Goal: Task Accomplishment & Management: Manage account settings

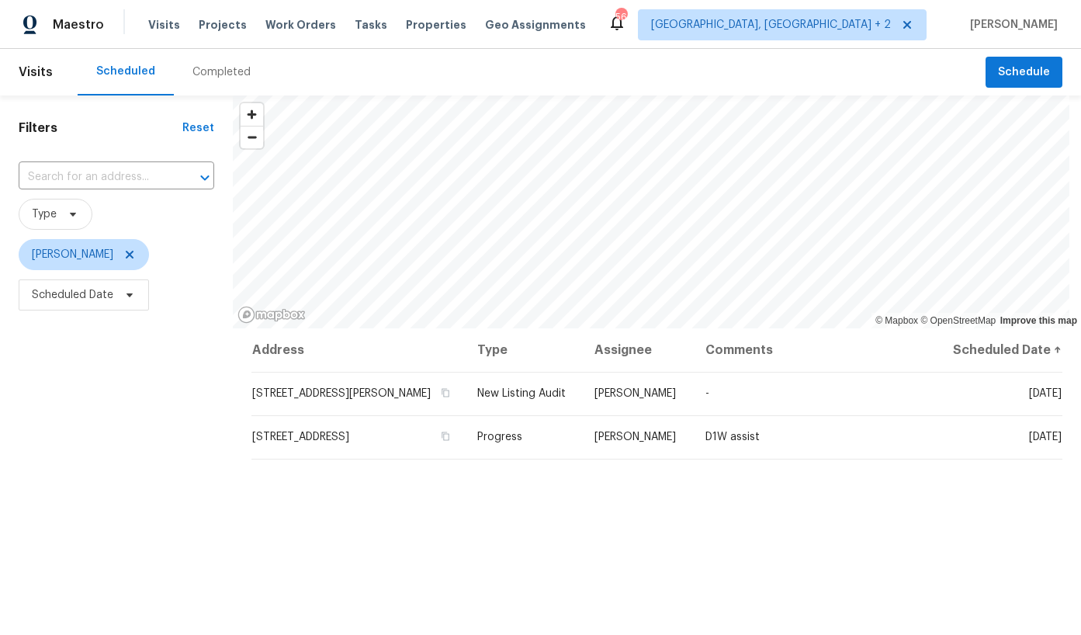
click at [212, 71] on div "Completed" at bounding box center [222, 72] width 58 height 16
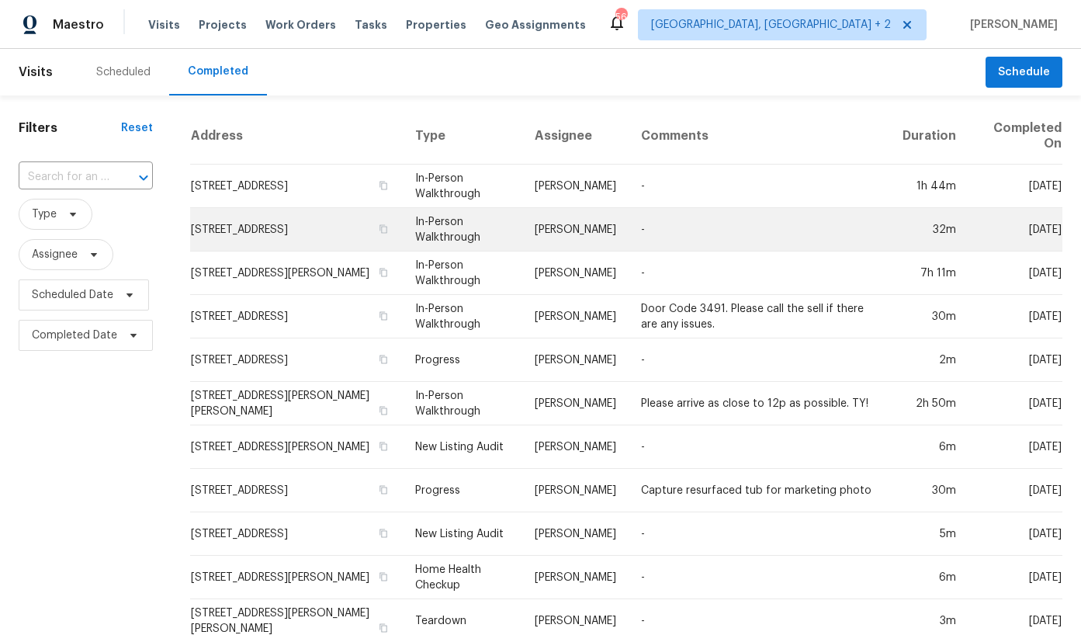
click at [259, 219] on td "[STREET_ADDRESS]" at bounding box center [296, 229] width 213 height 43
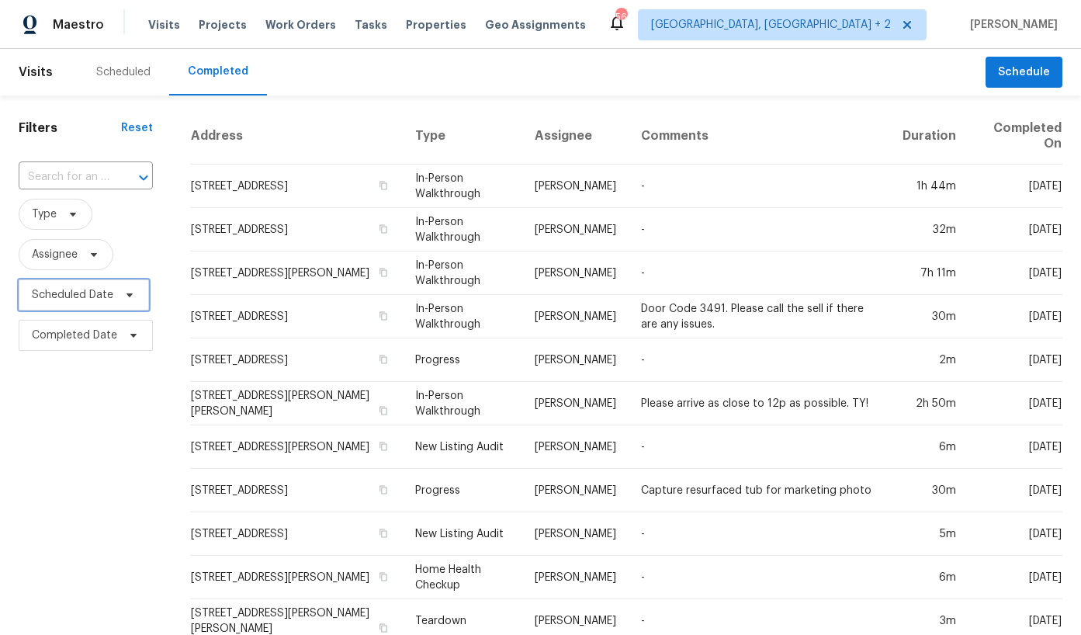
click at [57, 292] on span "Scheduled Date" at bounding box center [73, 295] width 82 height 16
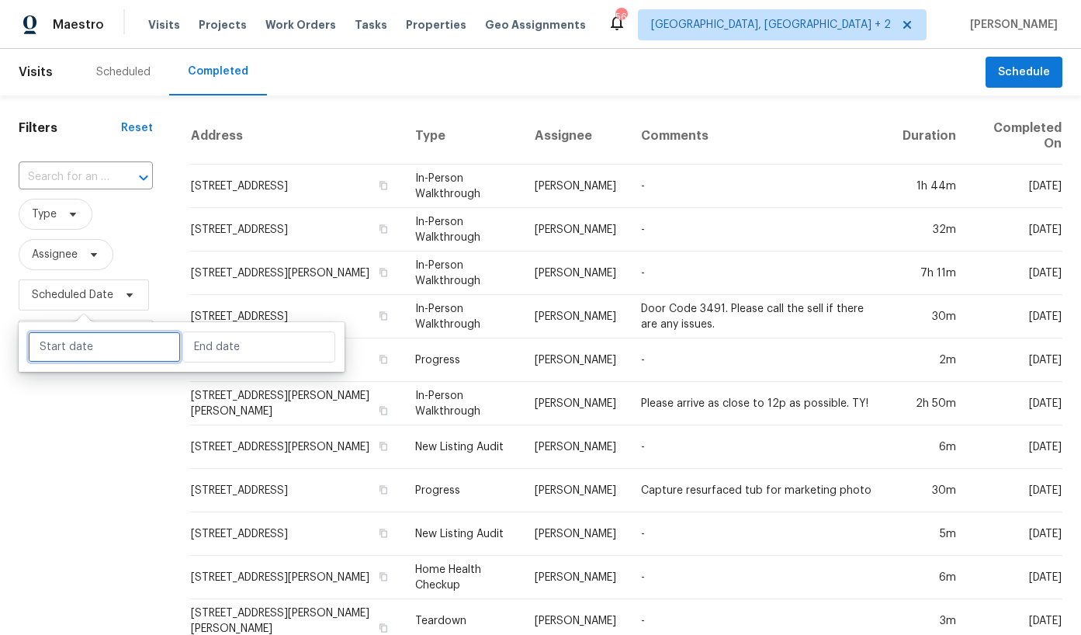
click at [81, 345] on input "text" at bounding box center [104, 347] width 153 height 31
select select "8"
select select "2025"
select select "9"
select select "2025"
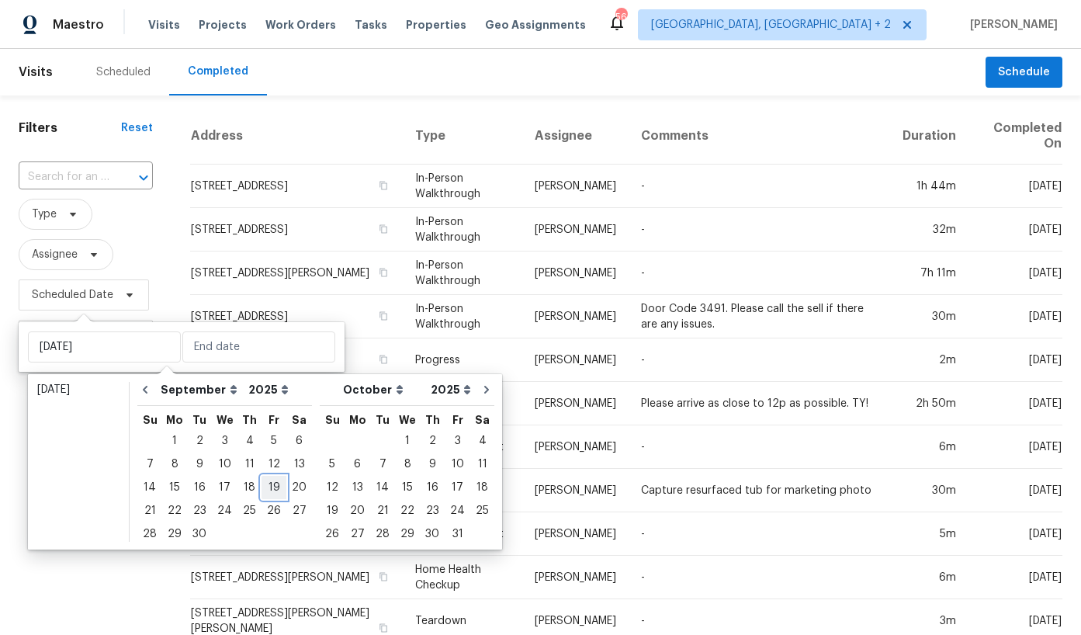
click at [265, 484] on div "19" at bounding box center [274, 488] width 25 height 22
type input "Fri, Sep 19"
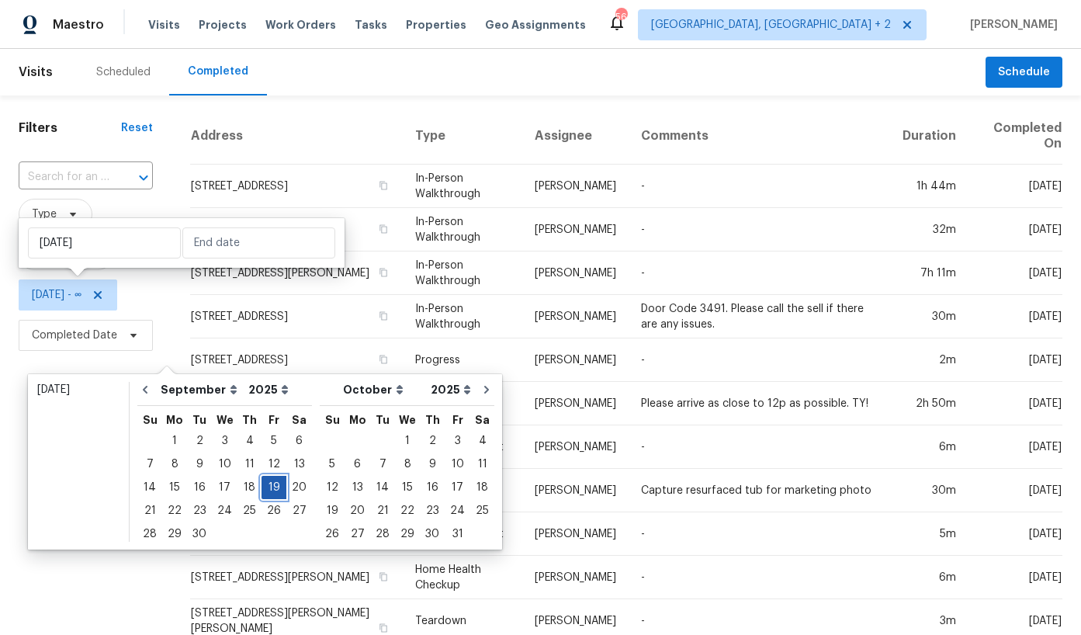
click at [265, 484] on div "19" at bounding box center [274, 488] width 25 height 22
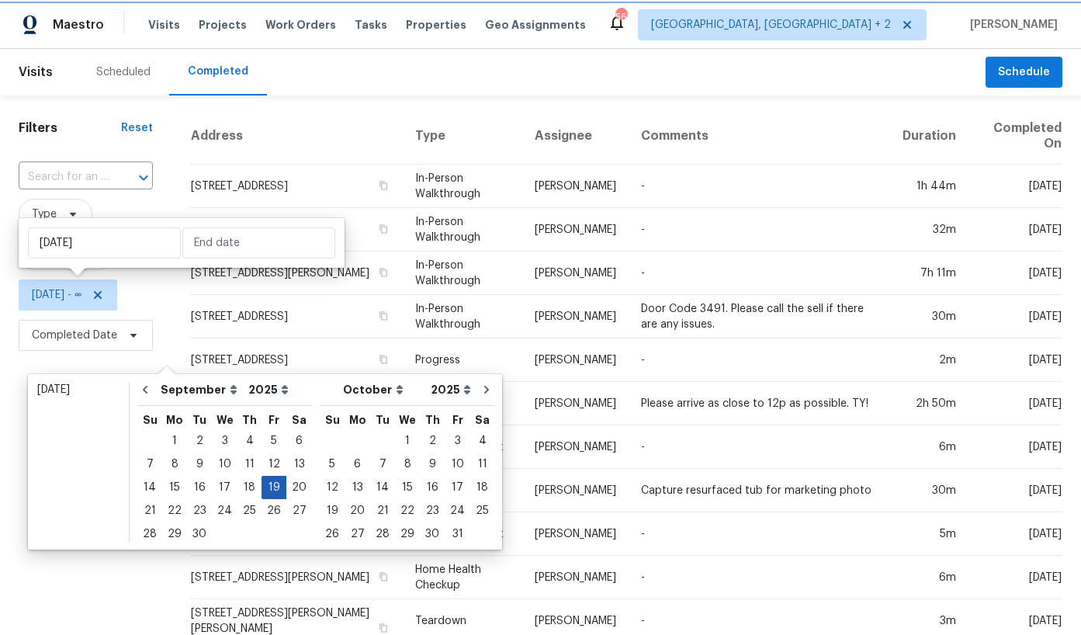
type input "Fri, Sep 19"
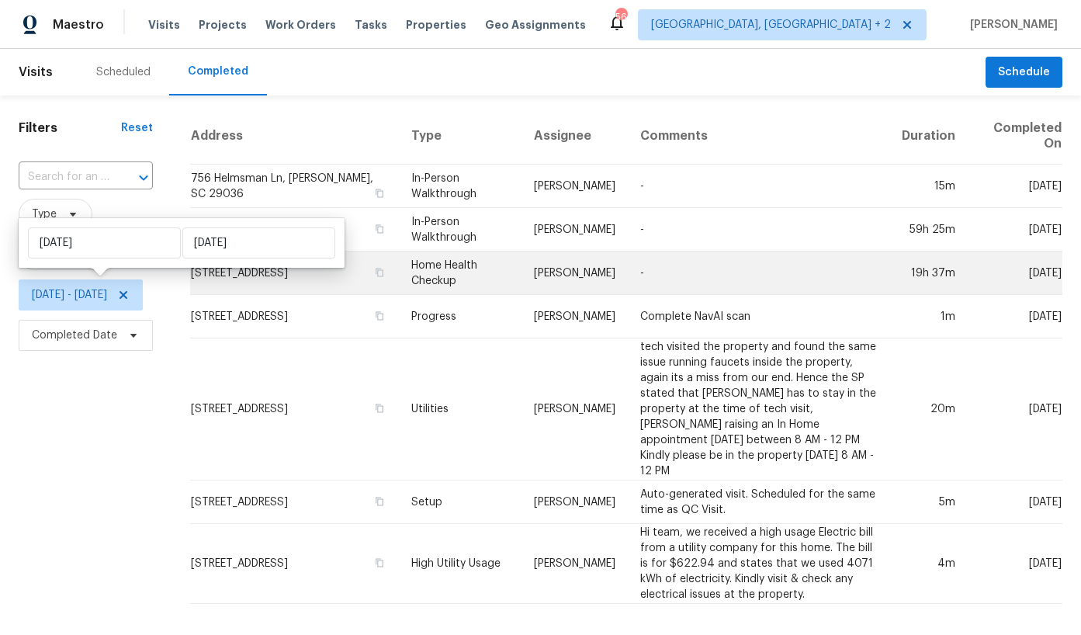
click at [470, 273] on td "Home Health Checkup" at bounding box center [460, 273] width 123 height 43
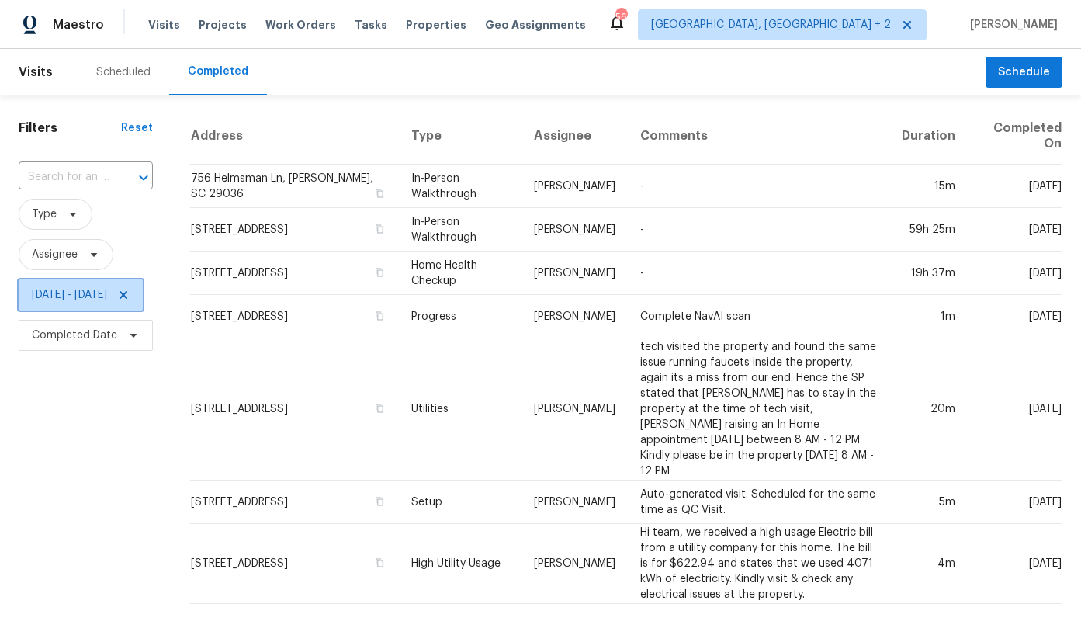
click at [86, 295] on span "Fri, Sep 19 - Fri, Sep 19" at bounding box center [69, 295] width 75 height 16
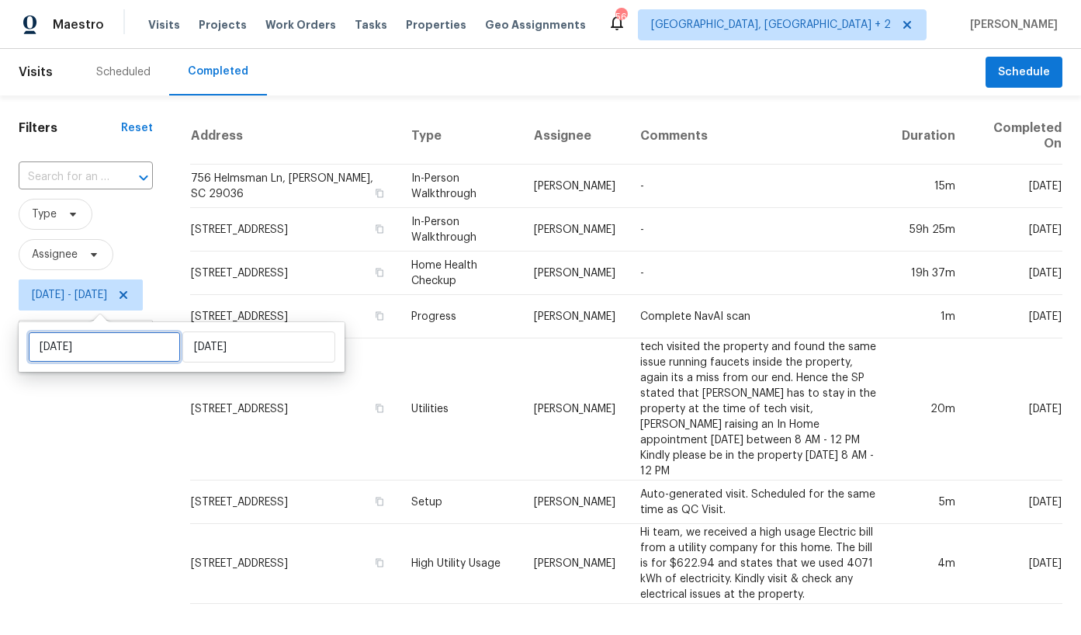
click at [115, 336] on input "Fri, Sep 19" at bounding box center [104, 347] width 153 height 31
select select "8"
select select "2025"
select select "9"
select select "2025"
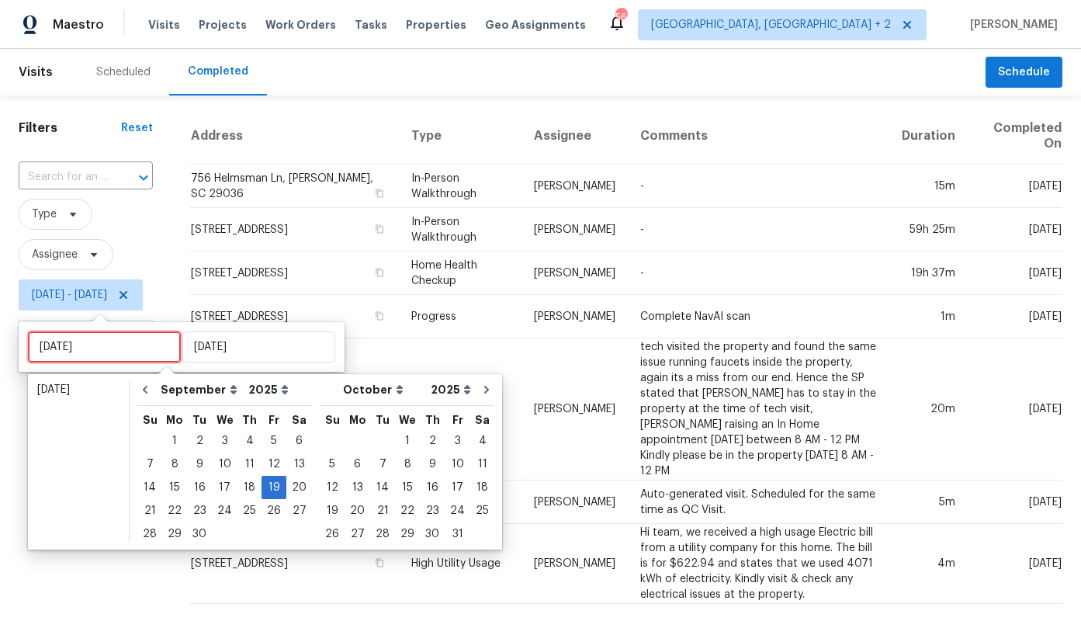
type input "Wed, Sep 24"
type input "Fri, Sep 19"
type input "Thu, Sep 25"
type input "Thu, Sep 18"
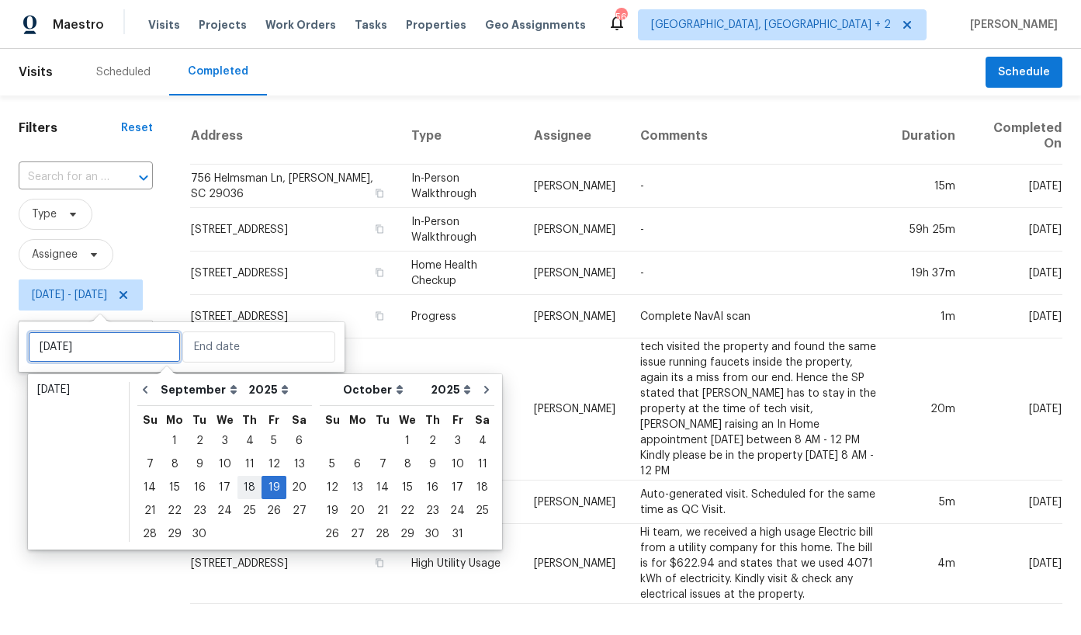
type input "Fri, Sep 19"
click at [238, 488] on div "18" at bounding box center [250, 488] width 24 height 22
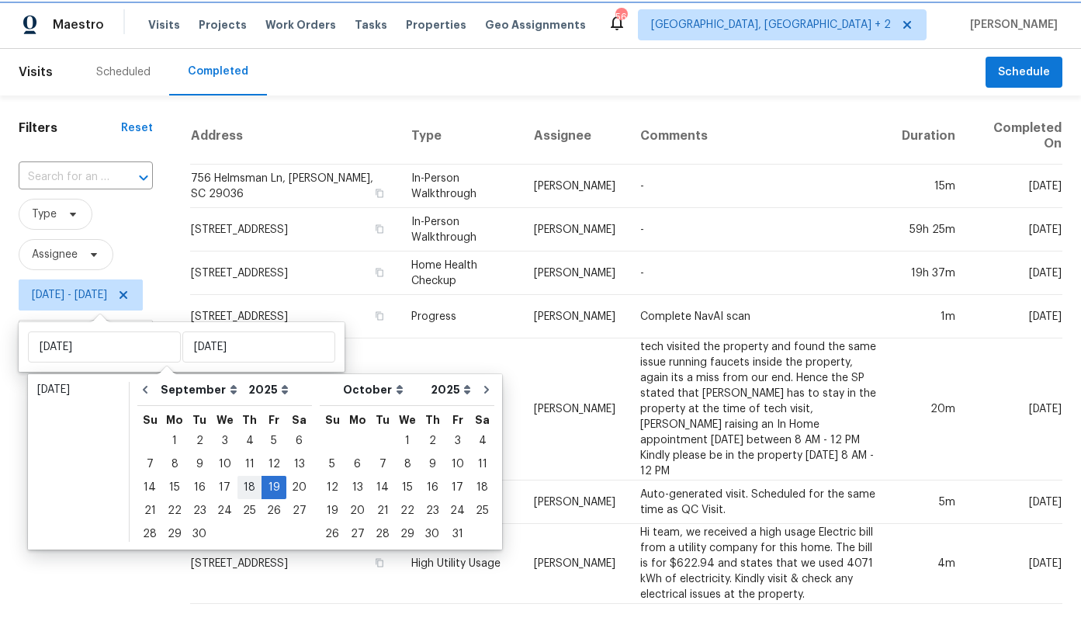
type input "Thu, Sep 18"
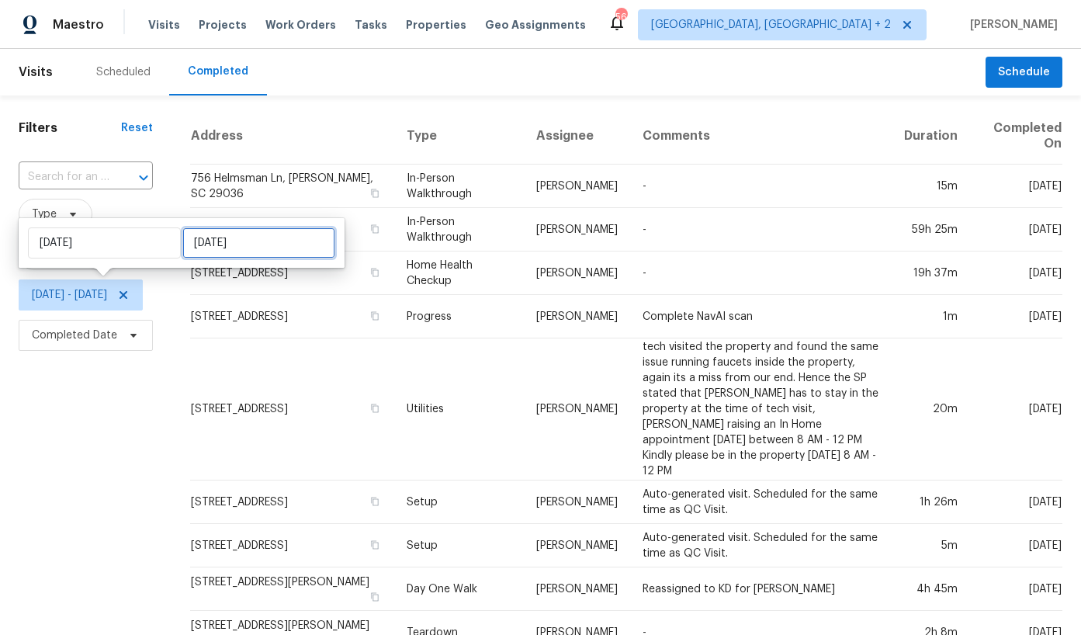
select select "8"
select select "2025"
select select "9"
select select "2025"
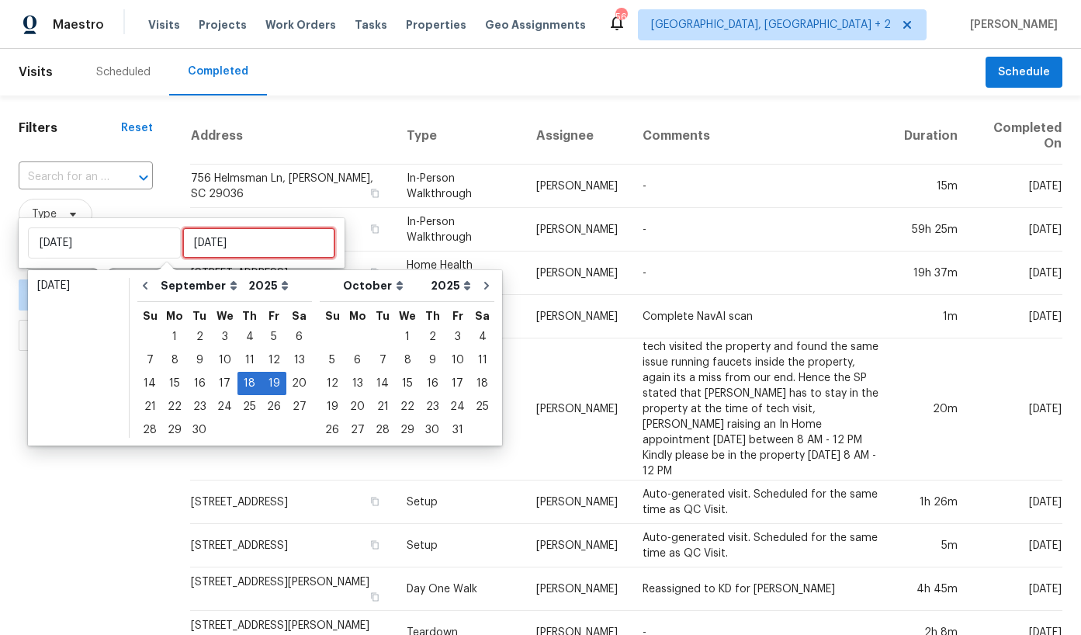
click at [229, 251] on input "Fri, Sep 19" at bounding box center [258, 242] width 153 height 31
type input "Thu, Sep 11"
type input "Thu, Sep 18"
click at [243, 389] on div "18" at bounding box center [250, 384] width 24 height 22
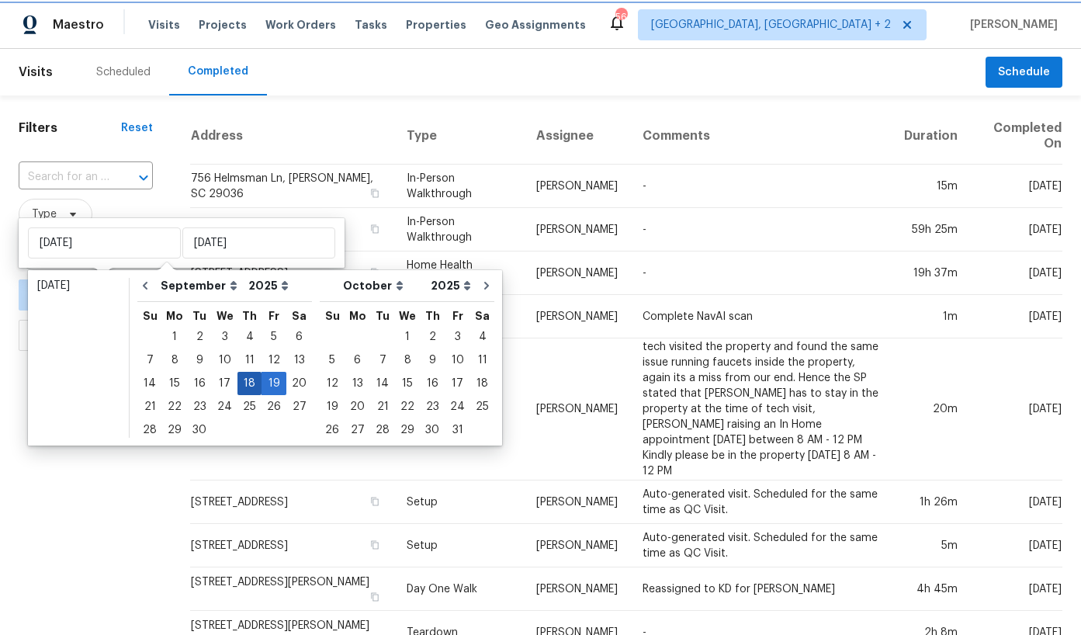
type input "Thu, Sep 18"
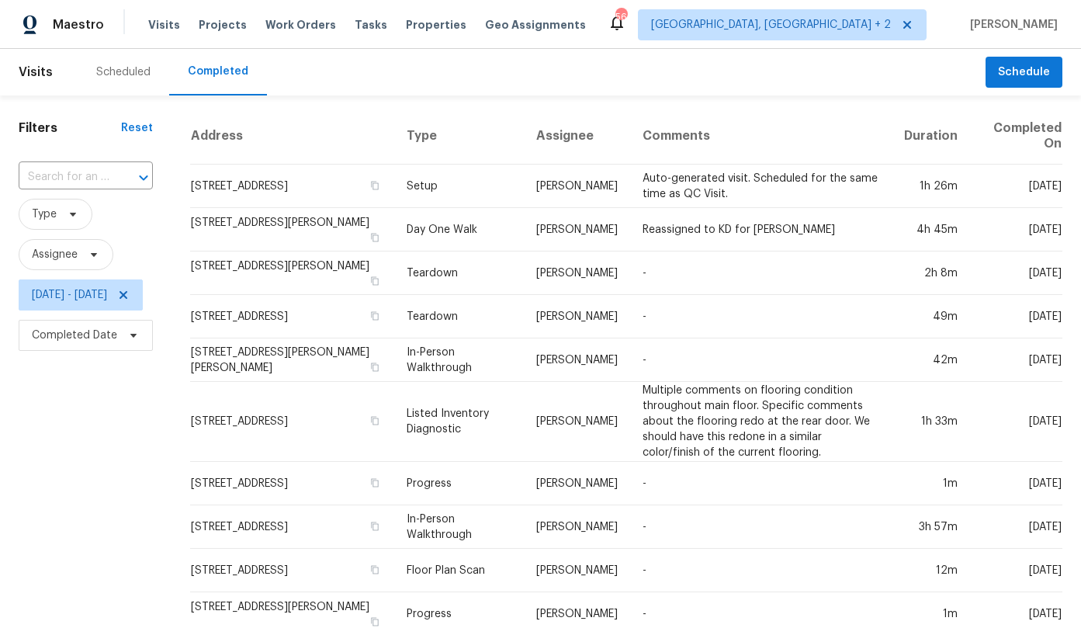
click at [172, 423] on div "Filters Reset ​ Type Assignee Thu, Sep 18 - Thu, Sep 18 Completed Date" at bounding box center [86, 415] width 172 height 640
click at [217, 20] on span "Projects" at bounding box center [223, 25] width 48 height 16
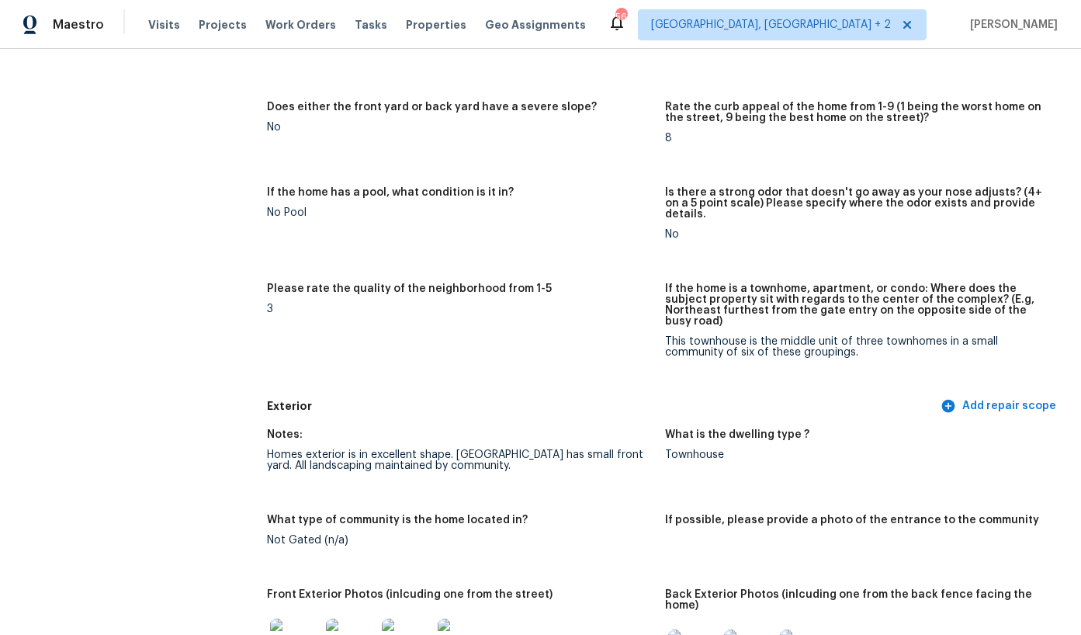
scroll to position [558, 0]
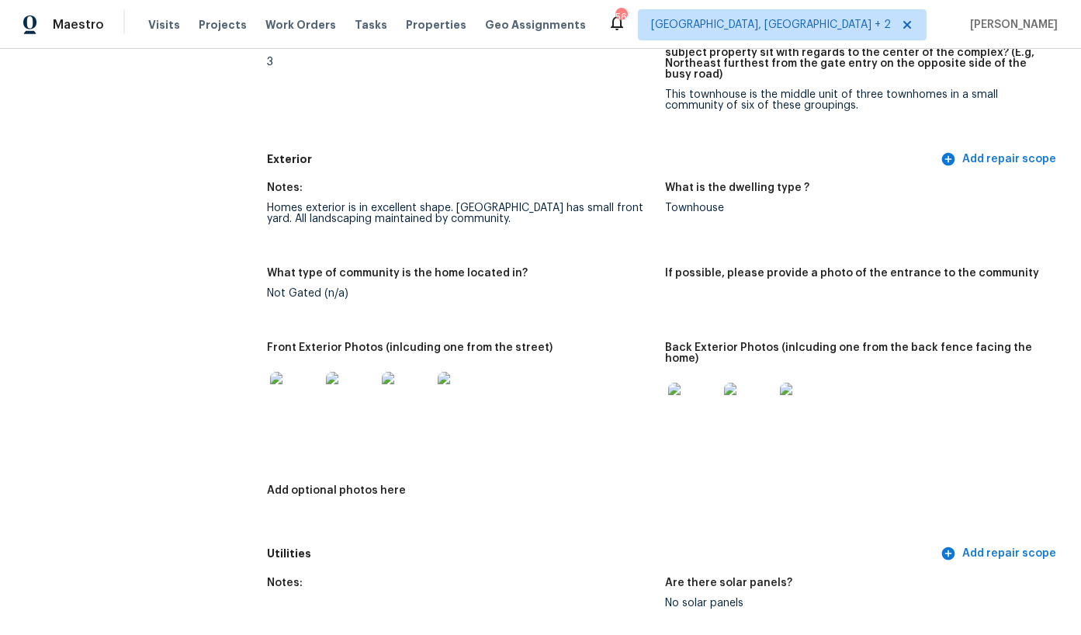
click at [307, 377] on img at bounding box center [295, 397] width 50 height 50
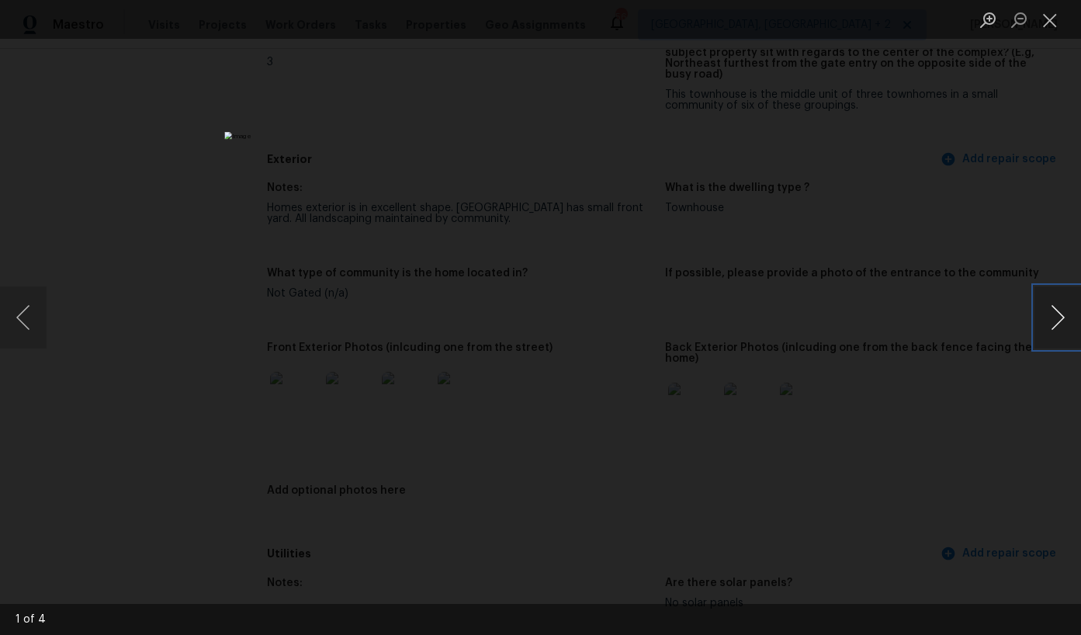
click at [1060, 318] on button "Next image" at bounding box center [1058, 317] width 47 height 62
click at [950, 314] on div "Lightbox" at bounding box center [540, 317] width 1081 height 635
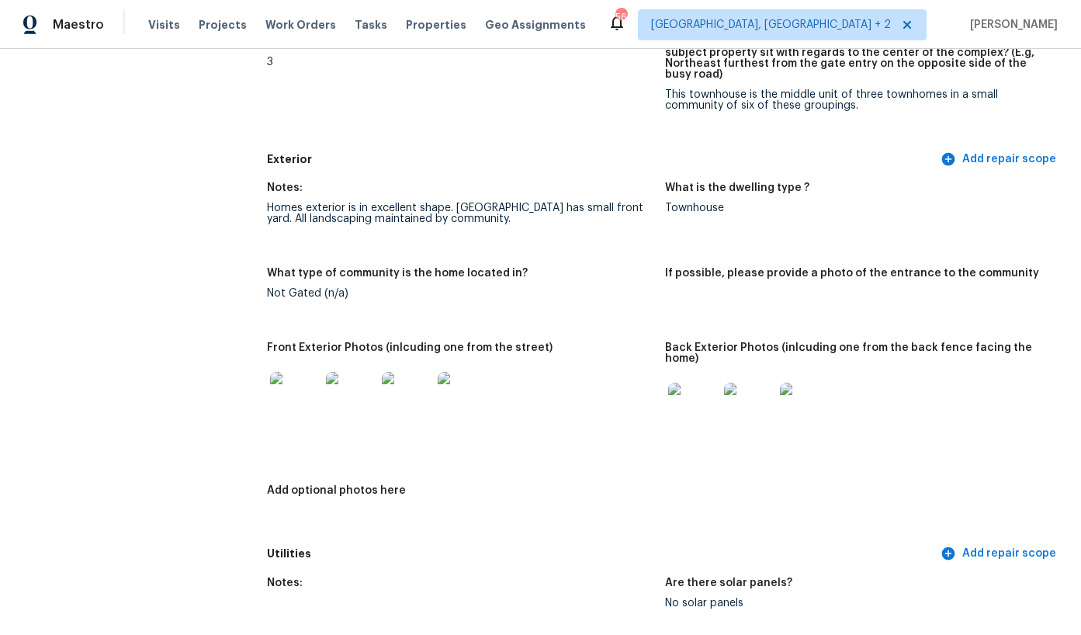
click at [682, 383] on img at bounding box center [693, 408] width 50 height 50
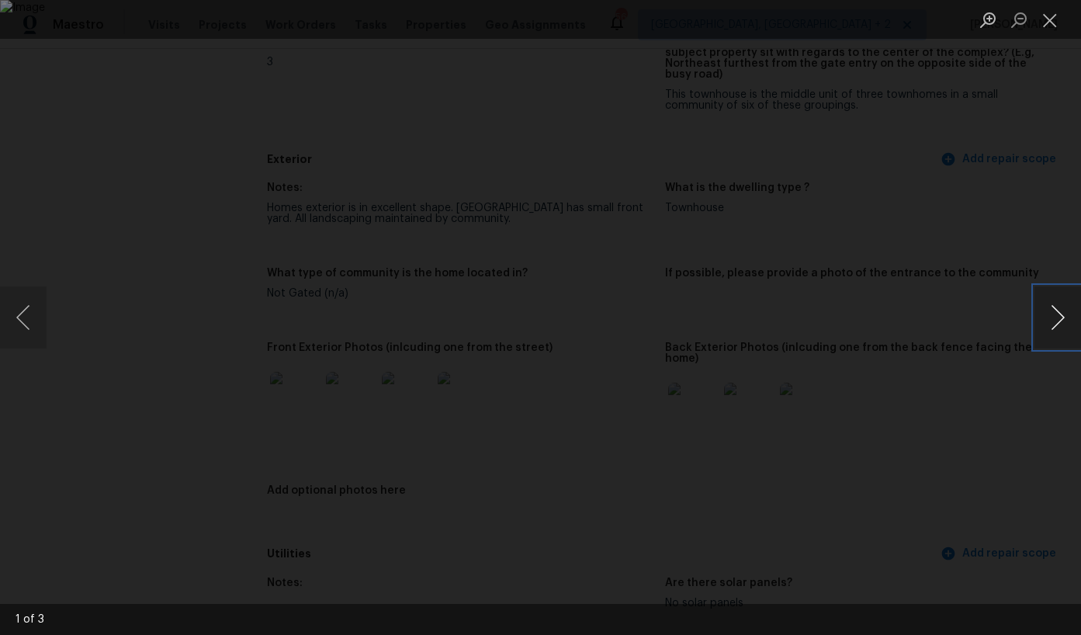
click at [1061, 318] on button "Next image" at bounding box center [1058, 317] width 47 height 62
click at [909, 413] on div "Lightbox" at bounding box center [540, 317] width 1081 height 635
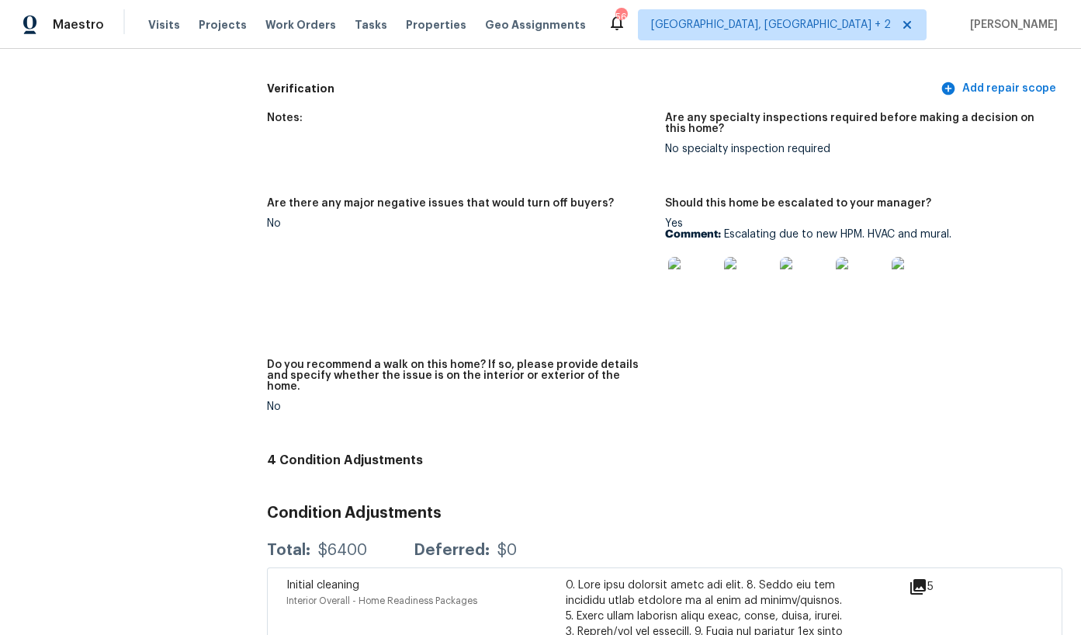
scroll to position [3418, 0]
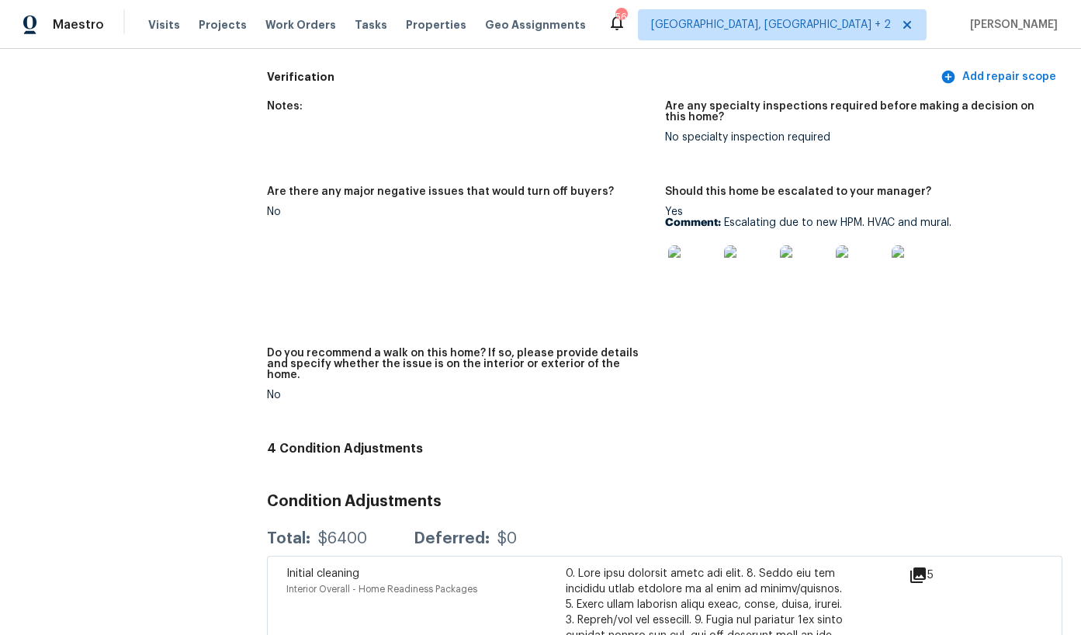
click at [686, 245] on img at bounding box center [693, 270] width 50 height 50
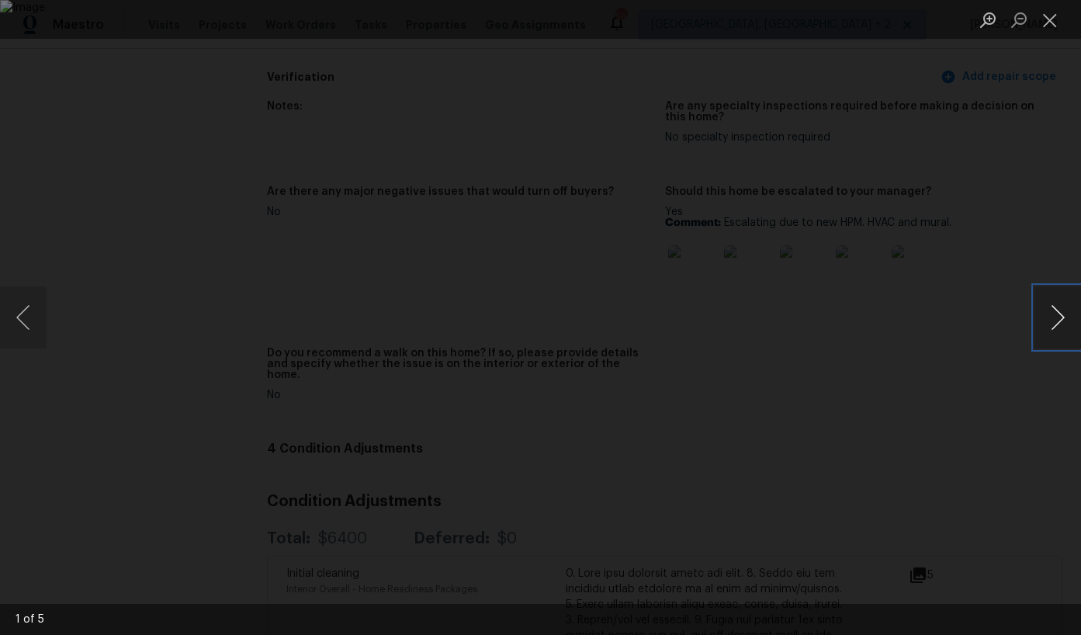
click at [1064, 321] on button "Next image" at bounding box center [1058, 317] width 47 height 62
click at [899, 243] on div "Lightbox" at bounding box center [540, 317] width 1081 height 635
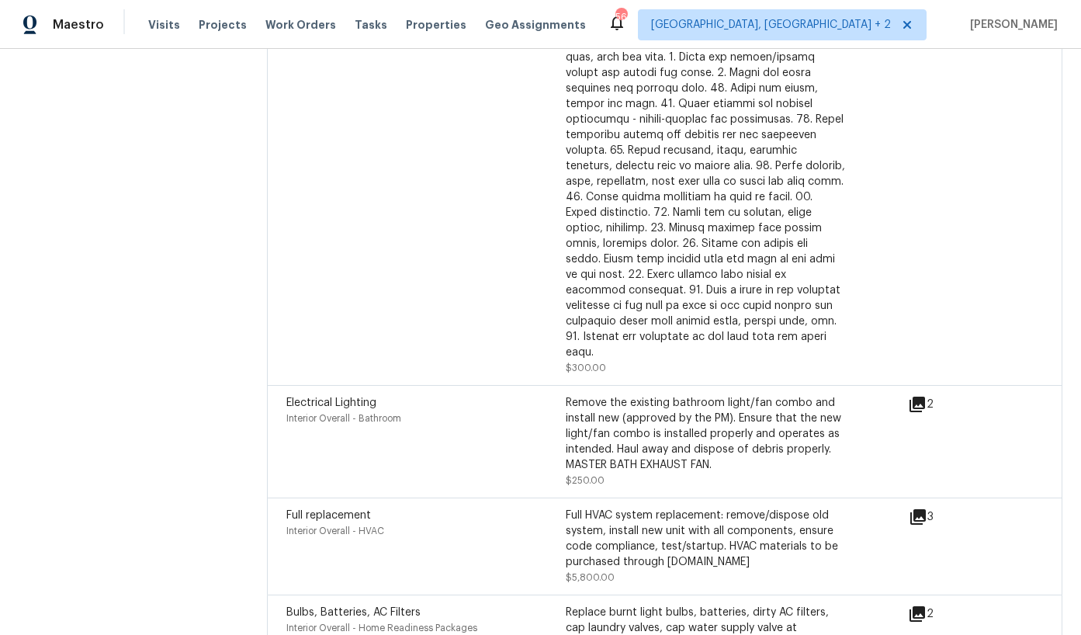
scroll to position [4078, 0]
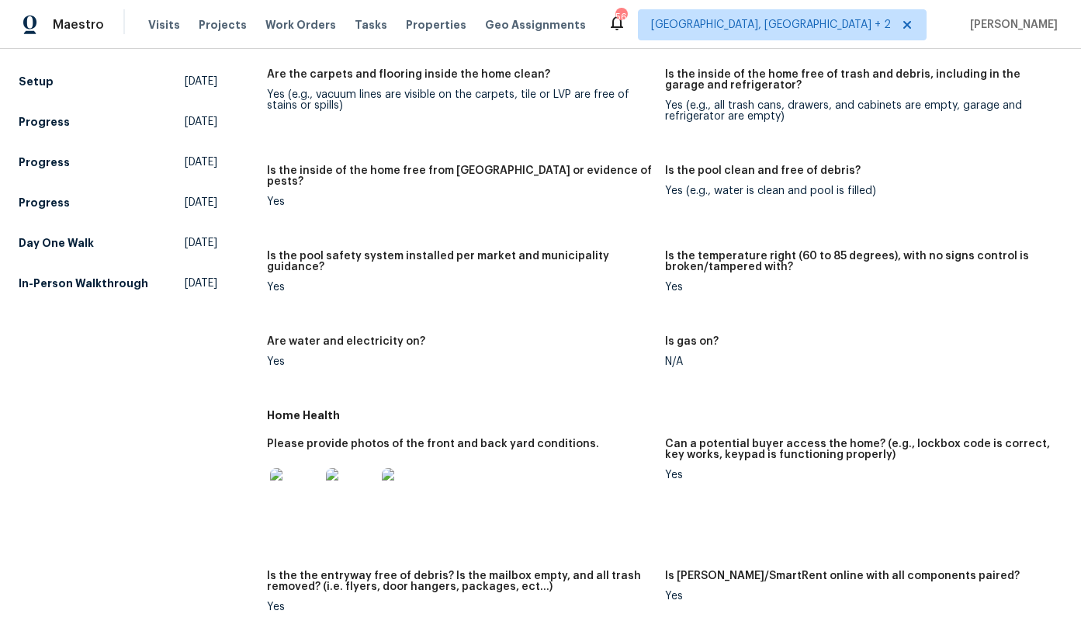
scroll to position [464, 0]
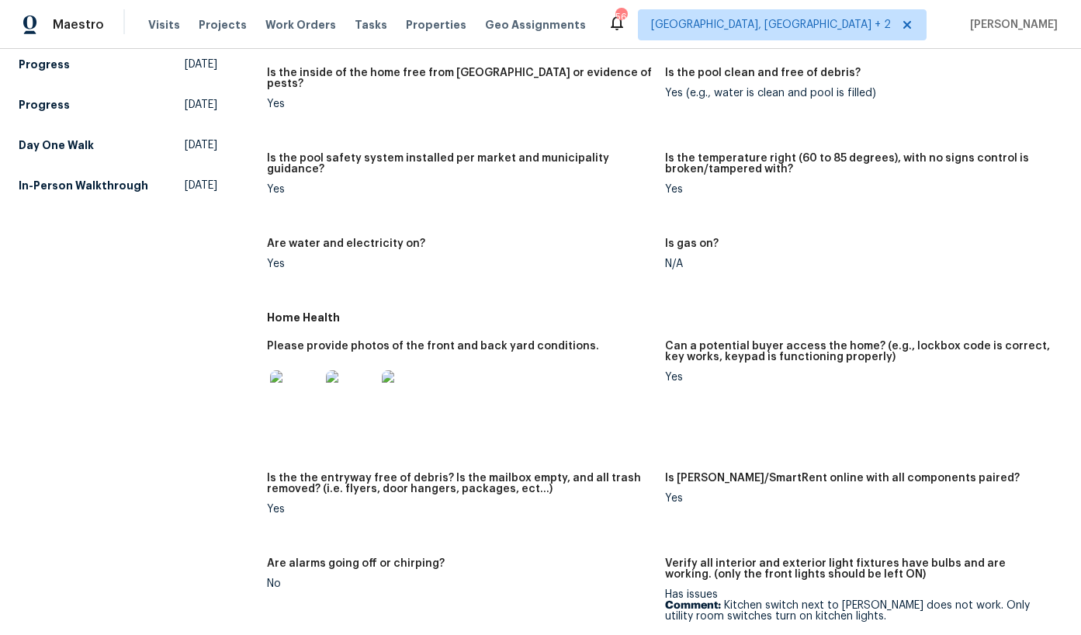
click at [303, 375] on img at bounding box center [295, 395] width 50 height 50
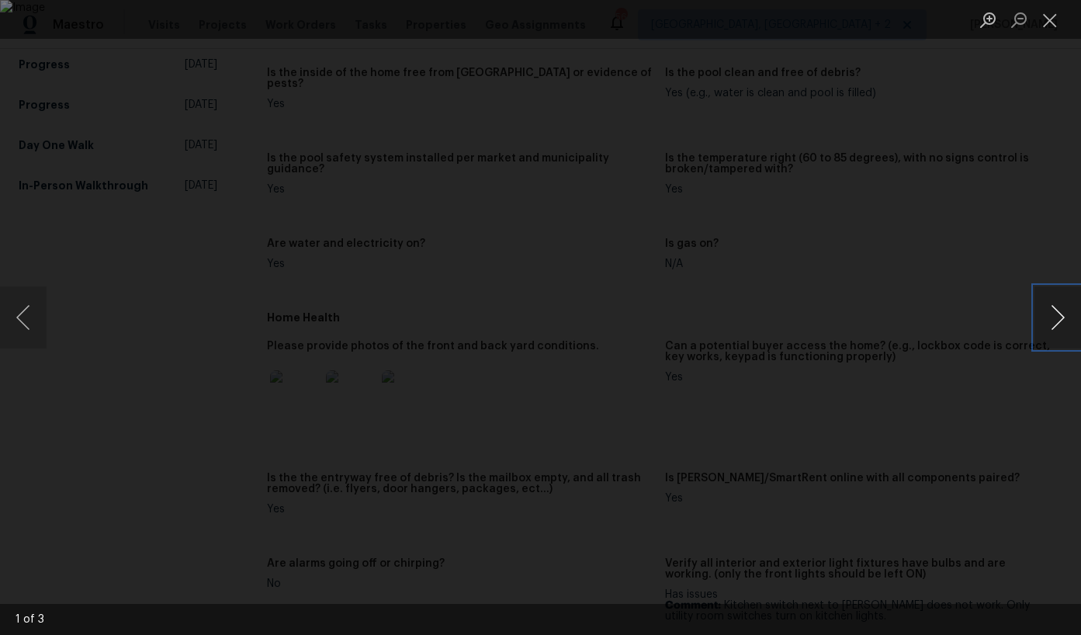
click at [1053, 315] on button "Next image" at bounding box center [1058, 317] width 47 height 62
click at [988, 422] on div "Lightbox" at bounding box center [540, 317] width 1081 height 635
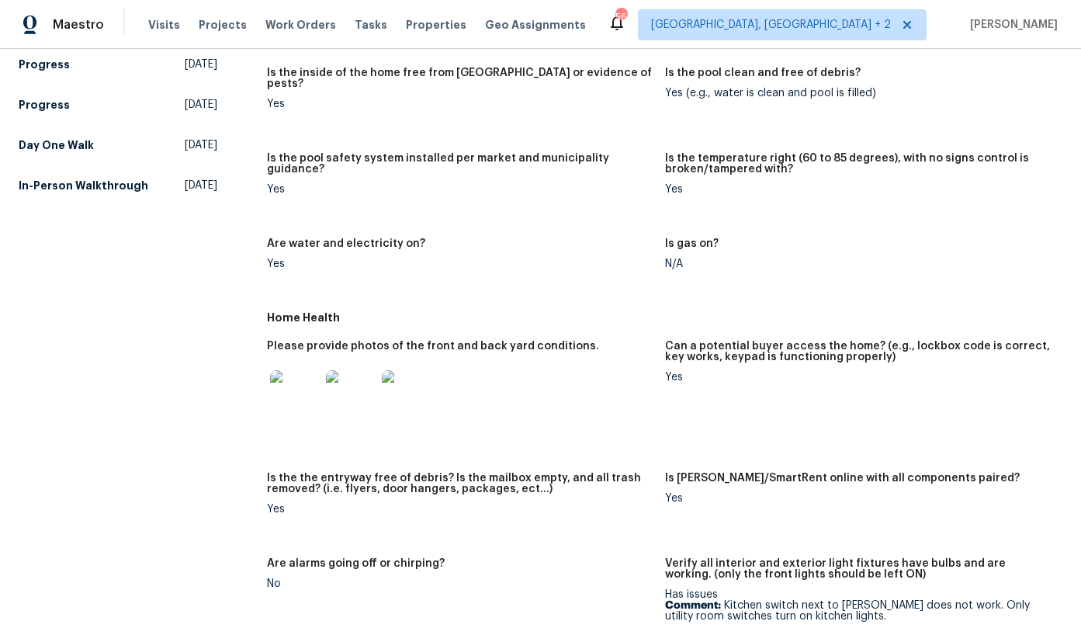
click at [409, 375] on img at bounding box center [407, 395] width 50 height 50
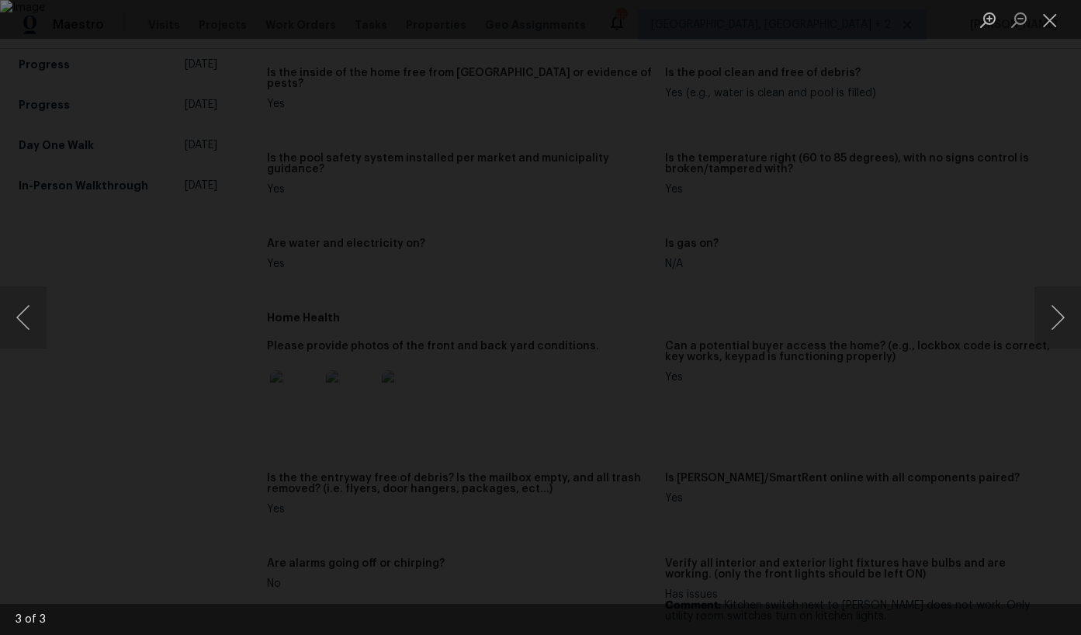
click at [925, 406] on img "Lightbox" at bounding box center [540, 317] width 1081 height 635
click at [969, 407] on div "Lightbox" at bounding box center [540, 317] width 1081 height 635
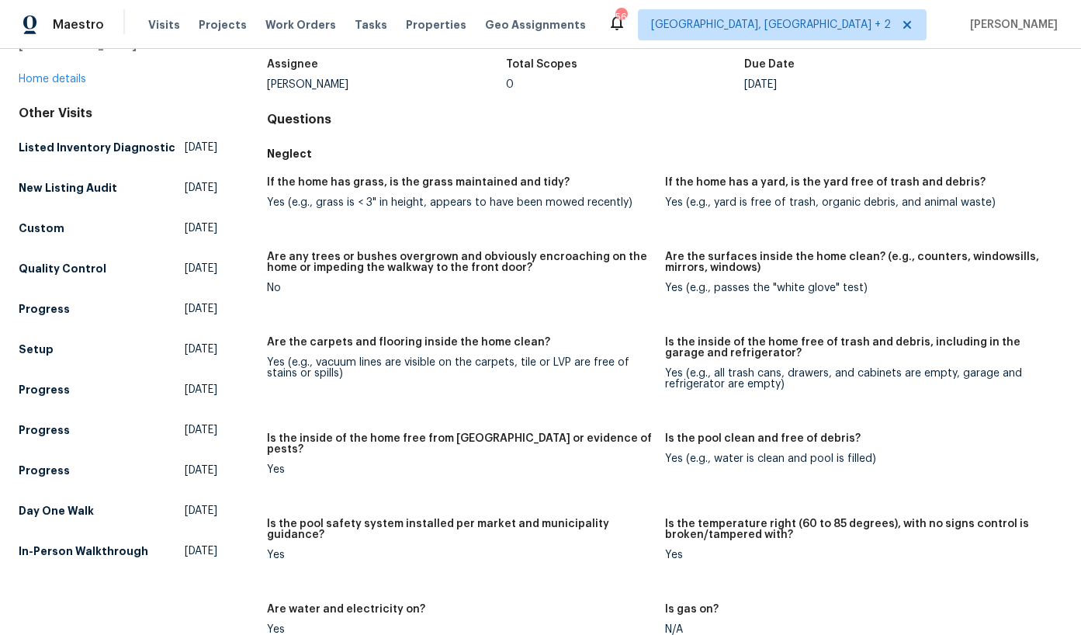
scroll to position [1, 0]
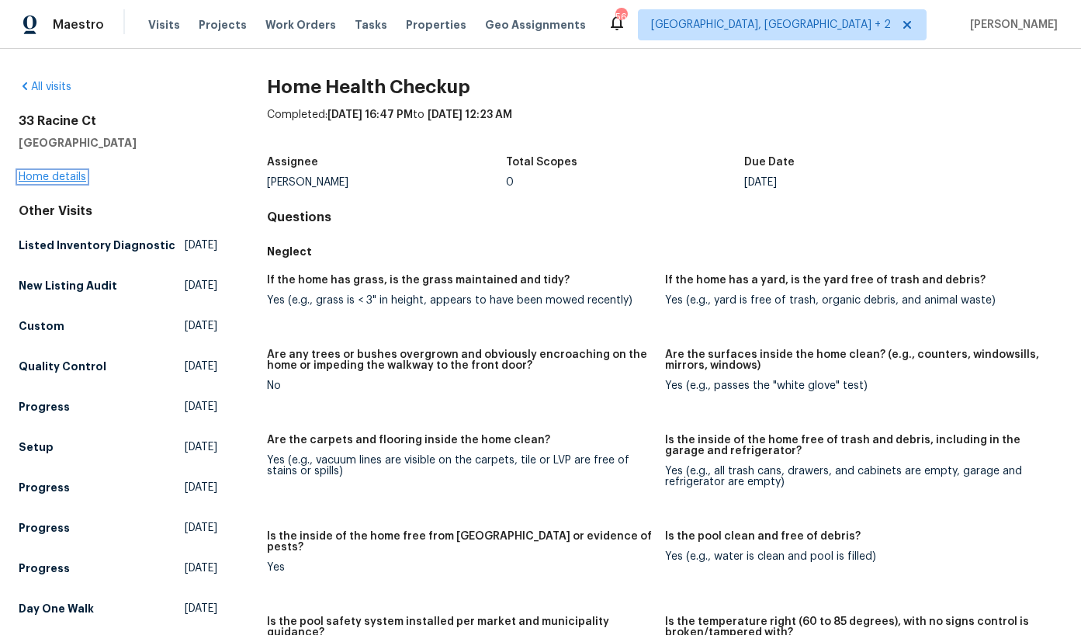
click at [68, 179] on link "Home details" at bounding box center [53, 177] width 68 height 11
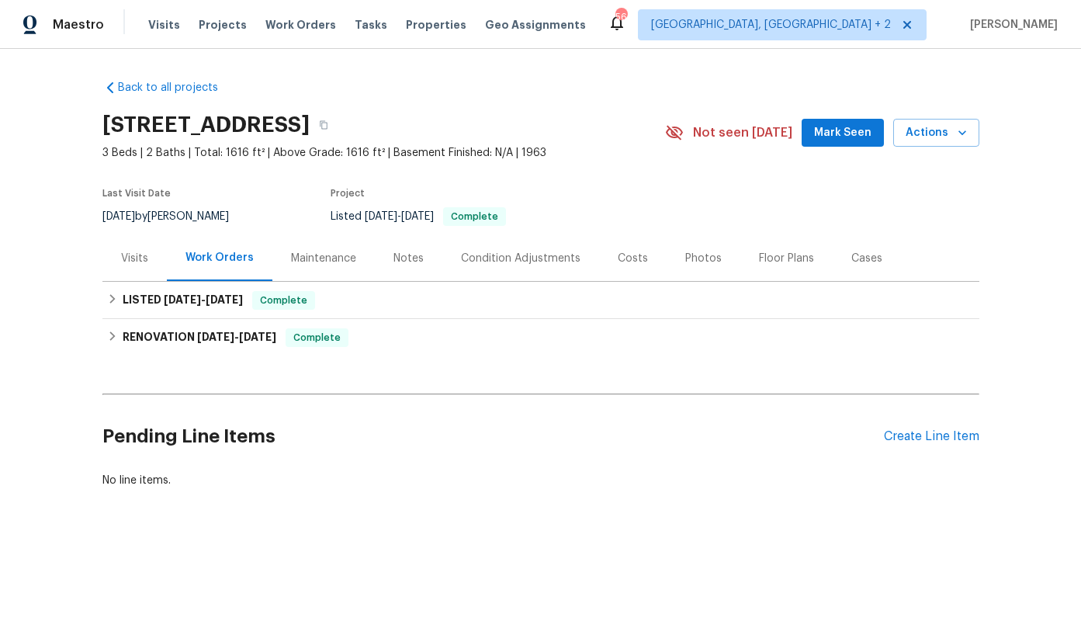
click at [628, 266] on div "Costs" at bounding box center [633, 258] width 68 height 46
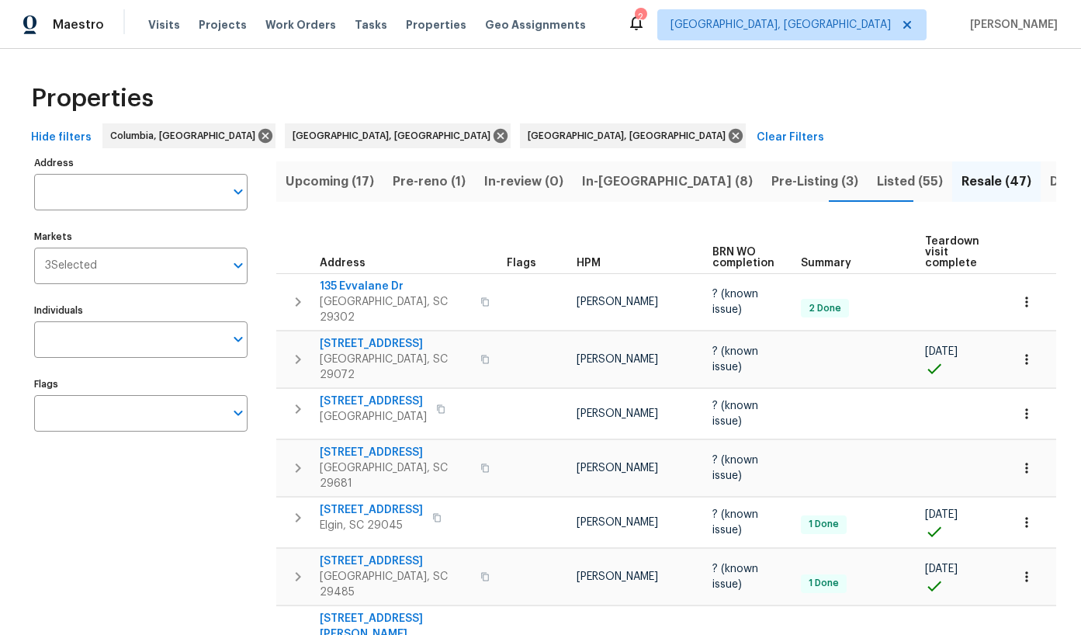
click at [349, 179] on span "Upcoming (17)" at bounding box center [330, 182] width 89 height 22
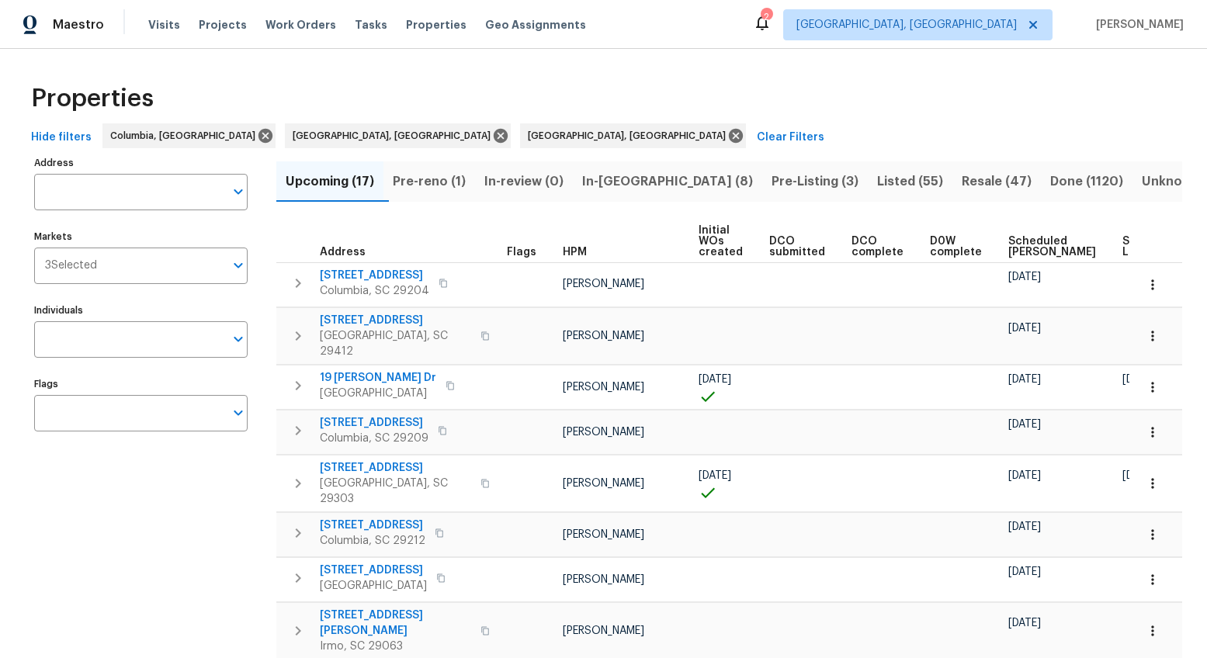
click at [1008, 238] on span "Scheduled COE" at bounding box center [1052, 247] width 88 height 22
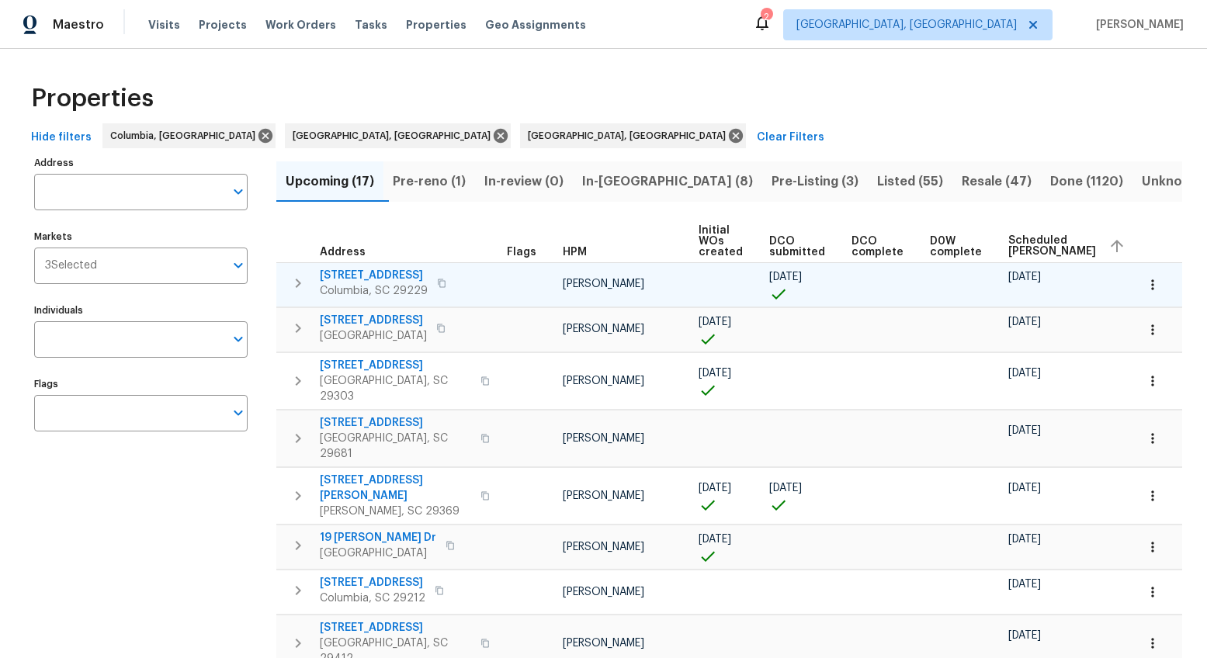
click at [439, 282] on icon "button" at bounding box center [441, 283] width 9 height 9
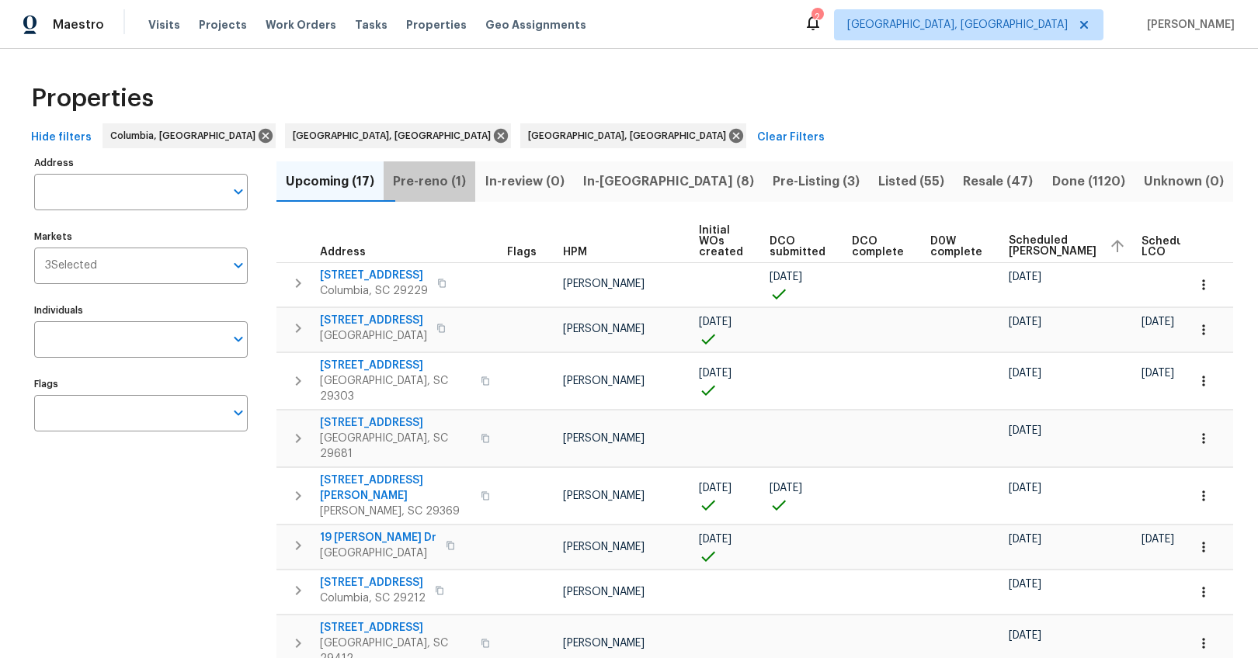
click at [466, 181] on span "Pre-reno (1)" at bounding box center [429, 182] width 73 height 22
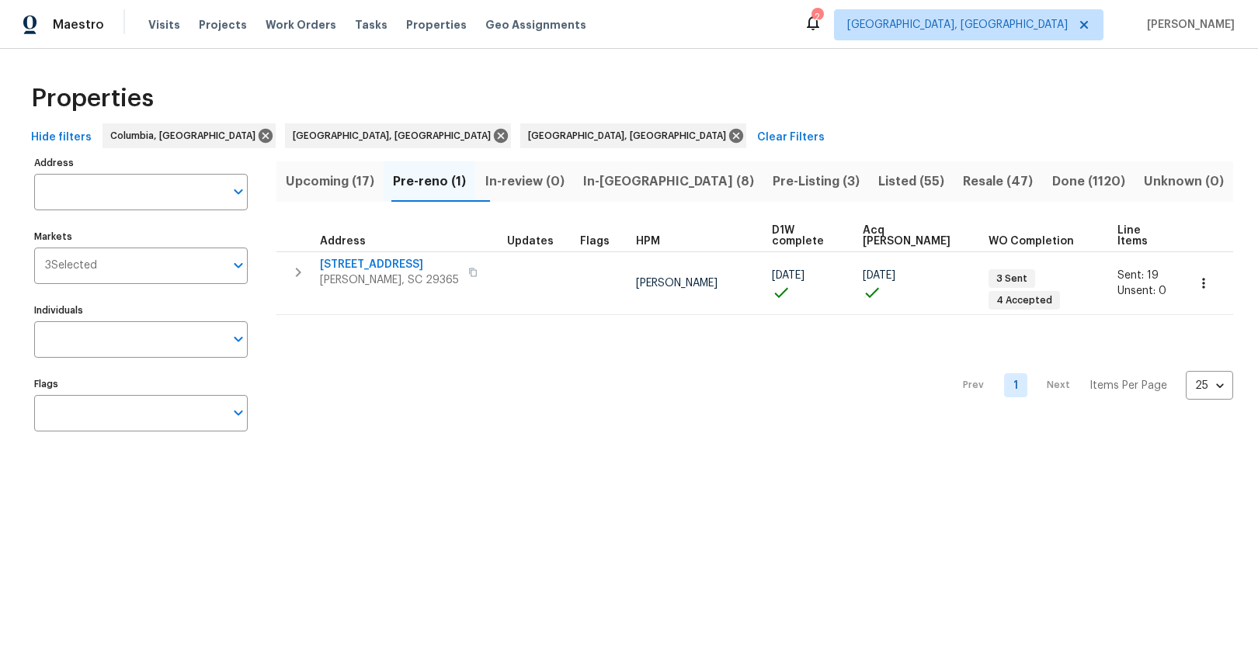
click at [772, 184] on span "Pre-Listing (3)" at bounding box center [815, 182] width 87 height 22
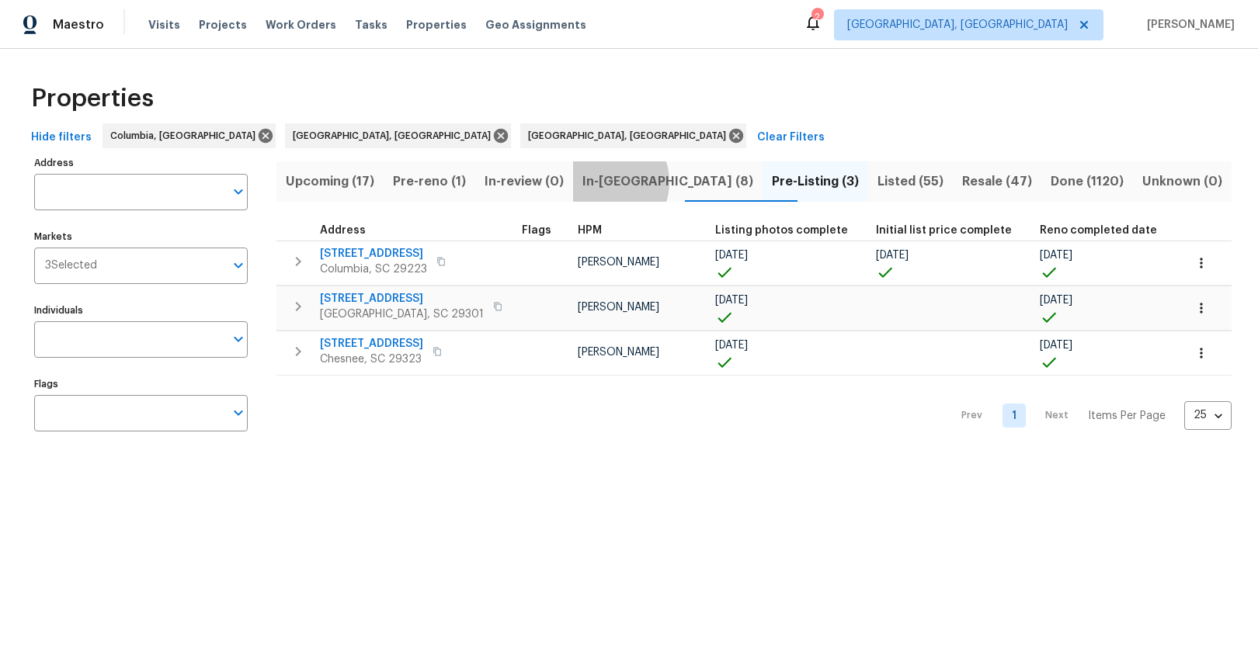
click at [622, 182] on span "In-reno (8)" at bounding box center [667, 182] width 171 height 22
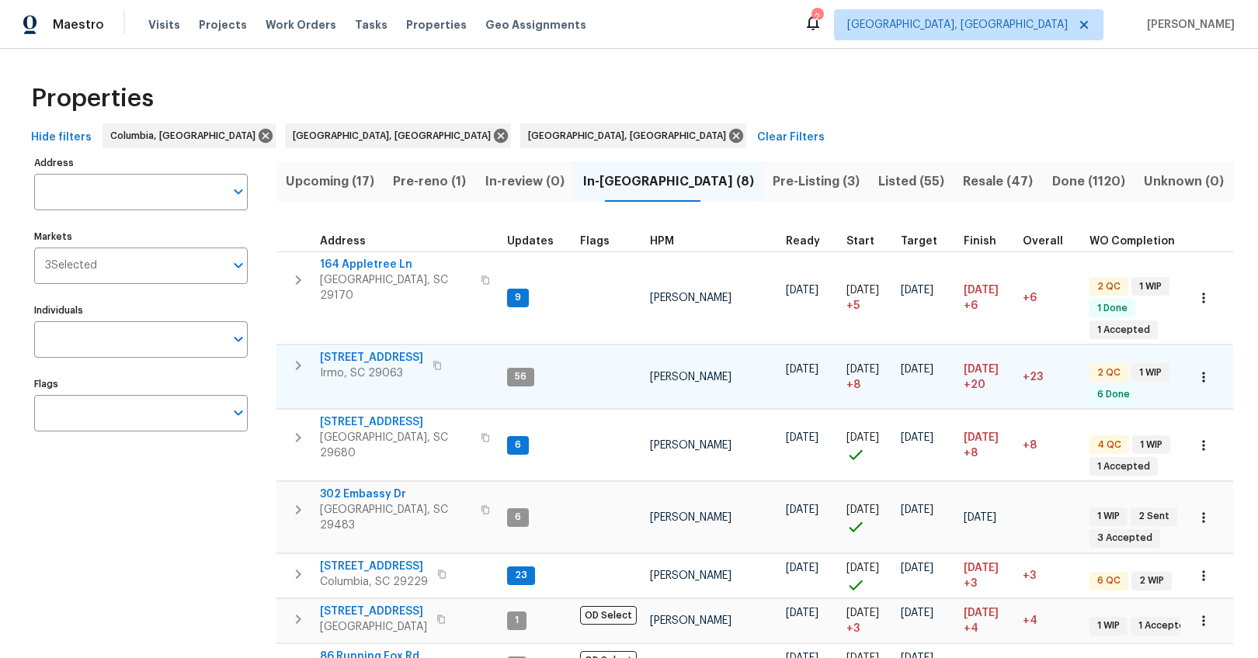
click at [359, 350] on span "105 Kenton Ct" at bounding box center [371, 358] width 103 height 16
click at [225, 19] on span "Projects" at bounding box center [223, 25] width 48 height 16
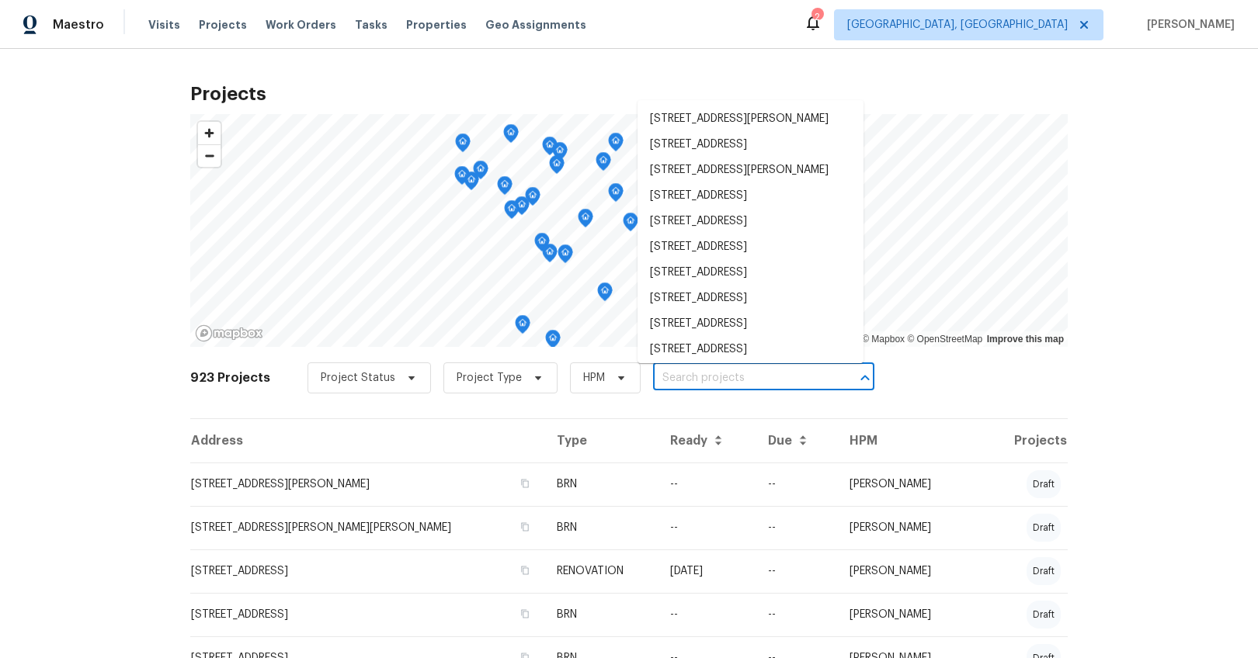
click at [731, 375] on input "text" at bounding box center [742, 378] width 178 height 24
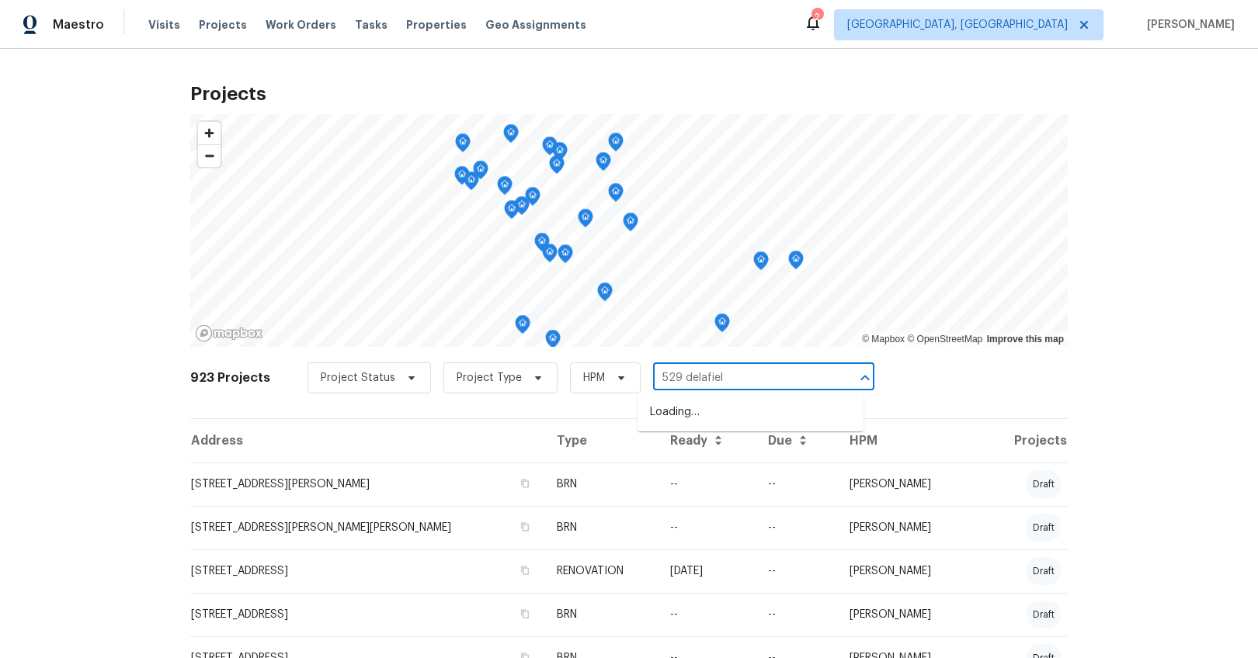
type input "529 delafield"
click at [731, 419] on li "529 Delafield Dr # 529, Summerville, SC 29483" at bounding box center [750, 413] width 226 height 26
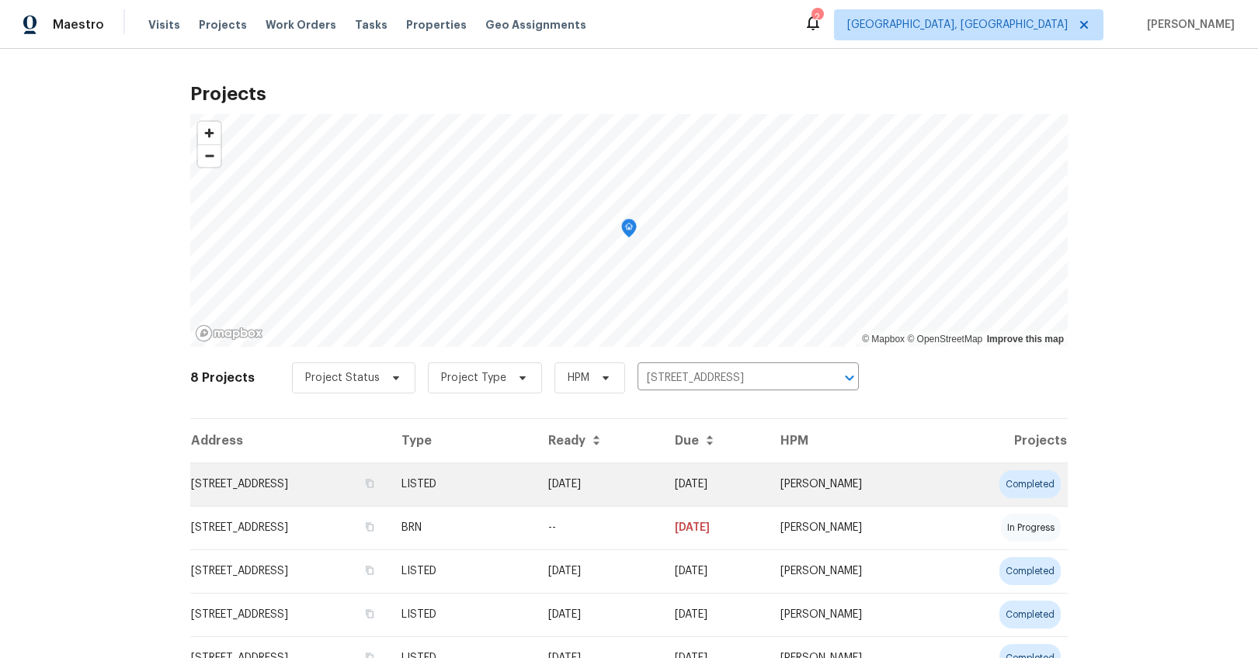
click at [252, 474] on td "529 Delafield Dr # 529, Summerville, SC 29483" at bounding box center [289, 484] width 199 height 43
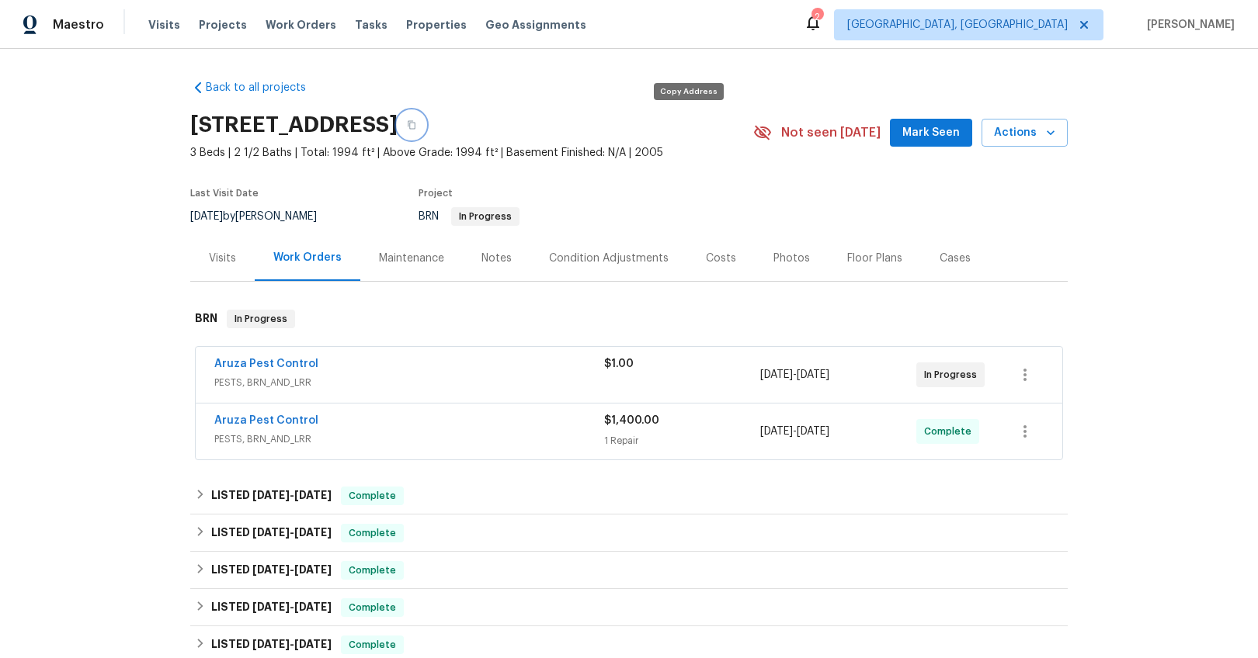
click at [416, 120] on icon "button" at bounding box center [411, 124] width 9 height 9
click at [244, 421] on link "Aruza Pest Control" at bounding box center [266, 420] width 104 height 11
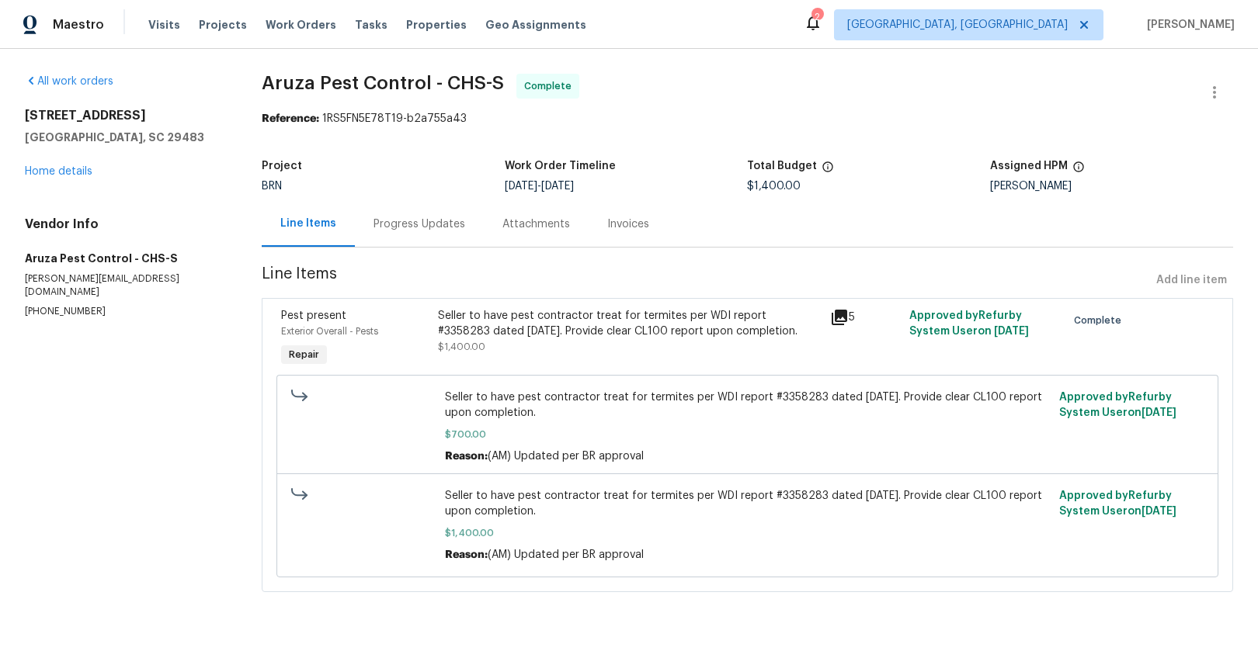
click at [411, 230] on div "Progress Updates" at bounding box center [419, 225] width 92 height 16
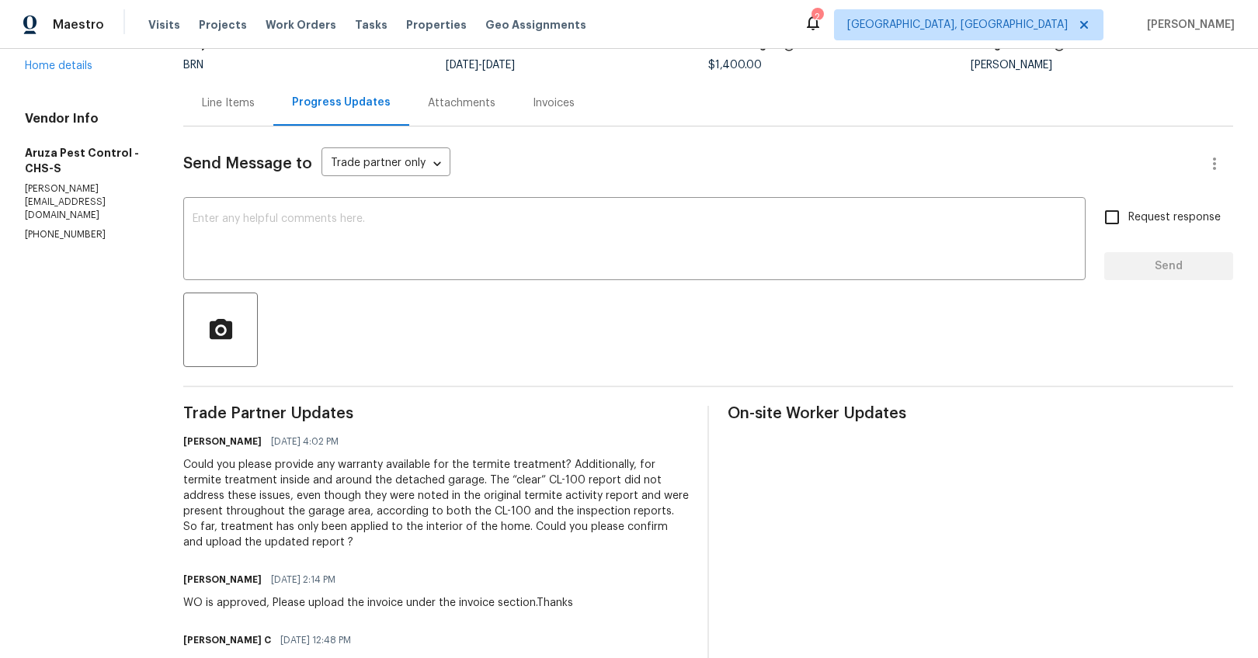
scroll to position [70, 0]
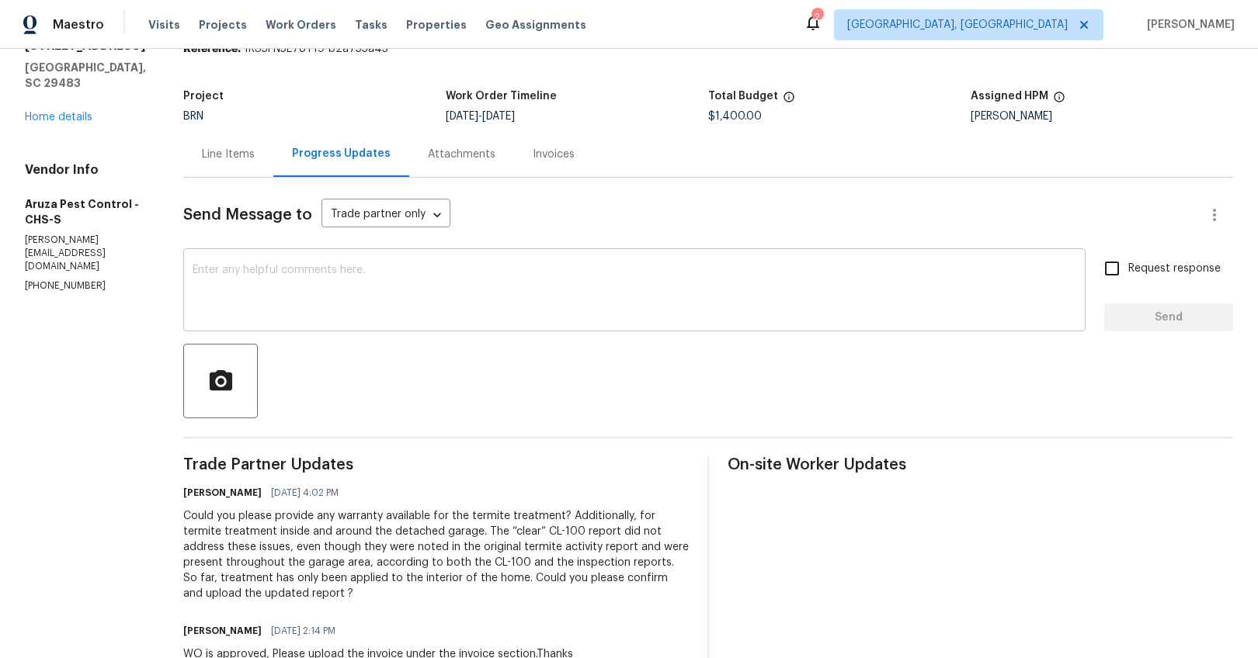
click at [326, 314] on textarea at bounding box center [635, 292] width 884 height 54
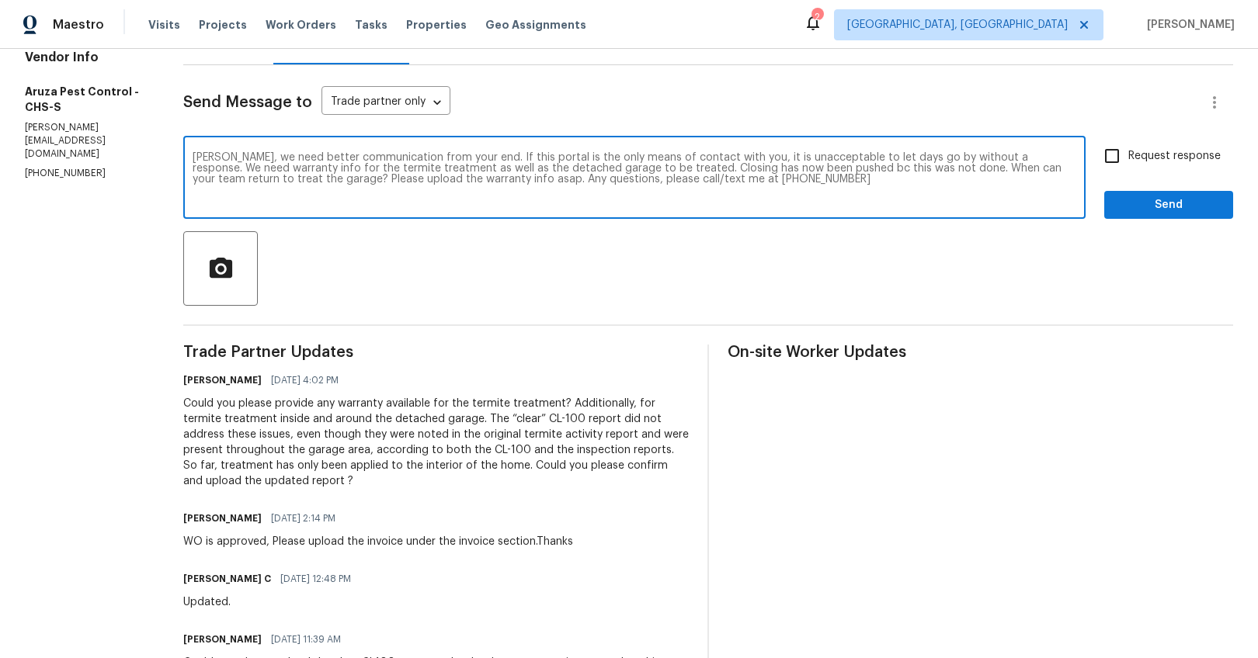
scroll to position [148, 0]
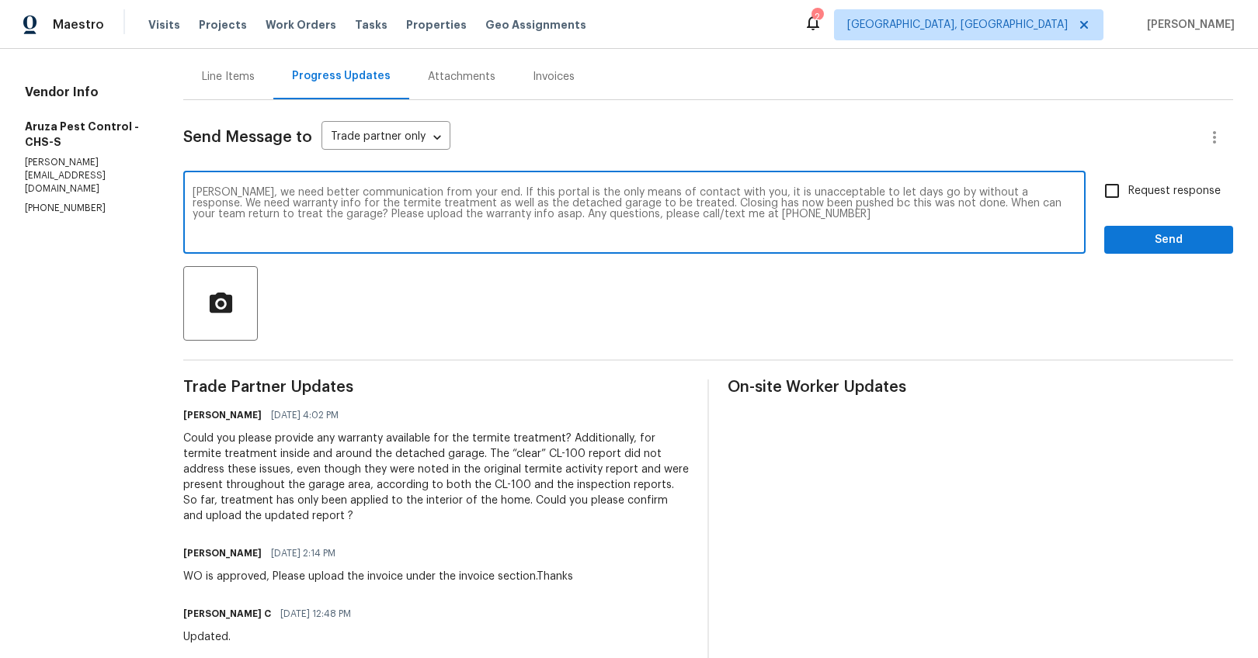
type textarea "Robbi, we need better communication from your end. If this portal is the only m…"
click at [1081, 189] on input "Request response" at bounding box center [1111, 191] width 33 height 33
checkbox input "true"
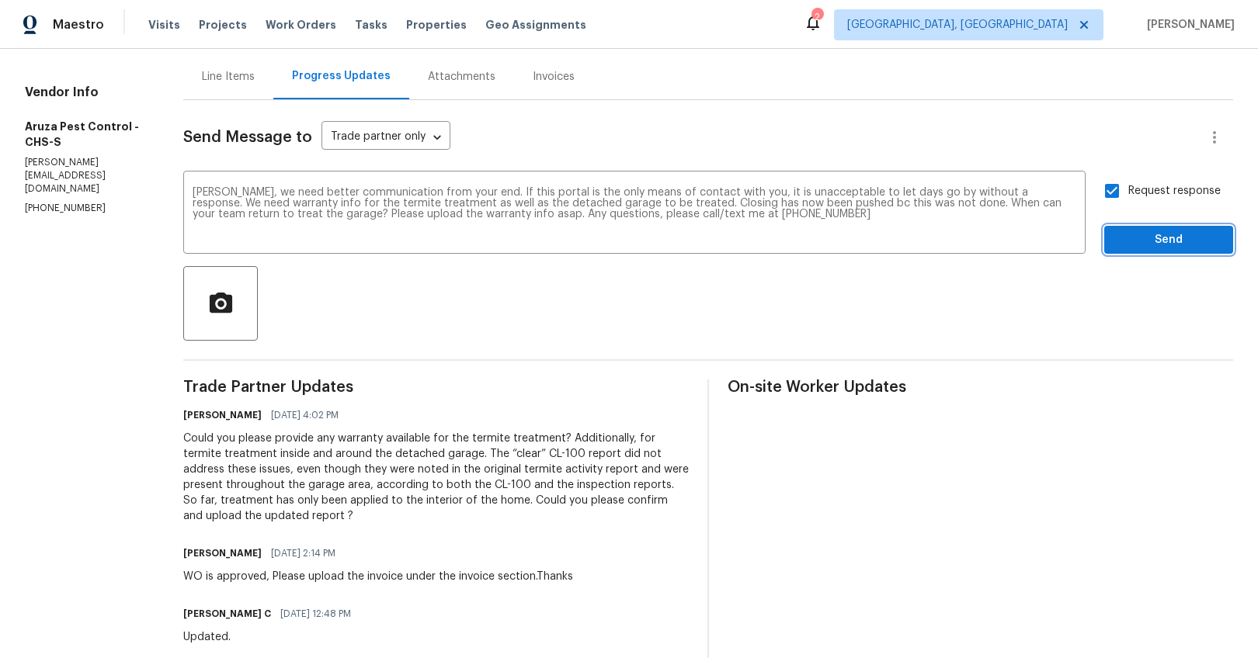
click at [1081, 245] on span "Send" at bounding box center [1168, 240] width 104 height 19
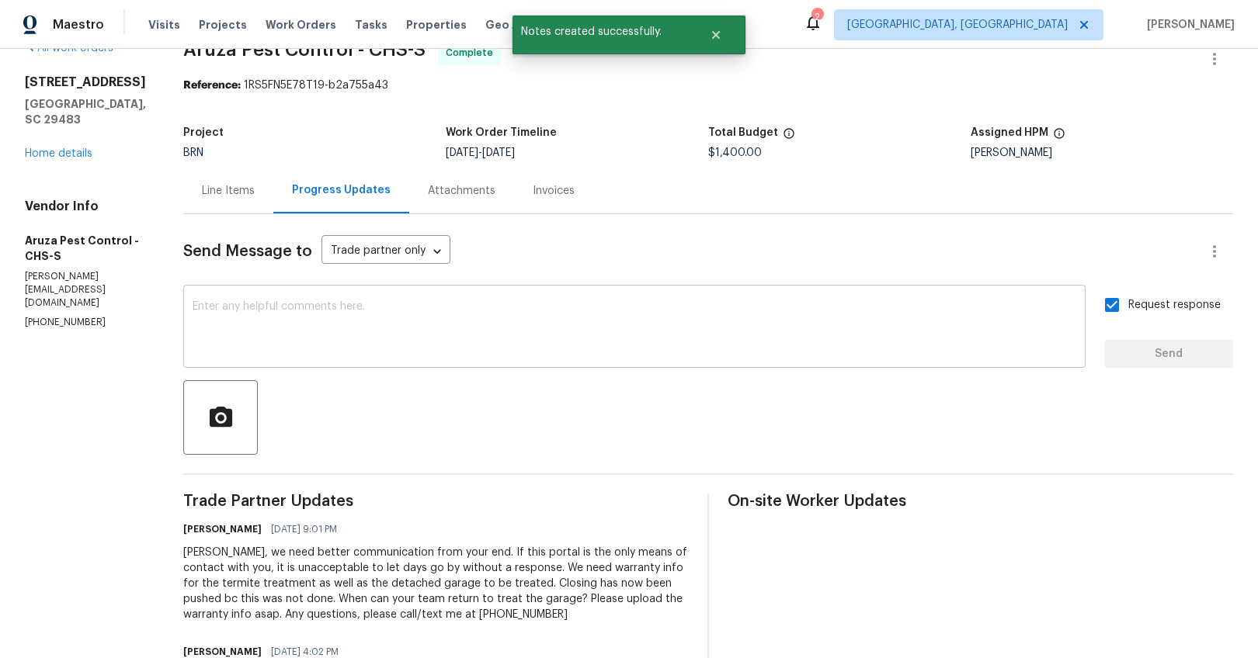
scroll to position [35, 0]
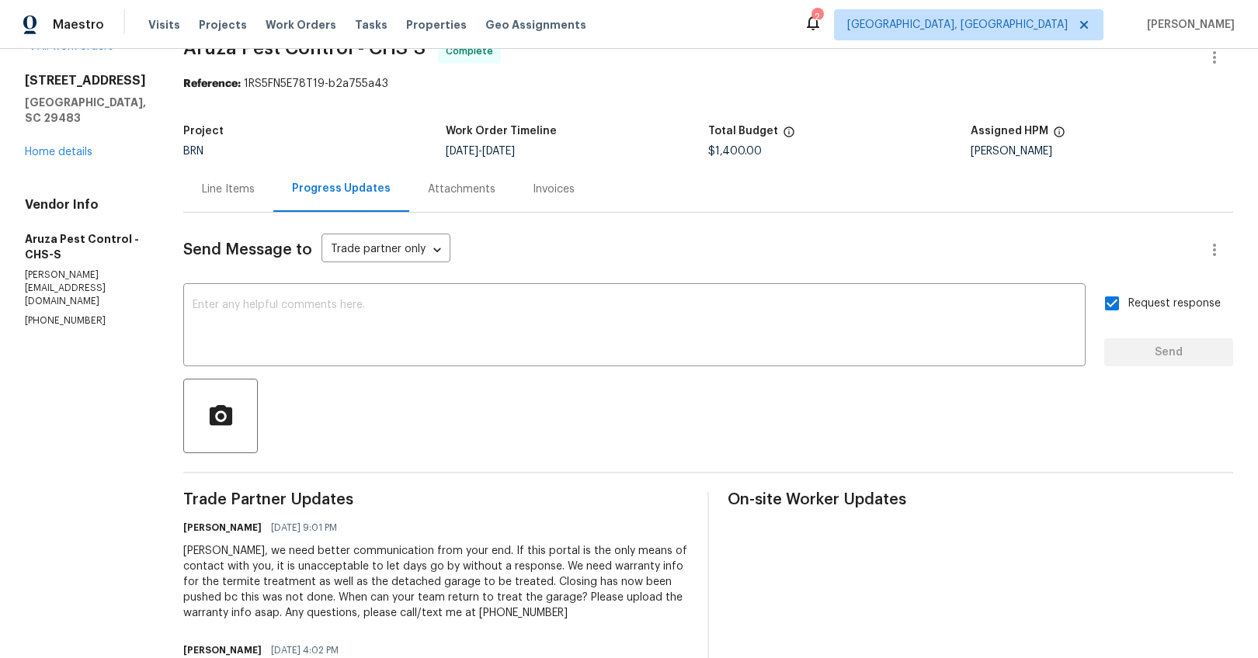
click at [235, 200] on div "Line Items" at bounding box center [228, 189] width 90 height 46
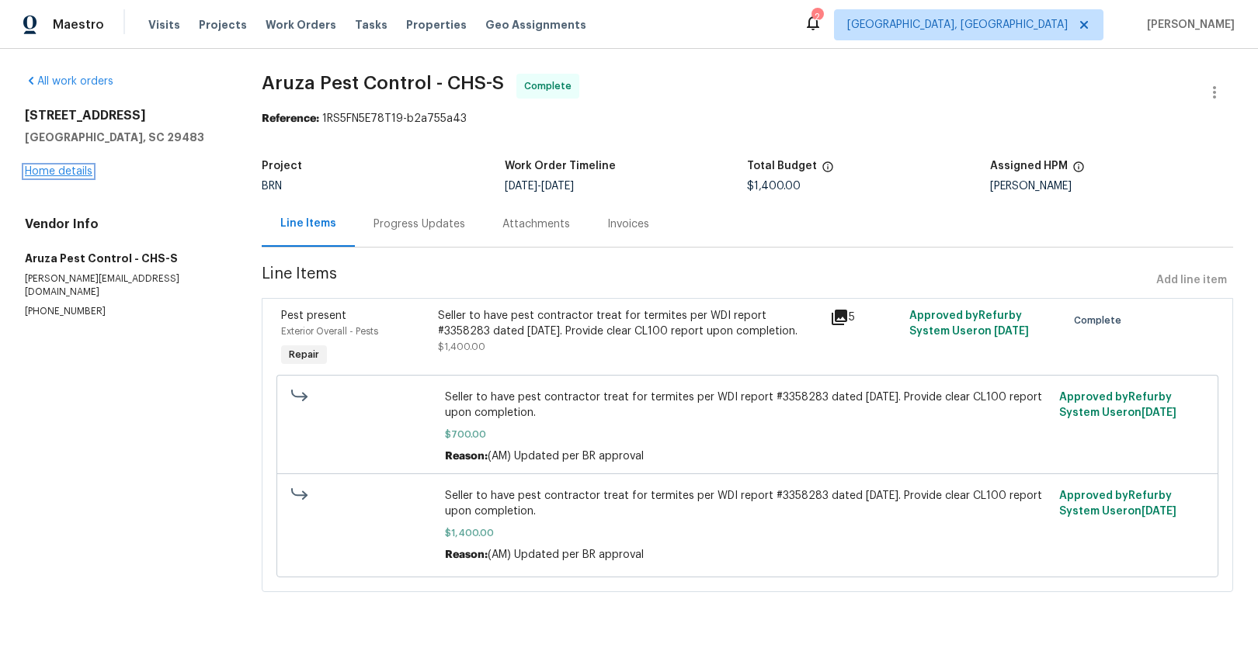
click at [51, 168] on link "Home details" at bounding box center [59, 171] width 68 height 11
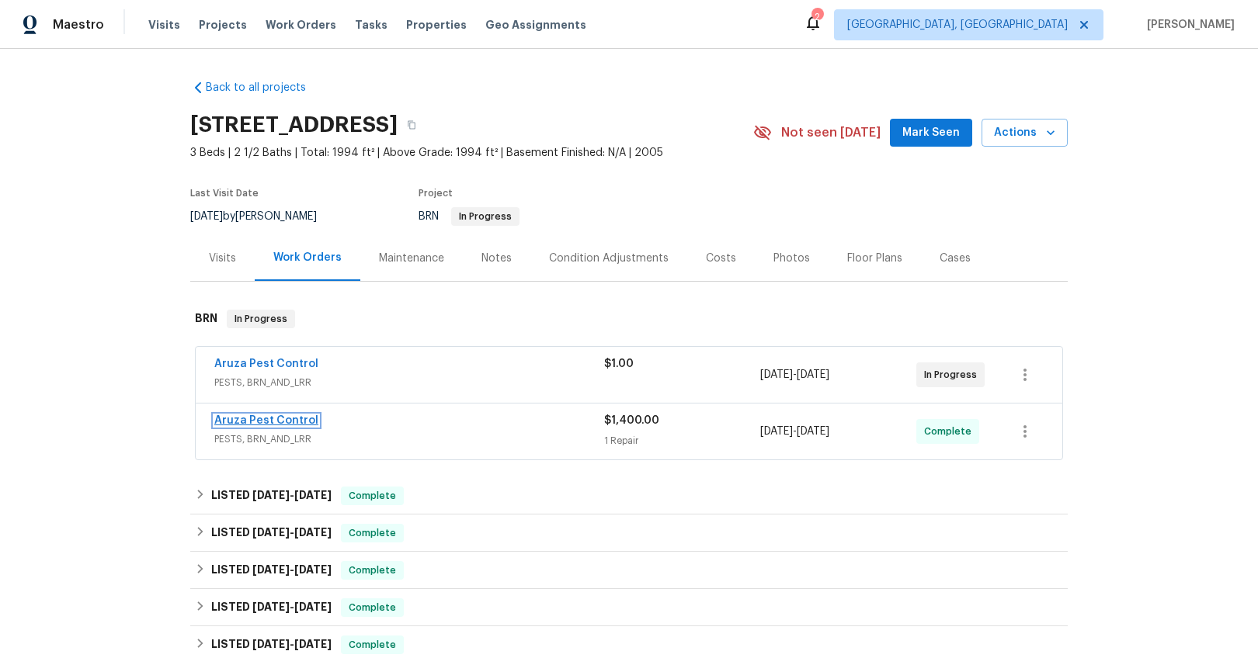
click at [222, 419] on link "Aruza Pest Control" at bounding box center [266, 420] width 104 height 11
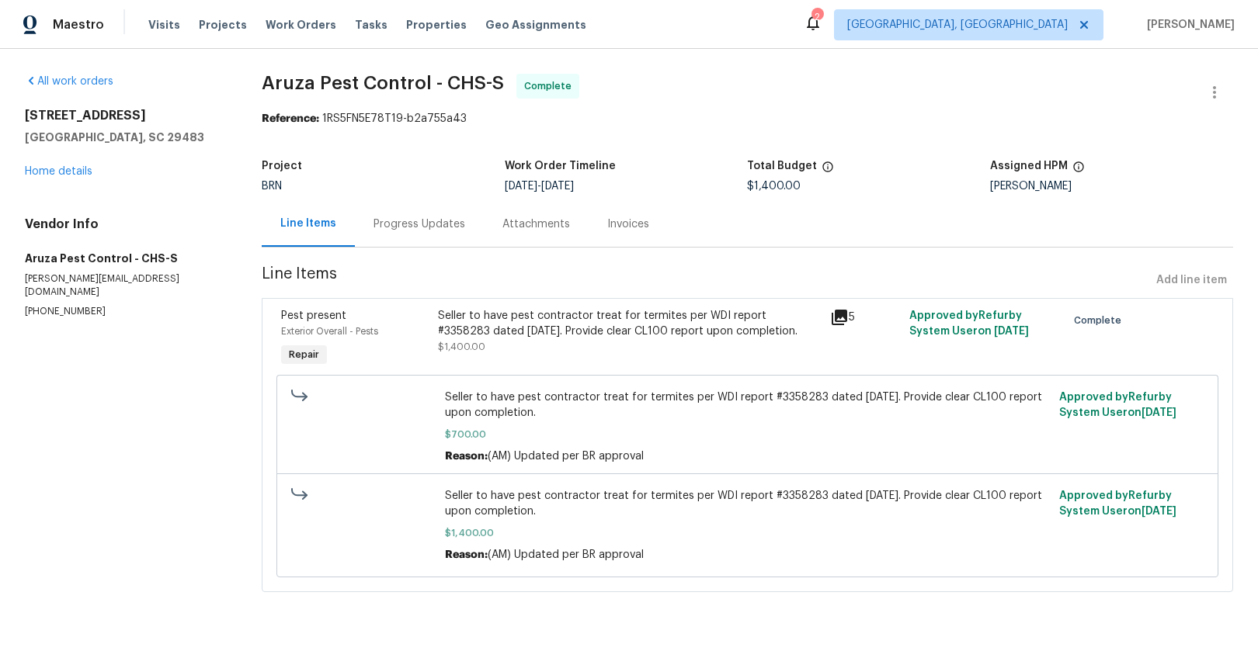
click at [424, 231] on div "Progress Updates" at bounding box center [419, 225] width 92 height 16
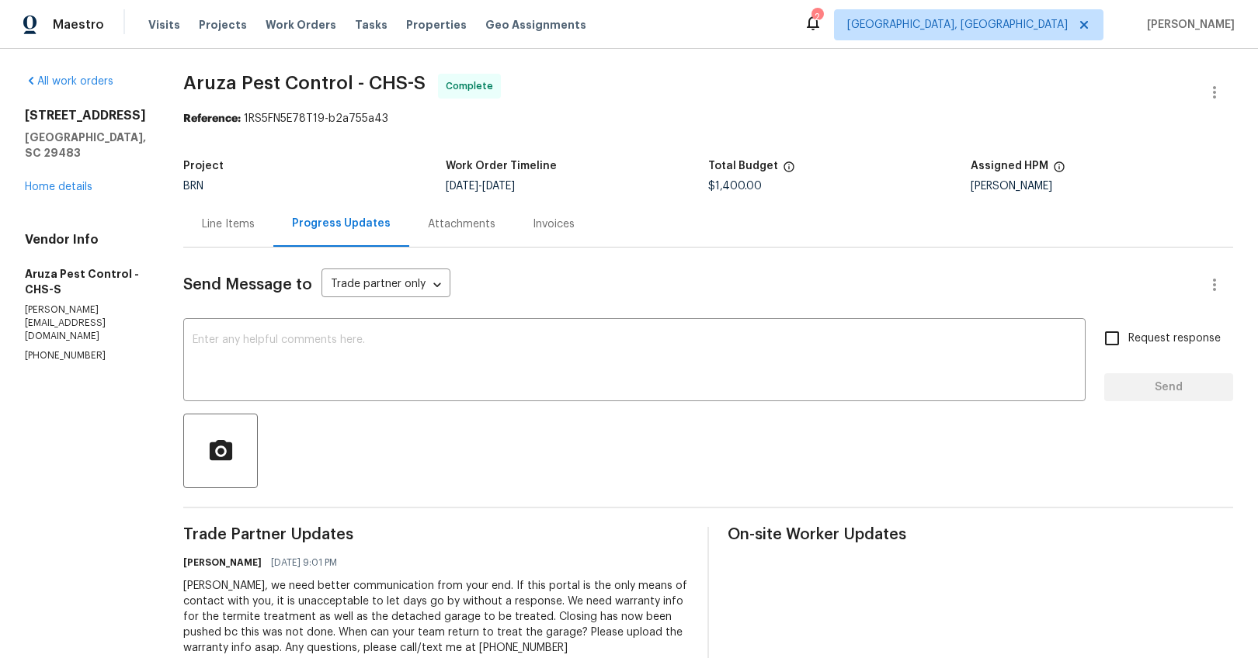
click at [238, 237] on div "Line Items" at bounding box center [228, 224] width 90 height 46
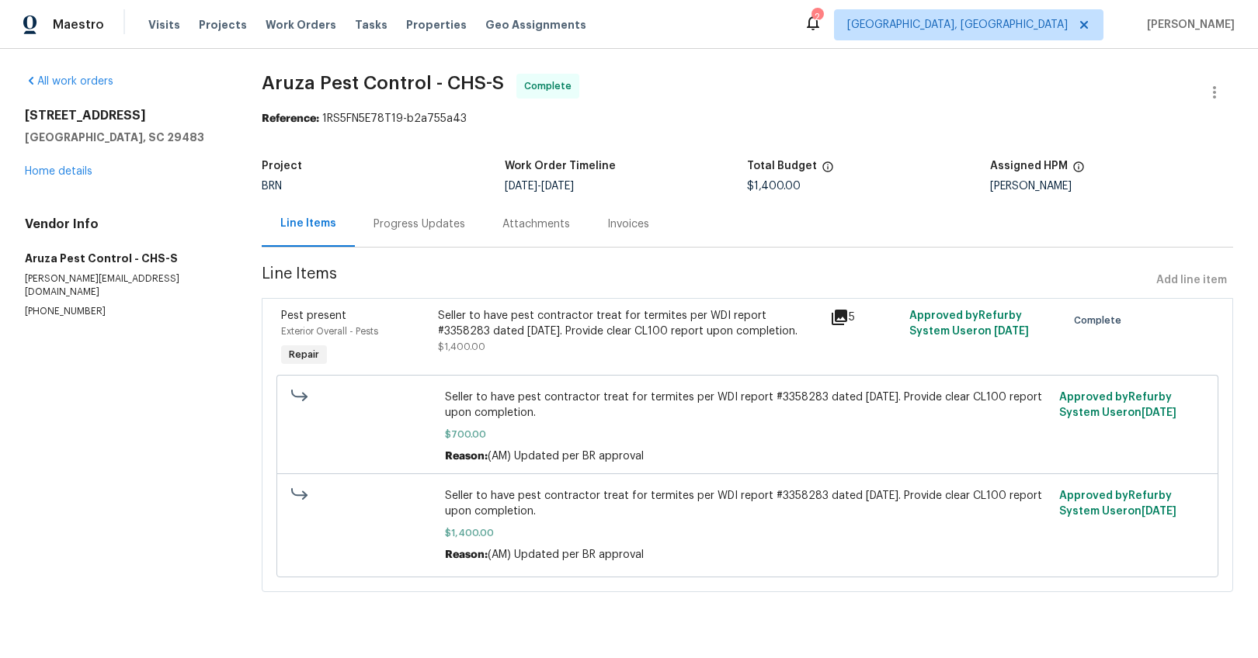
click at [614, 342] on div "Seller to have pest contractor treat for termites per WDI report #3358283 dated…" at bounding box center [630, 331] width 384 height 47
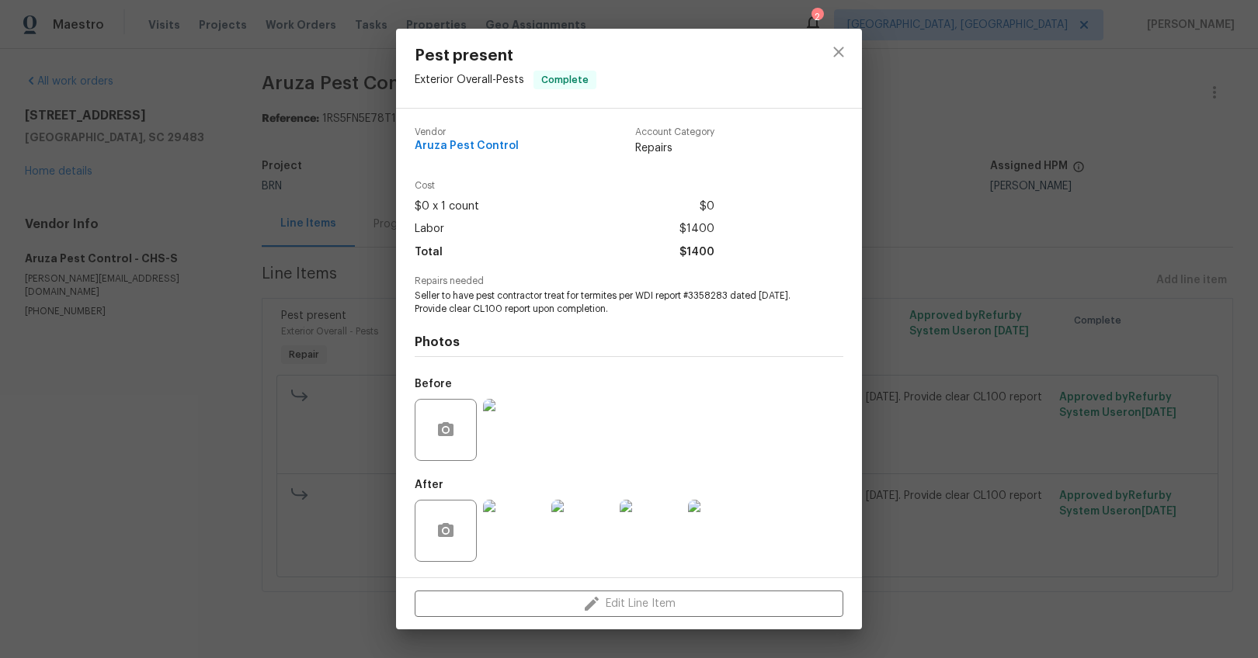
click at [504, 456] on img at bounding box center [514, 430] width 62 height 62
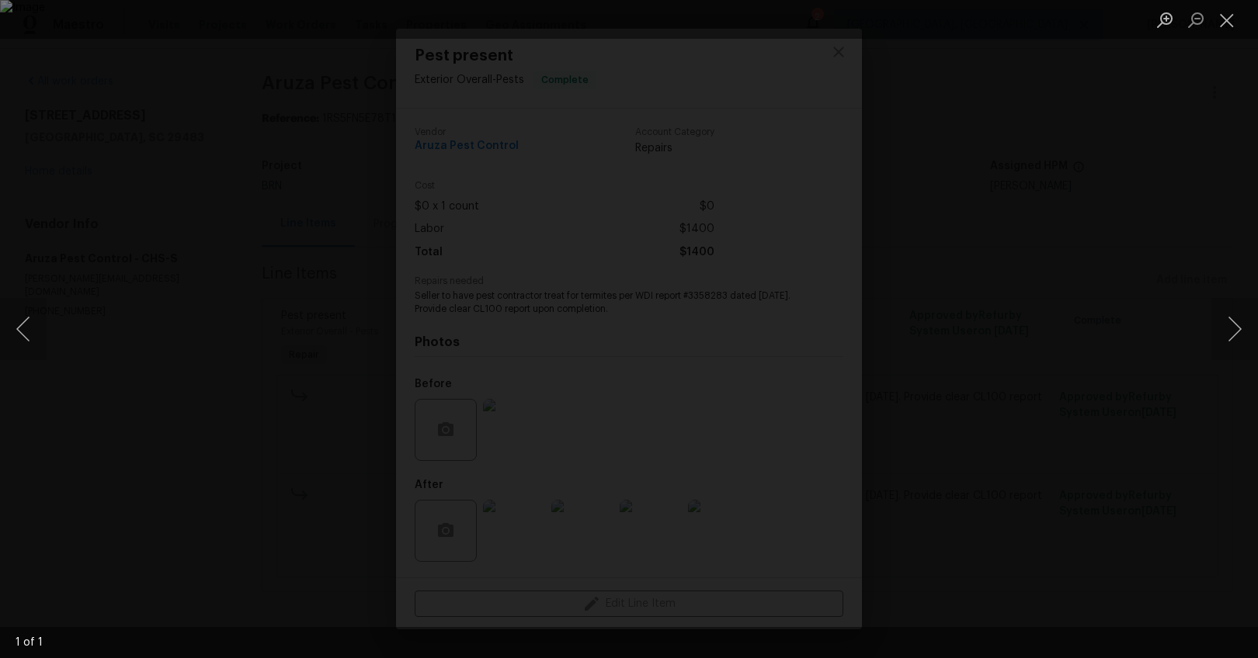
click at [1081, 447] on div "Lightbox" at bounding box center [629, 329] width 1258 height 658
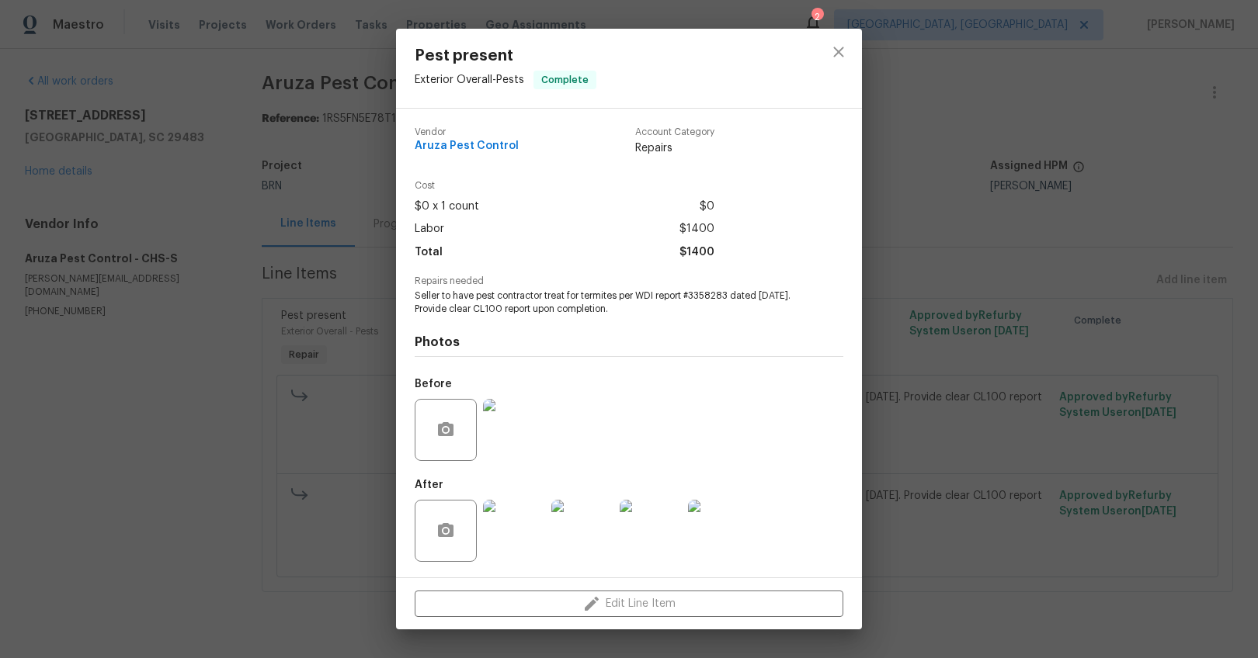
click at [533, 524] on img at bounding box center [514, 531] width 62 height 62
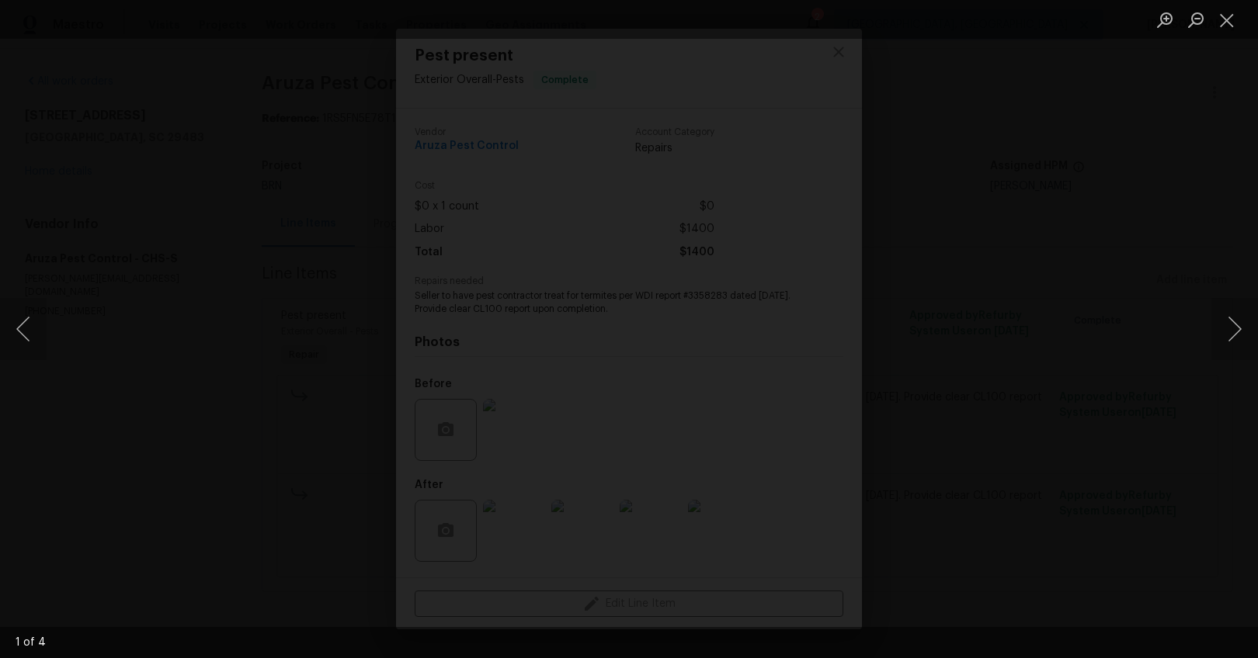
click at [630, 571] on img "Lightbox" at bounding box center [636, 610] width 2187 height 1145
click at [1081, 323] on button "Next image" at bounding box center [1234, 329] width 47 height 62
click at [1081, 322] on button "Next image" at bounding box center [1234, 329] width 47 height 62
click at [1081, 336] on button "Next image" at bounding box center [1234, 329] width 47 height 62
click at [1081, 405] on div "Lightbox" at bounding box center [629, 329] width 1258 height 658
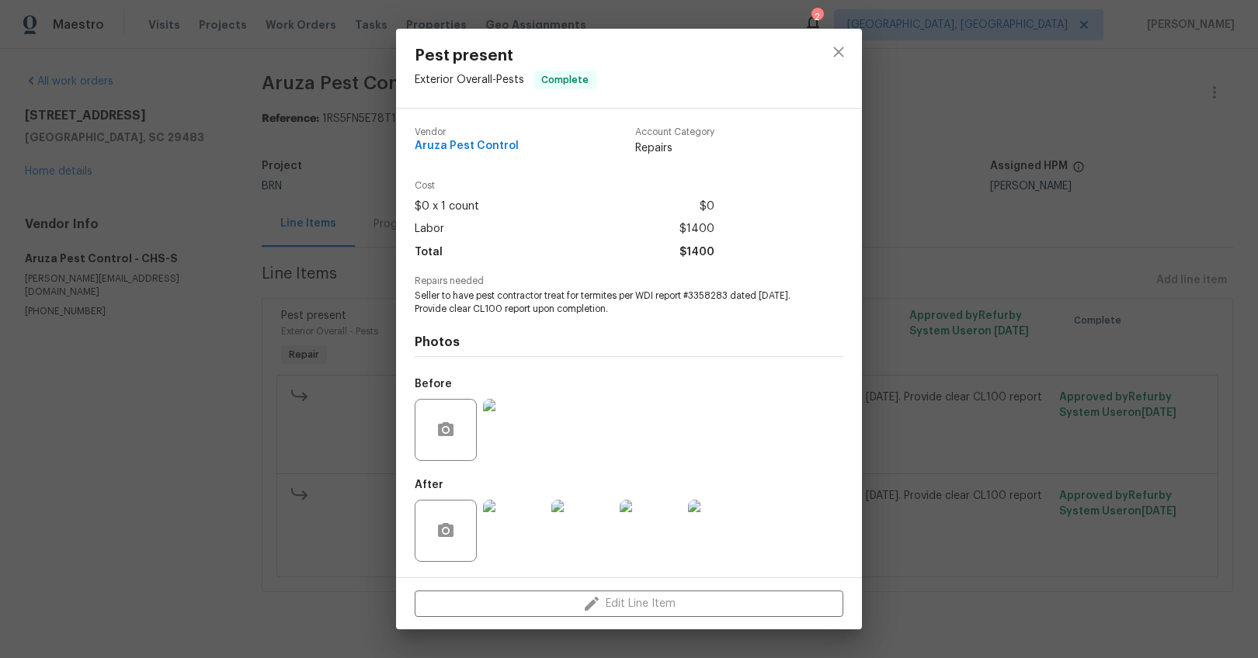
click at [926, 488] on div "Pest present Exterior Overall - Pests Complete Vendor Aruza Pest Control Accoun…" at bounding box center [629, 329] width 1258 height 658
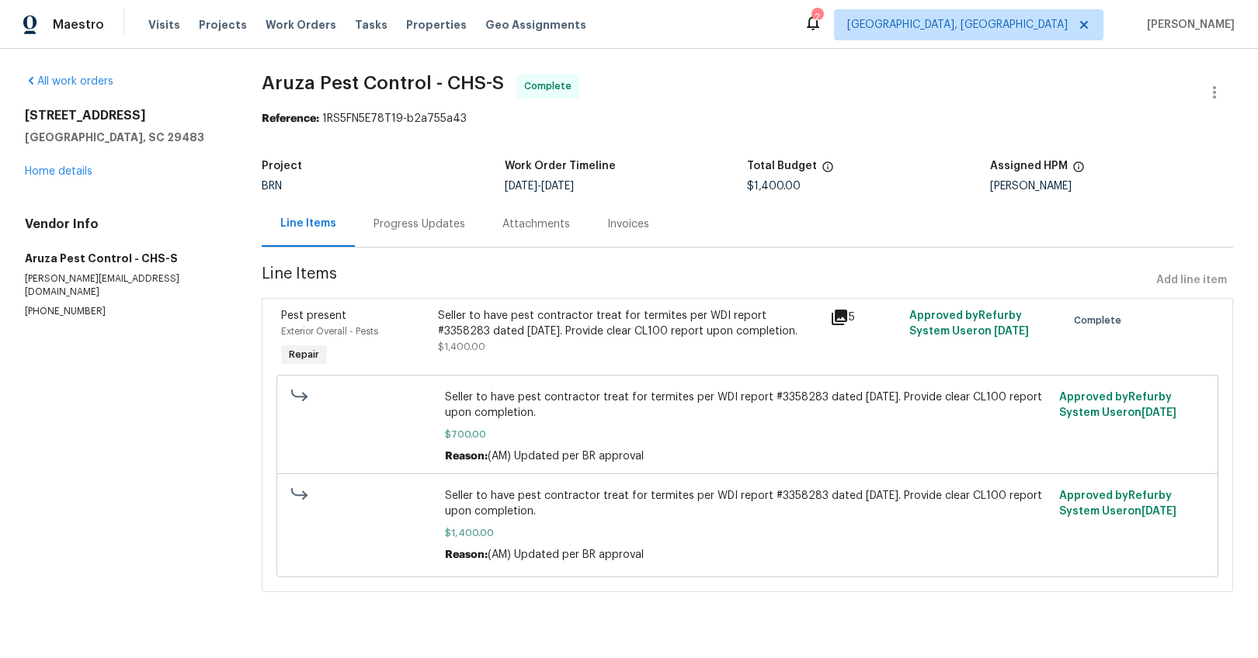
click at [425, 235] on div "Progress Updates" at bounding box center [419, 224] width 129 height 46
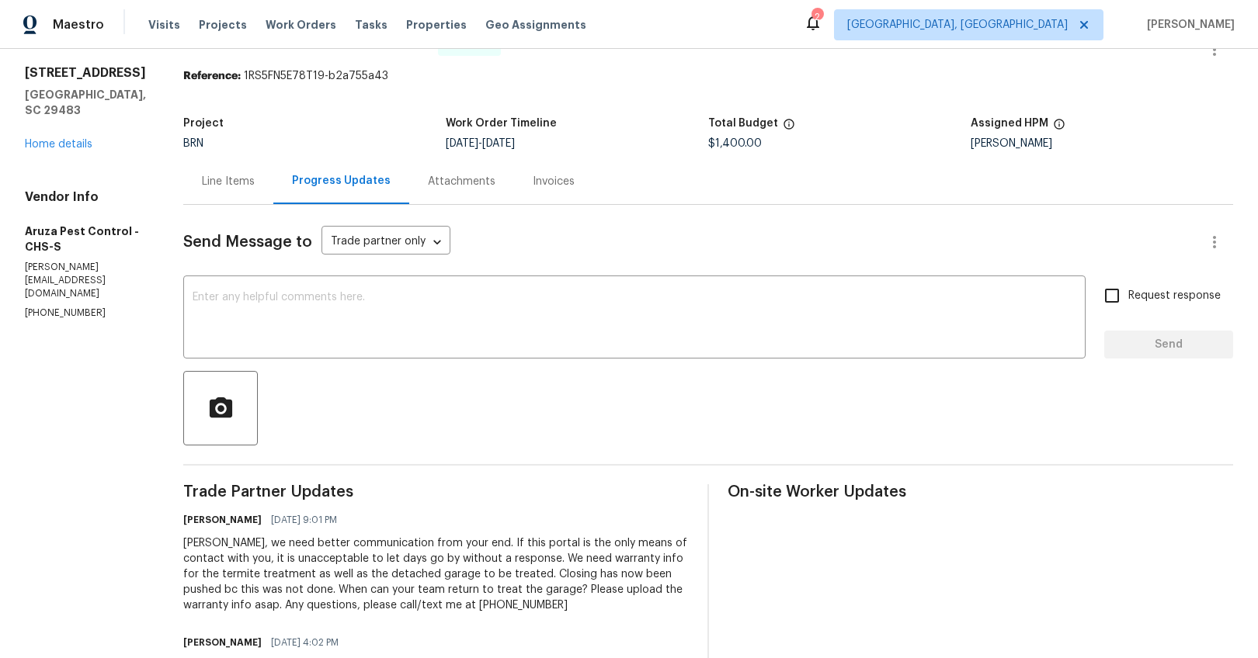
scroll to position [41, 0]
click at [232, 192] on div "Line Items" at bounding box center [228, 183] width 90 height 46
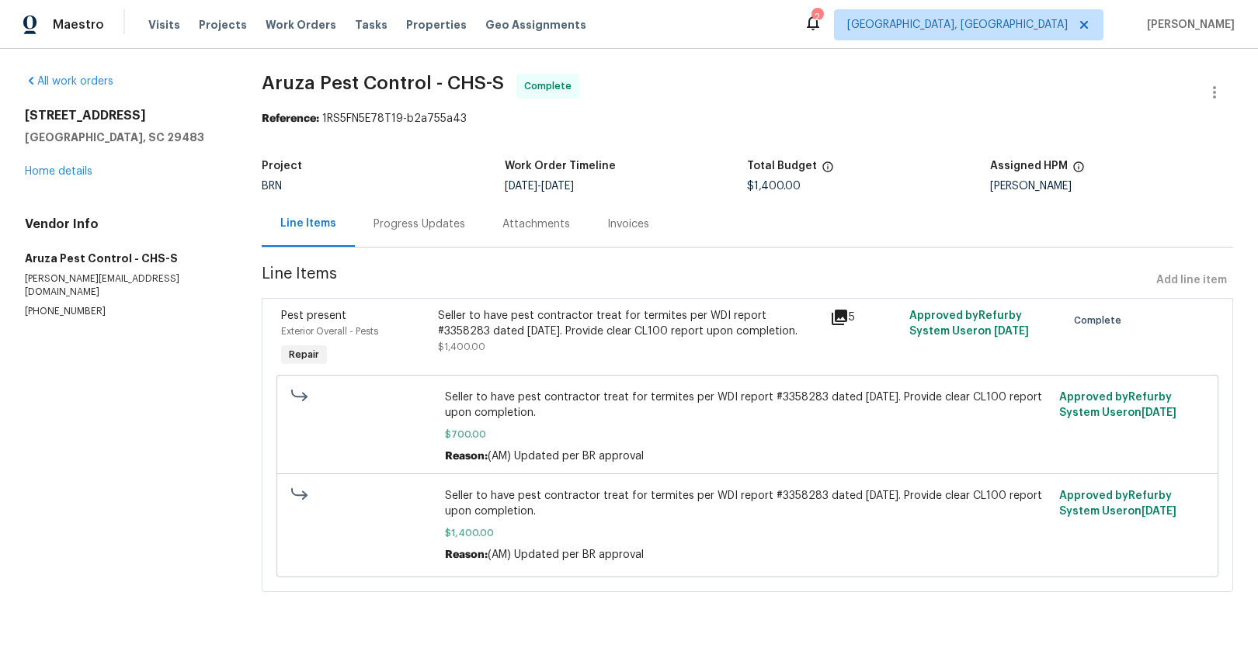
click at [602, 333] on div "Seller to have pest contractor treat for termites per WDI report #3358283 dated…" at bounding box center [630, 323] width 384 height 31
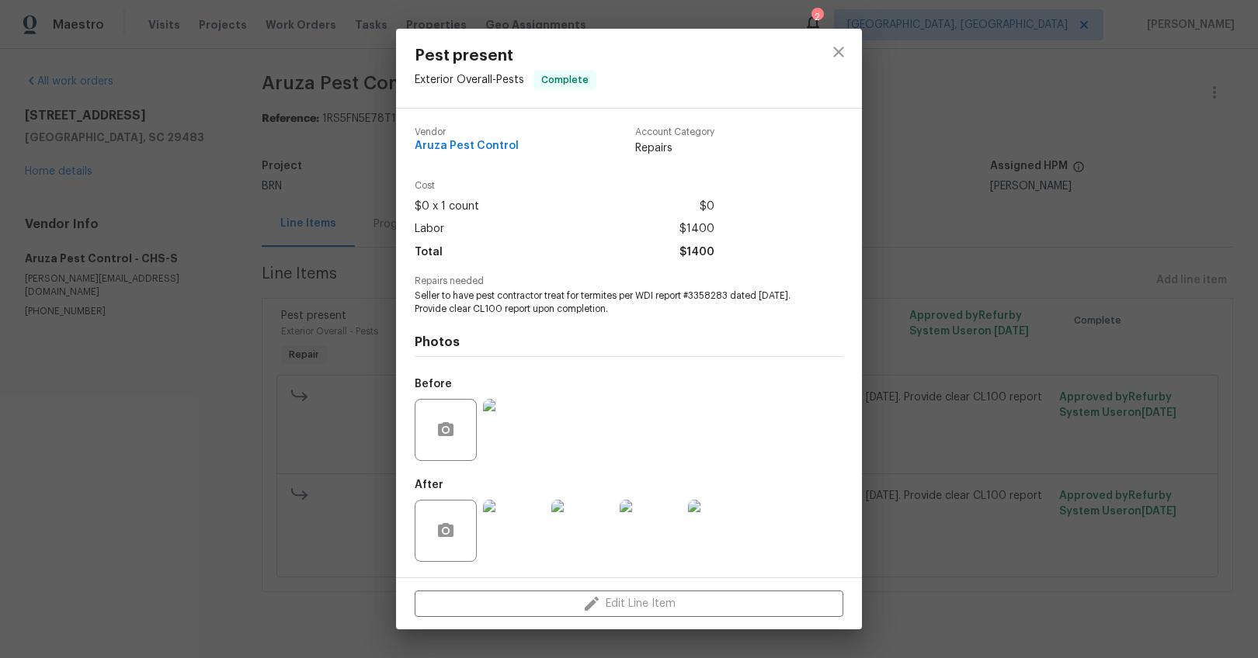
click at [593, 538] on img at bounding box center [582, 531] width 62 height 62
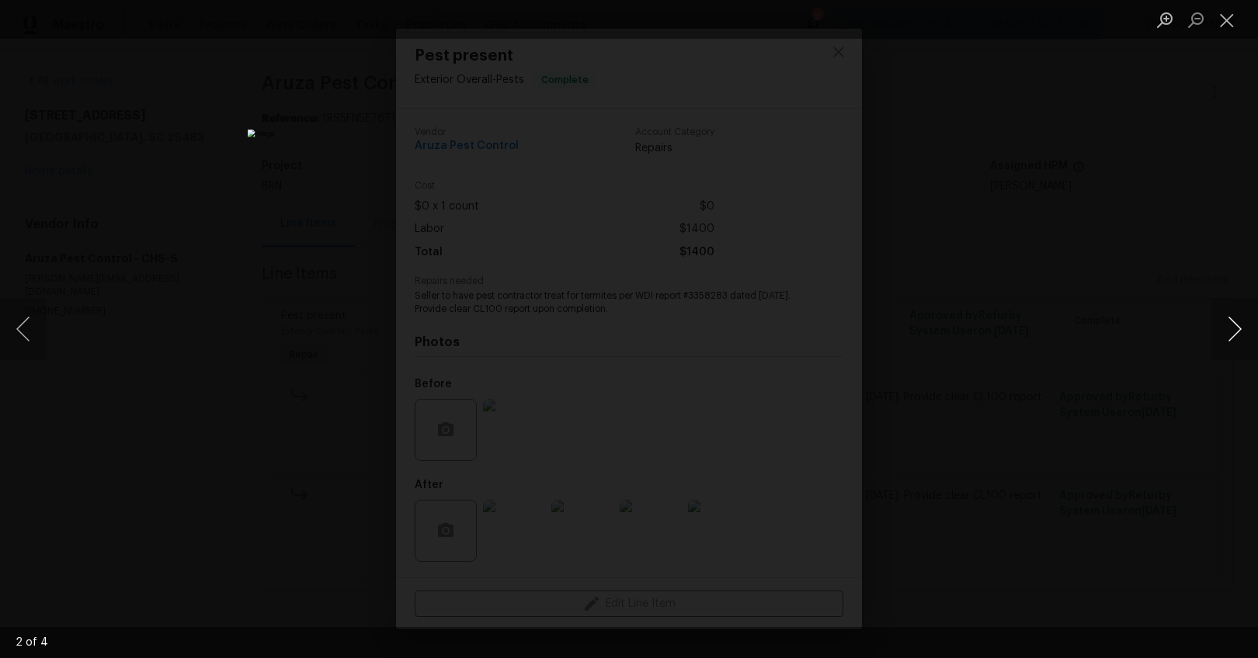
click at [1081, 326] on button "Next image" at bounding box center [1234, 329] width 47 height 62
click at [1060, 448] on div "Lightbox" at bounding box center [629, 329] width 1258 height 658
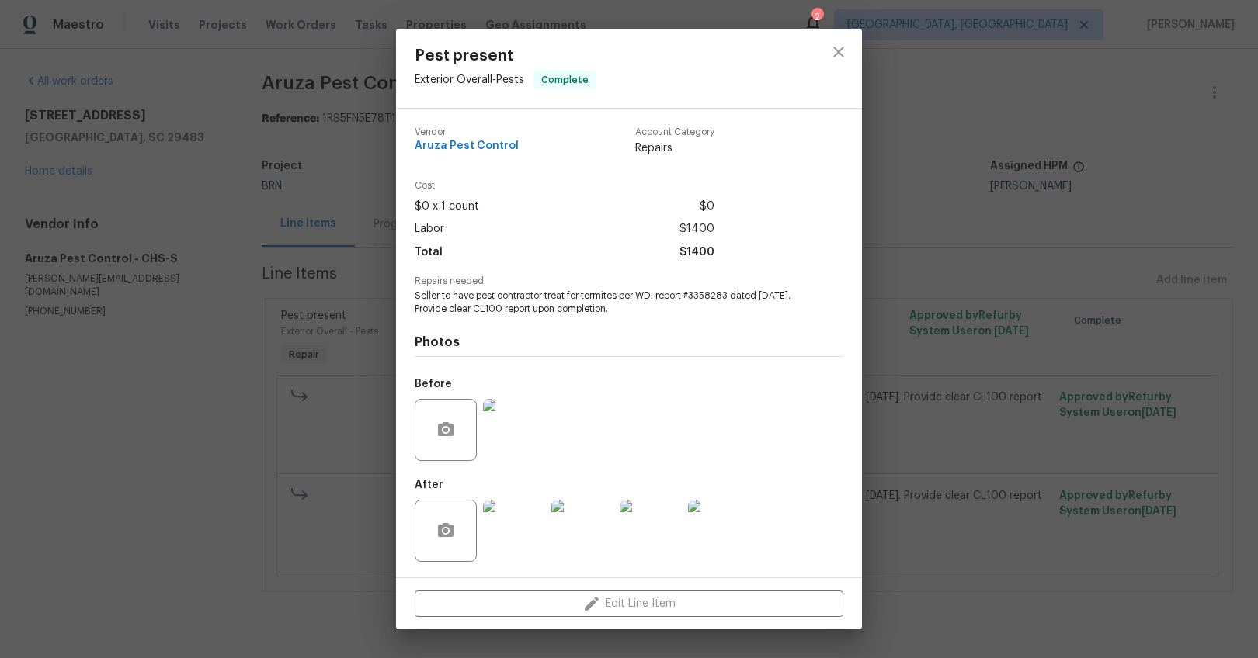
click at [569, 526] on img at bounding box center [582, 531] width 62 height 62
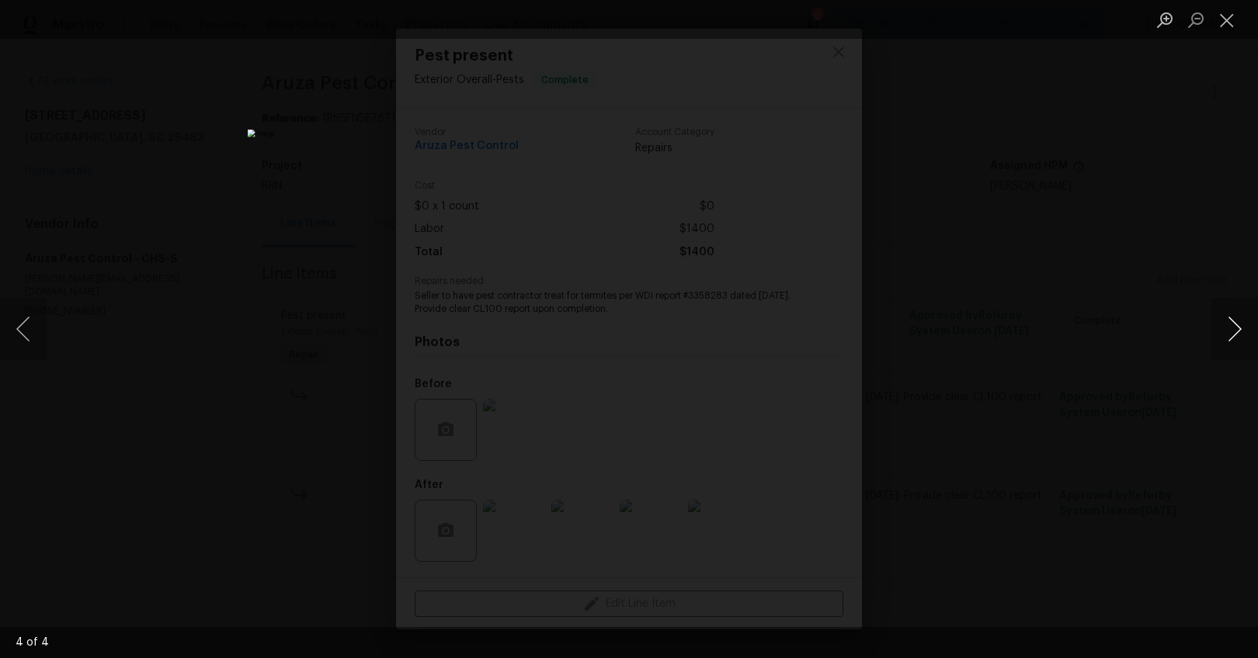
click at [1081, 337] on button "Next image" at bounding box center [1234, 329] width 47 height 62
click at [1081, 23] on button "Close lightbox" at bounding box center [1226, 19] width 31 height 27
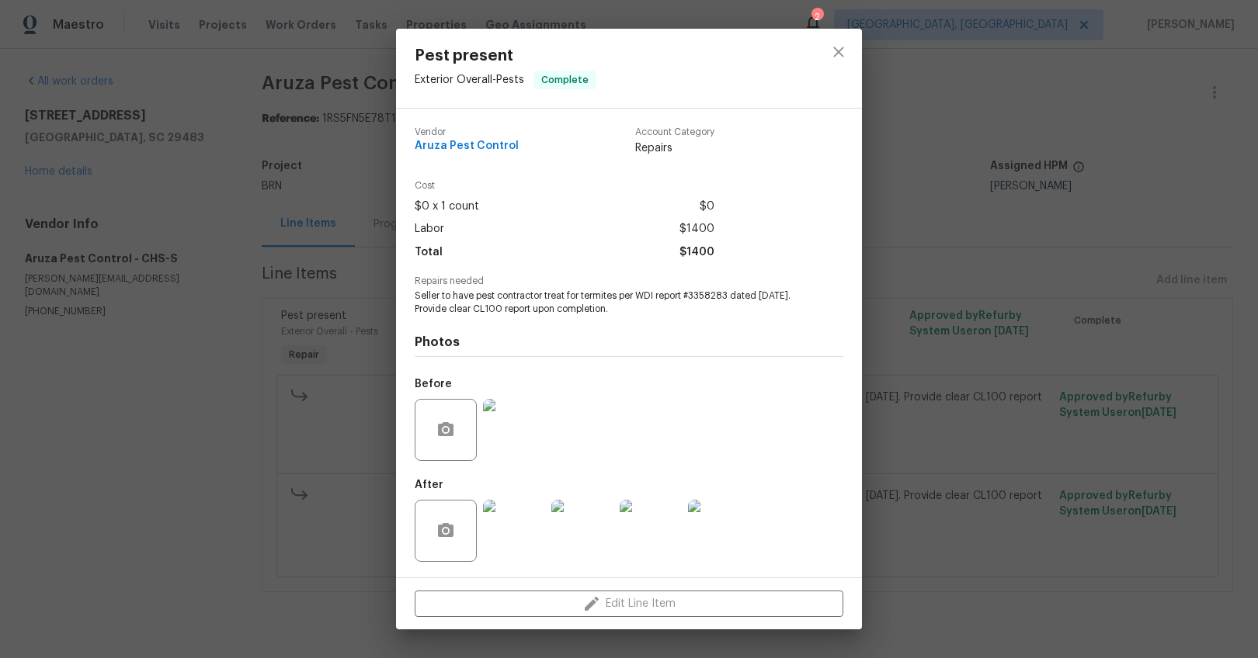
click at [977, 340] on div "Pest present Exterior Overall - Pests Complete Vendor Aruza Pest Control Accoun…" at bounding box center [629, 329] width 1258 height 658
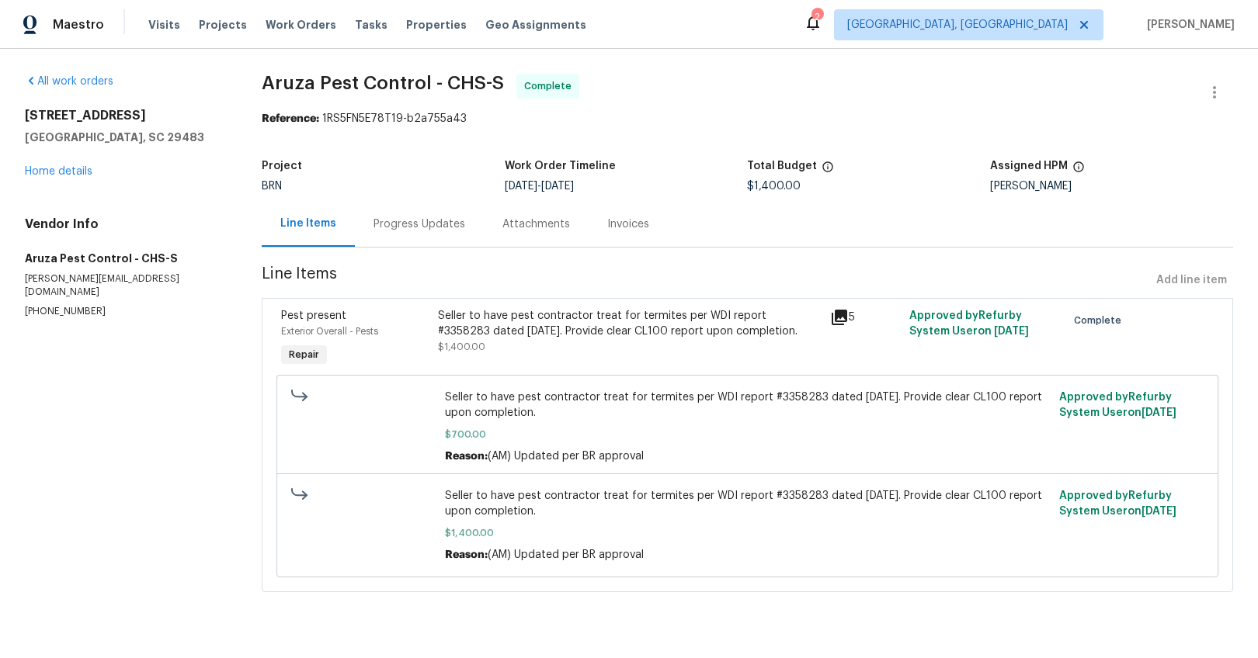
click at [415, 224] on div "Progress Updates" at bounding box center [419, 225] width 92 height 16
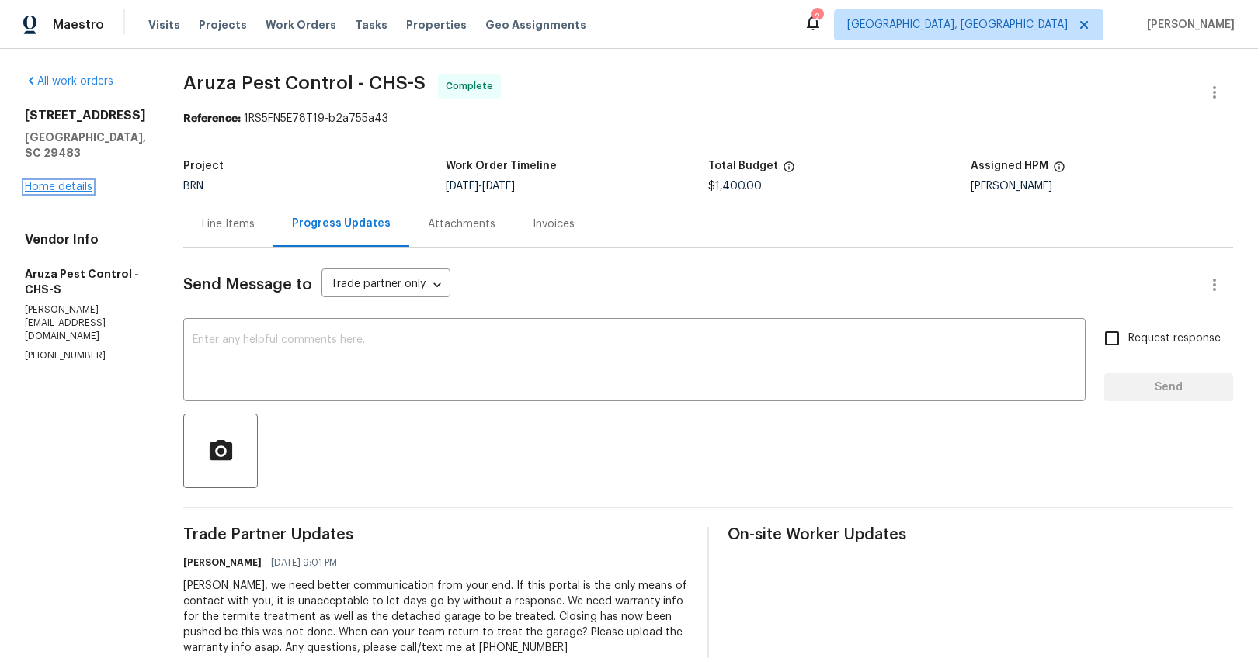
click at [74, 193] on link "Home details" at bounding box center [59, 187] width 68 height 11
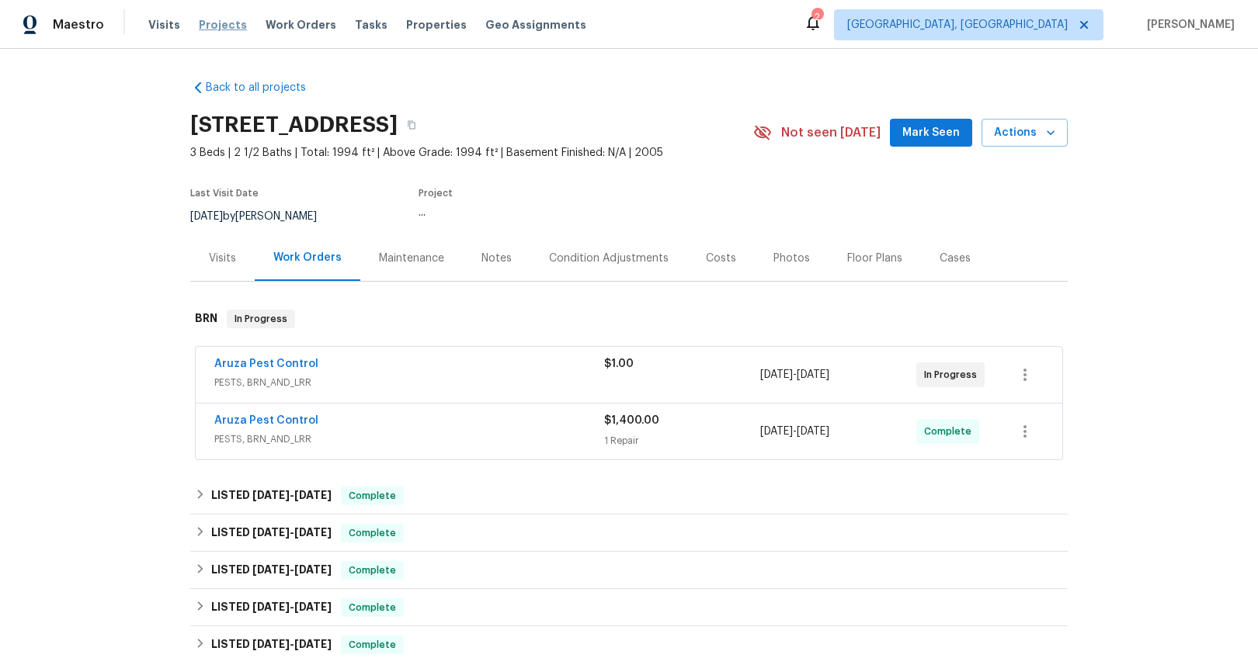
click at [199, 24] on span "Projects" at bounding box center [223, 25] width 48 height 16
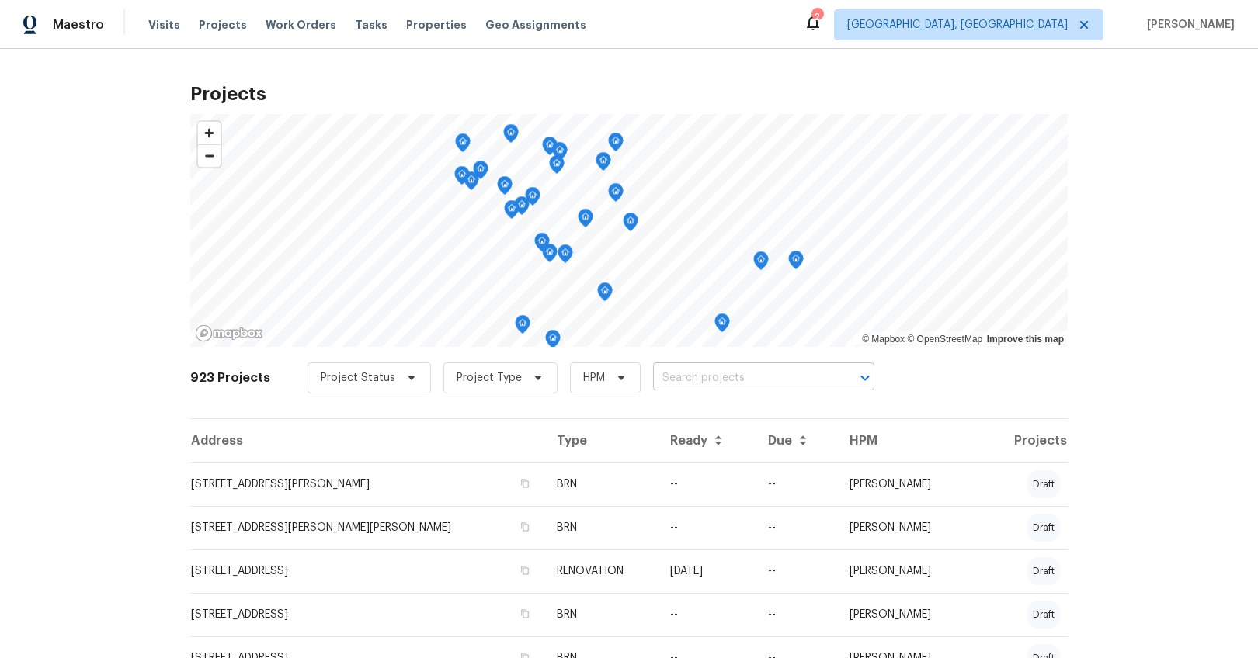
click at [702, 373] on input "text" at bounding box center [742, 378] width 178 height 24
type input "105 beaver dam"
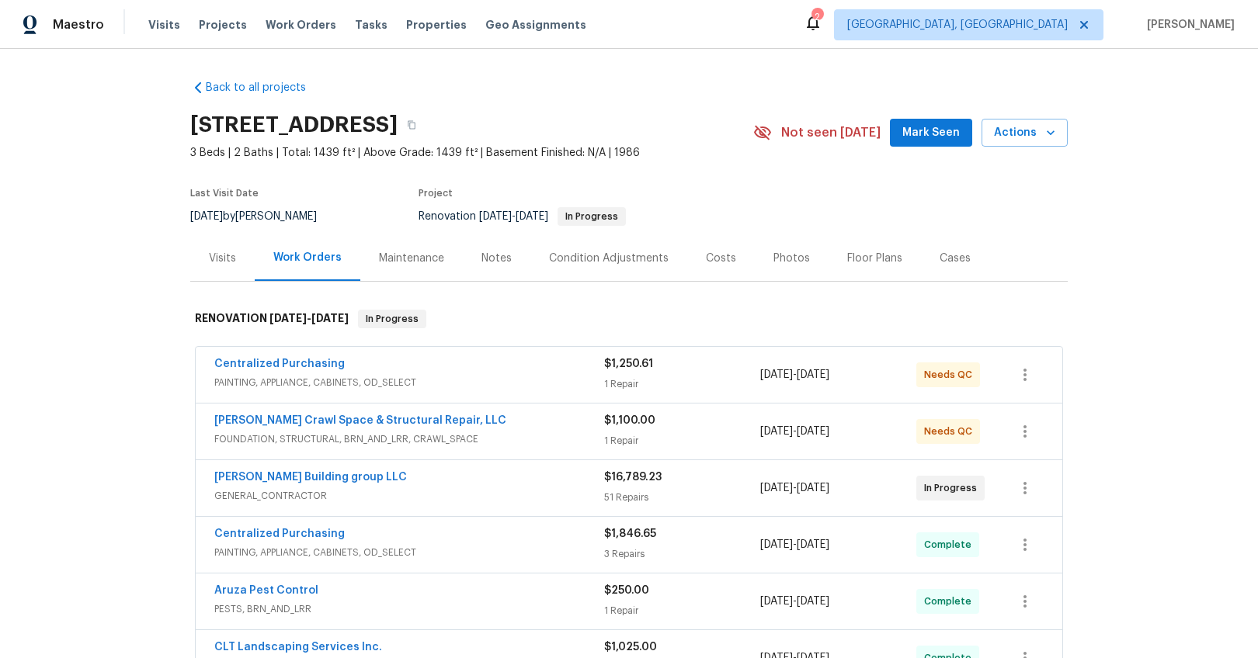
click at [484, 259] on div "Notes" at bounding box center [496, 259] width 30 height 16
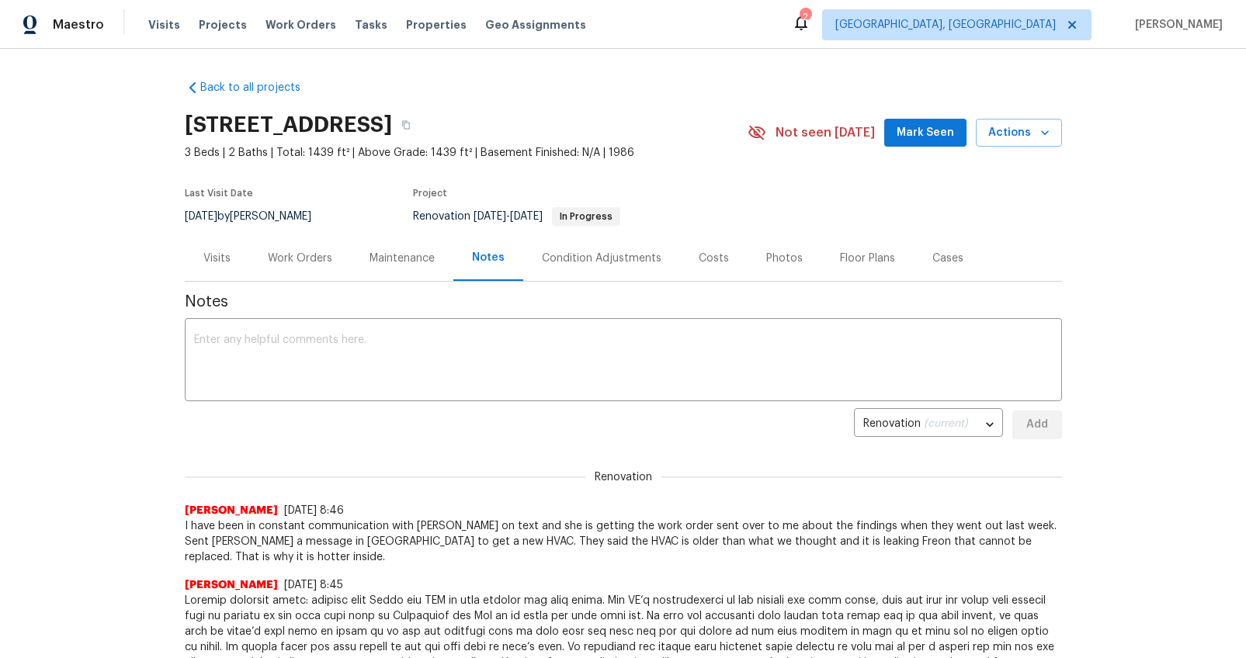
click at [272, 265] on div "Work Orders" at bounding box center [300, 259] width 64 height 16
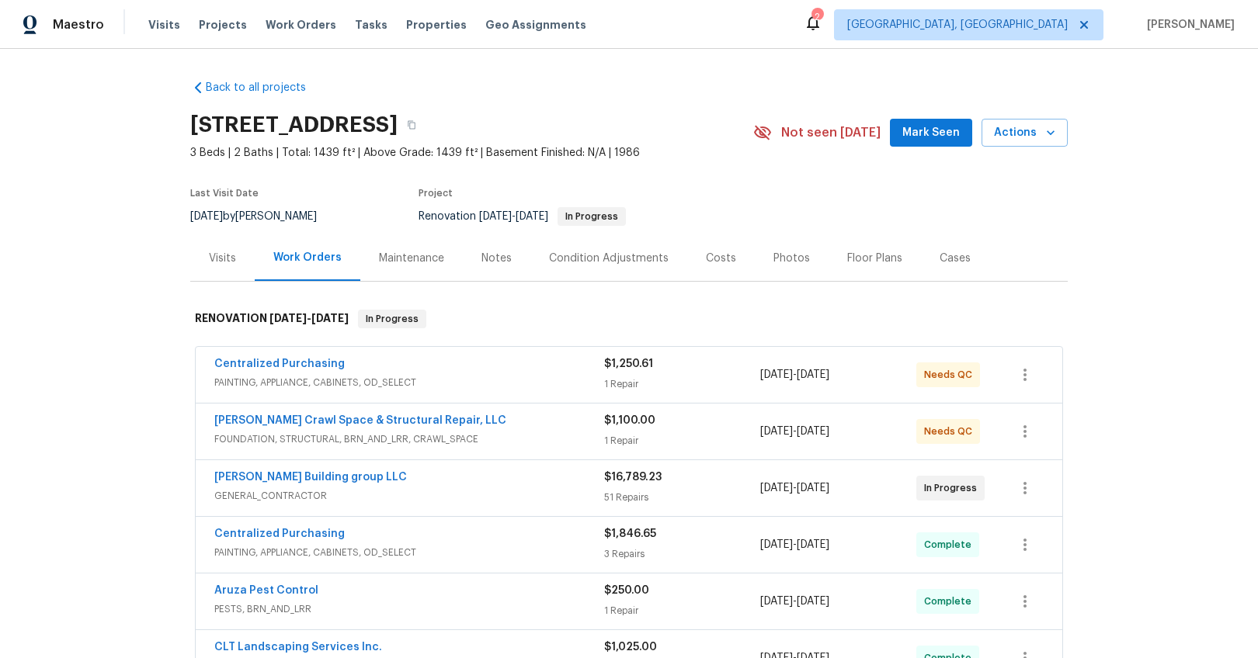
click at [497, 484] on div "[PERSON_NAME] Building group LLC" at bounding box center [409, 479] width 390 height 19
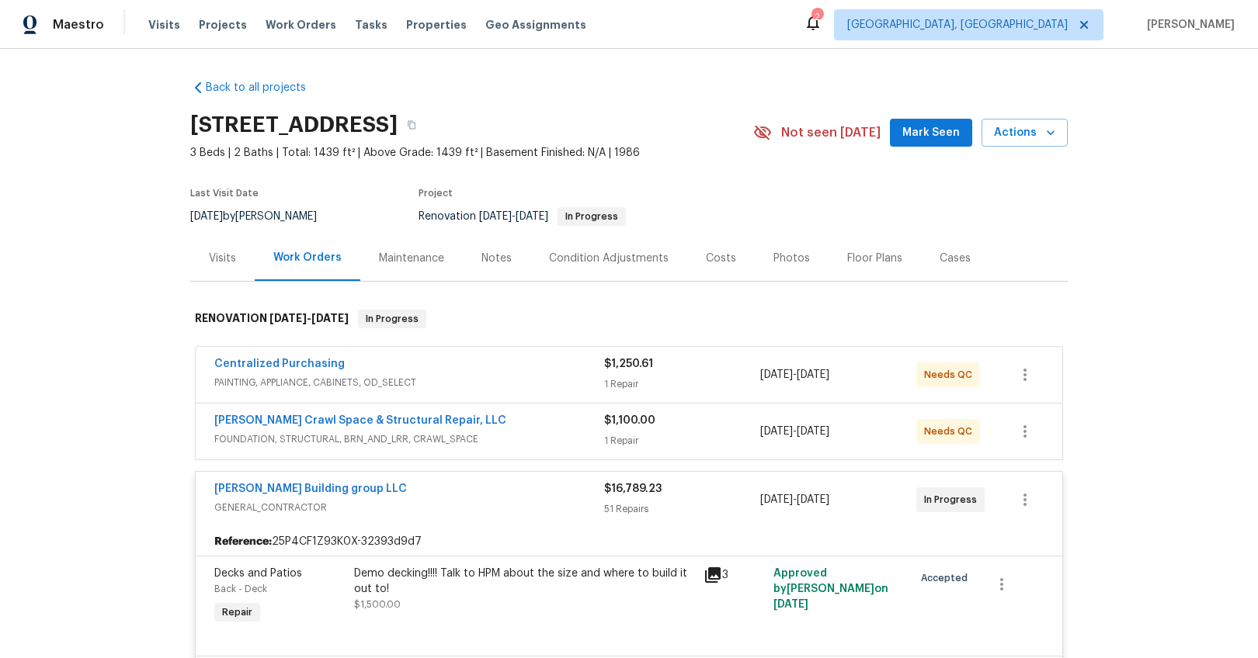
click at [447, 494] on div "[PERSON_NAME] Building group LLC" at bounding box center [409, 490] width 390 height 19
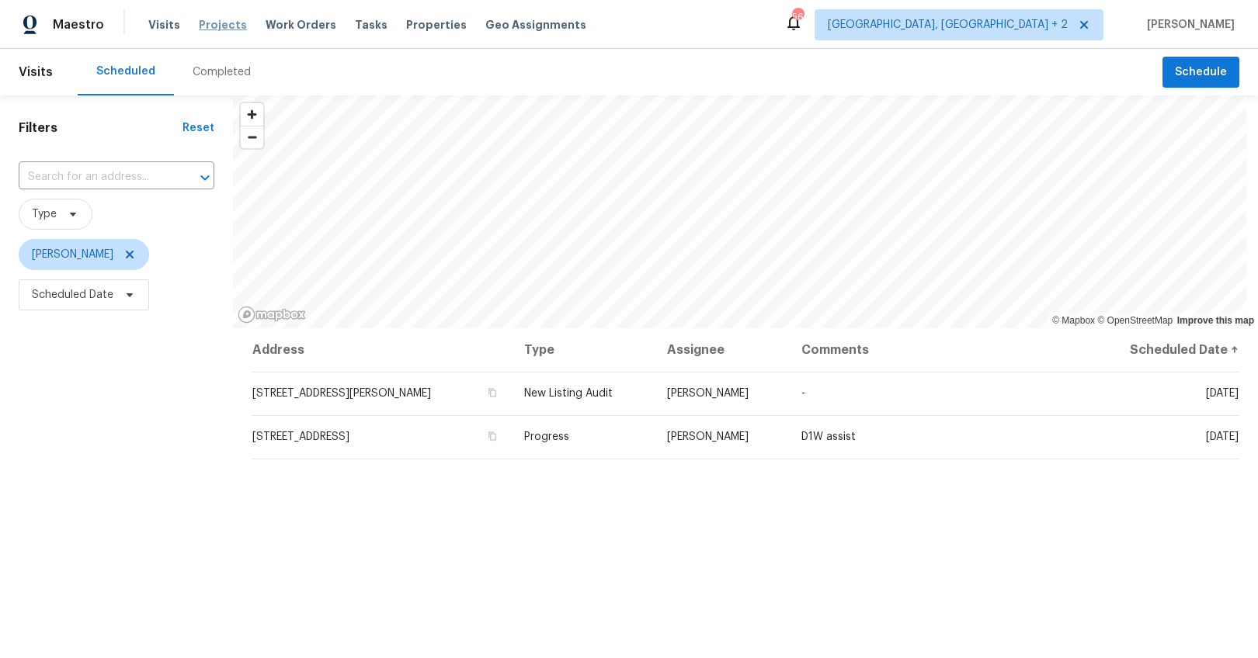
click at [226, 29] on span "Projects" at bounding box center [223, 25] width 48 height 16
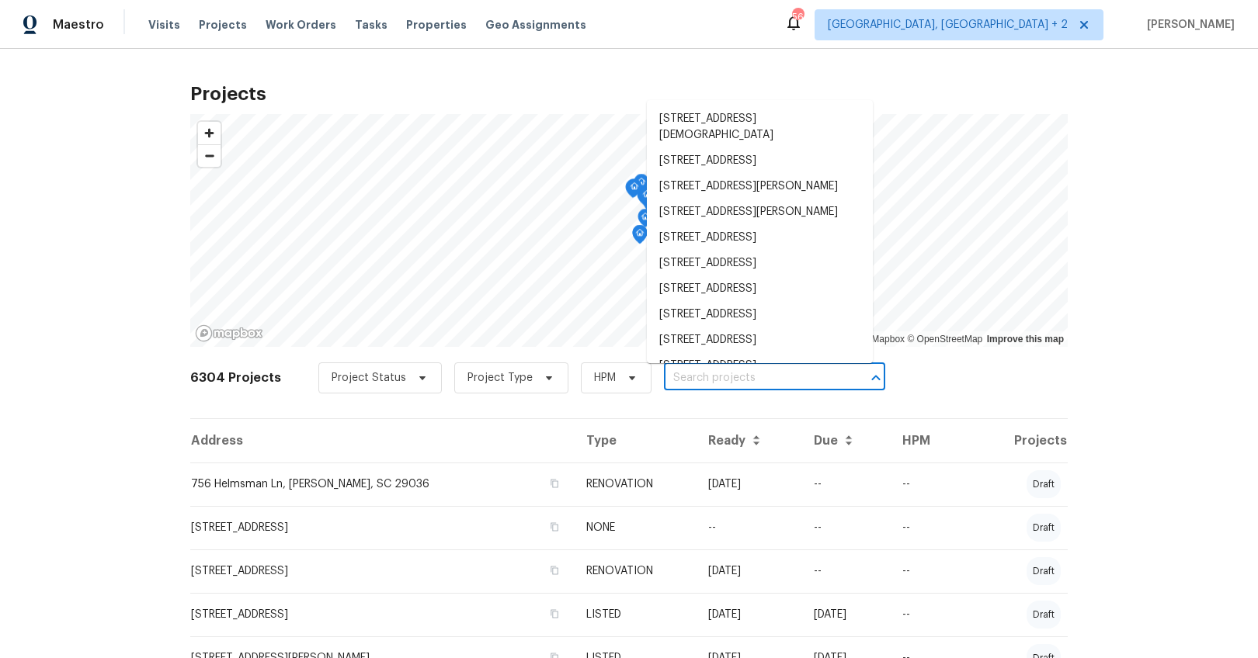
click at [708, 380] on input "text" at bounding box center [753, 378] width 178 height 24
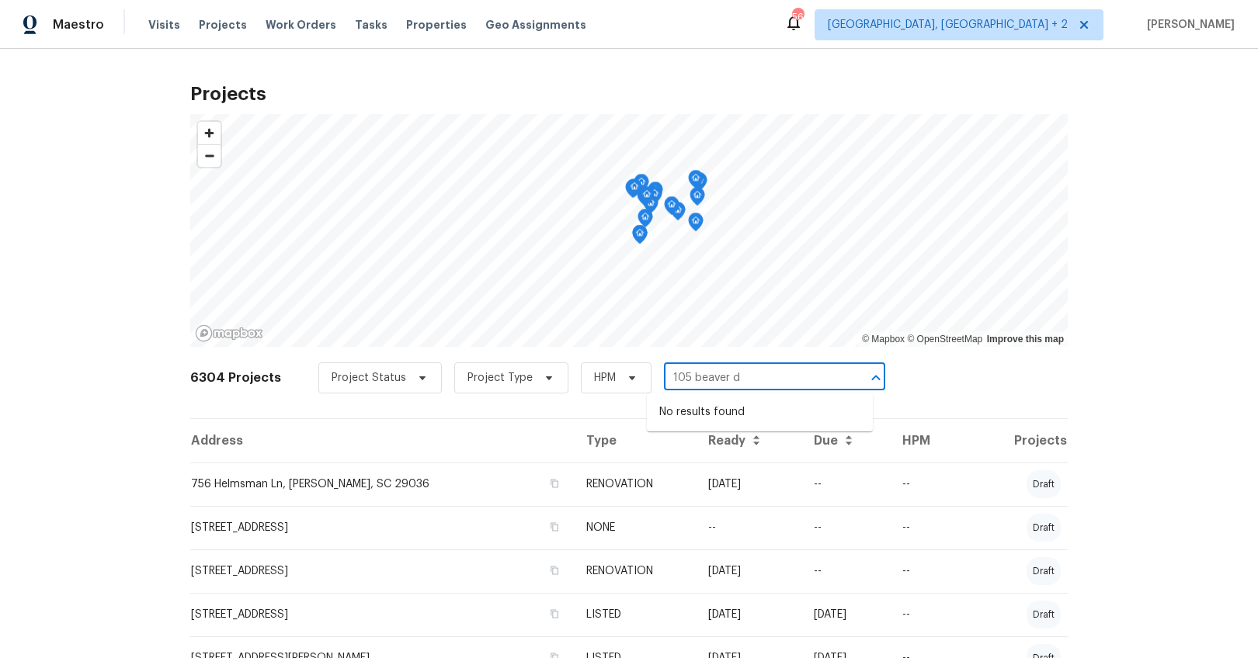
type input "105 beaver da"
click at [709, 407] on li "[STREET_ADDRESS]" at bounding box center [760, 413] width 226 height 26
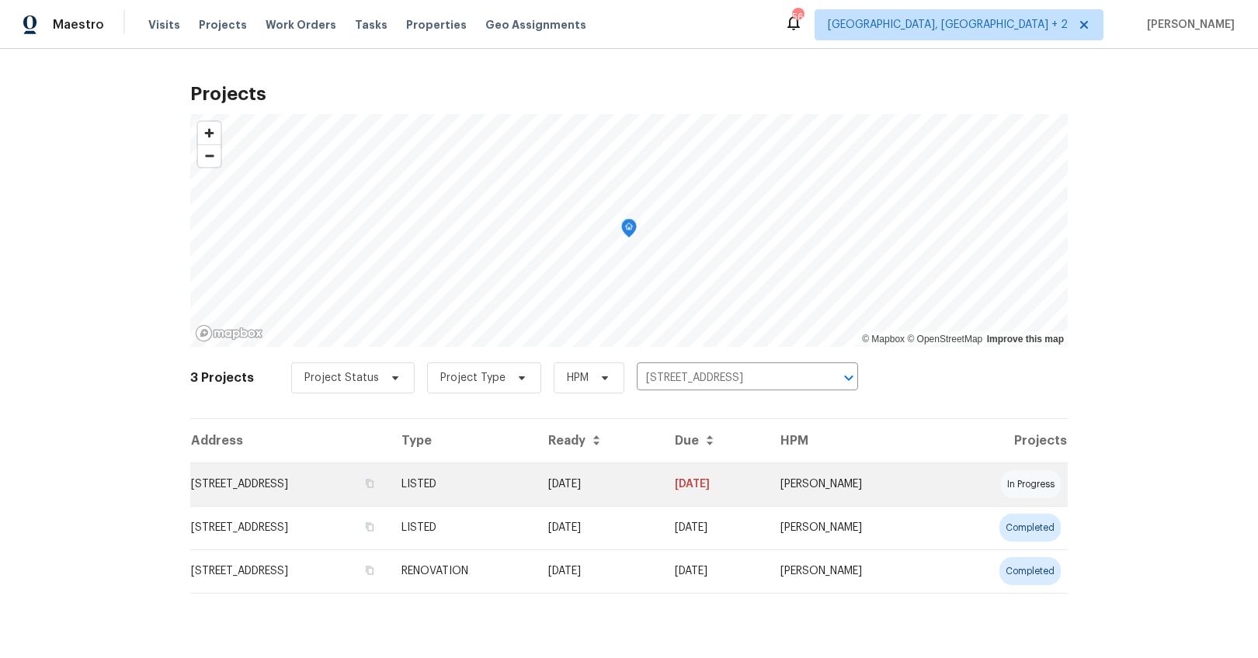
click at [362, 495] on td "[STREET_ADDRESS]" at bounding box center [289, 484] width 199 height 43
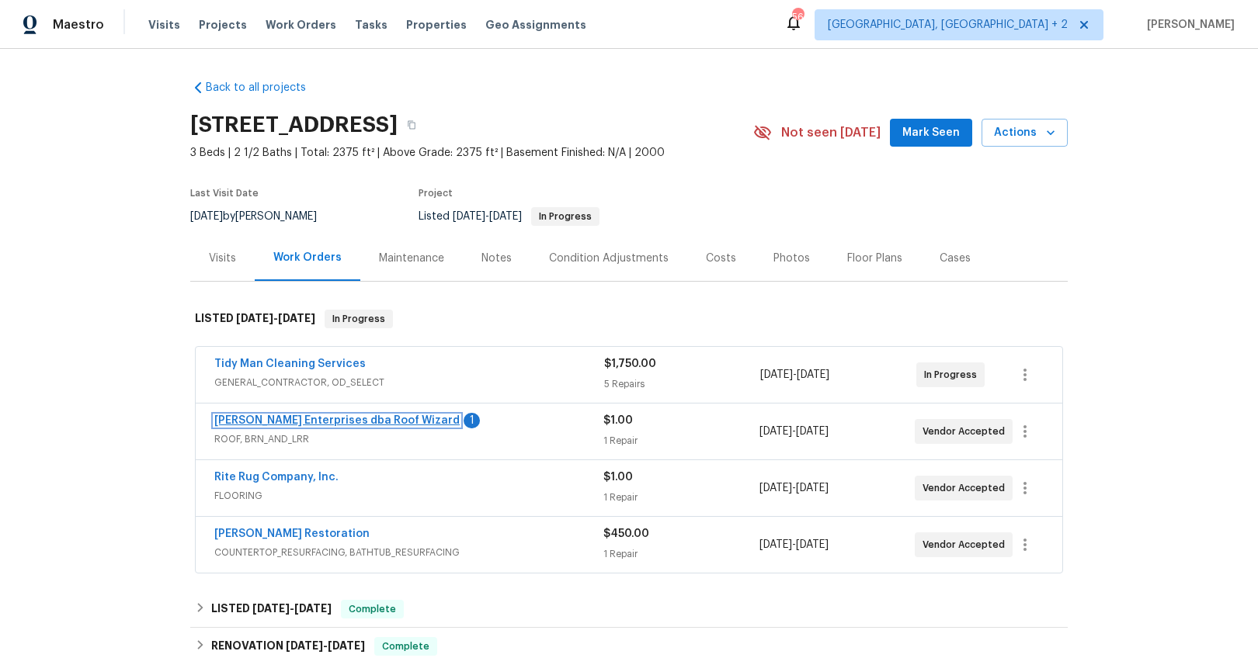
click at [356, 424] on link "[PERSON_NAME] Enterprises dba Roof Wizard" at bounding box center [336, 420] width 245 height 11
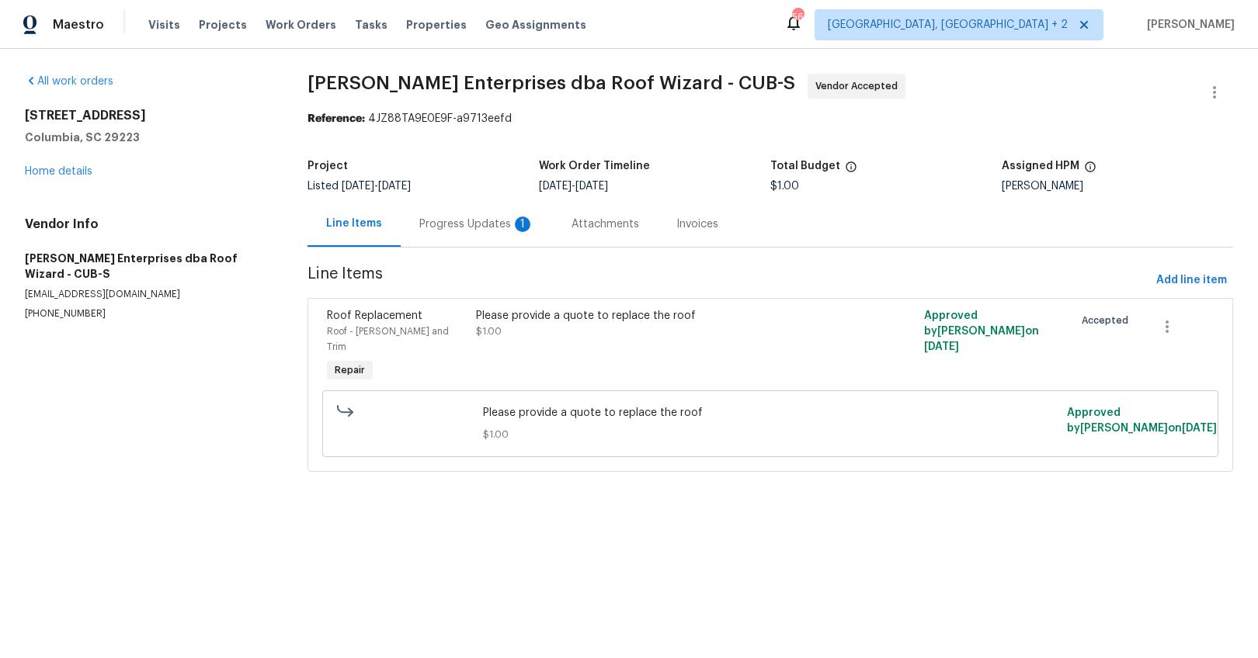
click at [450, 231] on div "Progress Updates 1" at bounding box center [476, 225] width 115 height 16
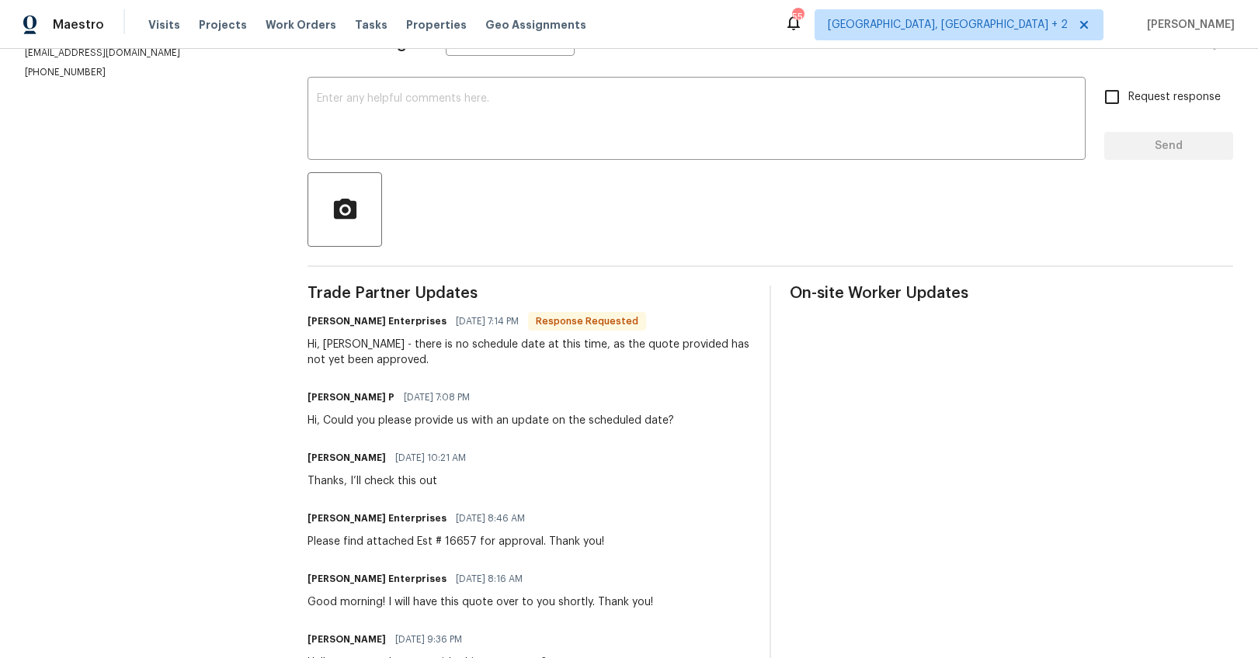
scroll to position [52, 0]
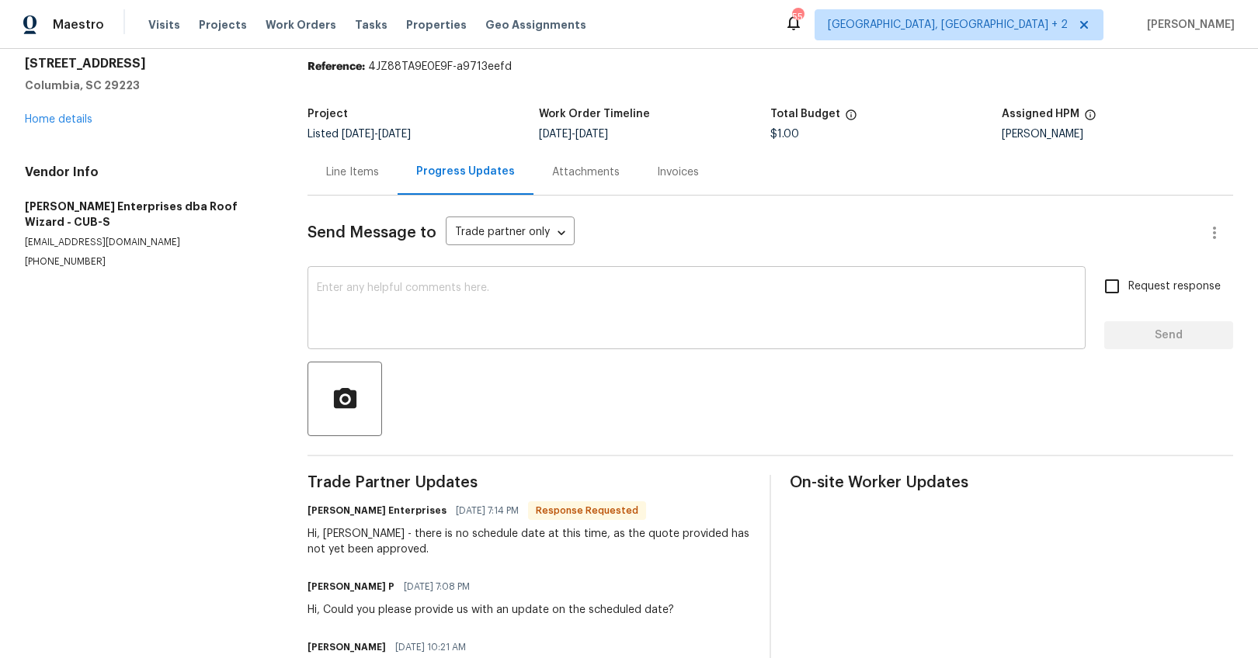
click at [408, 295] on textarea at bounding box center [696, 310] width 759 height 54
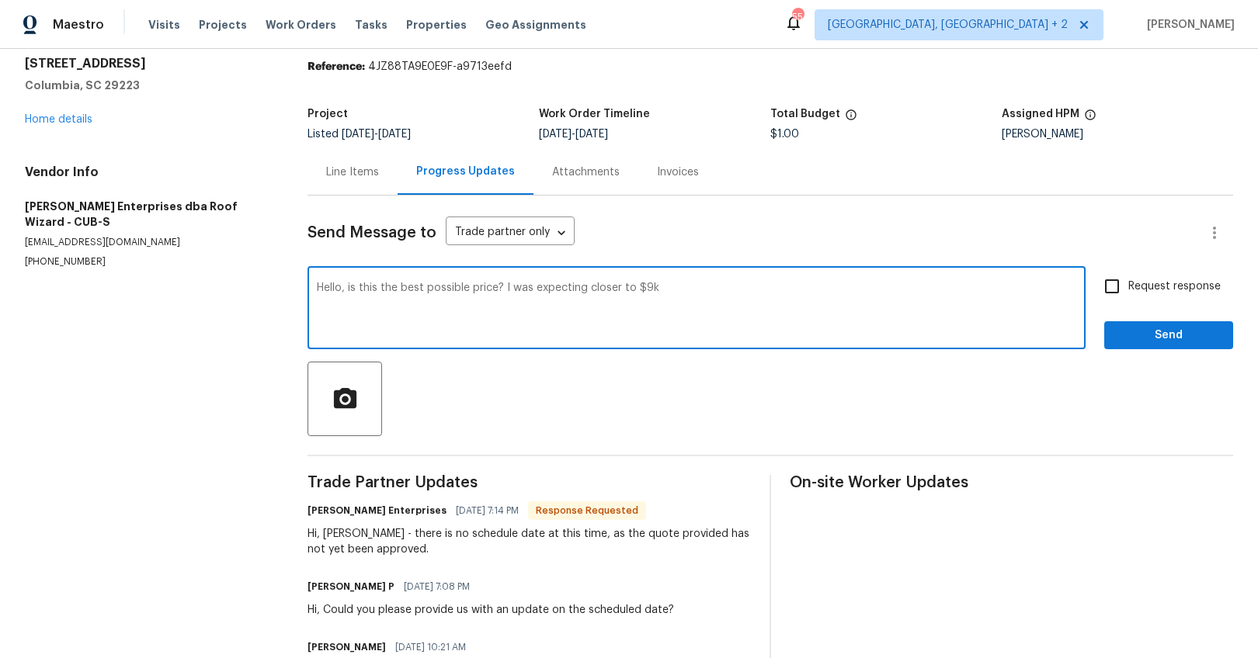
type textarea "Hello, is this the best possible price? I was expecting closer to $9k"
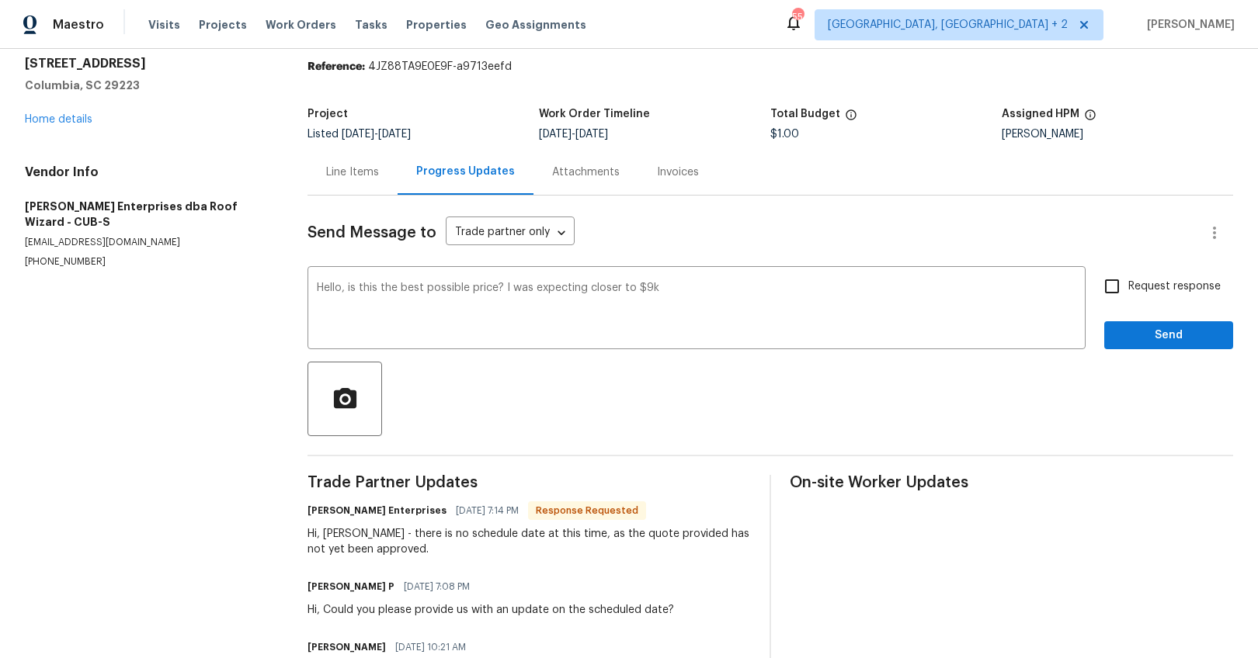
click at [1175, 293] on span "Request response" at bounding box center [1174, 287] width 92 height 16
click at [1128, 293] on input "Request response" at bounding box center [1111, 286] width 33 height 33
checkbox input "true"
click at [1165, 328] on span "Send" at bounding box center [1168, 335] width 104 height 19
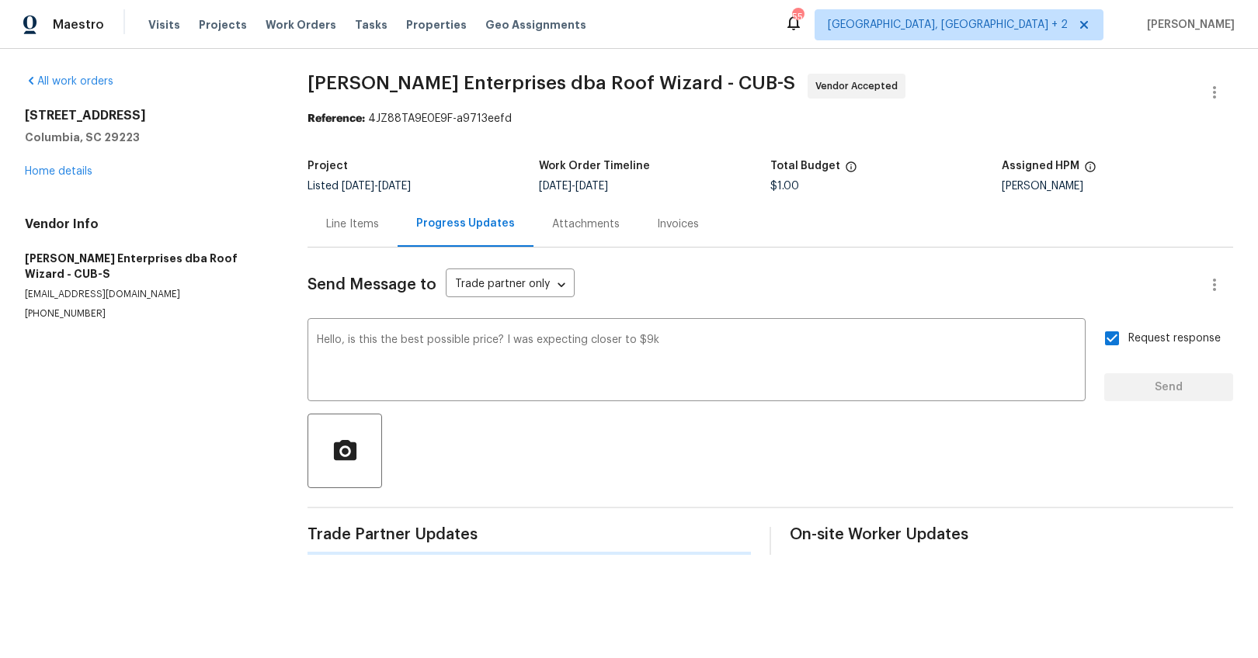
scroll to position [0, 0]
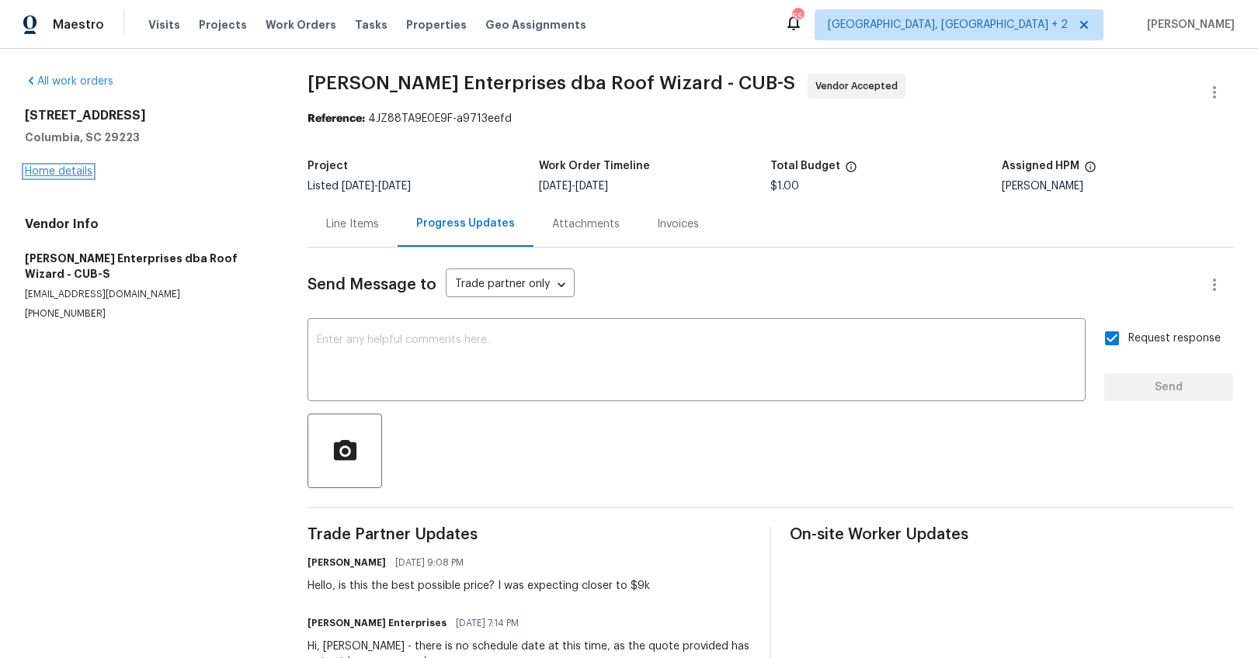
click at [69, 166] on link "Home details" at bounding box center [59, 171] width 68 height 11
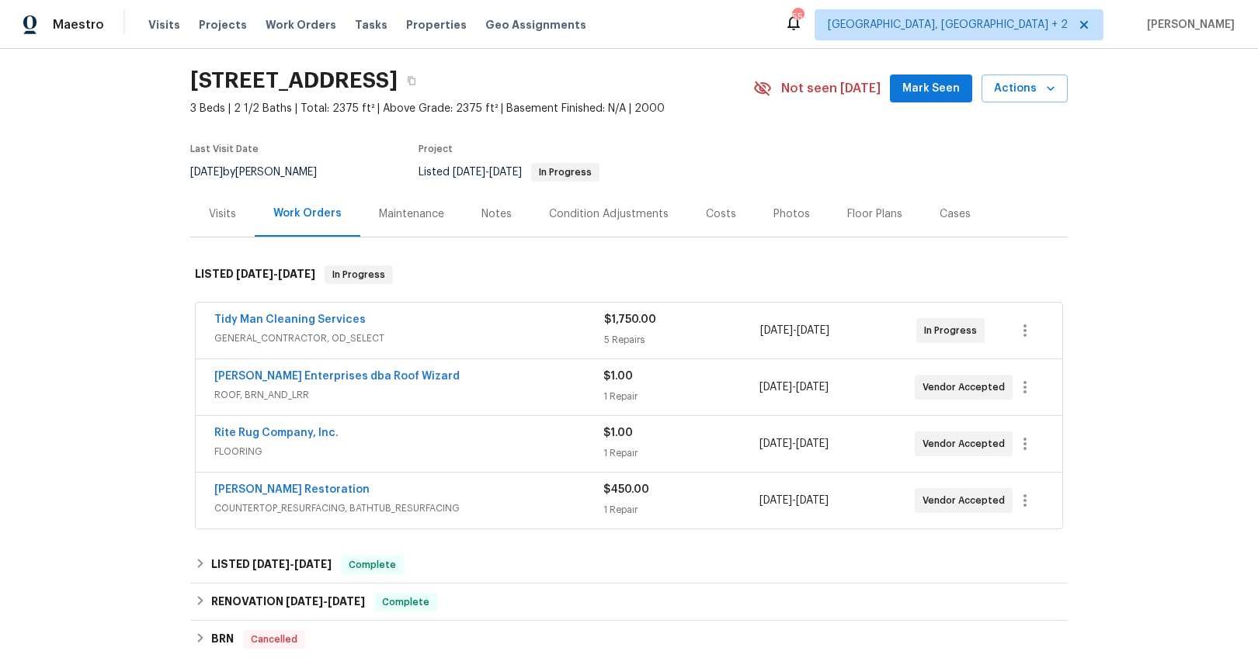
scroll to position [114, 0]
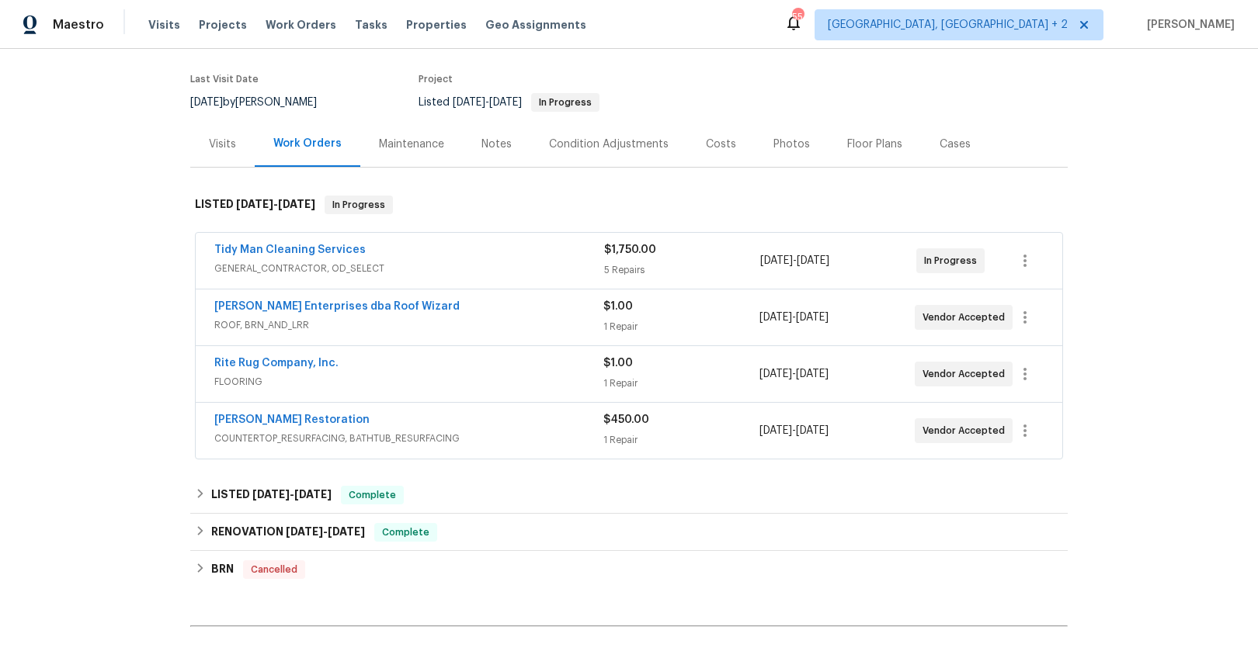
click at [215, 148] on div "Visits" at bounding box center [222, 145] width 27 height 16
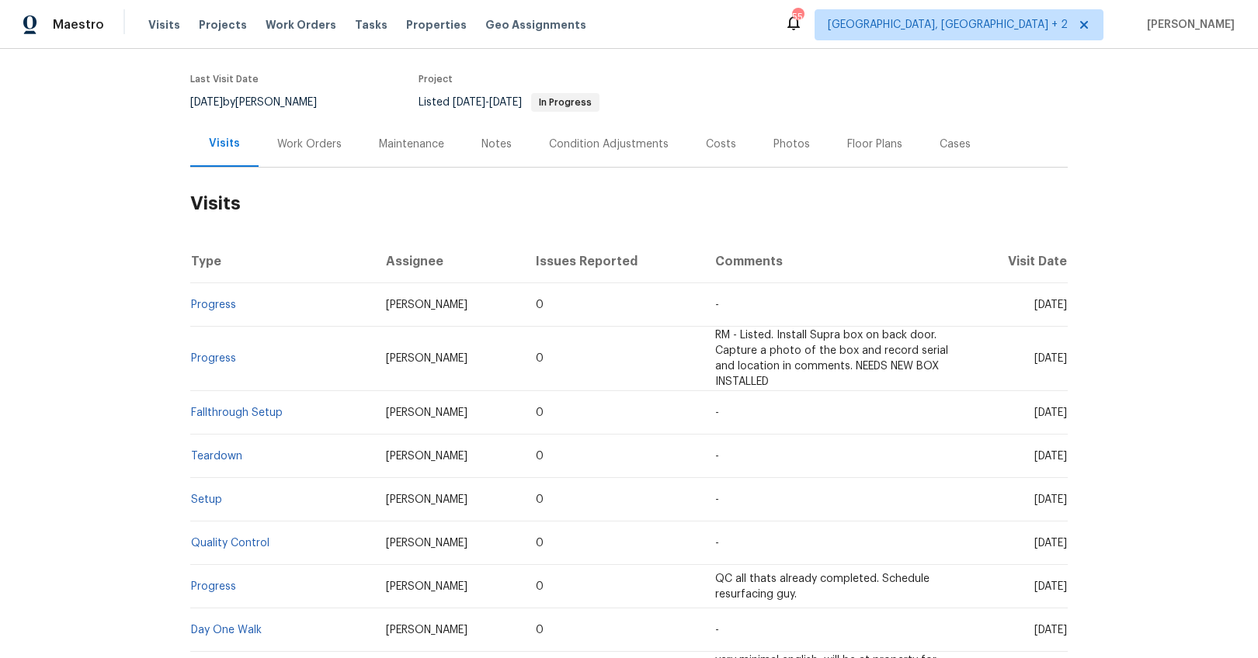
click at [270, 158] on div "Work Orders" at bounding box center [310, 144] width 102 height 46
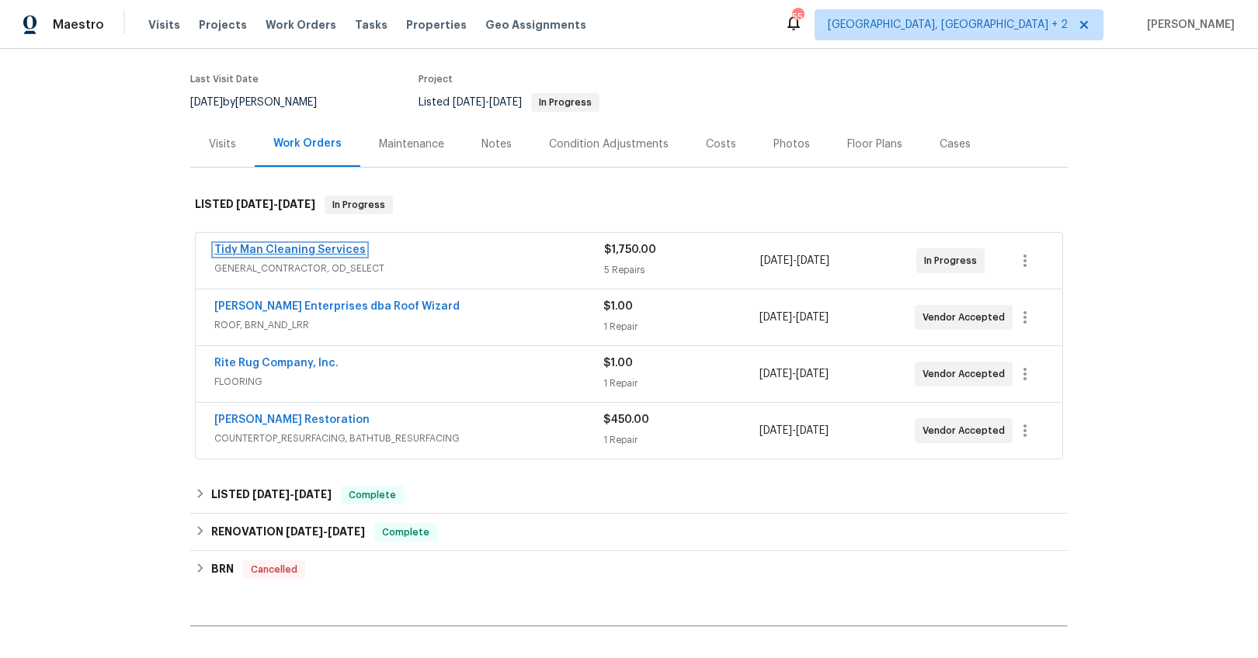
click at [318, 254] on link "Tidy Man Cleaning Services" at bounding box center [289, 250] width 151 height 11
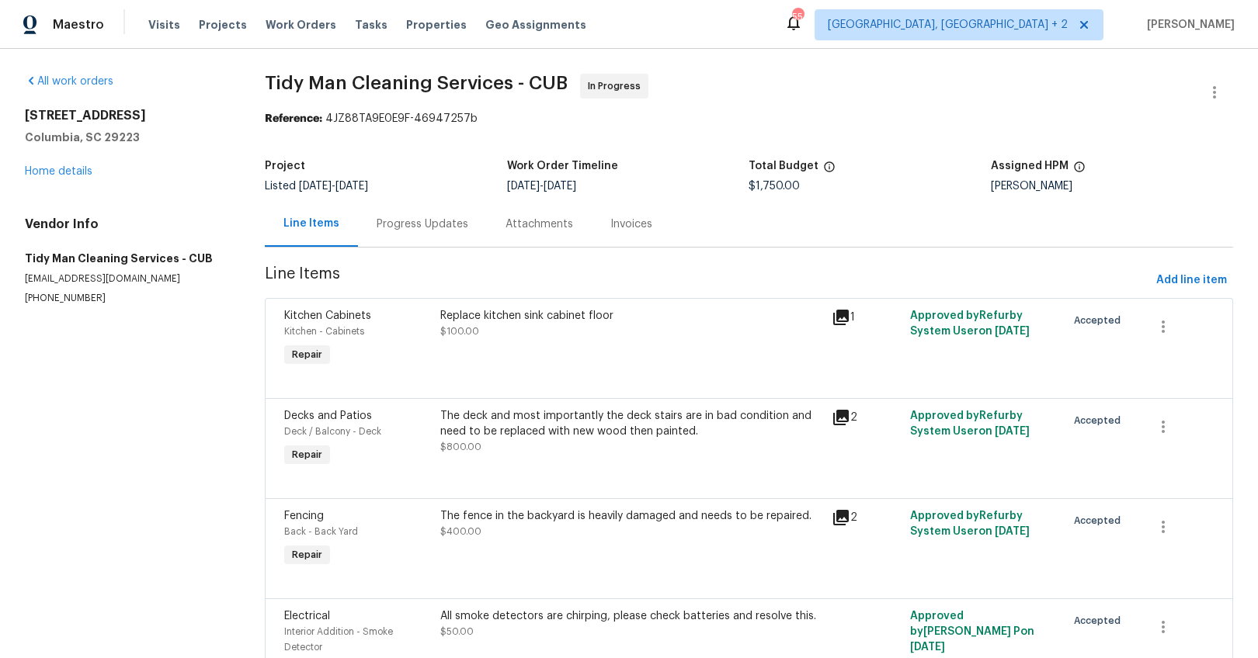
click at [431, 224] on div "Progress Updates" at bounding box center [423, 225] width 92 height 16
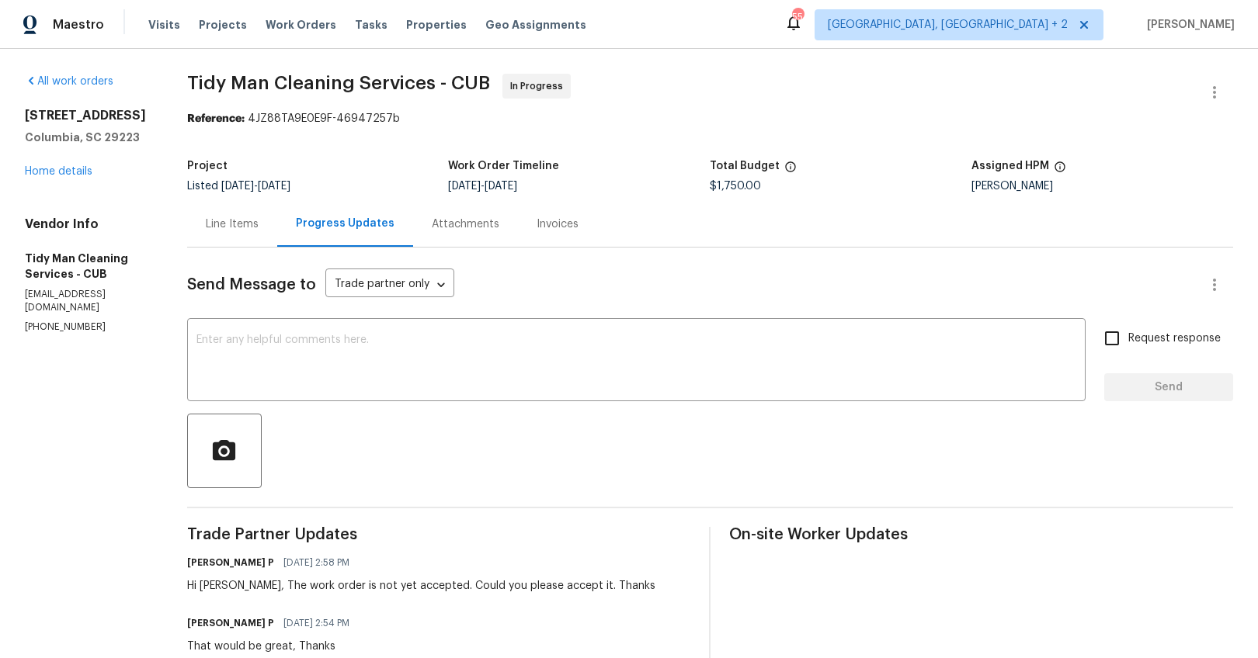
click at [232, 225] on div "Line Items" at bounding box center [232, 225] width 53 height 16
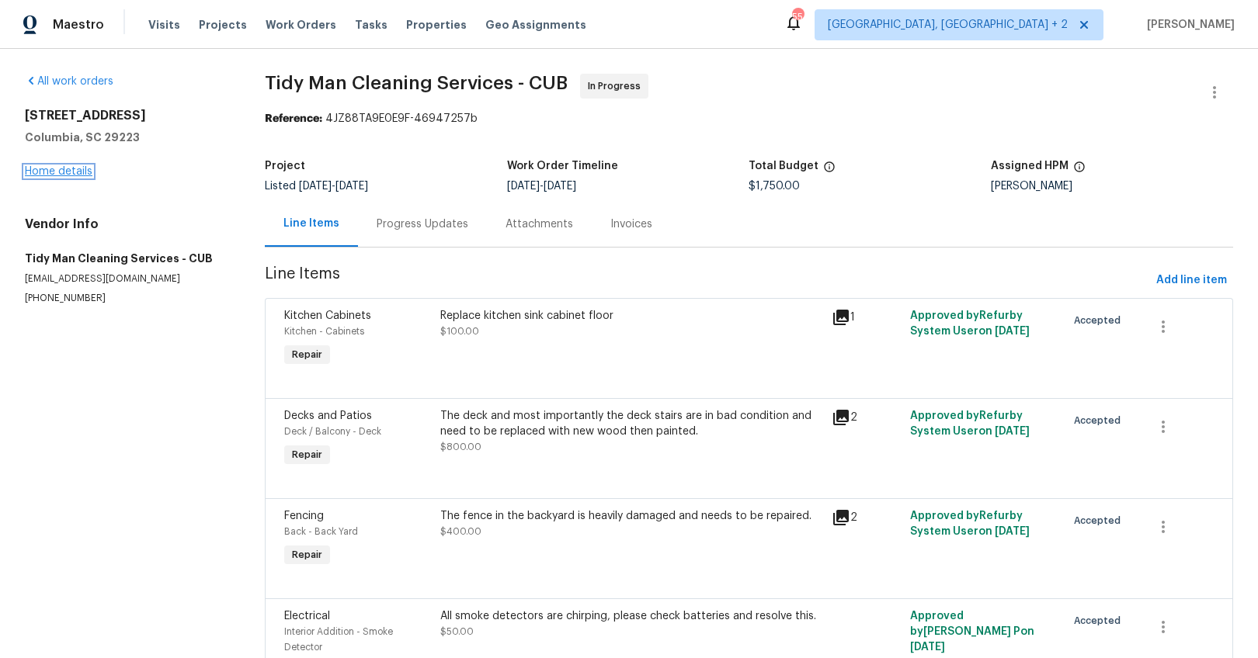
click at [78, 175] on link "Home details" at bounding box center [59, 171] width 68 height 11
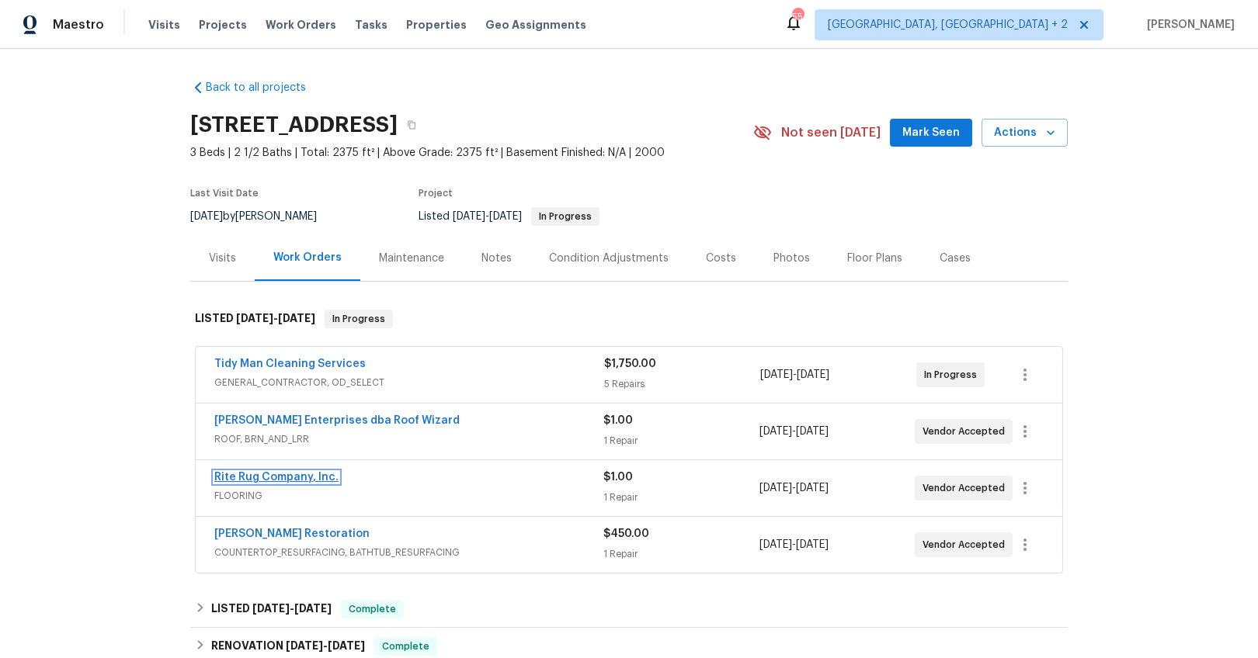
click at [282, 480] on link "Rite Rug Company, Inc." at bounding box center [276, 477] width 124 height 11
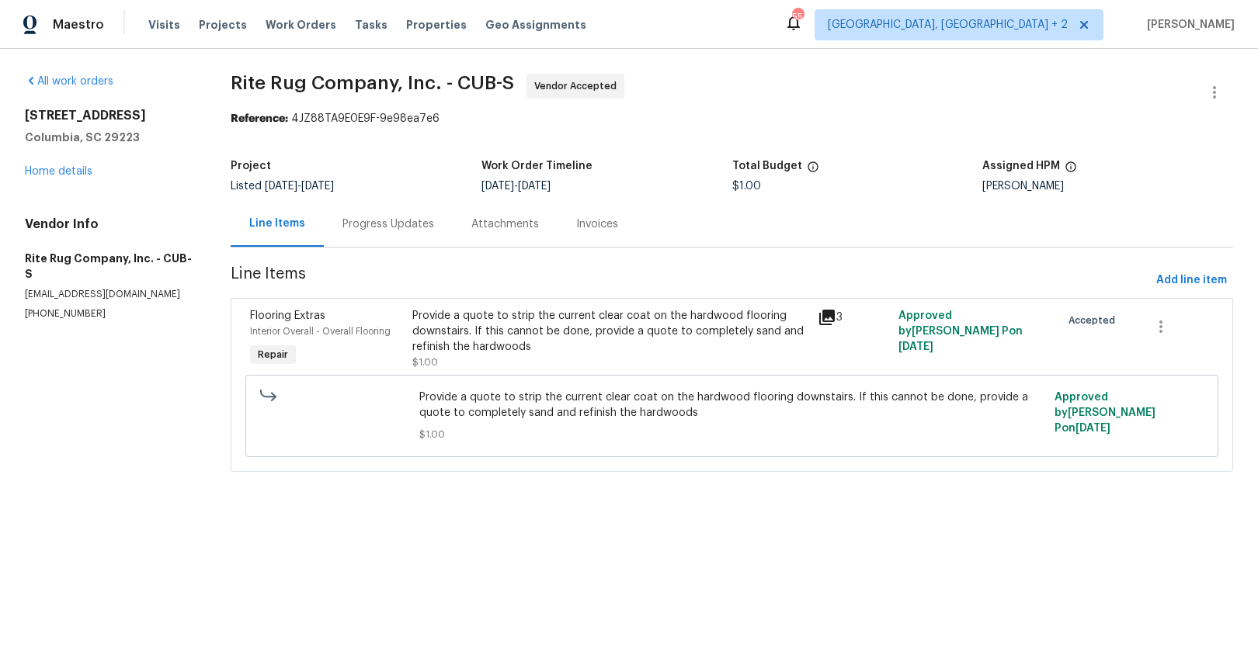
click at [392, 234] on div "Progress Updates" at bounding box center [388, 224] width 129 height 46
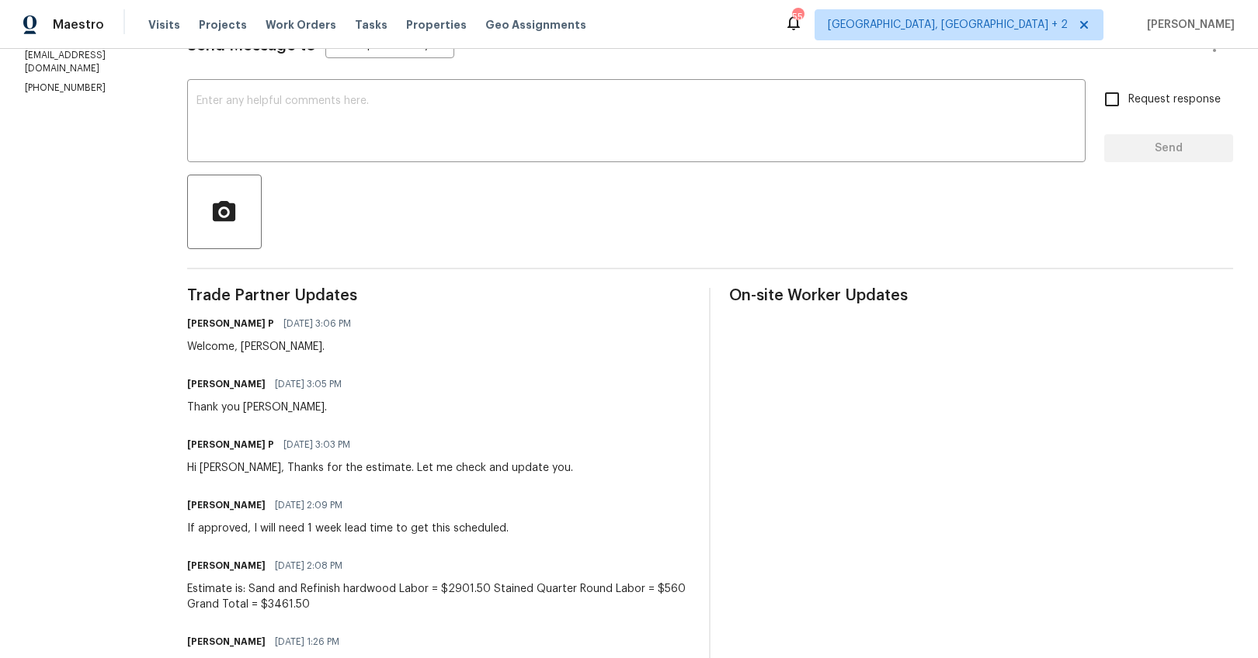
scroll to position [240, 0]
click at [336, 112] on textarea at bounding box center [636, 122] width 880 height 54
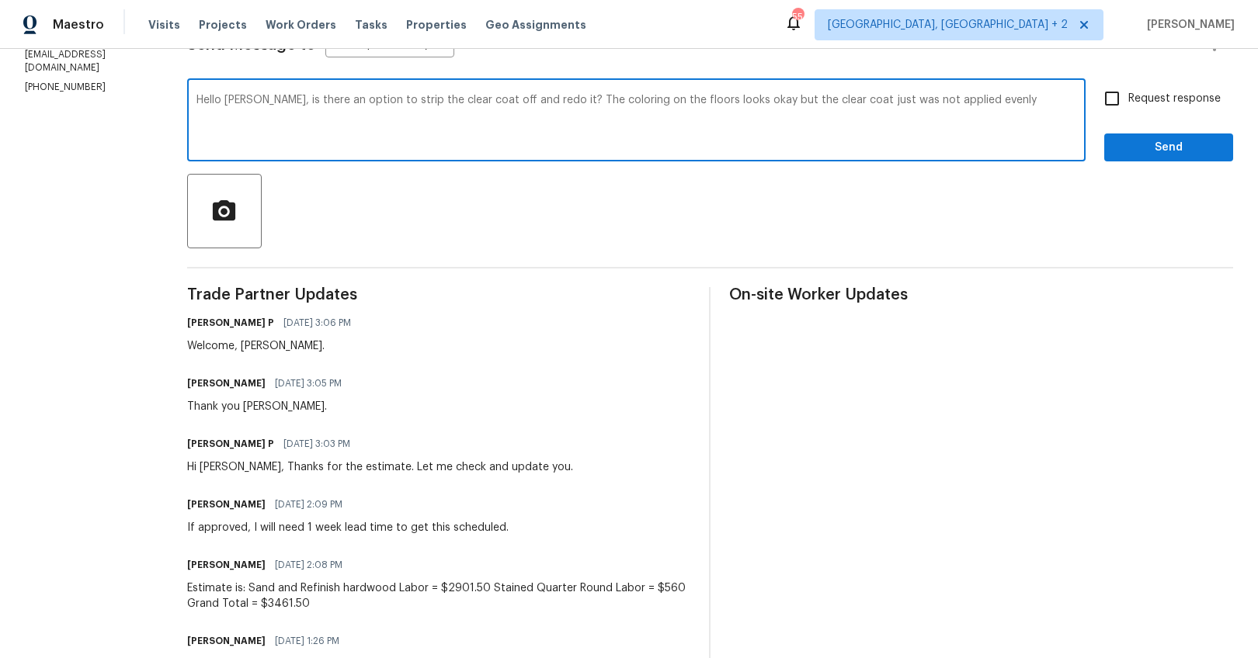
type textarea "Hello [PERSON_NAME], is there an option to strip the clear coat off and redo it…"
click at [1129, 102] on span "Request response" at bounding box center [1174, 99] width 92 height 16
click at [1128, 102] on input "Request response" at bounding box center [1111, 98] width 33 height 33
checkbox input "true"
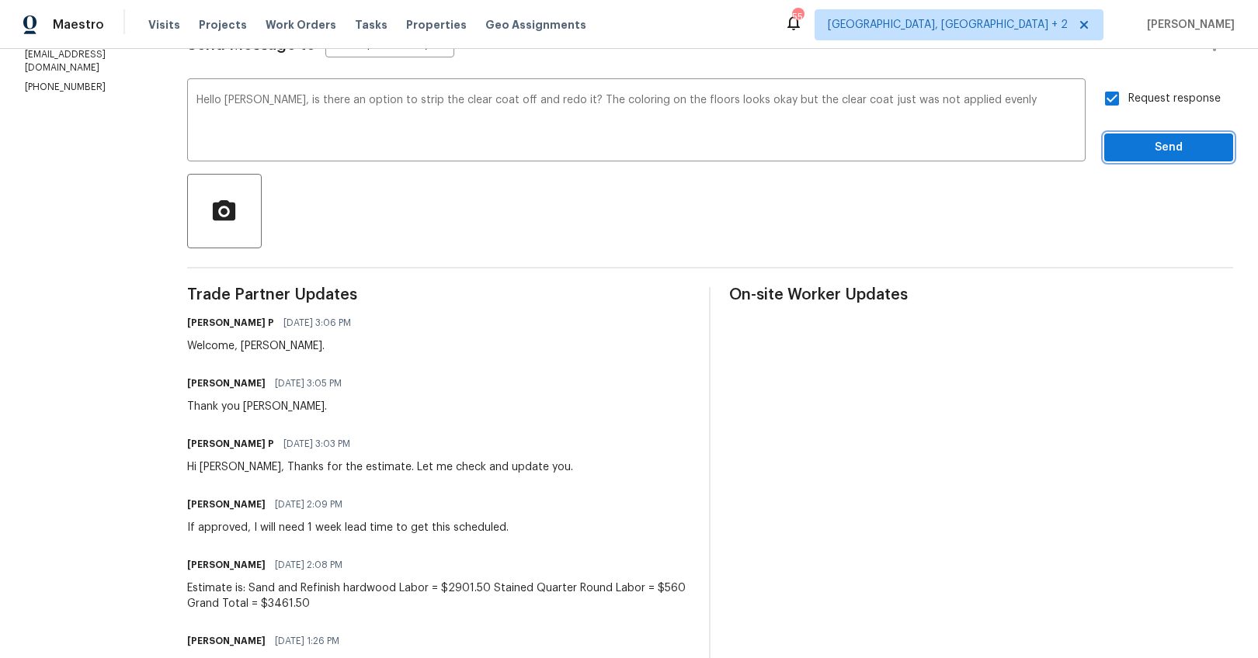
click at [1116, 154] on span "Send" at bounding box center [1168, 147] width 104 height 19
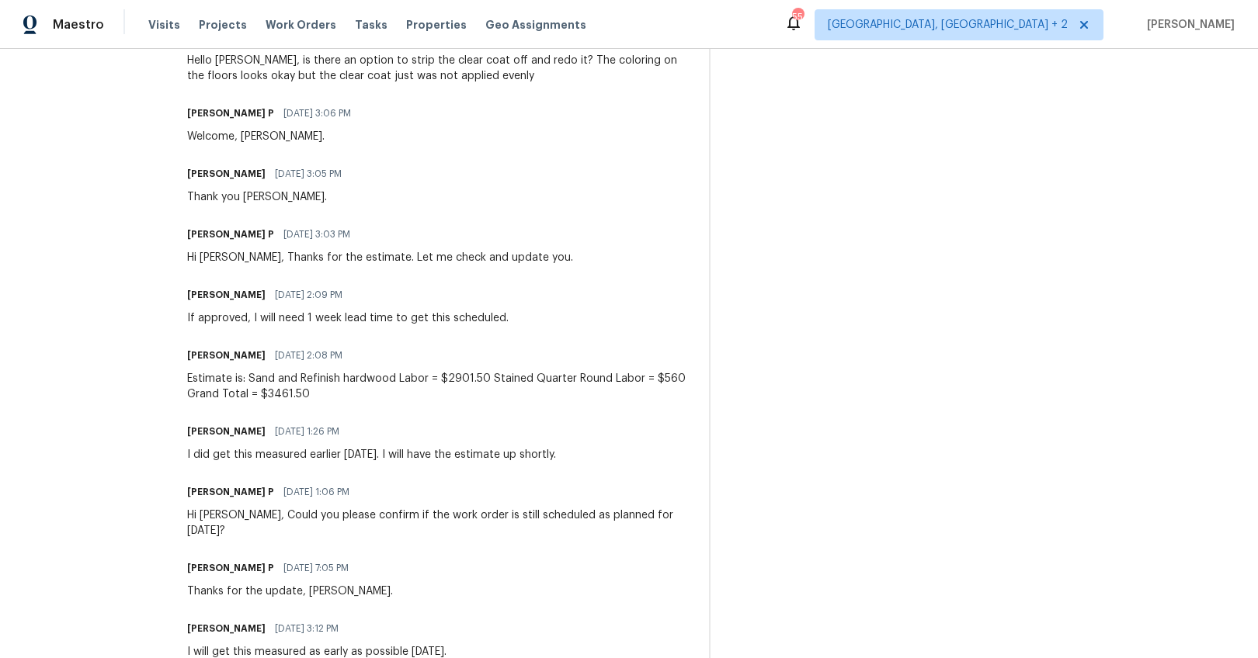
scroll to position [0, 0]
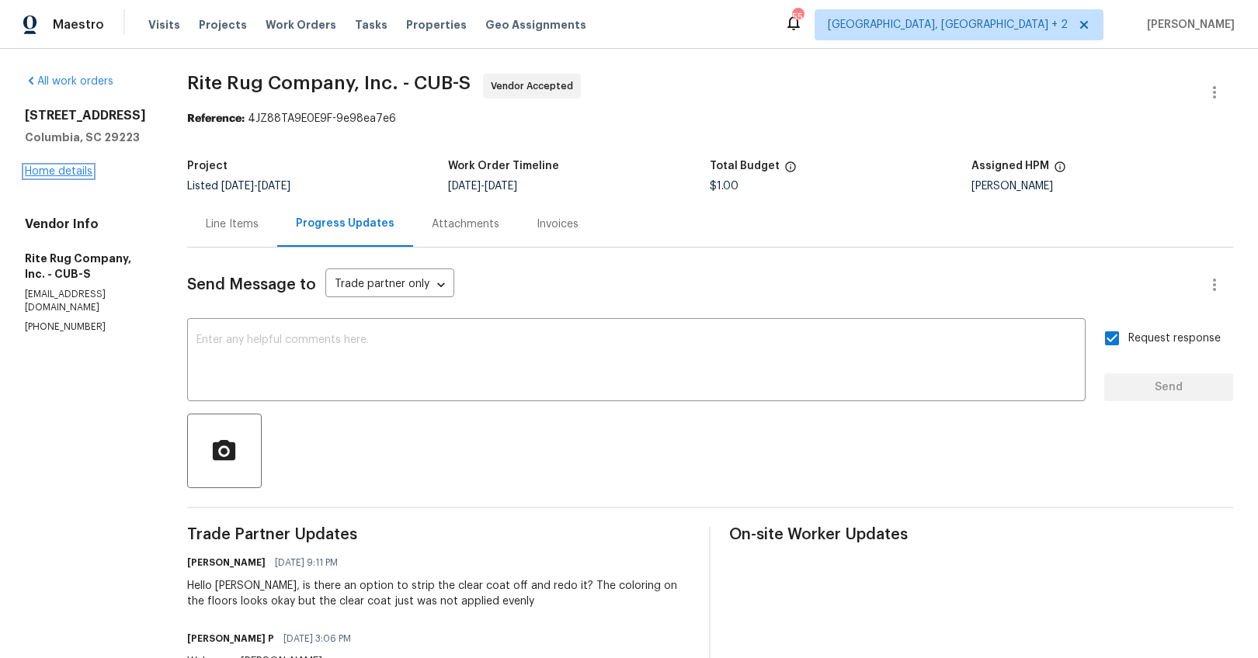
click at [63, 172] on link "Home details" at bounding box center [59, 171] width 68 height 11
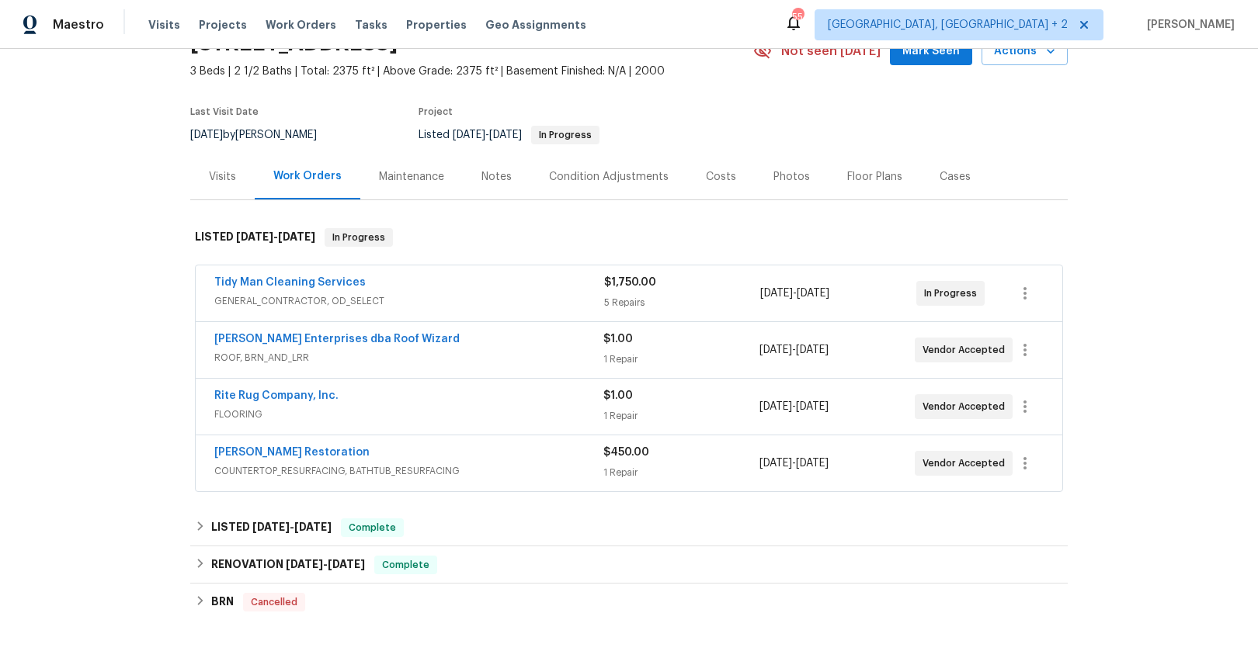
scroll to position [94, 0]
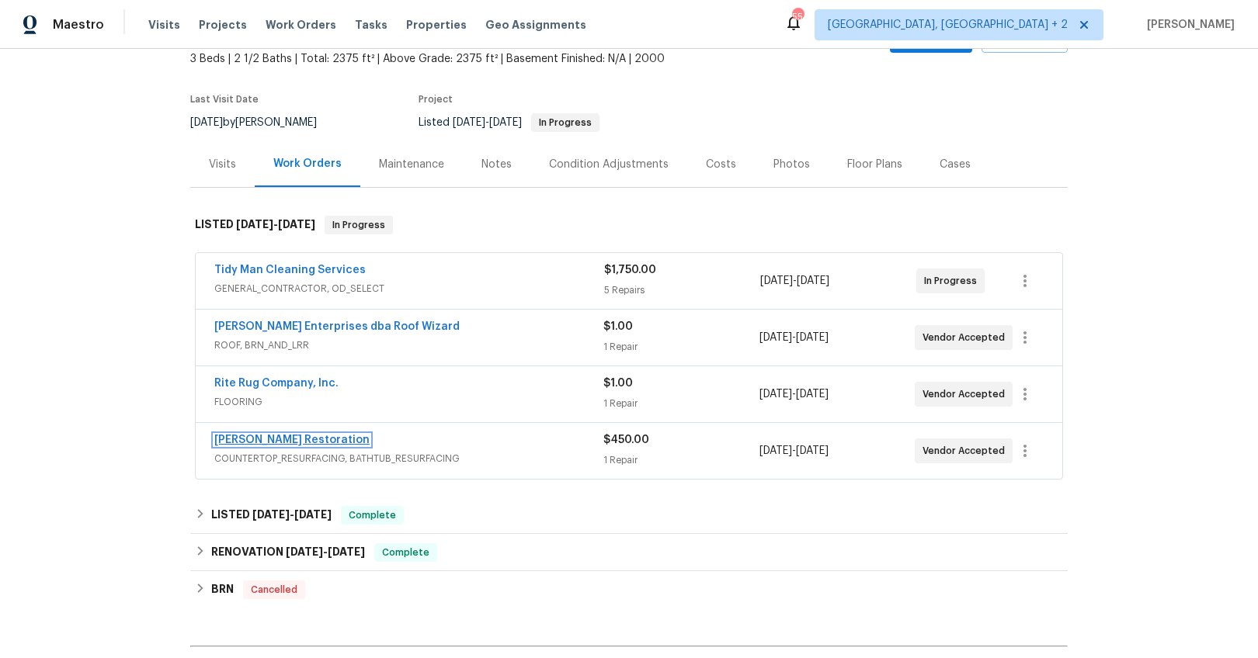
click at [268, 435] on link "[PERSON_NAME] Restoration" at bounding box center [291, 440] width 155 height 11
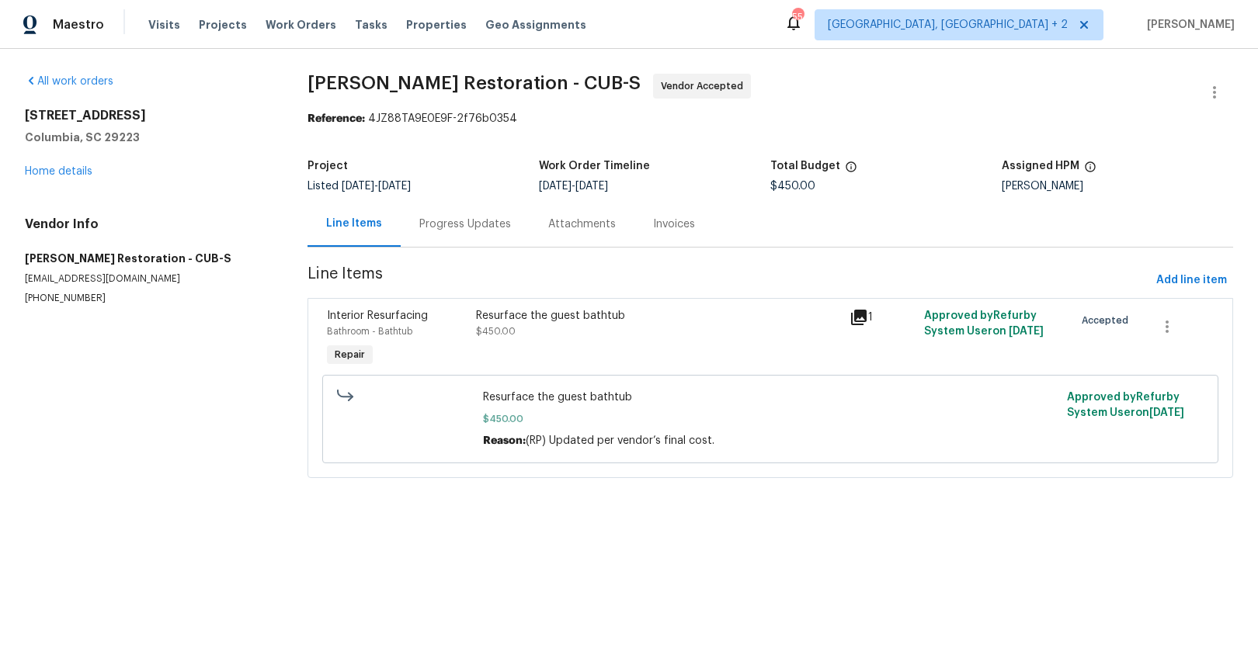
click at [451, 227] on div "Progress Updates" at bounding box center [465, 225] width 92 height 16
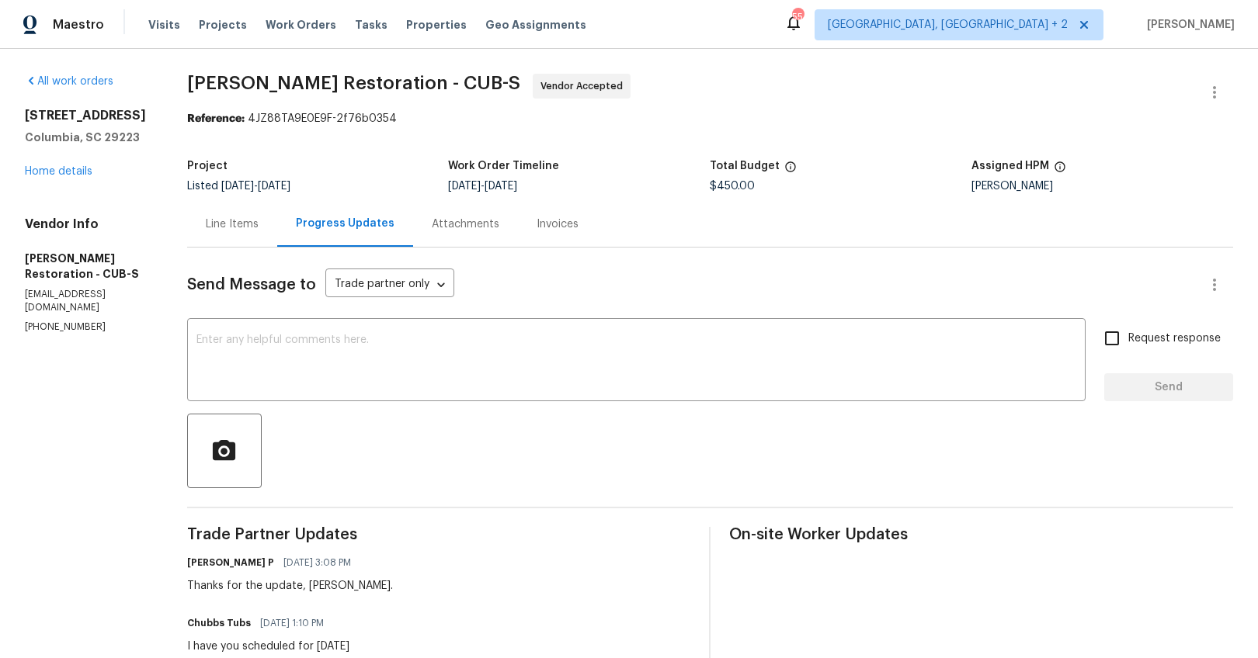
click at [233, 227] on div "Line Items" at bounding box center [232, 225] width 53 height 16
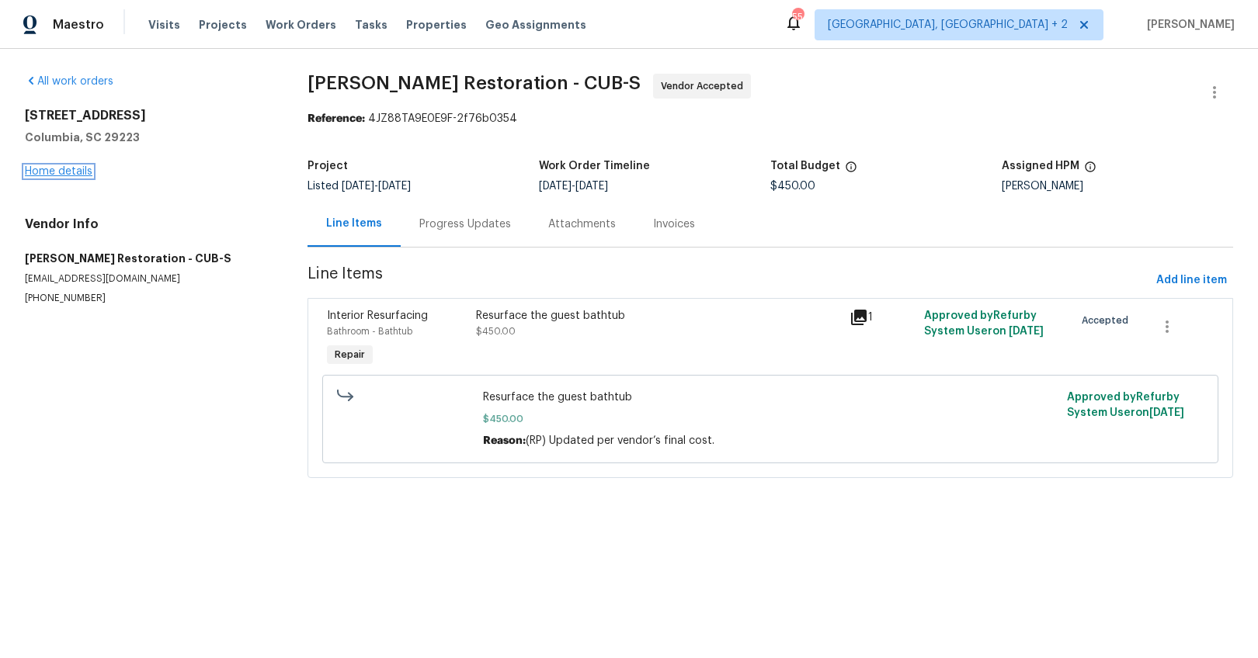
click at [73, 168] on link "Home details" at bounding box center [59, 171] width 68 height 11
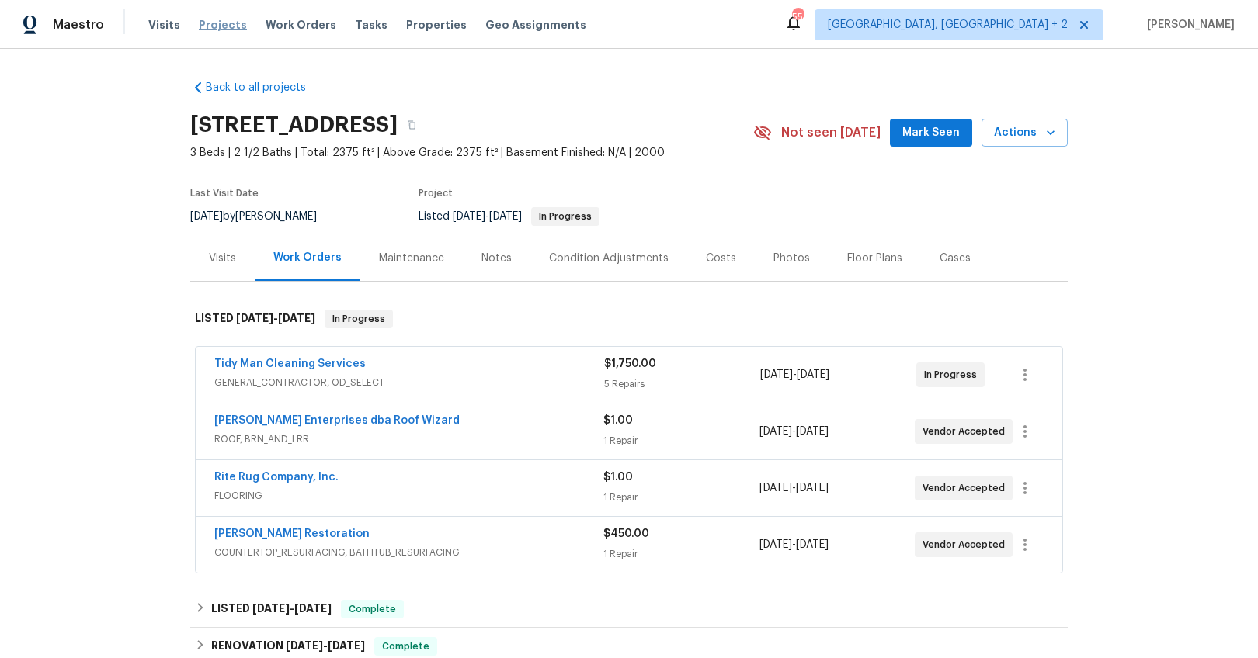
click at [218, 21] on span "Projects" at bounding box center [223, 25] width 48 height 16
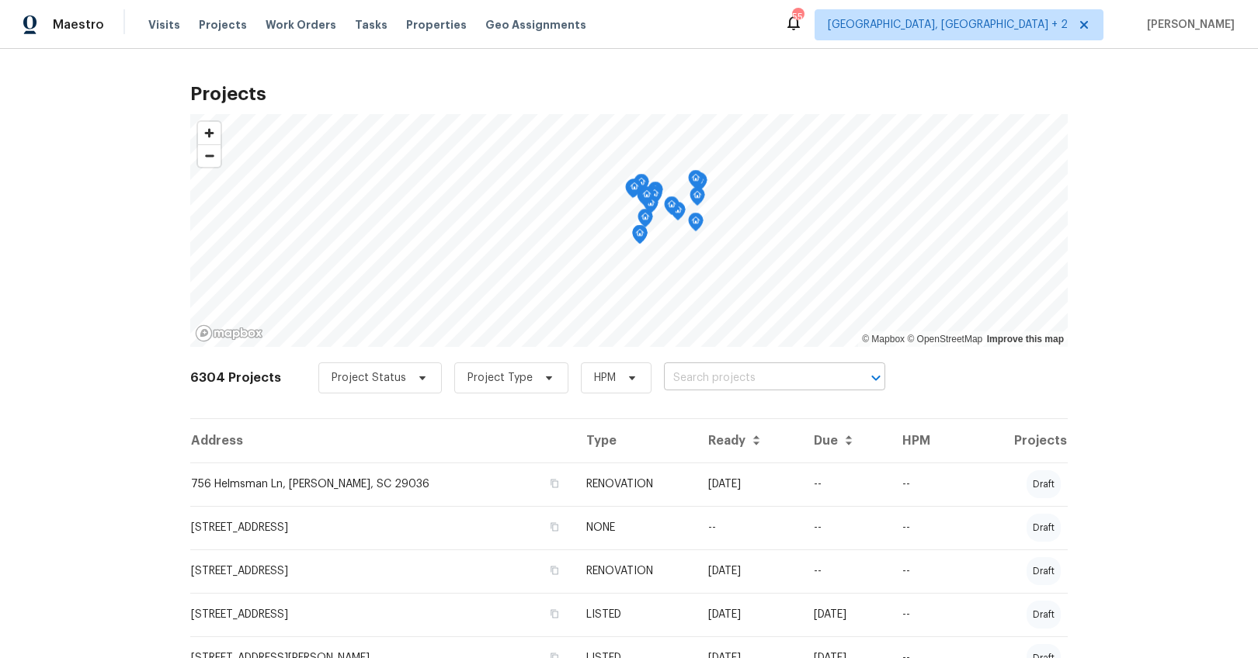
click at [696, 382] on input "text" at bounding box center [753, 378] width 178 height 24
type input "457 kingshead"
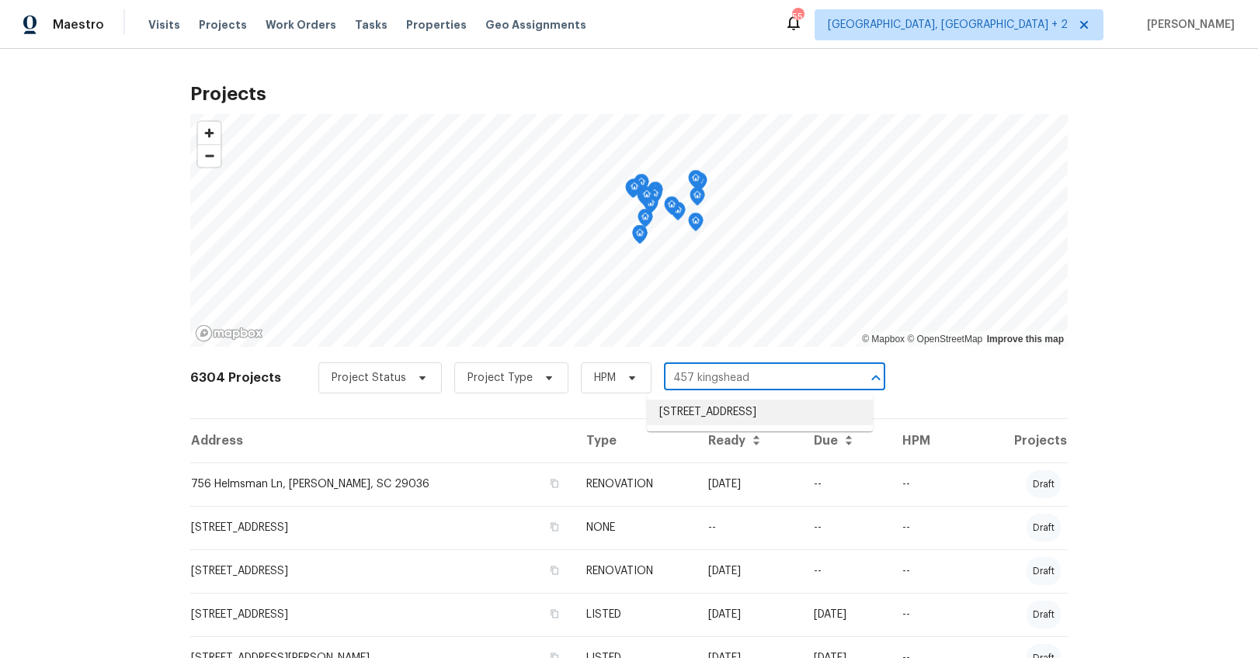
click at [679, 416] on li "[STREET_ADDRESS]" at bounding box center [760, 413] width 226 height 26
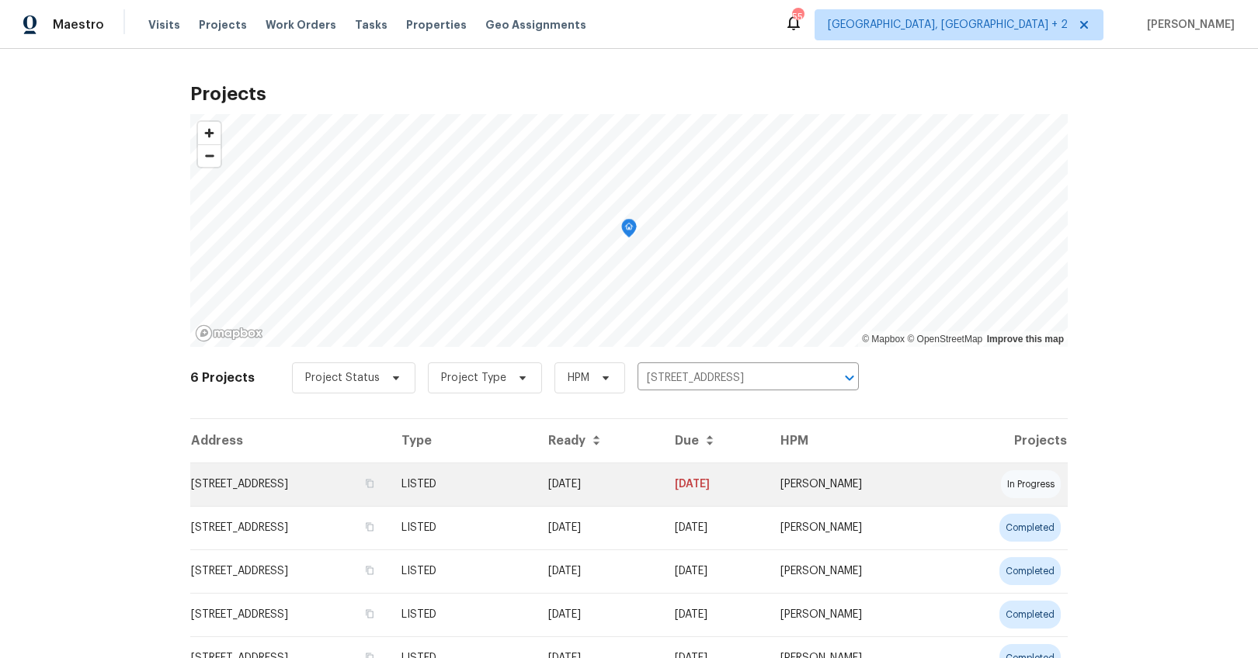
click at [309, 477] on td "[STREET_ADDRESS]" at bounding box center [289, 484] width 199 height 43
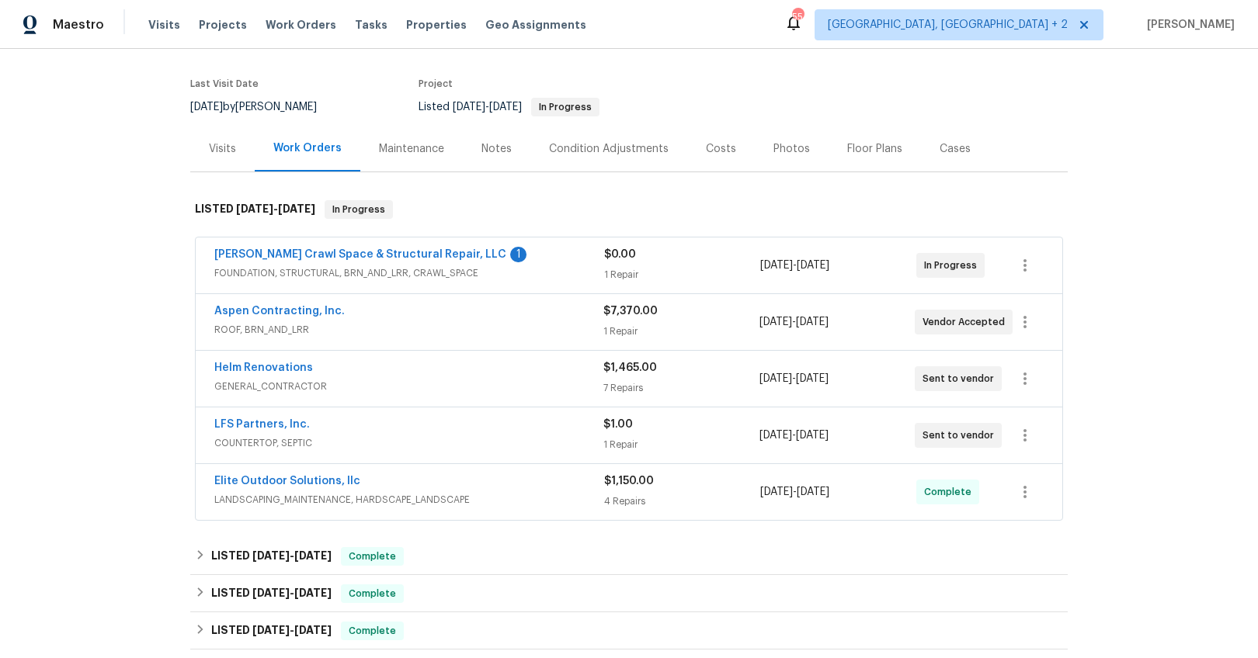
scroll to position [178, 0]
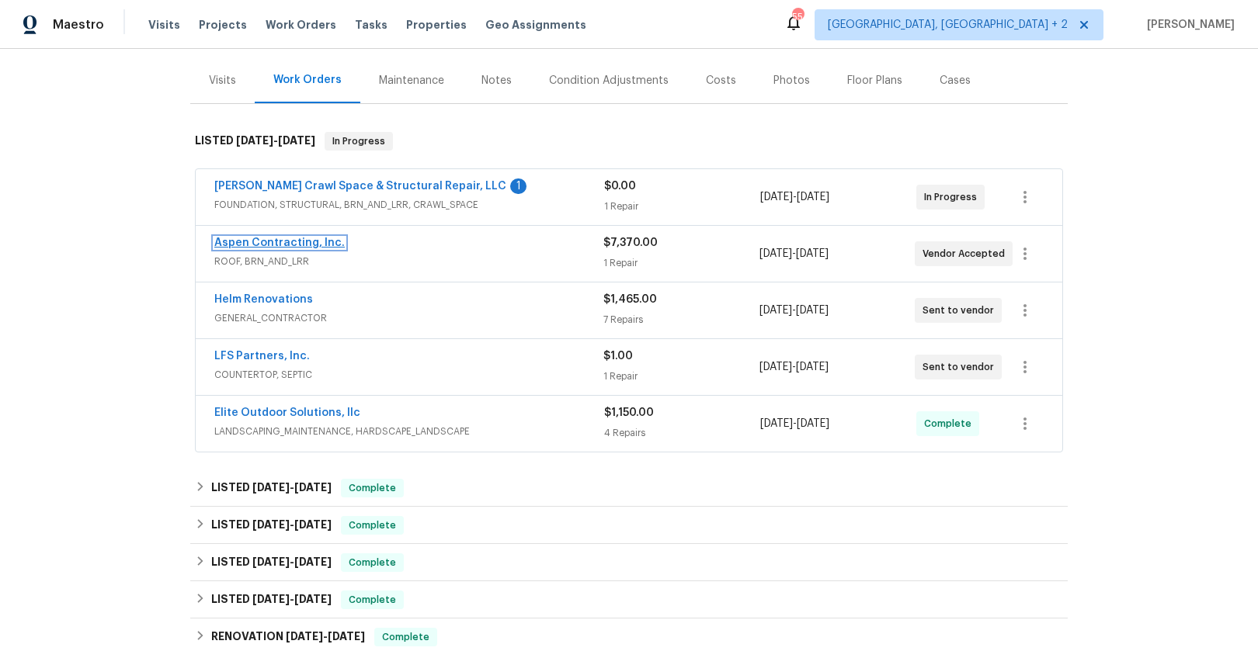
click at [319, 244] on link "Aspen Contracting, Inc." at bounding box center [279, 243] width 130 height 11
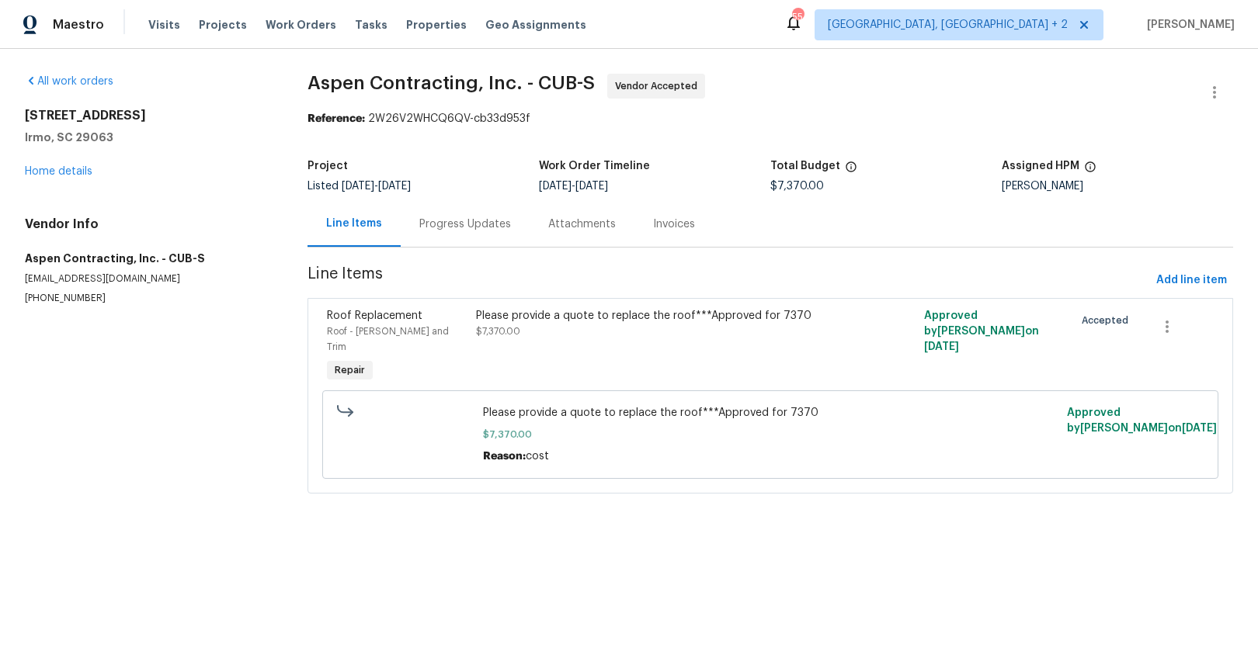
click at [415, 227] on div "Progress Updates" at bounding box center [465, 224] width 129 height 46
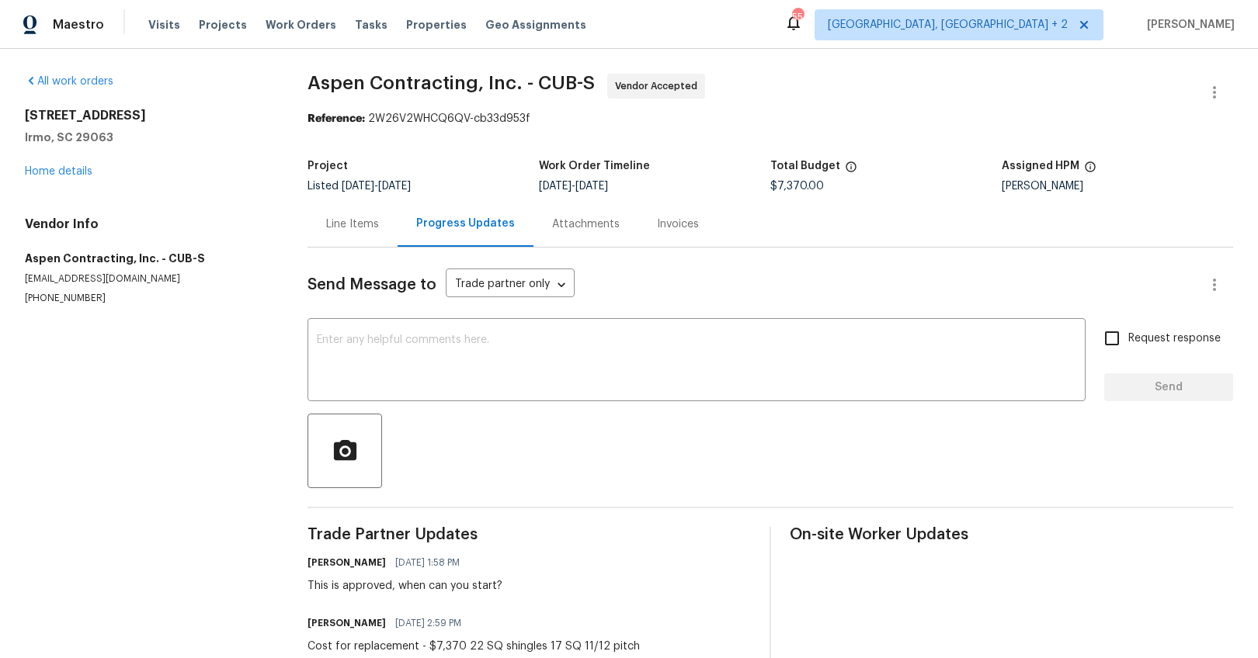
scroll to position [113, 0]
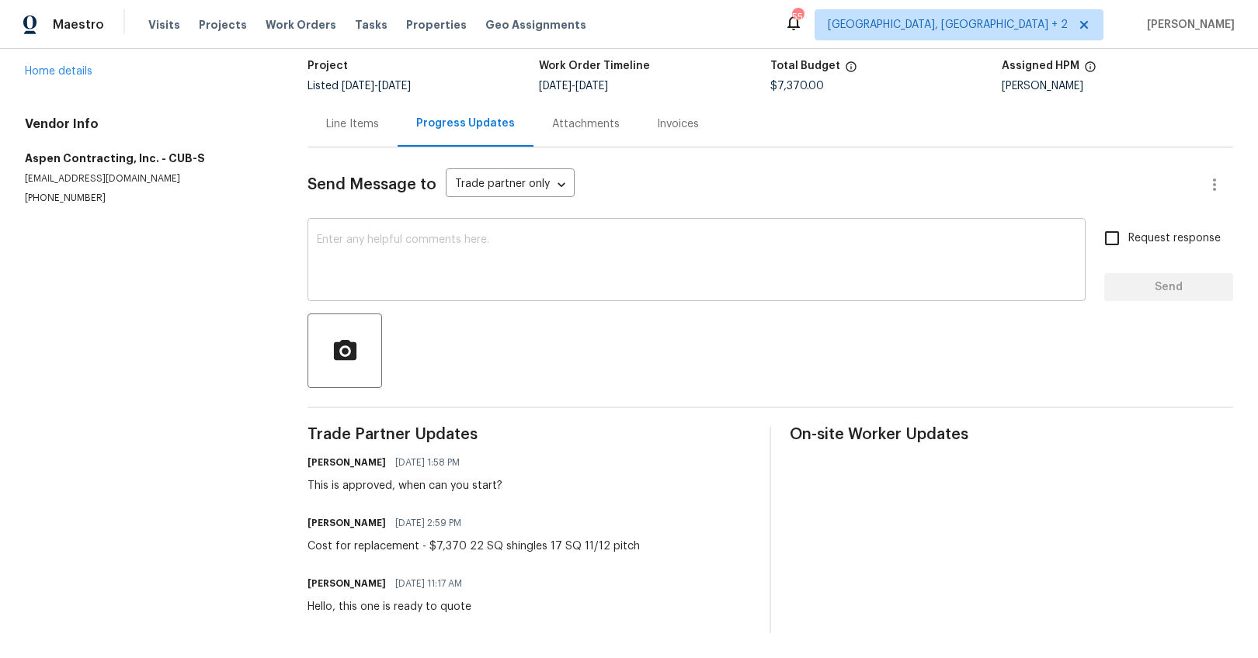
click at [418, 256] on textarea at bounding box center [696, 261] width 759 height 54
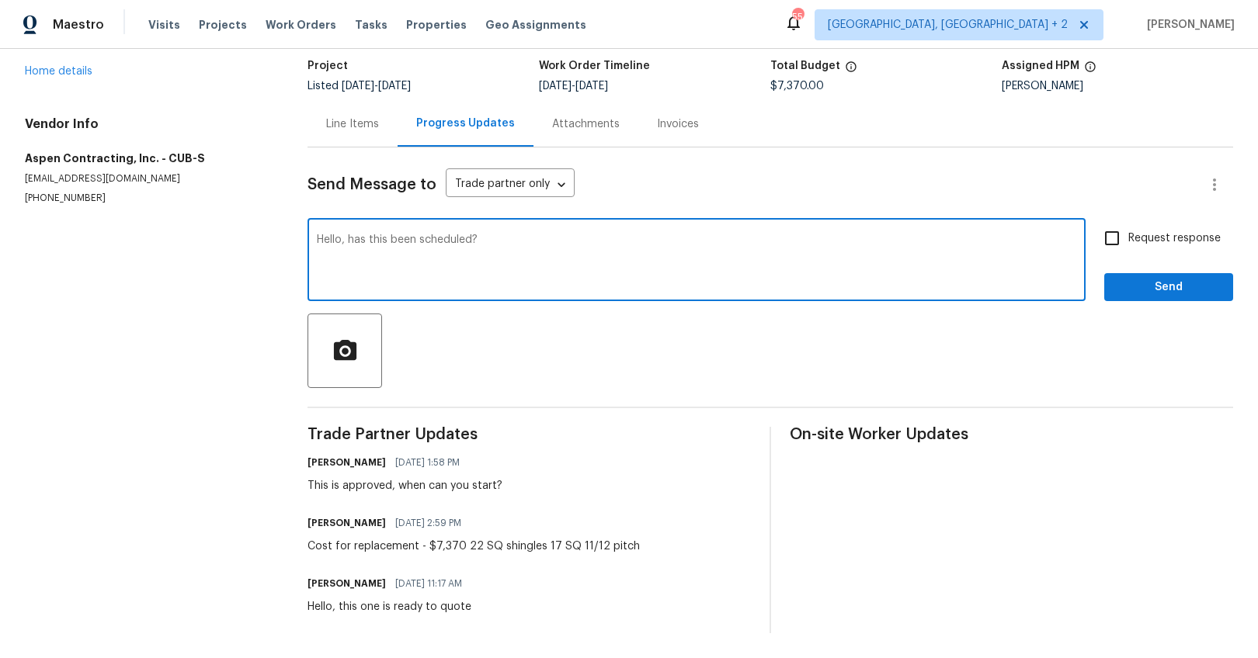
type textarea "Hello, has this been scheduled?"
click at [1140, 231] on span "Request response" at bounding box center [1174, 239] width 92 height 16
click at [1128, 222] on input "Request response" at bounding box center [1111, 238] width 33 height 33
checkbox input "true"
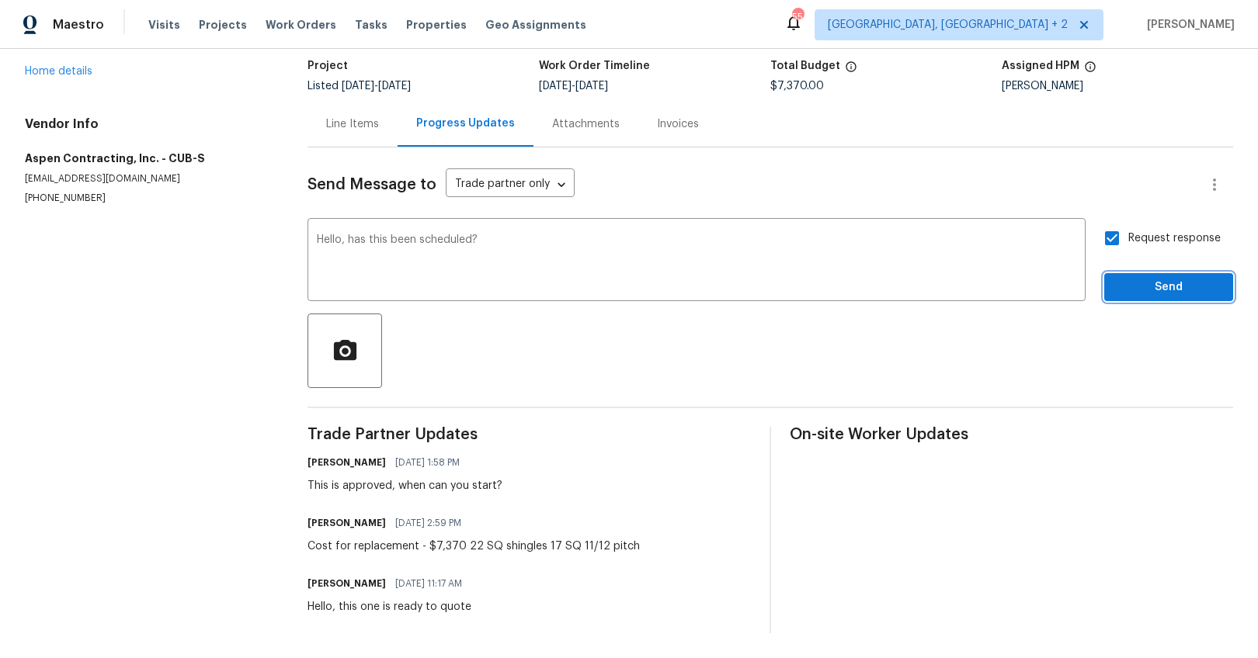
click at [1139, 278] on span "Send" at bounding box center [1168, 287] width 104 height 19
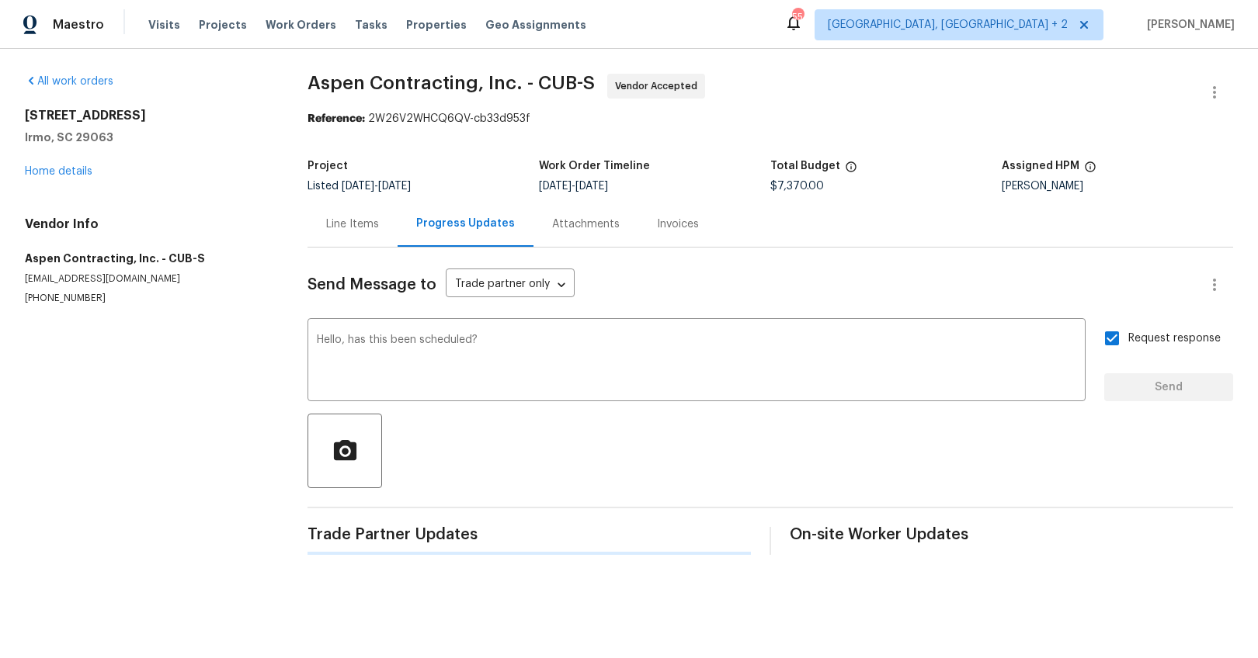
scroll to position [0, 0]
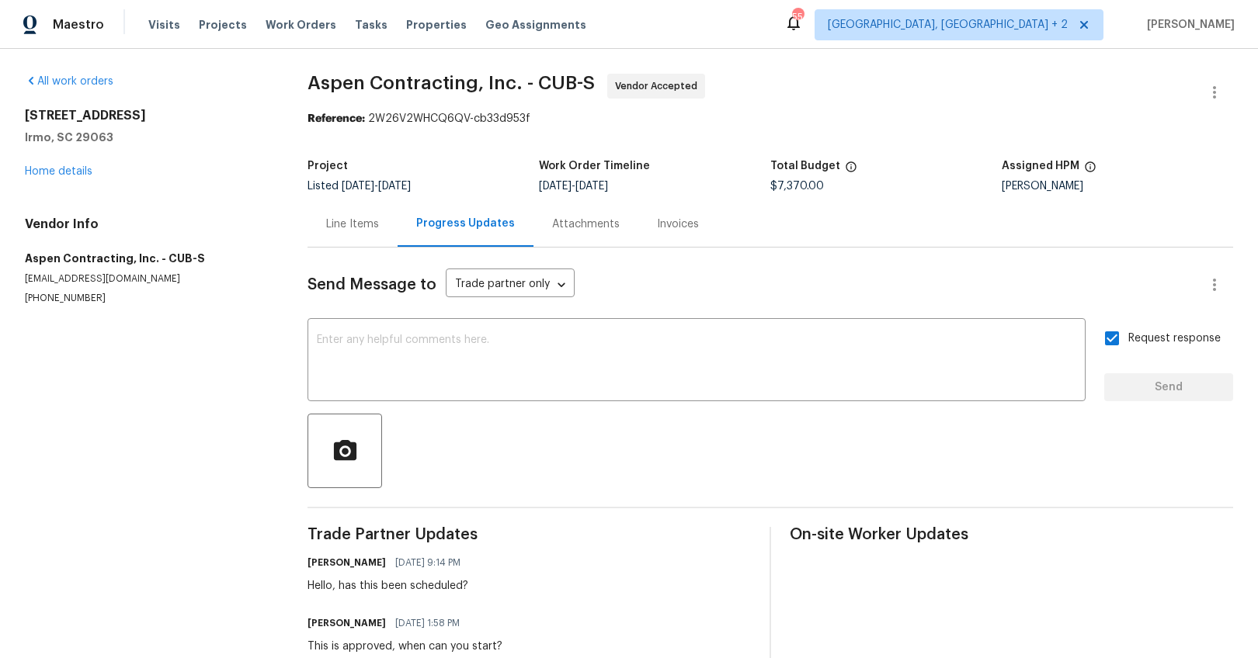
click at [333, 230] on div "Line Items" at bounding box center [352, 225] width 53 height 16
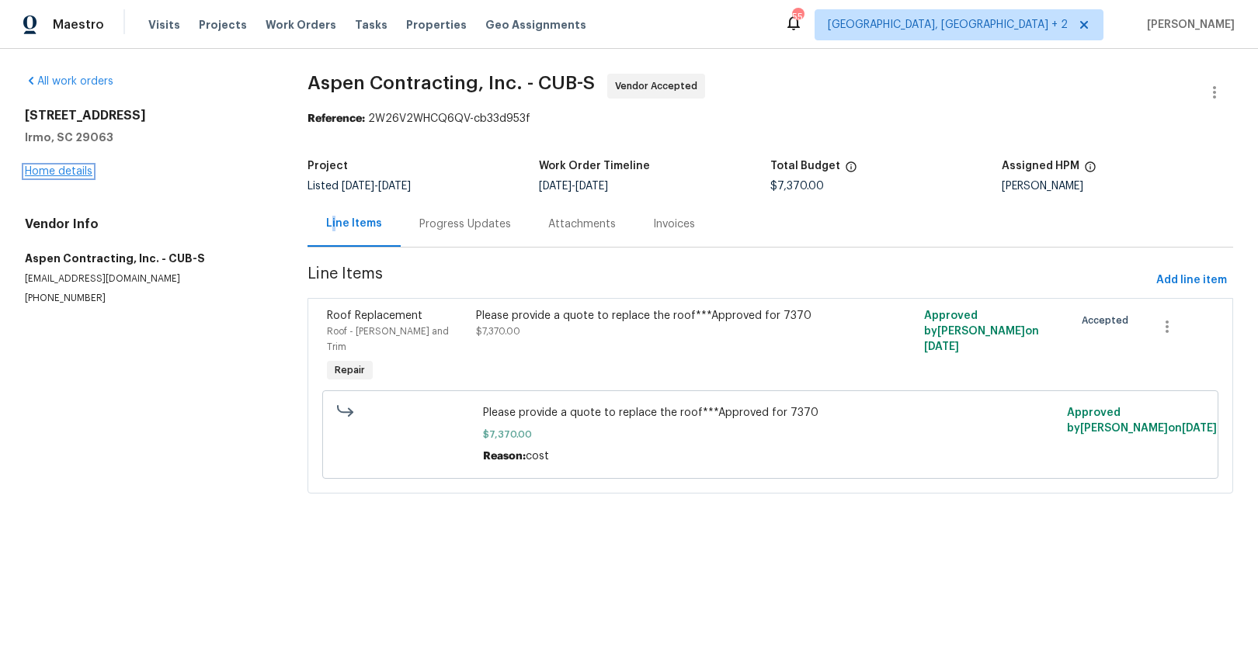
click at [87, 172] on link "Home details" at bounding box center [59, 171] width 68 height 11
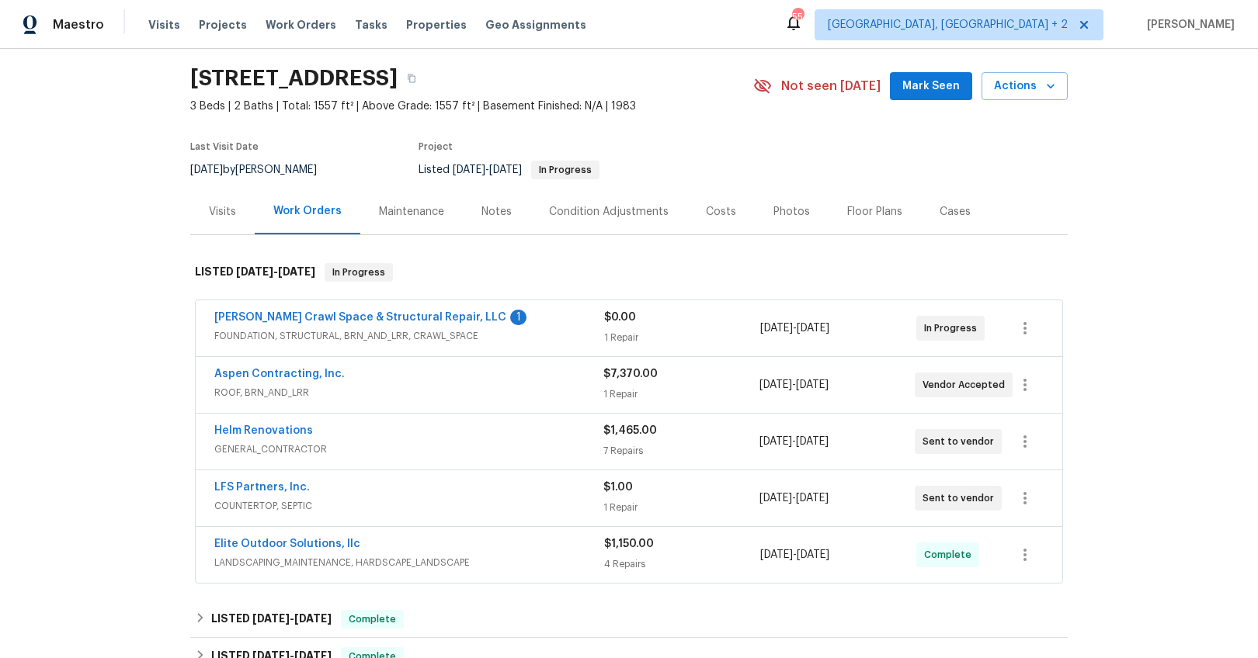
scroll to position [173, 0]
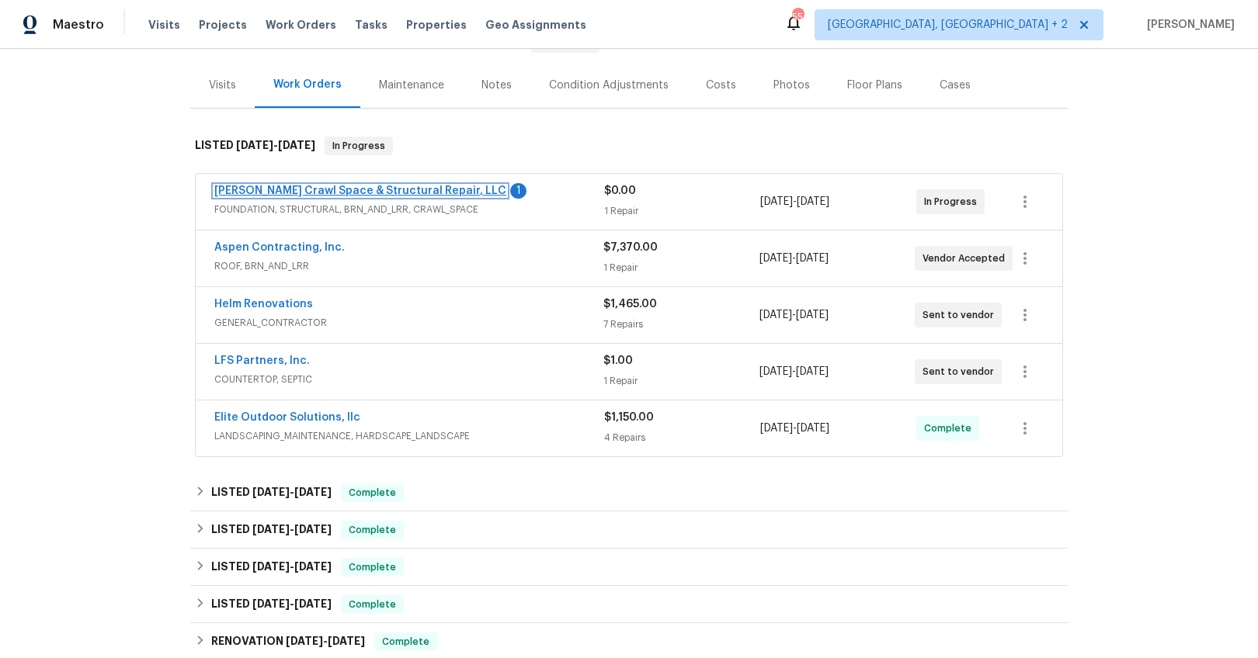
click at [436, 193] on link "[PERSON_NAME] Crawl Space & Structural Repair, LLC" at bounding box center [360, 191] width 292 height 11
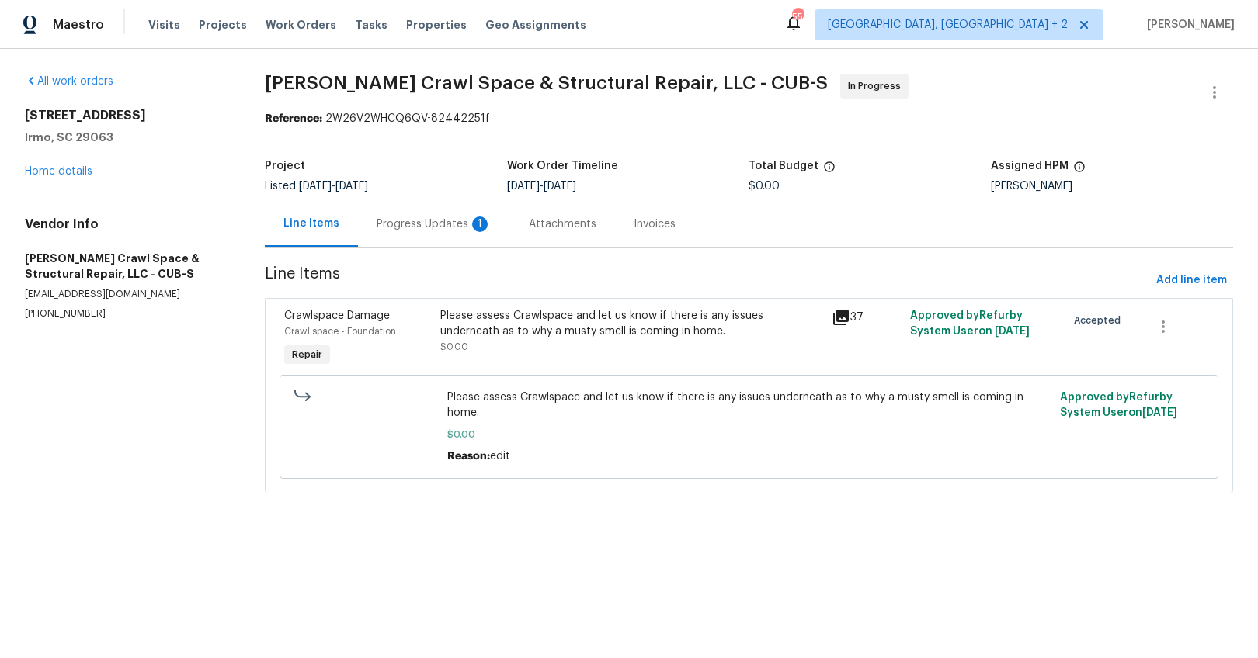
click at [451, 223] on div "Progress Updates 1" at bounding box center [434, 225] width 115 height 16
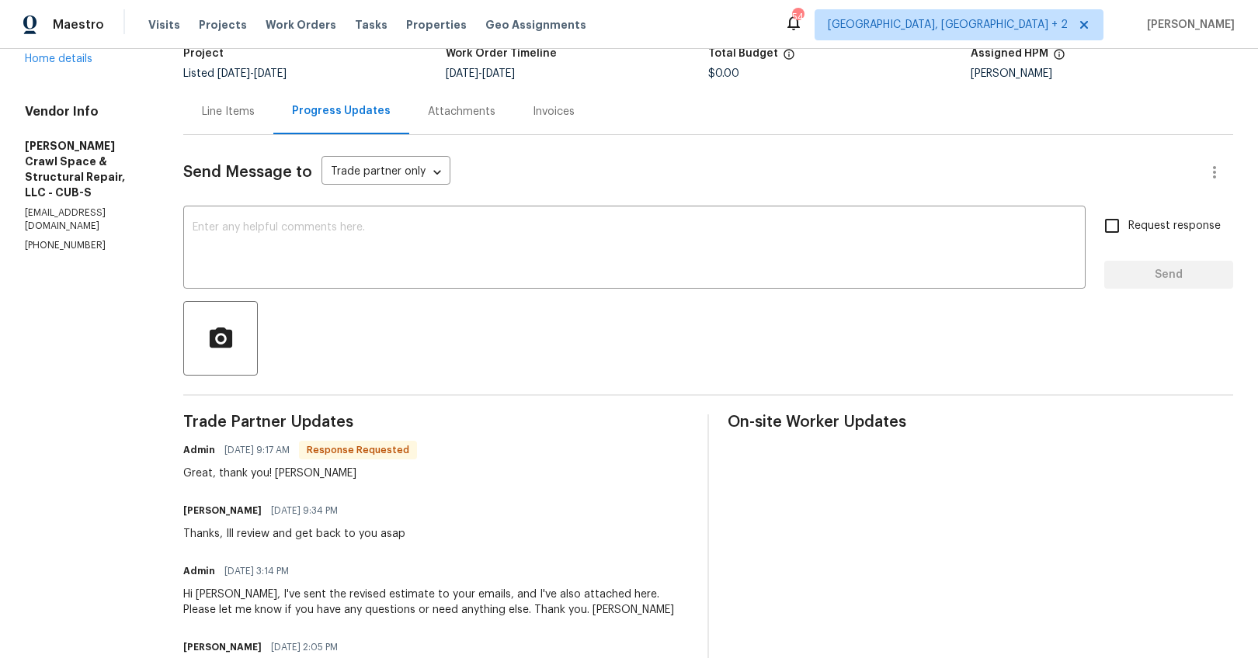
scroll to position [38, 0]
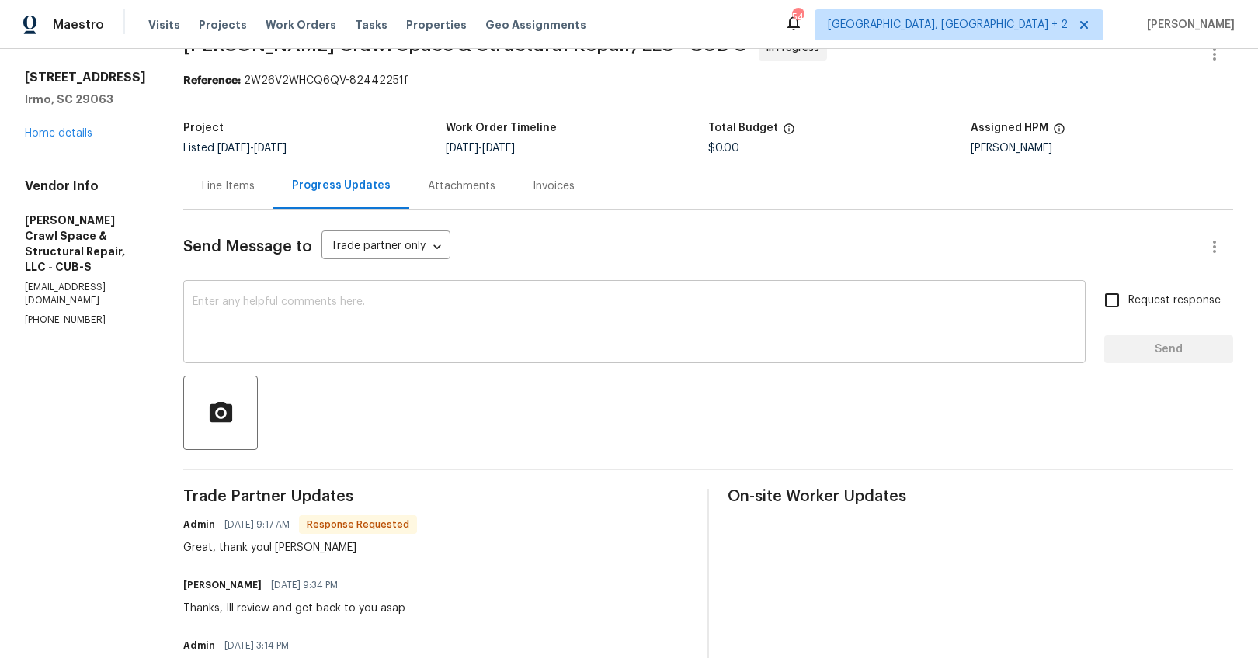
click at [339, 332] on textarea at bounding box center [635, 324] width 884 height 54
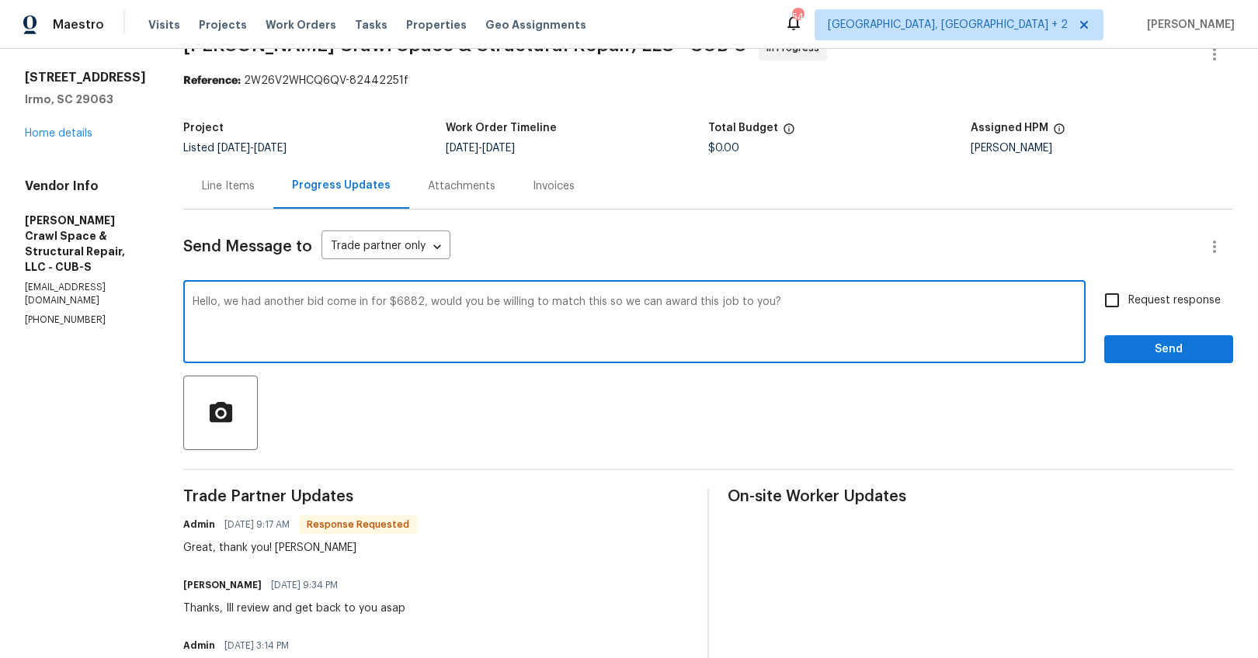
type textarea "Hello, we had another bid come in for $6882, would you be willing to match this…"
click at [1180, 301] on span "Request response" at bounding box center [1174, 301] width 92 height 16
click at [1128, 301] on input "Request response" at bounding box center [1111, 300] width 33 height 33
checkbox input "true"
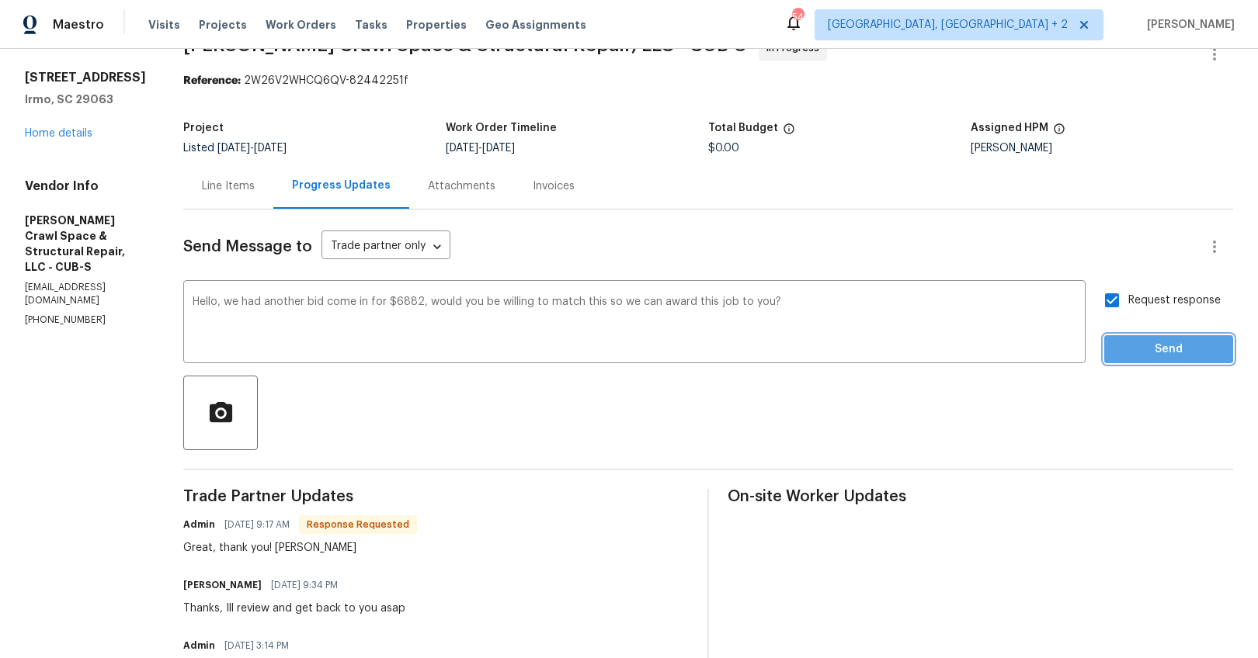
click at [1183, 342] on span "Send" at bounding box center [1168, 349] width 104 height 19
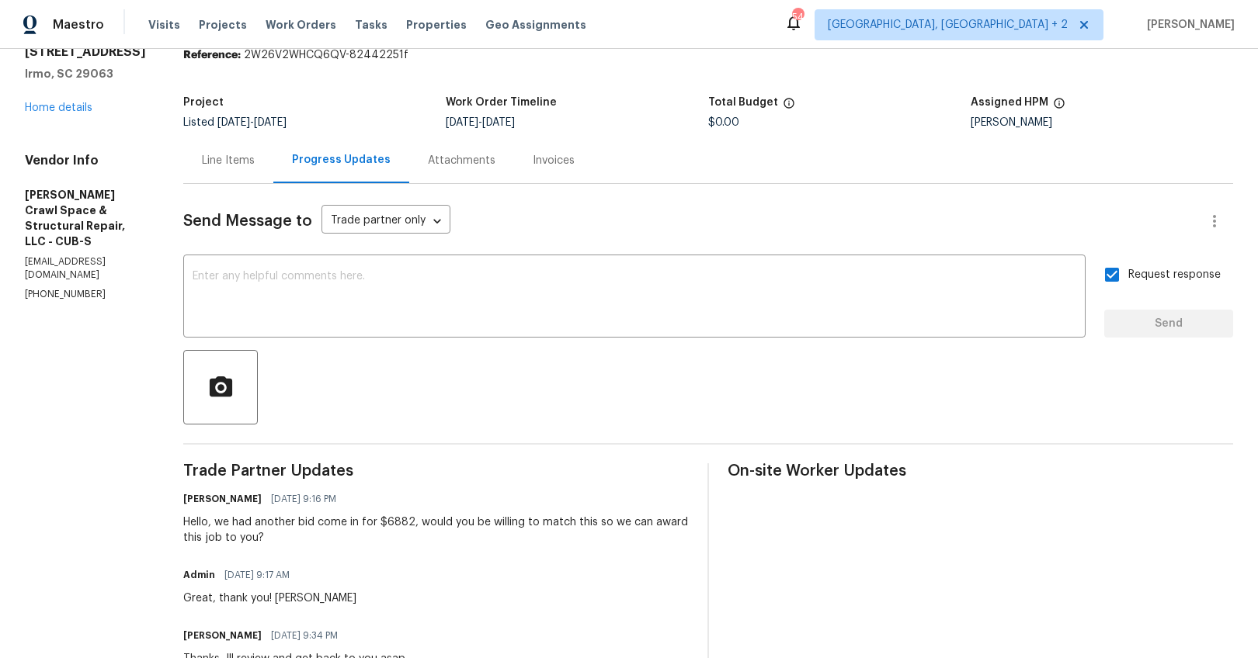
scroll to position [0, 0]
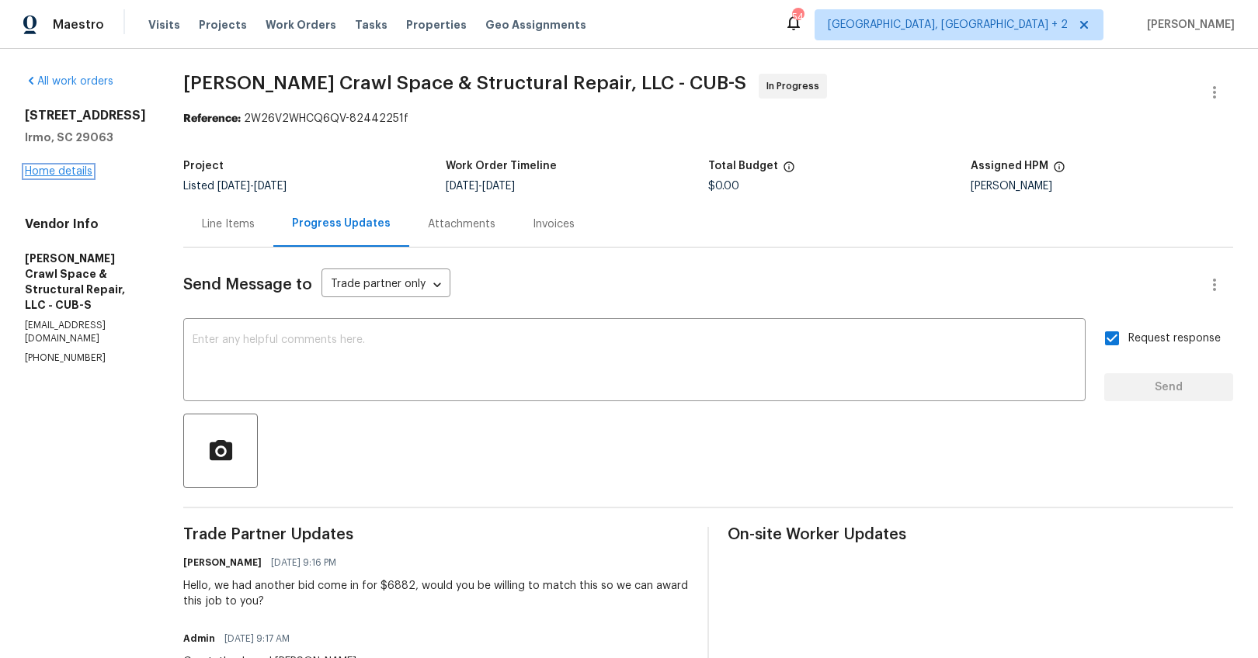
click at [60, 170] on link "Home details" at bounding box center [59, 171] width 68 height 11
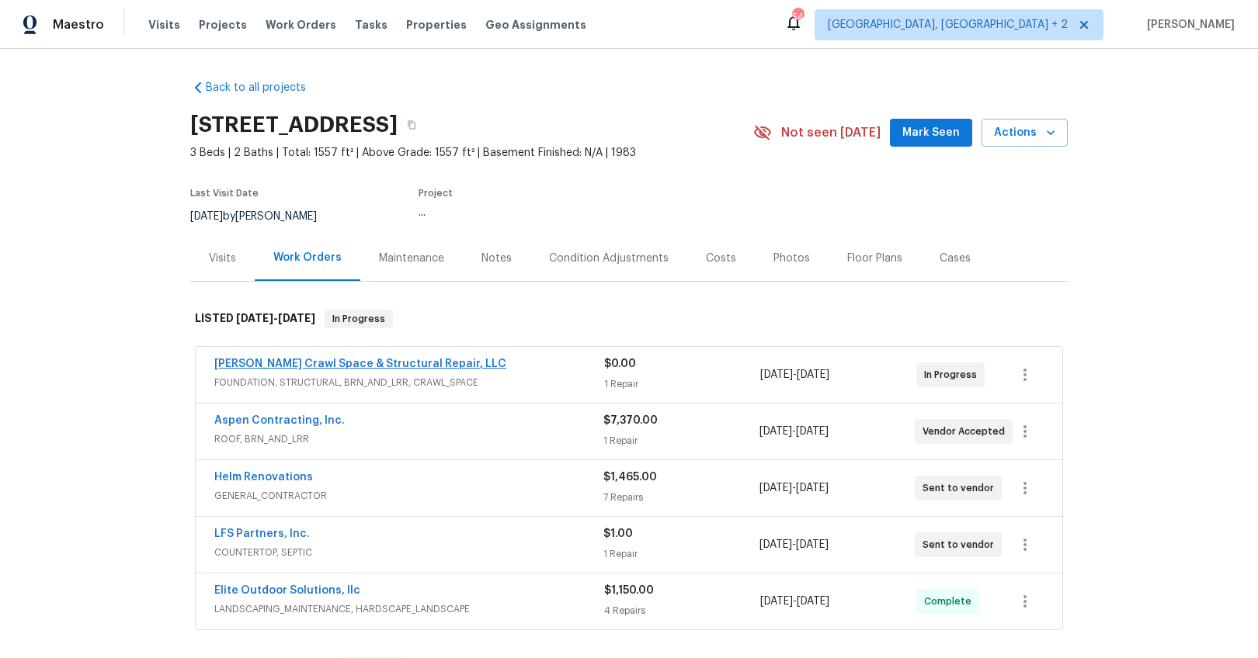
scroll to position [137, 0]
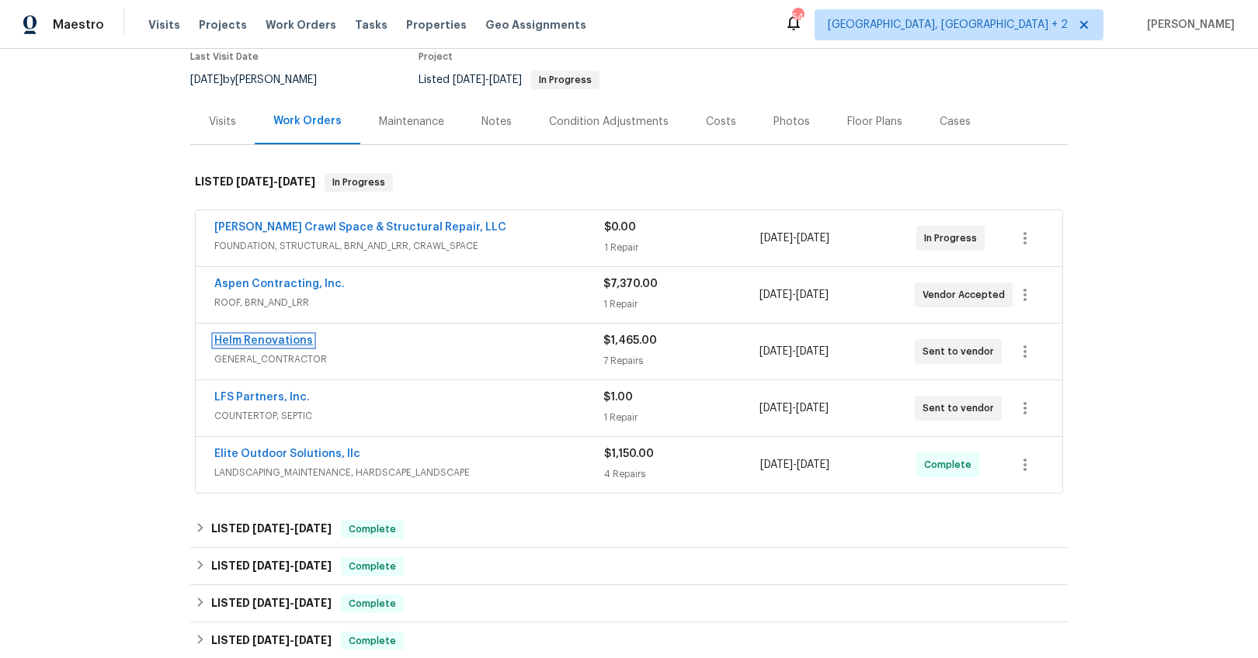
click at [283, 340] on link "Helm Renovations" at bounding box center [263, 340] width 99 height 11
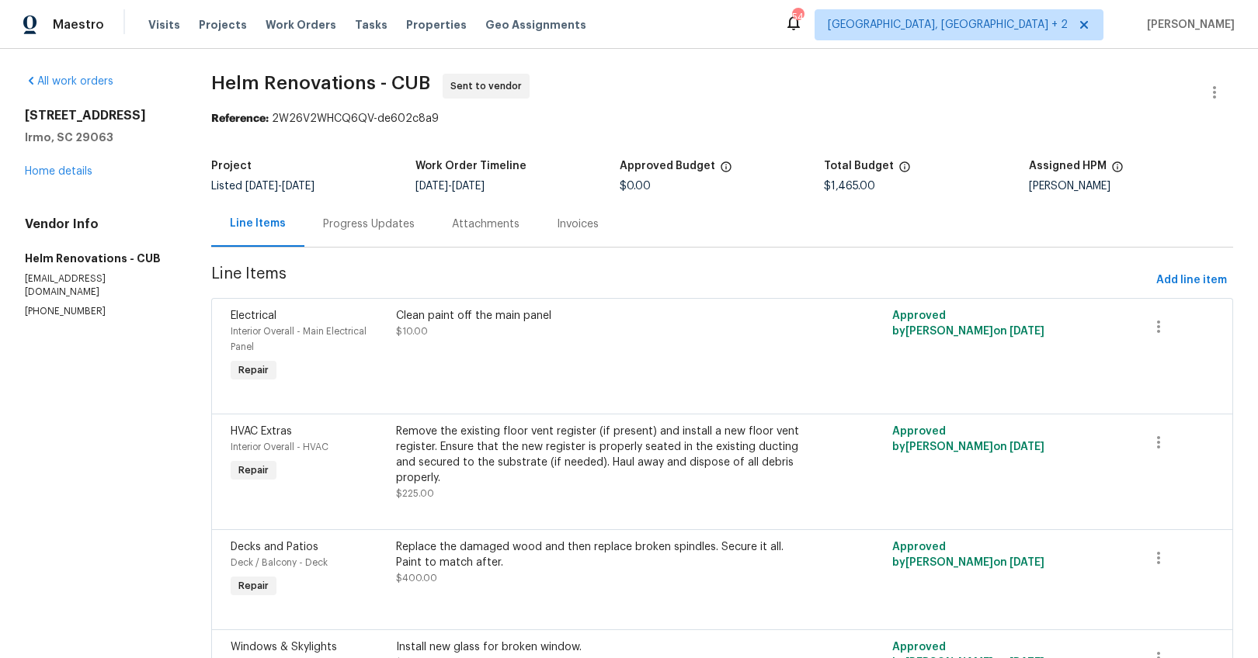
click at [399, 208] on div "Progress Updates" at bounding box center [368, 224] width 129 height 46
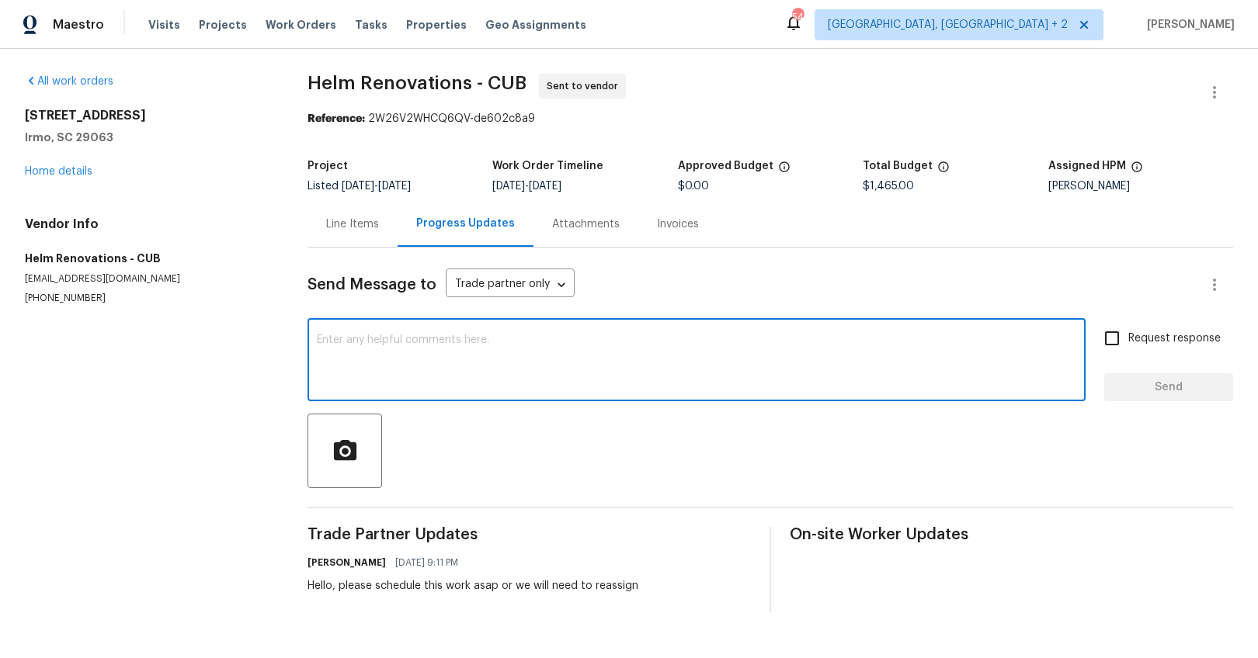
click at [392, 349] on textarea at bounding box center [696, 362] width 759 height 54
type textarea "Hello, did this one start today?"
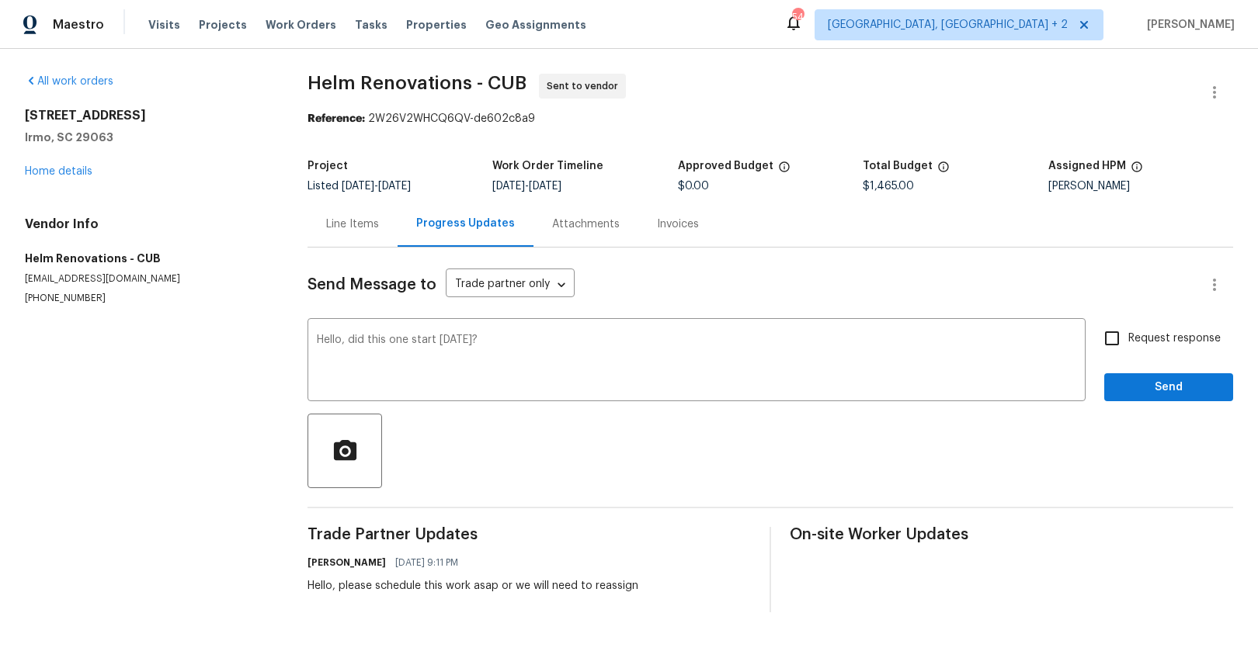
click at [1168, 332] on span "Request response" at bounding box center [1174, 339] width 92 height 16
click at [1128, 332] on input "Request response" at bounding box center [1111, 338] width 33 height 33
checkbox input "true"
click at [1162, 392] on span "Send" at bounding box center [1168, 387] width 104 height 19
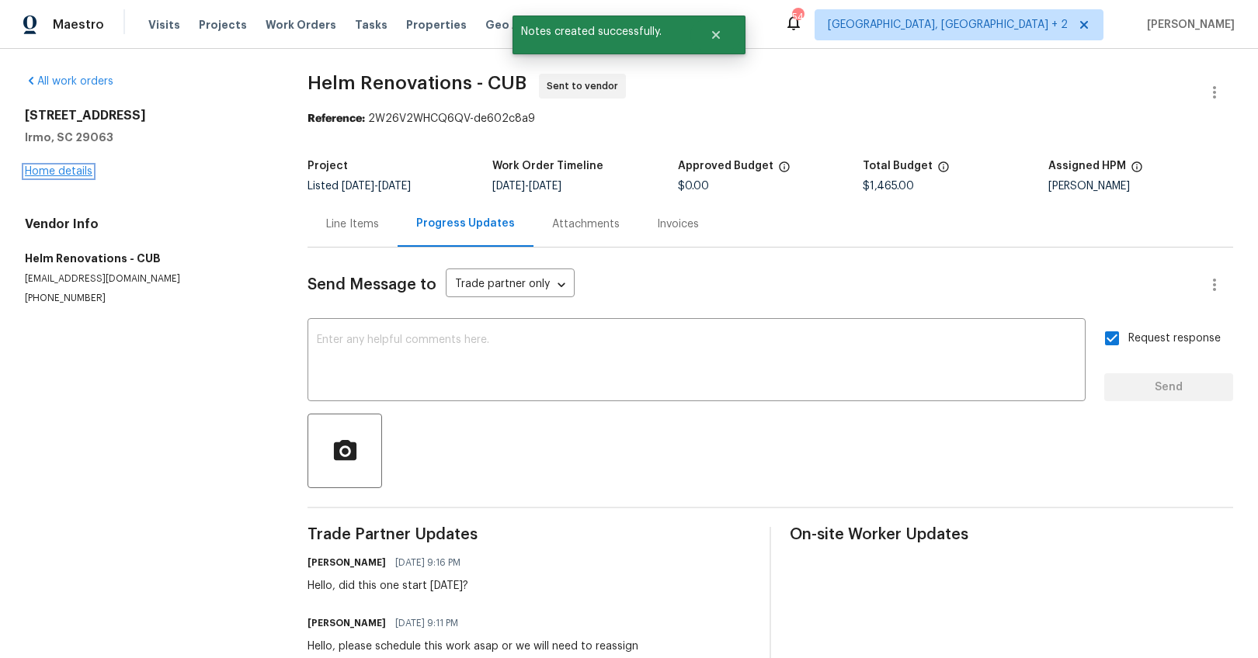
click at [85, 175] on link "Home details" at bounding box center [59, 171] width 68 height 11
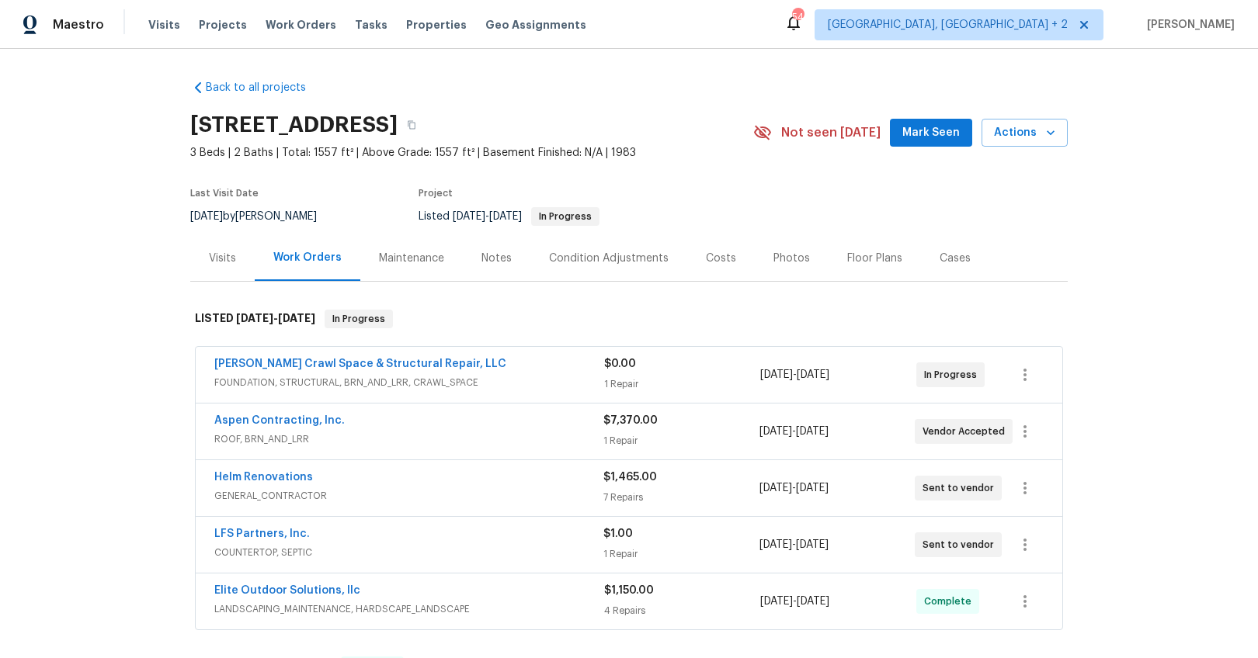
click at [495, 261] on div "Notes" at bounding box center [496, 259] width 30 height 16
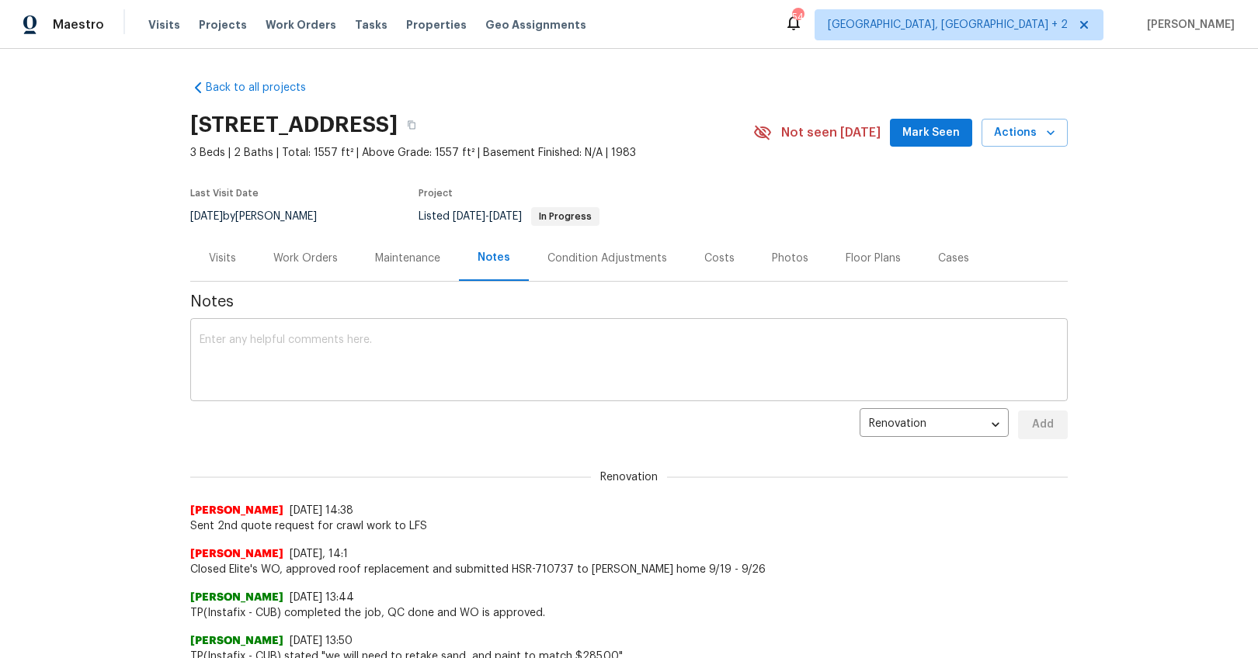
click at [688, 368] on textarea at bounding box center [629, 362] width 859 height 54
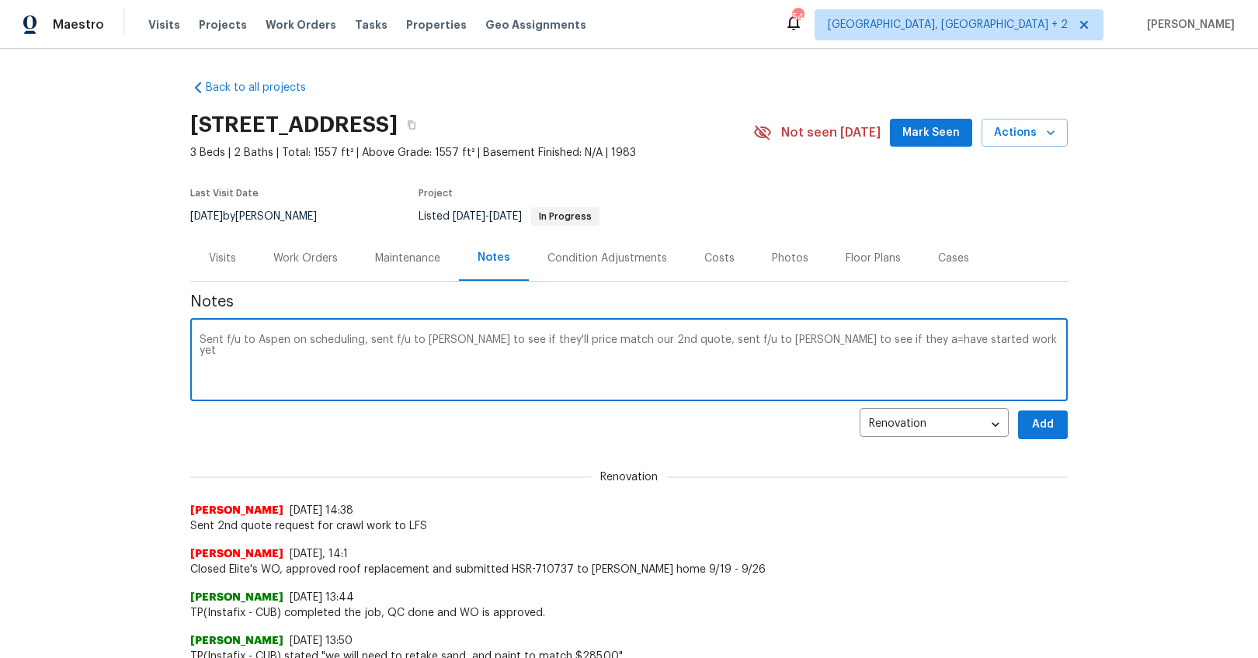
click at [849, 338] on textarea "Sent f/u to Aspen on scheduling, sent f/u to Falcone to see if they'll price ma…" at bounding box center [629, 362] width 859 height 54
type textarea "Sent f/u to Aspen on scheduling, sent f/u to Falcone to see if they'll price ma…"
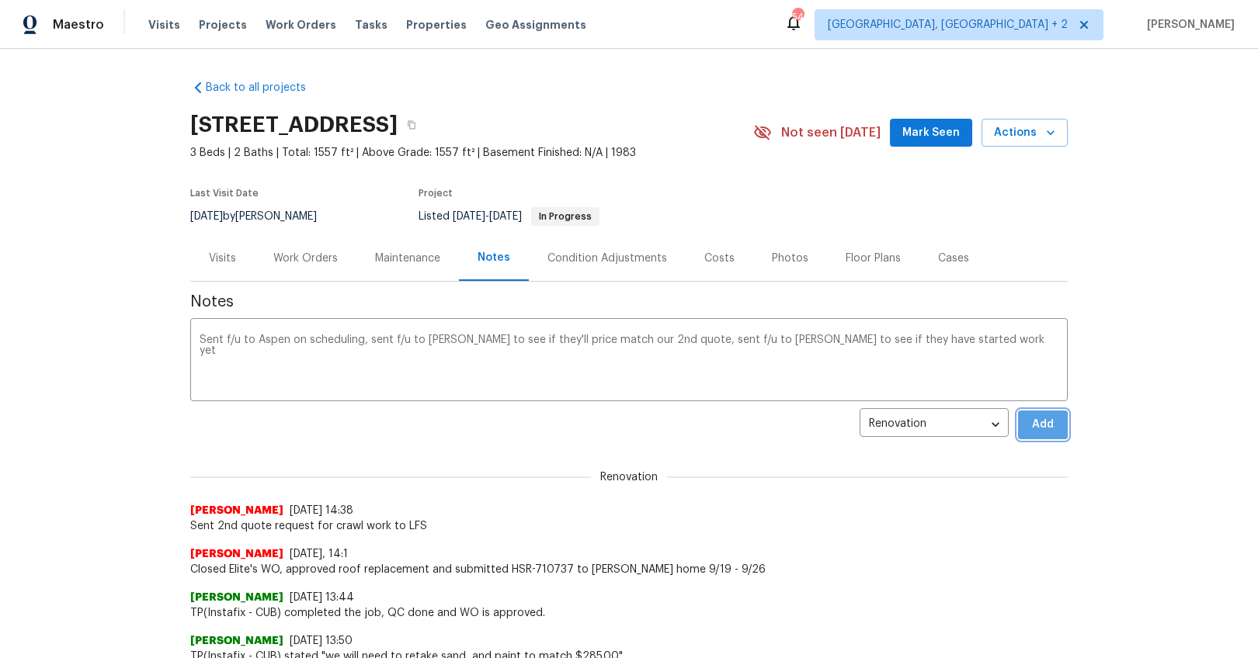
click at [1022, 422] on button "Add" at bounding box center [1043, 425] width 50 height 29
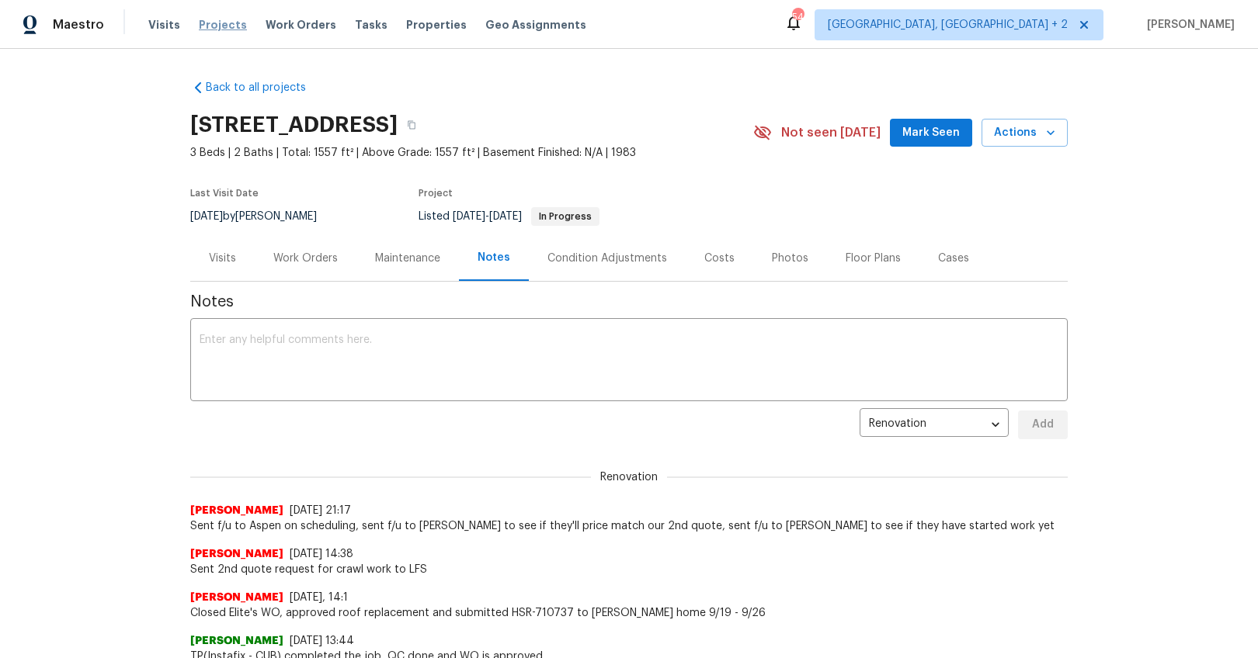
click at [222, 23] on span "Projects" at bounding box center [223, 25] width 48 height 16
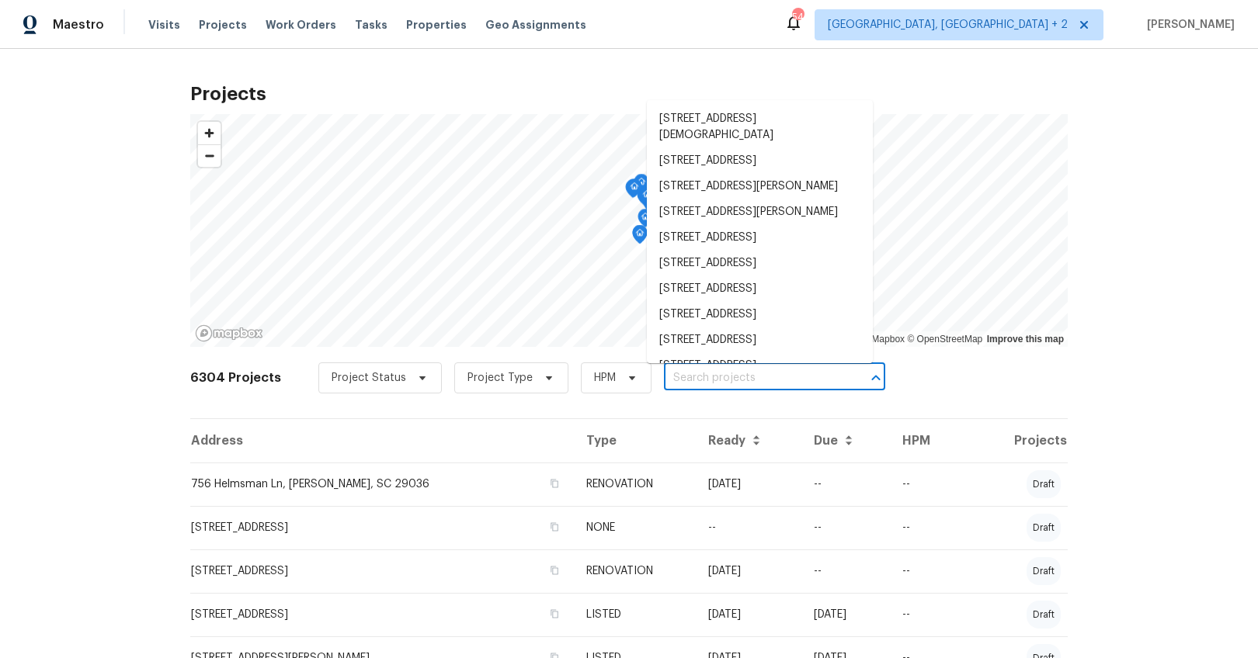
click at [724, 373] on input "text" at bounding box center [753, 378] width 178 height 24
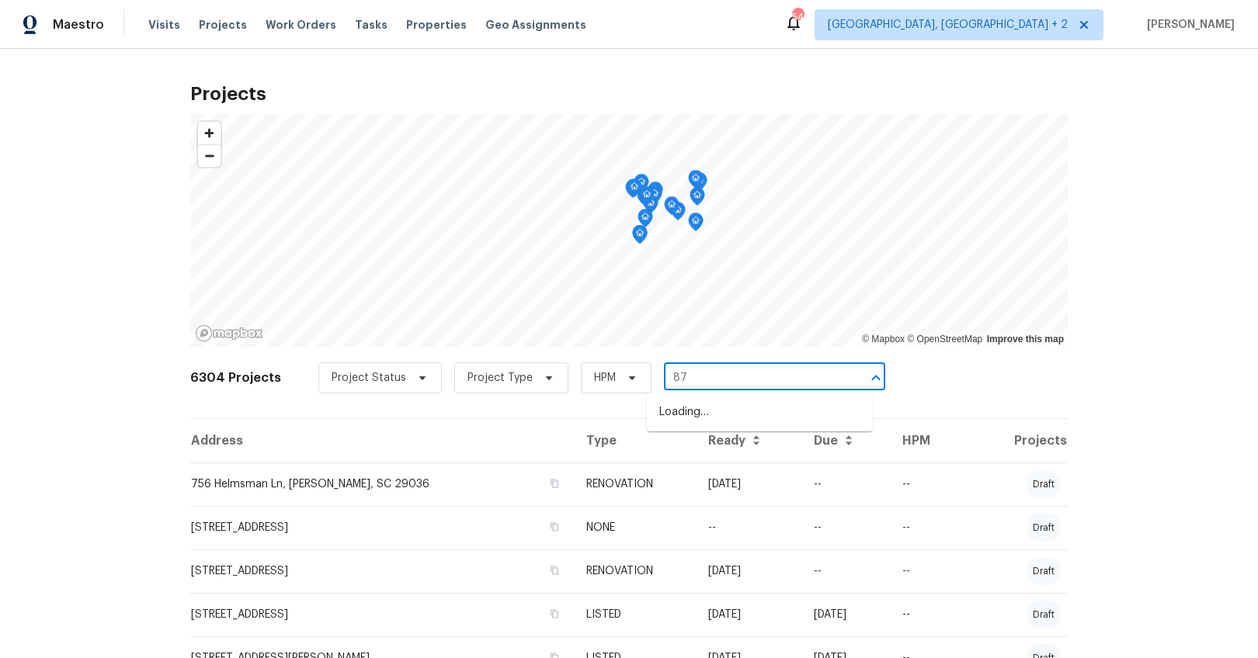
type input "873"
click at [731, 401] on li "873 Sunseeker Dr, Chapin, SC 29036" at bounding box center [760, 413] width 226 height 26
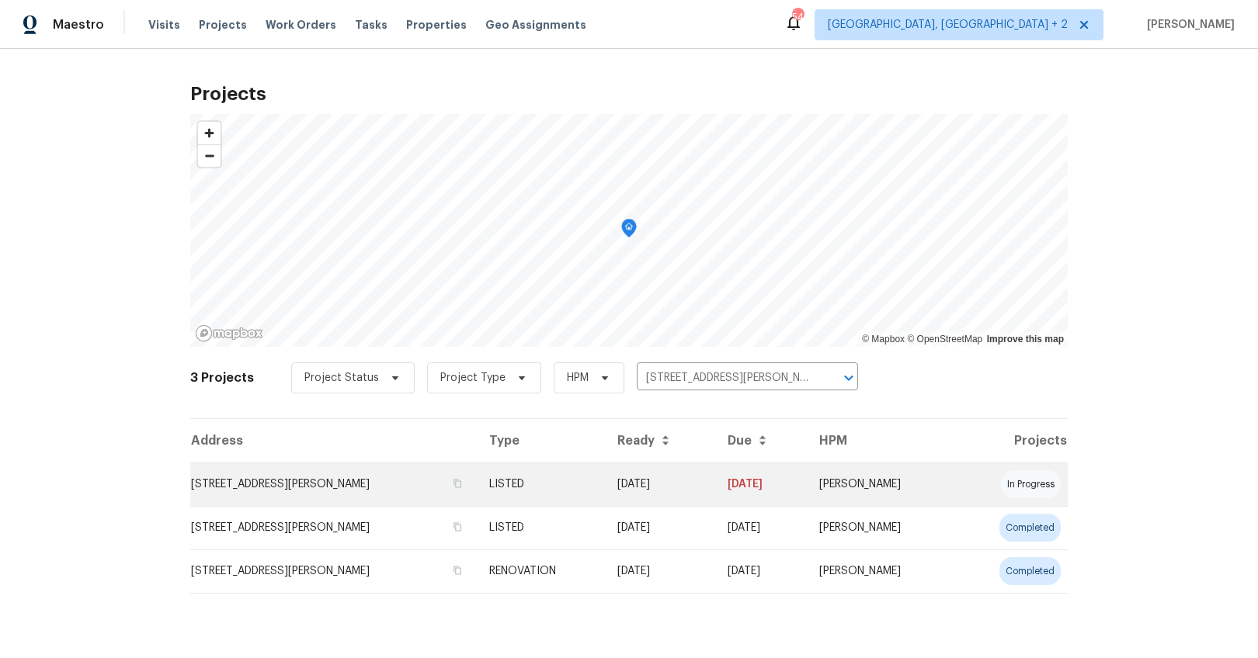
click at [358, 486] on td "873 Sunseeker Dr, Chapin, SC 29036" at bounding box center [333, 484] width 286 height 43
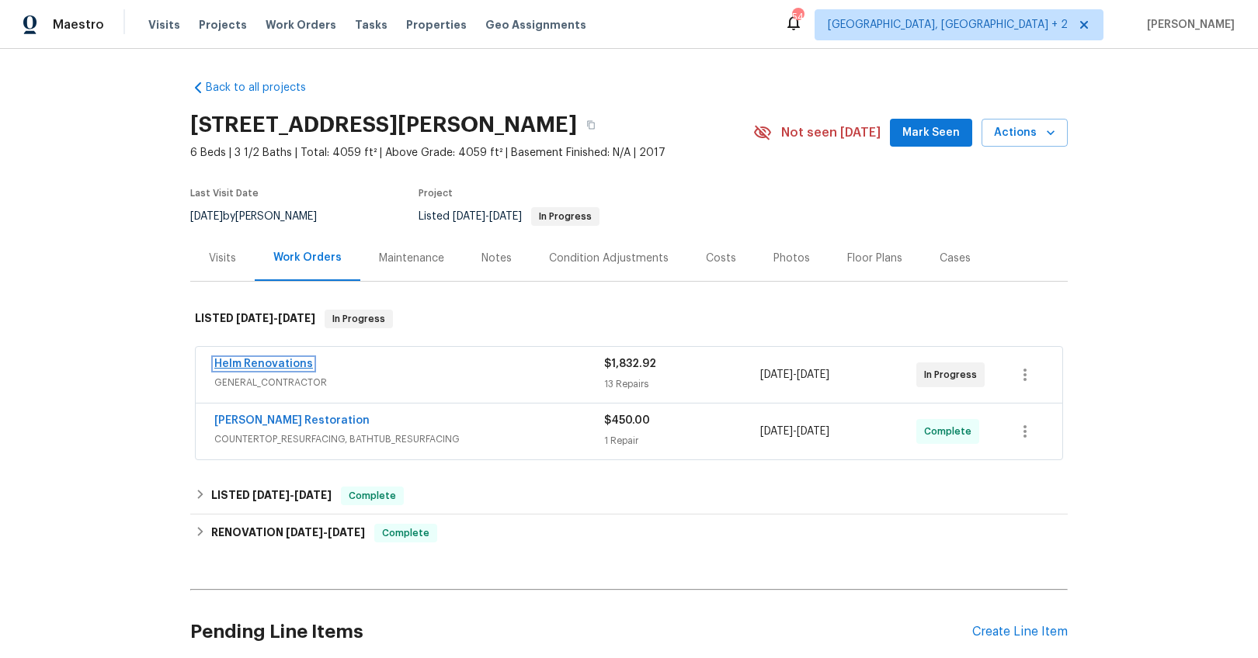
click at [277, 366] on link "Helm Renovations" at bounding box center [263, 364] width 99 height 11
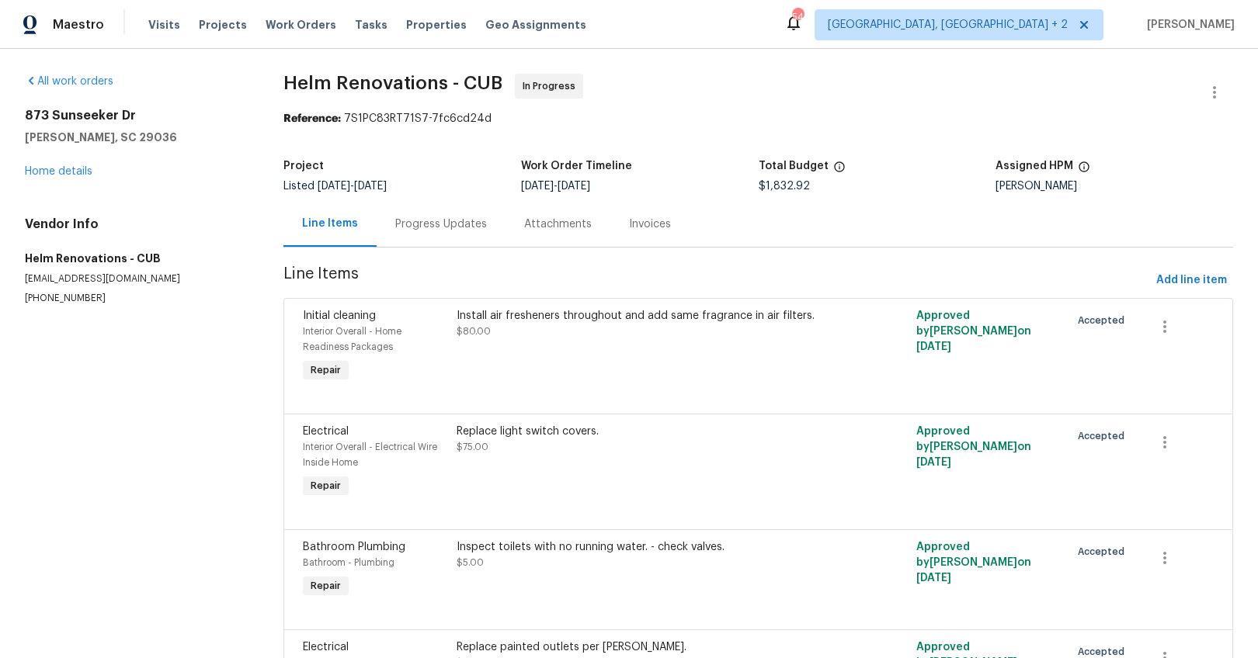
click at [429, 220] on div "Progress Updates" at bounding box center [441, 225] width 92 height 16
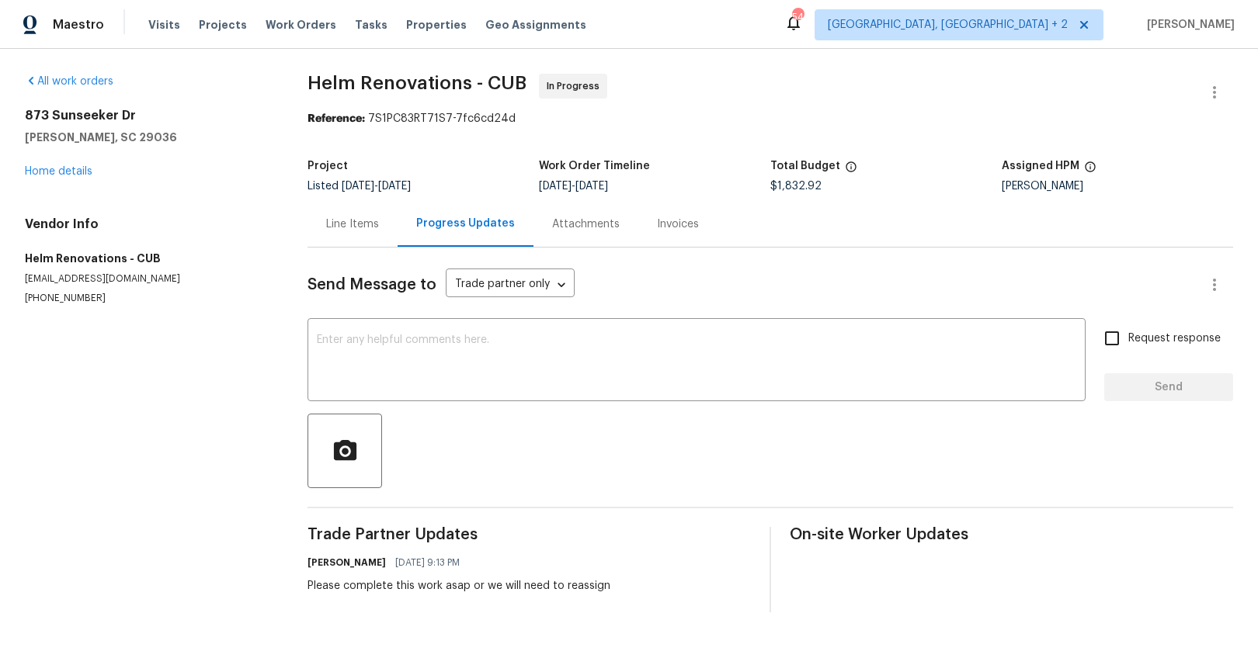
click at [369, 238] on div "Line Items" at bounding box center [352, 224] width 90 height 46
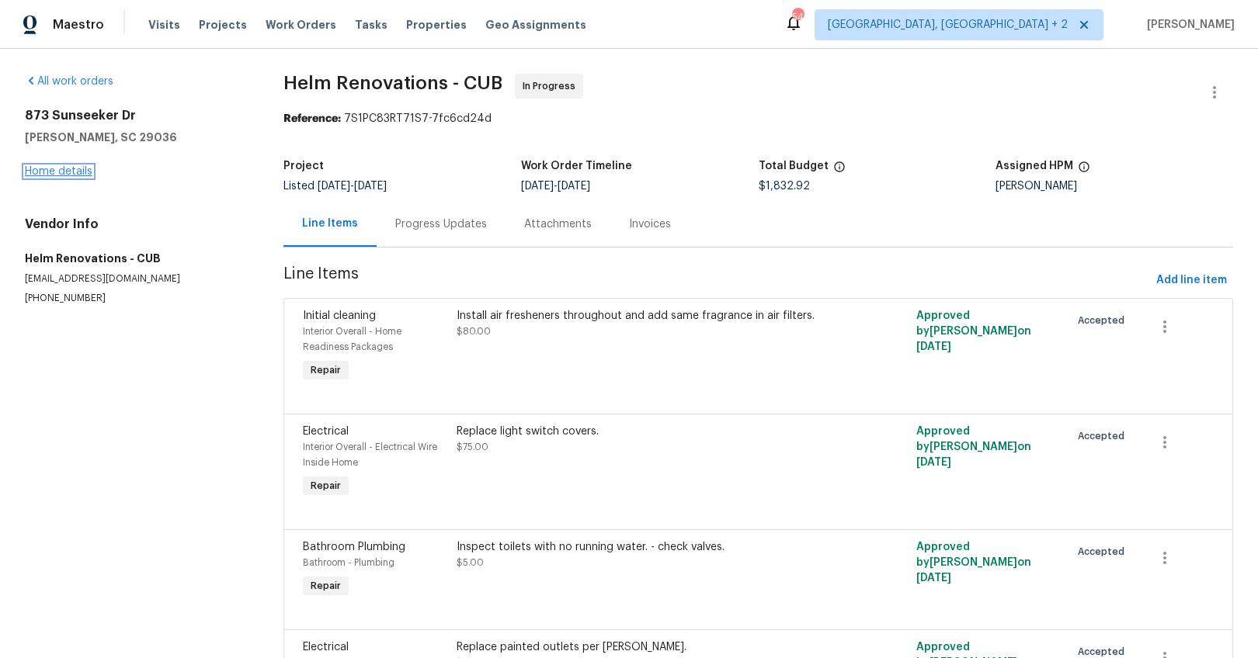
click at [41, 172] on link "Home details" at bounding box center [59, 171] width 68 height 11
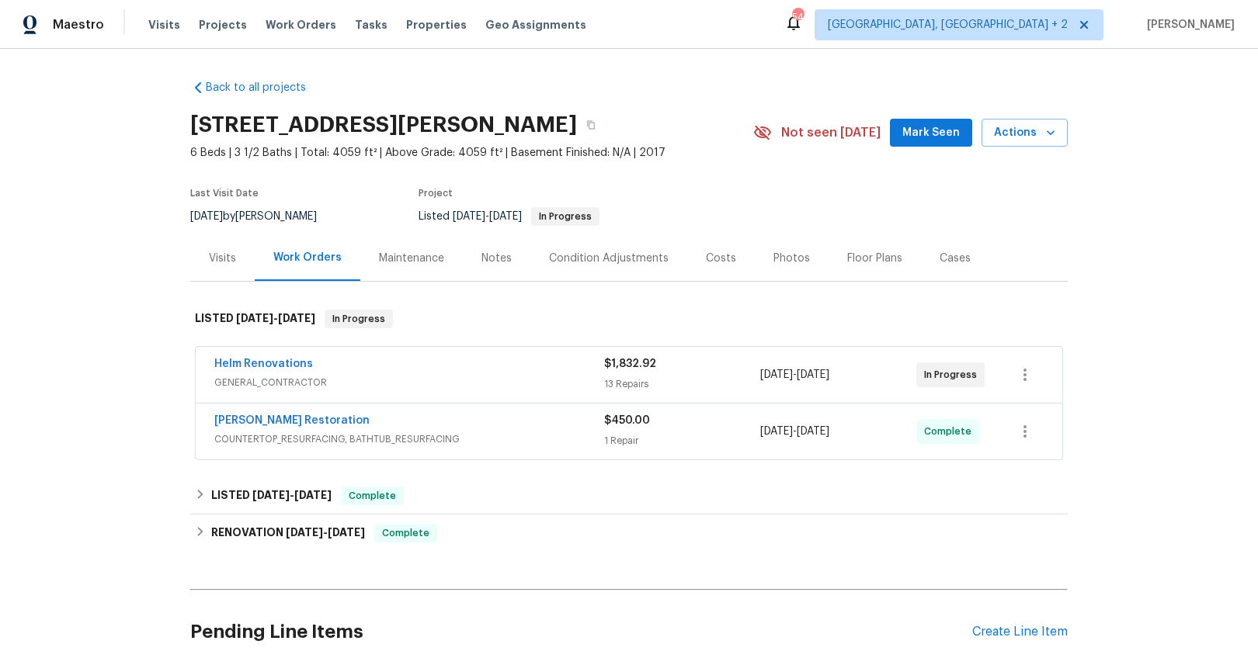
click at [491, 256] on div "Notes" at bounding box center [496, 259] width 30 height 16
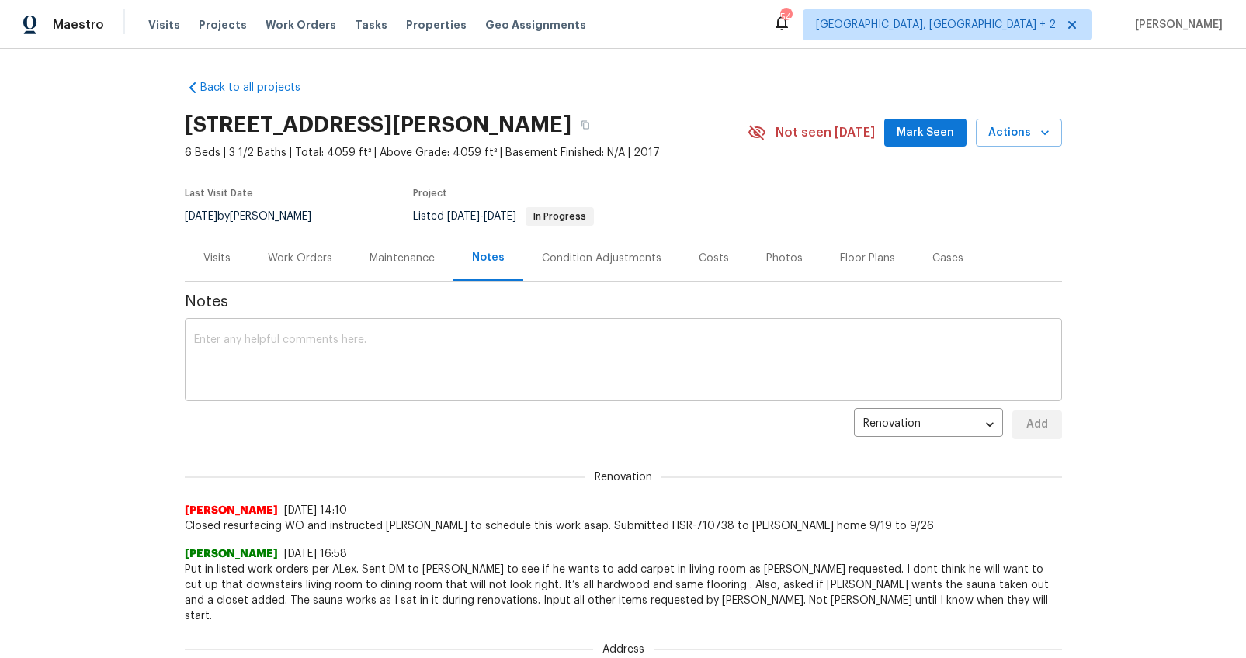
click at [459, 345] on textarea at bounding box center [623, 362] width 859 height 54
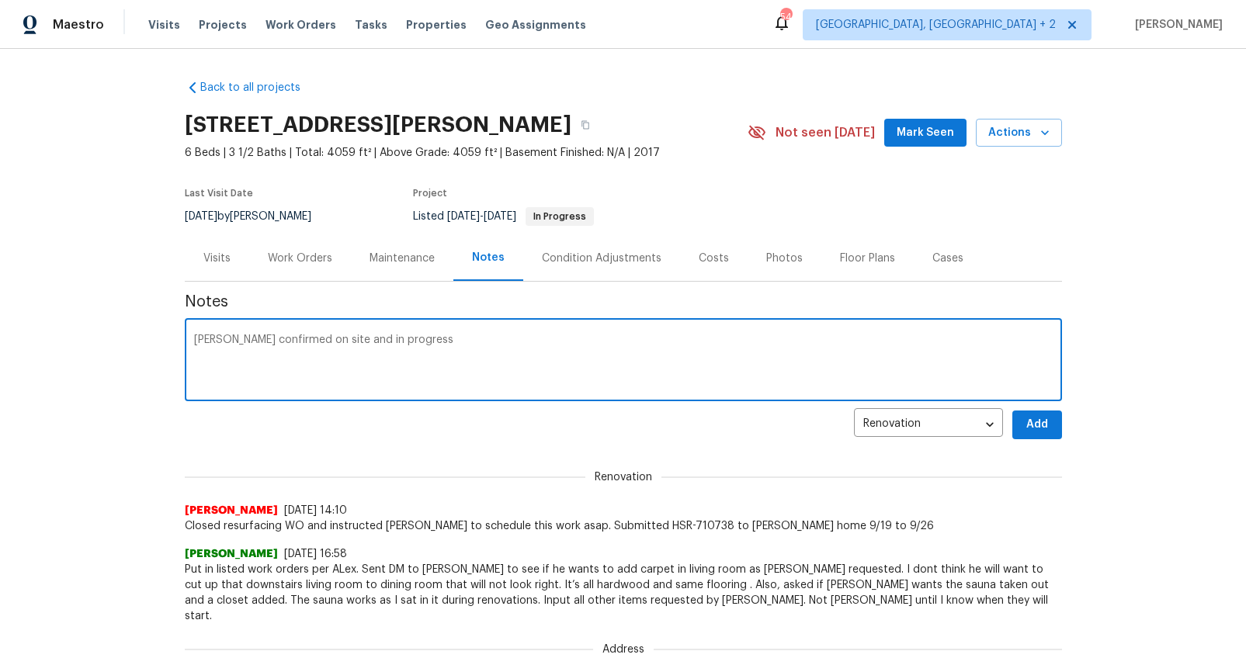
type textarea "Helms confirmed on site and in progress"
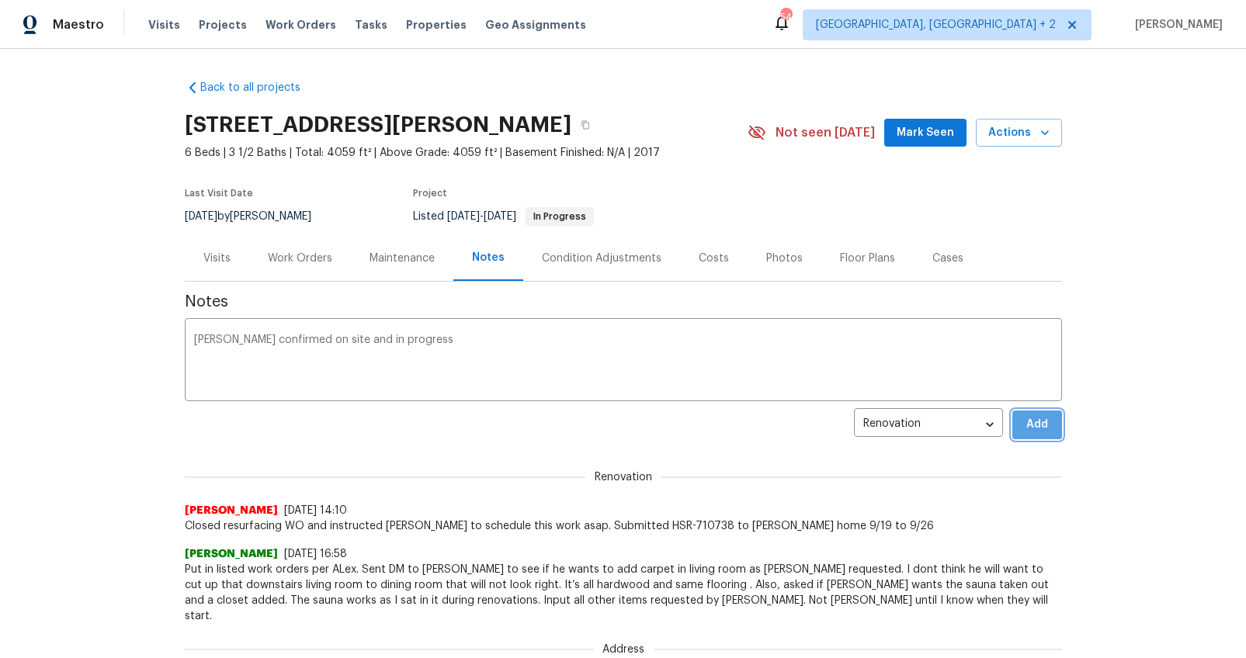
click at [1035, 422] on span "Add" at bounding box center [1037, 424] width 25 height 19
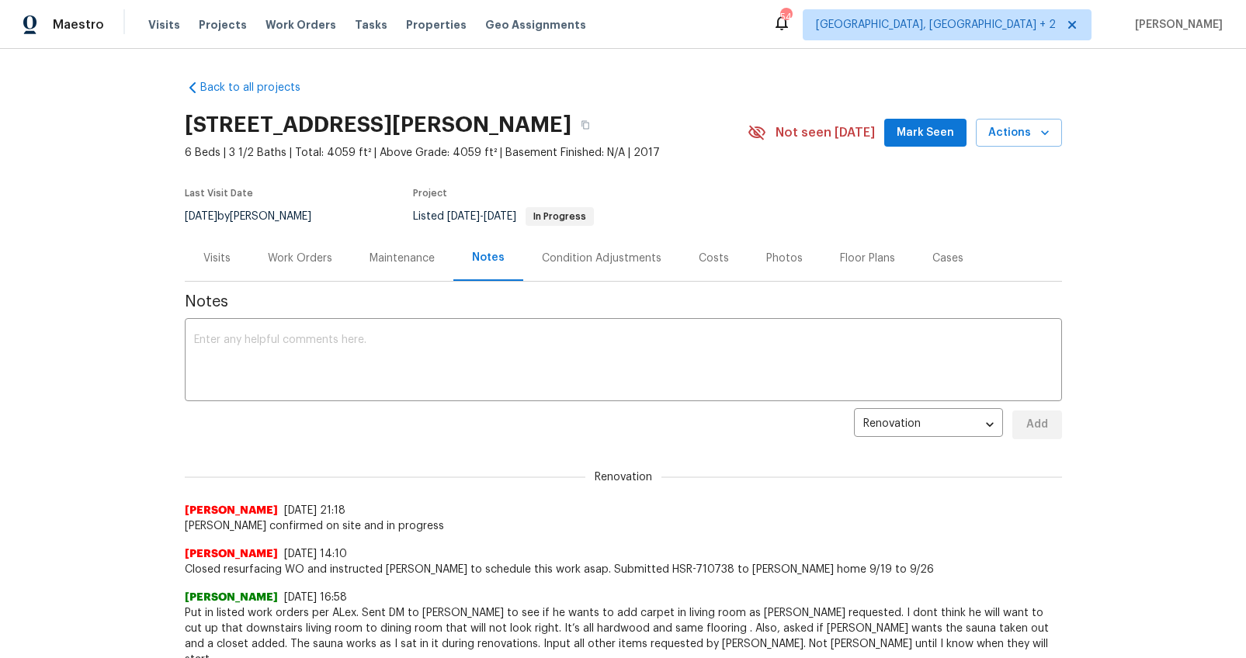
click at [314, 267] on div "Work Orders" at bounding box center [300, 258] width 102 height 46
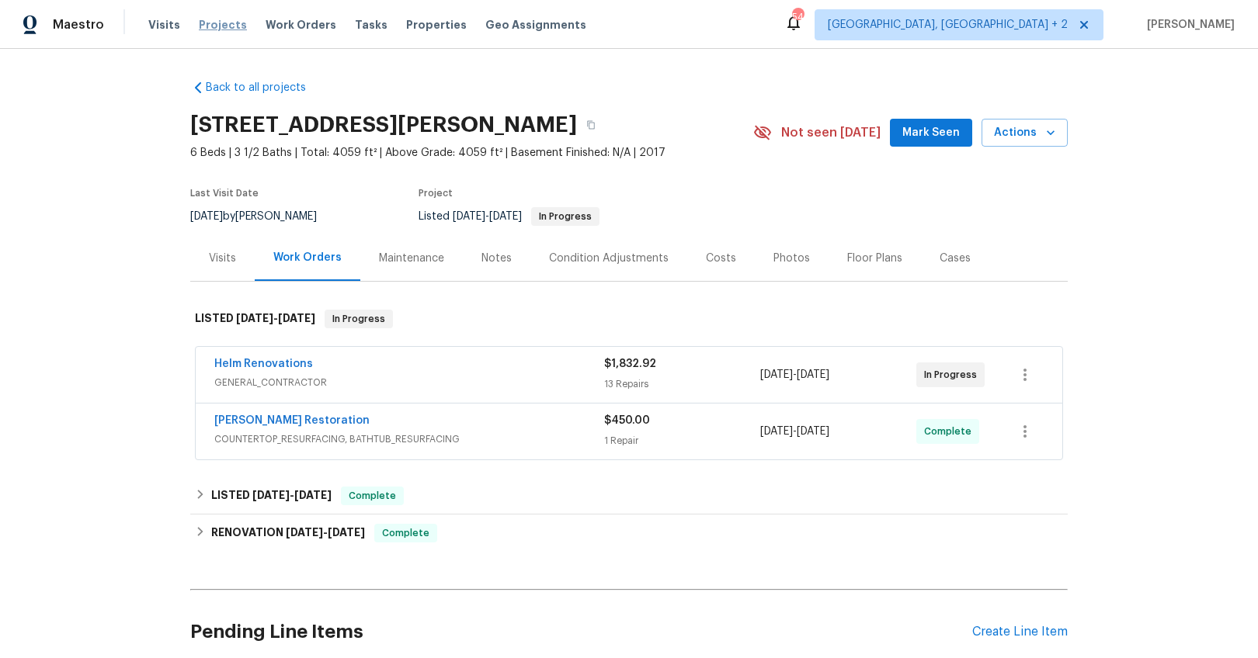
click at [210, 26] on span "Projects" at bounding box center [223, 25] width 48 height 16
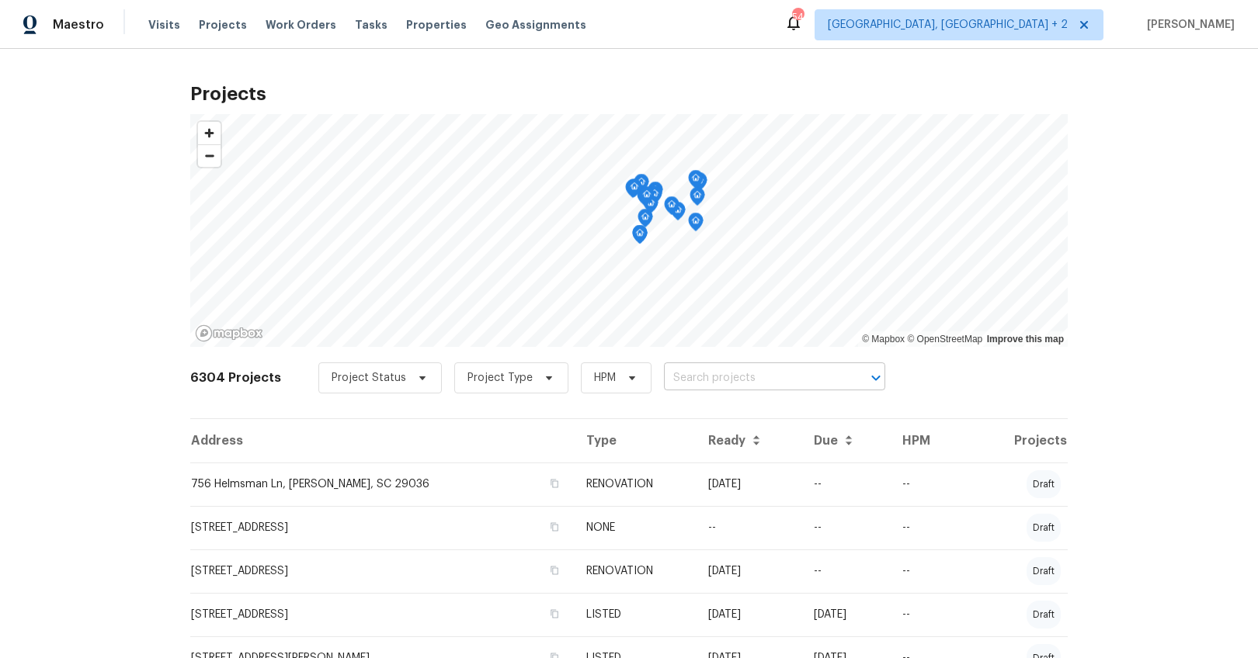
click at [693, 378] on input "text" at bounding box center [753, 378] width 178 height 24
type input "155 doverside"
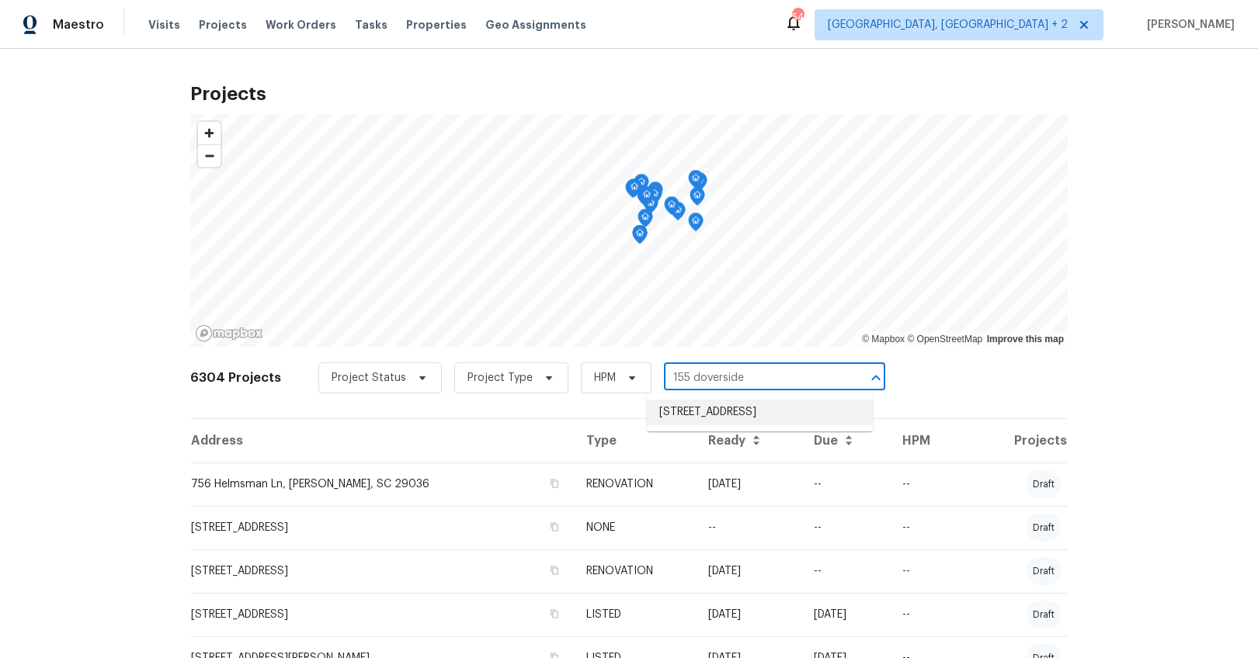
click at [693, 406] on li "155 Doverside Dr, Columbia, SC 29212" at bounding box center [760, 413] width 226 height 26
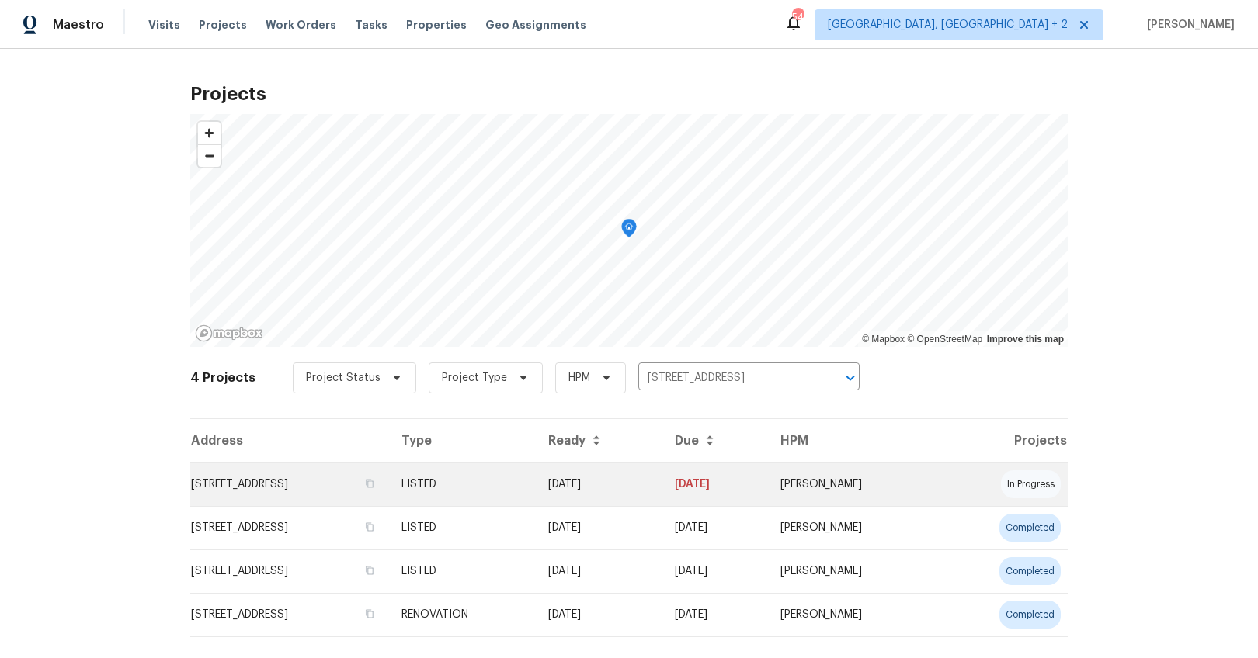
click at [277, 485] on td "155 Doverside Dr, Columbia, SC 29212" at bounding box center [289, 484] width 199 height 43
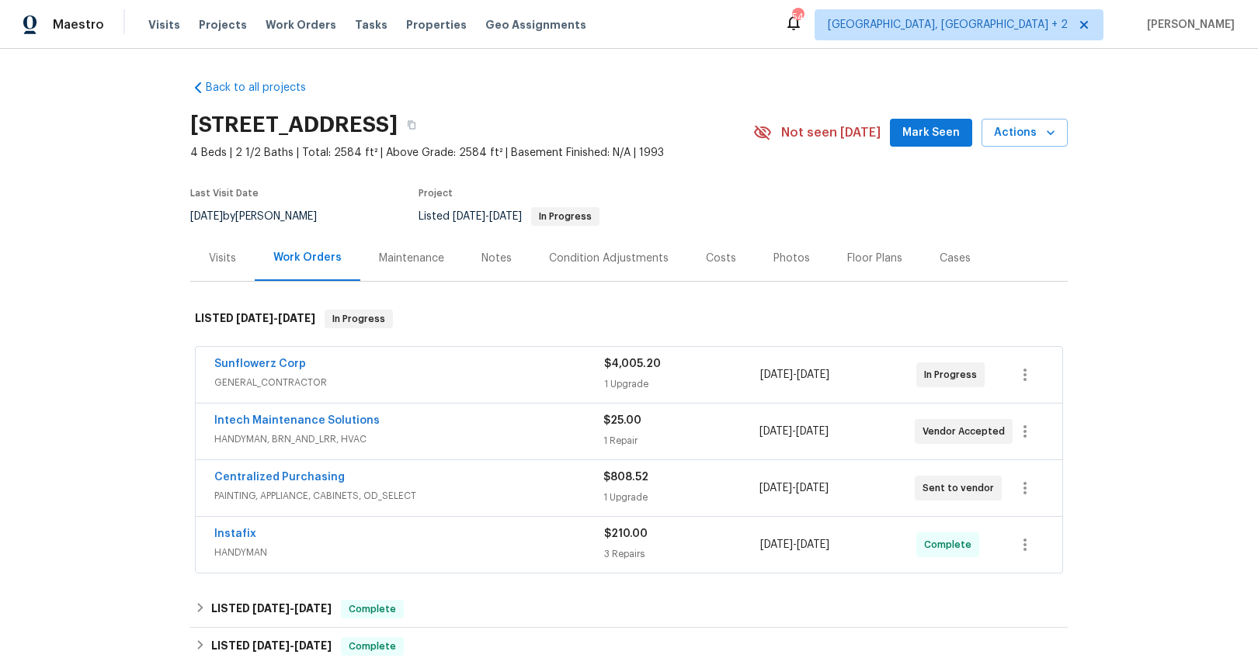
click at [462, 375] on span "GENERAL_CONTRACTOR" at bounding box center [409, 383] width 390 height 16
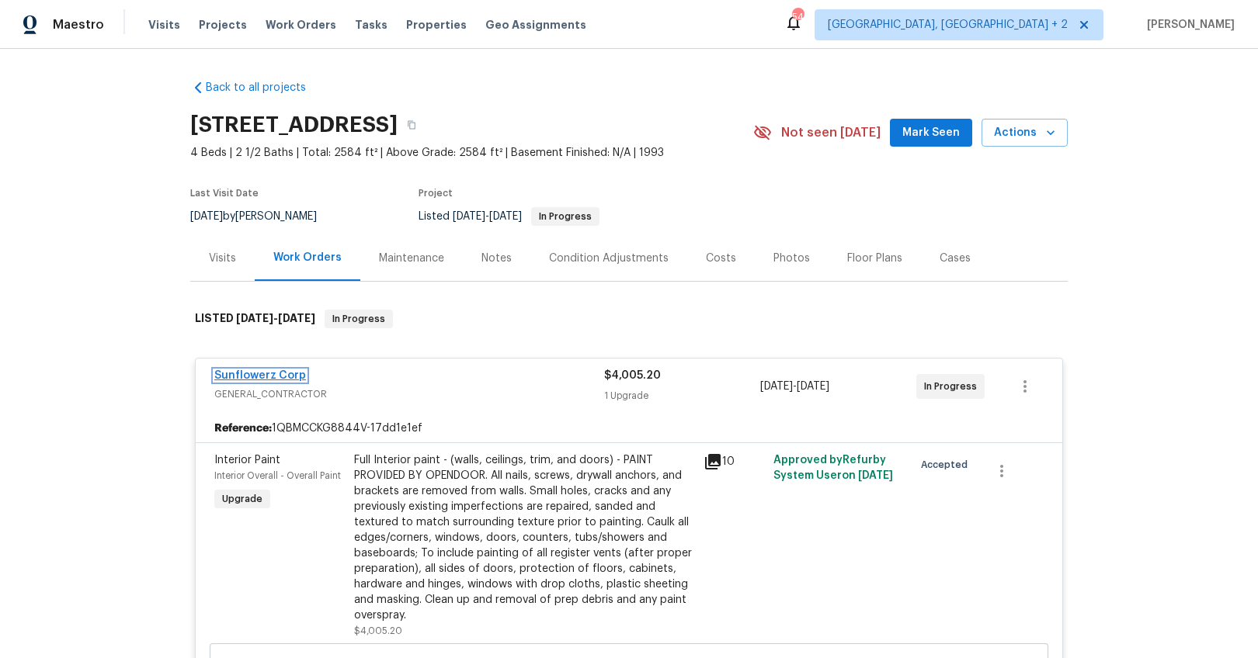
click at [279, 375] on link "Sunflowerz Corp" at bounding box center [260, 375] width 92 height 11
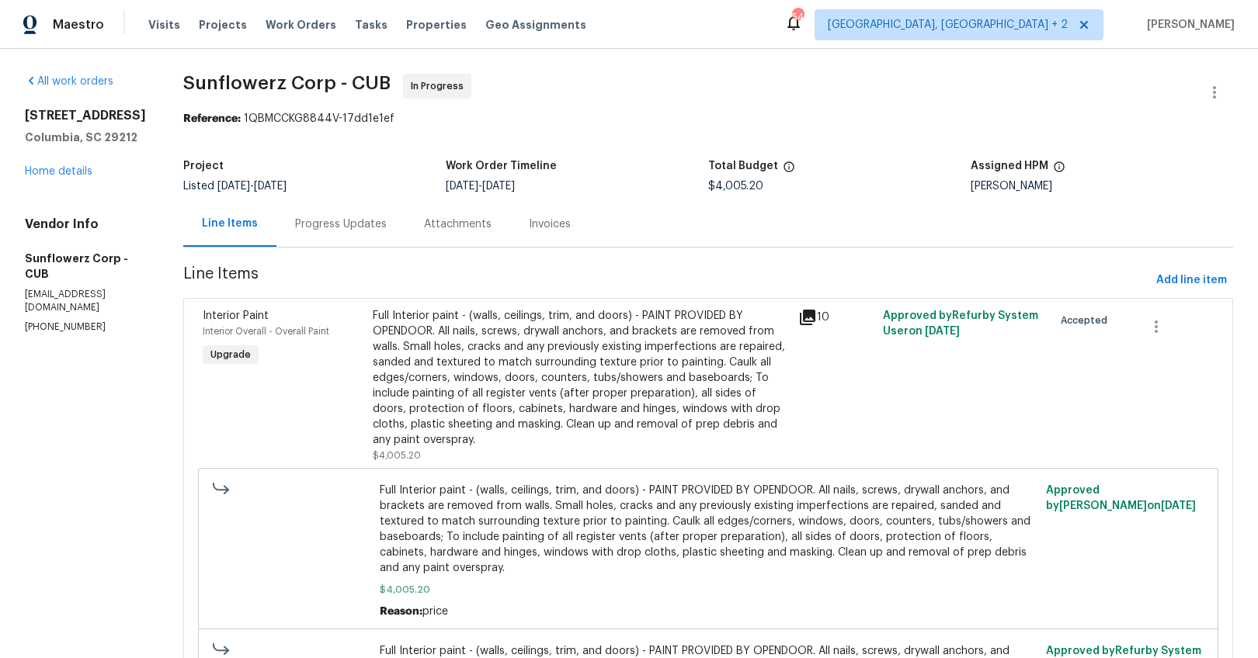
click at [338, 235] on div "Progress Updates" at bounding box center [340, 224] width 129 height 46
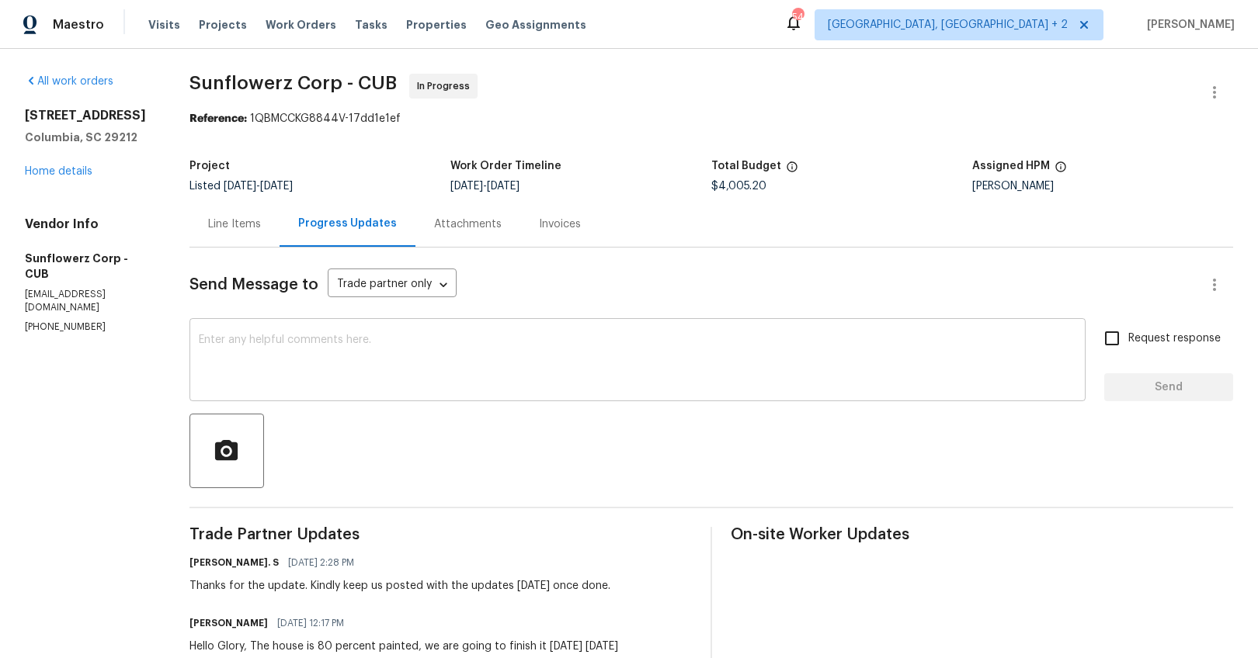
click at [425, 379] on textarea at bounding box center [637, 362] width 877 height 54
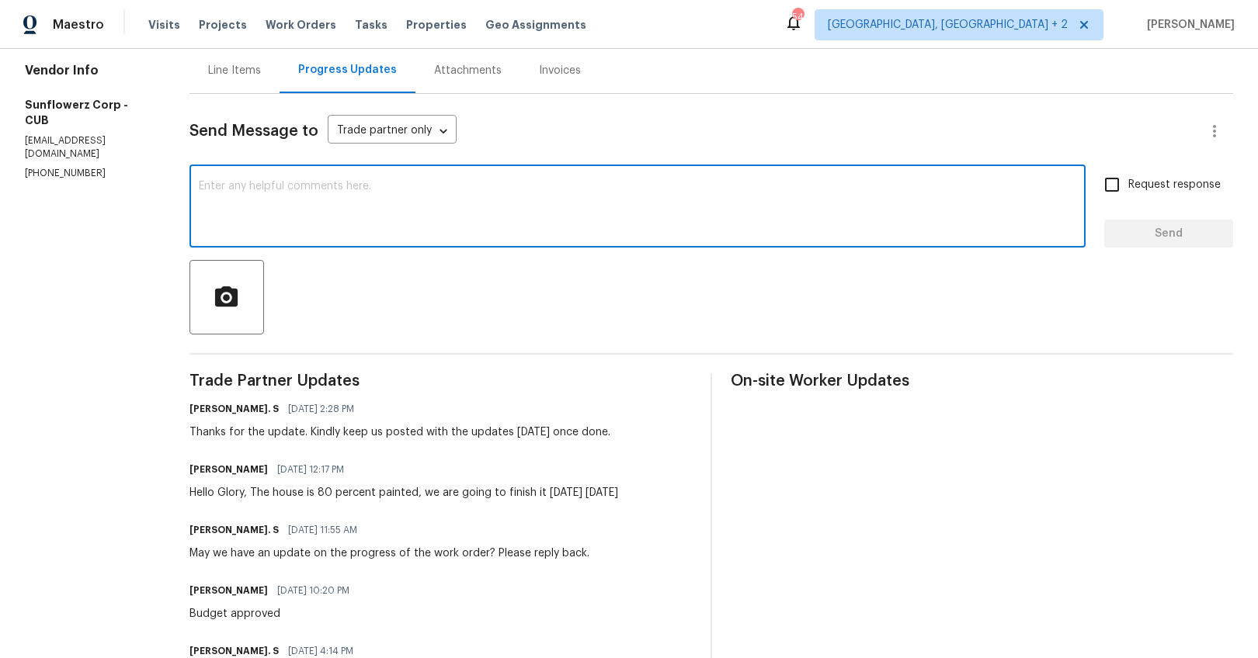
scroll to position [108, 0]
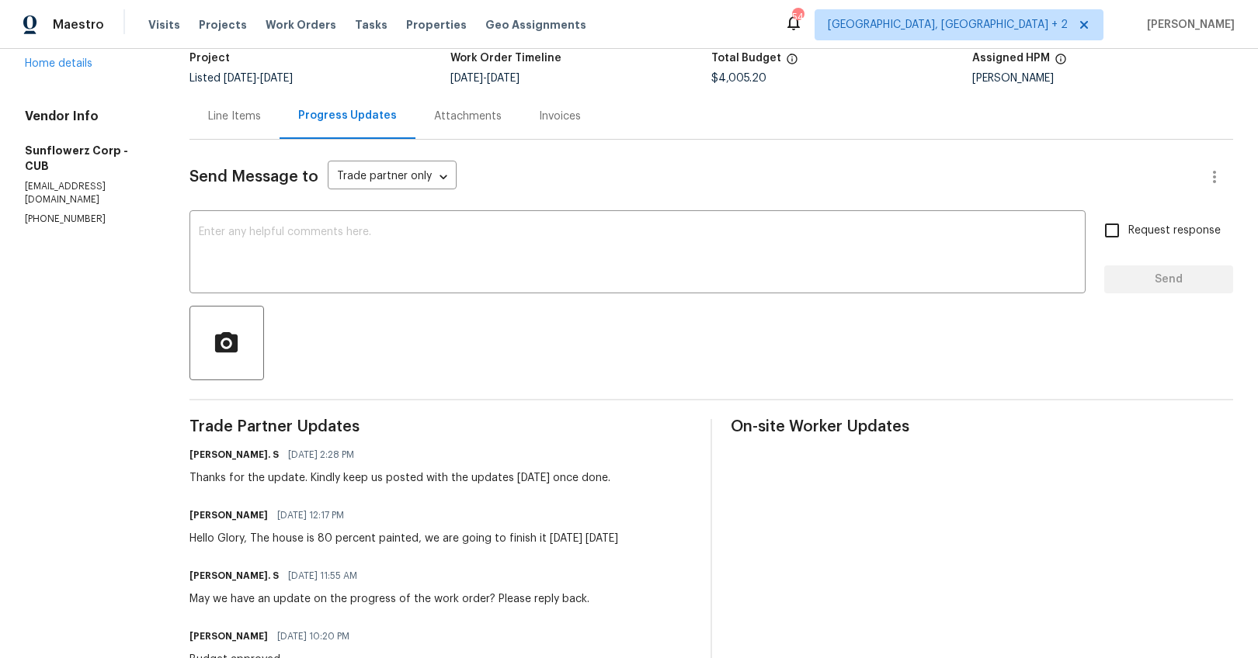
click at [220, 127] on div "Line Items" at bounding box center [234, 116] width 90 height 46
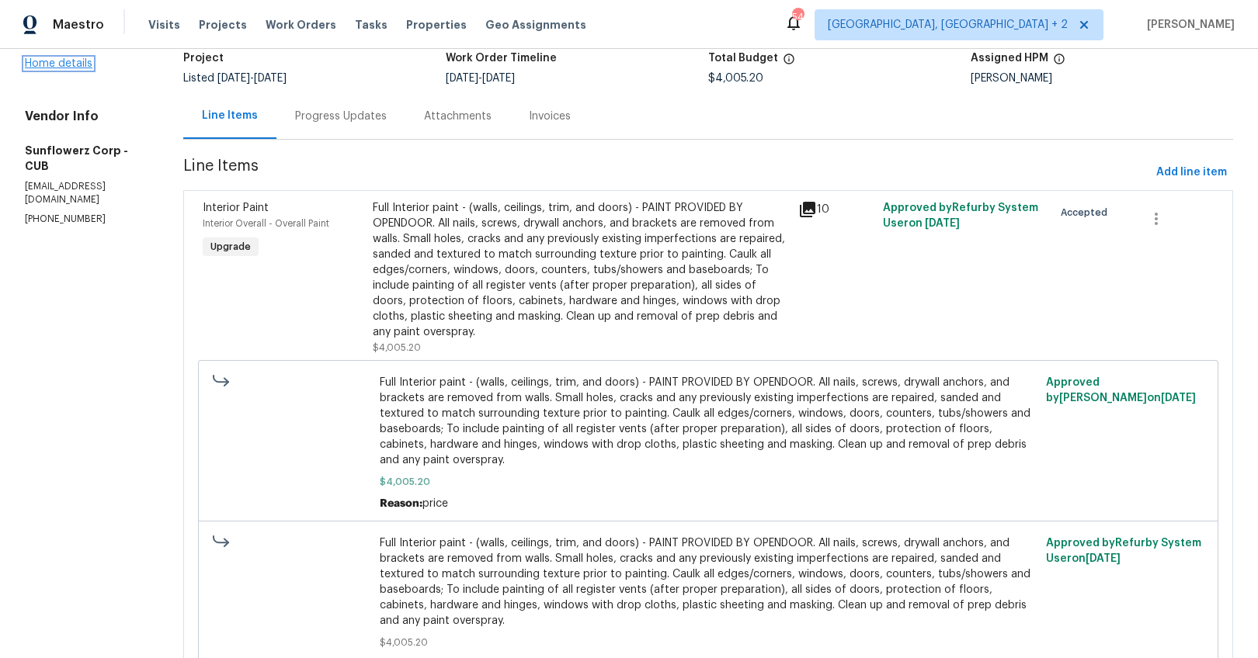
click at [57, 66] on link "Home details" at bounding box center [59, 63] width 68 height 11
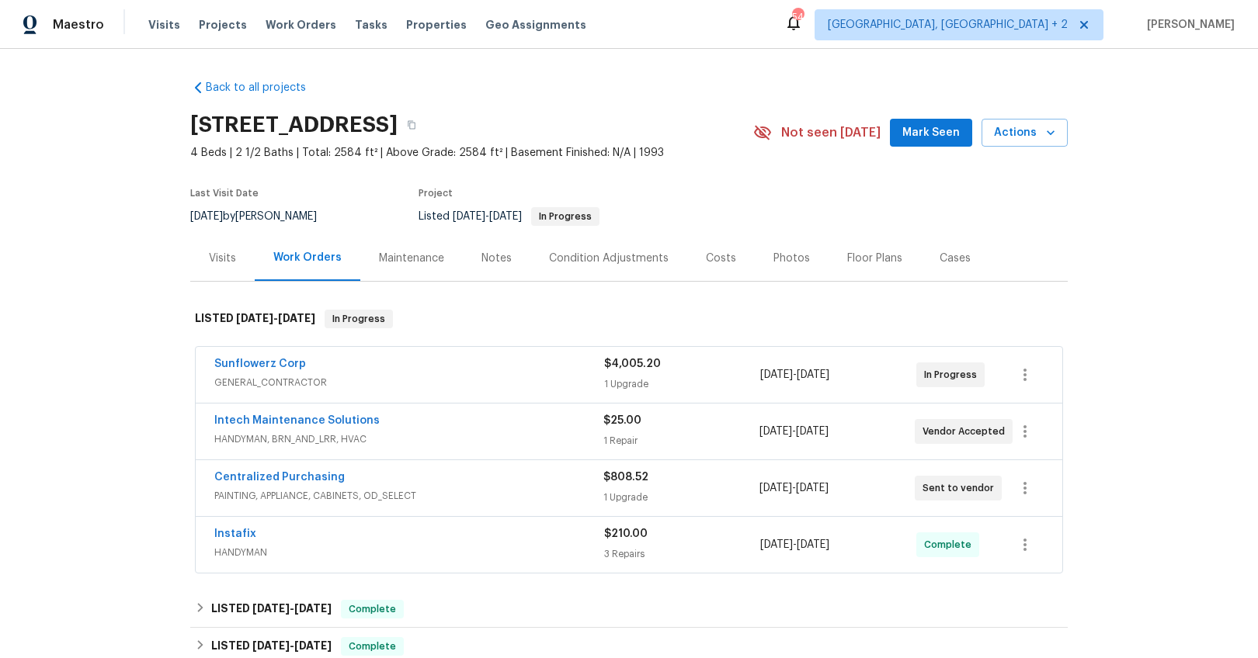
click at [488, 265] on div "Notes" at bounding box center [496, 259] width 30 height 16
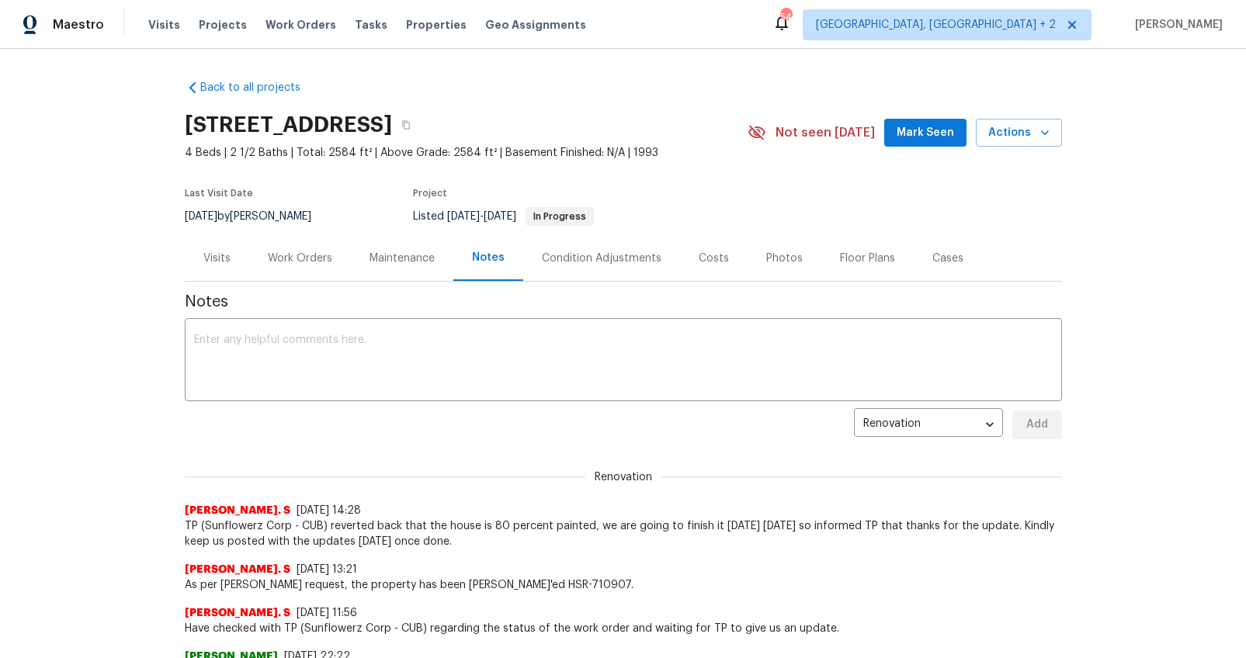
click at [261, 266] on div "Work Orders" at bounding box center [300, 258] width 102 height 46
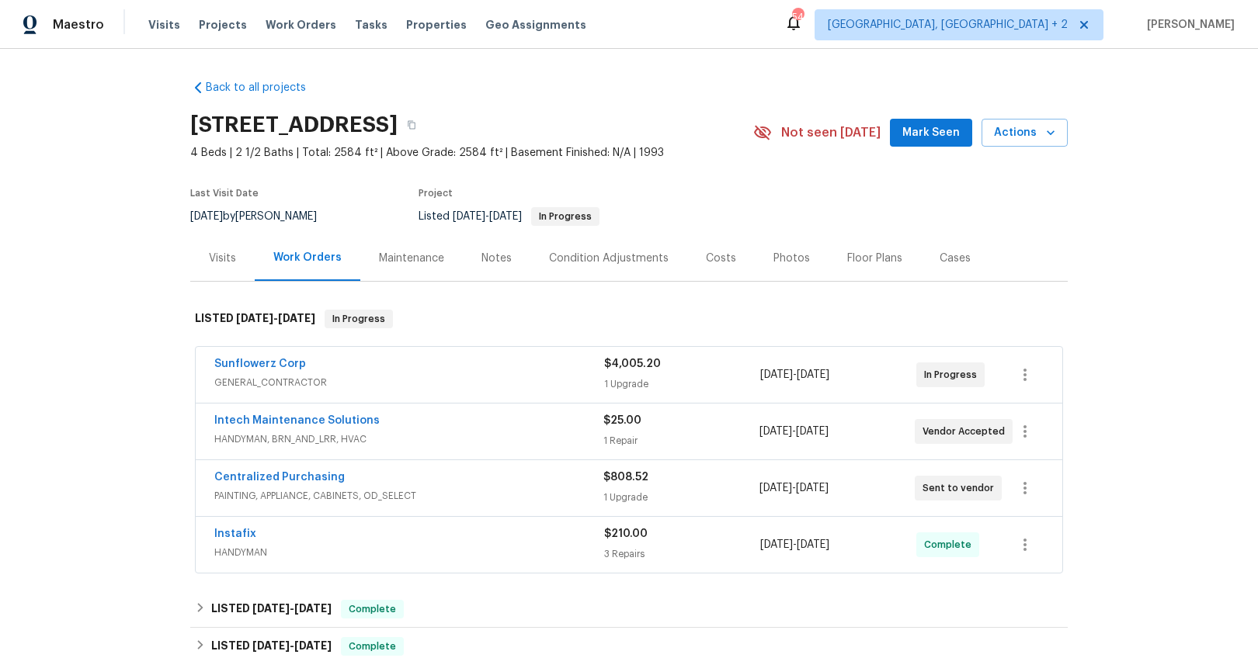
click at [389, 375] on span "GENERAL_CONTRACTOR" at bounding box center [409, 383] width 390 height 16
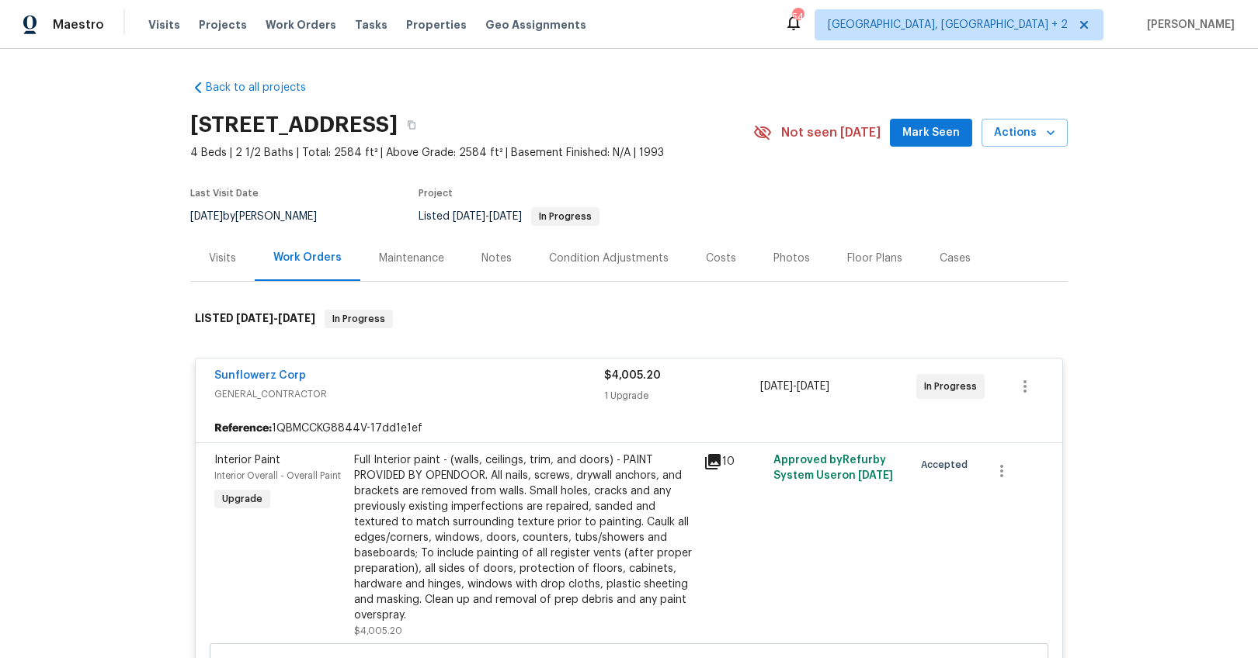
click at [713, 467] on icon at bounding box center [712, 462] width 19 height 19
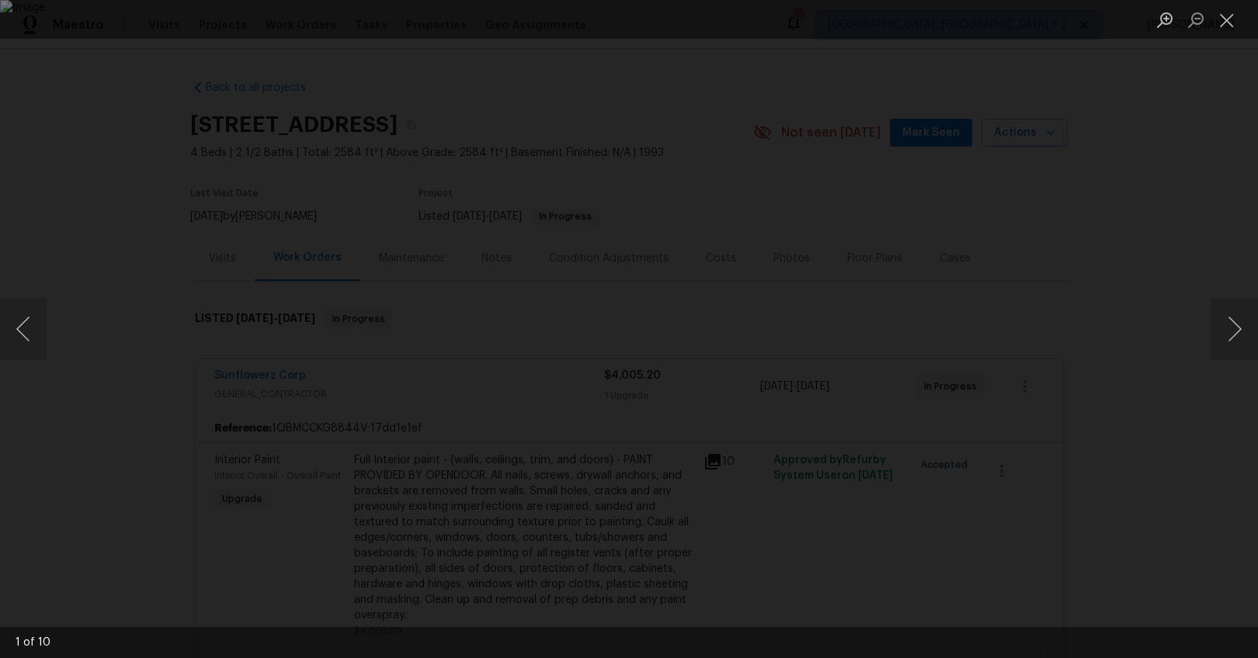
click at [1175, 417] on div "Lightbox" at bounding box center [629, 329] width 1258 height 658
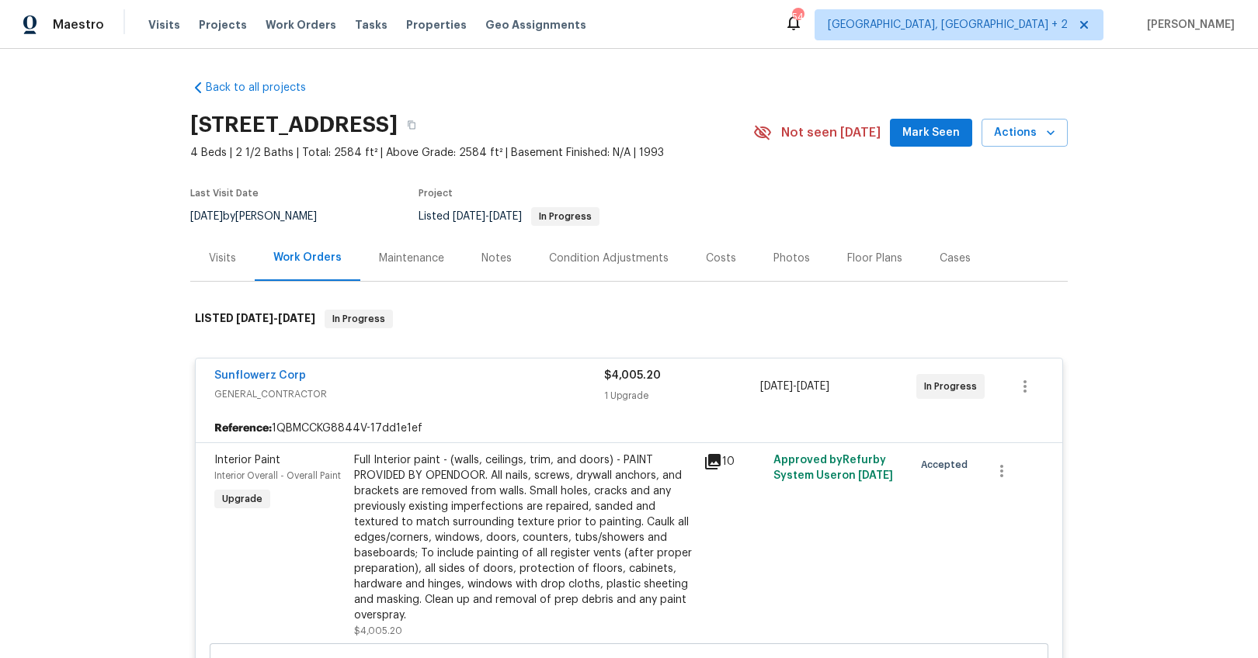
click at [481, 255] on div "Notes" at bounding box center [496, 259] width 30 height 16
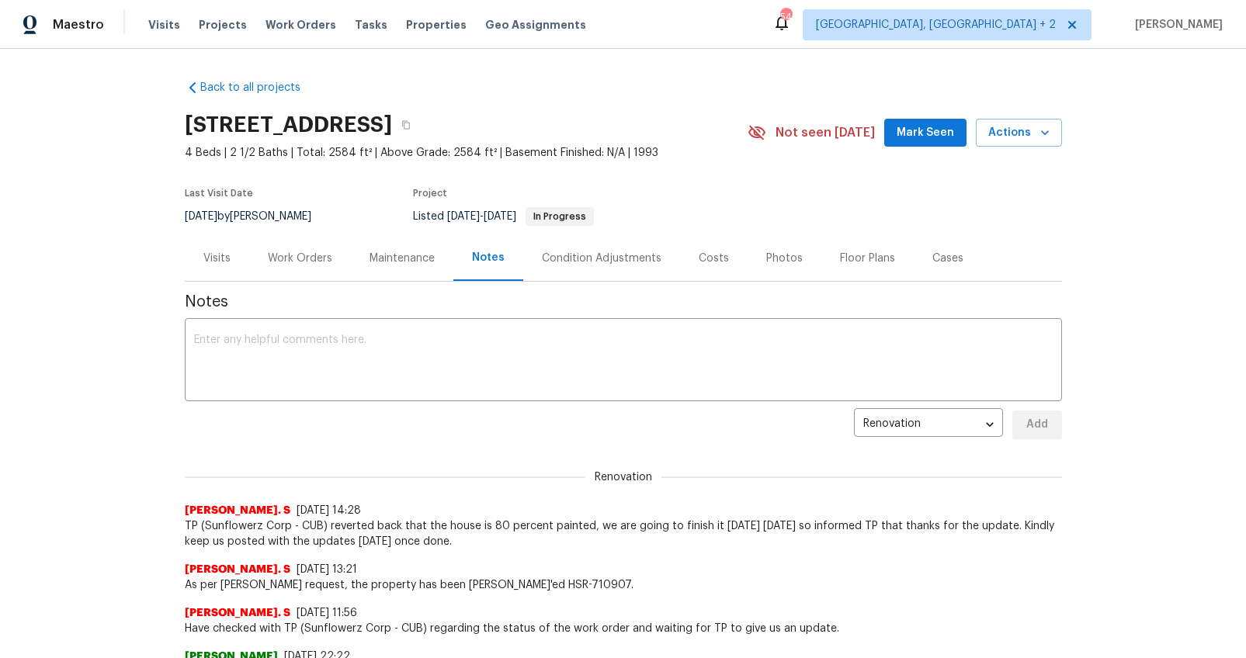
click at [321, 273] on div "Work Orders" at bounding box center [300, 258] width 102 height 46
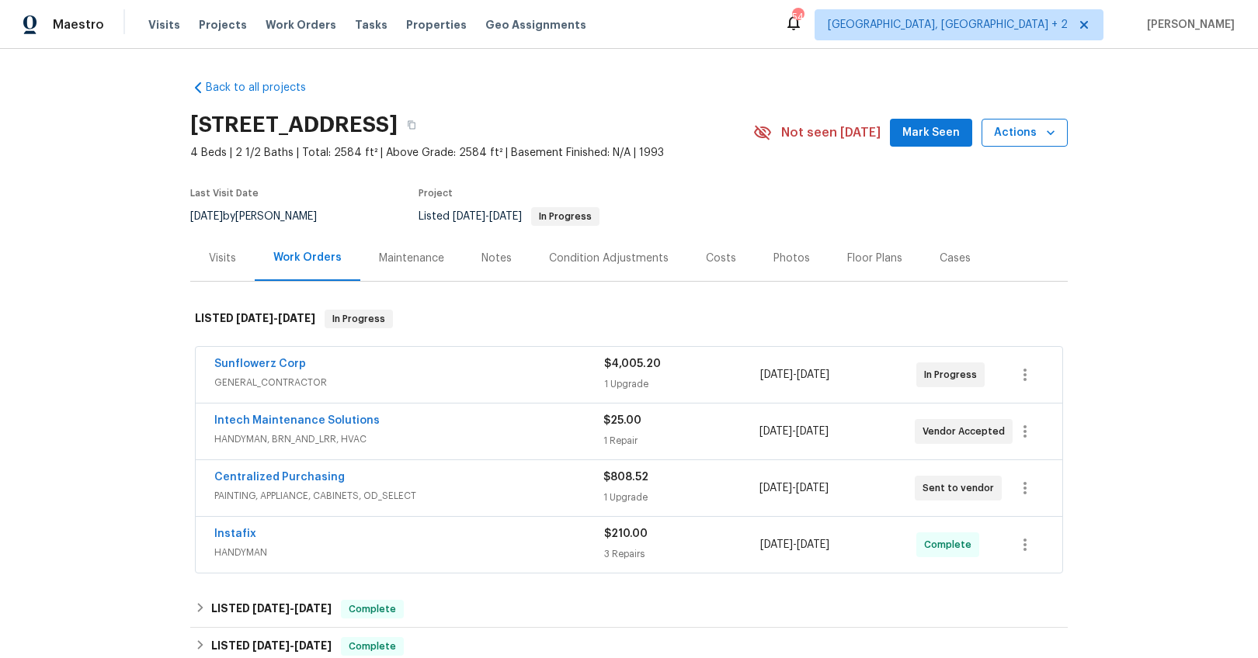
click at [1025, 123] on span "Actions" at bounding box center [1024, 132] width 61 height 19
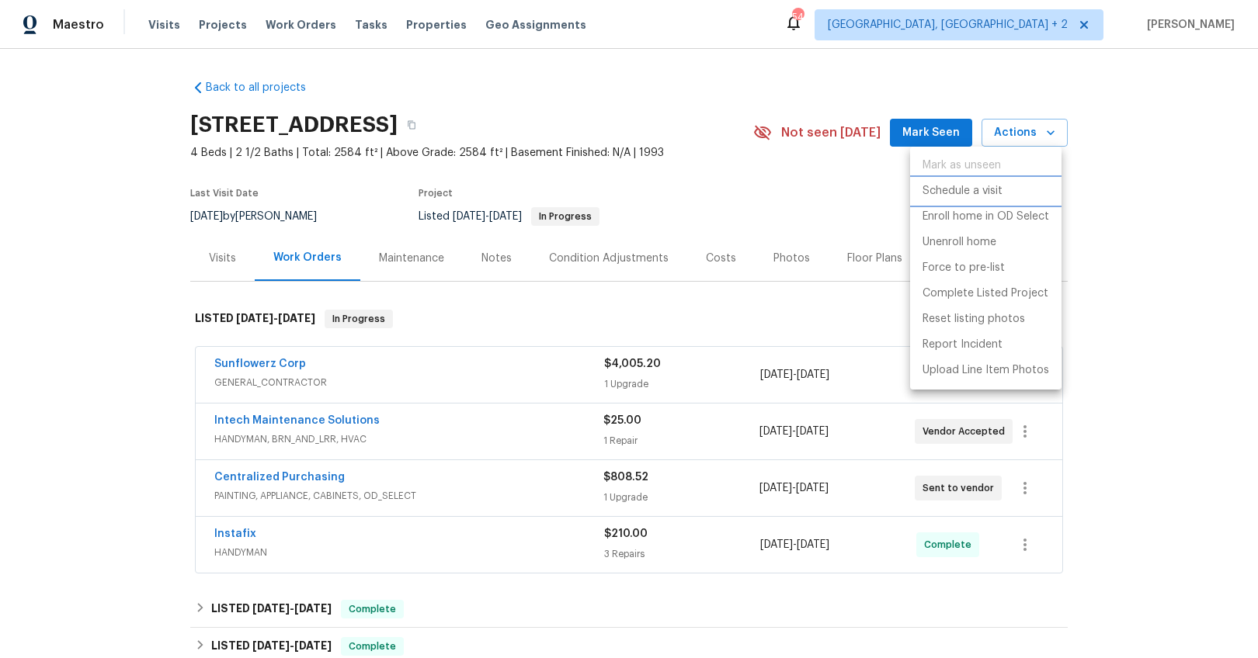
click at [988, 187] on p "Schedule a visit" at bounding box center [962, 191] width 80 height 16
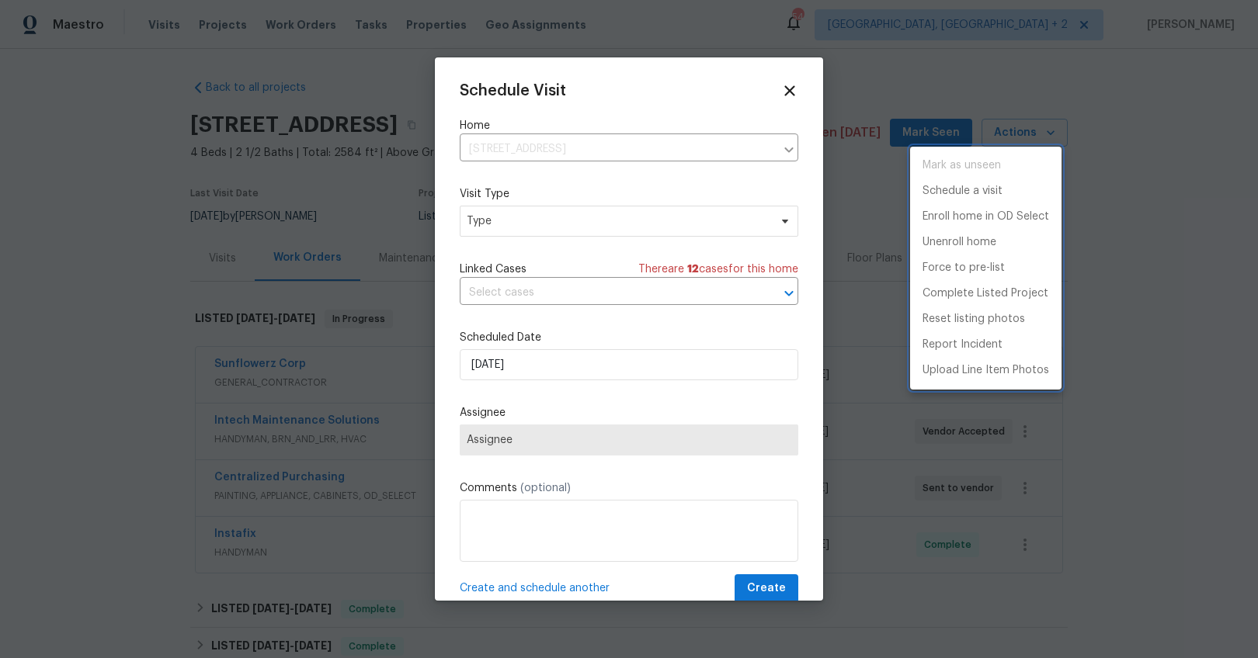
click at [521, 206] on div at bounding box center [629, 329] width 1258 height 658
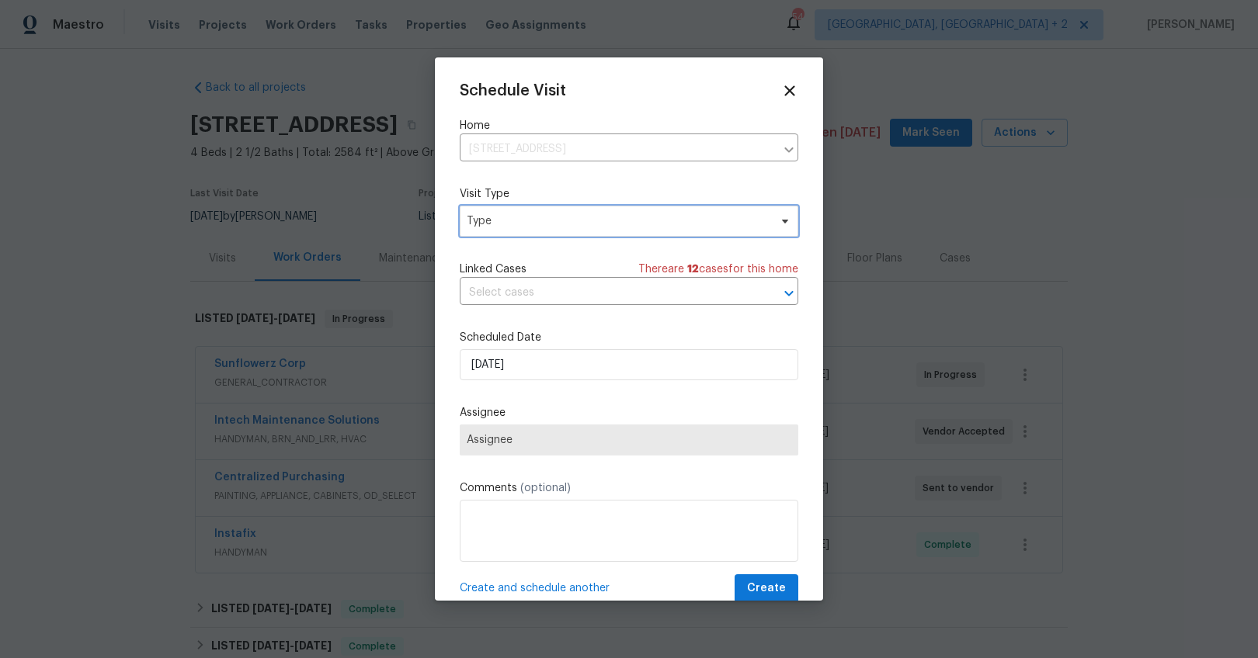
click at [519, 217] on span "Type" at bounding box center [618, 222] width 302 height 16
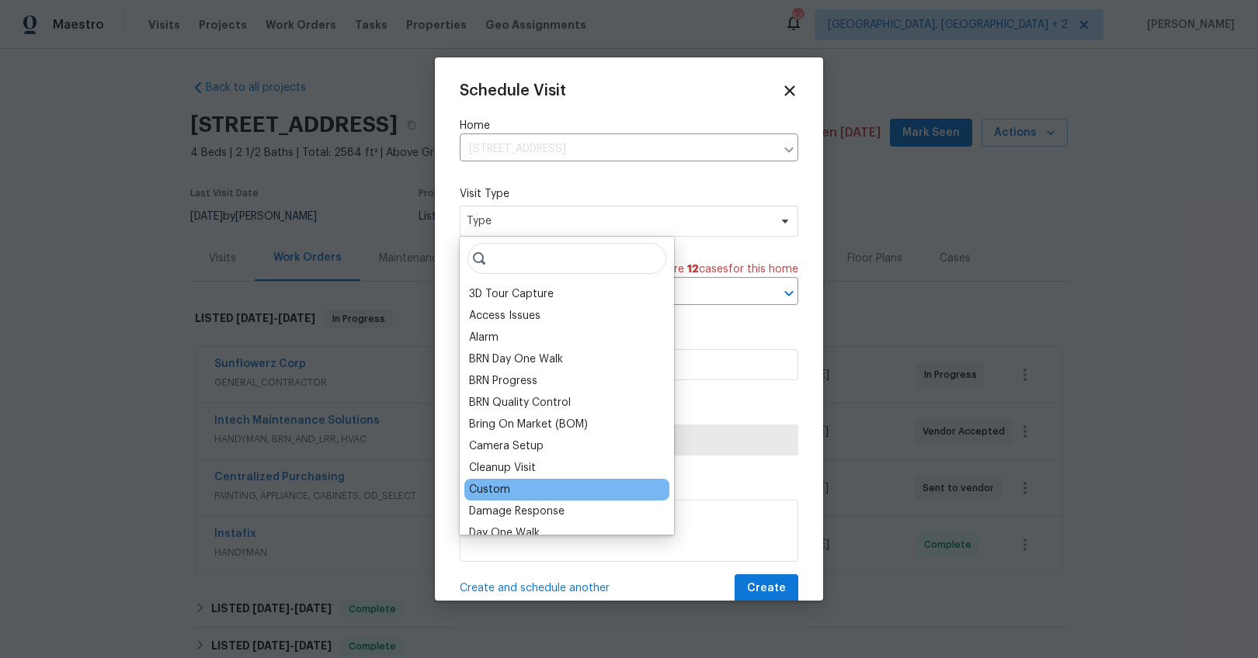
click at [484, 488] on div "Custom" at bounding box center [489, 490] width 41 height 16
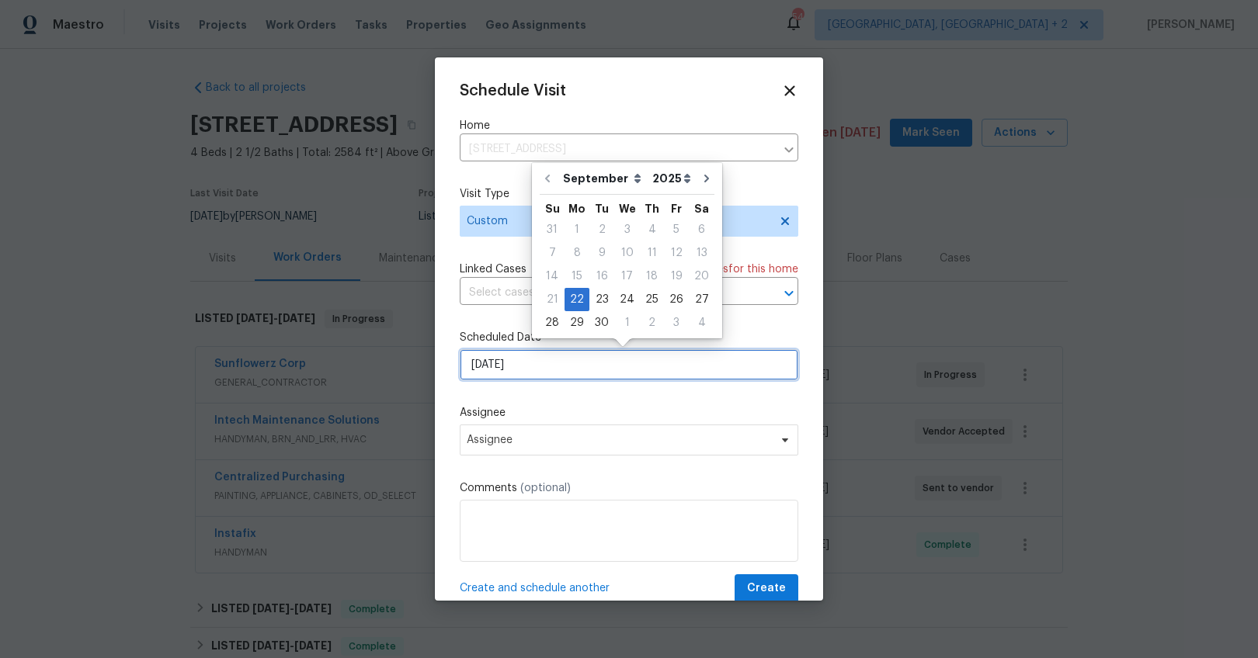
click at [488, 363] on input "[DATE]" at bounding box center [629, 364] width 338 height 31
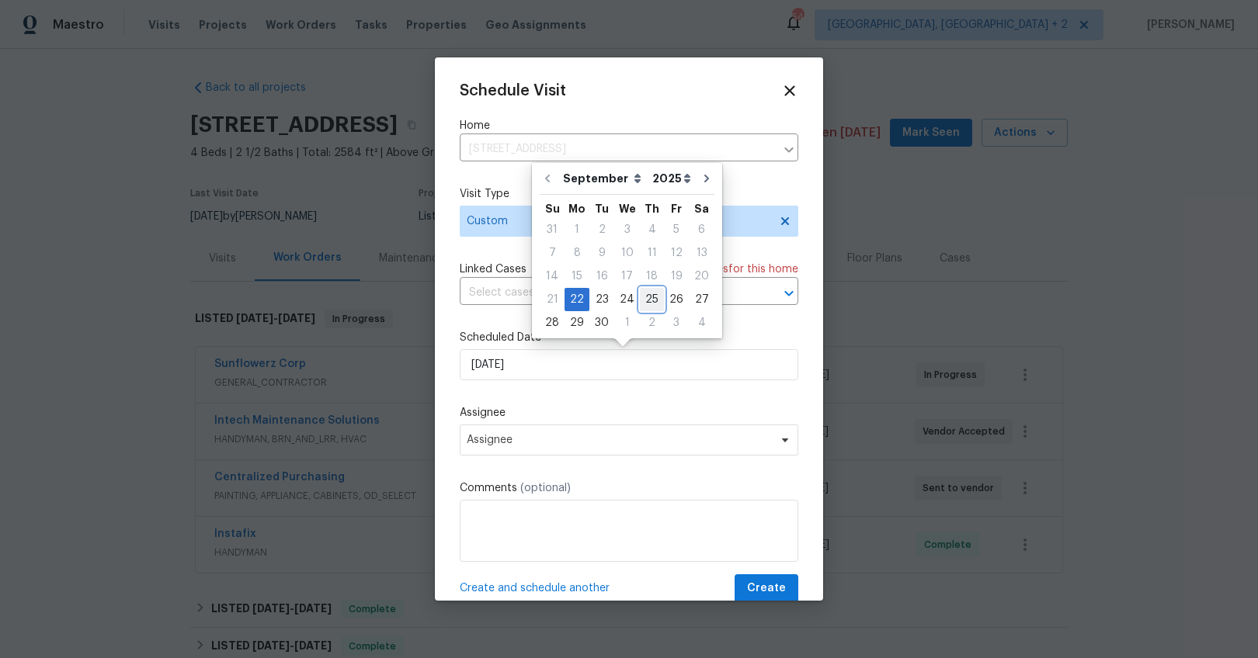
click at [642, 298] on div "25" at bounding box center [652, 300] width 24 height 22
type input "9/25/2025"
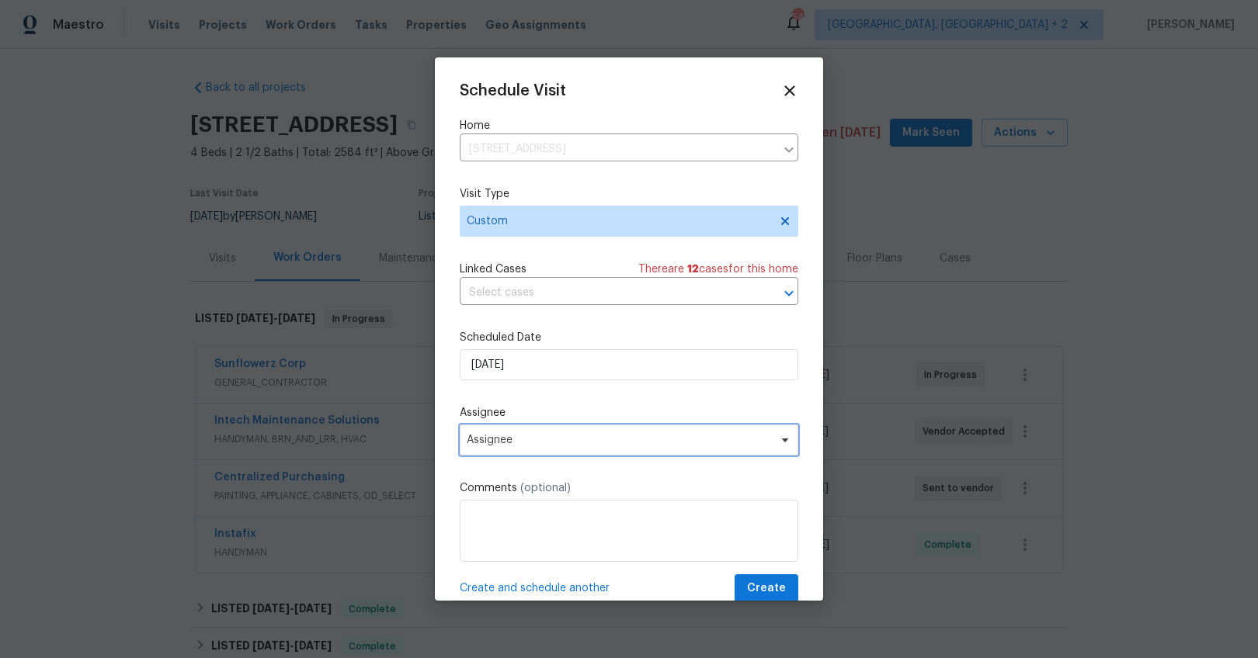
click at [512, 439] on span "Assignee" at bounding box center [619, 440] width 304 height 12
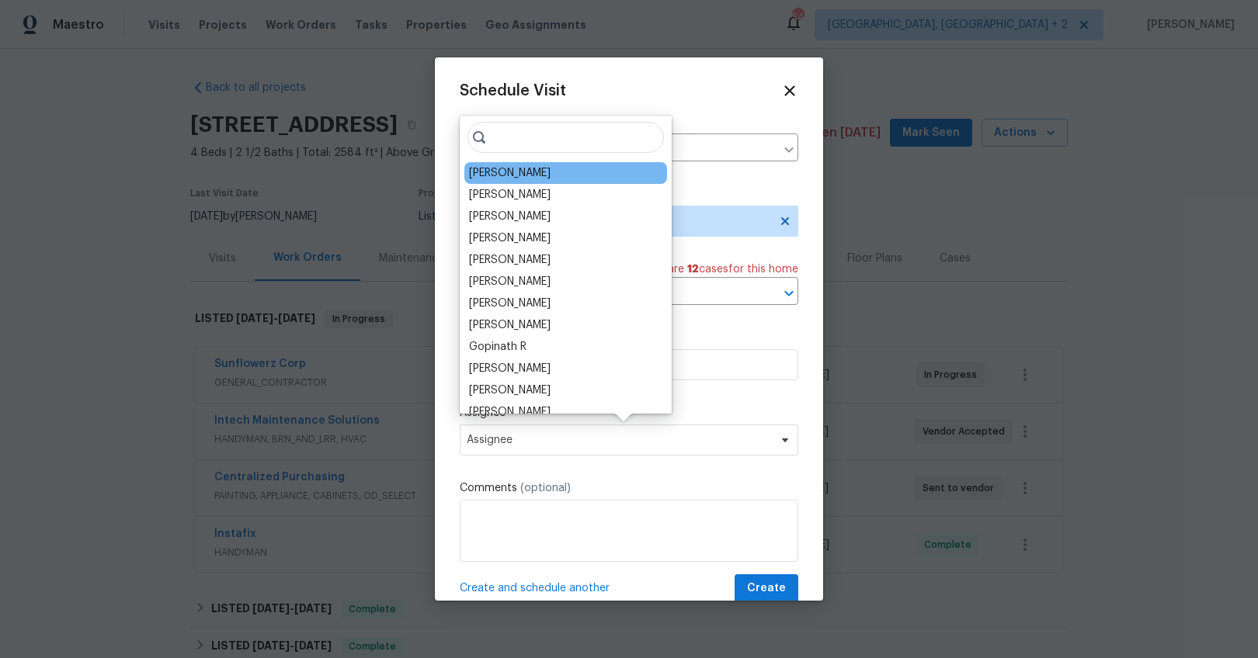
click at [488, 167] on div "[PERSON_NAME]" at bounding box center [510, 173] width 82 height 16
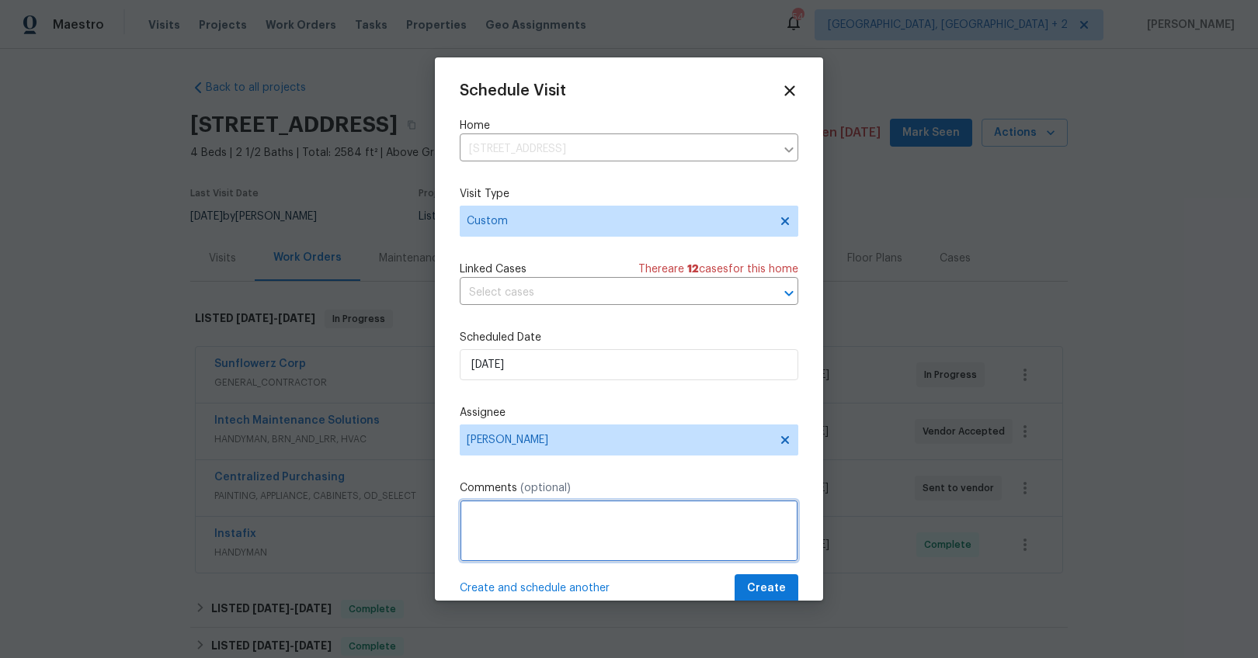
click at [498, 522] on textarea at bounding box center [629, 531] width 338 height 62
type textarea "Reshoot photos after full paint. Cleaners are scheduled for 9/24"
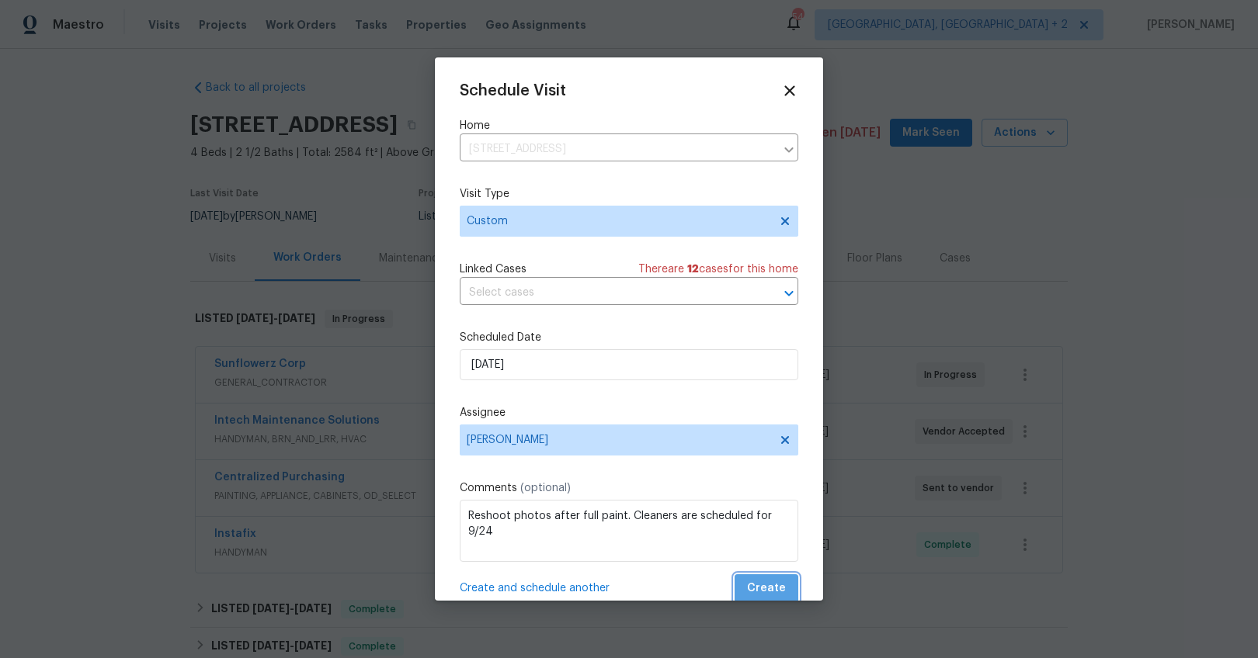
click at [758, 593] on span "Create" at bounding box center [766, 588] width 39 height 19
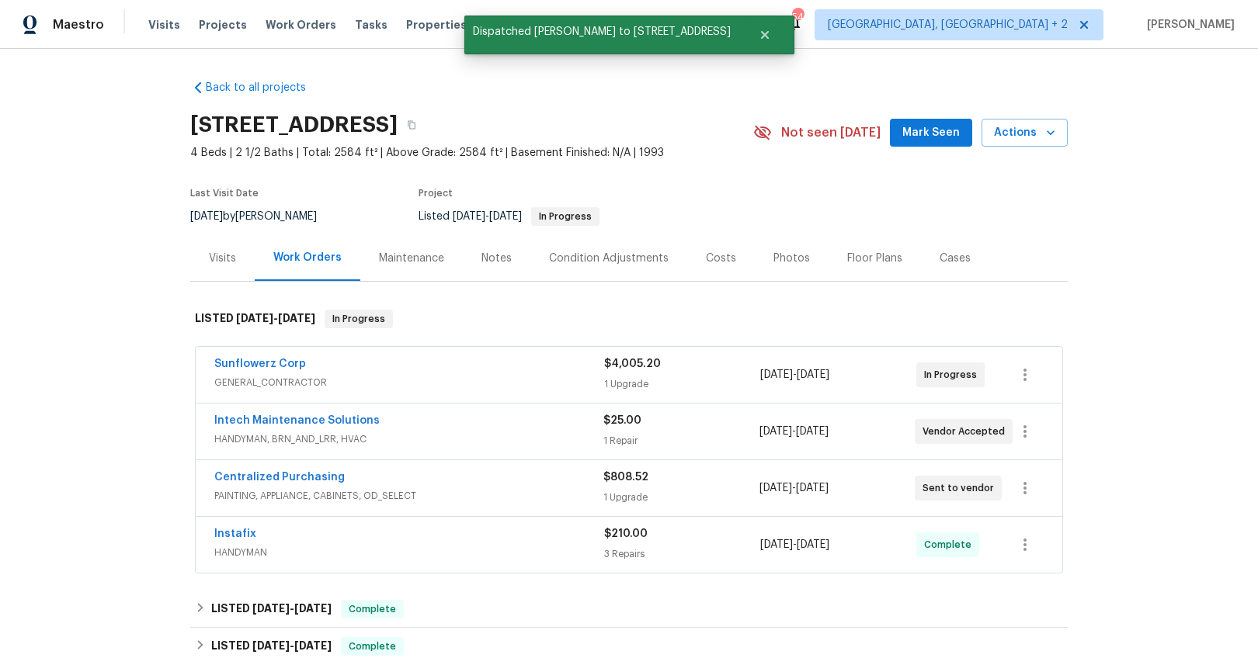
click at [209, 258] on div "Visits" at bounding box center [222, 259] width 27 height 16
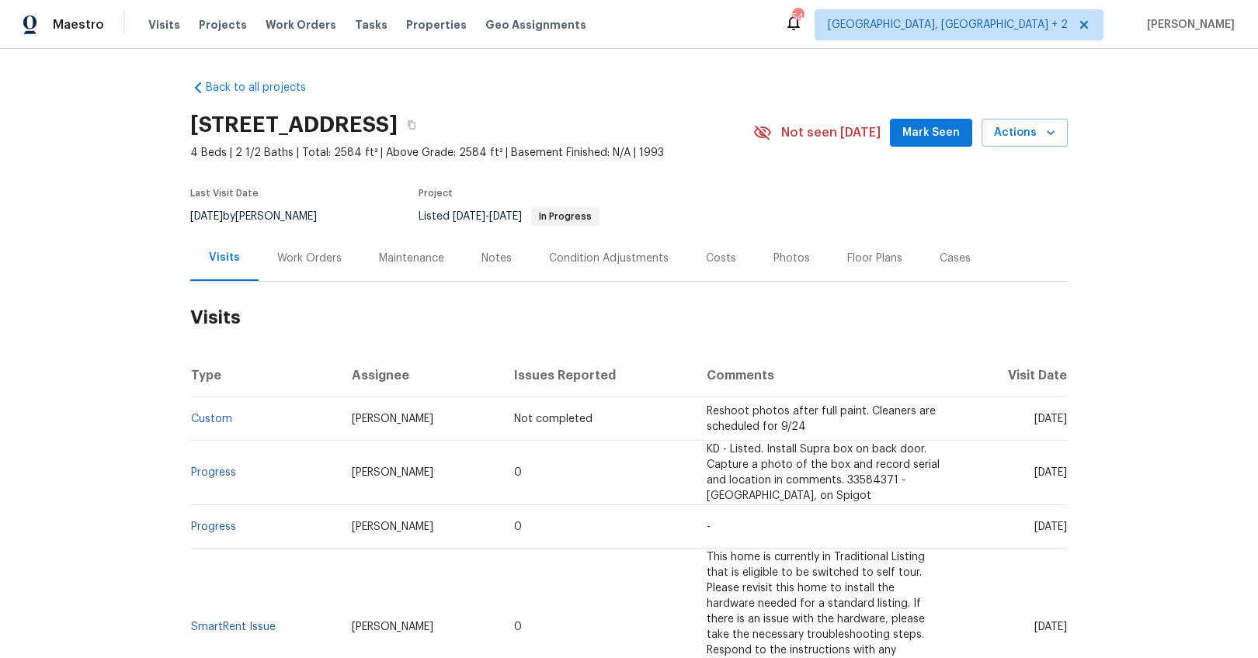
click at [224, 43] on div "Maestro Visits Projects Work Orders Tasks Properties Geo Assignments 54 Charles…" at bounding box center [629, 24] width 1258 height 49
click at [217, 30] on span "Projects" at bounding box center [223, 25] width 48 height 16
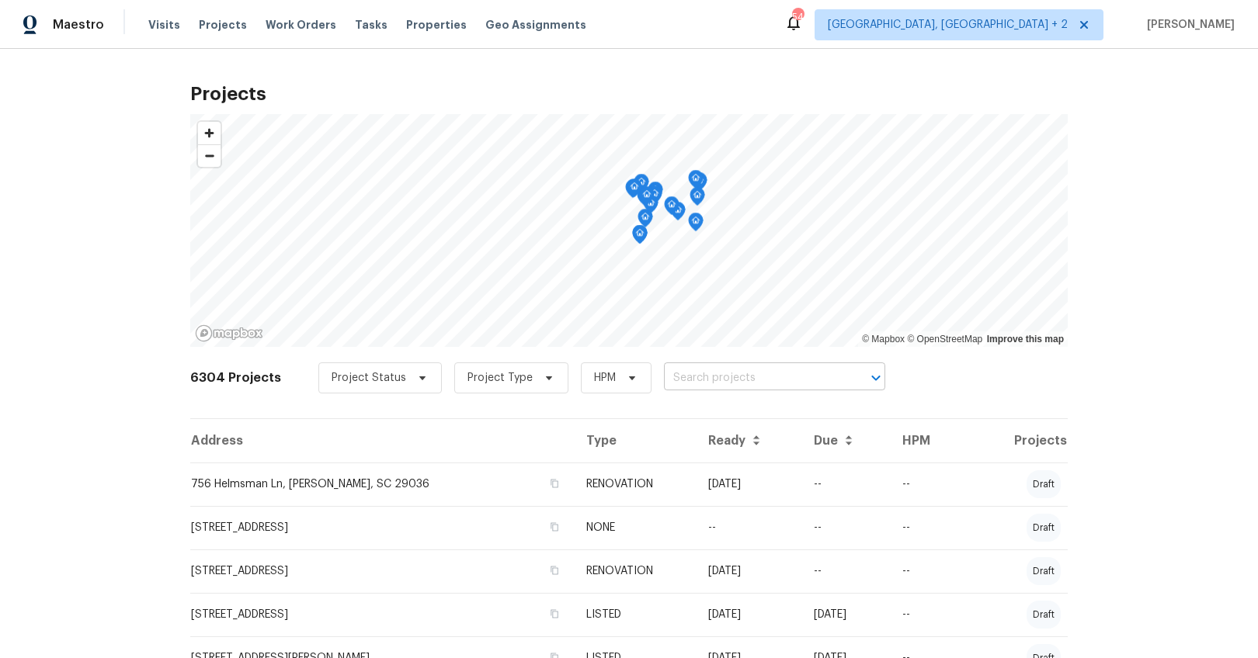
click at [693, 377] on input "text" at bounding box center [753, 378] width 178 height 24
type input "504 american"
click at [693, 398] on ul "504 American Legion Rd, Greer, SC 29651" at bounding box center [760, 413] width 226 height 38
click at [691, 415] on li "504 American Legion Rd, Greer, SC 29651" at bounding box center [760, 413] width 226 height 26
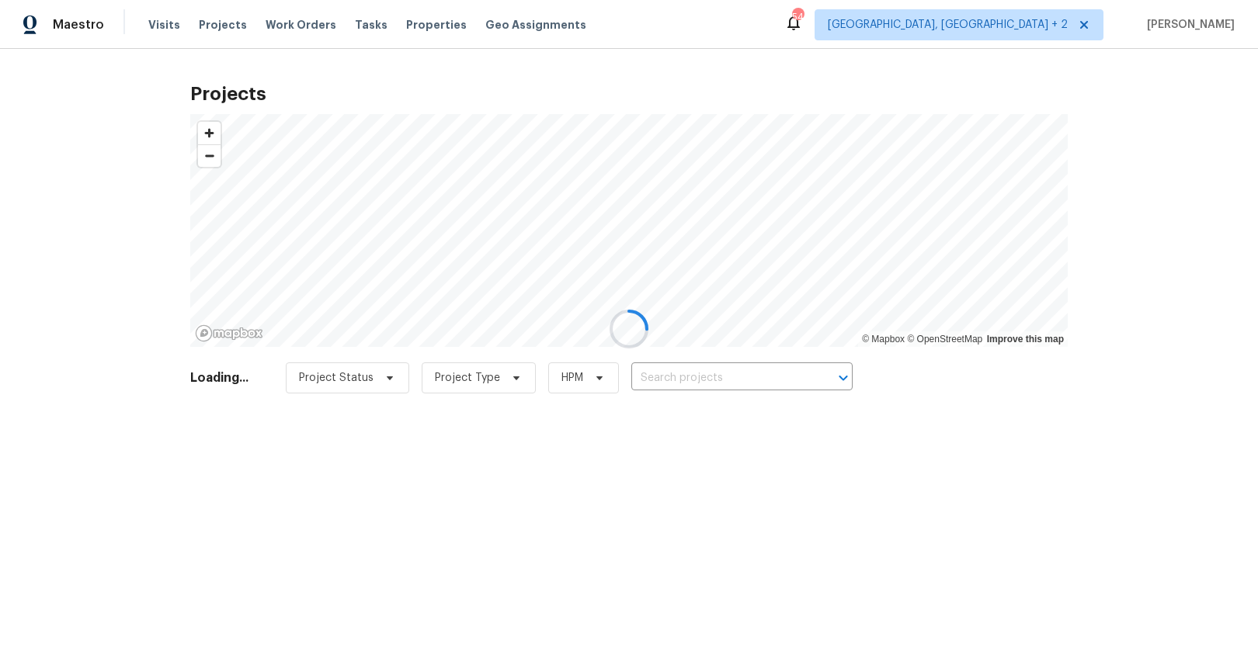
type input "504 American Legion Rd, Greer, SC 29651"
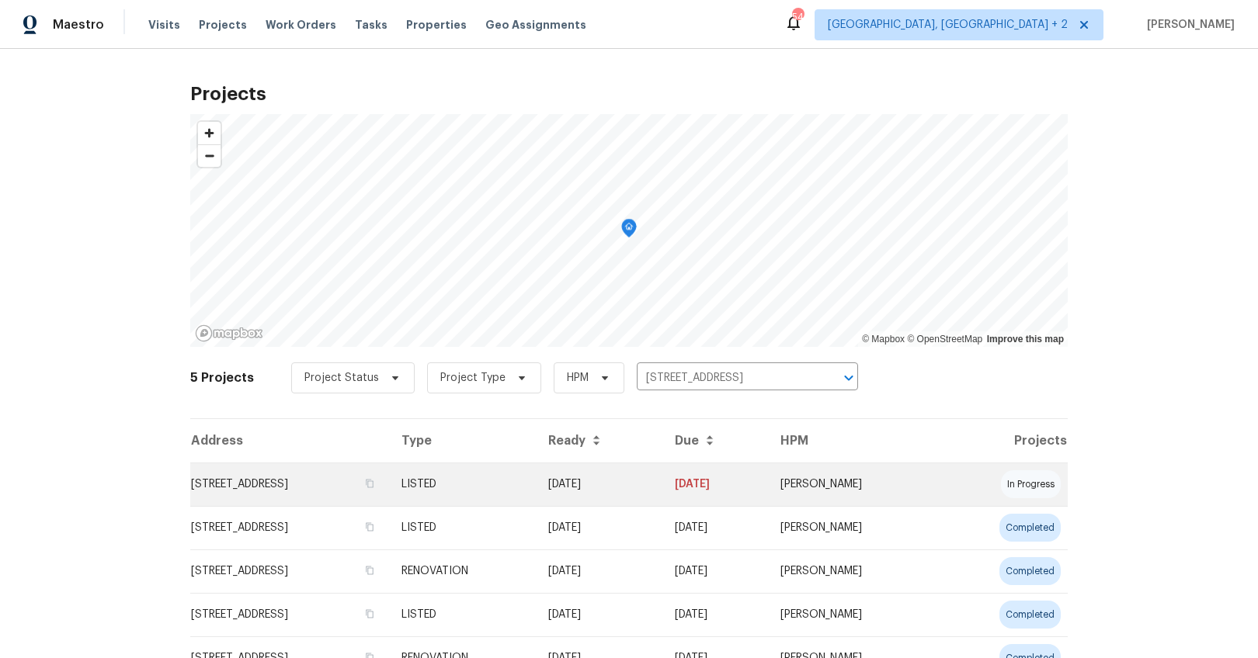
click at [335, 487] on td "504 American Legion Rd, Greer, SC 29651" at bounding box center [289, 484] width 199 height 43
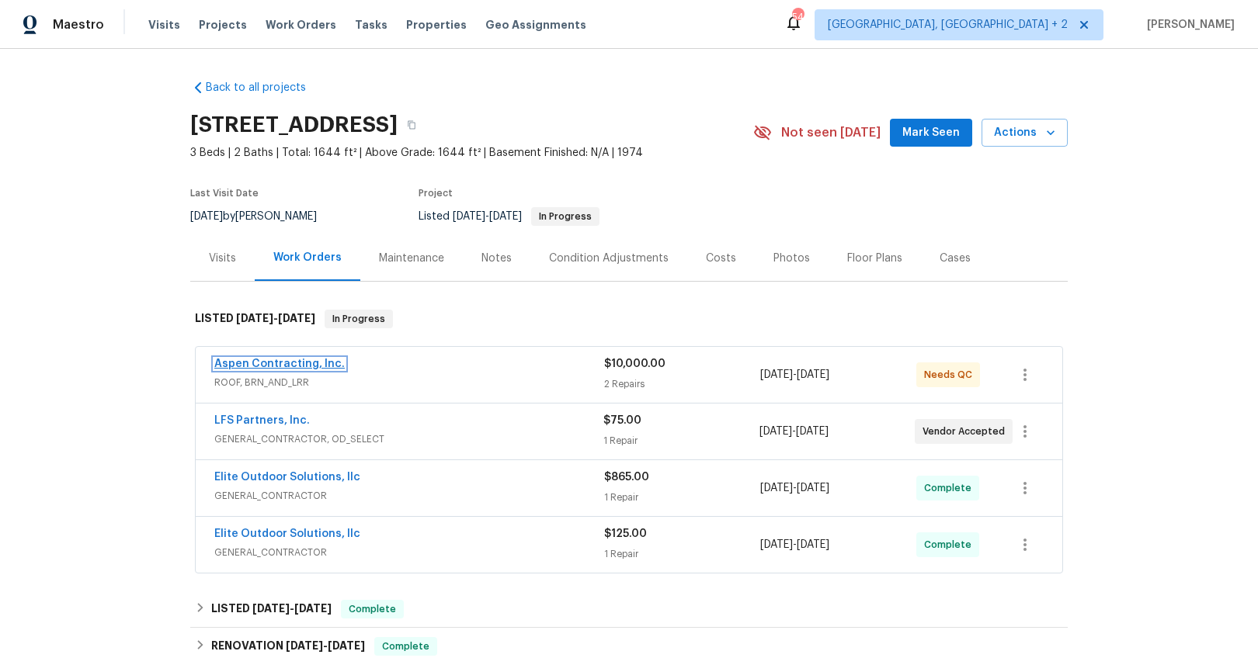
click at [287, 366] on link "Aspen Contracting, Inc." at bounding box center [279, 364] width 130 height 11
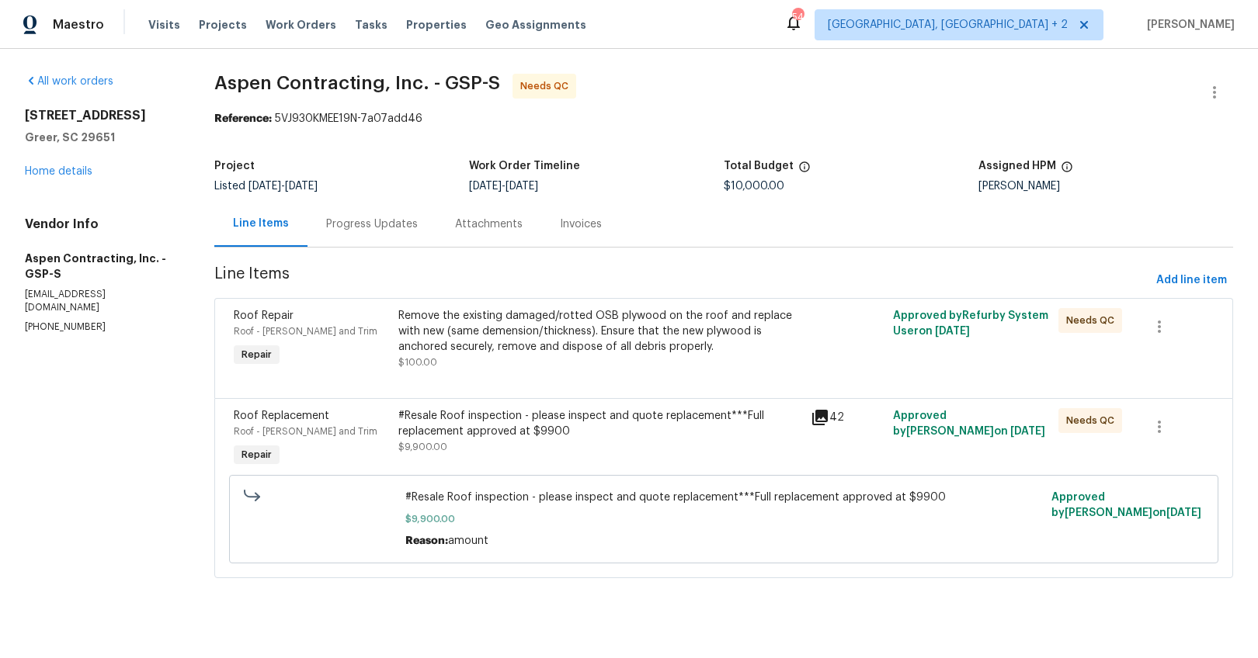
click at [371, 231] on div "Progress Updates" at bounding box center [372, 225] width 92 height 16
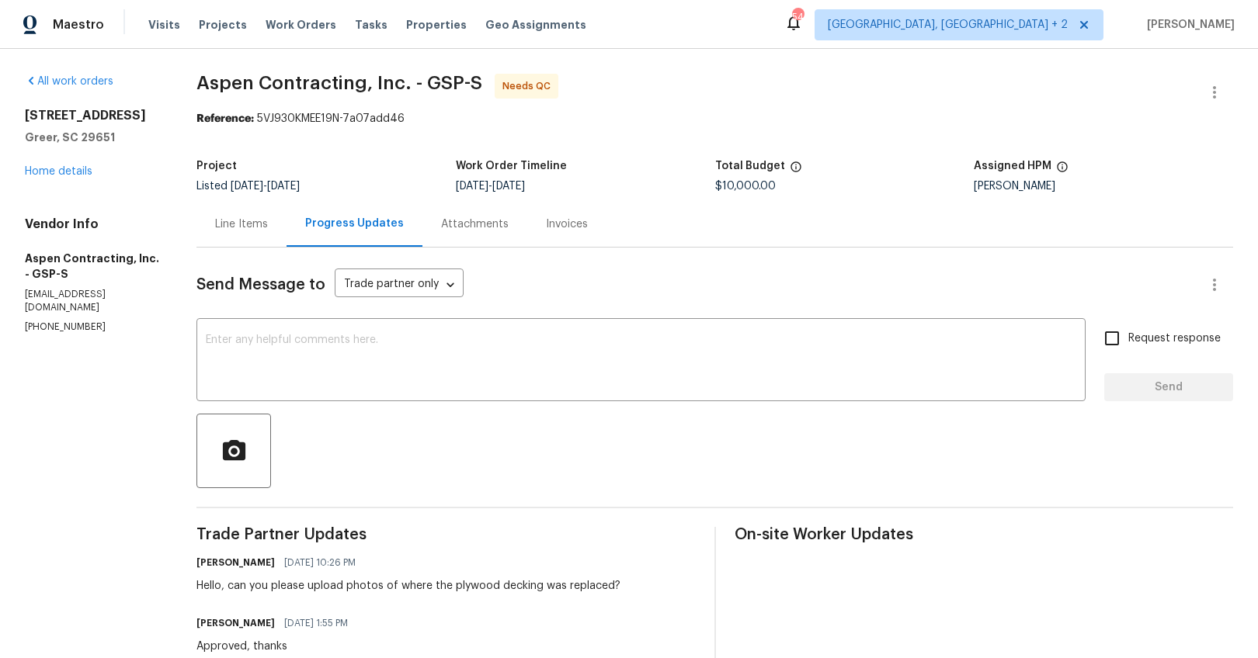
click at [252, 238] on div "Line Items" at bounding box center [241, 224] width 90 height 46
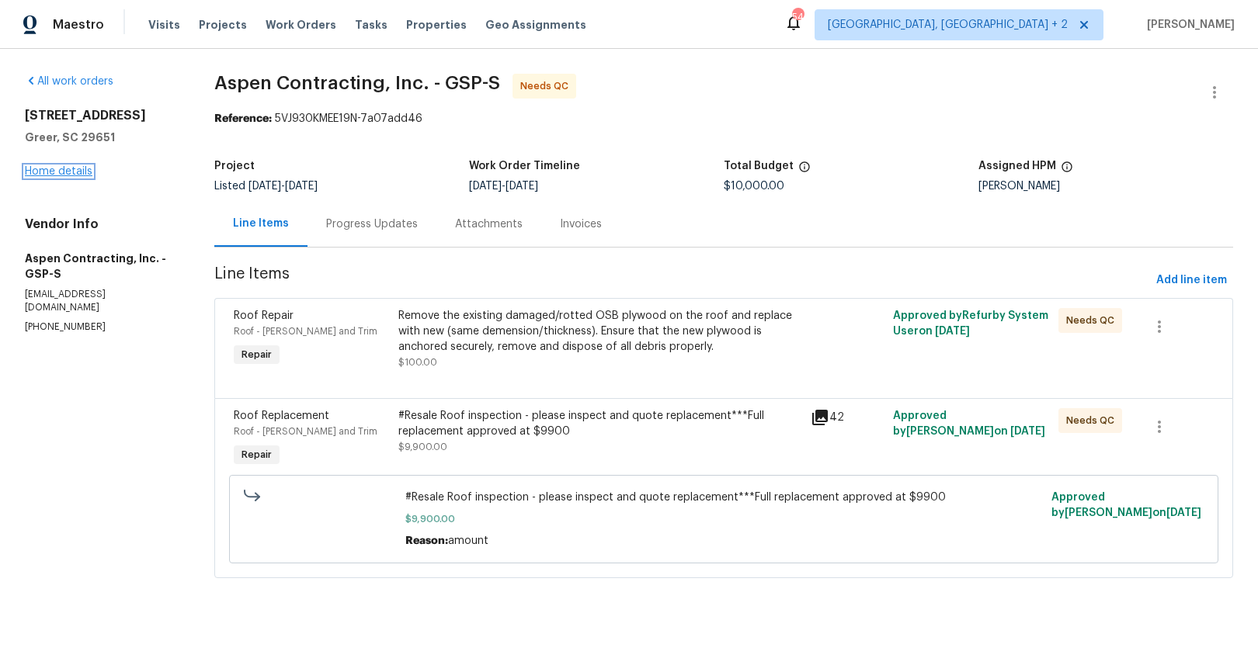
click at [75, 170] on link "Home details" at bounding box center [59, 171] width 68 height 11
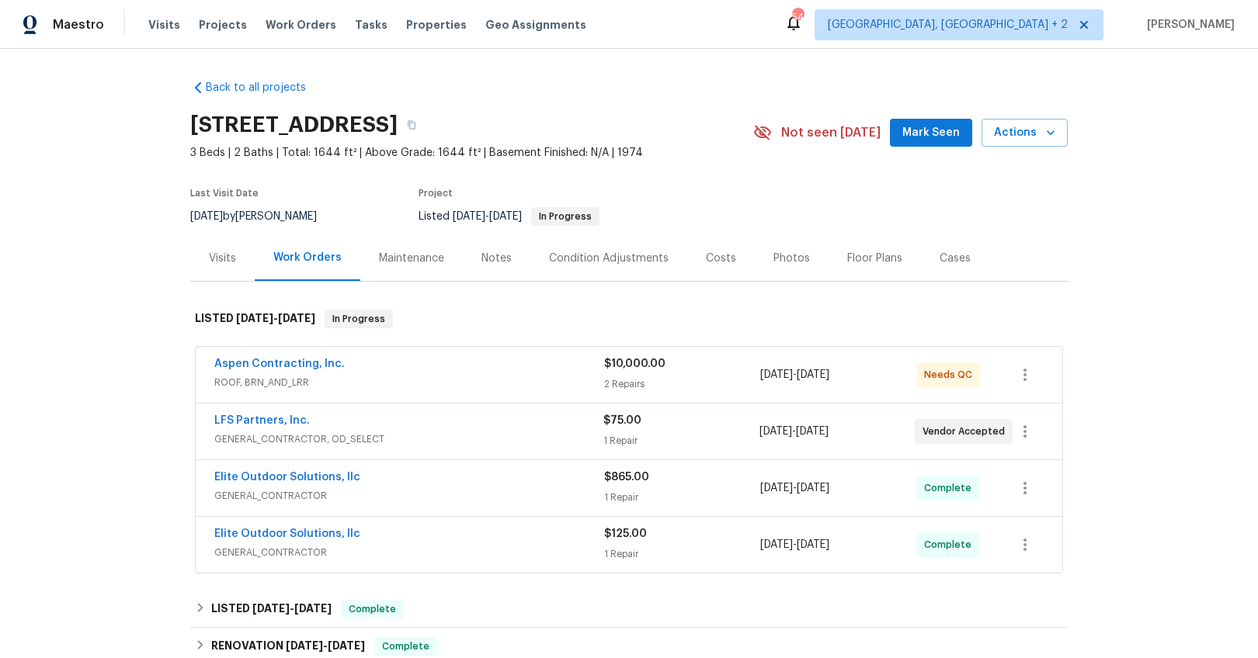
scroll to position [9, 0]
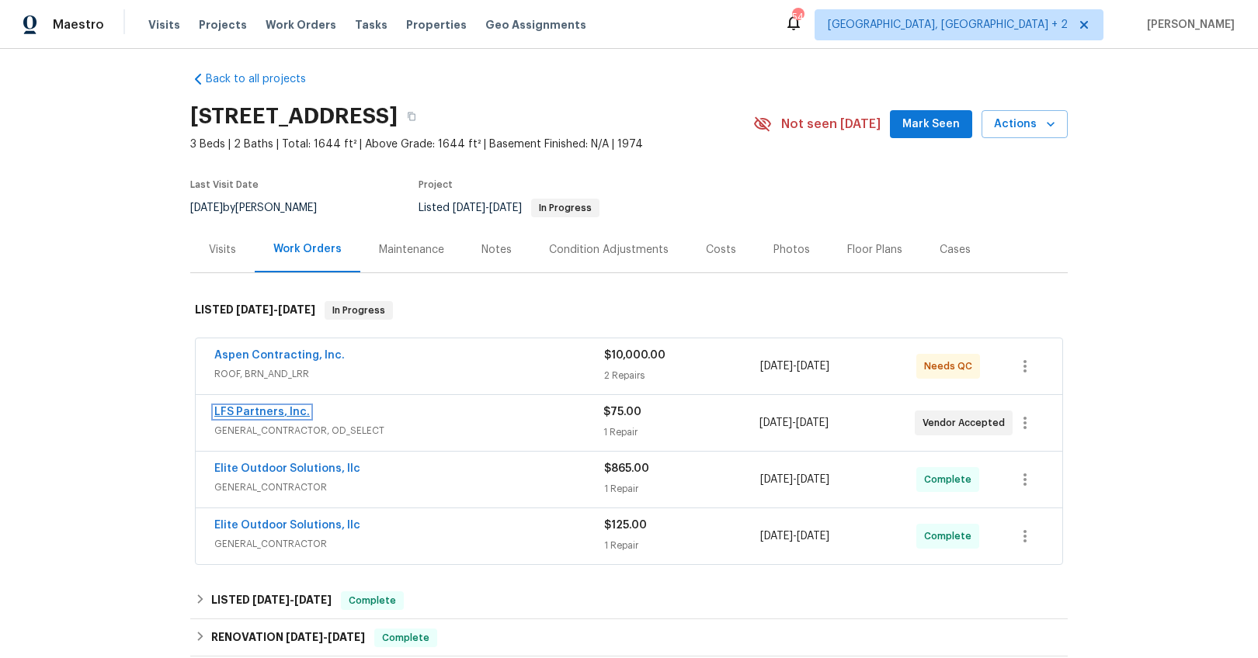
click at [276, 412] on link "LFS Partners, Inc." at bounding box center [261, 412] width 95 height 11
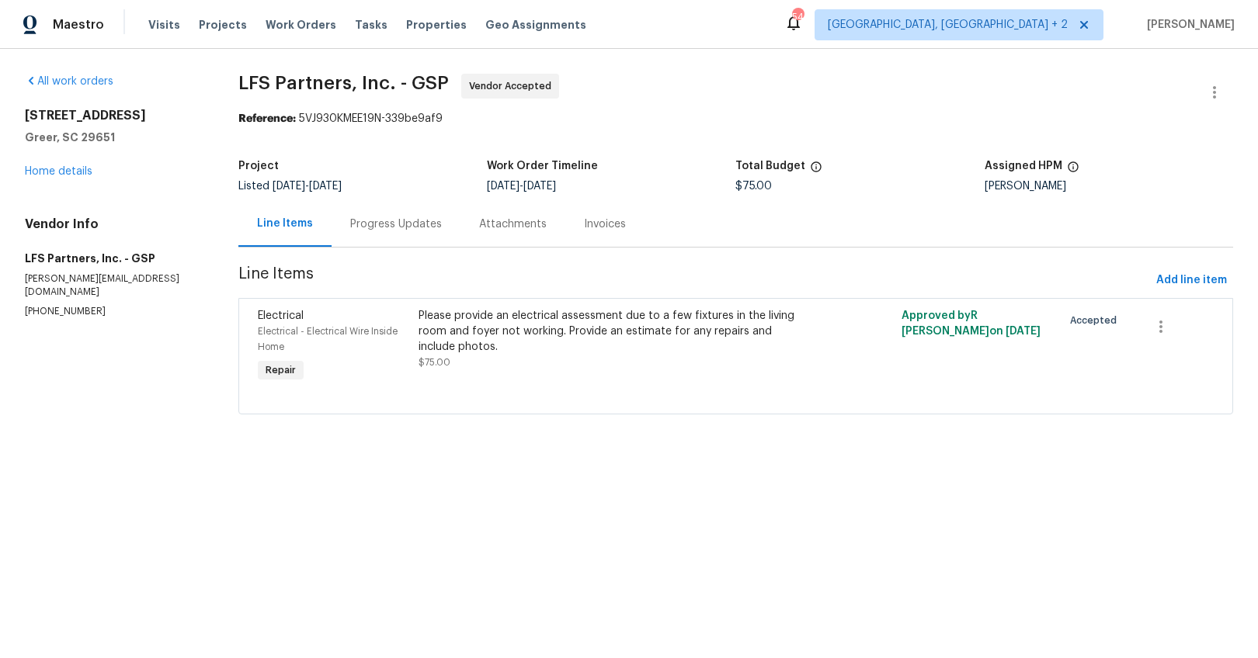
click at [398, 231] on div "Progress Updates" at bounding box center [396, 225] width 92 height 16
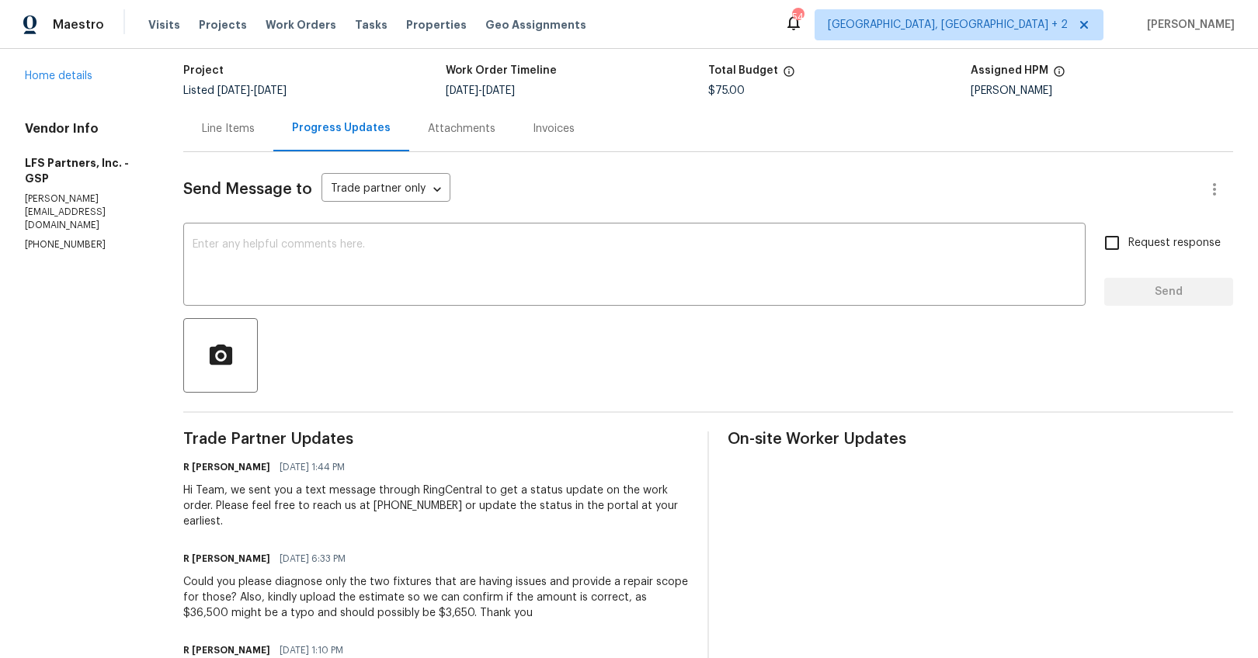
scroll to position [38, 0]
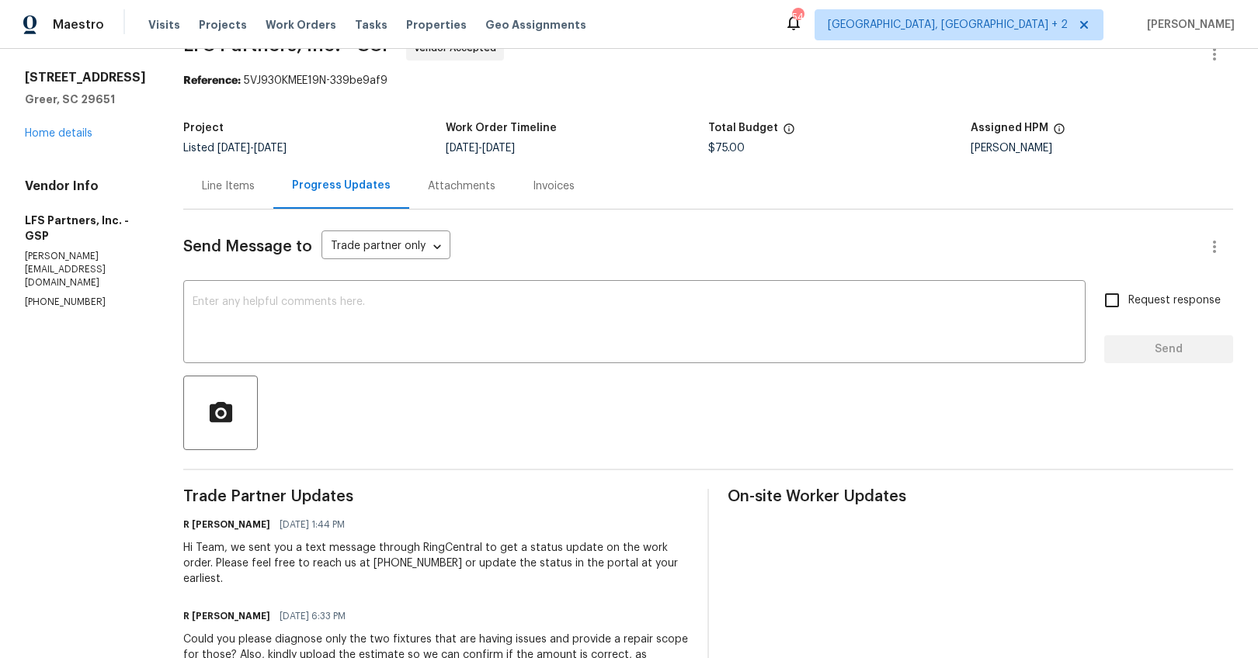
click at [228, 182] on div "Line Items" at bounding box center [228, 187] width 53 height 16
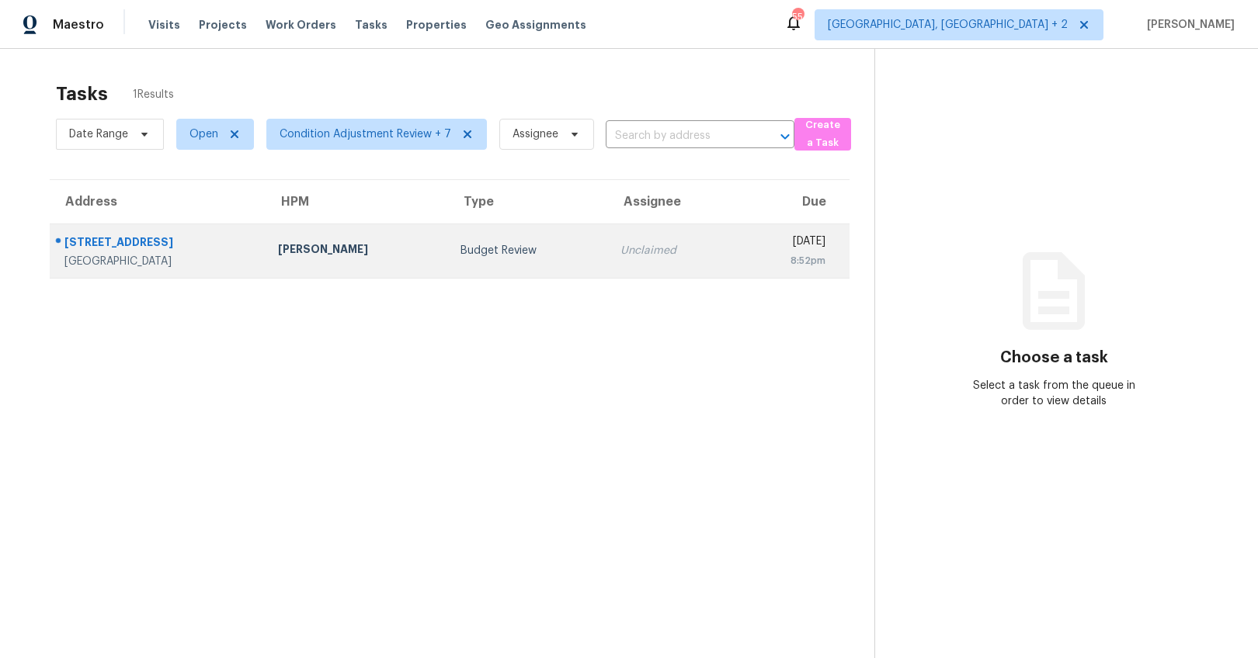
click at [120, 237] on div "13 Keat Ave Lot 7" at bounding box center [158, 243] width 189 height 19
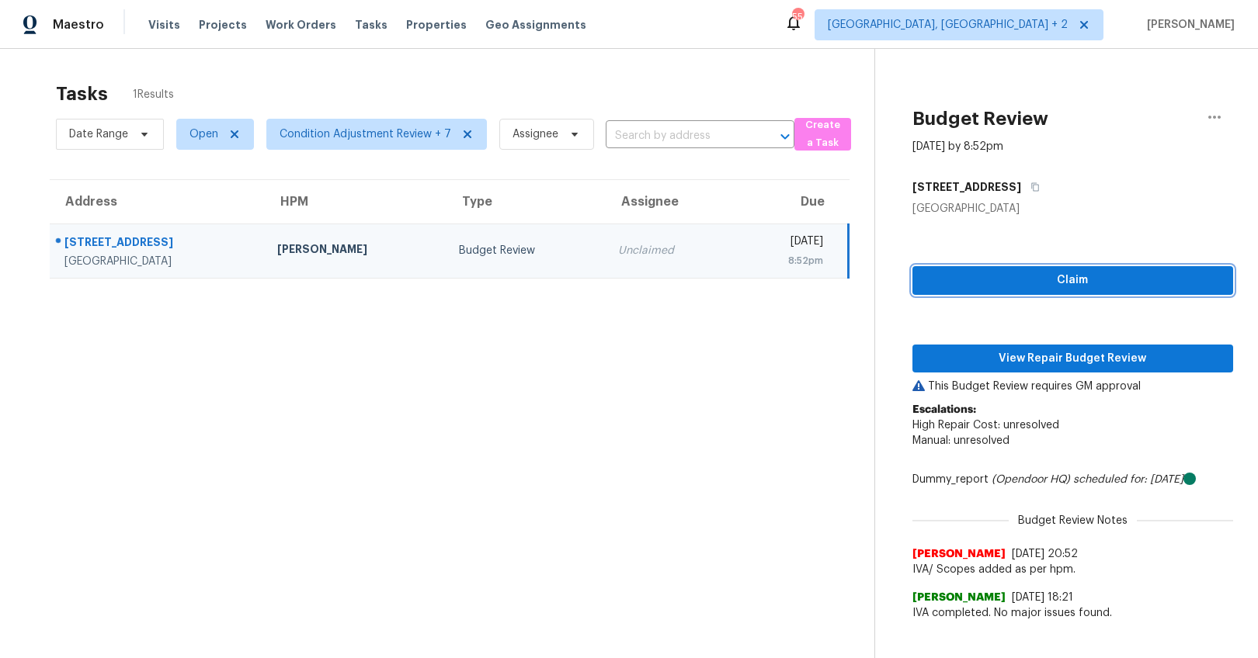
click at [1091, 283] on span "Claim" at bounding box center [1073, 280] width 296 height 19
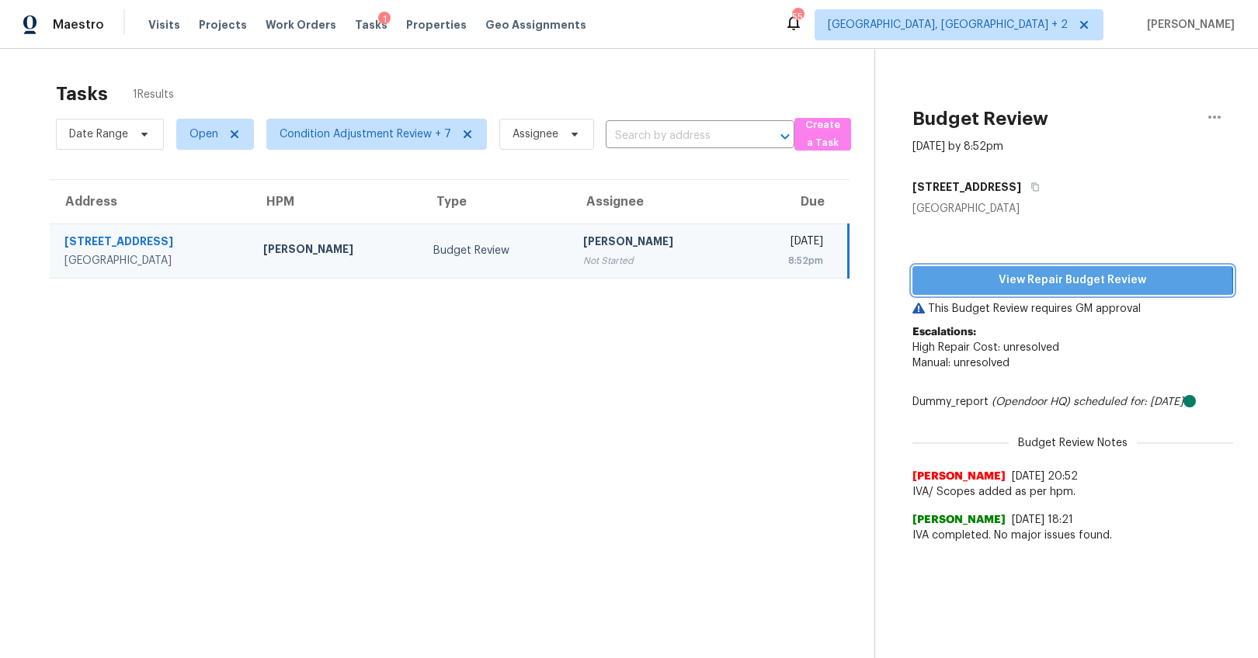
click at [973, 283] on span "View Repair Budget Review" at bounding box center [1073, 280] width 296 height 19
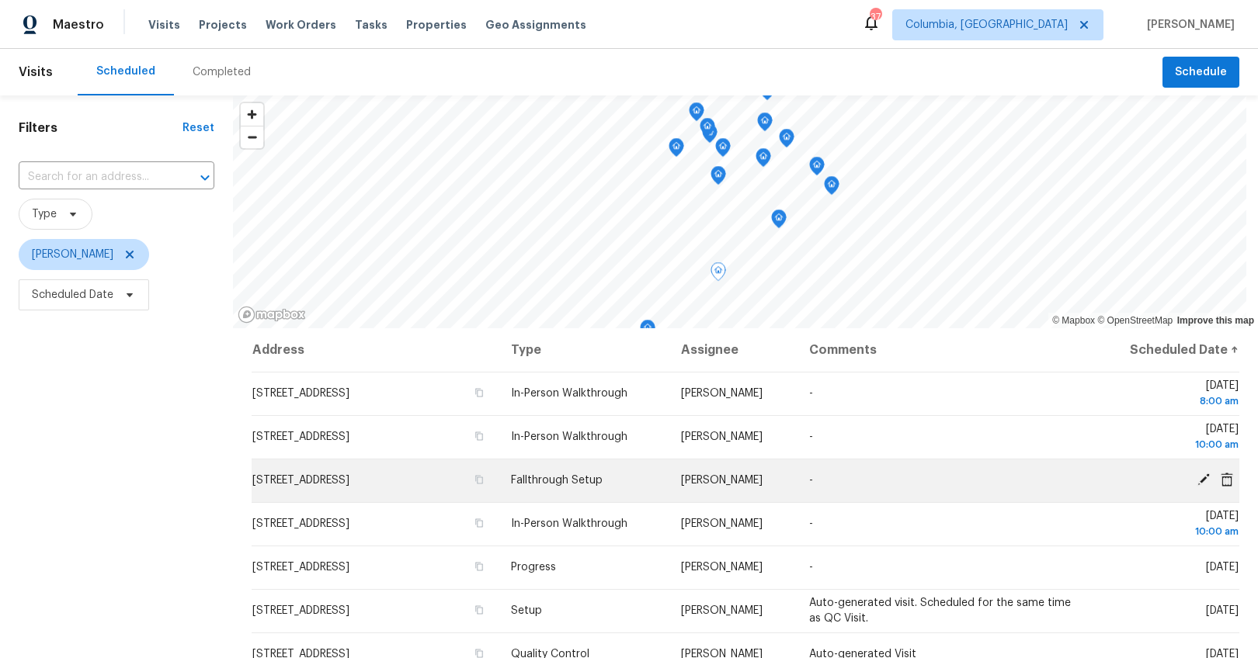
click at [319, 484] on span "[STREET_ADDRESS]" at bounding box center [300, 480] width 97 height 11
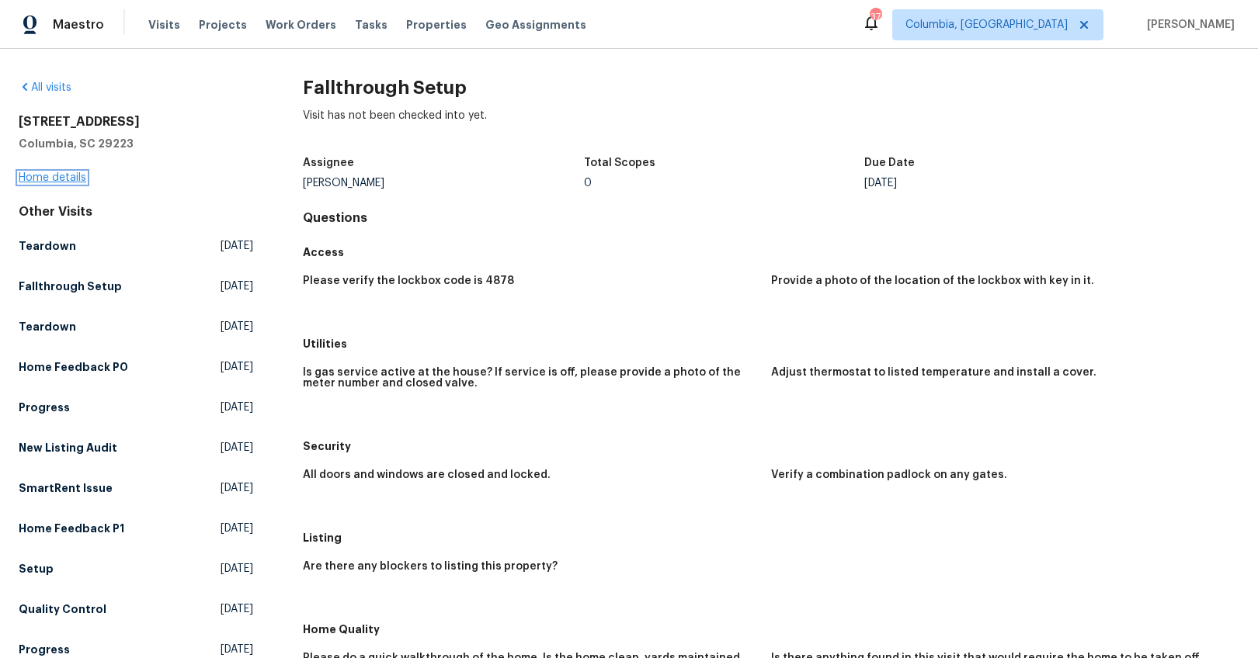
click at [61, 176] on link "Home details" at bounding box center [53, 177] width 68 height 11
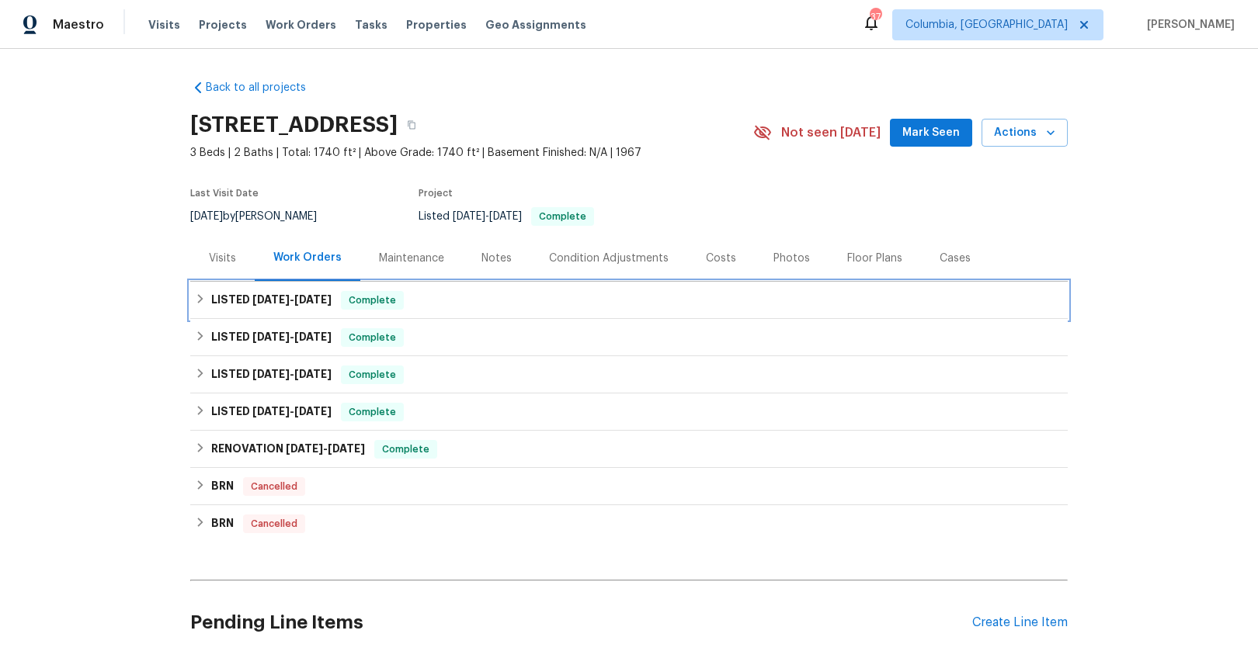
click at [230, 296] on h6 "LISTED [DATE] - [DATE]" at bounding box center [271, 300] width 120 height 19
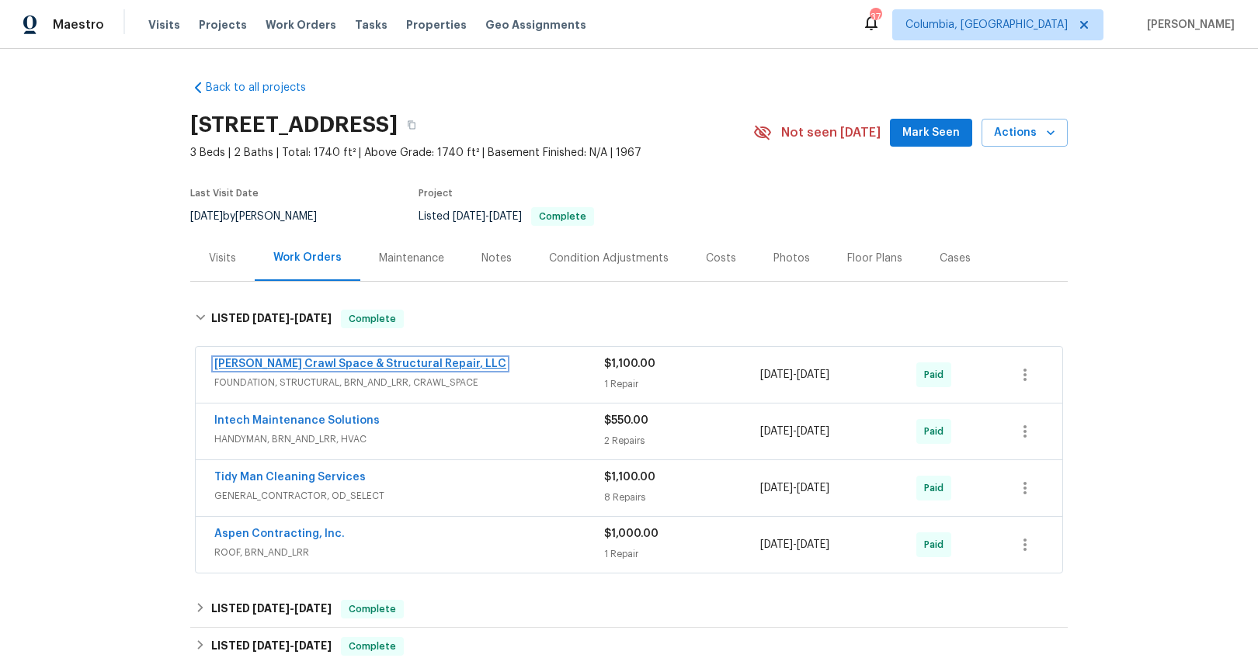
click at [311, 360] on link "[PERSON_NAME] Crawl Space & Structural Repair, LLC" at bounding box center [360, 364] width 292 height 11
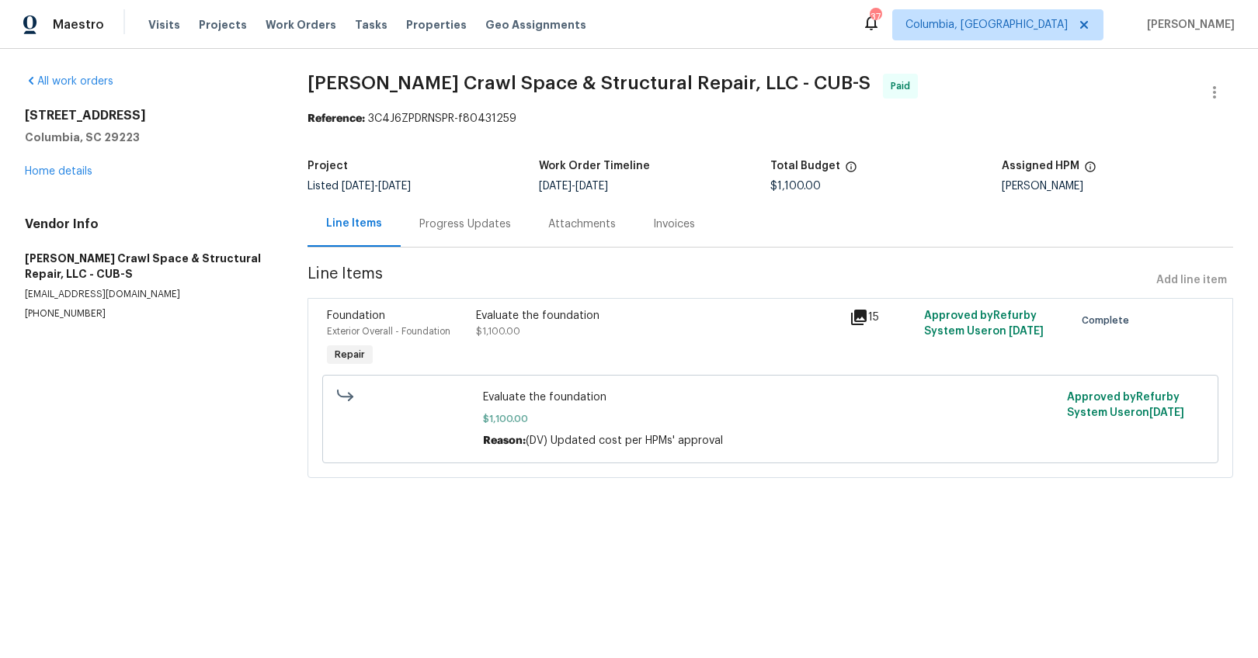
click at [467, 241] on div "Progress Updates" at bounding box center [465, 224] width 129 height 46
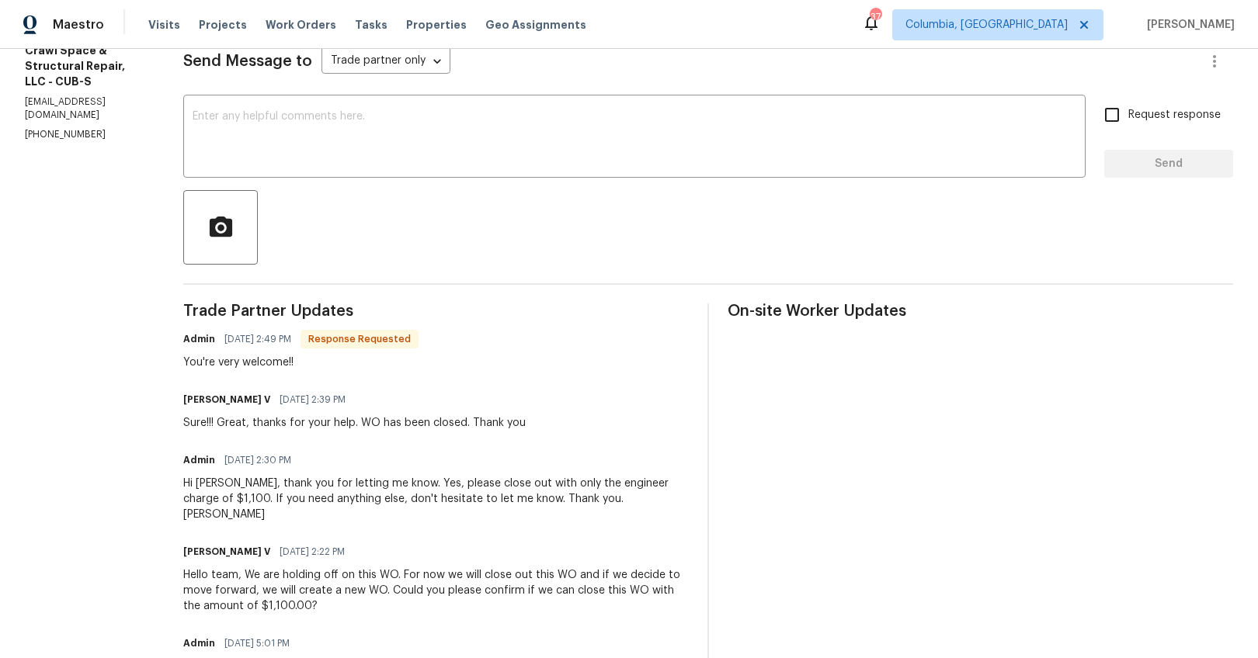
scroll to position [126, 0]
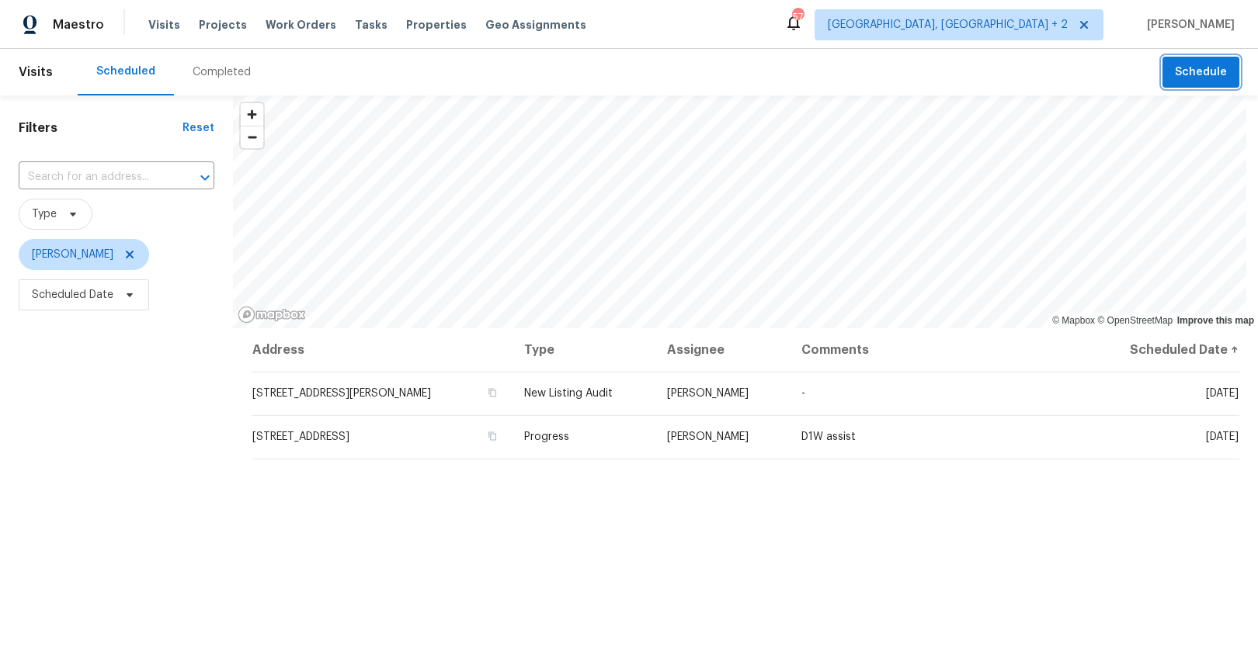
click at [1206, 72] on span "Schedule" at bounding box center [1201, 72] width 52 height 19
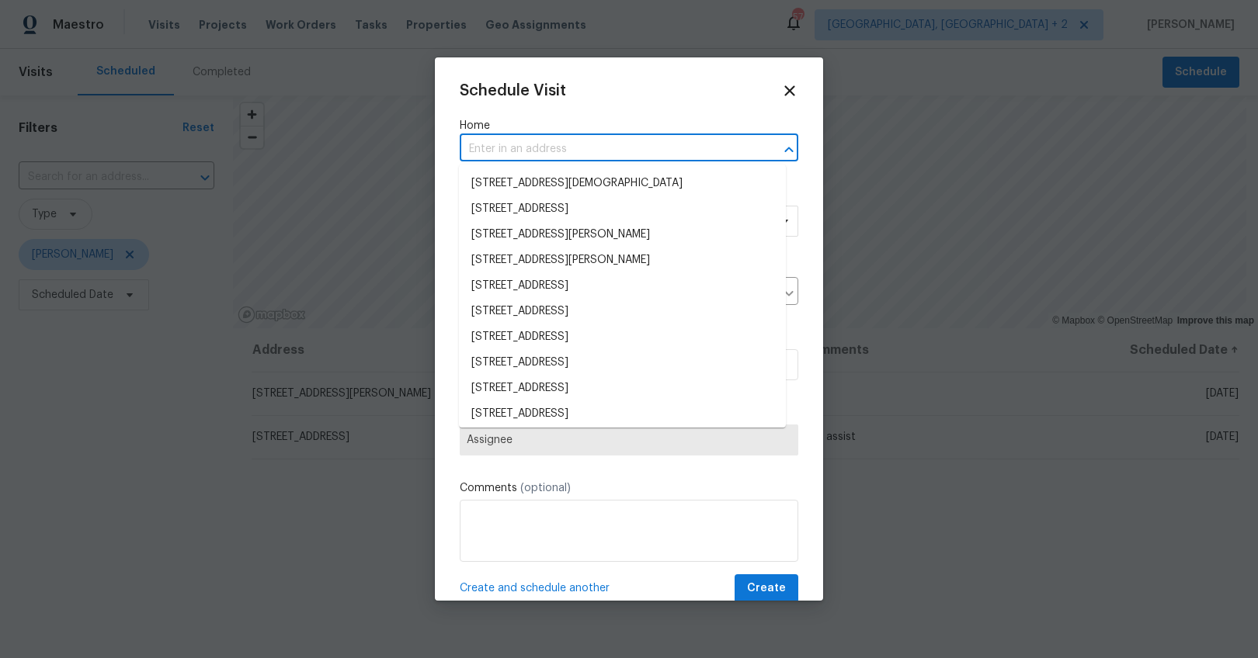
click at [635, 143] on input "text" at bounding box center [607, 149] width 295 height 24
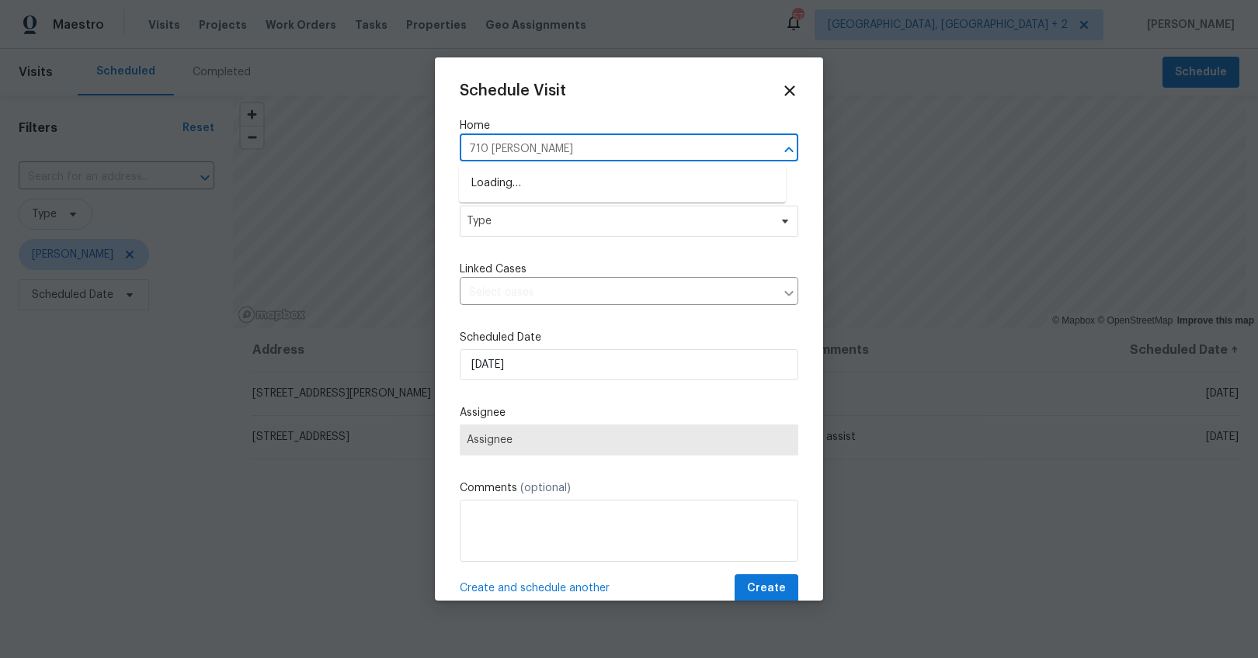
type input "710 mossw"
click at [627, 182] on li "710 Mosswood Ln, Spartanburg, SC 29301" at bounding box center [622, 184] width 327 height 26
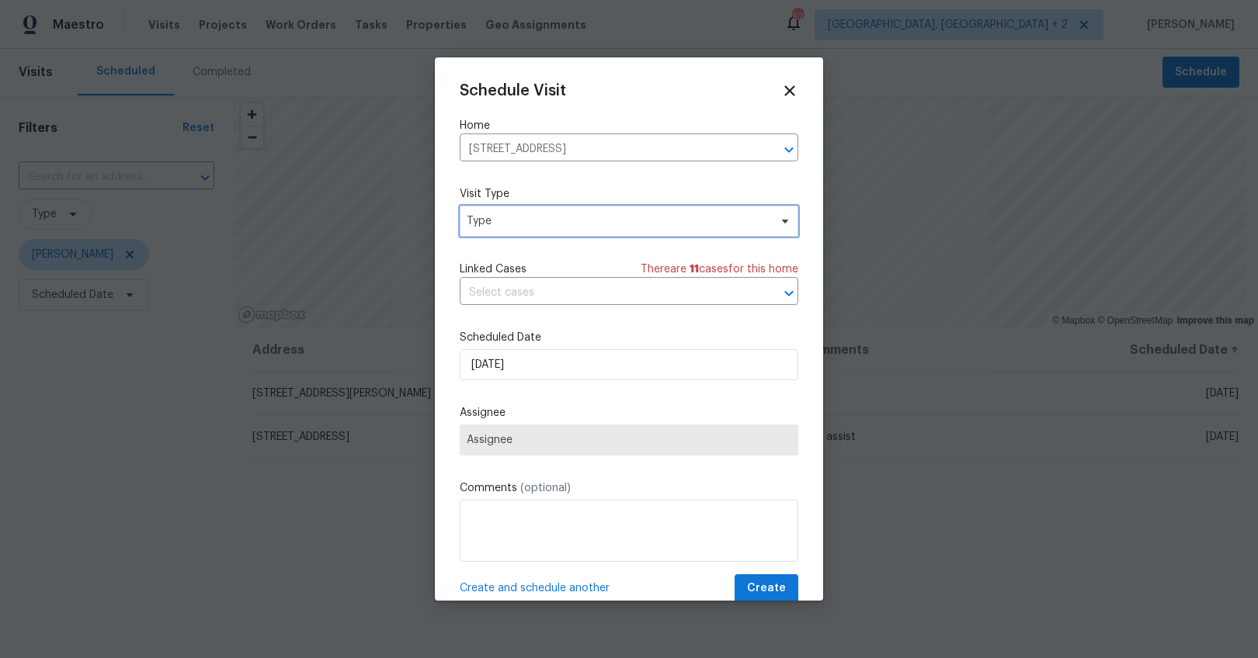
click at [574, 214] on span "Type" at bounding box center [618, 222] width 302 height 16
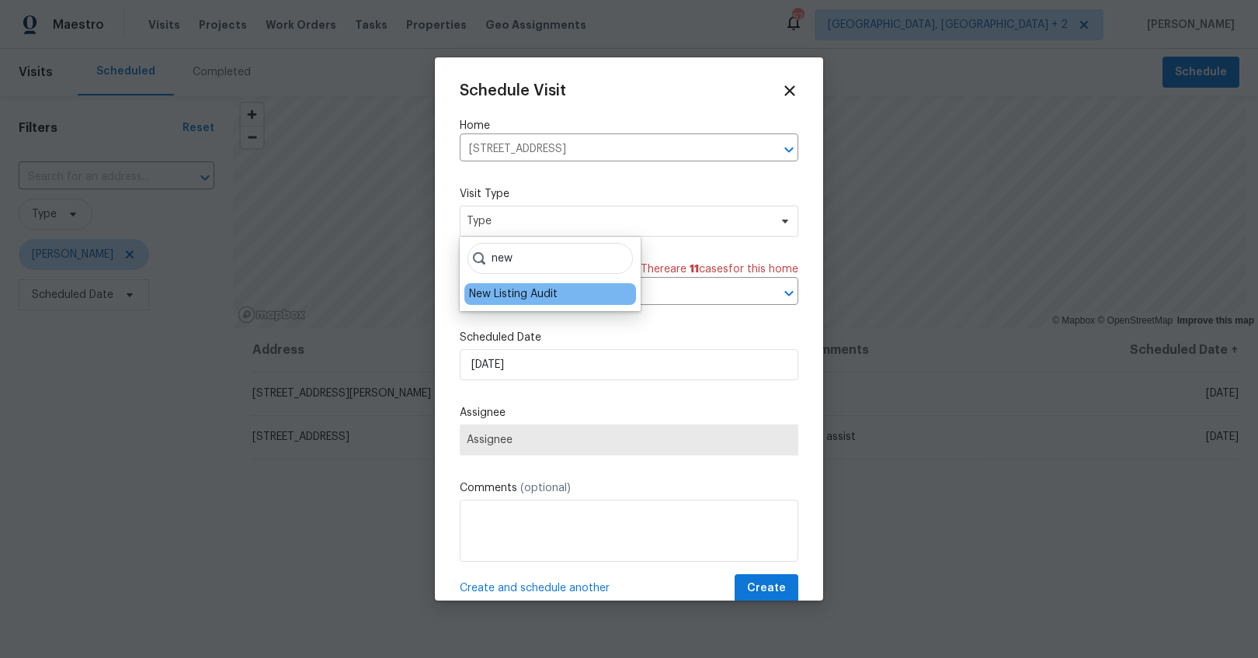
type input "new"
click at [547, 287] on div "New Listing Audit" at bounding box center [513, 294] width 89 height 16
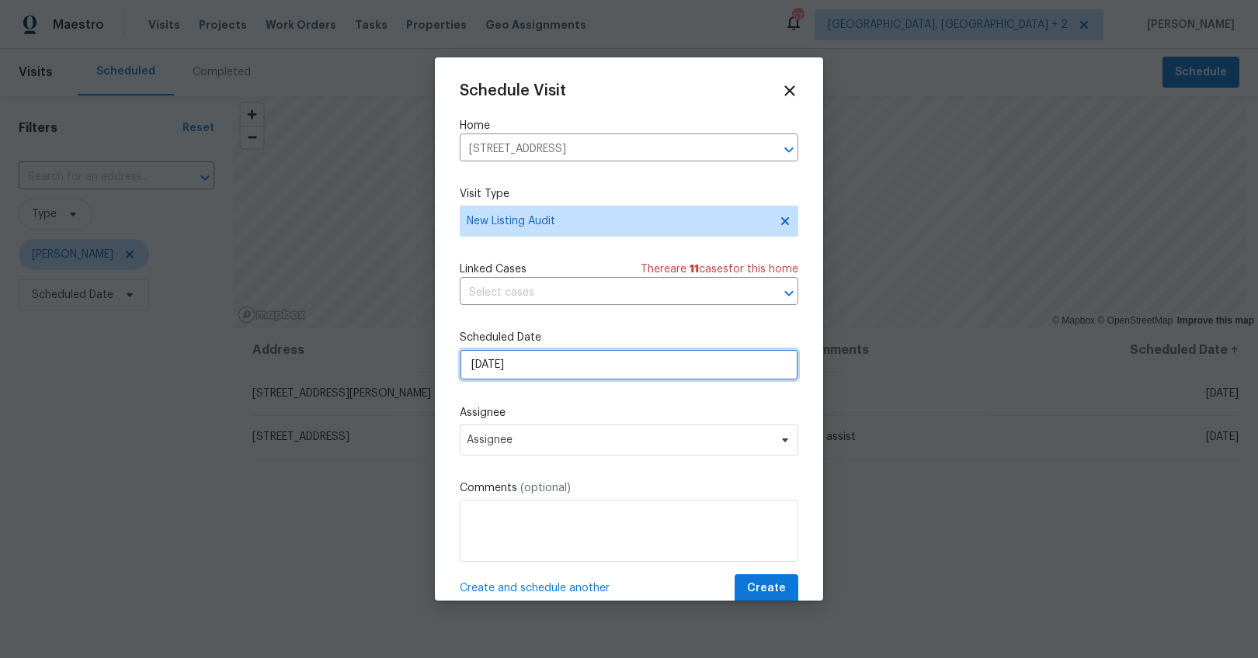
click at [488, 370] on input "[DATE]" at bounding box center [629, 364] width 338 height 31
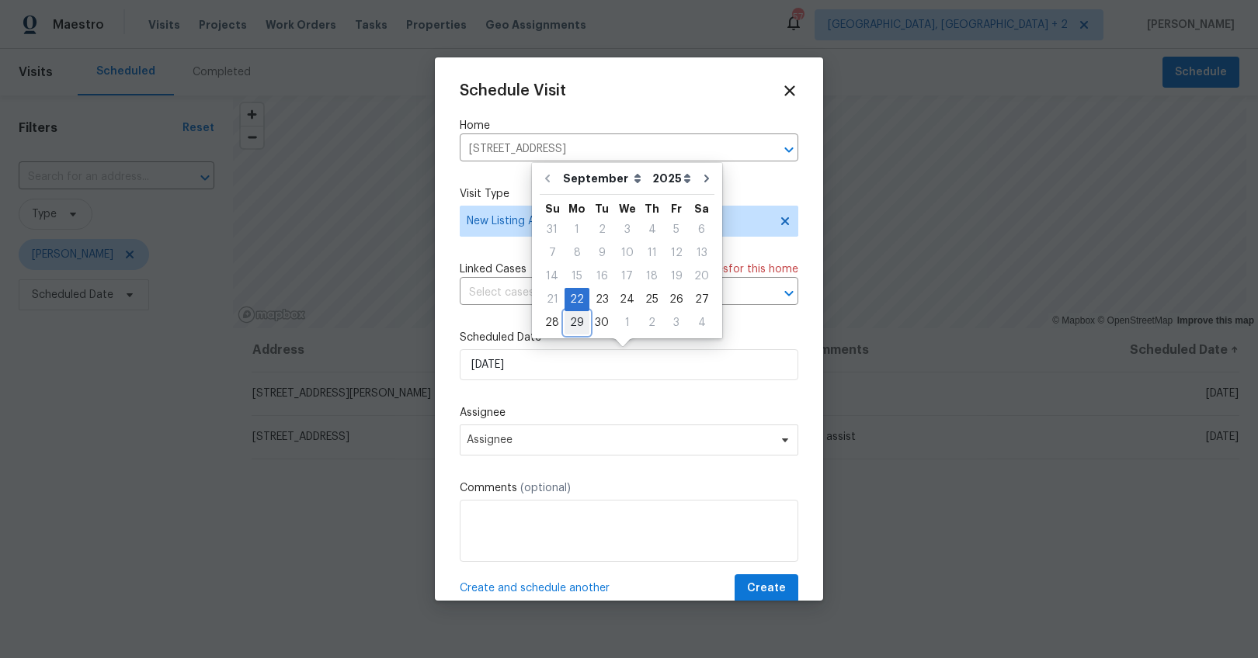
click at [581, 323] on div "29" at bounding box center [576, 323] width 25 height 22
type input "9/29/2025"
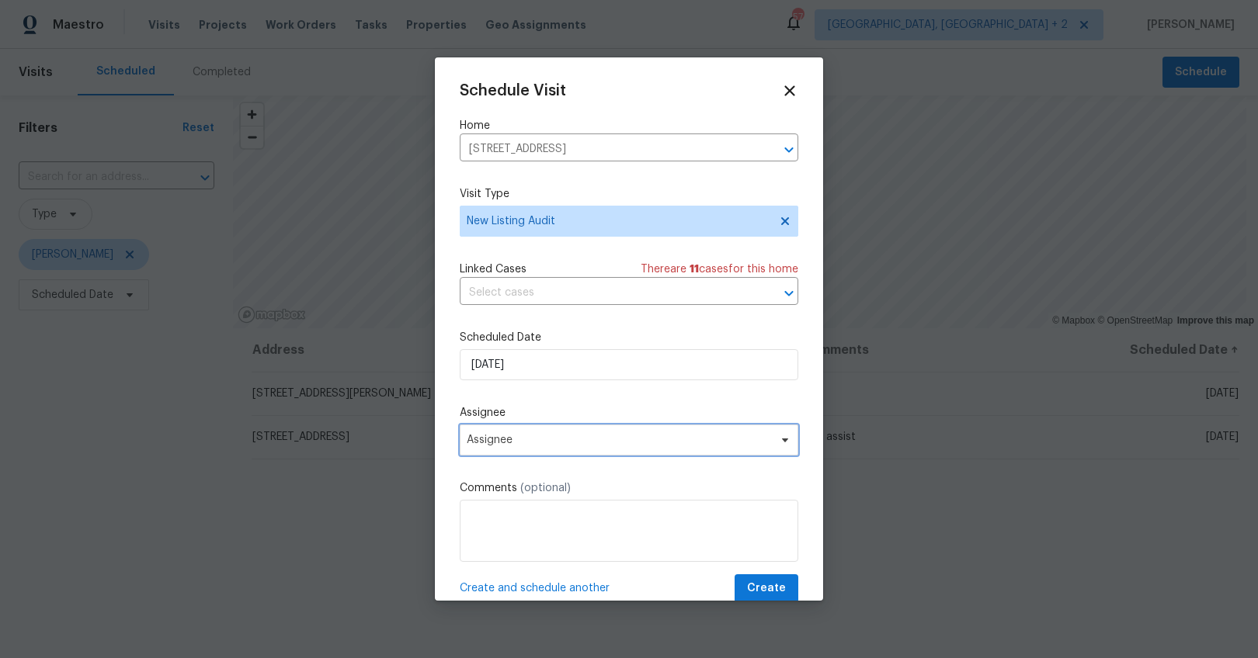
click at [594, 453] on span "Assignee" at bounding box center [629, 440] width 338 height 31
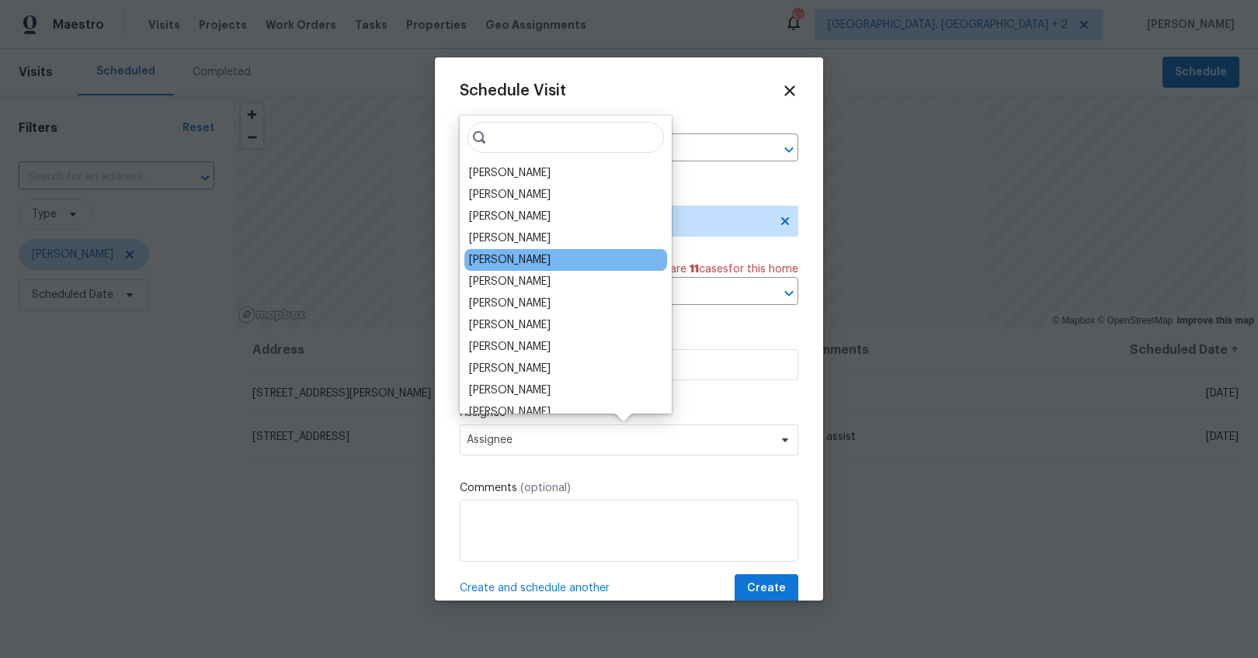
click at [503, 256] on div "[PERSON_NAME]" at bounding box center [510, 260] width 82 height 16
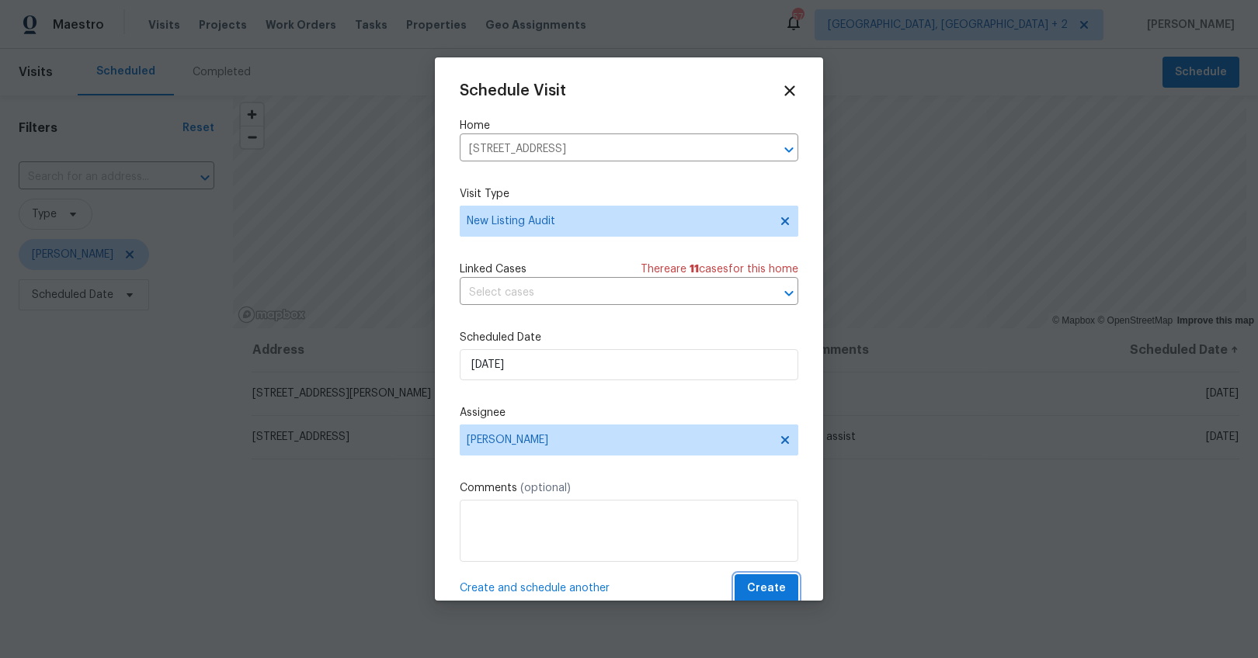
click at [756, 589] on span "Create" at bounding box center [766, 588] width 39 height 19
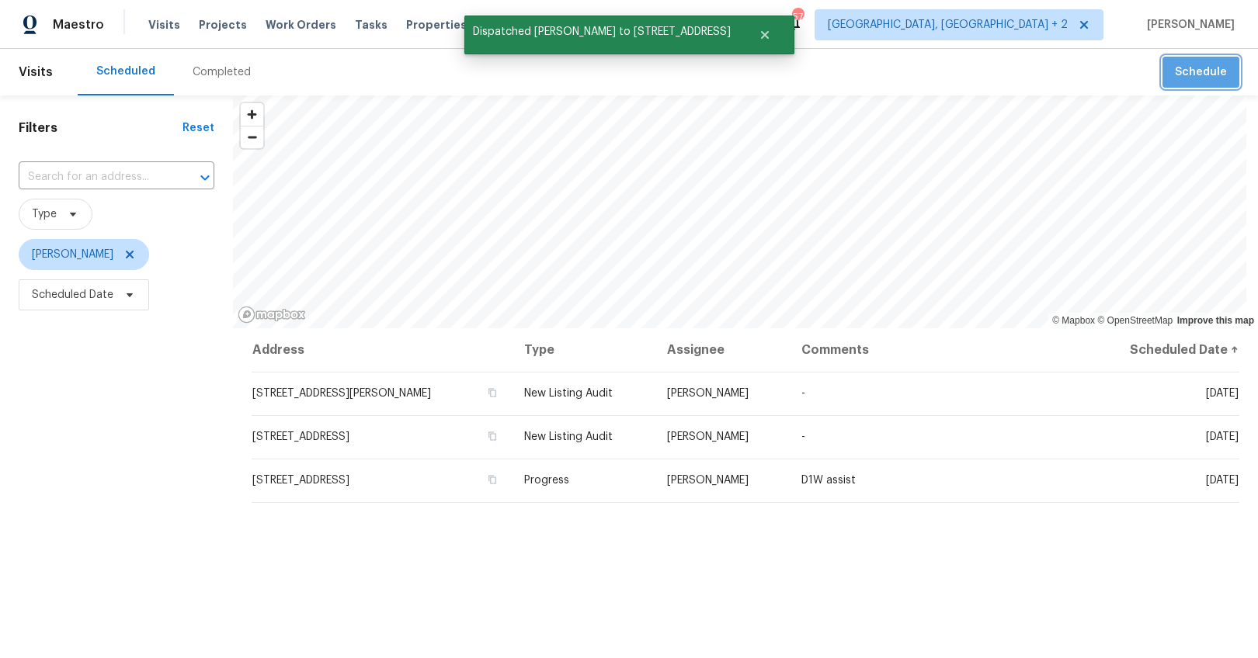
click at [1189, 84] on button "Schedule" at bounding box center [1200, 73] width 77 height 32
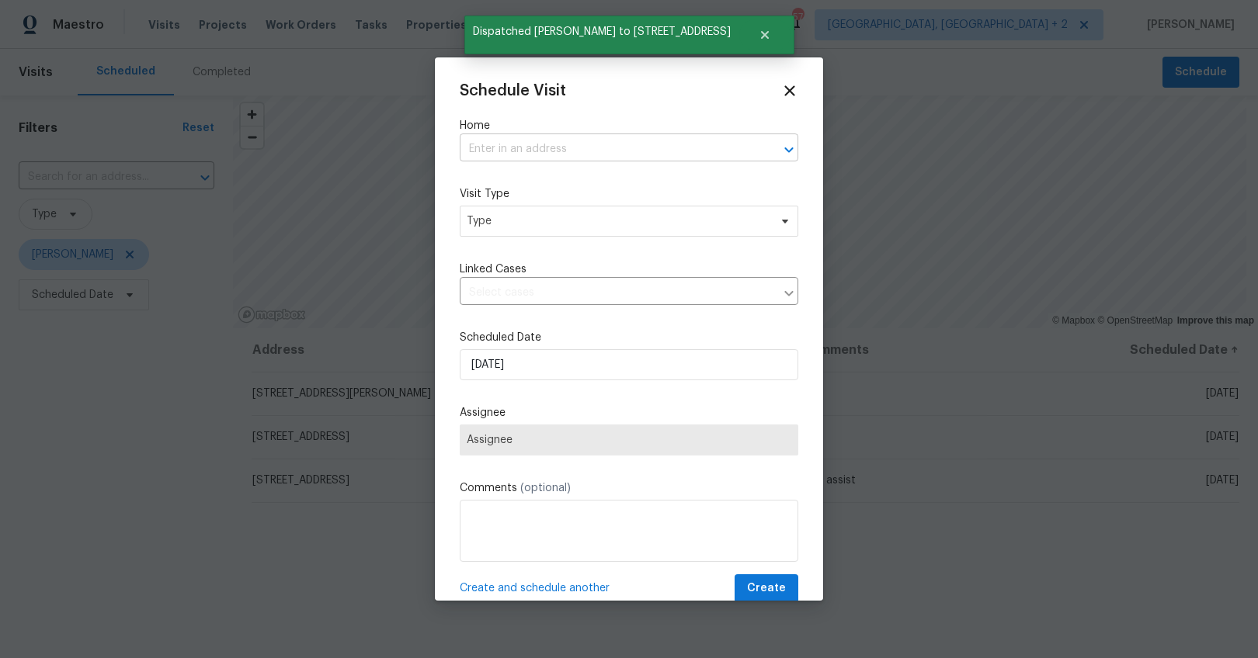
click at [517, 148] on input "text" at bounding box center [607, 149] width 295 height 24
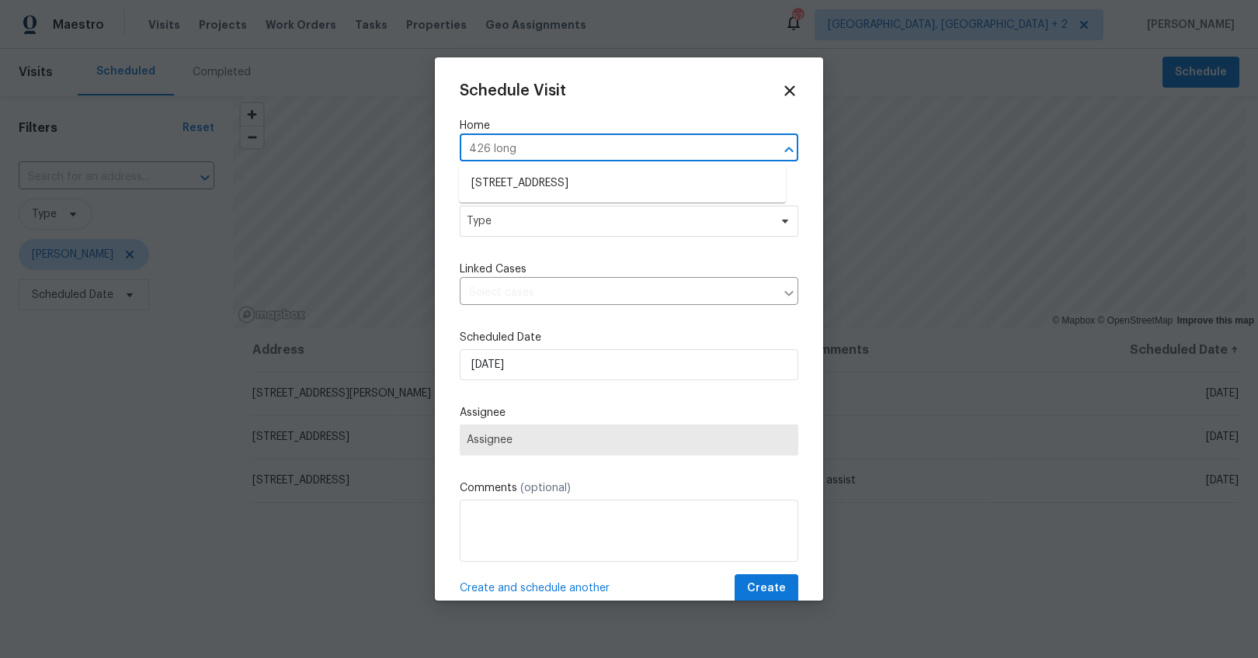
type input "426 long"
click at [508, 181] on li "426 Long Pointe Ln, Columbia, SC 29229" at bounding box center [622, 184] width 327 height 26
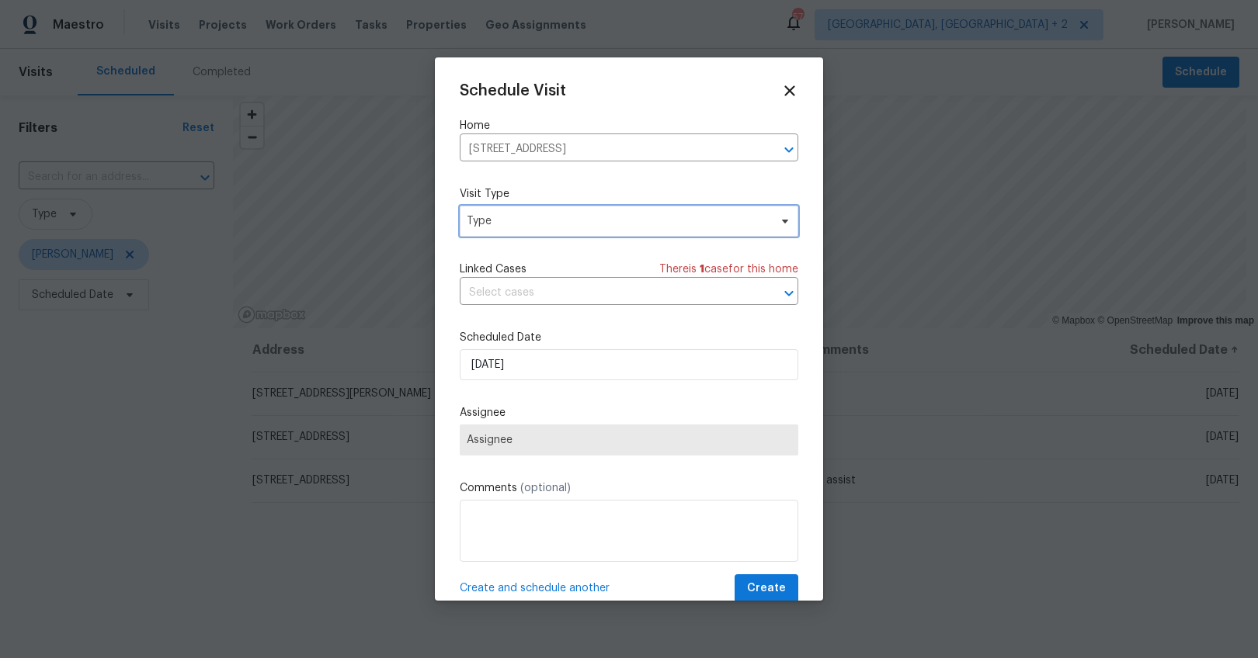
click at [501, 222] on span "Type" at bounding box center [618, 222] width 302 height 16
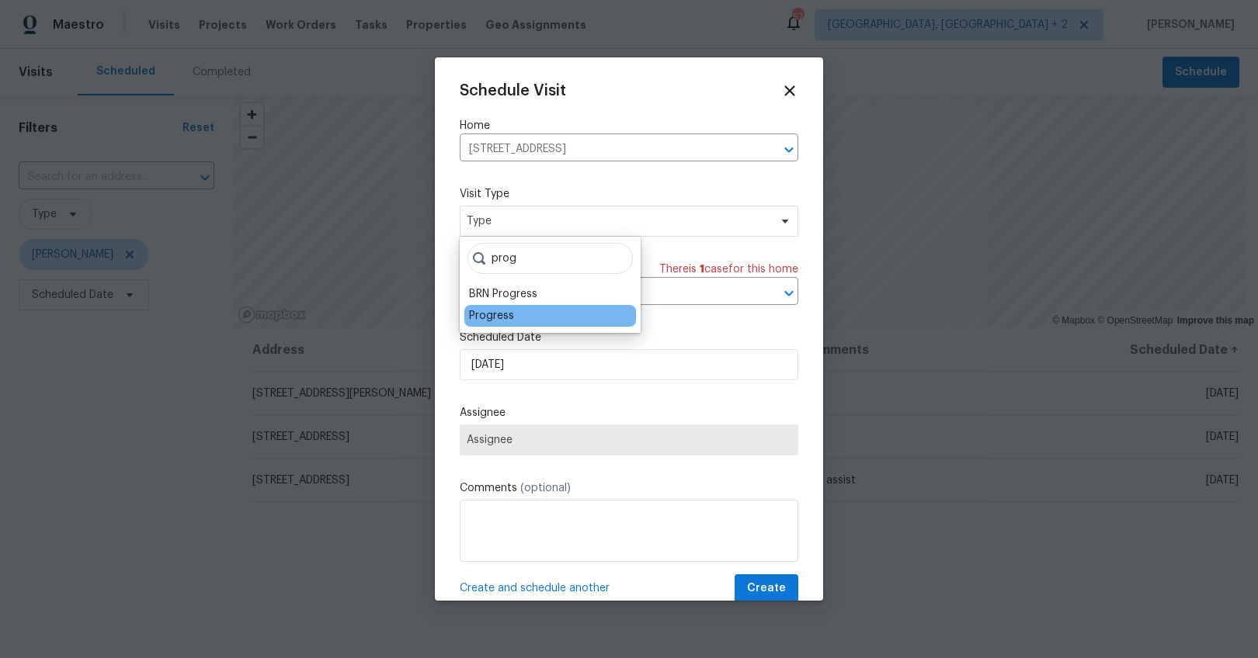
type input "prog"
click at [497, 314] on div "Progress" at bounding box center [491, 316] width 45 height 16
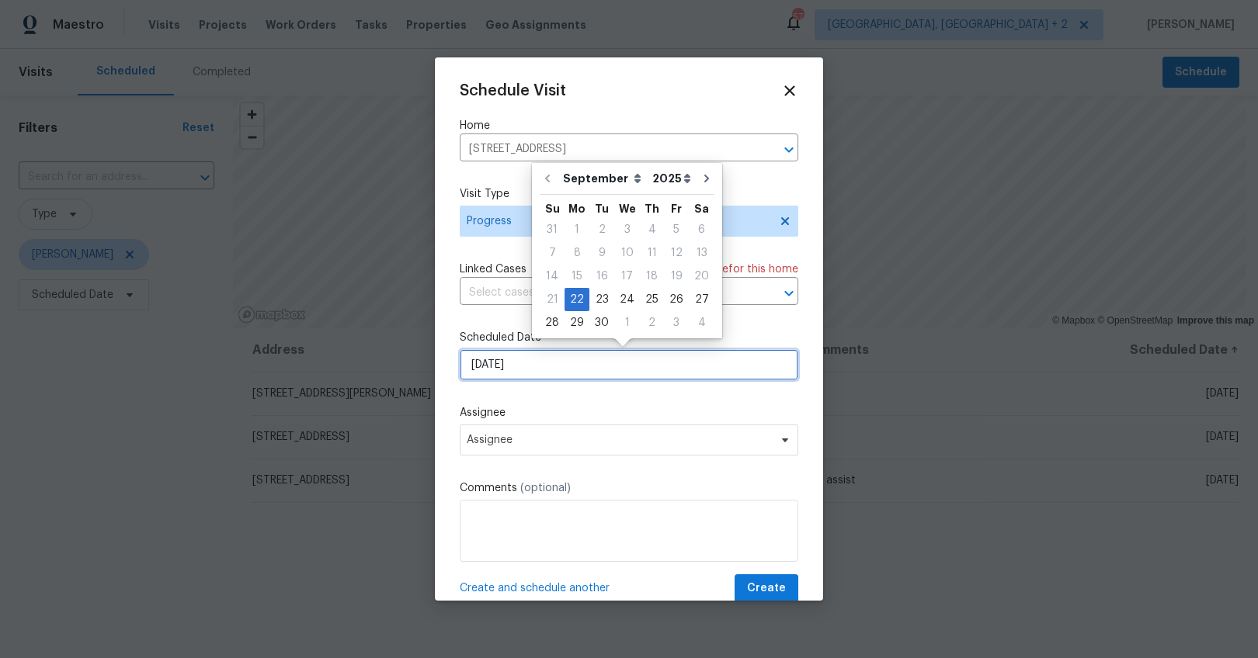
click at [490, 355] on input "9/22/2025" at bounding box center [629, 364] width 338 height 31
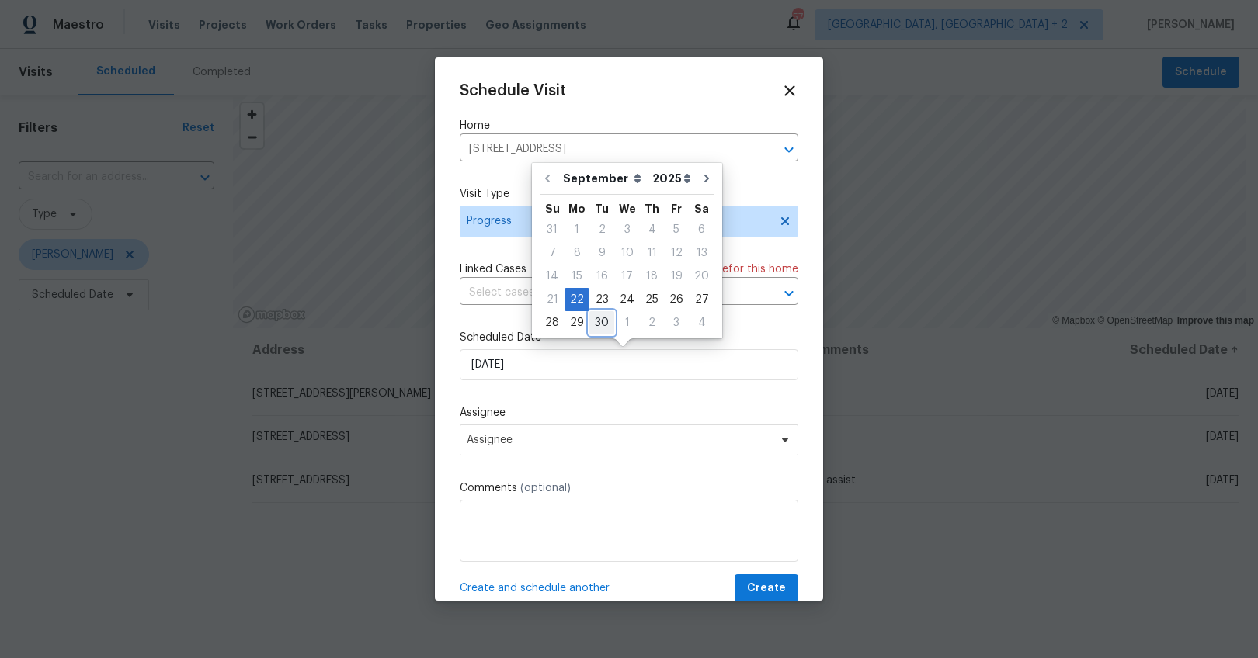
click at [595, 323] on div "30" at bounding box center [601, 323] width 25 height 22
type input "9/30/2025"
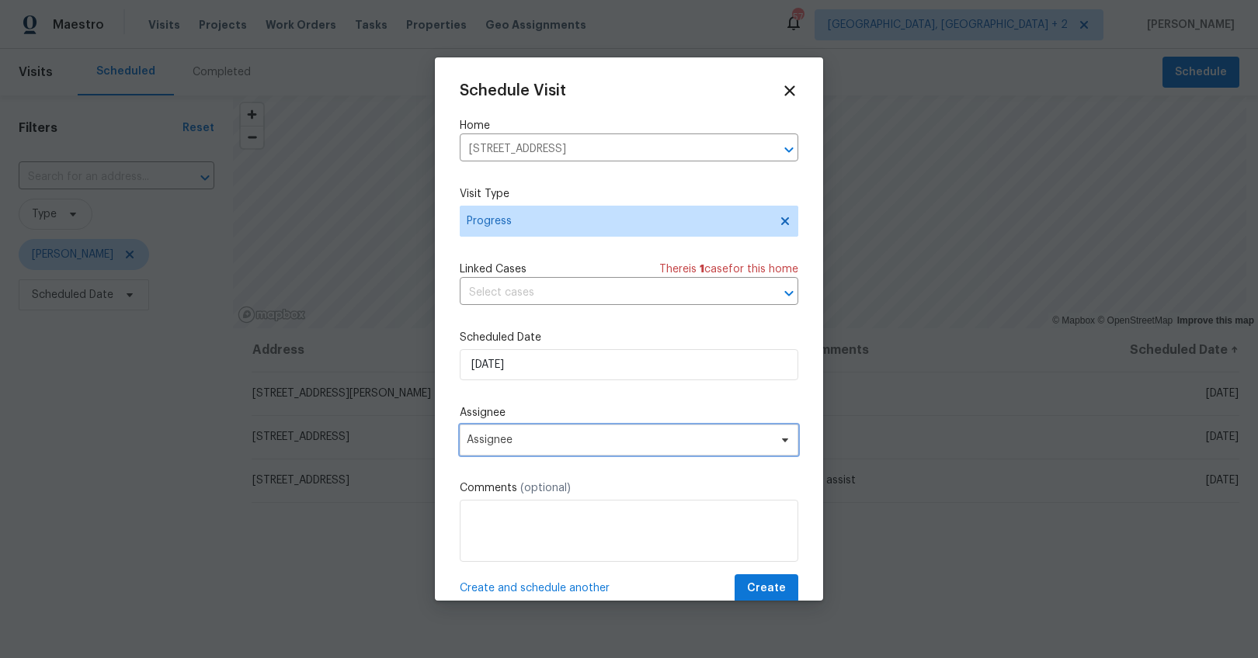
click at [540, 434] on span "Assignee" at bounding box center [629, 440] width 338 height 31
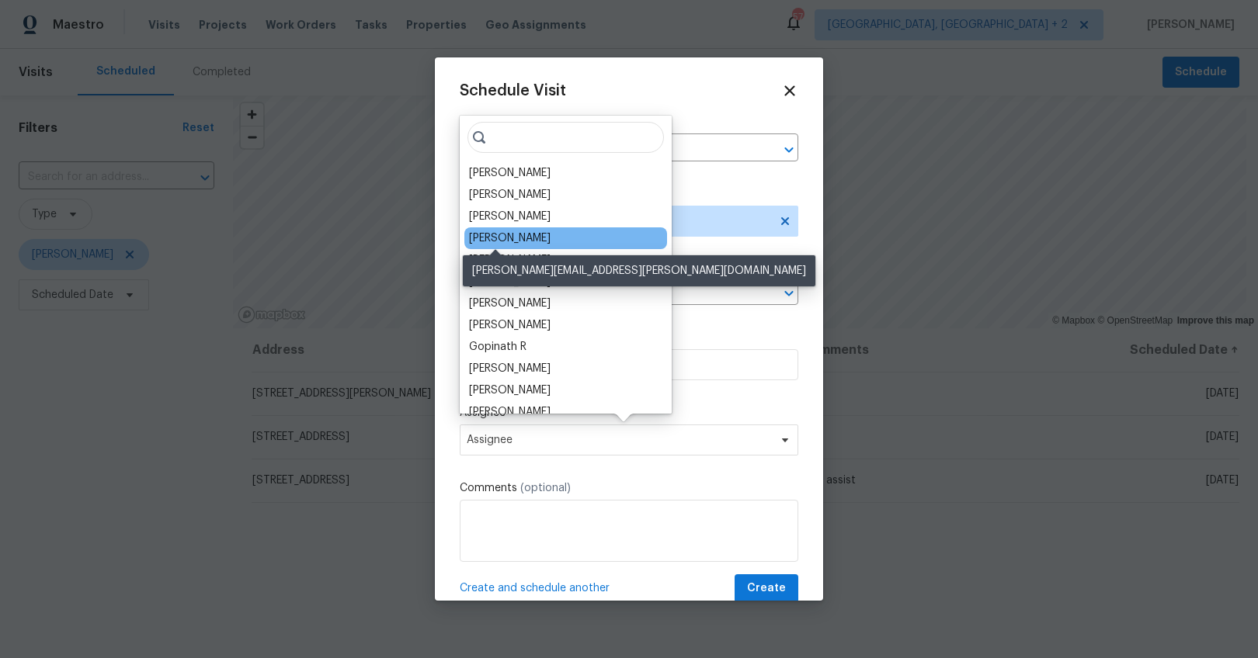
click at [509, 243] on div "[PERSON_NAME]" at bounding box center [510, 239] width 82 height 16
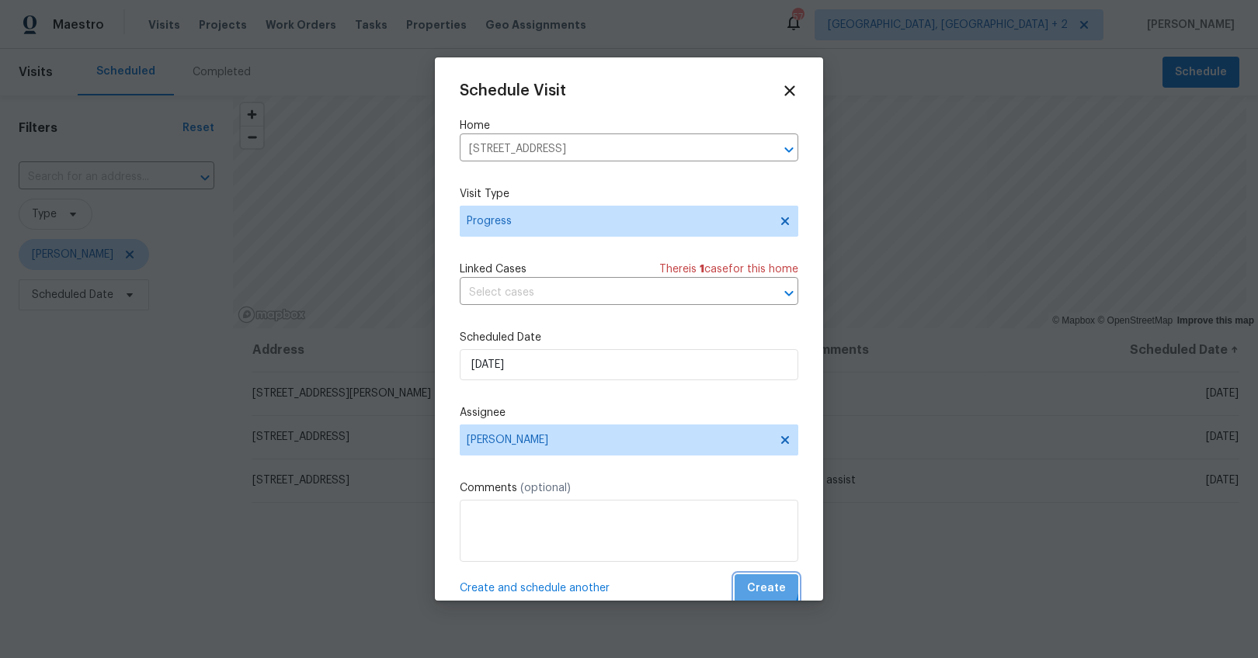
click at [748, 586] on span "Create" at bounding box center [766, 588] width 39 height 19
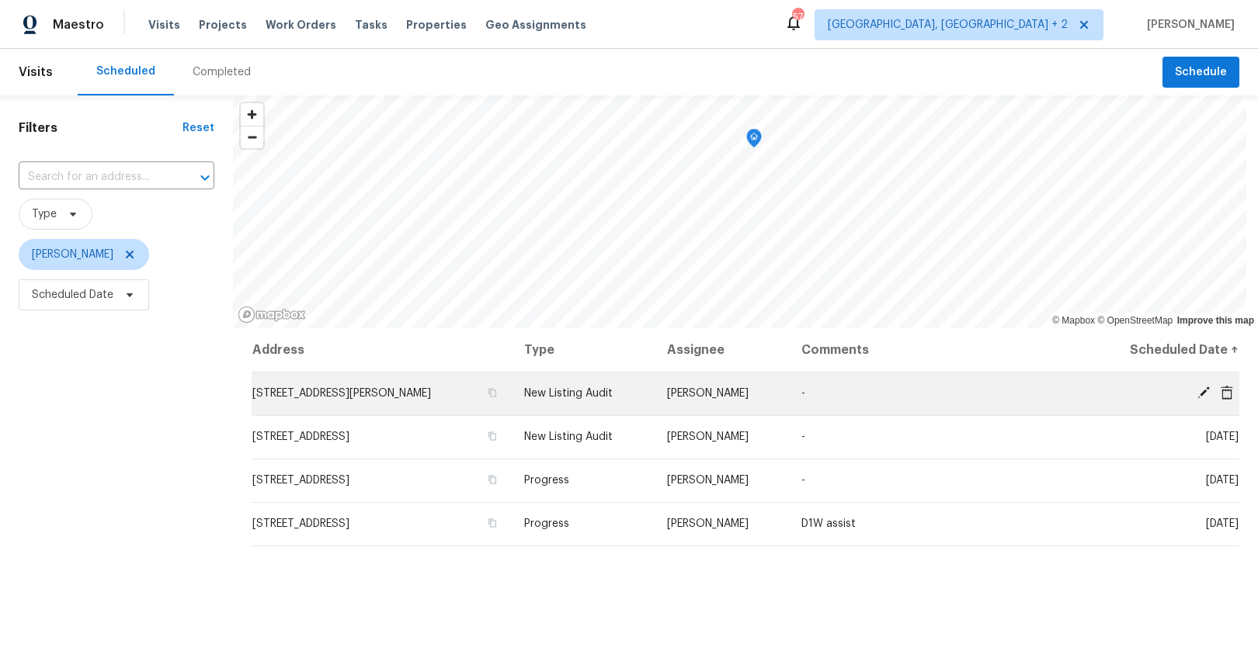
click at [1197, 392] on icon at bounding box center [1203, 393] width 12 height 12
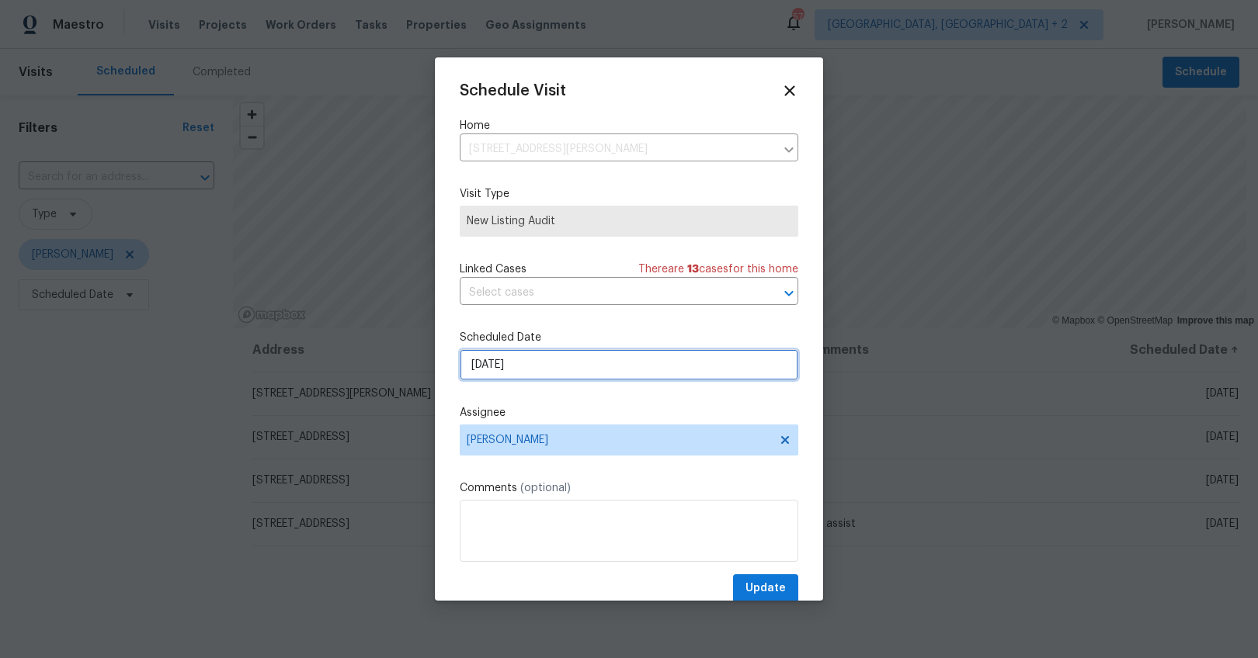
click at [491, 363] on input "9/29/2025" at bounding box center [629, 364] width 338 height 31
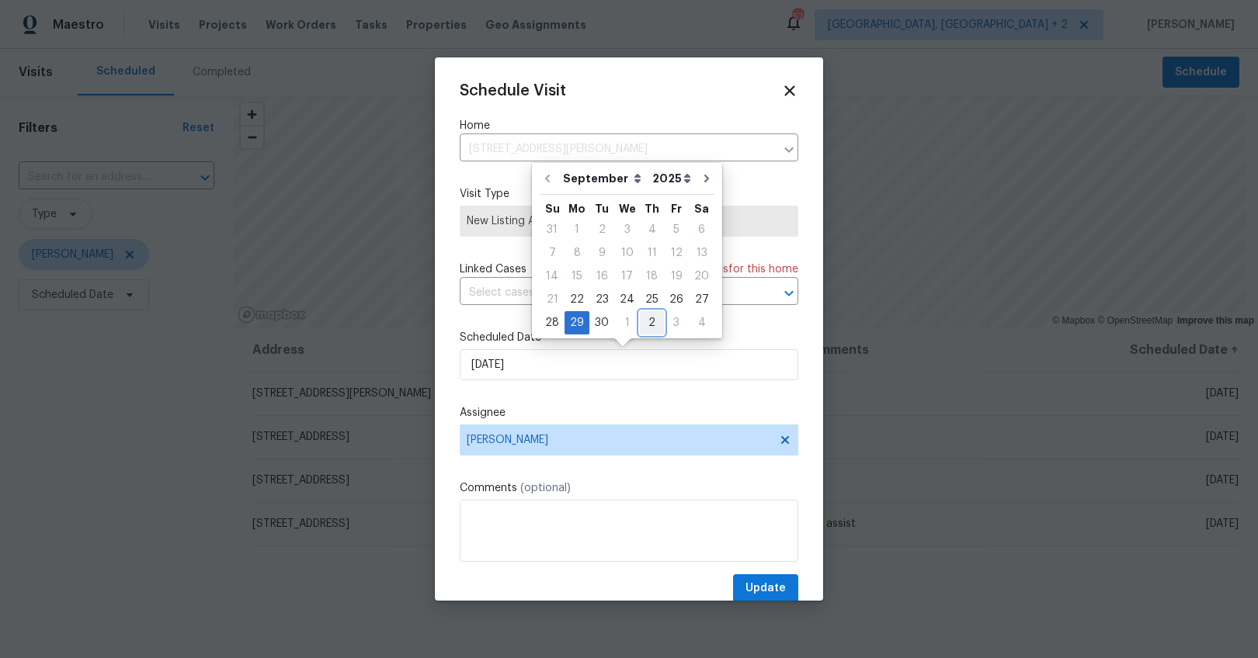
click at [647, 325] on div "2" at bounding box center [652, 323] width 24 height 22
type input "10/2/2025"
select select "9"
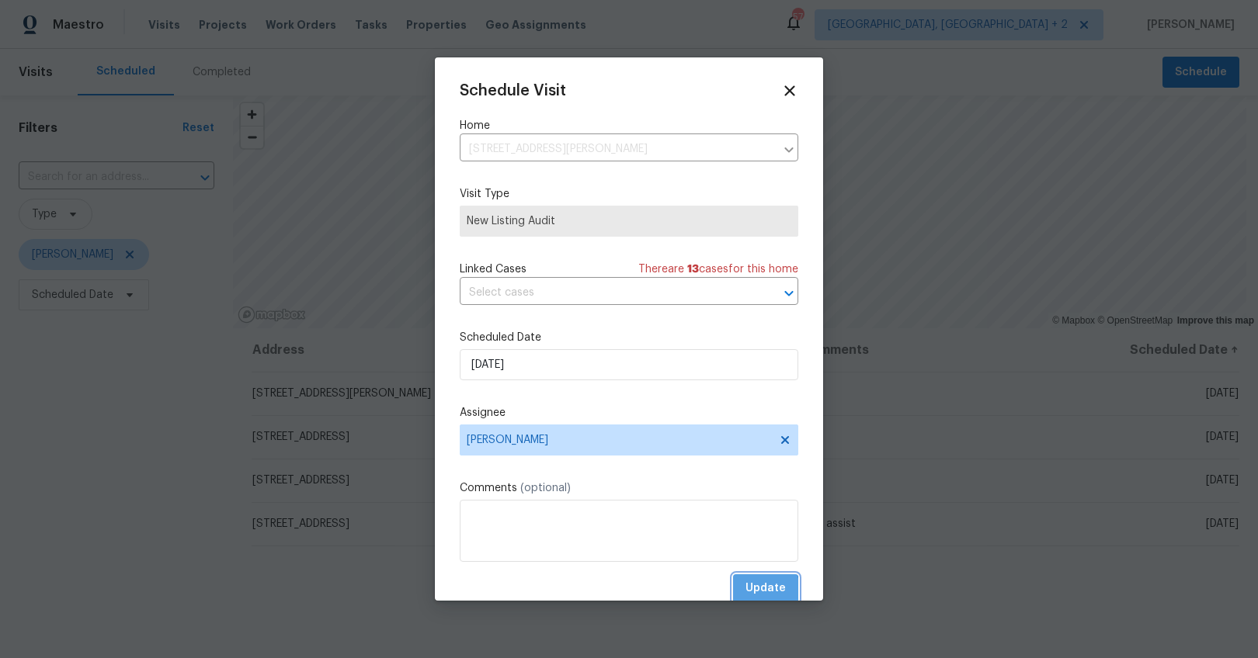
click at [745, 592] on span "Update" at bounding box center [765, 588] width 40 height 19
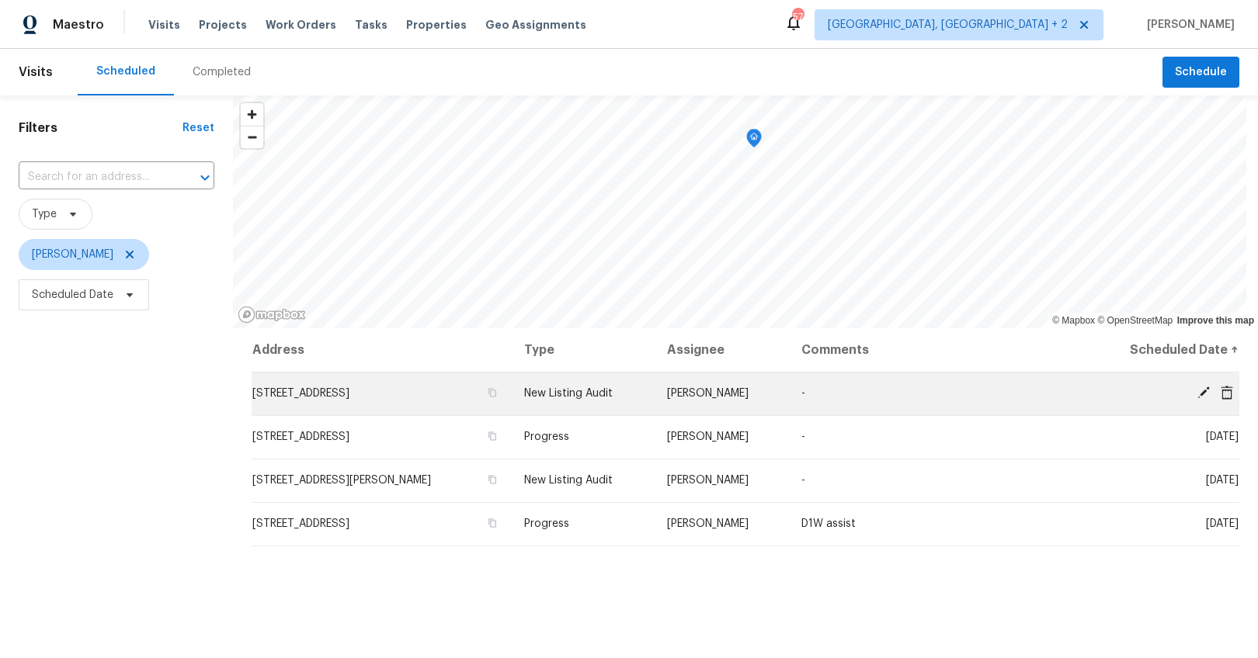
click at [1197, 393] on icon at bounding box center [1203, 393] width 12 height 12
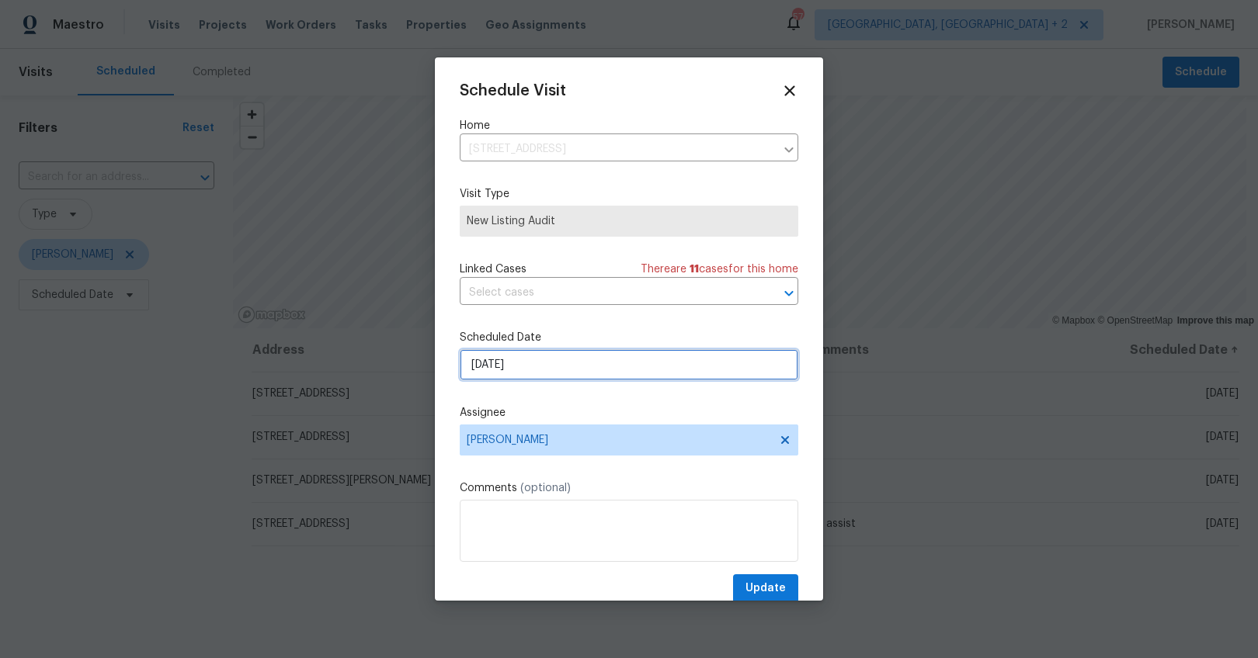
click at [483, 362] on input "9/29/2025" at bounding box center [629, 364] width 338 height 31
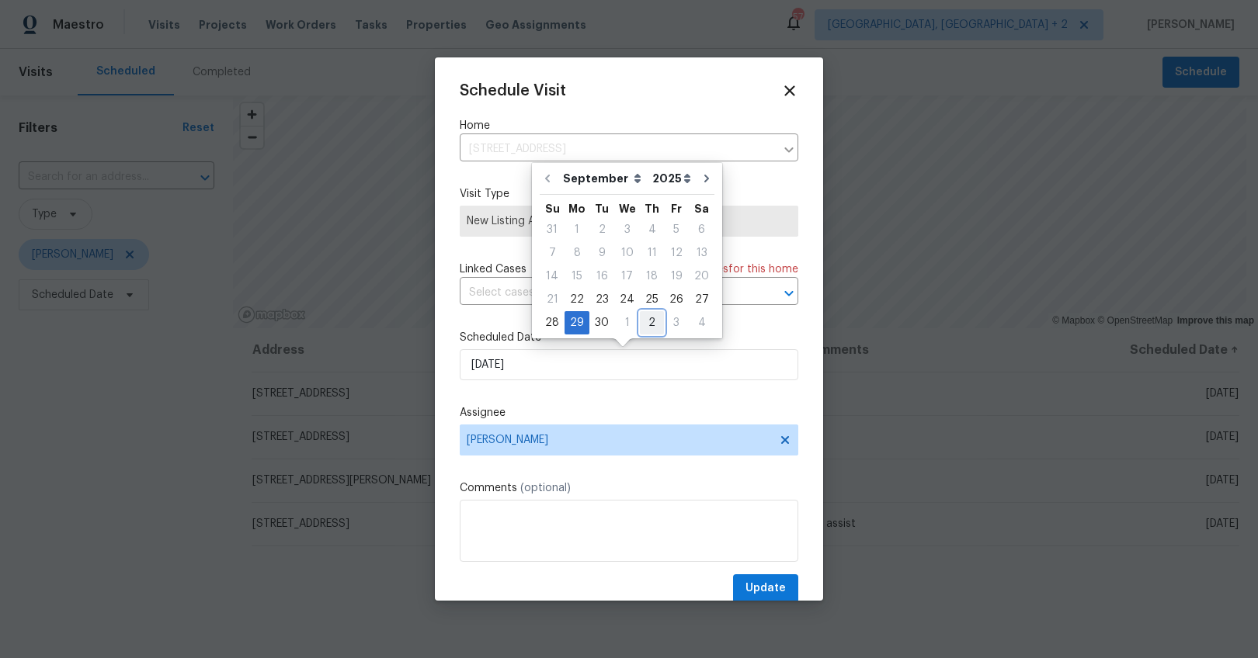
click at [648, 324] on div "2" at bounding box center [652, 323] width 24 height 22
type input "10/2/2025"
select select "9"
click at [756, 582] on span "Update" at bounding box center [765, 588] width 40 height 19
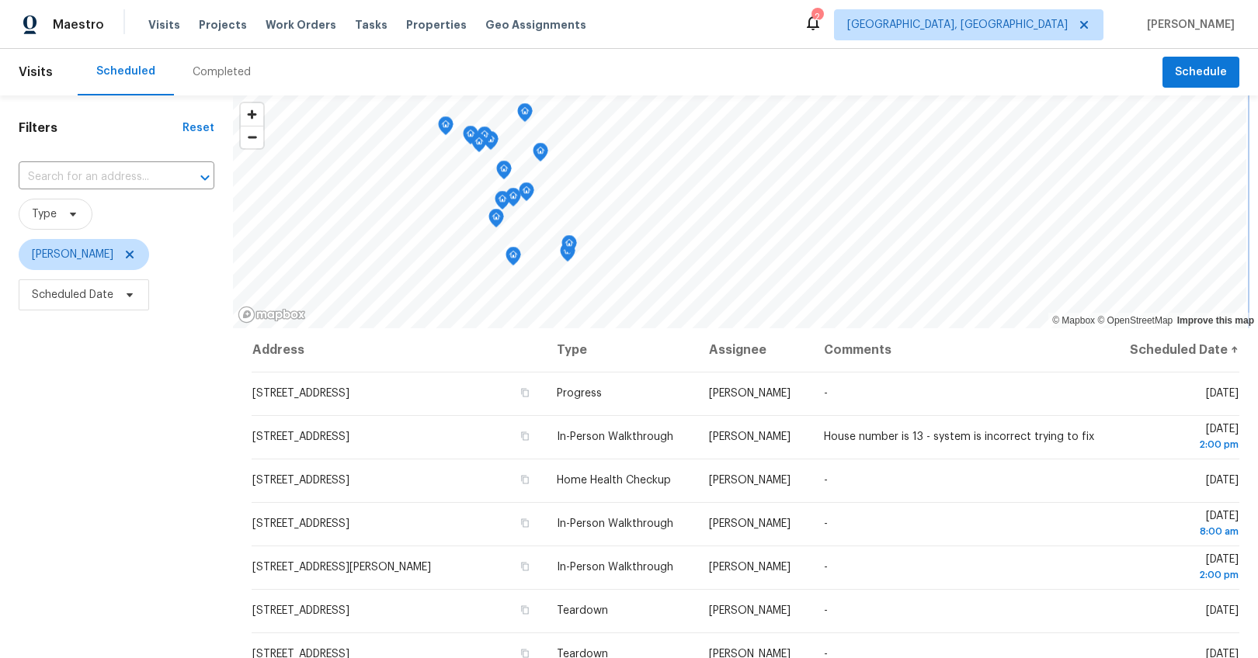
click at [574, 252] on icon "Map marker" at bounding box center [569, 244] width 16 height 19
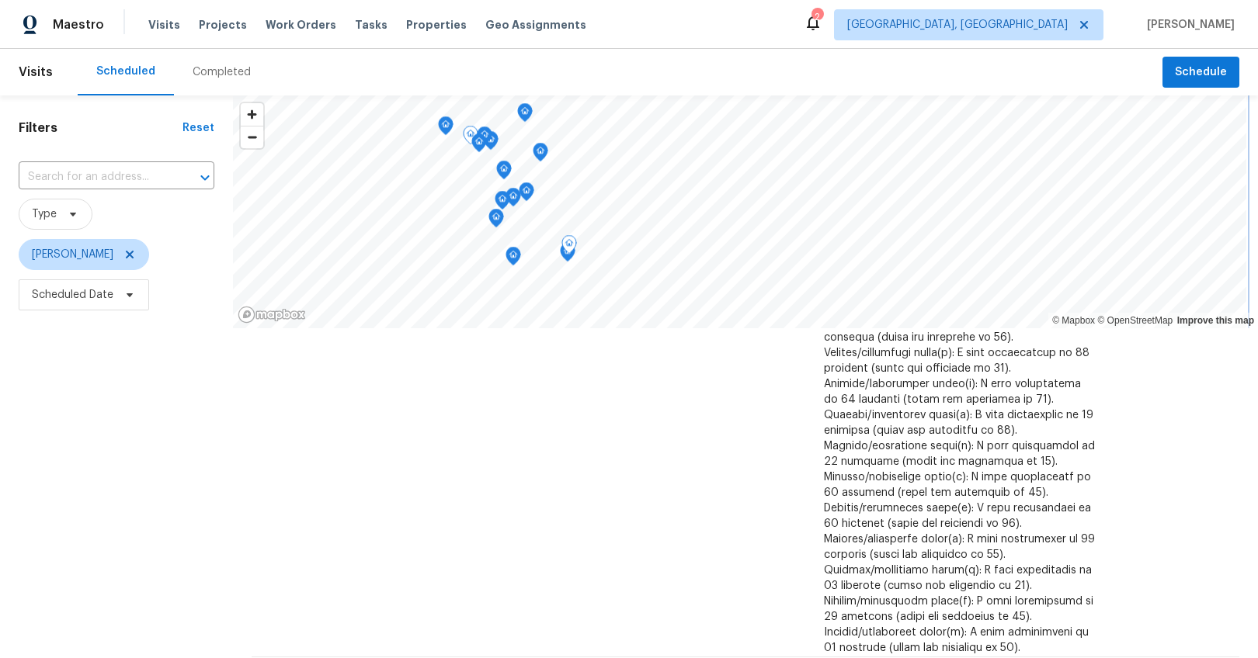
scroll to position [1140, 0]
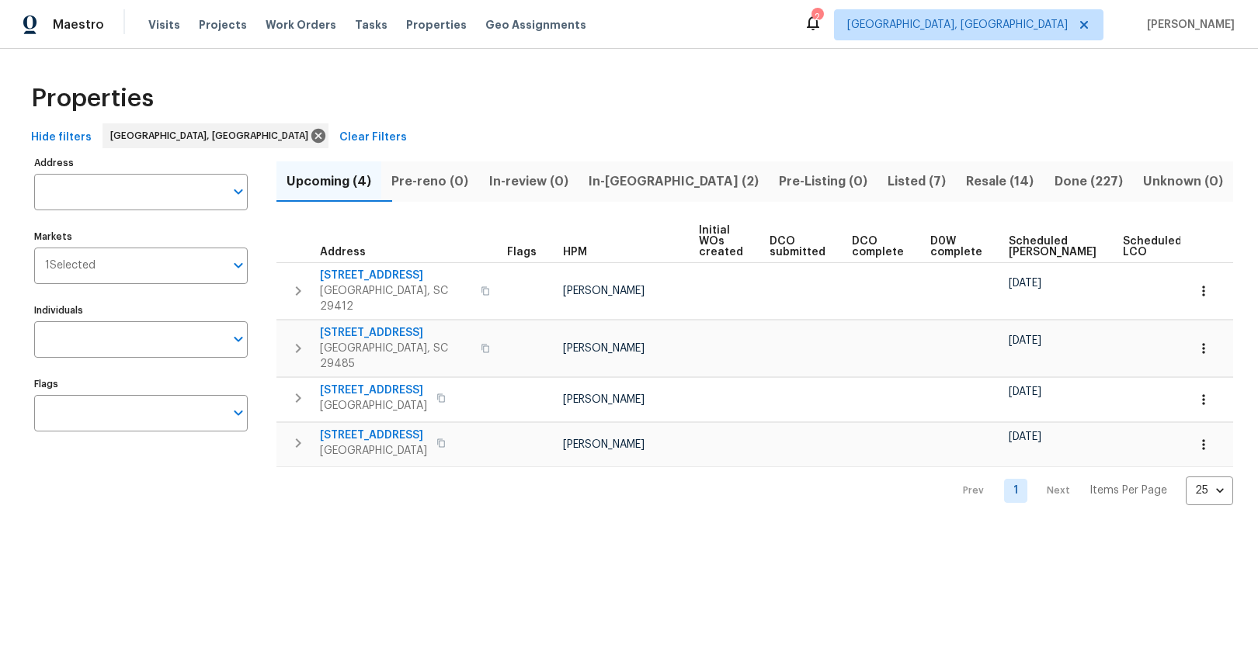
click at [1208, 248] on span "Ready Date" at bounding box center [1225, 247] width 34 height 22
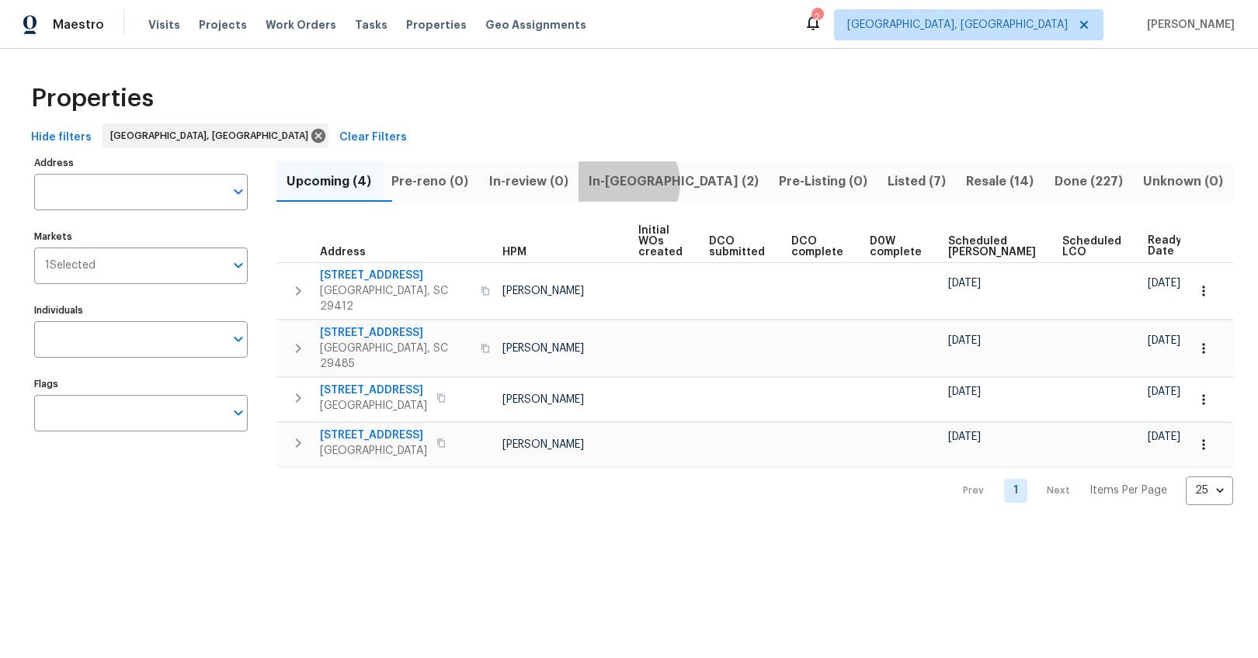
click at [656, 182] on span "In-[GEOGRAPHIC_DATA] (2)" at bounding box center [674, 182] width 172 height 22
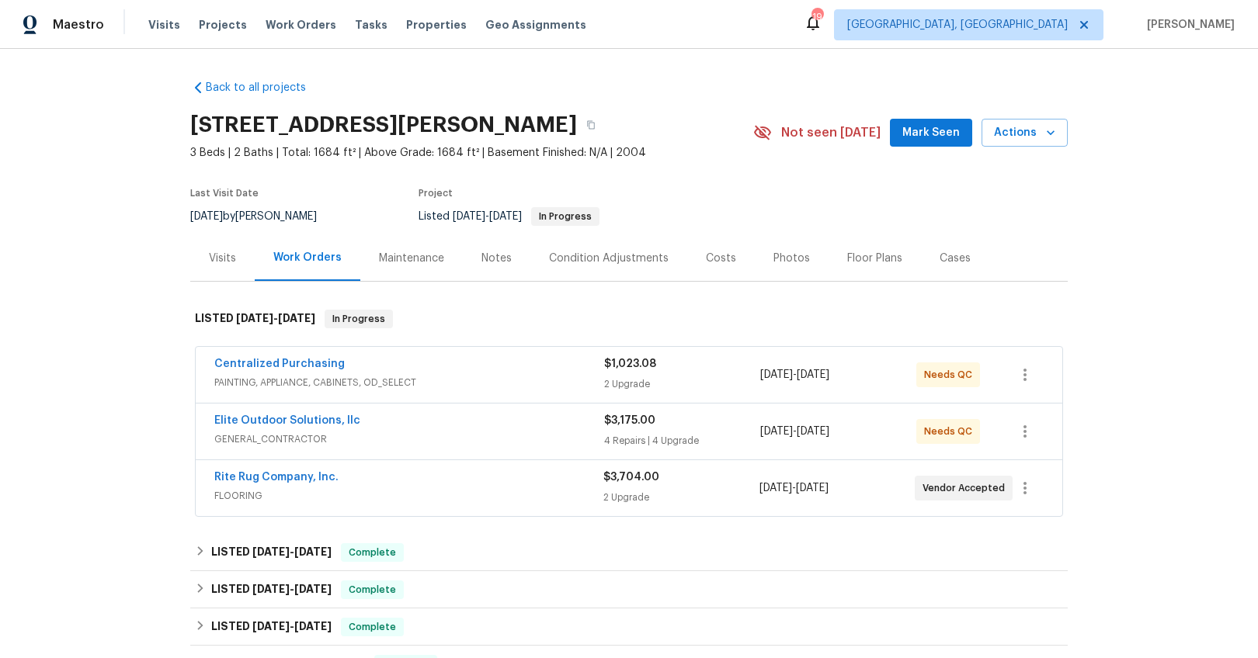
click at [484, 267] on div "Notes" at bounding box center [497, 258] width 68 height 46
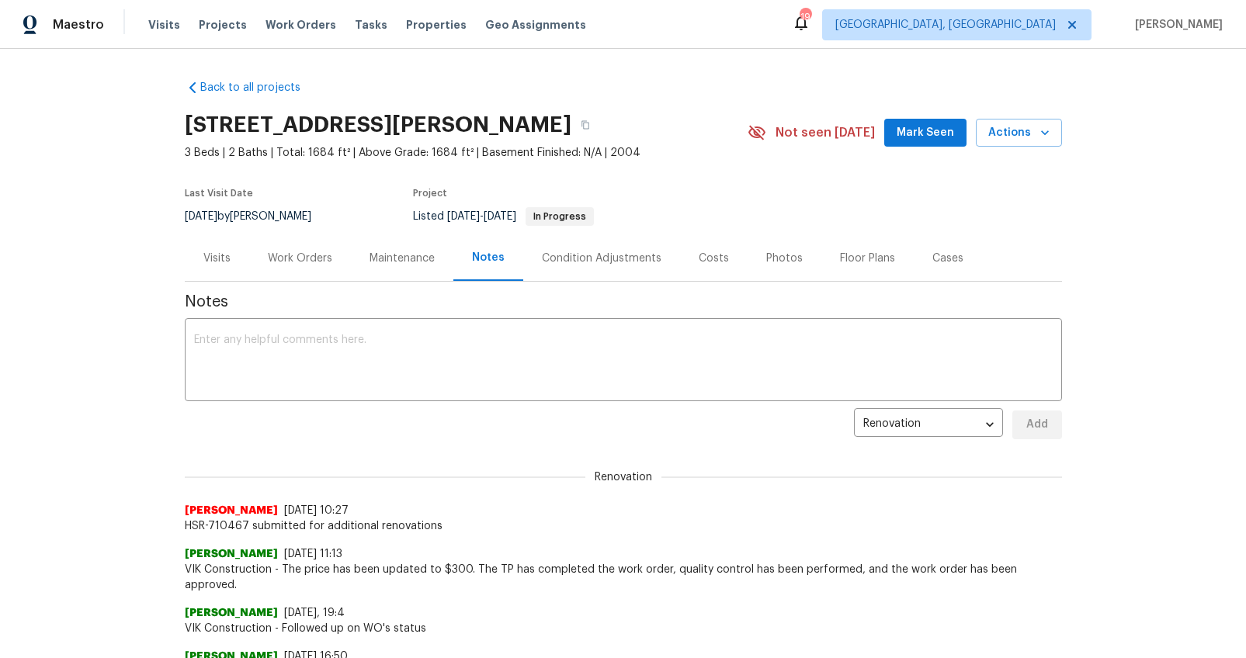
click at [318, 265] on div "Work Orders" at bounding box center [300, 259] width 64 height 16
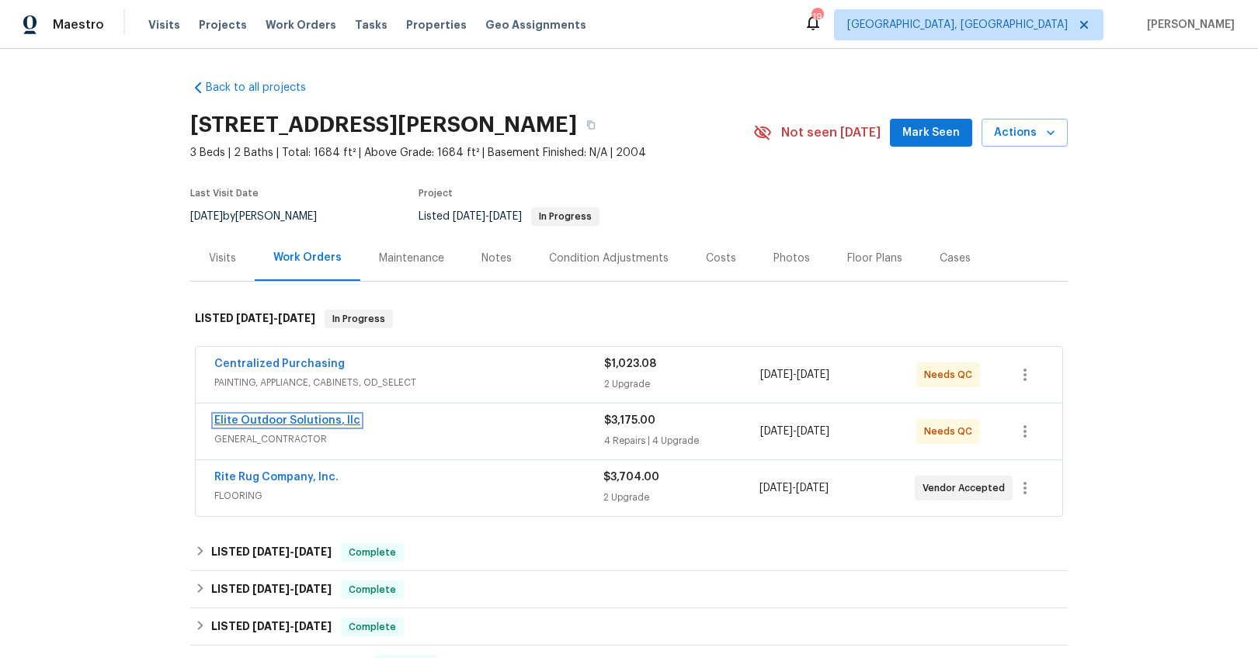
click at [284, 417] on link "Elite Outdoor Solutions, llc" at bounding box center [287, 420] width 146 height 11
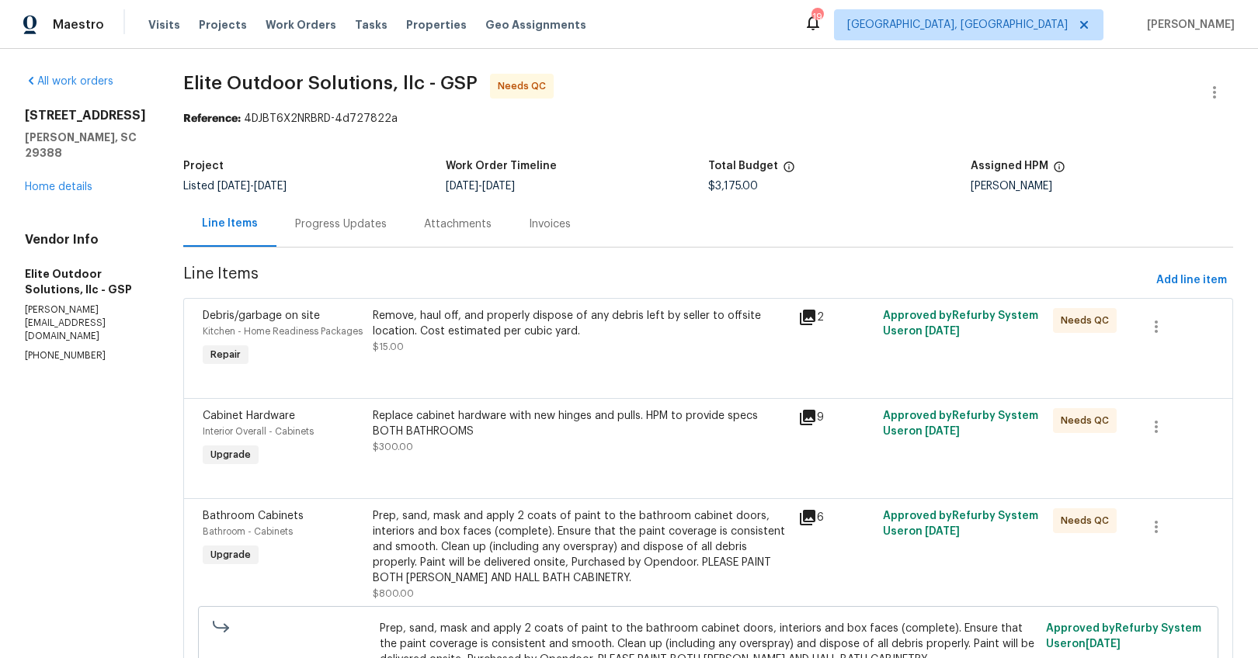
click at [315, 238] on div "Progress Updates" at bounding box center [340, 224] width 129 height 46
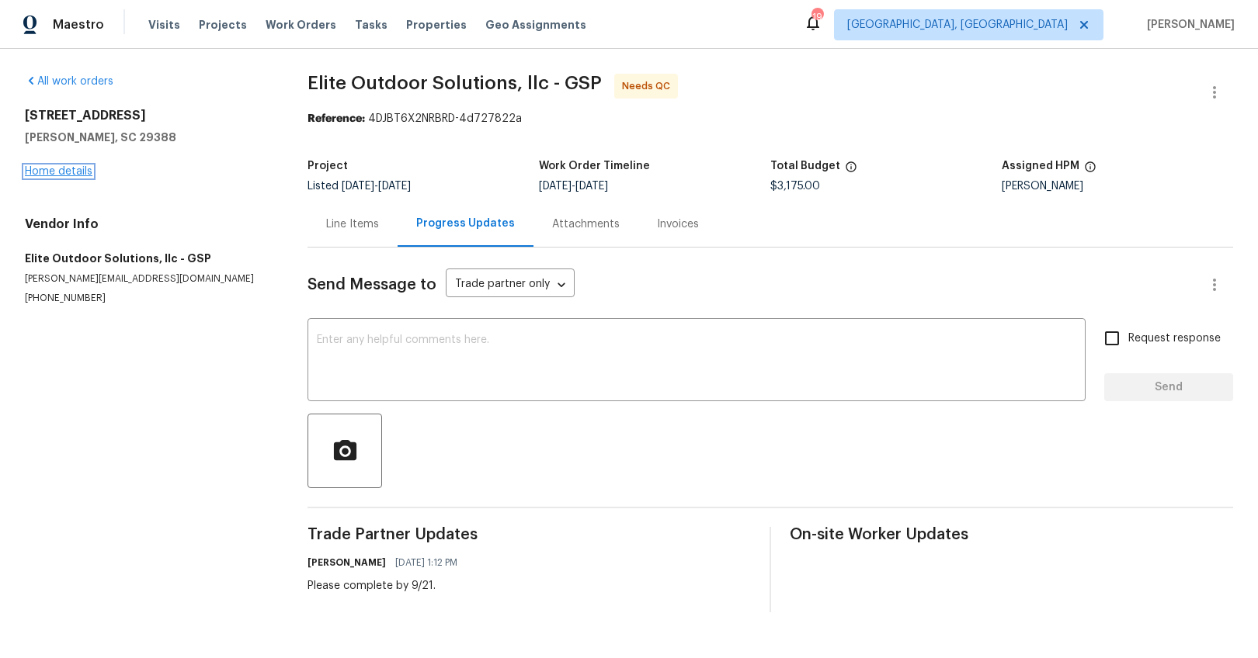
click at [84, 172] on link "Home details" at bounding box center [59, 171] width 68 height 11
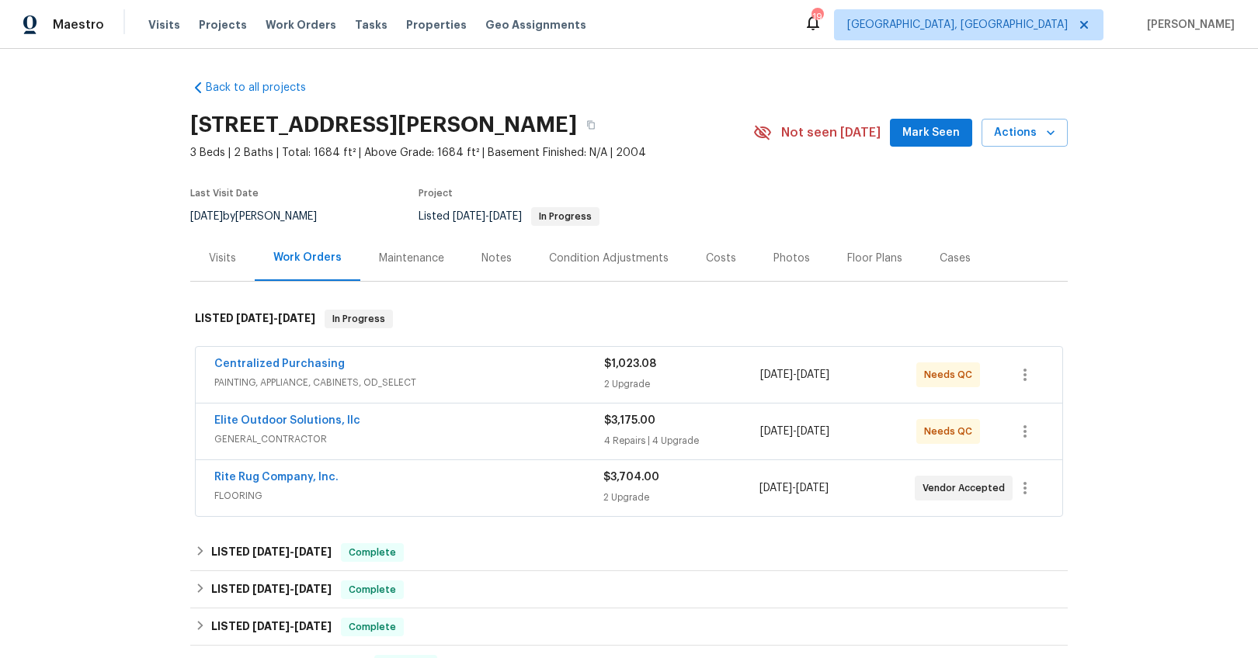
click at [278, 470] on span "Rite Rug Company, Inc." at bounding box center [276, 478] width 124 height 16
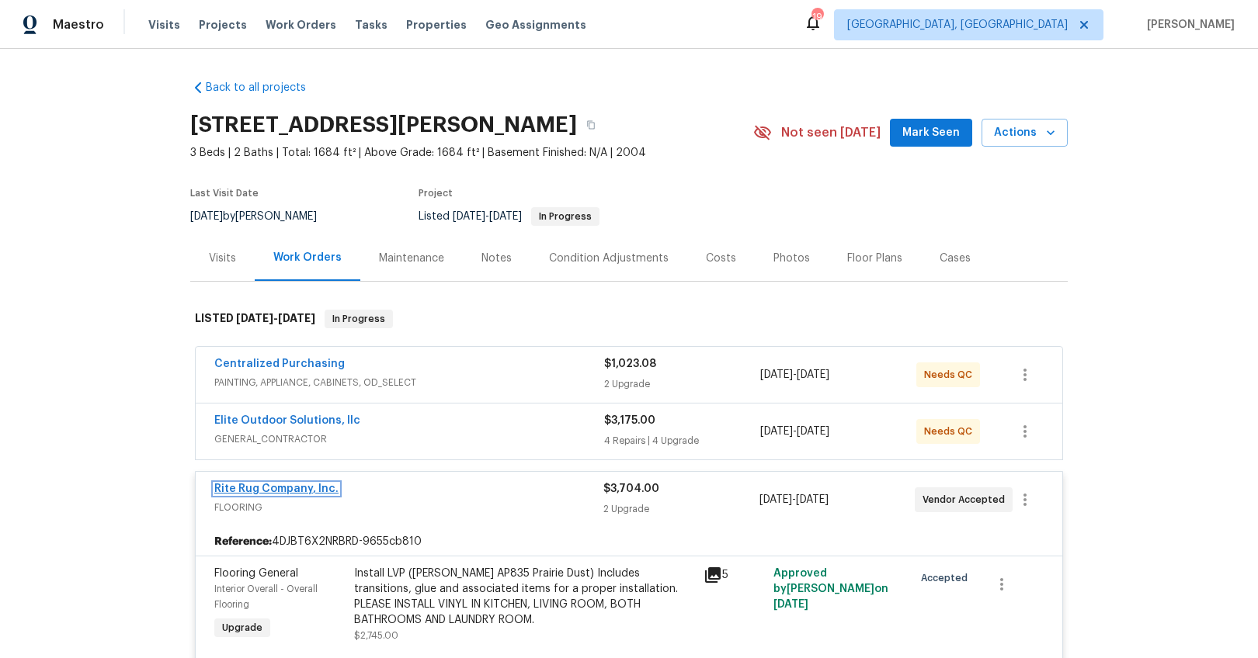
click at [277, 485] on link "Rite Rug Company, Inc." at bounding box center [276, 489] width 124 height 11
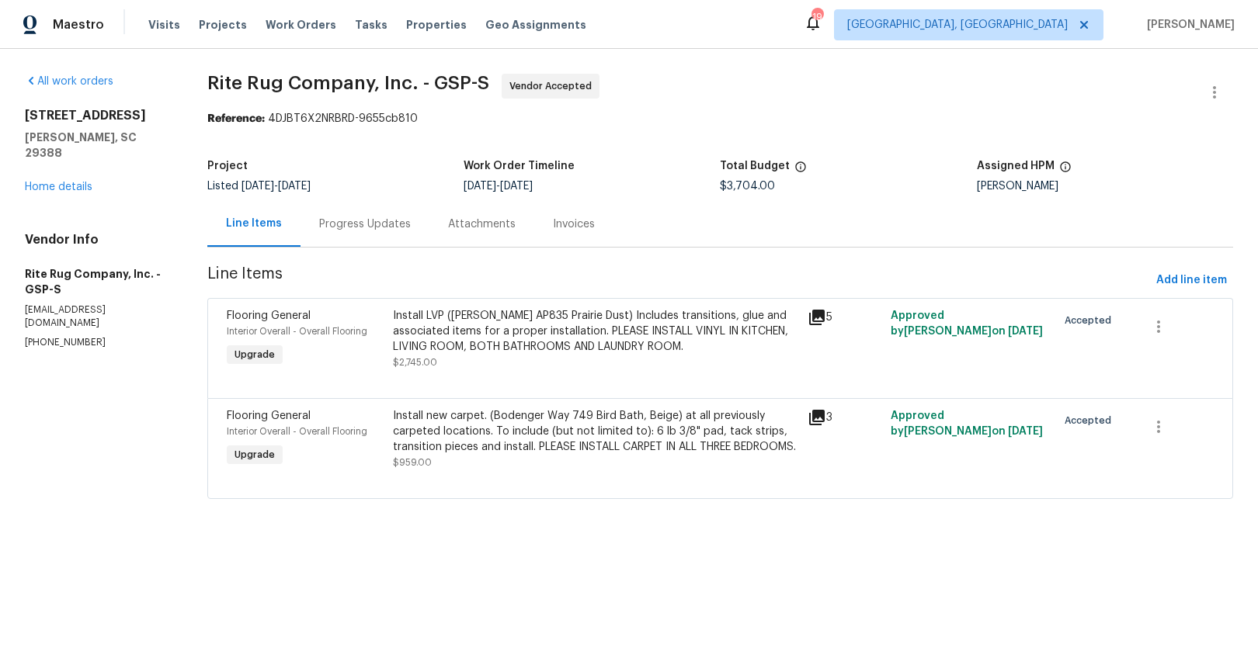
click at [385, 229] on div "Progress Updates" at bounding box center [365, 225] width 92 height 16
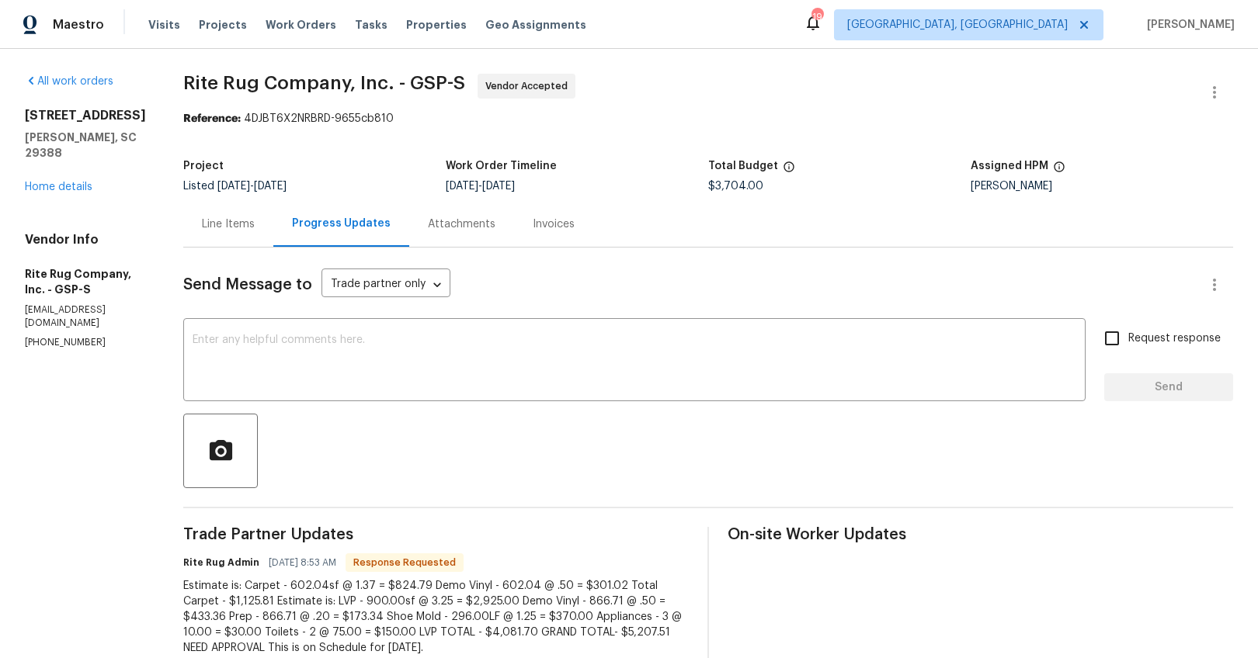
scroll to position [10, 0]
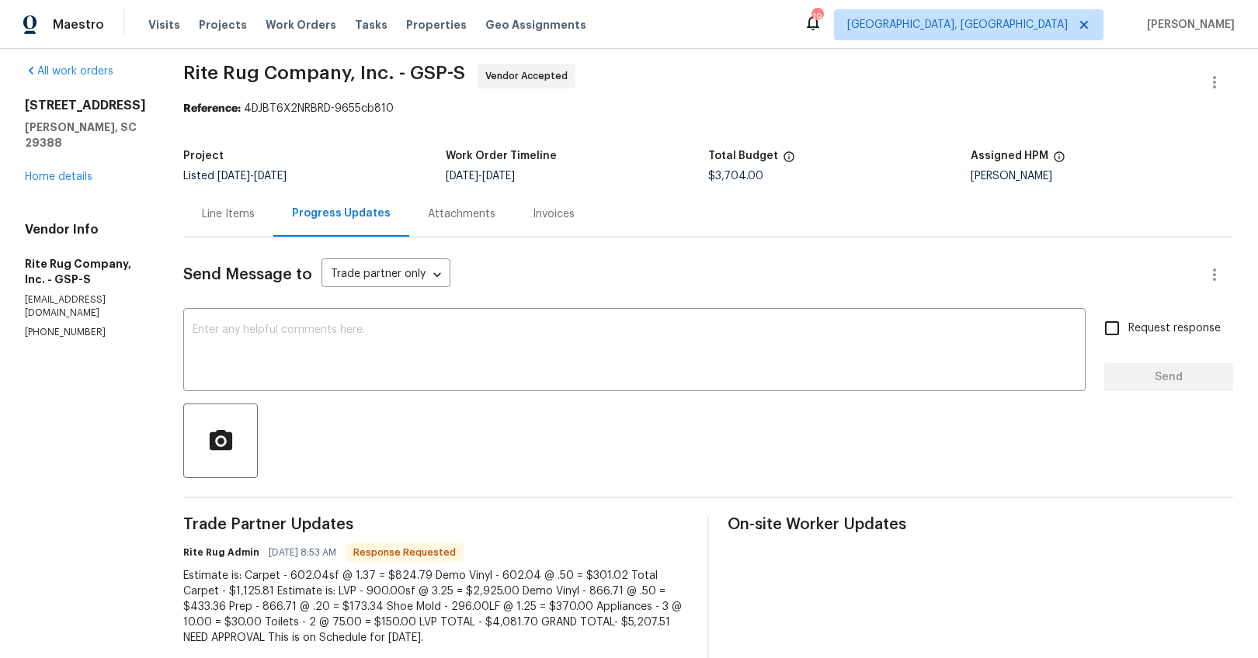
click at [238, 207] on div "Line Items" at bounding box center [228, 215] width 53 height 16
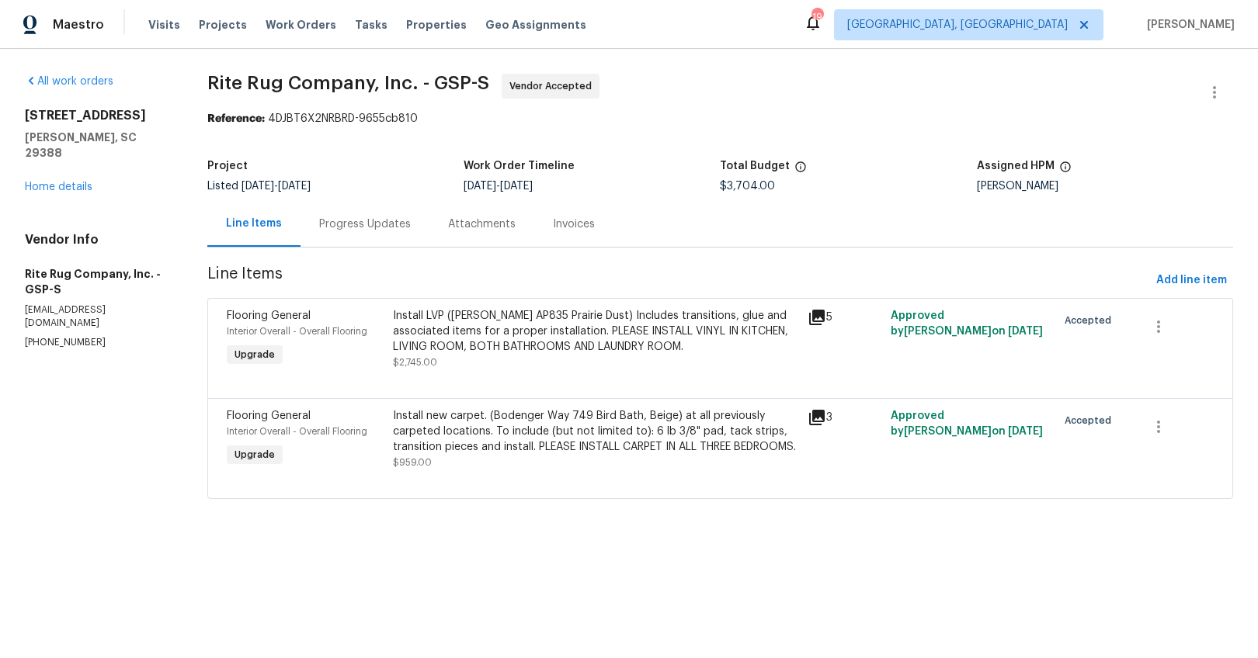
click at [395, 235] on div "Progress Updates" at bounding box center [364, 224] width 129 height 46
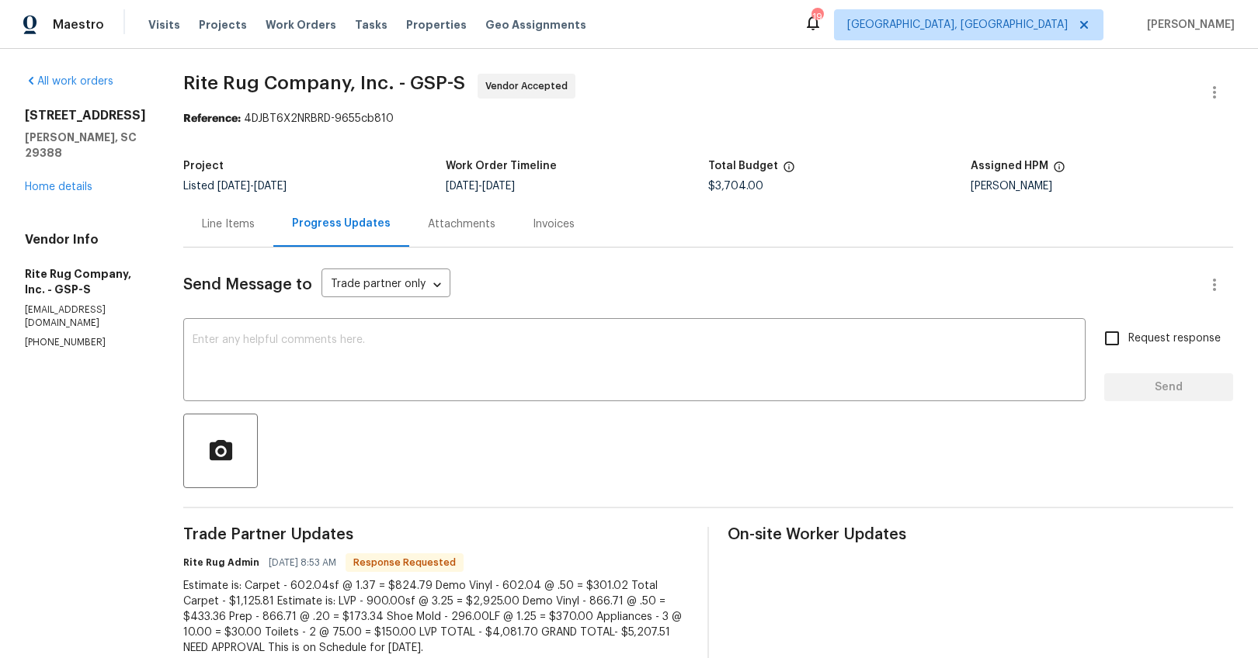
click at [273, 234] on div "Line Items" at bounding box center [228, 224] width 90 height 46
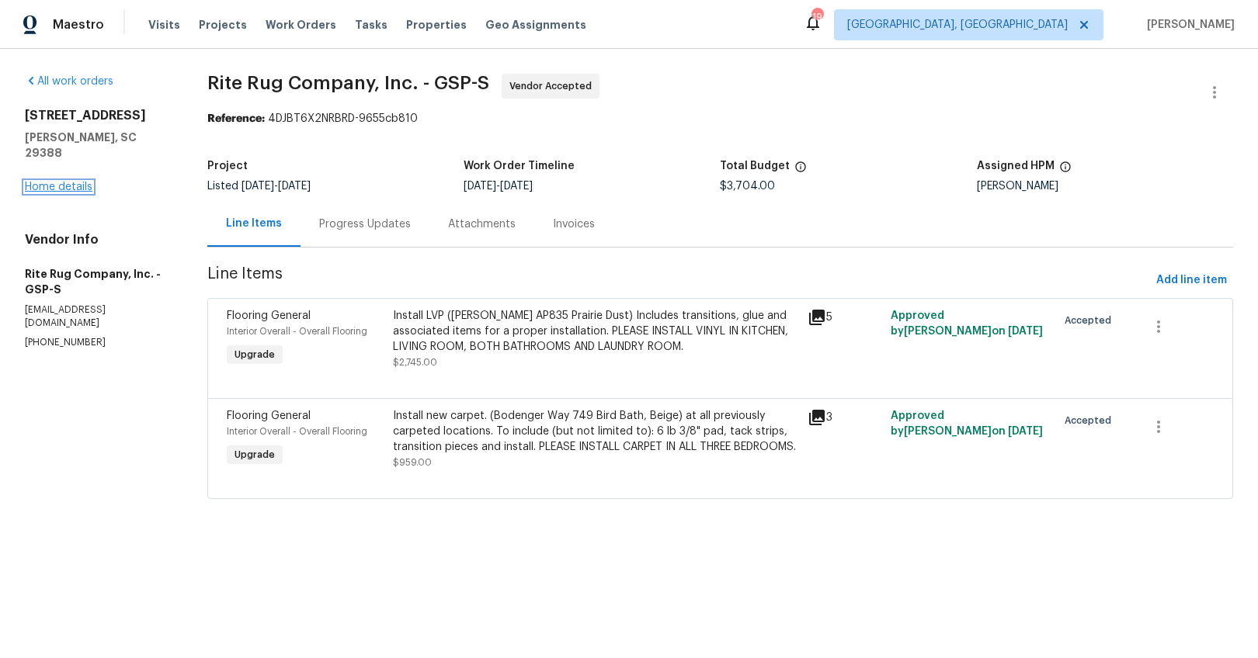
click at [54, 182] on link "Home details" at bounding box center [59, 187] width 68 height 11
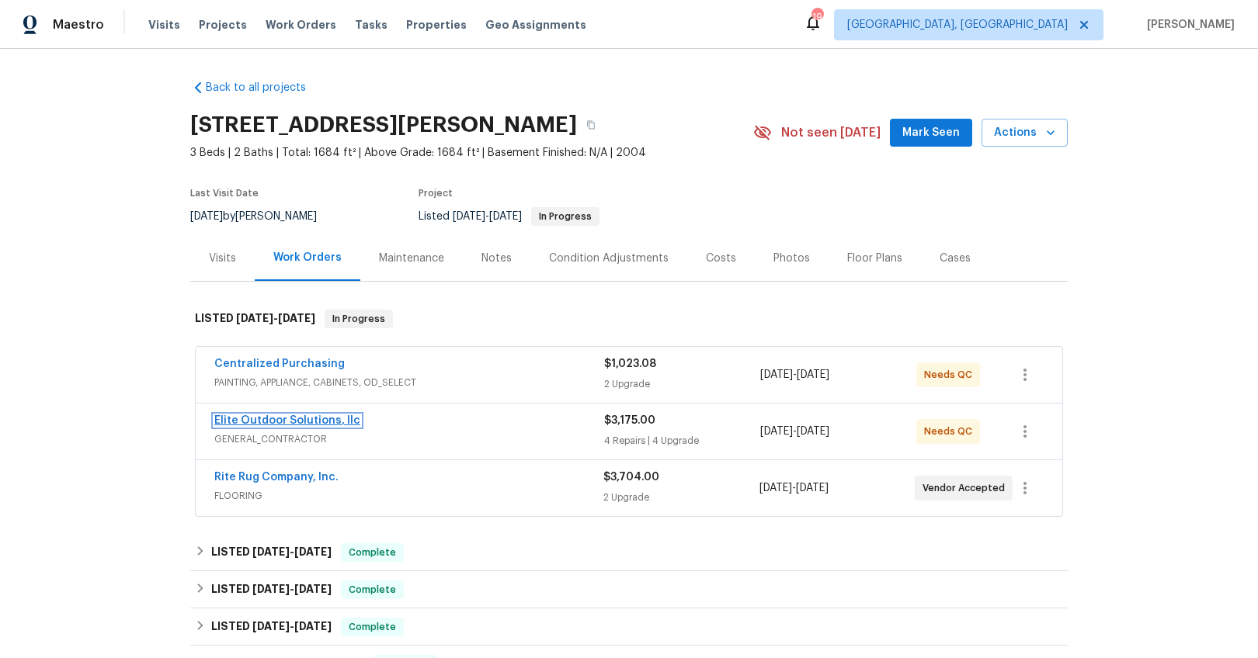
click at [304, 417] on link "Elite Outdoor Solutions, llc" at bounding box center [287, 420] width 146 height 11
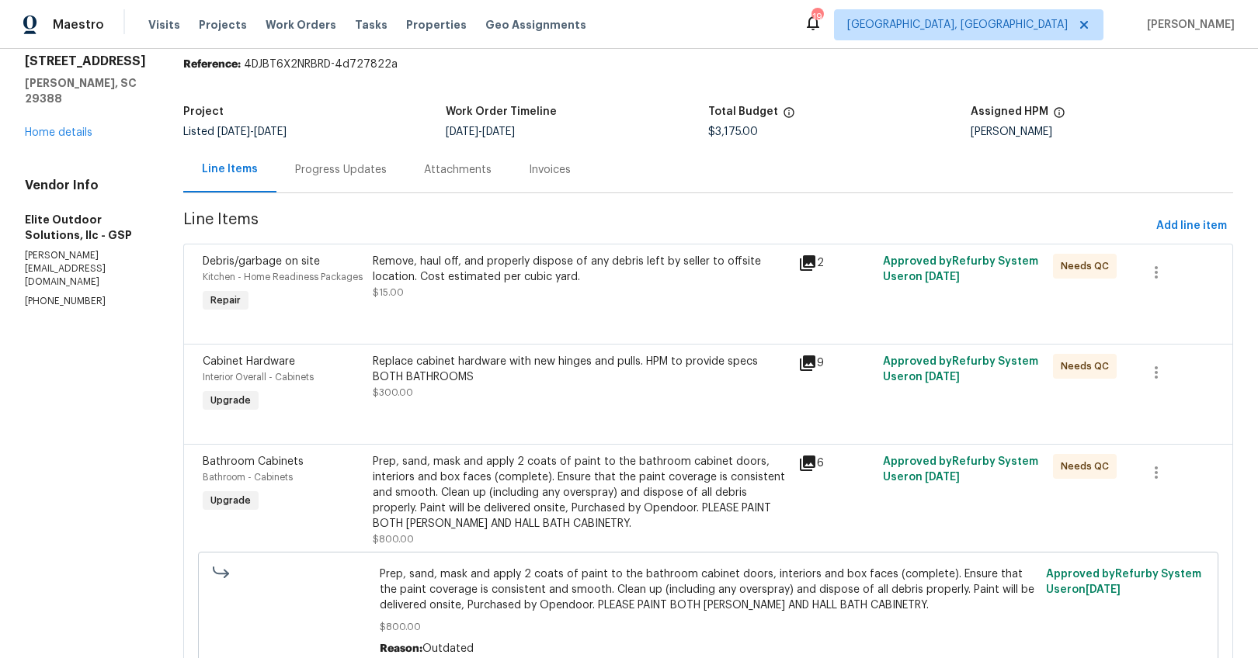
scroll to position [64, 0]
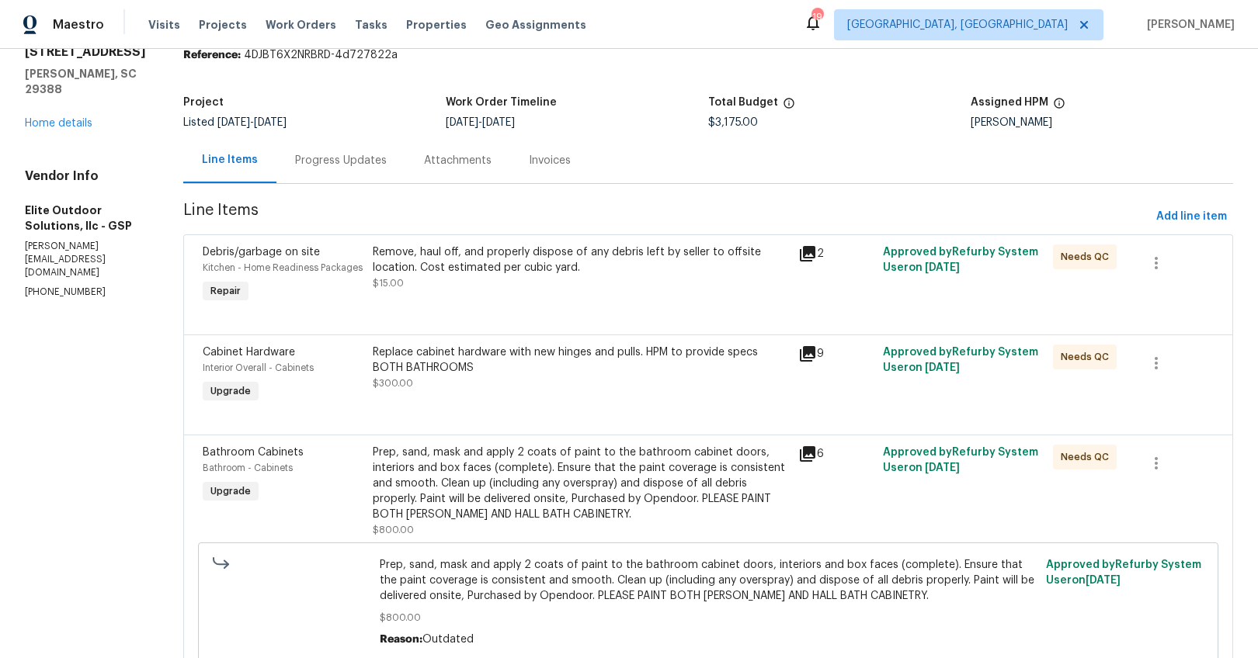
click at [574, 370] on div "Replace cabinet hardware with new hinges and pulls. HPM to provide specs BOTH B…" at bounding box center [581, 360] width 416 height 31
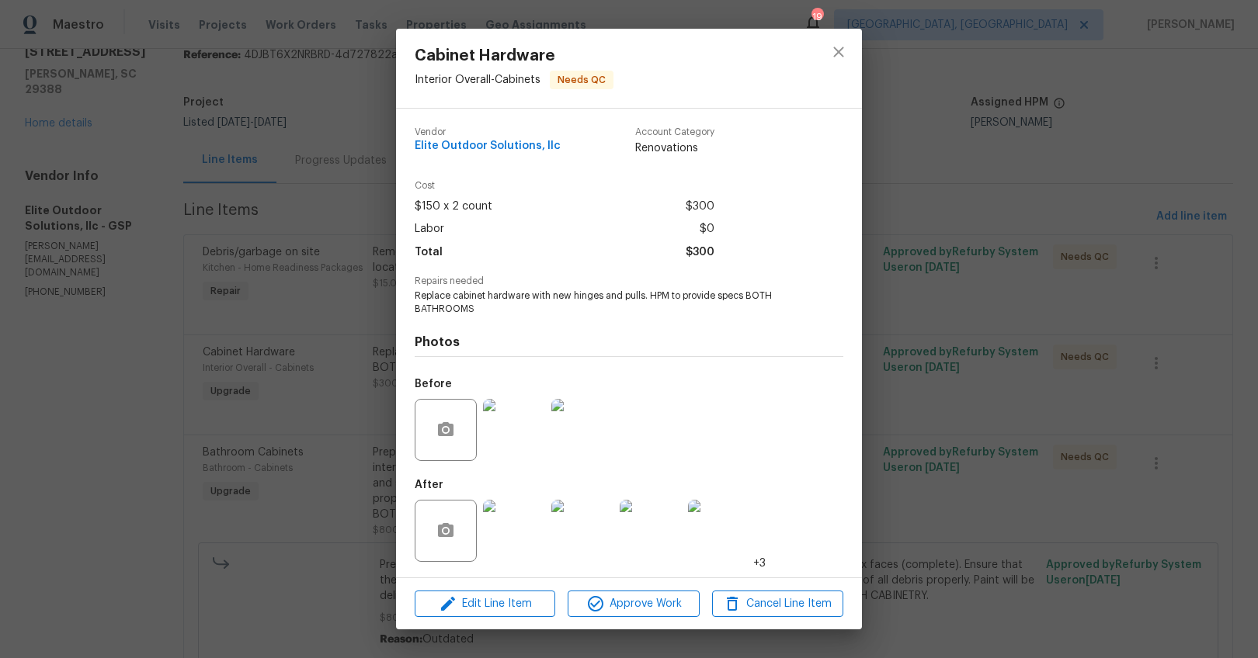
click at [534, 528] on img at bounding box center [514, 531] width 62 height 62
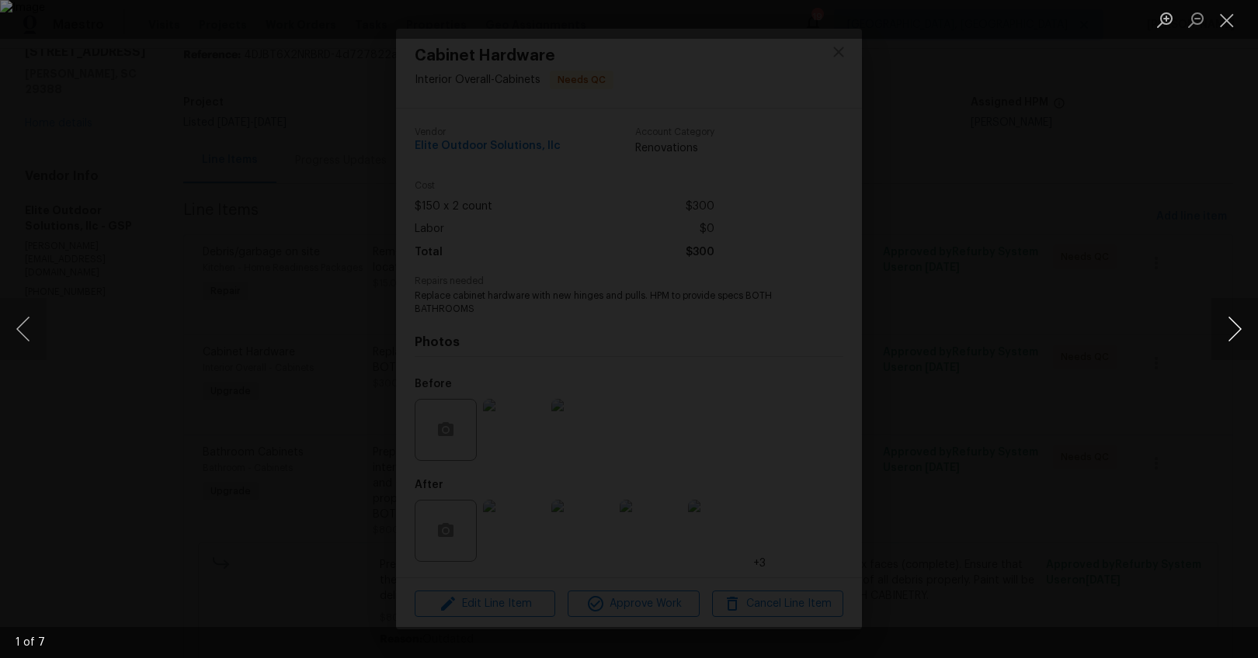
click at [1231, 330] on button "Next image" at bounding box center [1234, 329] width 47 height 62
click at [1231, 329] on button "Next image" at bounding box center [1234, 329] width 47 height 62
click at [1229, 330] on button "Next image" at bounding box center [1234, 329] width 47 height 62
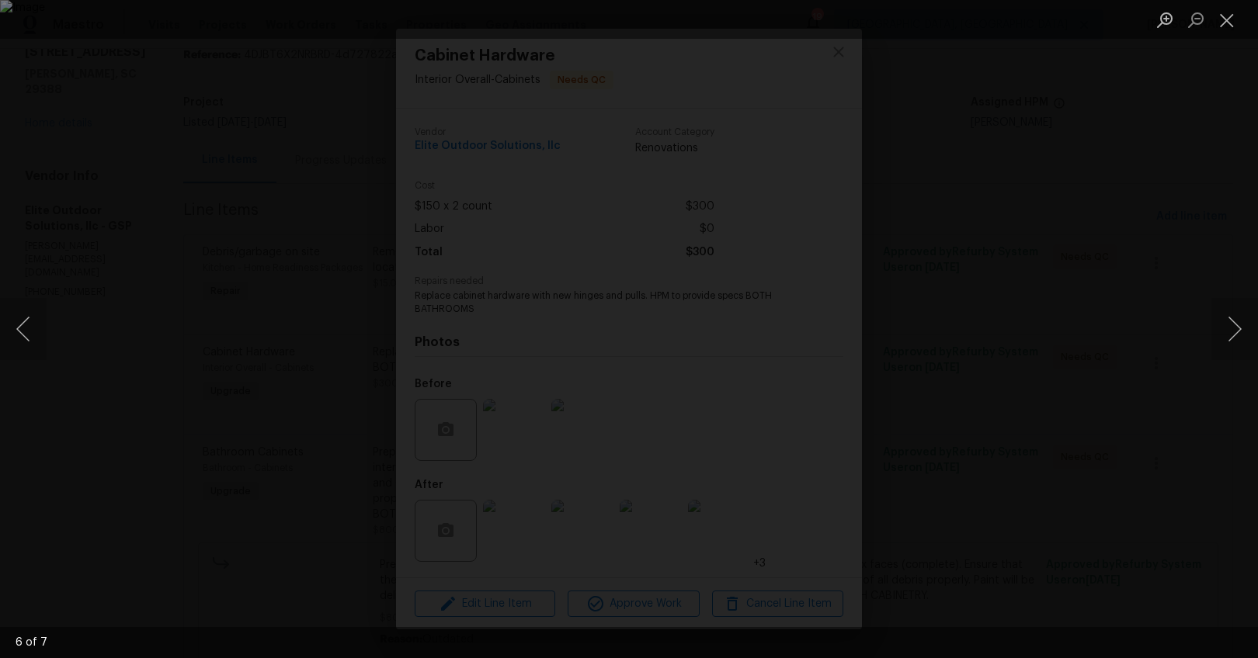
click at [1152, 359] on div "Lightbox" at bounding box center [629, 329] width 1258 height 658
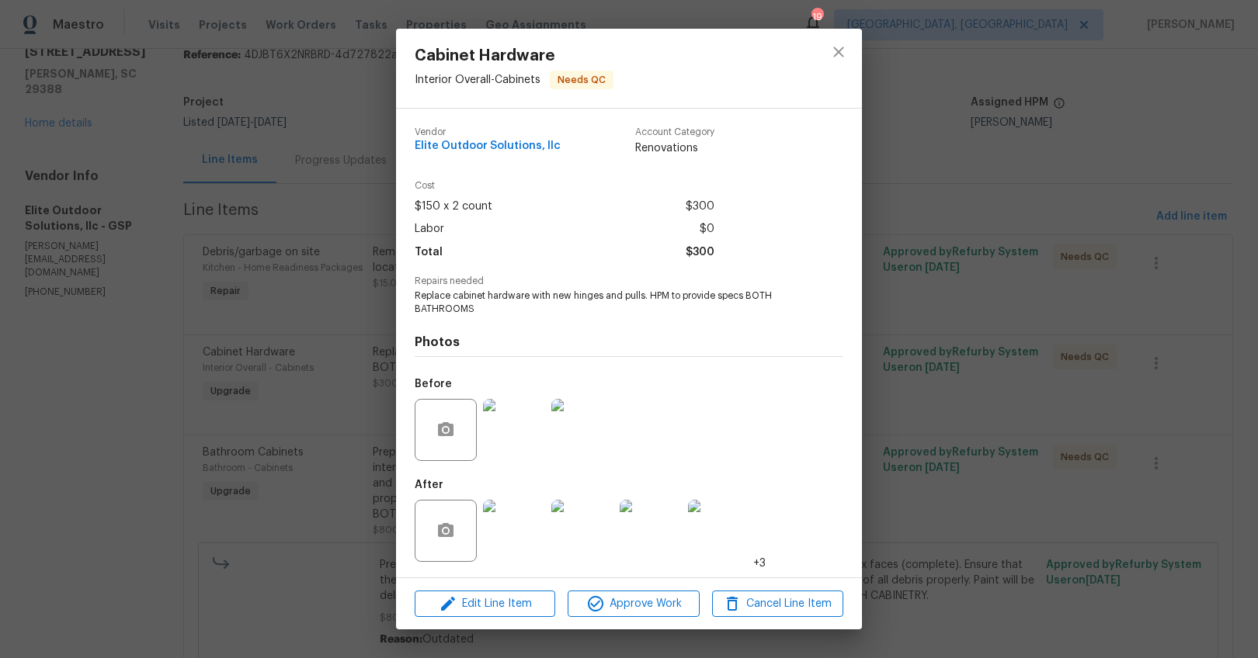
click at [966, 374] on div "Cabinet Hardware Interior Overall - Cabinets Needs QC Vendor Elite Outdoor Solu…" at bounding box center [629, 329] width 1258 height 658
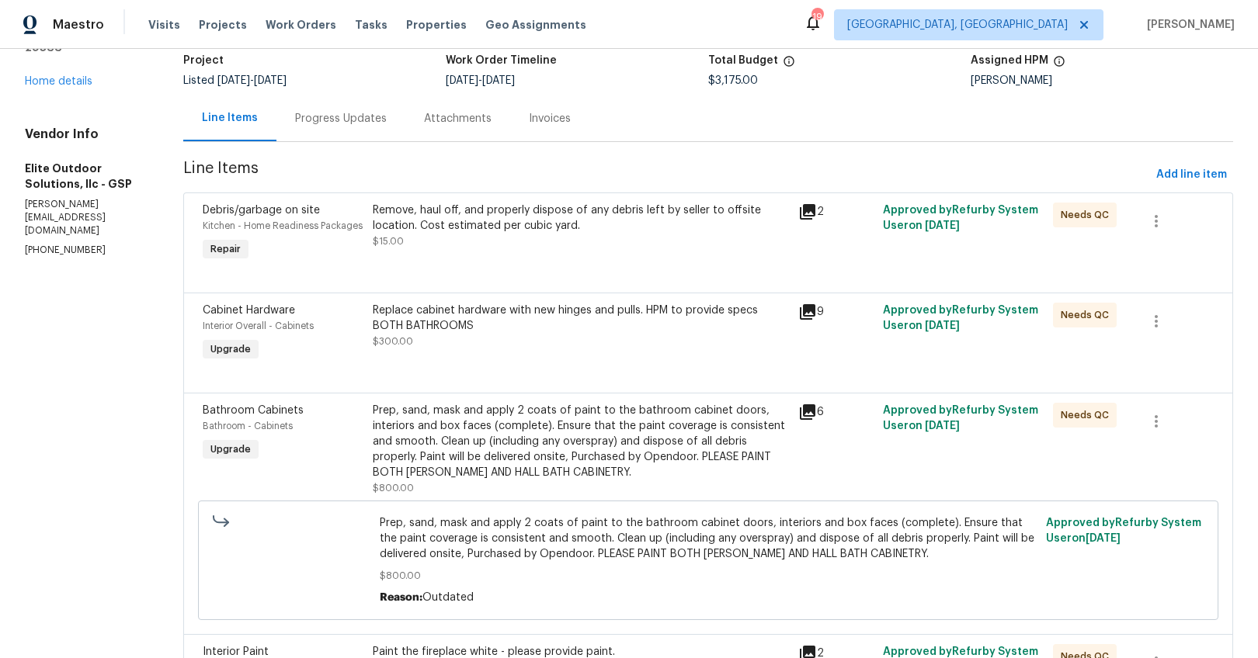
scroll to position [152, 0]
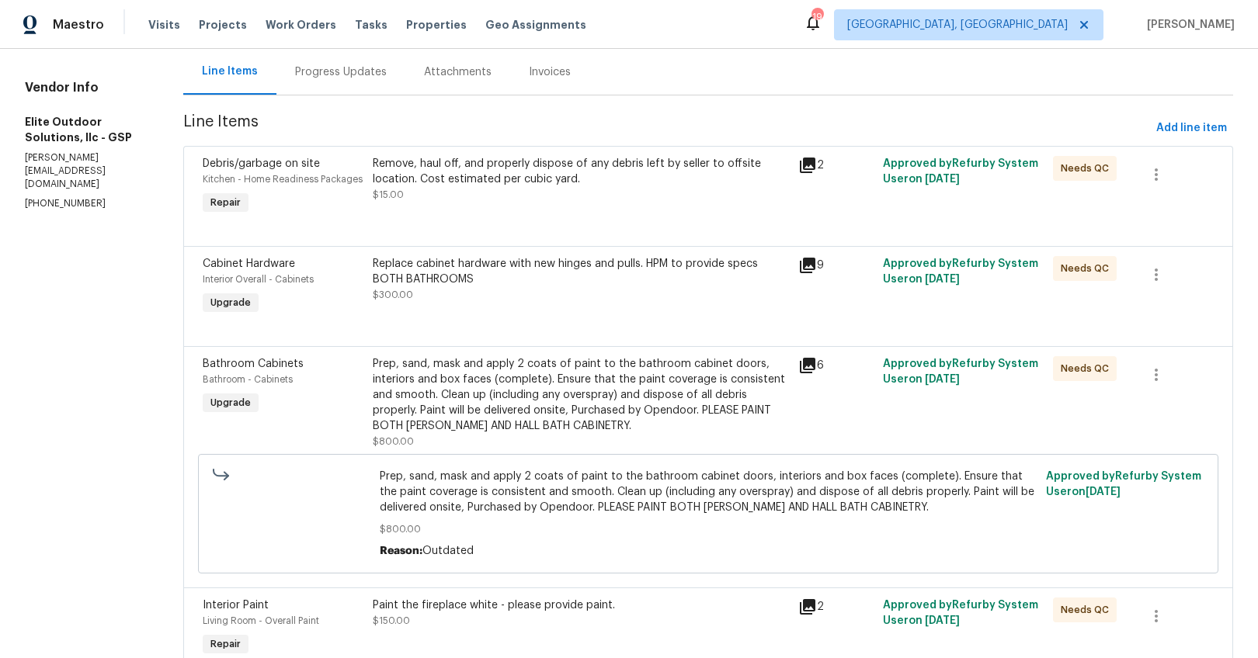
click at [514, 464] on div "Prep, sand, mask and apply 2 coats of paint to the bathroom cabinet doors, inte…" at bounding box center [708, 513] width 667 height 99
click at [509, 393] on div "Prep, sand, mask and apply 2 coats of paint to the bathroom cabinet doors, inte…" at bounding box center [581, 395] width 416 height 78
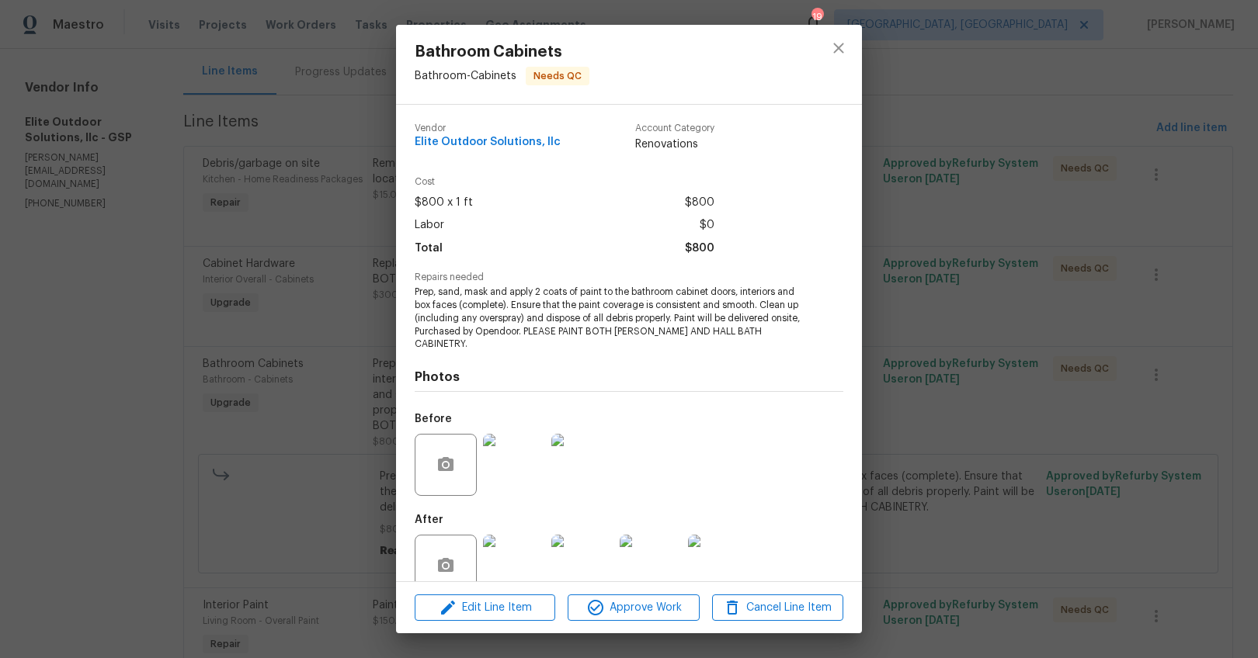
click at [509, 559] on img at bounding box center [514, 566] width 62 height 62
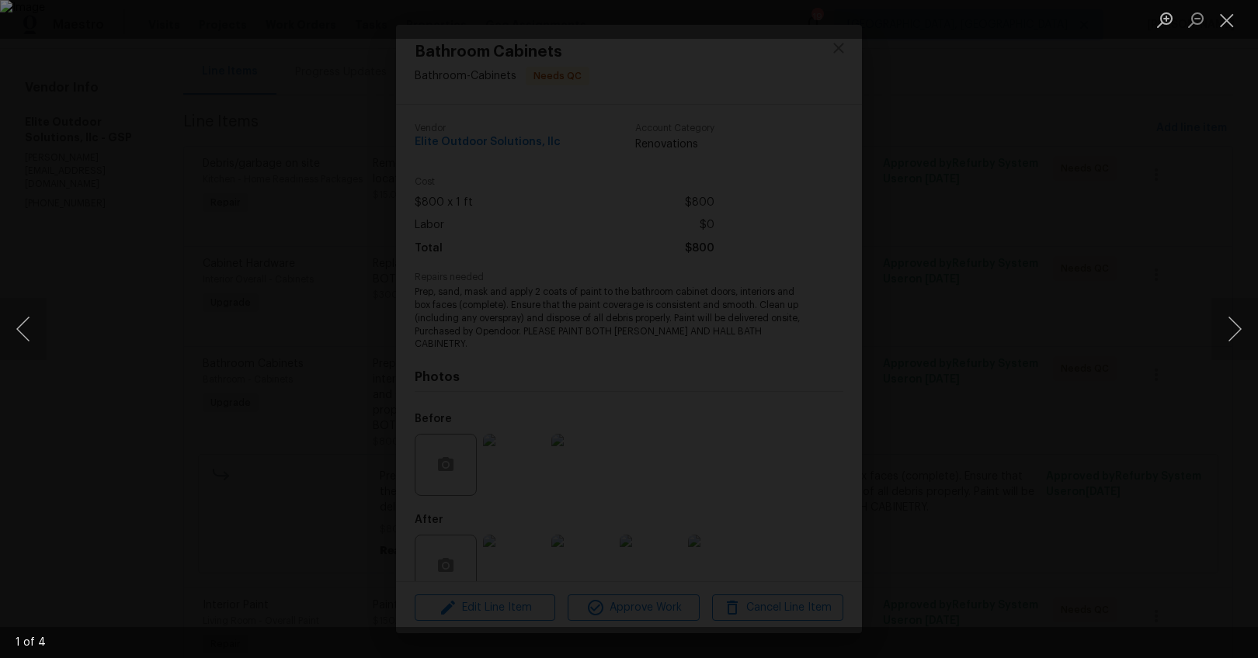
click at [1087, 419] on div "Lightbox" at bounding box center [629, 329] width 1258 height 658
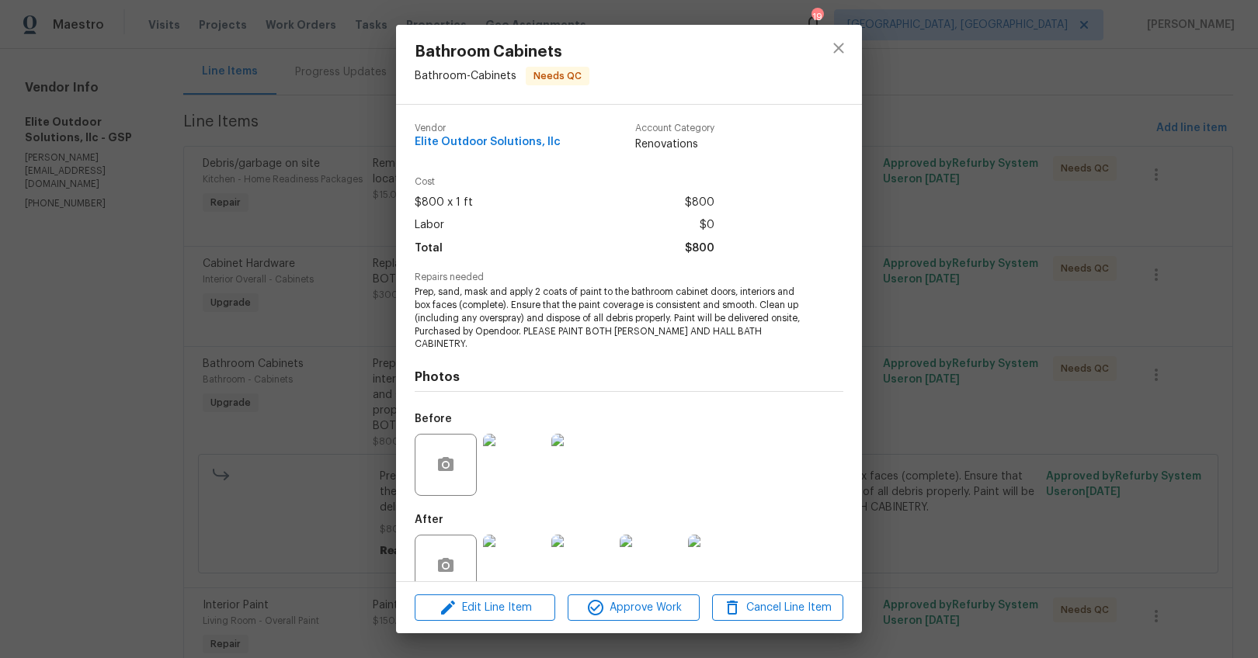
click at [1022, 356] on div "Bathroom Cabinets Bathroom - Cabinets Needs QC Vendor Elite Outdoor Solutions, …" at bounding box center [629, 329] width 1258 height 658
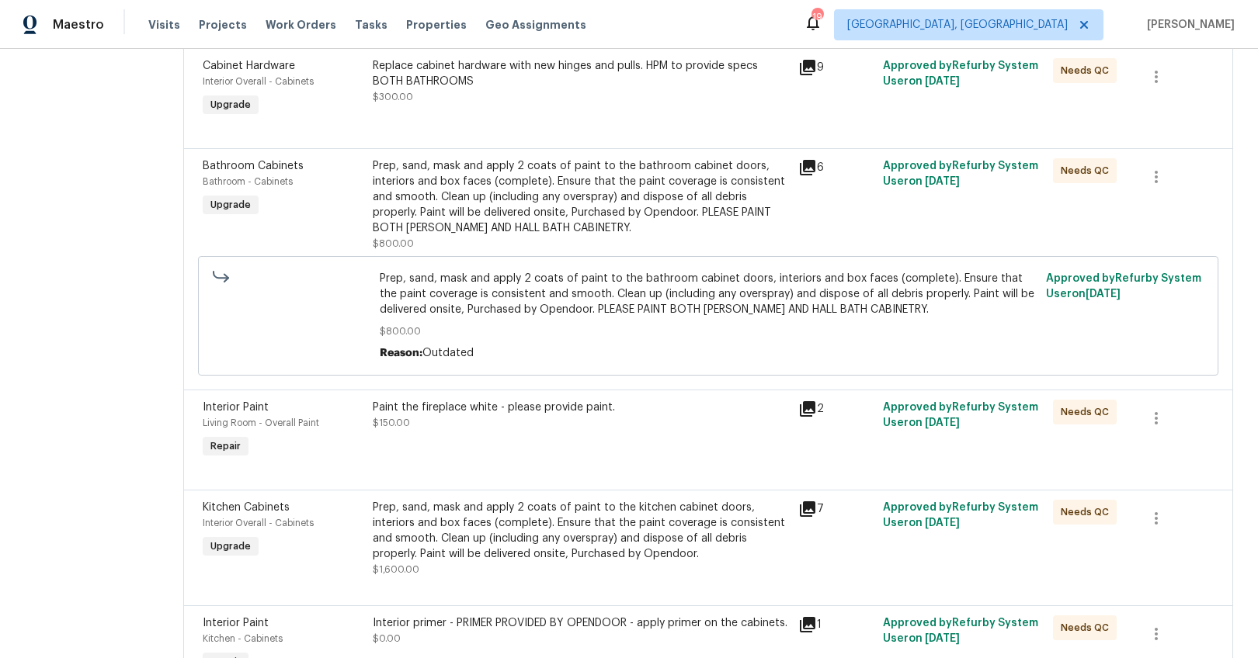
scroll to position [362, 0]
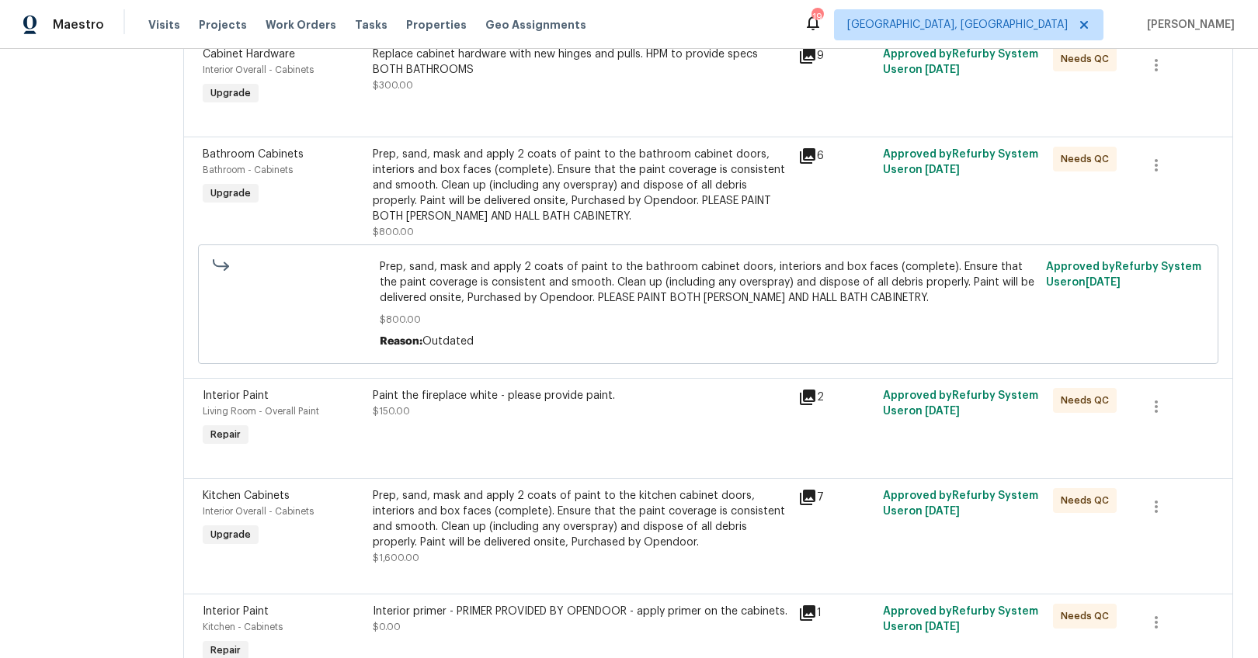
click at [460, 419] on div "Paint the fireplace white - please provide paint. $150.00" at bounding box center [581, 403] width 416 height 31
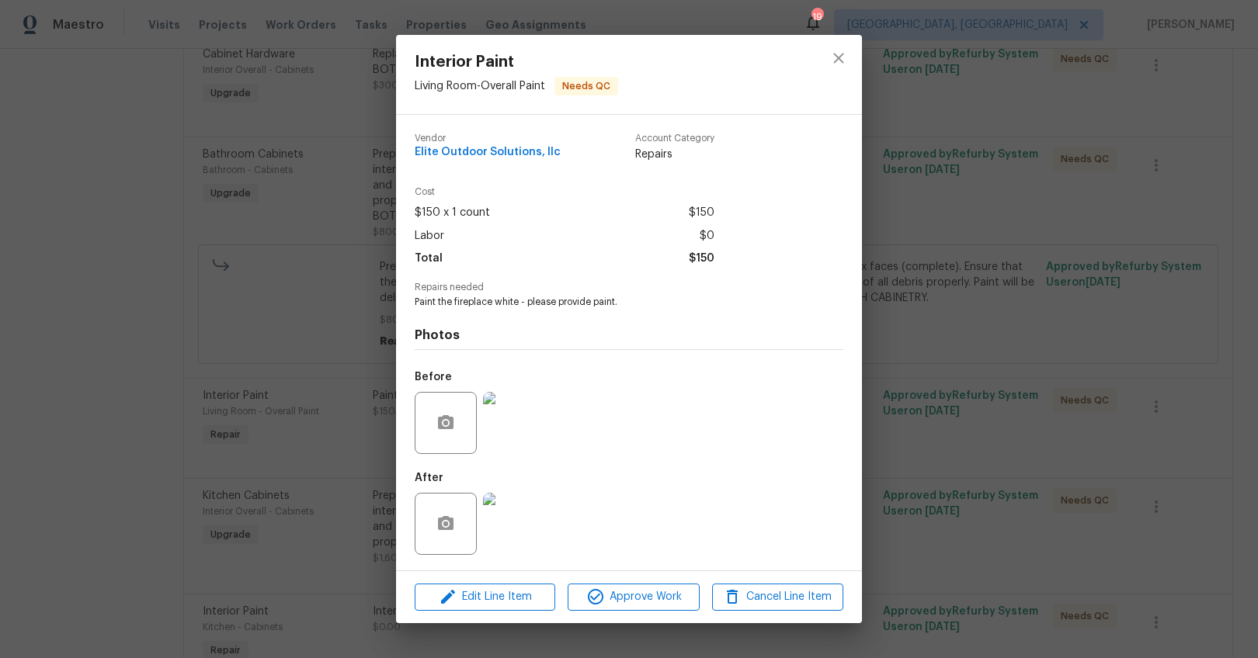
click at [501, 519] on img at bounding box center [514, 524] width 62 height 62
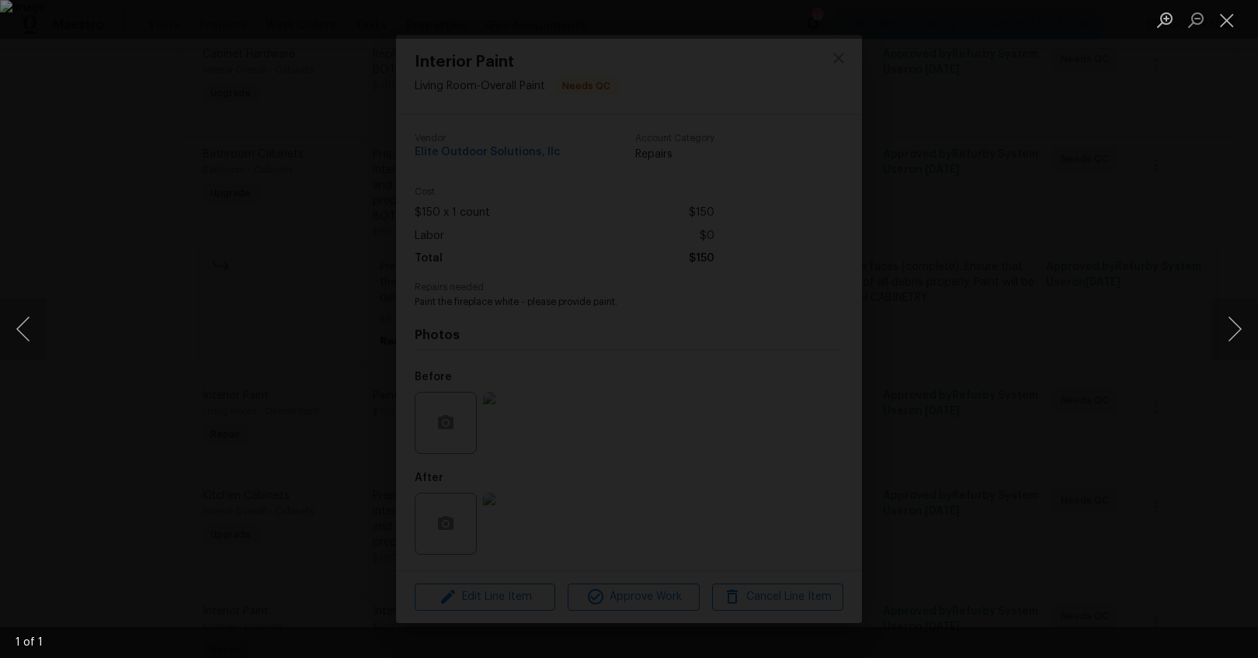
click at [1081, 405] on div "Lightbox" at bounding box center [629, 329] width 1258 height 658
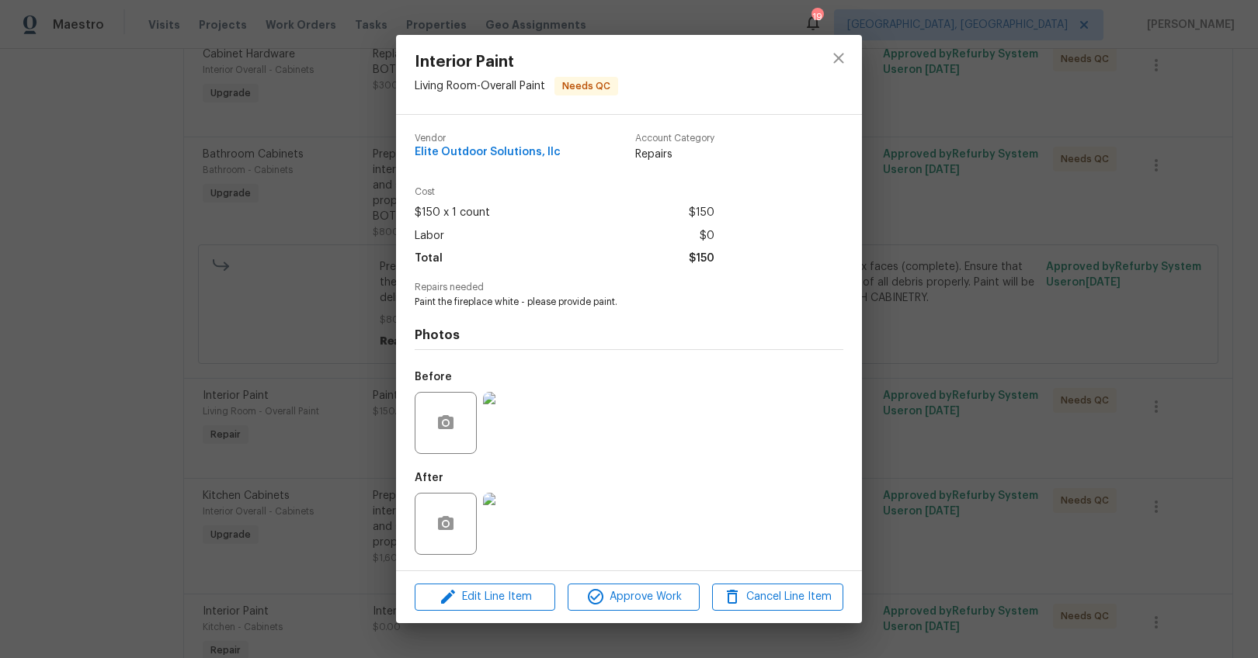
click at [1081, 405] on div "Interior Paint Living Room - Overall Paint Needs QC Vendor Elite Outdoor Soluti…" at bounding box center [629, 329] width 1258 height 658
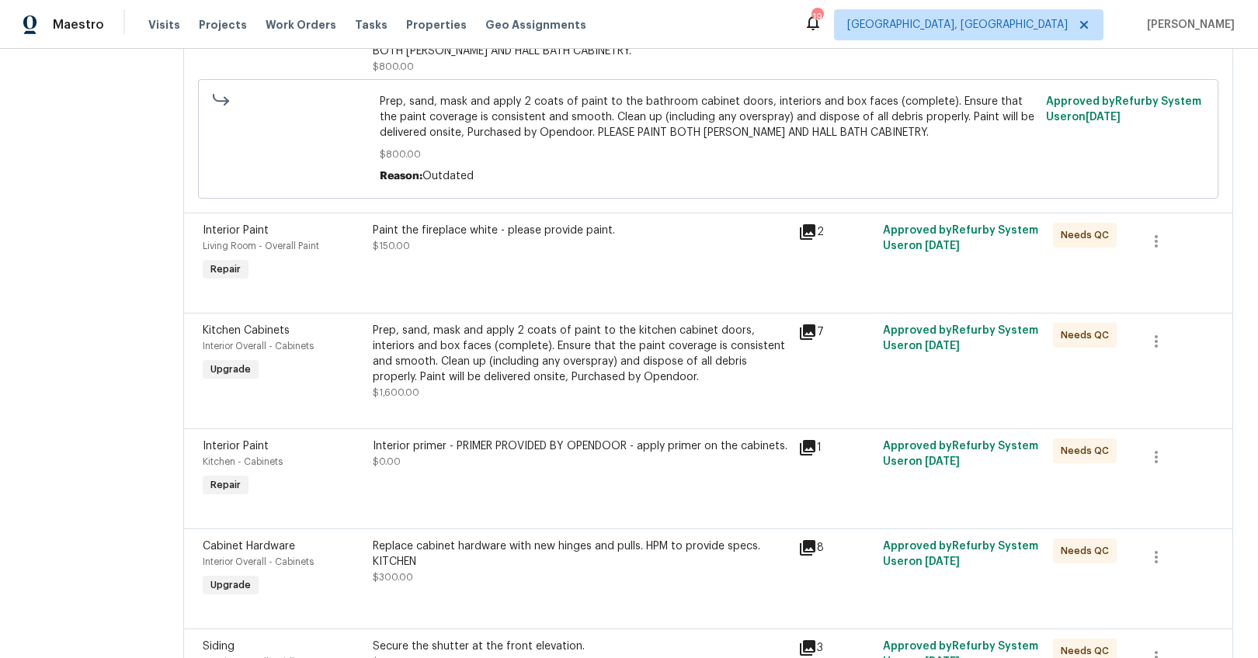
scroll to position [544, 0]
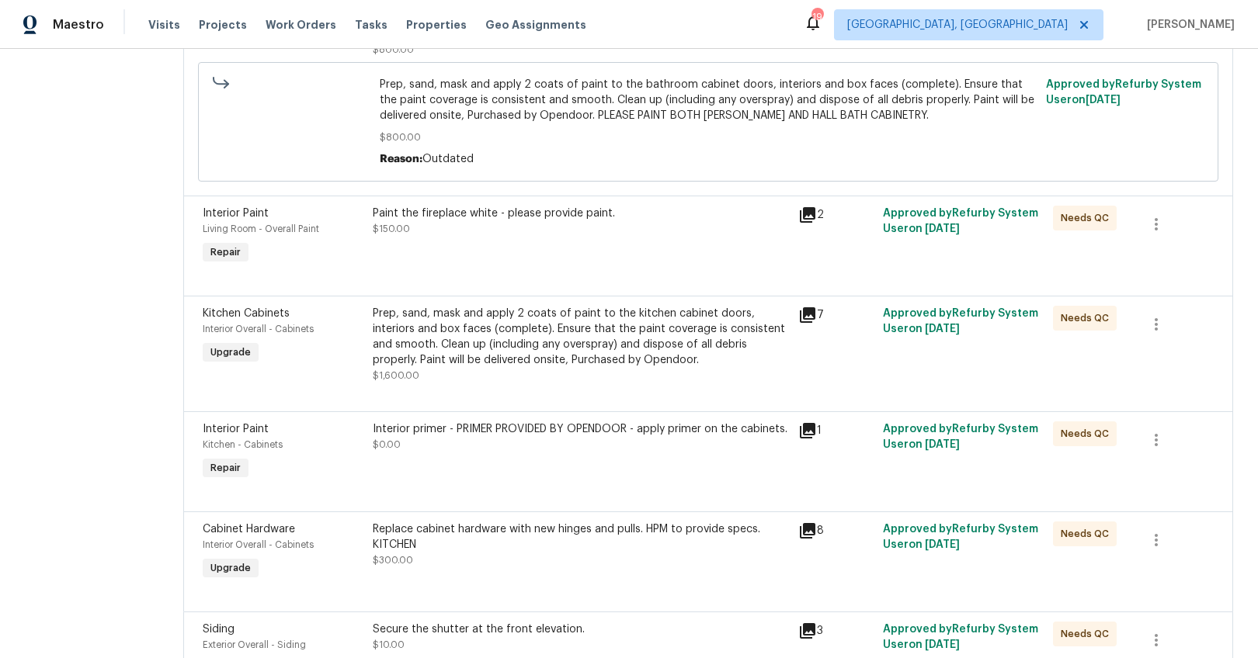
click at [568, 363] on div "Prep, sand, mask and apply 2 coats of paint to the kitchen cabinet doors, inter…" at bounding box center [581, 337] width 416 height 62
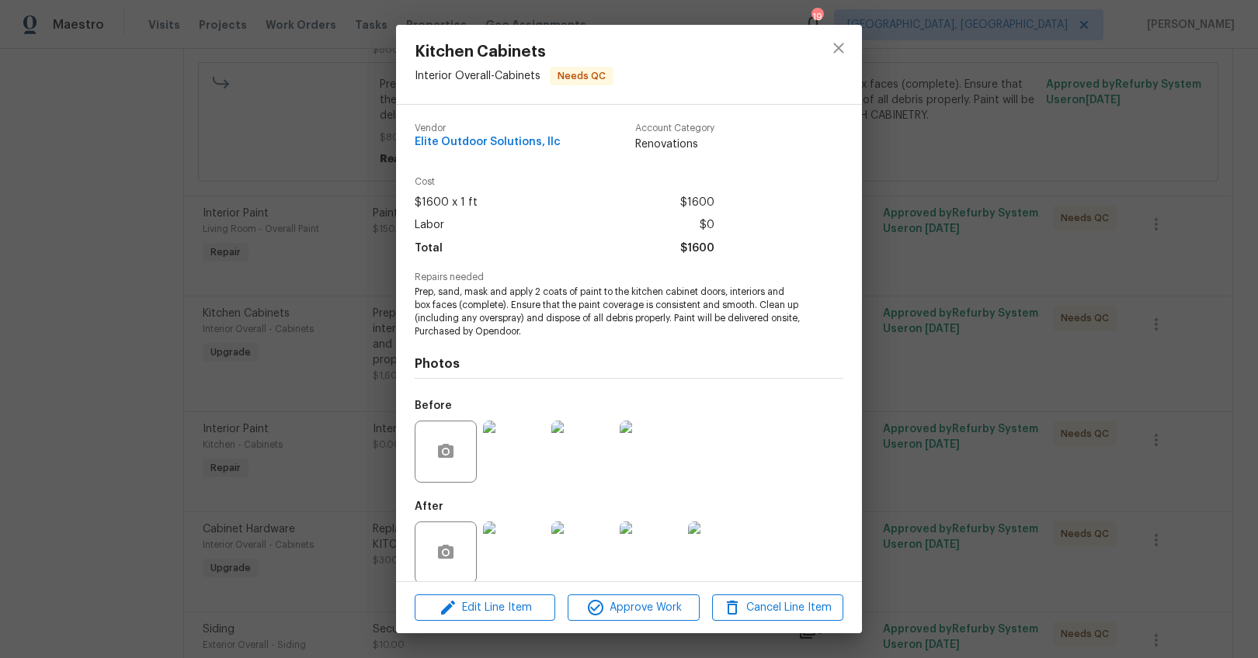
scroll to position [18, 0]
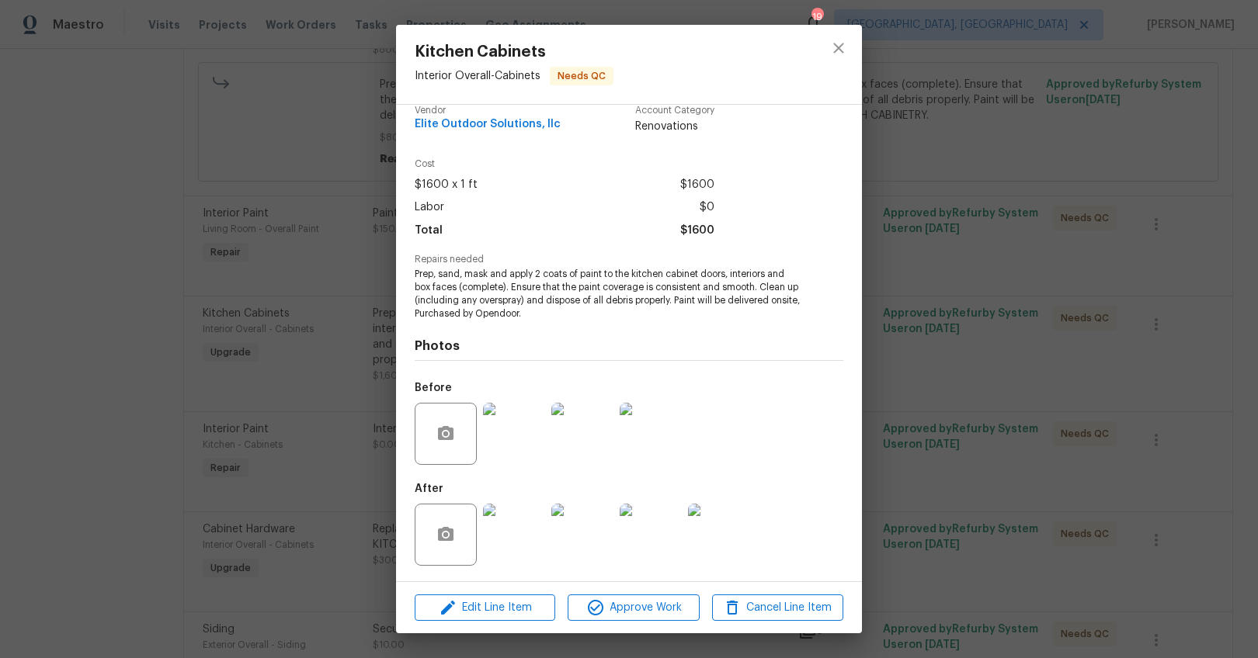
click at [535, 505] on img at bounding box center [514, 535] width 62 height 62
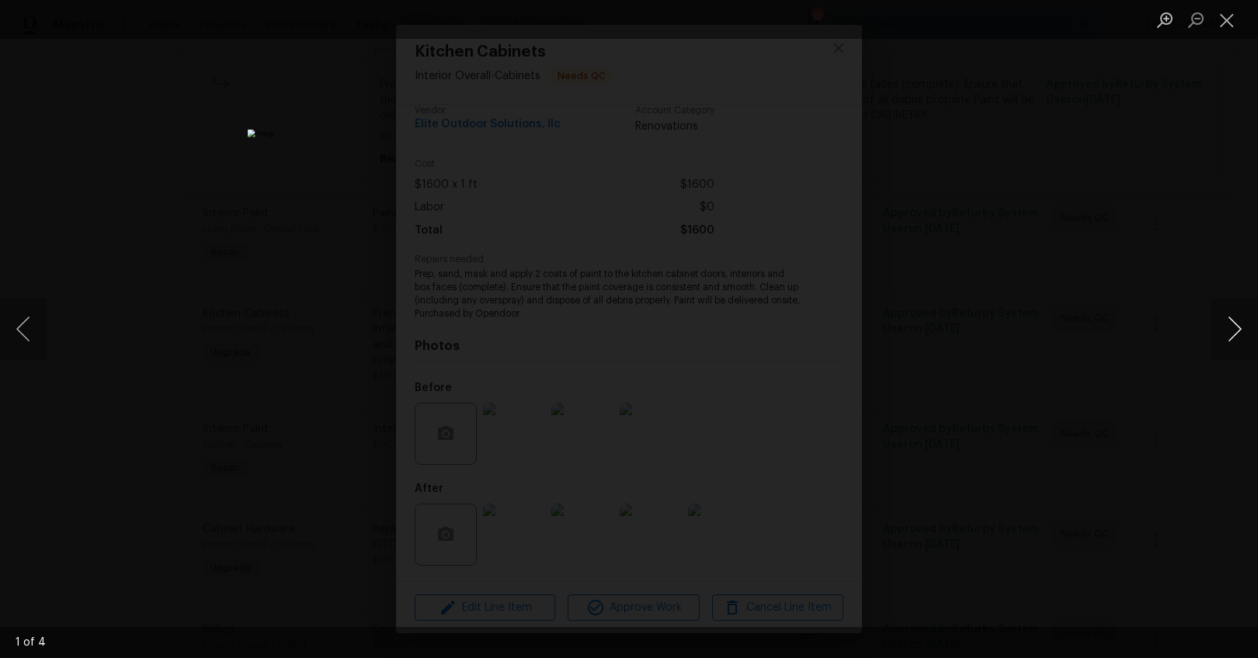
click at [1217, 336] on button "Next image" at bounding box center [1234, 329] width 47 height 62
click at [1155, 369] on div "Lightbox" at bounding box center [629, 329] width 1258 height 658
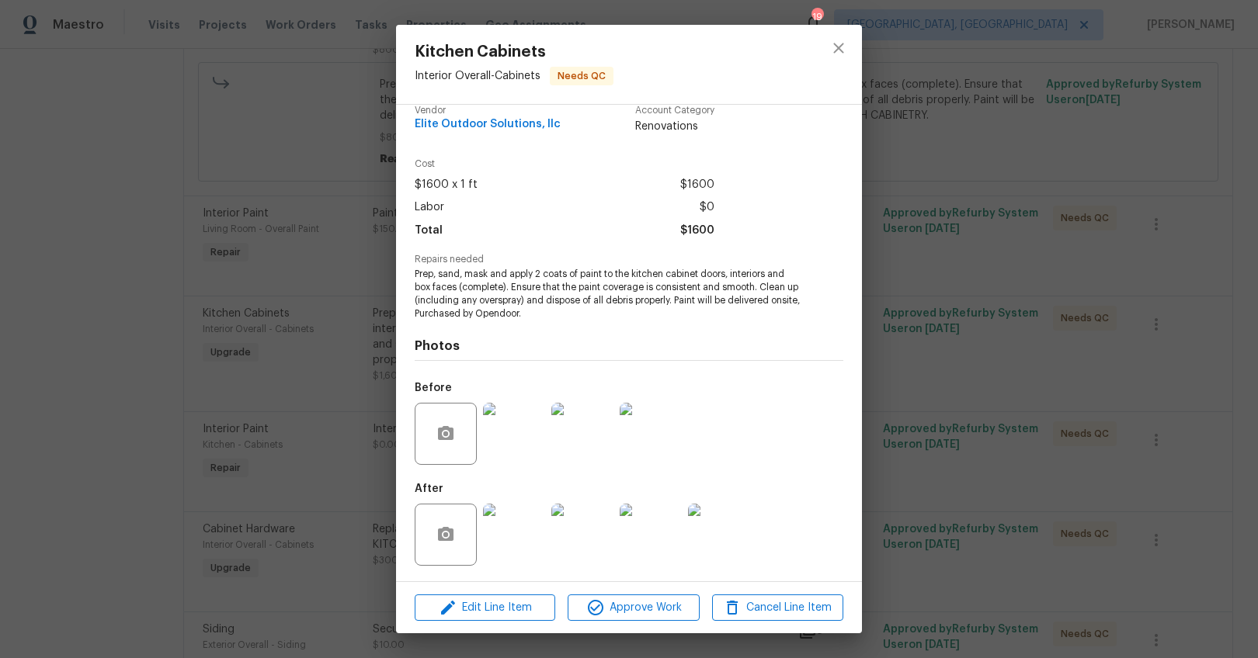
click at [1117, 387] on div "Kitchen Cabinets Interior Overall - Cabinets Needs QC Vendor Elite Outdoor Solu…" at bounding box center [629, 329] width 1258 height 658
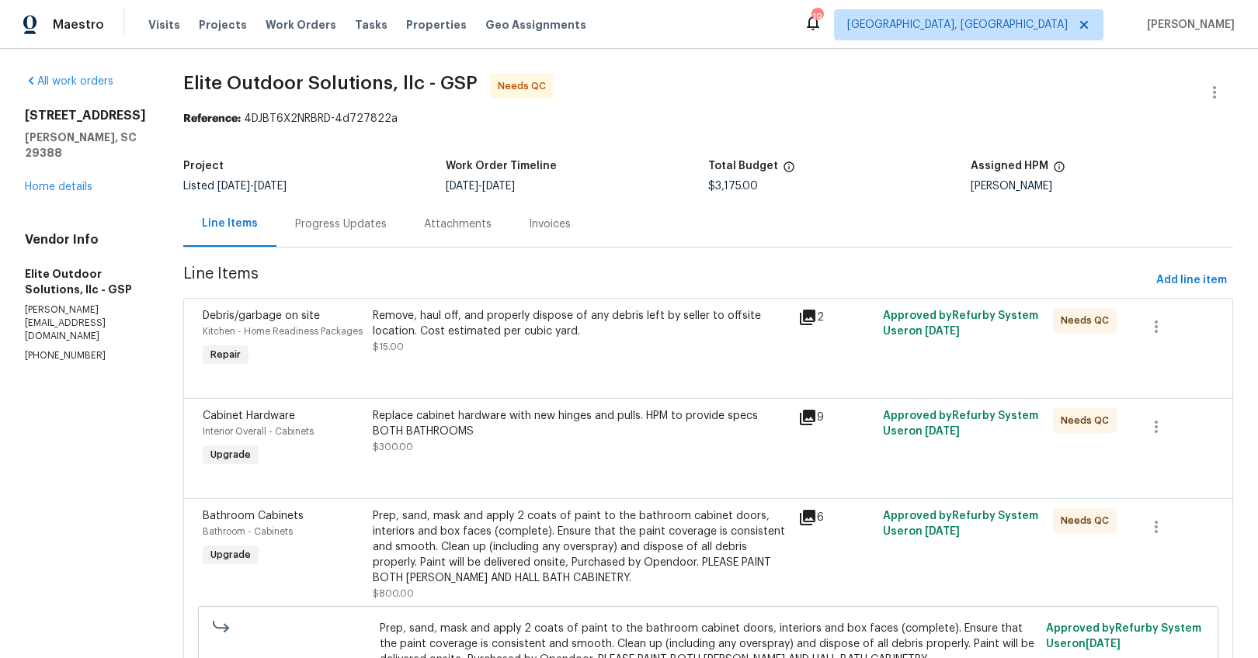
scroll to position [16, 0]
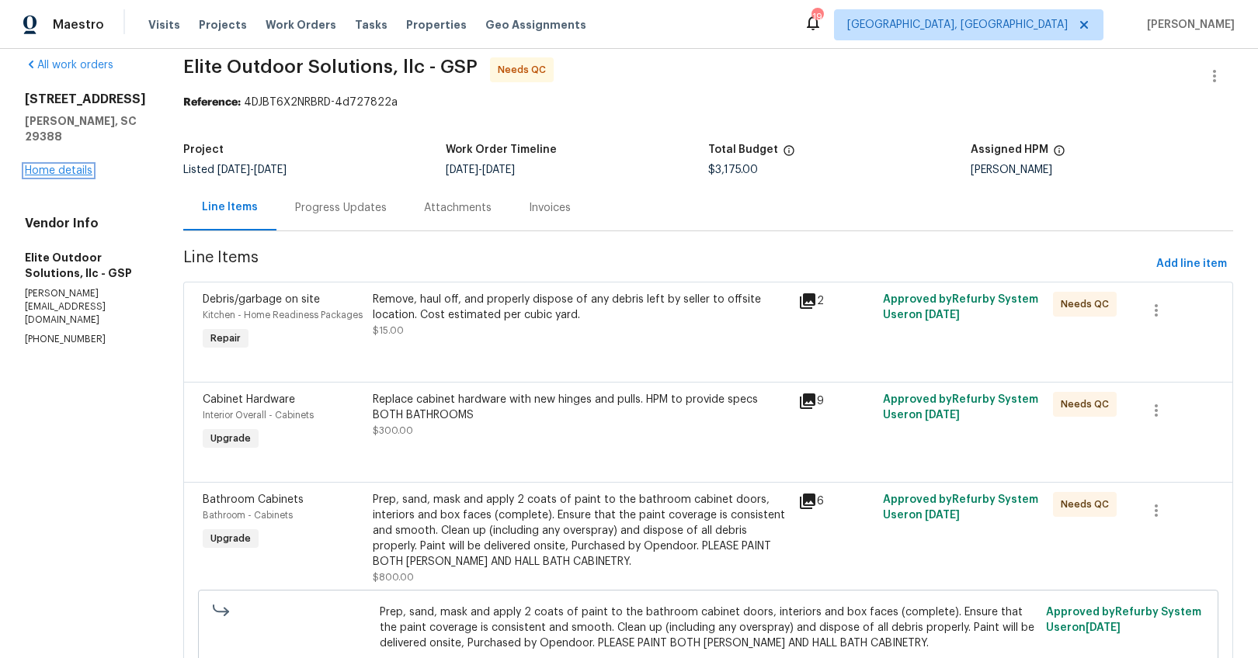
click at [74, 165] on link "Home details" at bounding box center [59, 170] width 68 height 11
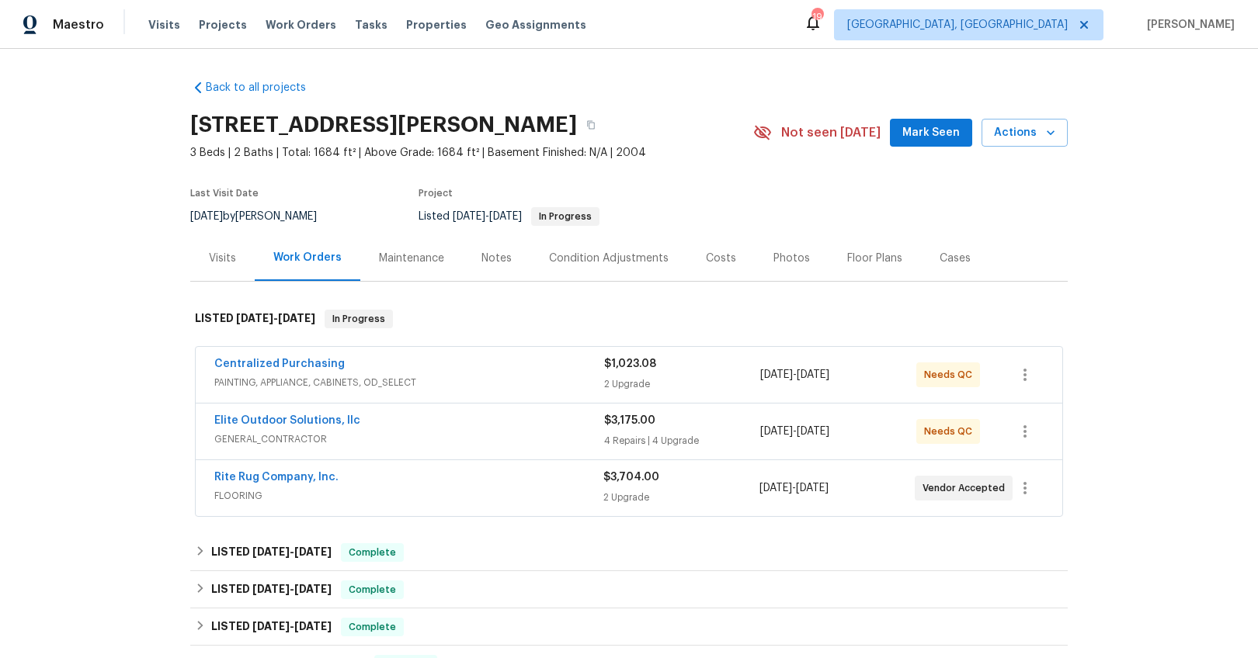
click at [690, 506] on div "$3,704.00 2 Upgrade" at bounding box center [680, 488] width 155 height 37
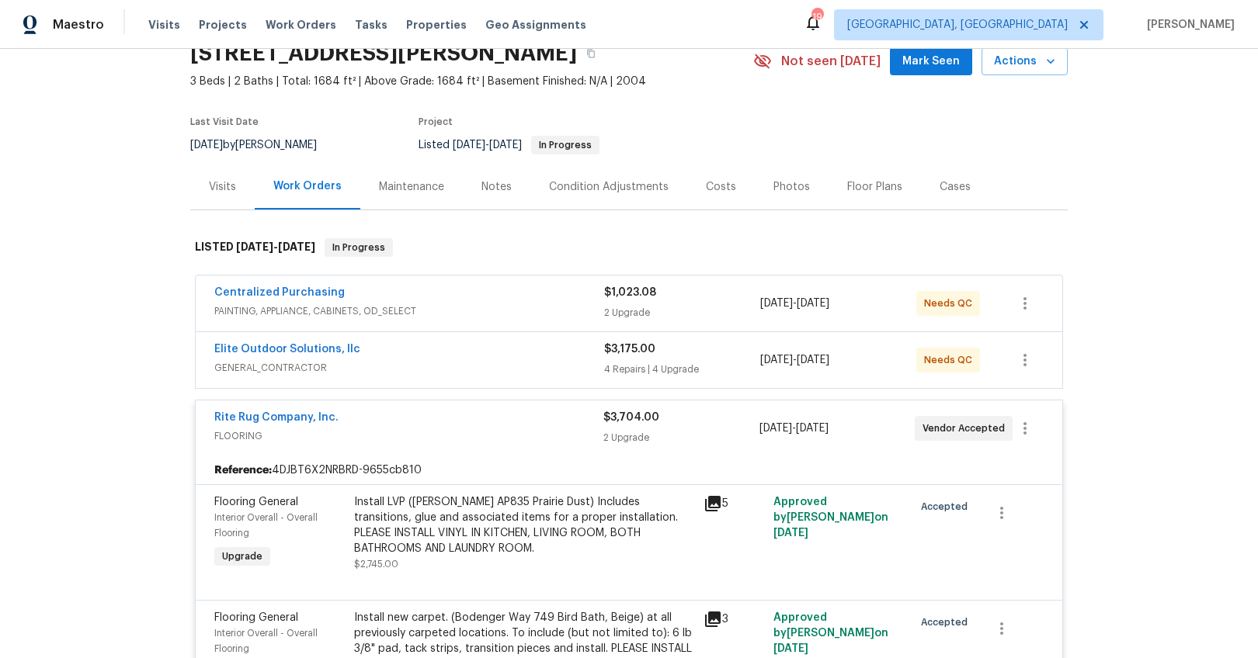
scroll to position [158, 0]
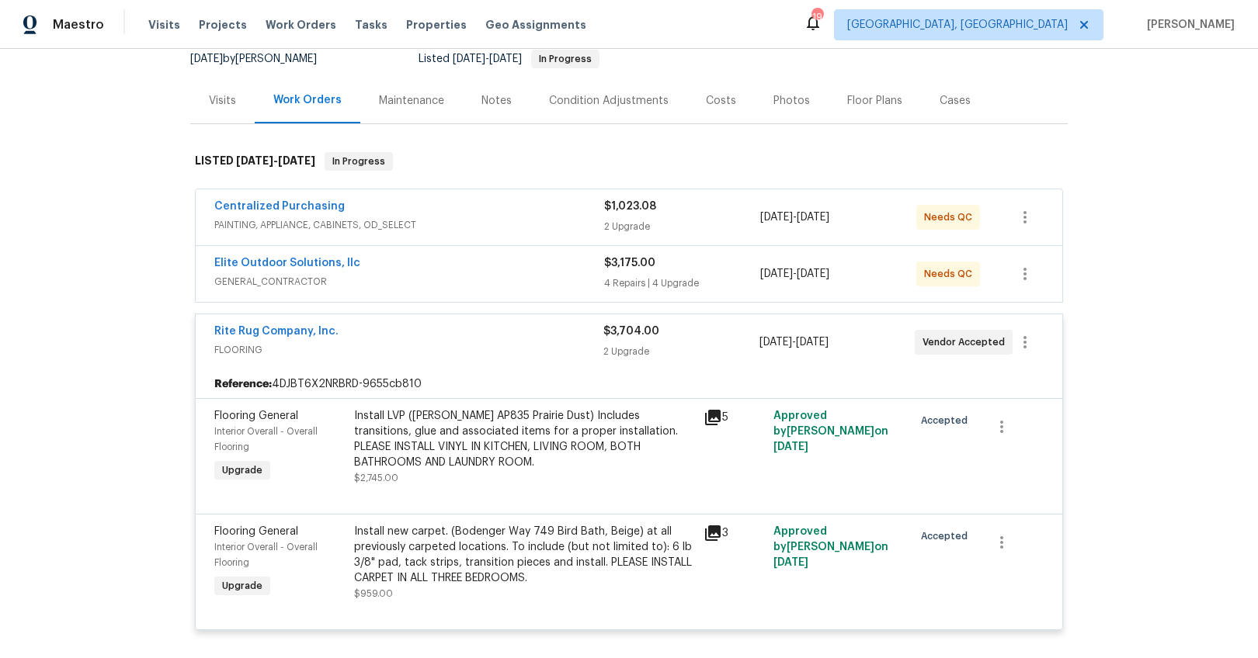
click at [705, 418] on icon at bounding box center [713, 418] width 16 height 16
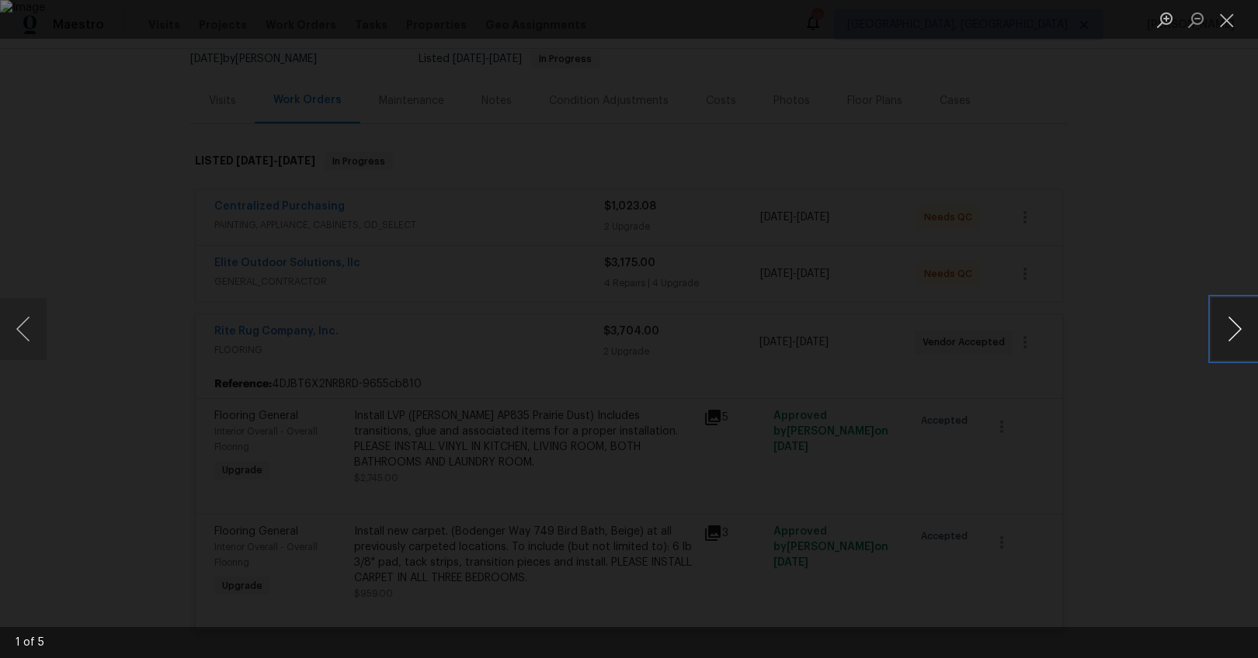
click at [1220, 338] on button "Next image" at bounding box center [1234, 329] width 47 height 62
click at [1116, 430] on div "Lightbox" at bounding box center [629, 329] width 1258 height 658
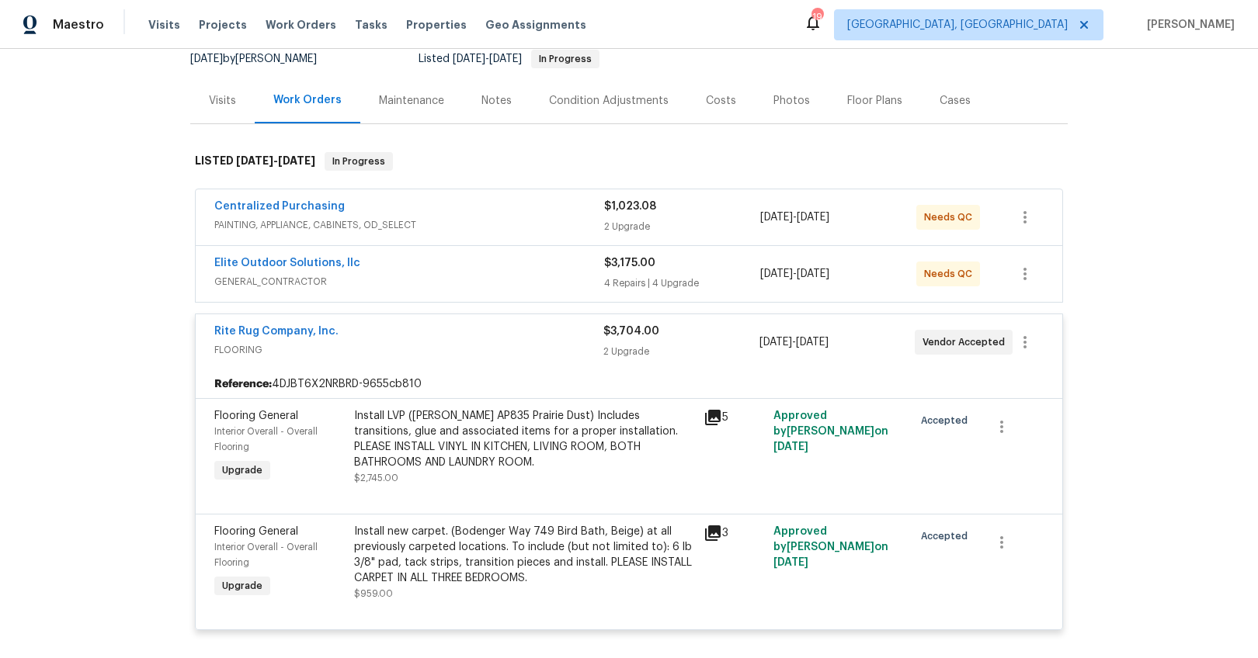
click at [429, 332] on div "Rite Rug Company, Inc." at bounding box center [408, 333] width 389 height 19
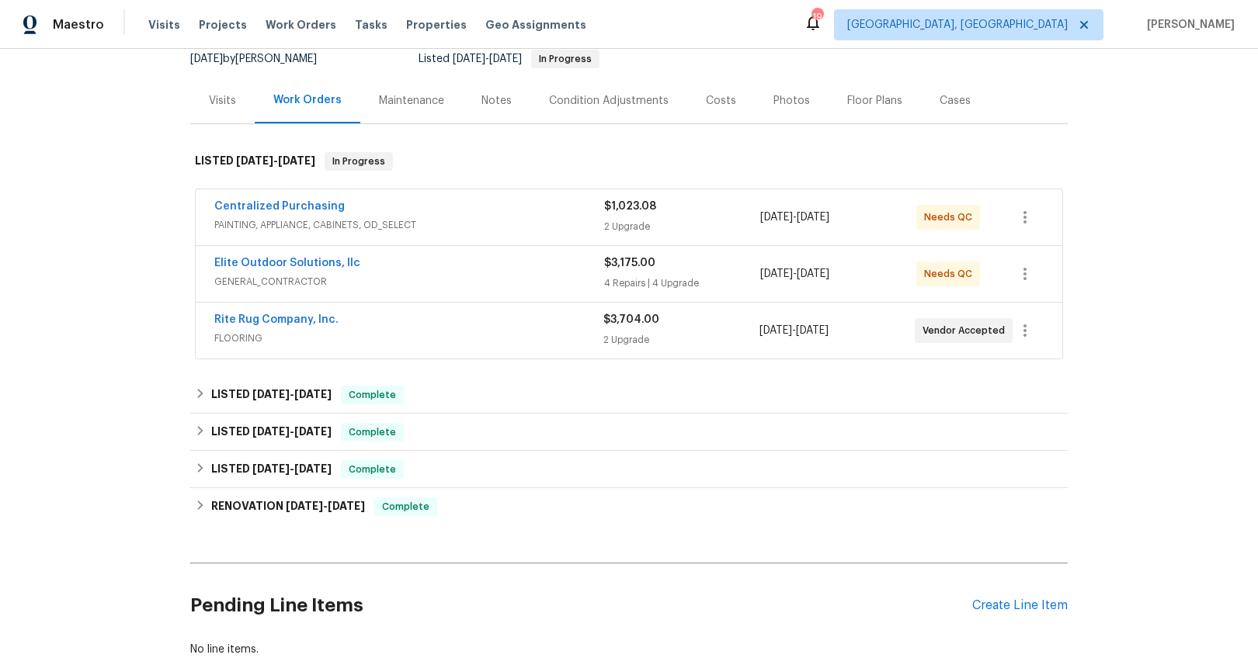
scroll to position [0, 0]
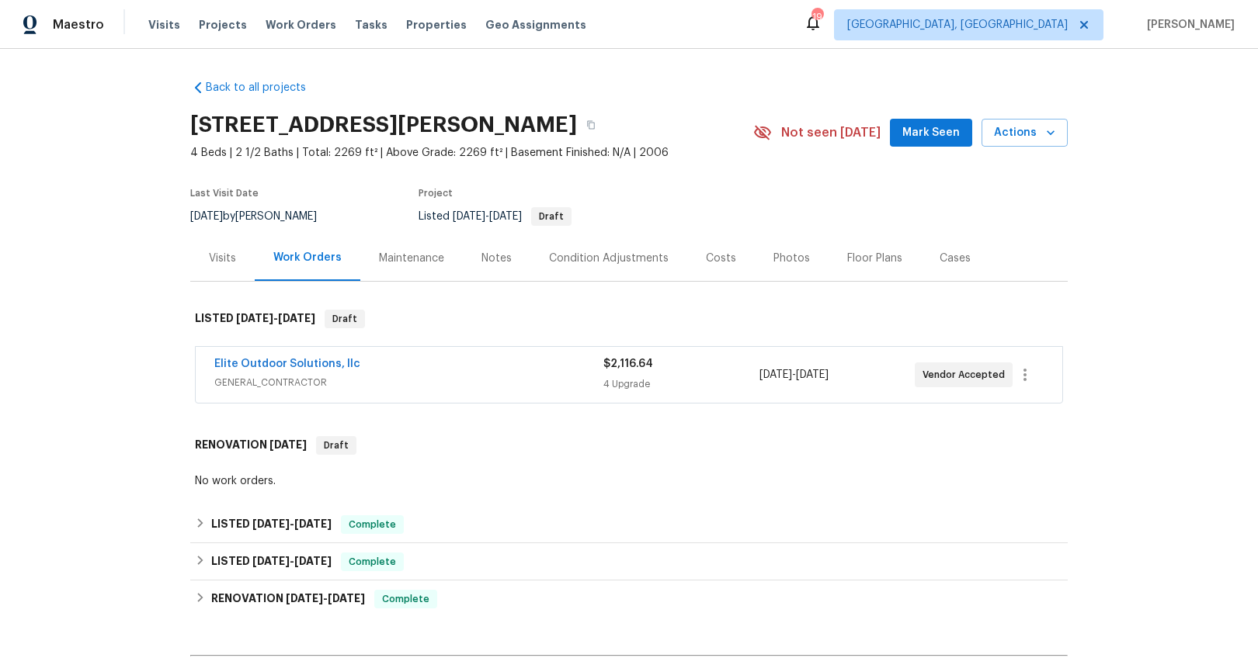
click at [404, 379] on span "GENERAL_CONTRACTOR" at bounding box center [408, 383] width 389 height 16
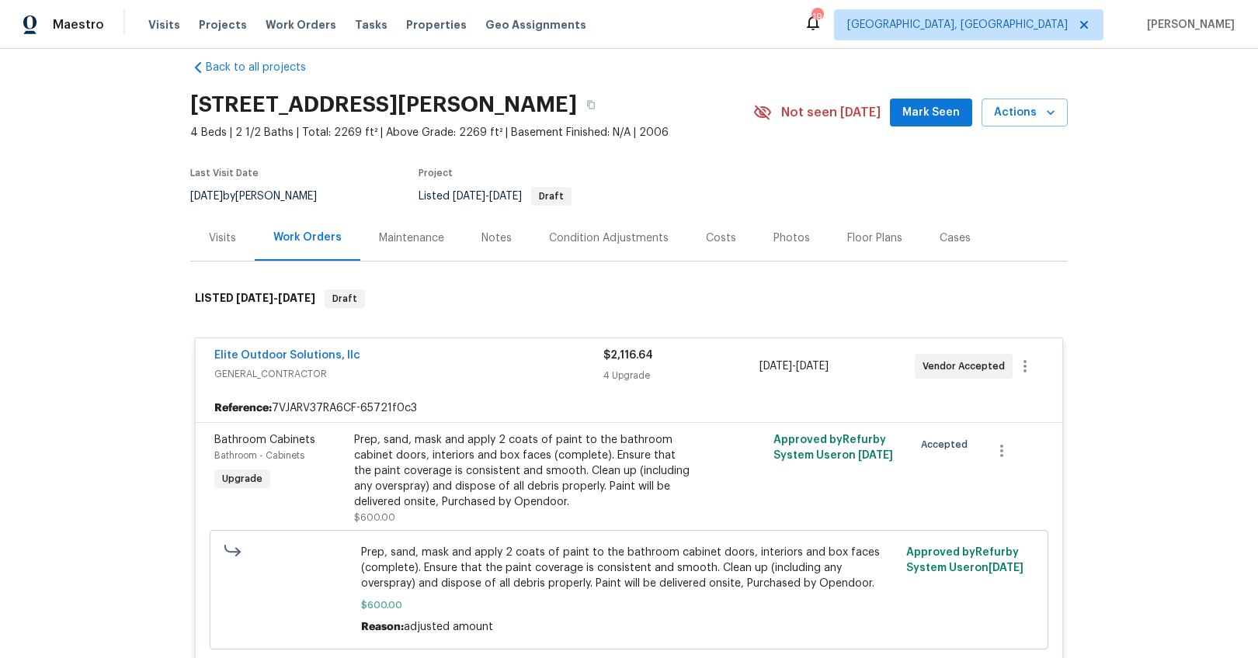
scroll to position [174, 0]
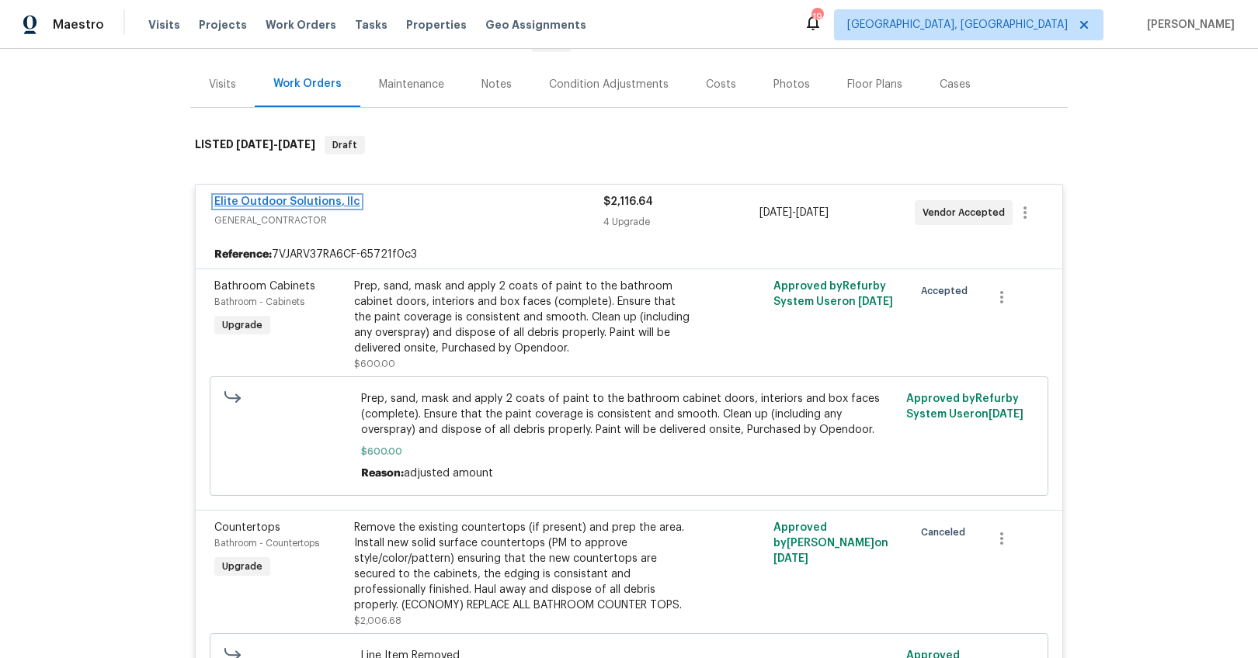
click at [341, 203] on link "Elite Outdoor Solutions, llc" at bounding box center [287, 201] width 146 height 11
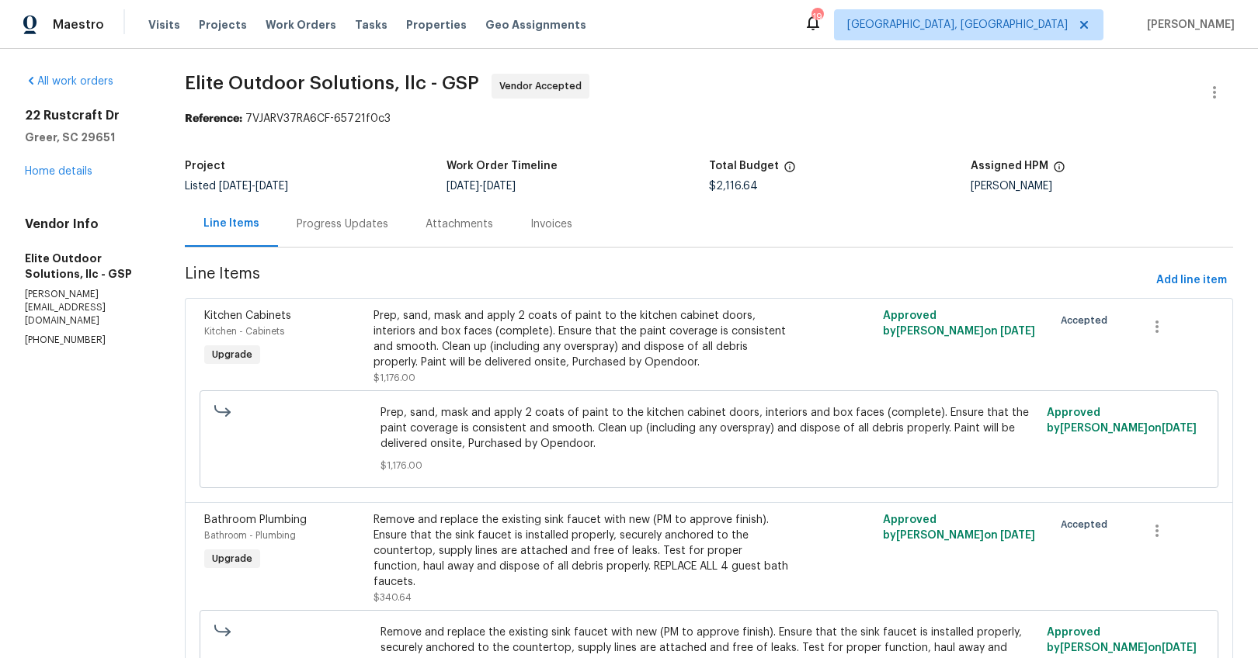
click at [343, 229] on div "Progress Updates" at bounding box center [343, 225] width 92 height 16
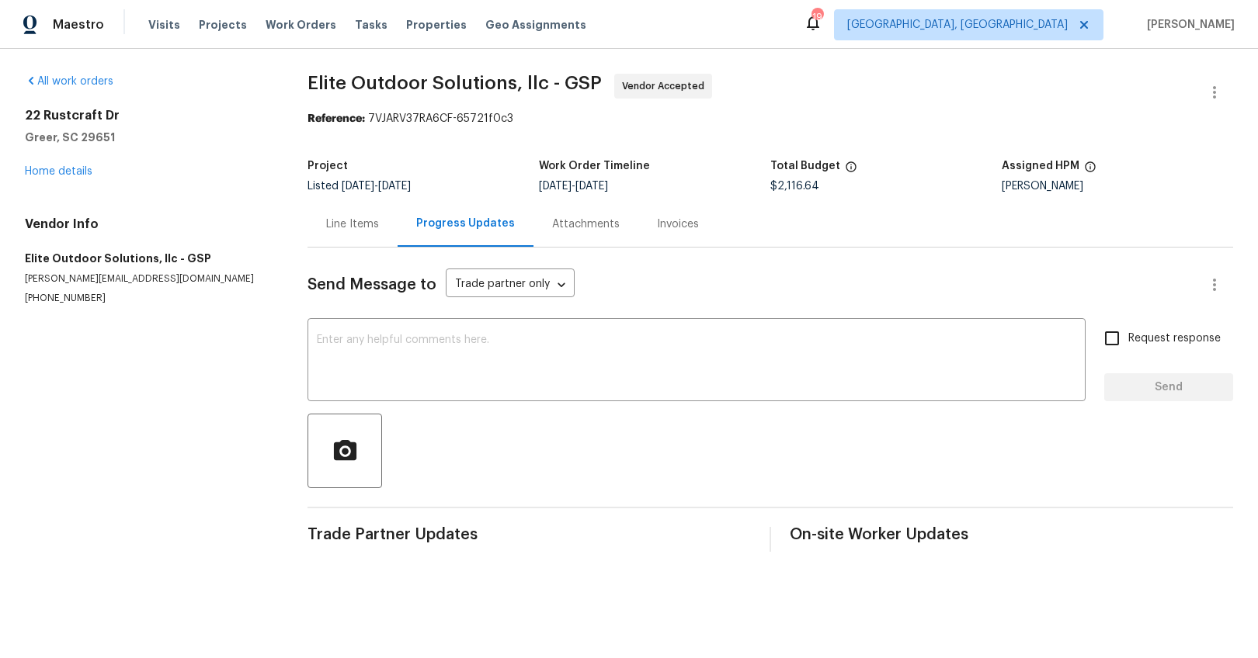
click at [82, 178] on div "[STREET_ADDRESS][PERSON_NAME] Home details" at bounding box center [147, 143] width 245 height 71
click at [78, 172] on link "Home details" at bounding box center [59, 171] width 68 height 11
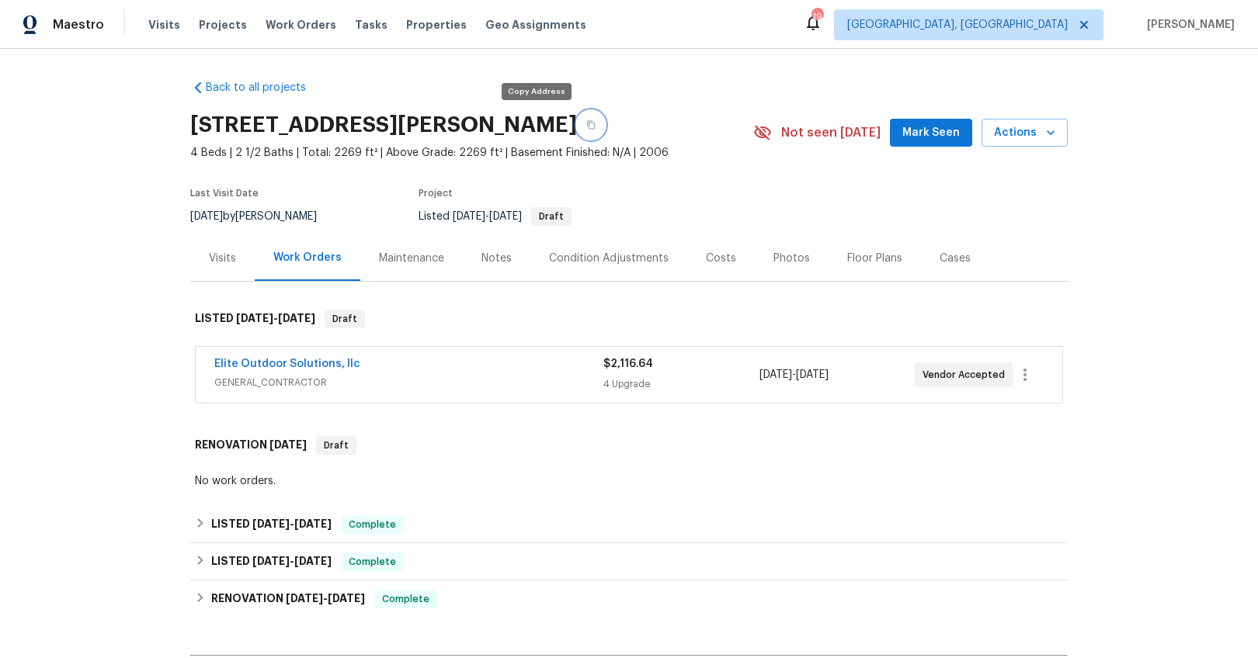
click at [586, 125] on icon "button" at bounding box center [590, 124] width 9 height 9
click at [441, 363] on div "Elite Outdoor Solutions, llc" at bounding box center [408, 365] width 389 height 19
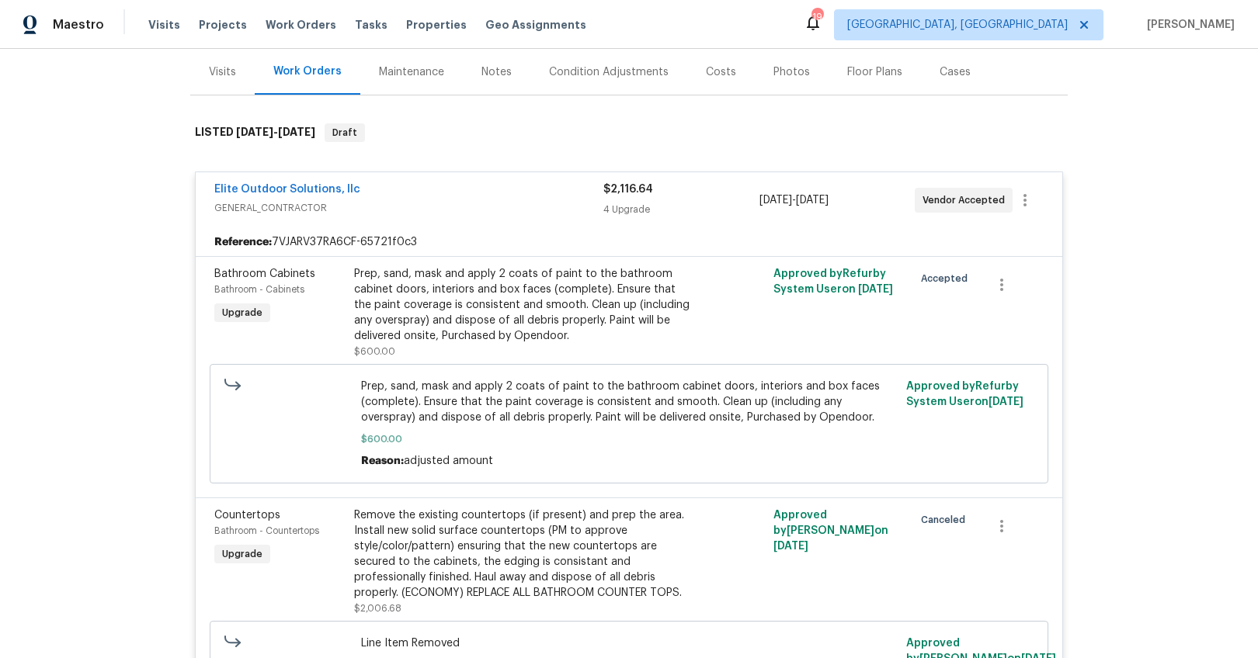
scroll to position [8, 0]
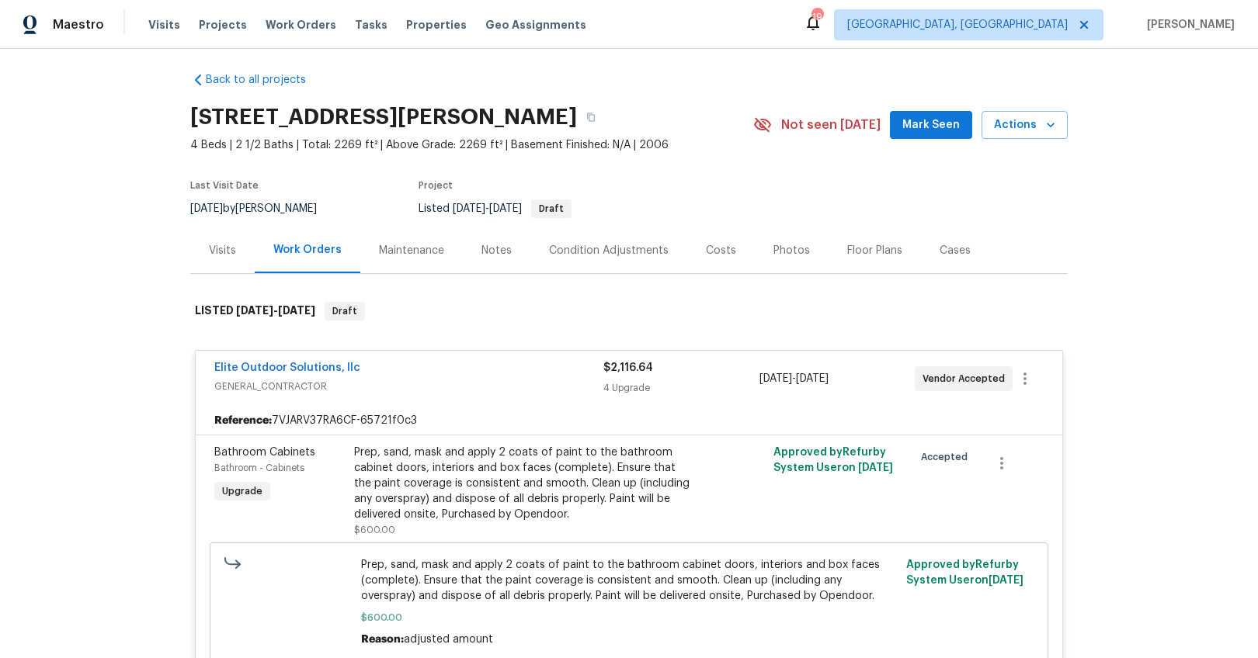
click at [219, 246] on div "Visits" at bounding box center [222, 251] width 27 height 16
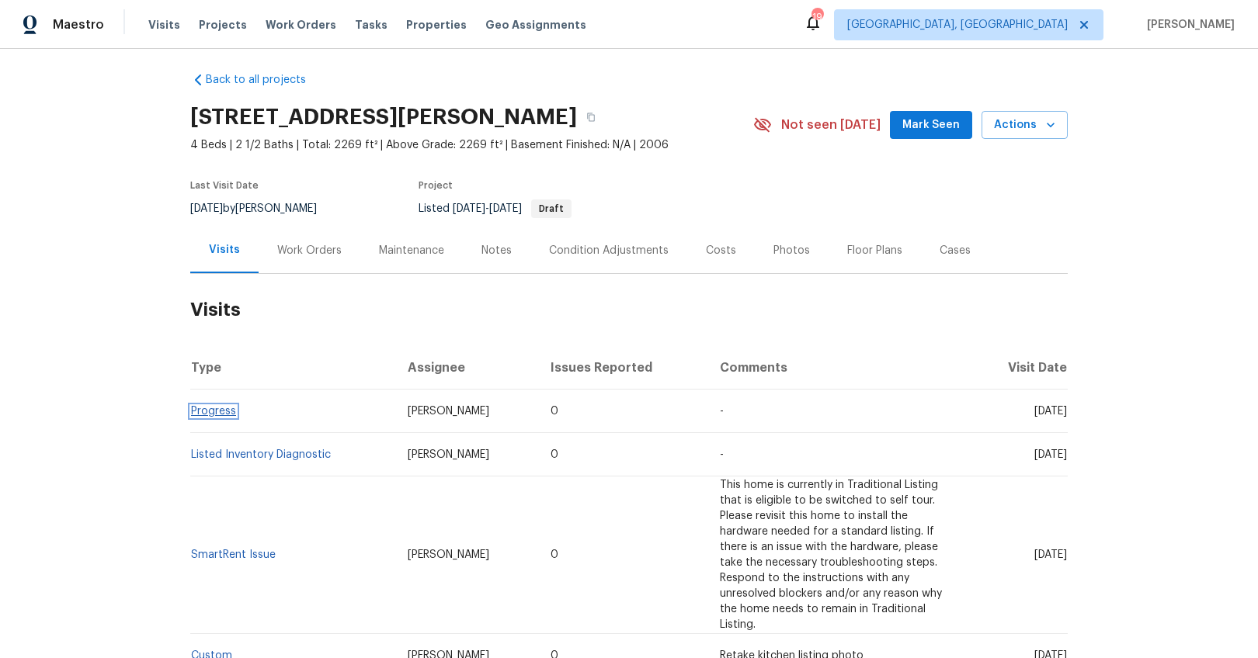
click at [222, 409] on link "Progress" at bounding box center [213, 411] width 45 height 11
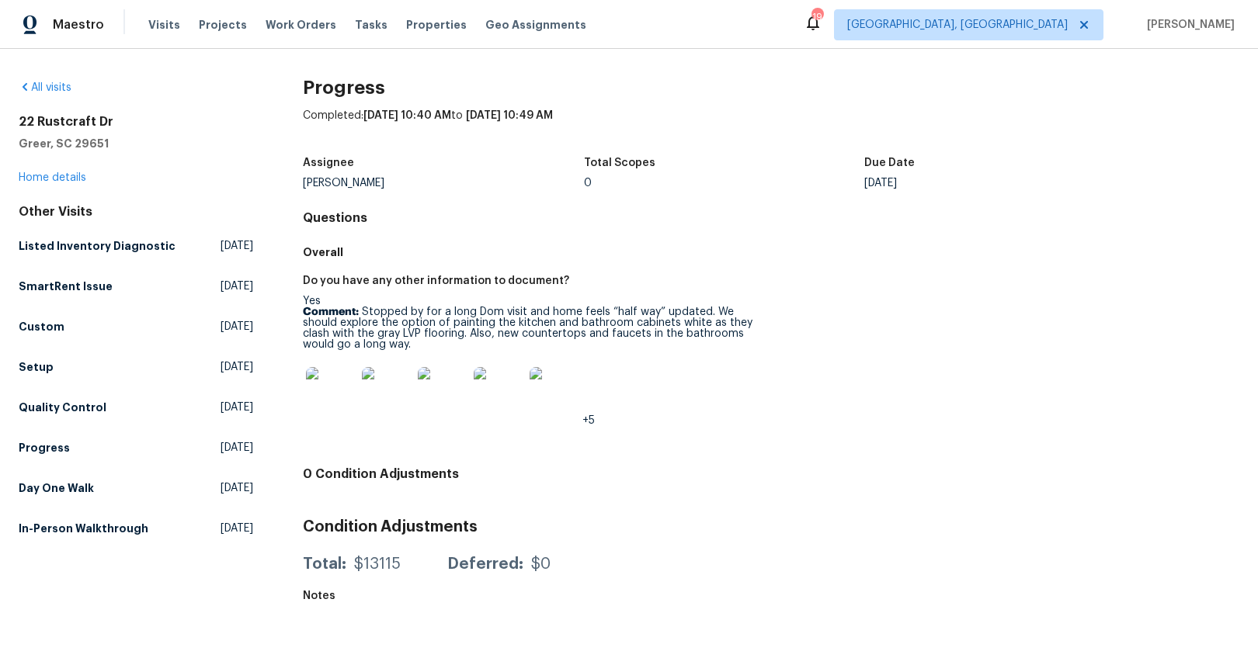
click at [345, 393] on img at bounding box center [331, 392] width 50 height 50
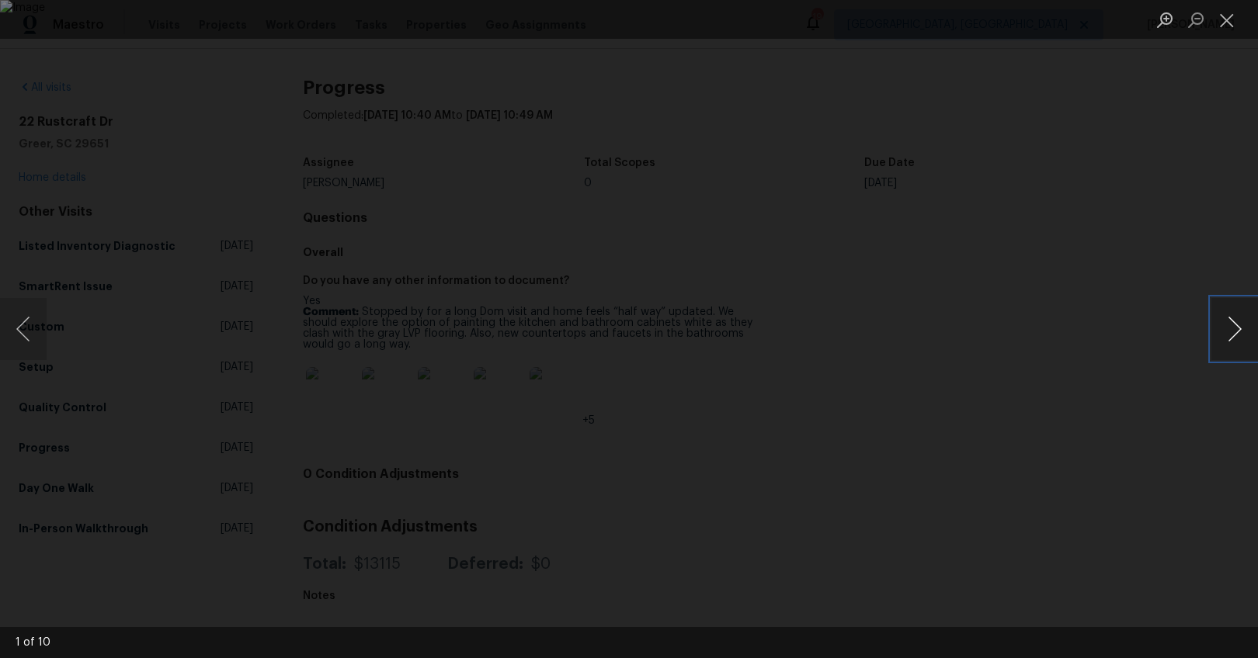
click at [1231, 334] on button "Next image" at bounding box center [1234, 329] width 47 height 62
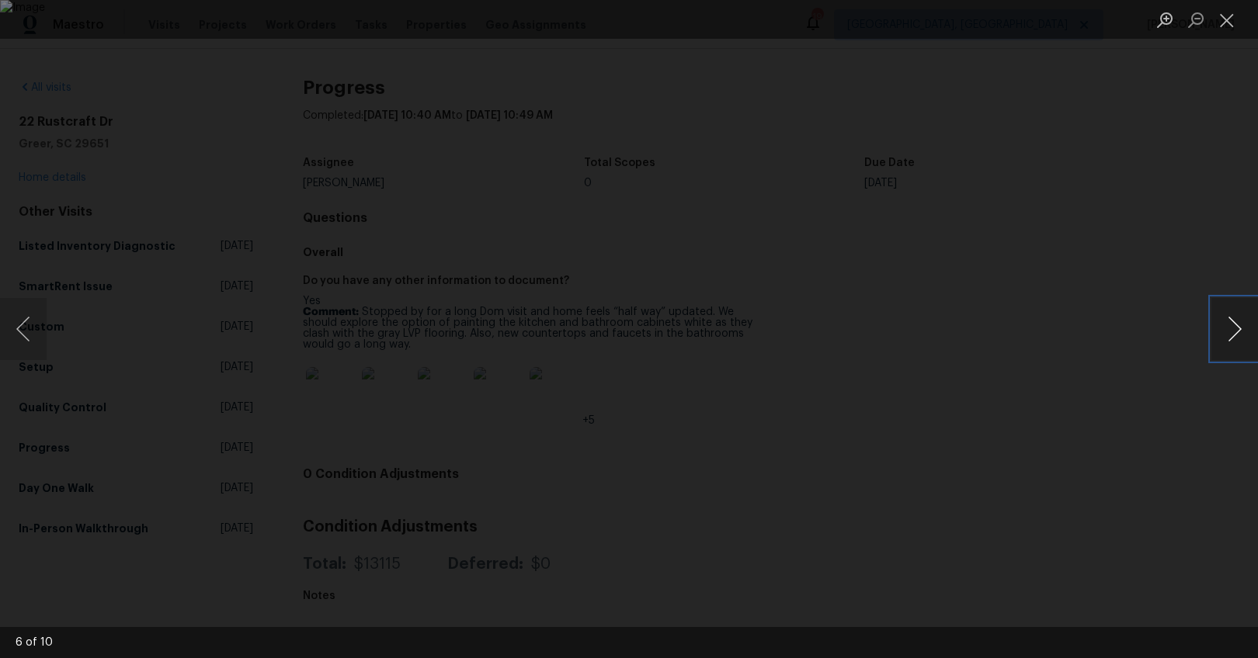
click at [1231, 334] on button "Next image" at bounding box center [1234, 329] width 47 height 62
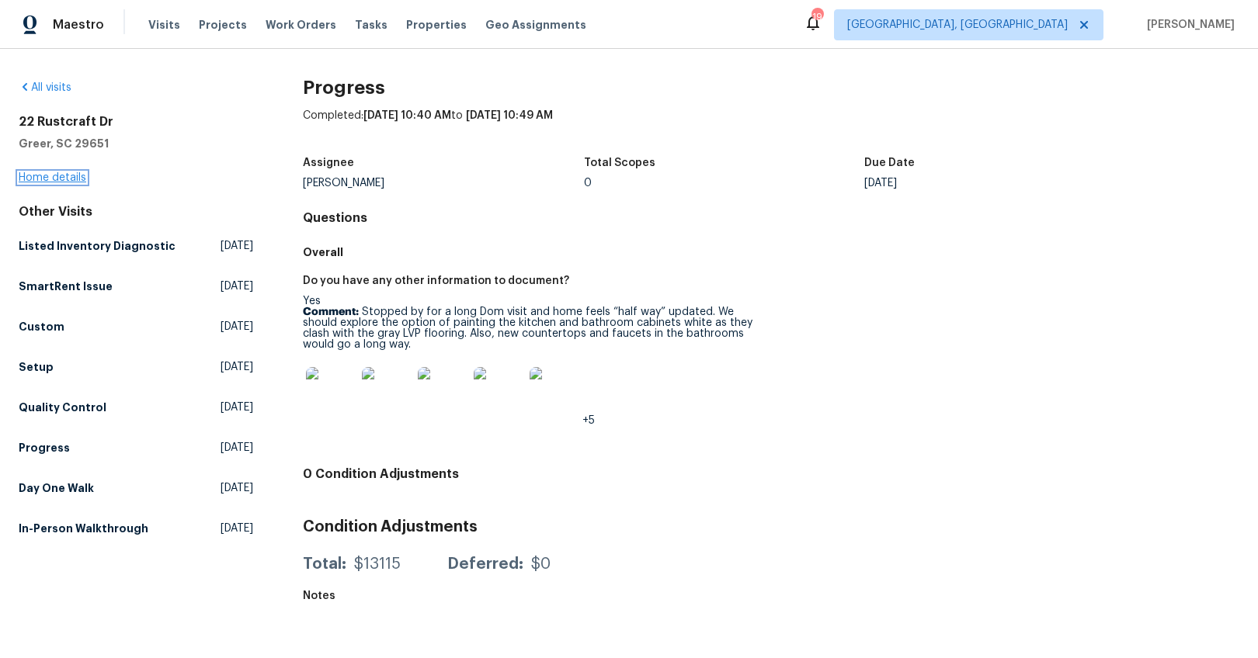
click at [62, 178] on link "Home details" at bounding box center [53, 177] width 68 height 11
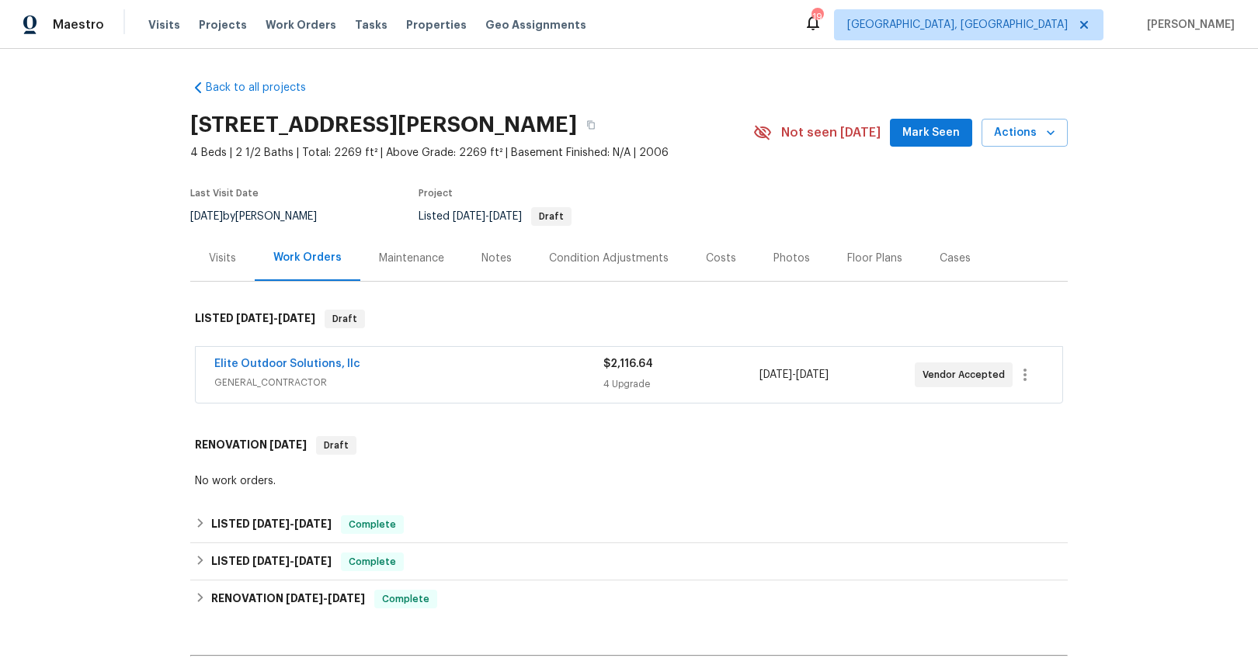
click at [455, 382] on span "GENERAL_CONTRACTOR" at bounding box center [408, 383] width 389 height 16
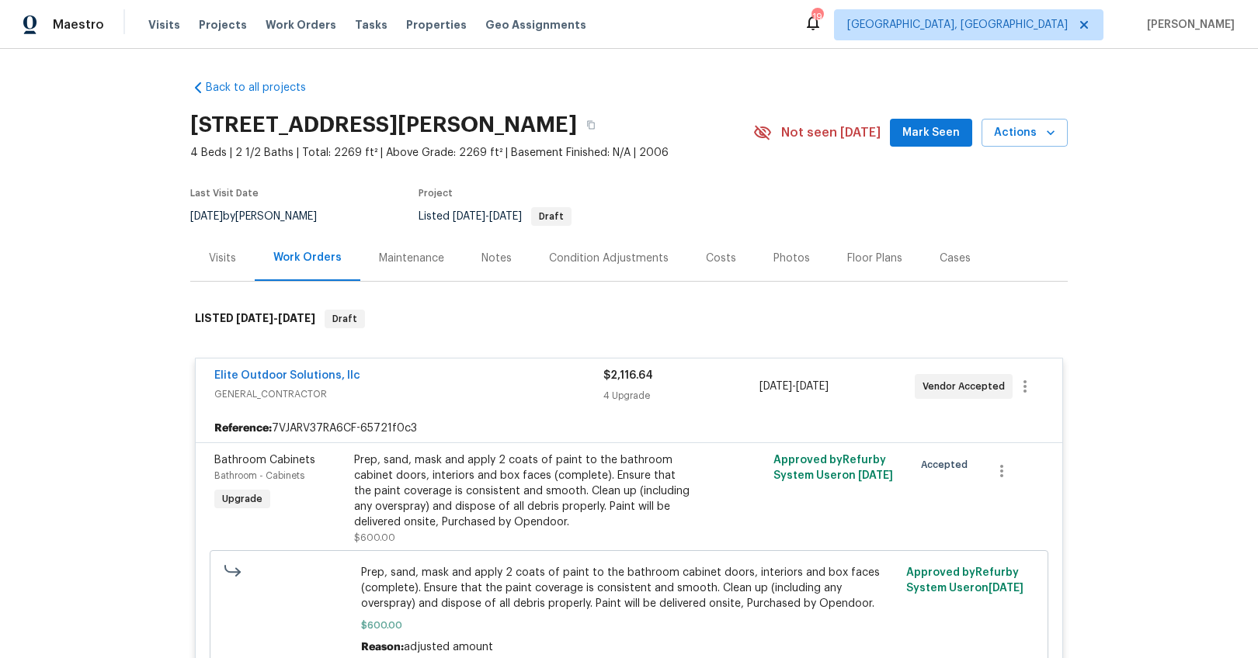
click at [463, 387] on span "GENERAL_CONTRACTOR" at bounding box center [408, 395] width 389 height 16
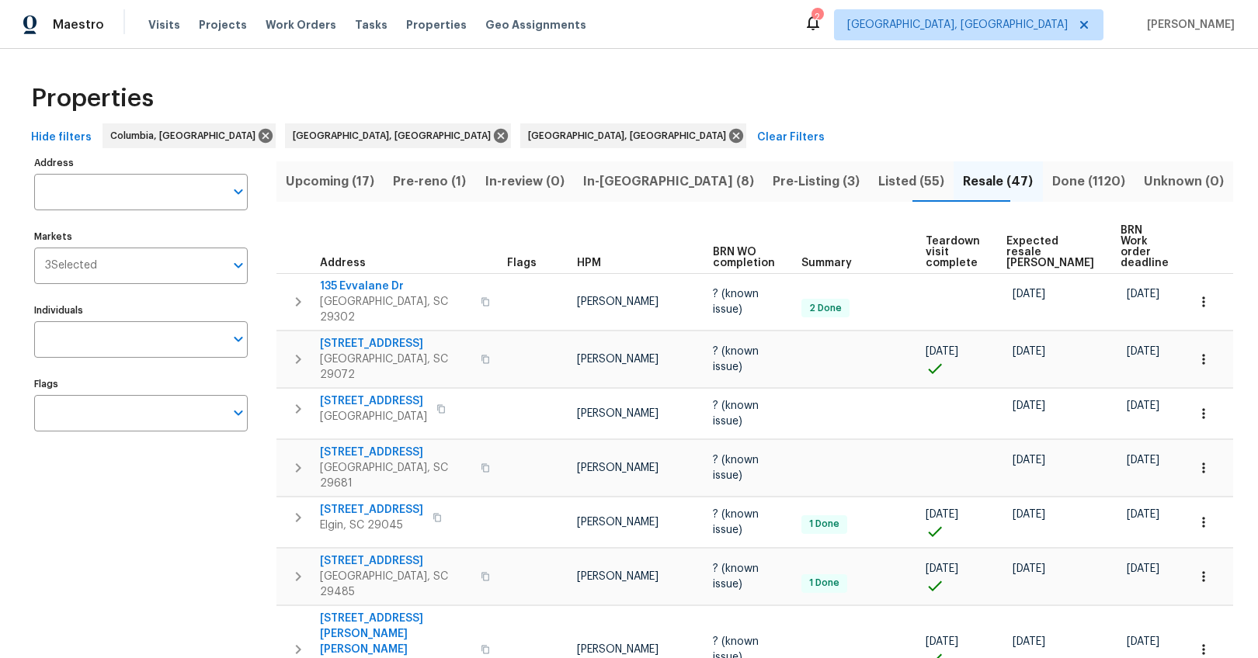
click at [772, 184] on span "Pre-Listing (3)" at bounding box center [815, 182] width 87 height 22
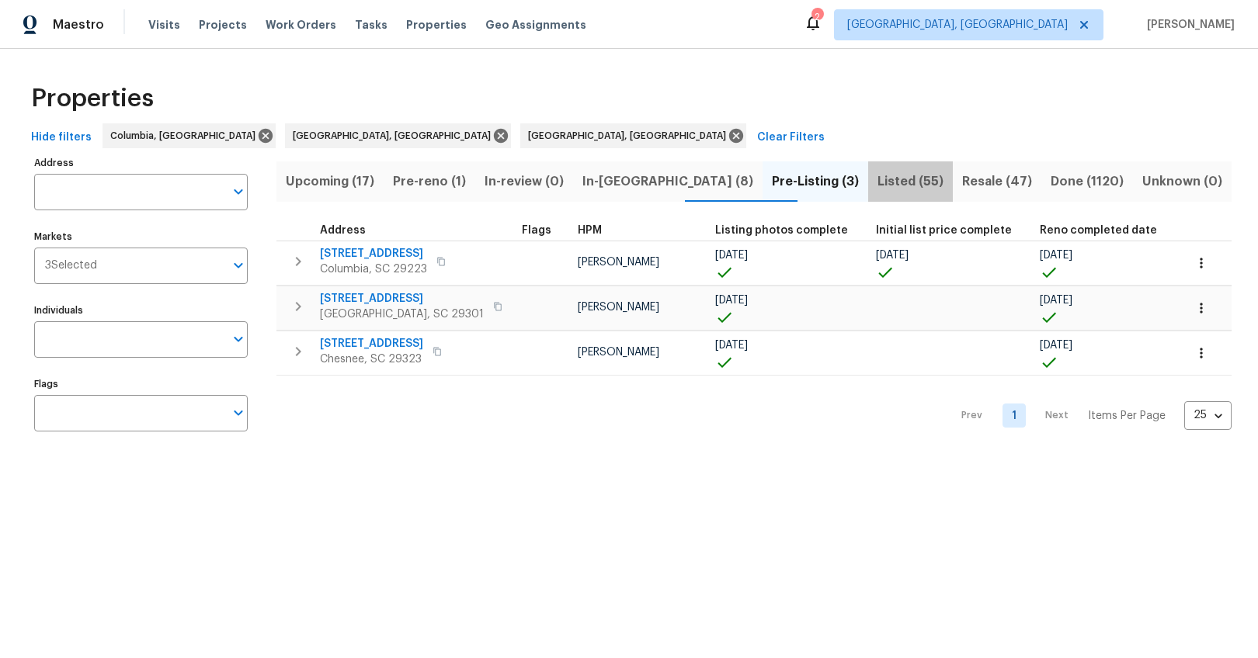
click at [877, 182] on span "Listed (55)" at bounding box center [910, 182] width 66 height 22
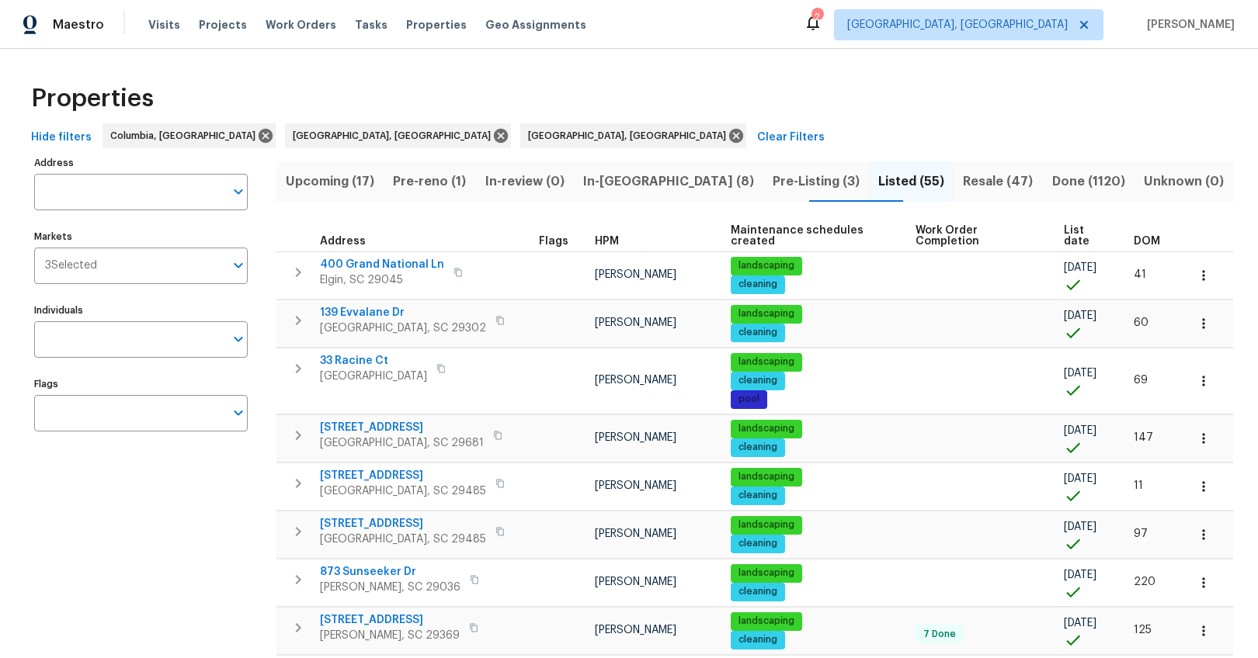
click at [1133, 236] on span "DOM" at bounding box center [1146, 241] width 26 height 11
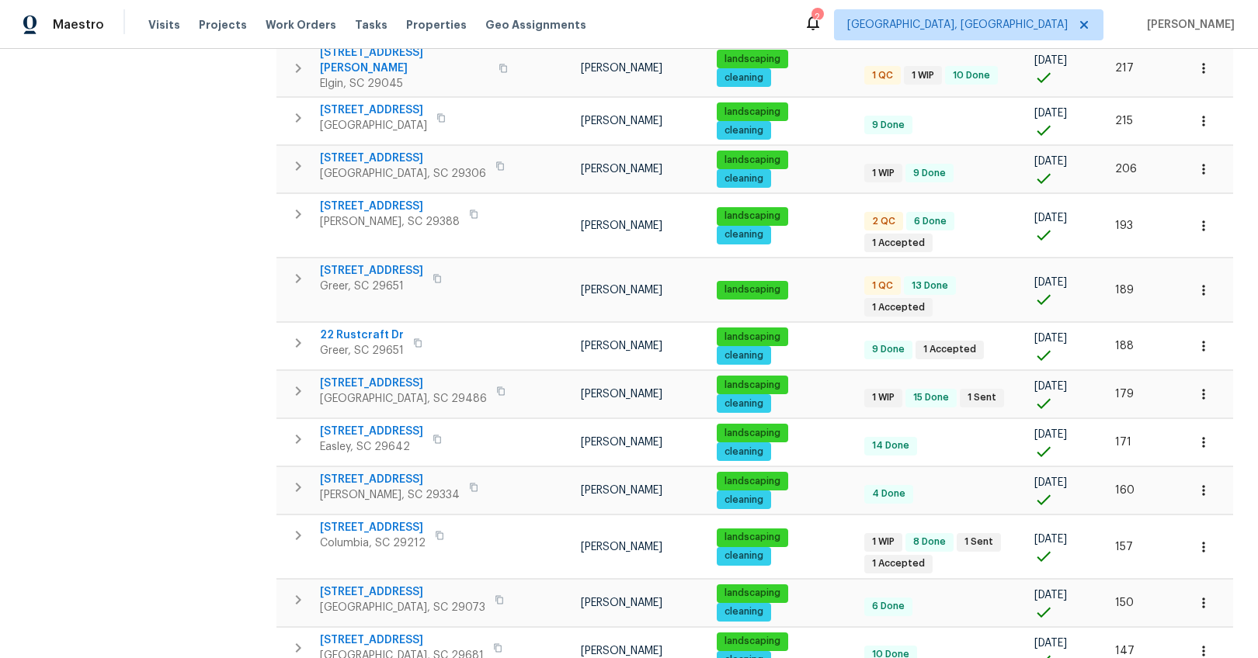
scroll to position [639, 0]
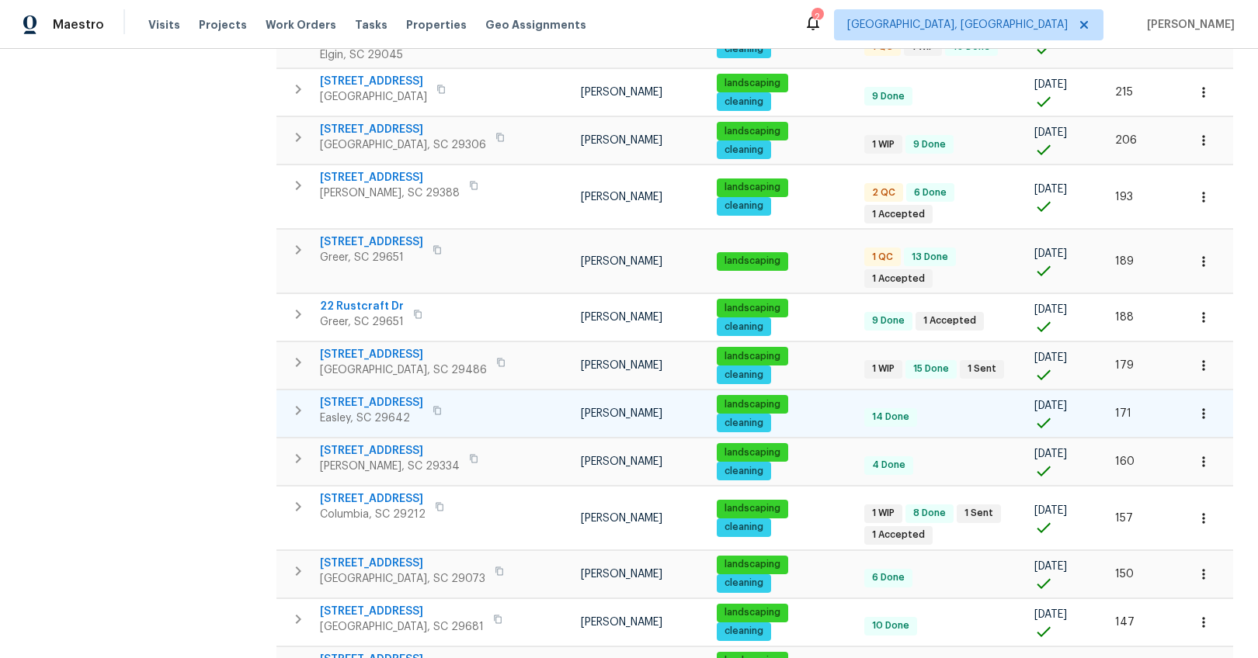
click at [372, 395] on span "[STREET_ADDRESS]" at bounding box center [371, 403] width 103 height 16
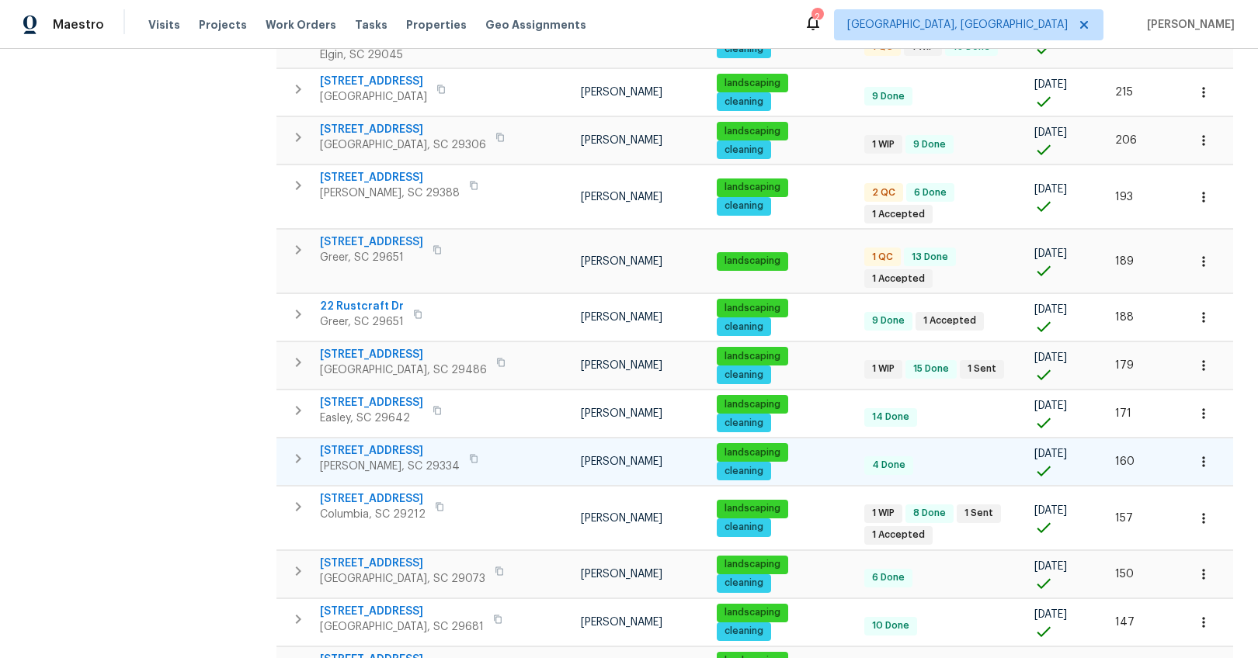
click at [380, 443] on span "[STREET_ADDRESS]" at bounding box center [390, 451] width 140 height 16
click at [377, 556] on span "[STREET_ADDRESS]" at bounding box center [402, 564] width 165 height 16
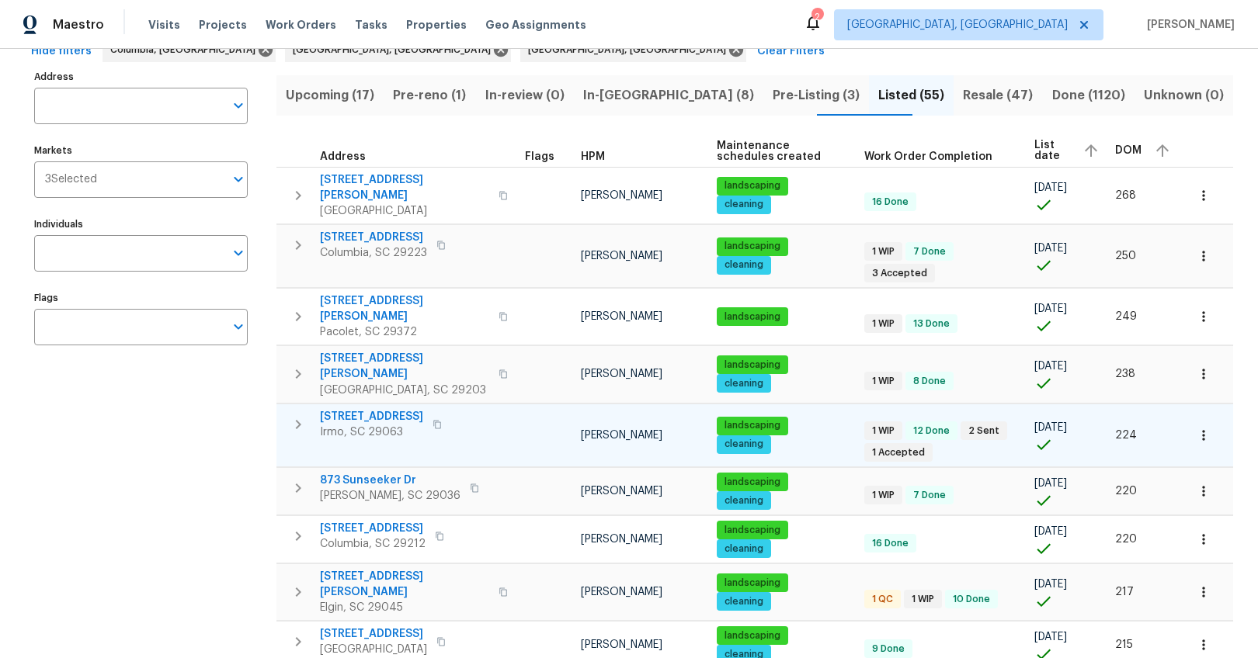
scroll to position [0, 0]
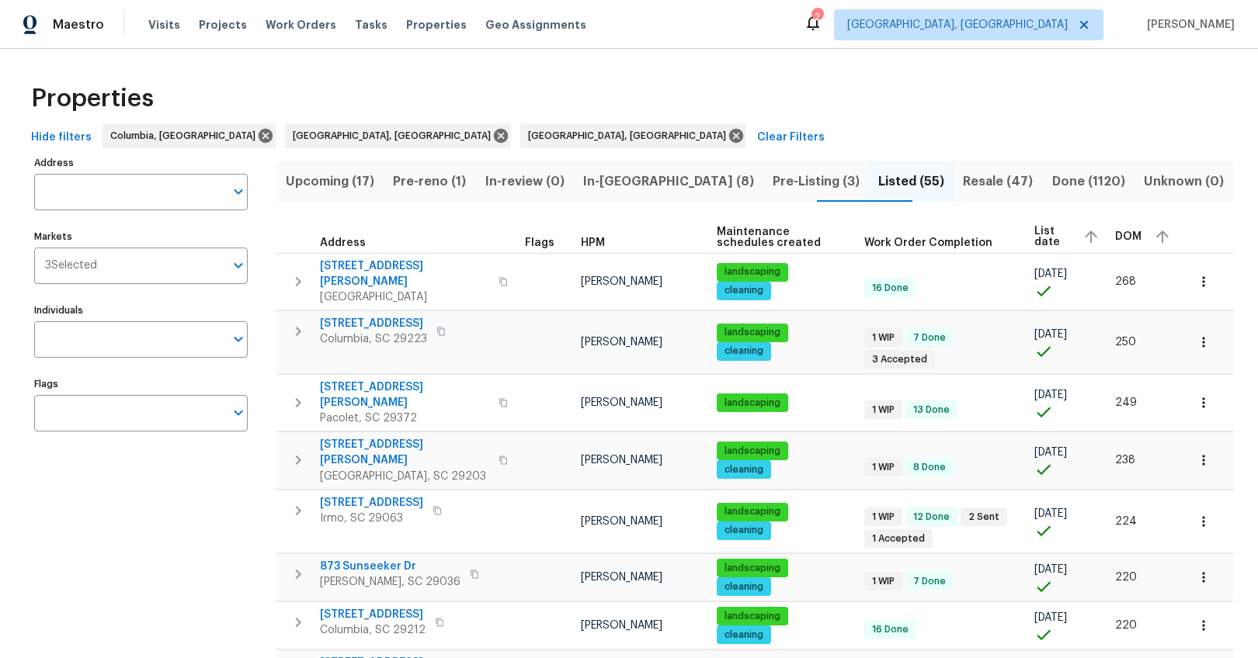
click at [967, 183] on span "Resale (47)" at bounding box center [998, 182] width 70 height 22
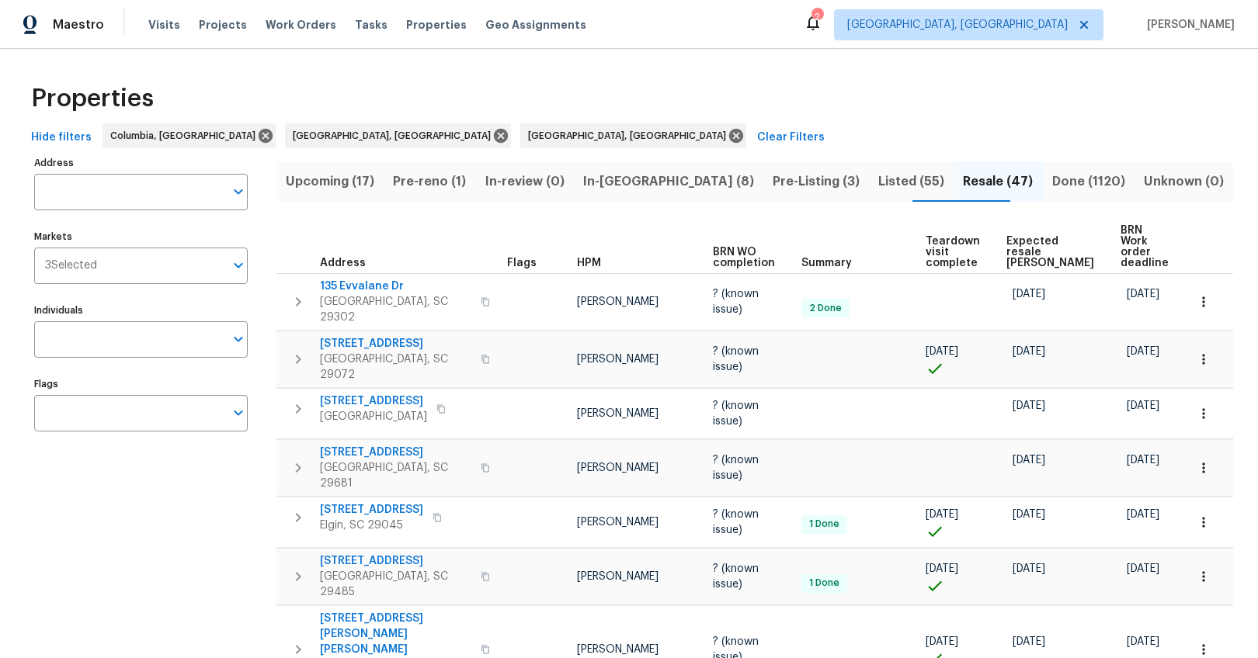
click at [1026, 238] on span "Expected resale [PERSON_NAME]" at bounding box center [1050, 252] width 88 height 33
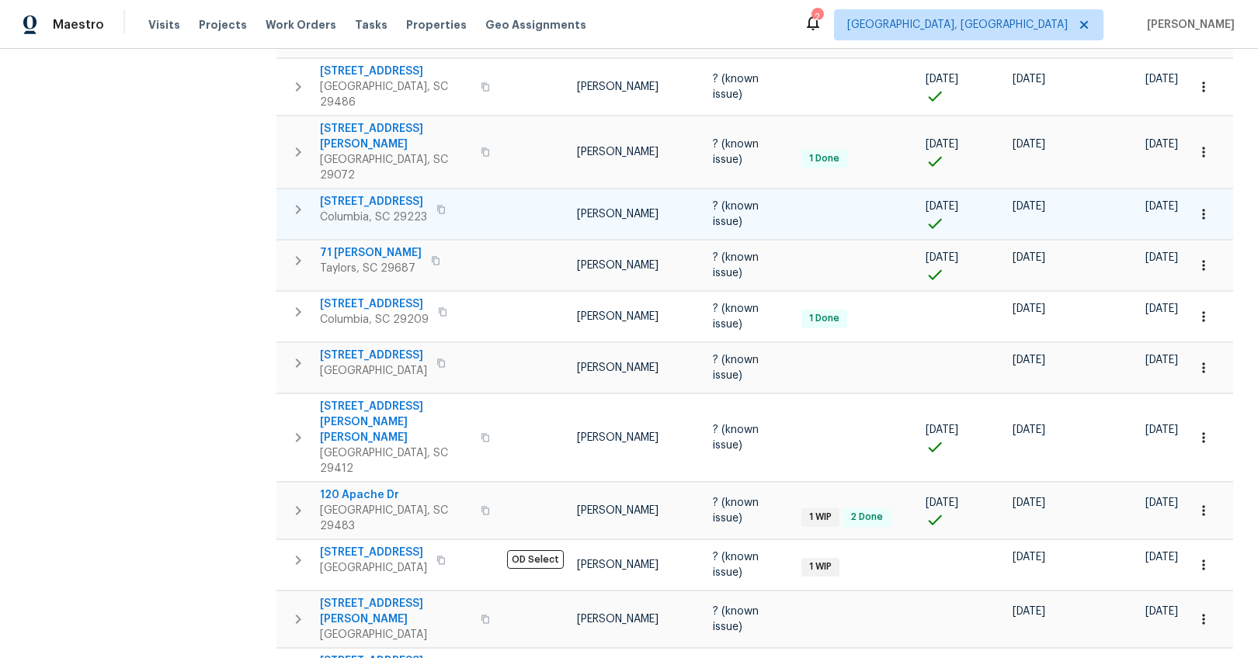
scroll to position [982, 0]
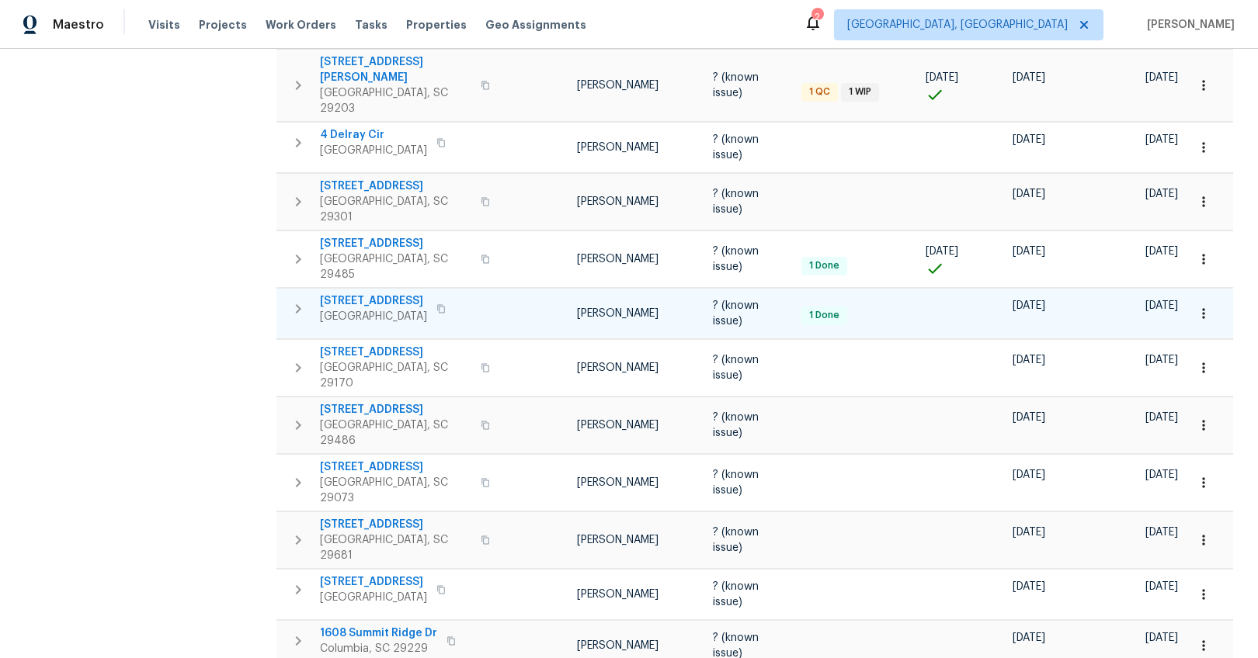
scroll to position [511, 0]
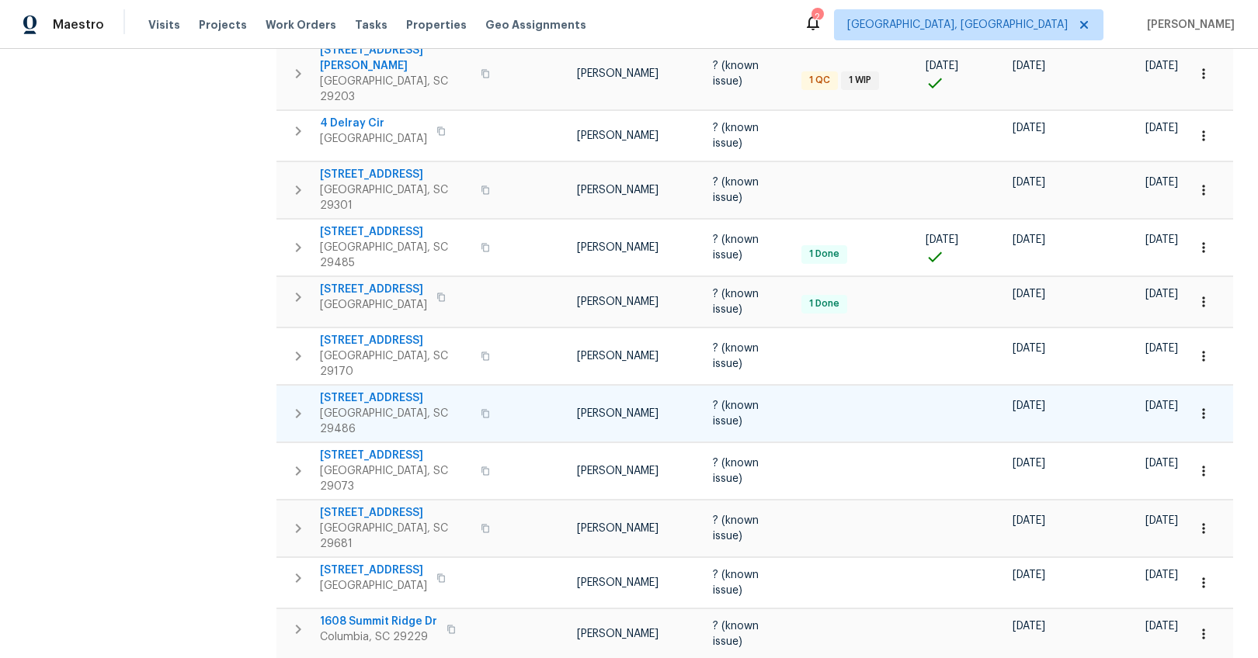
click at [386, 391] on span "[STREET_ADDRESS]" at bounding box center [395, 399] width 151 height 16
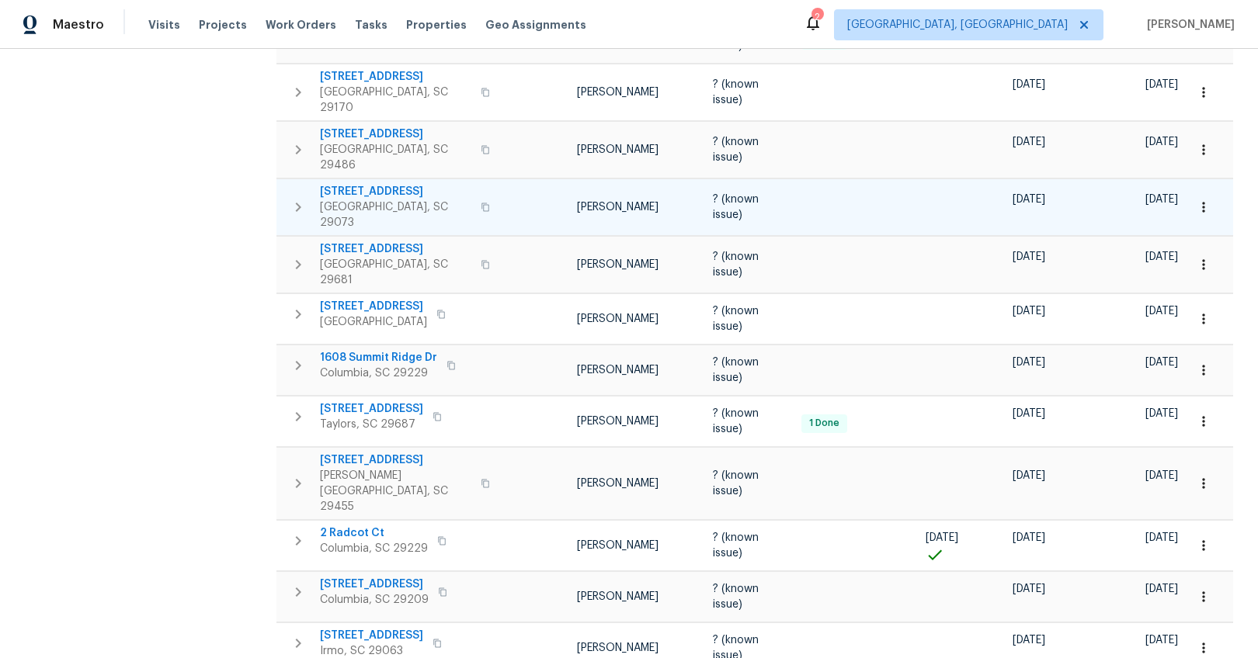
scroll to position [777, 0]
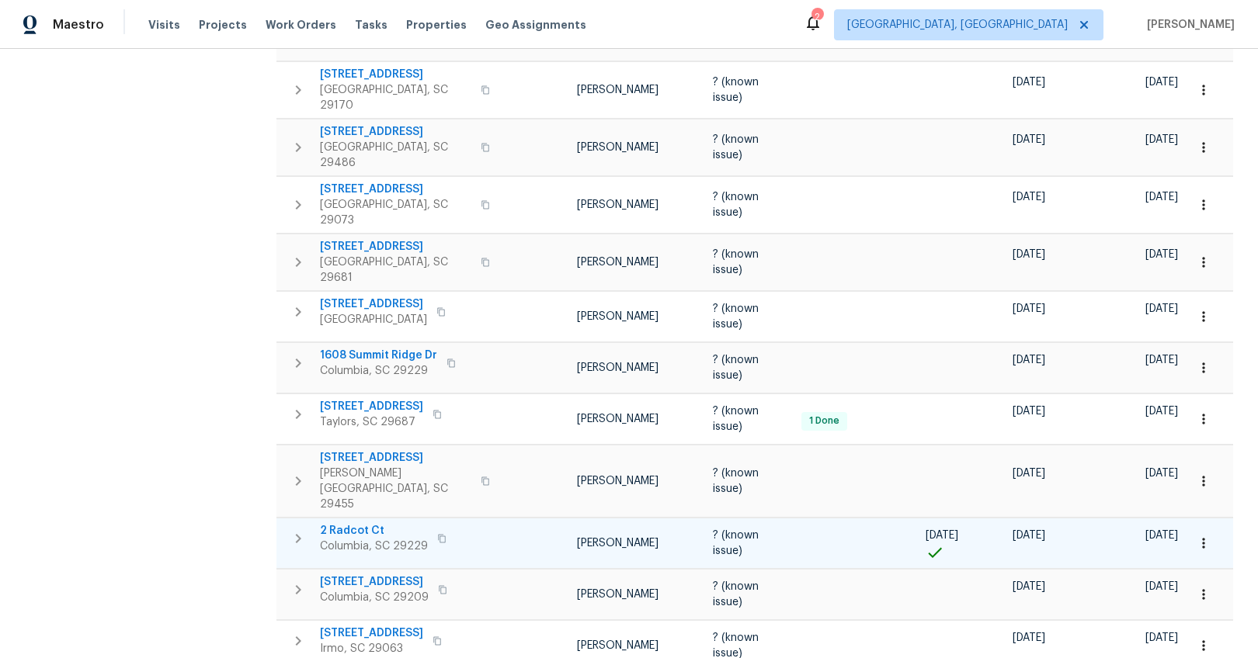
click at [369, 523] on span "2 Radcot Ct" at bounding box center [374, 531] width 108 height 16
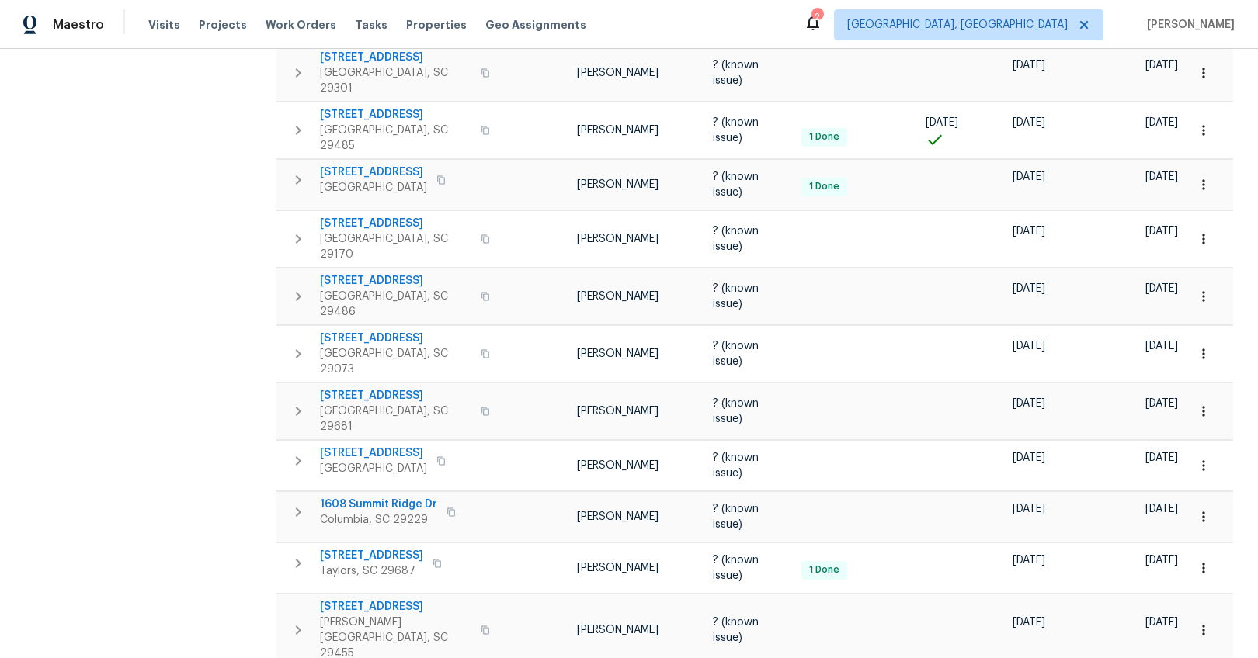
scroll to position [583, 0]
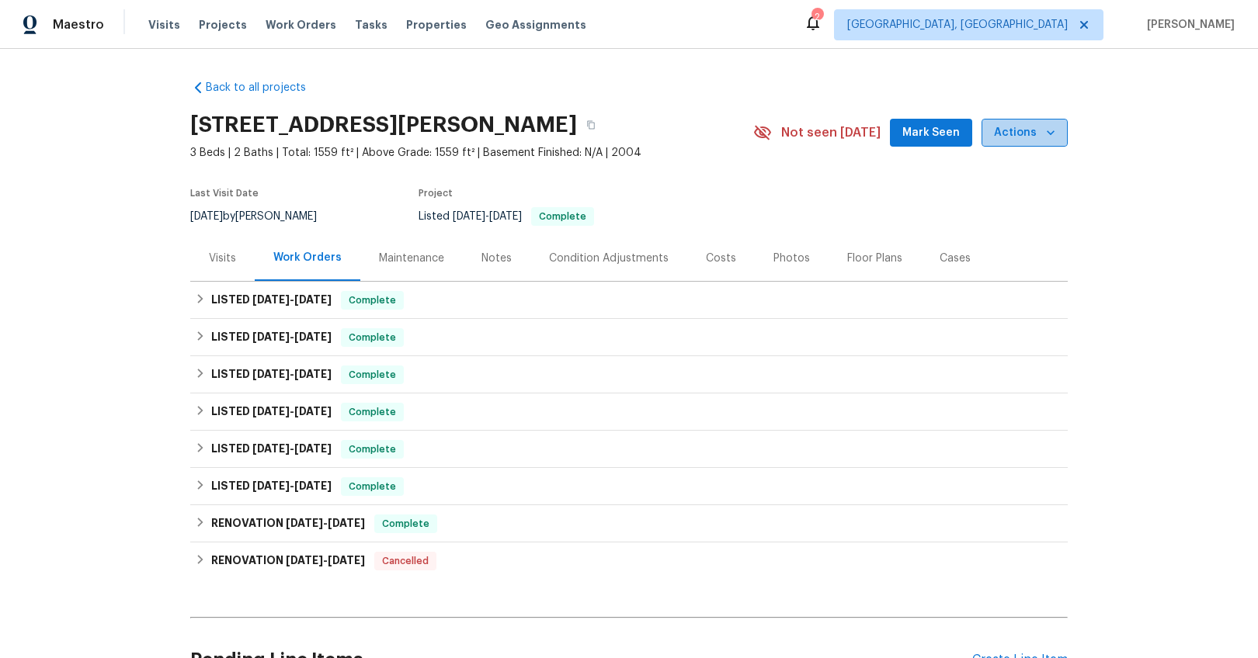
click at [1035, 133] on span "Actions" at bounding box center [1024, 132] width 61 height 19
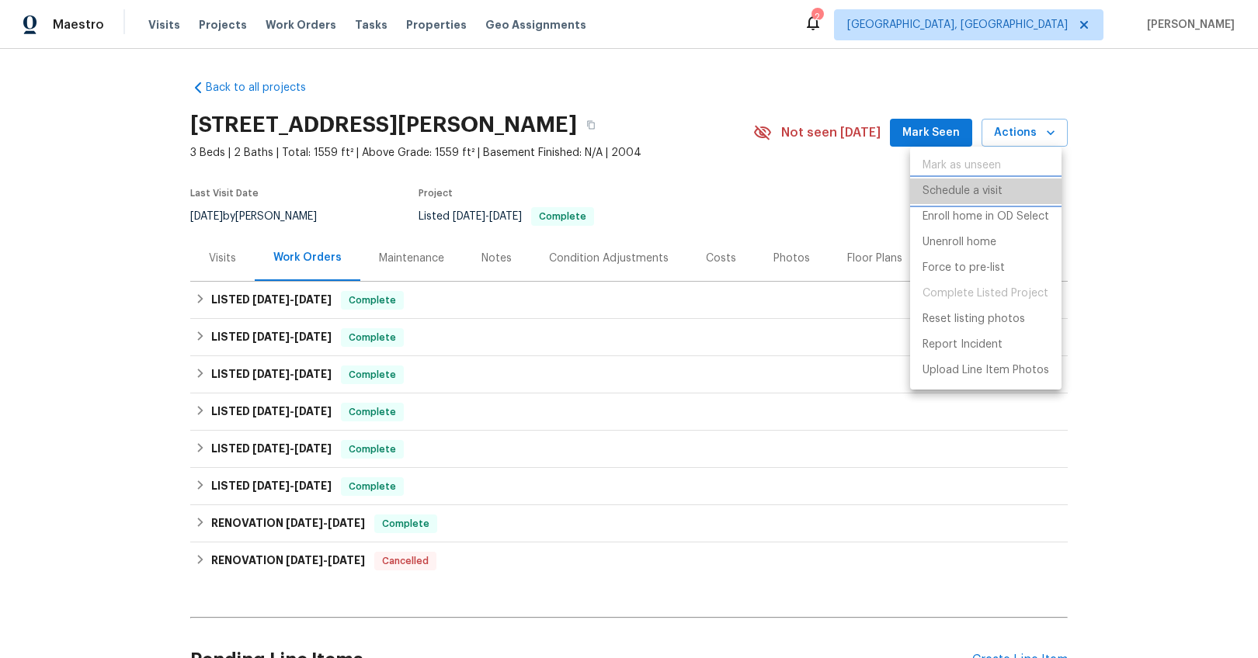
click at [969, 190] on p "Schedule a visit" at bounding box center [962, 191] width 80 height 16
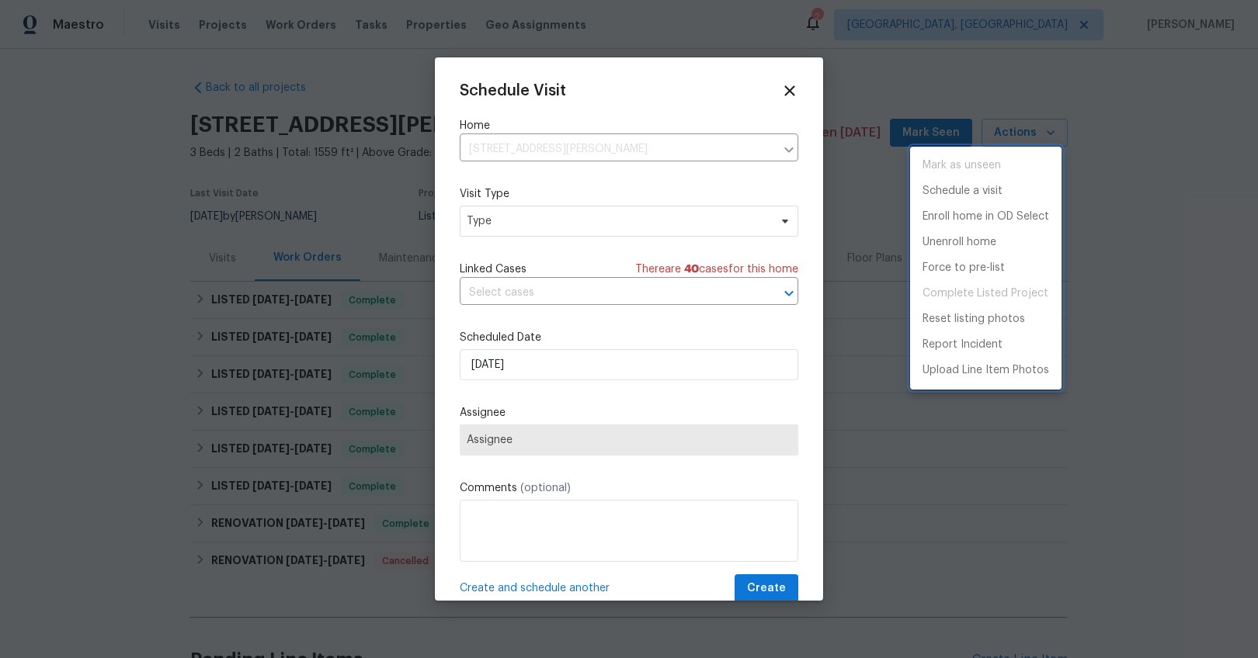
click at [519, 222] on div at bounding box center [629, 329] width 1258 height 658
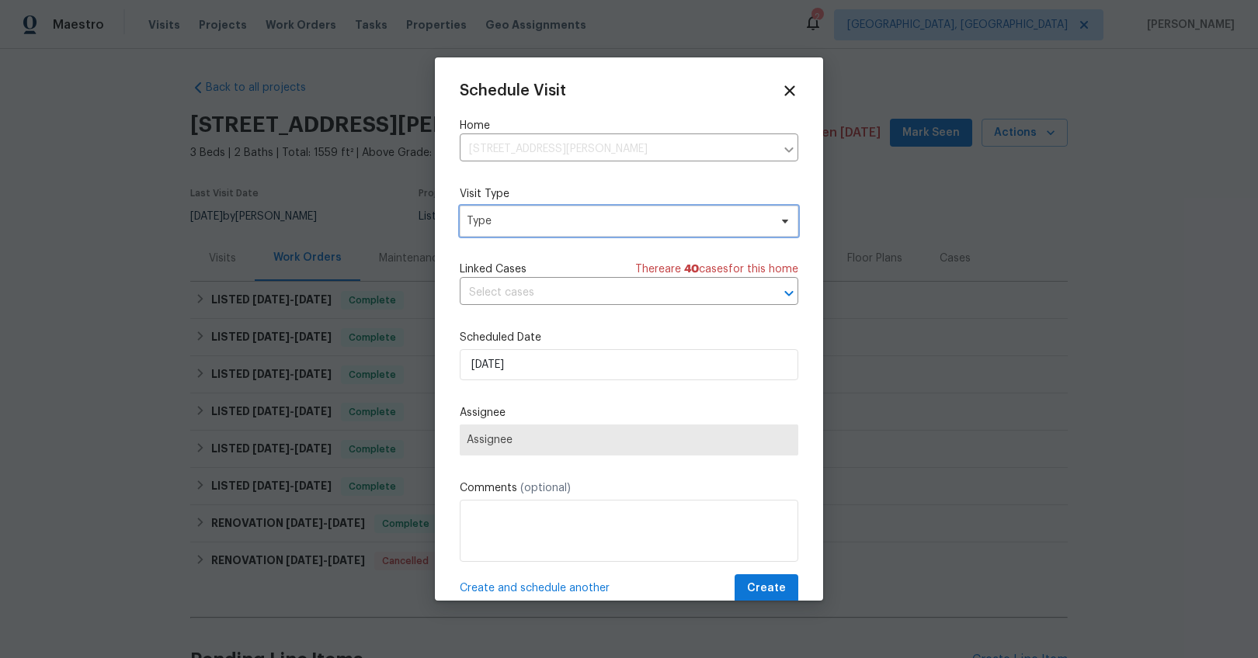
click at [502, 220] on span "Type" at bounding box center [618, 222] width 302 height 16
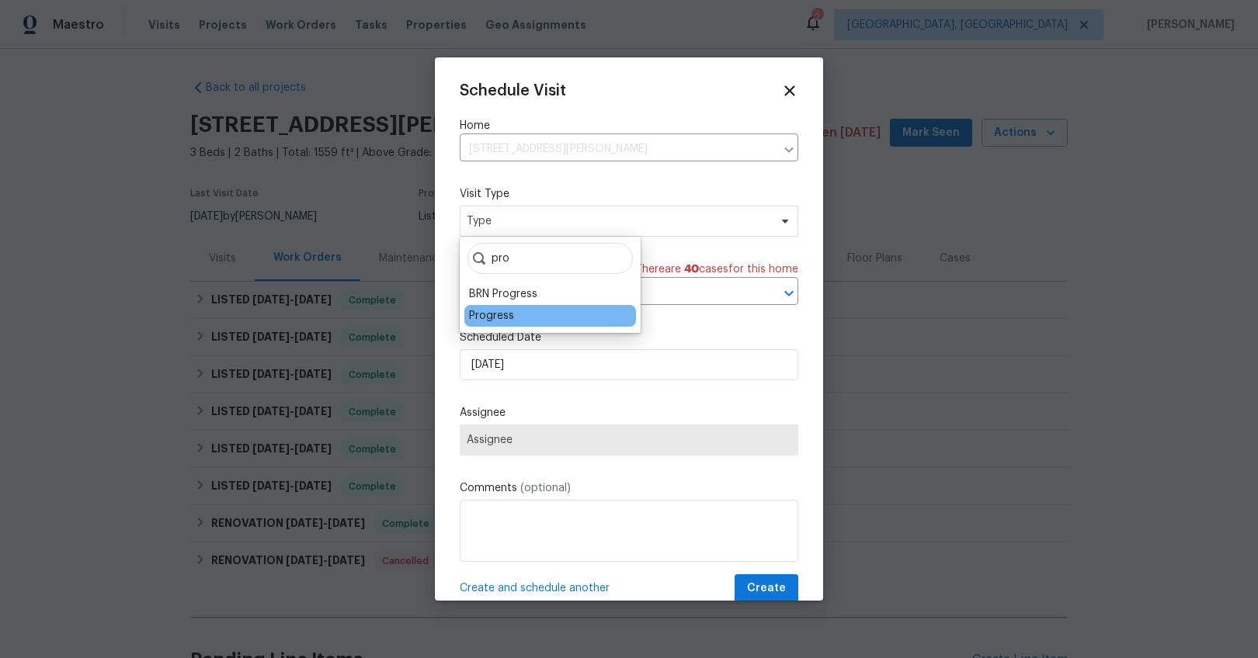
type input "pro"
click at [474, 315] on div "Progress" at bounding box center [491, 316] width 45 height 16
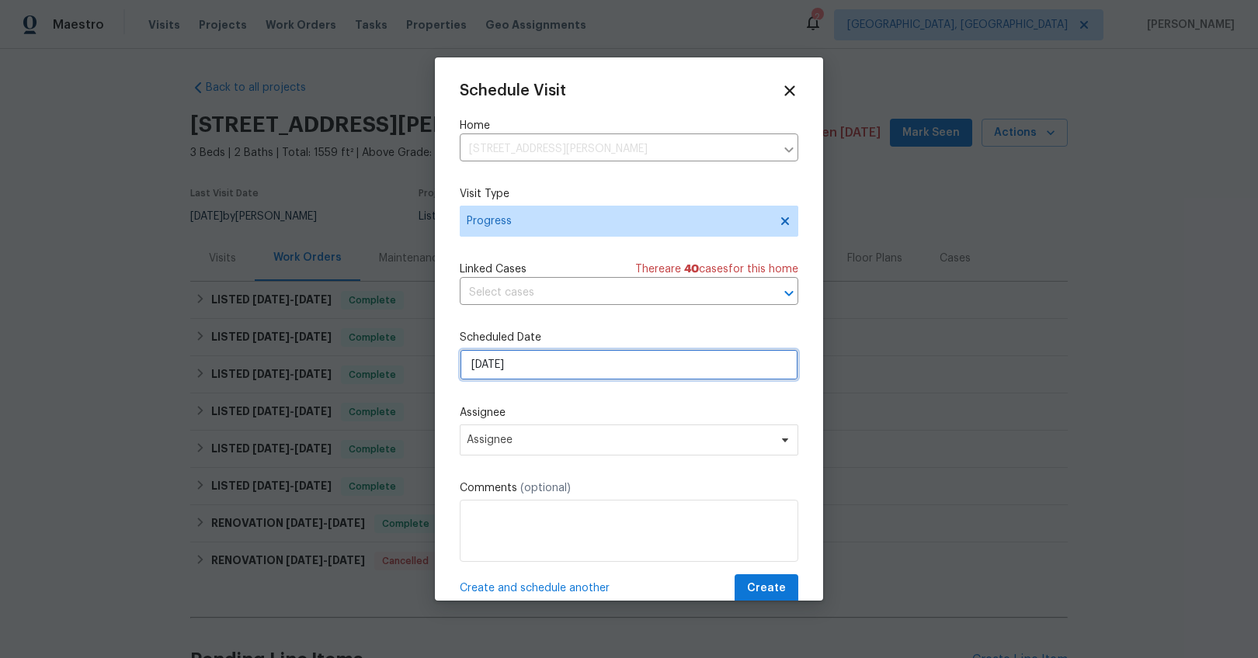
click at [488, 359] on input "[DATE]" at bounding box center [629, 364] width 338 height 31
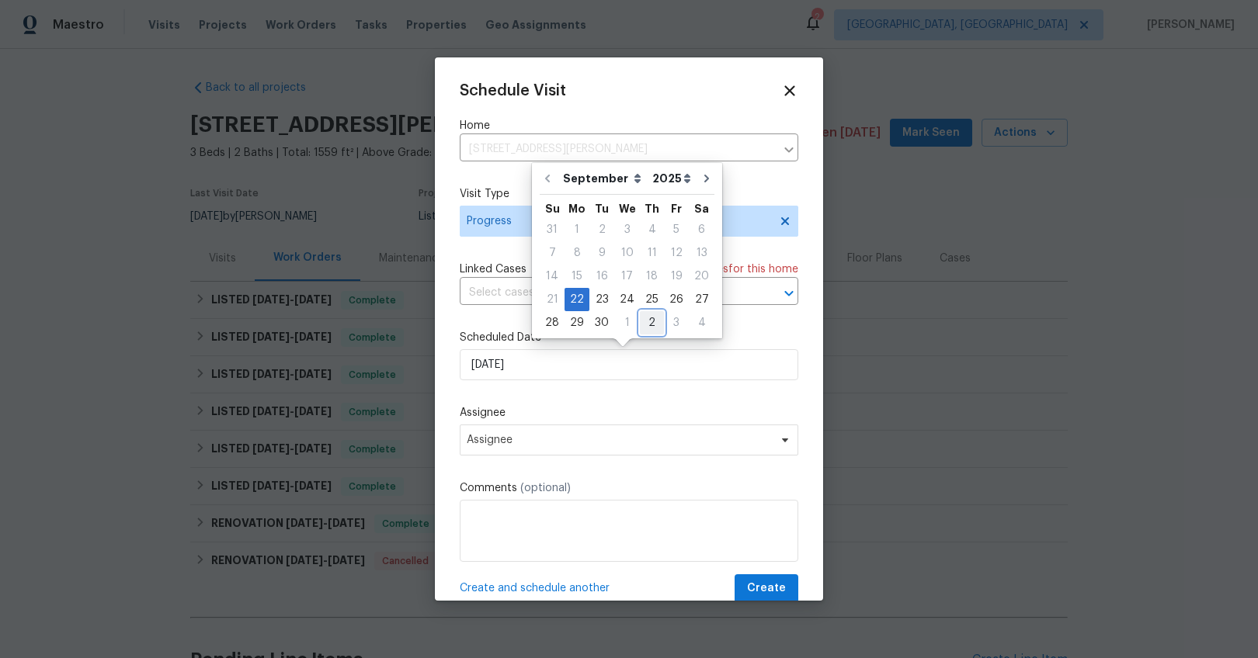
click at [645, 324] on div "2" at bounding box center [652, 323] width 24 height 22
type input "[DATE]"
select select "9"
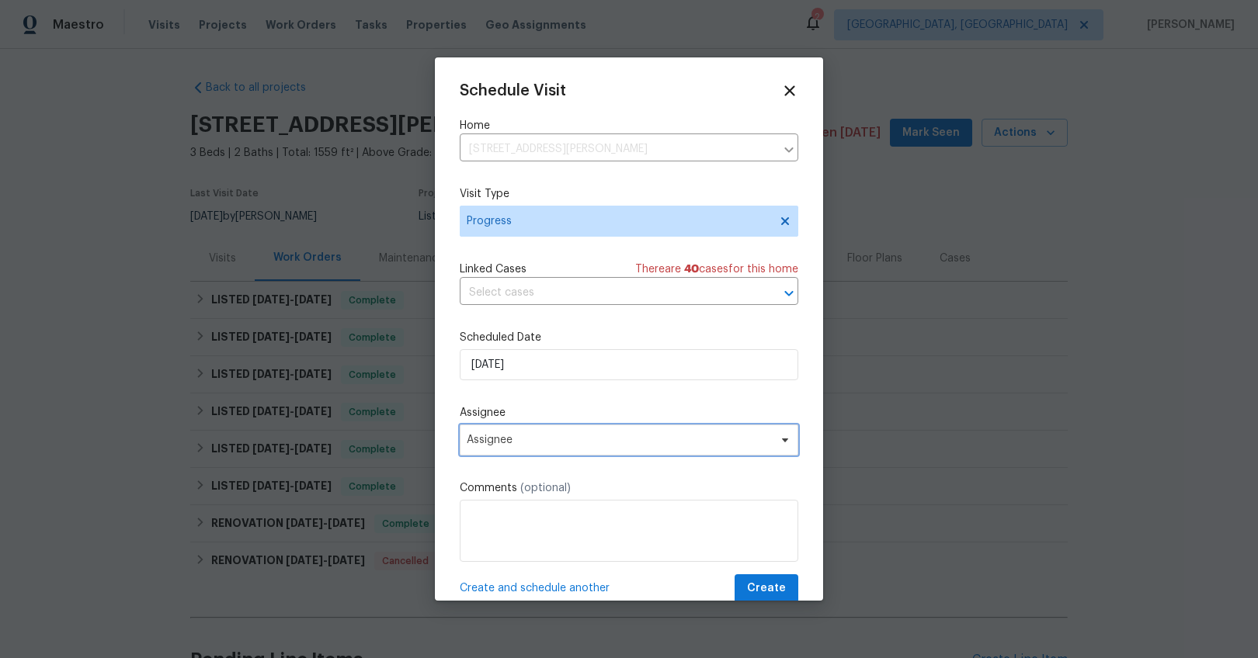
click at [535, 441] on span "Assignee" at bounding box center [619, 440] width 304 height 12
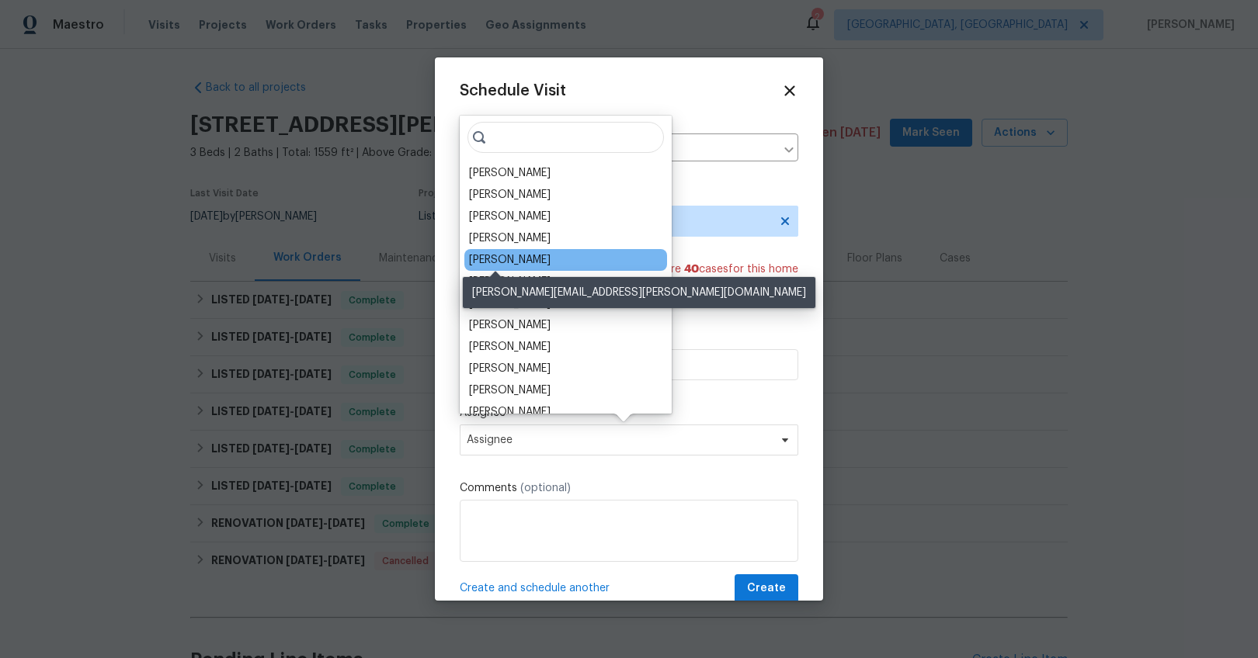
click at [507, 261] on div "[PERSON_NAME]" at bounding box center [510, 260] width 82 height 16
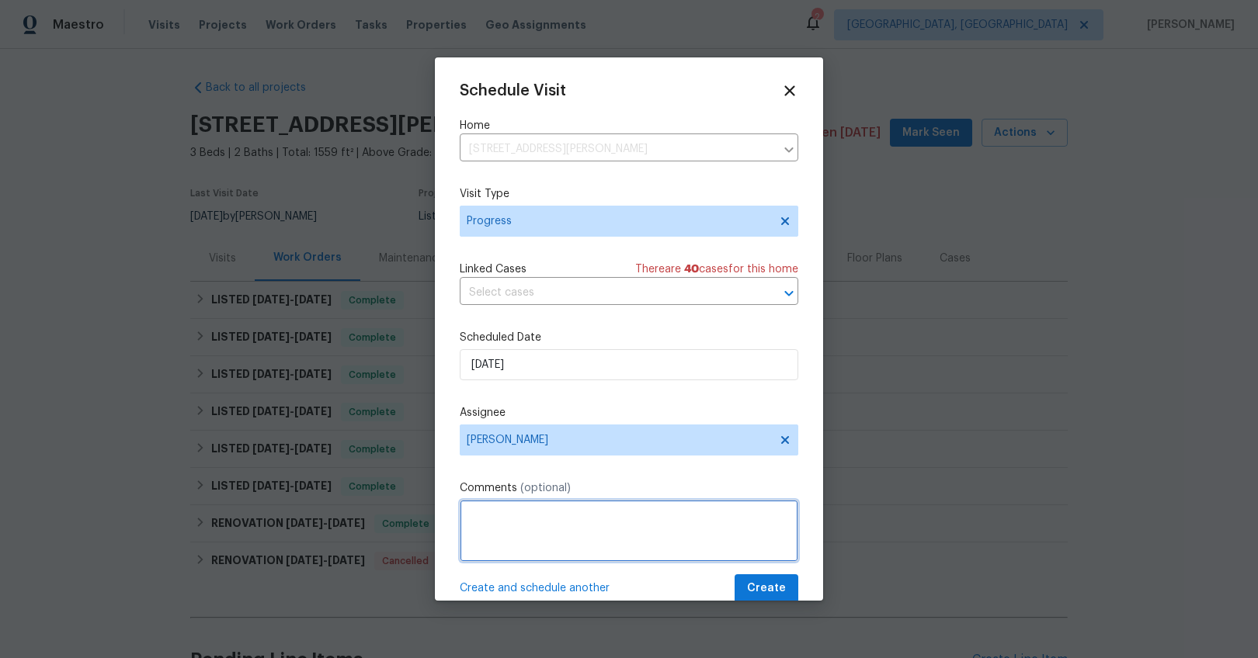
click at [536, 519] on textarea at bounding box center [629, 531] width 338 height 62
type textarea "Long DOM walk"
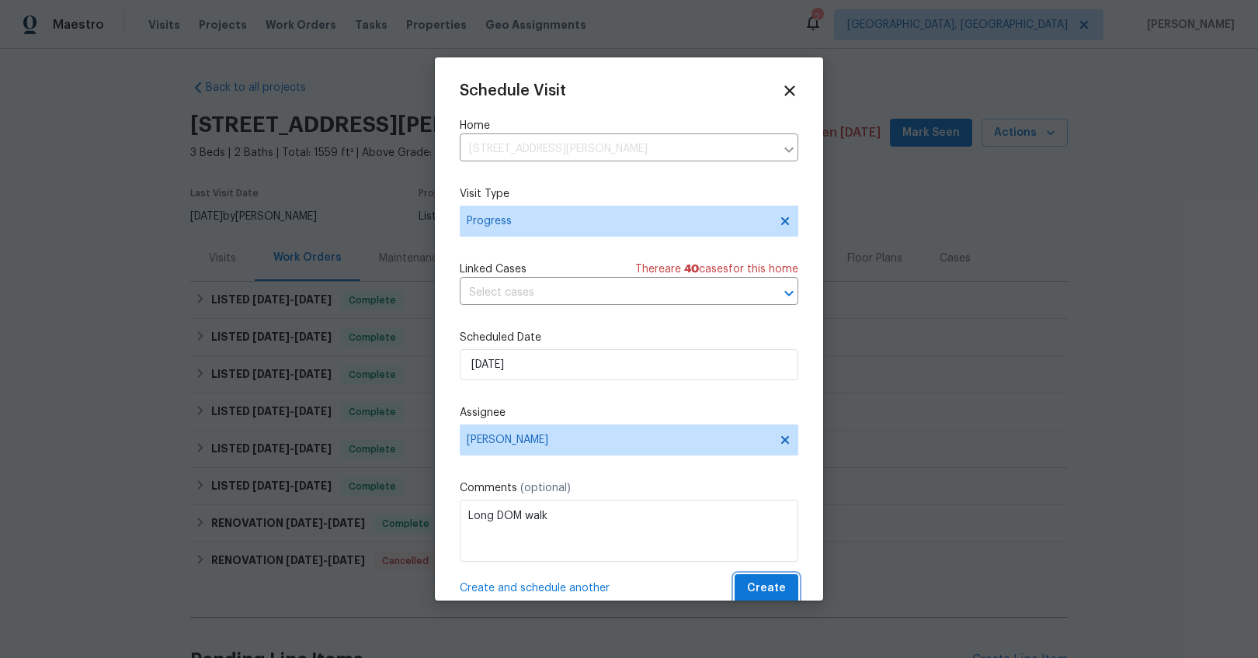
click at [766, 588] on span "Create" at bounding box center [766, 588] width 39 height 19
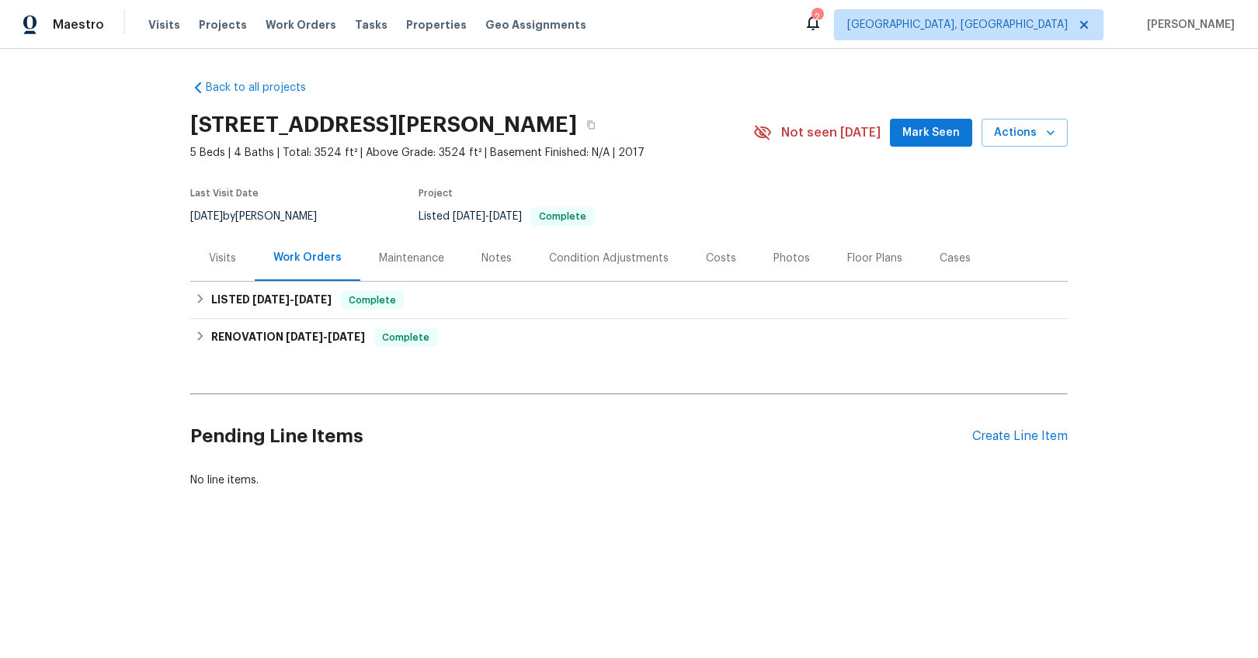
click at [215, 271] on div "Visits" at bounding box center [222, 258] width 64 height 46
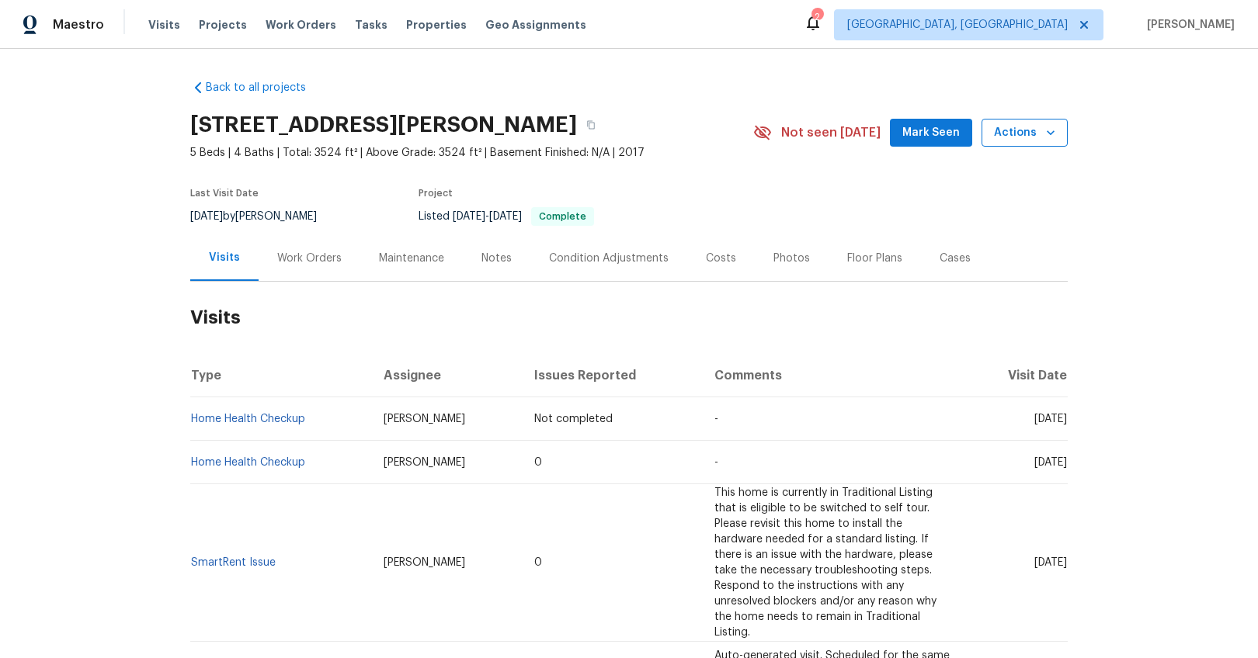
click at [1012, 135] on span "Actions" at bounding box center [1024, 132] width 61 height 19
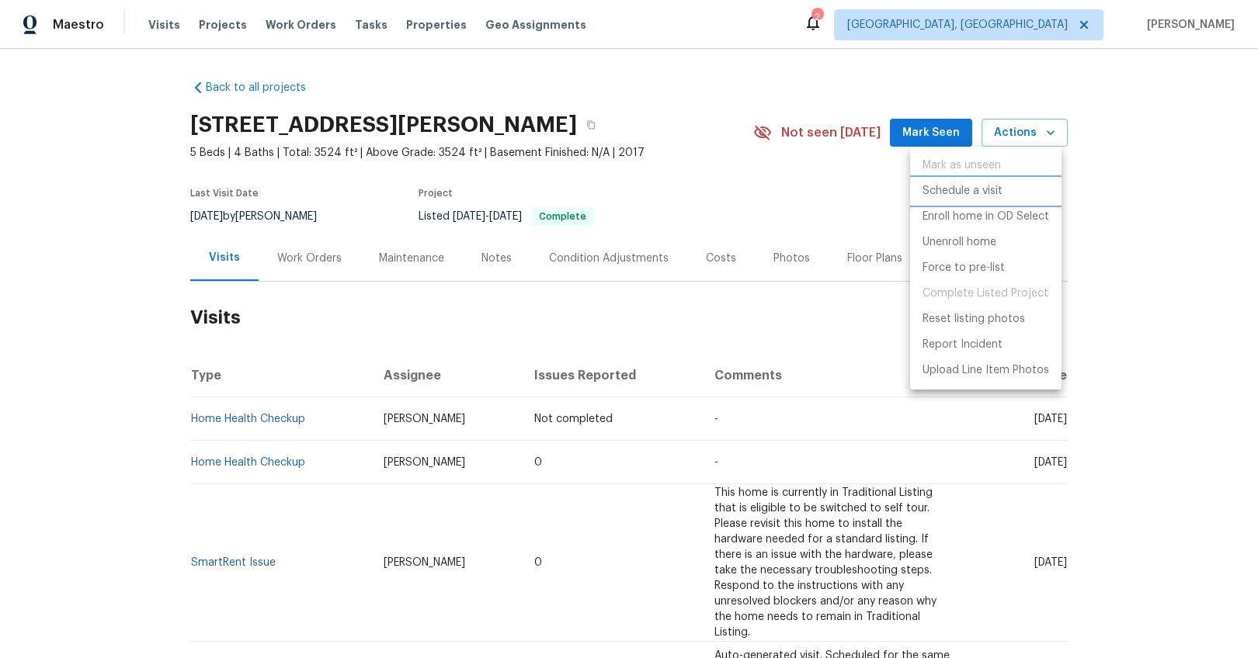
click at [981, 190] on p "Schedule a visit" at bounding box center [962, 191] width 80 height 16
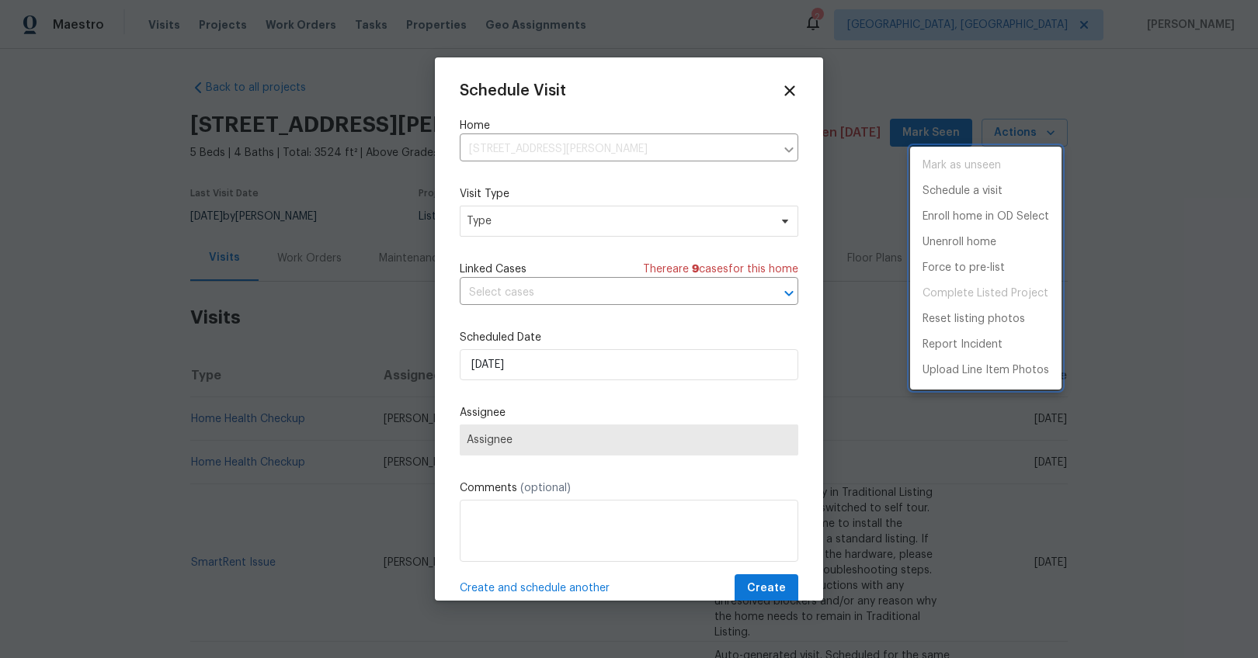
click at [634, 221] on div at bounding box center [629, 329] width 1258 height 658
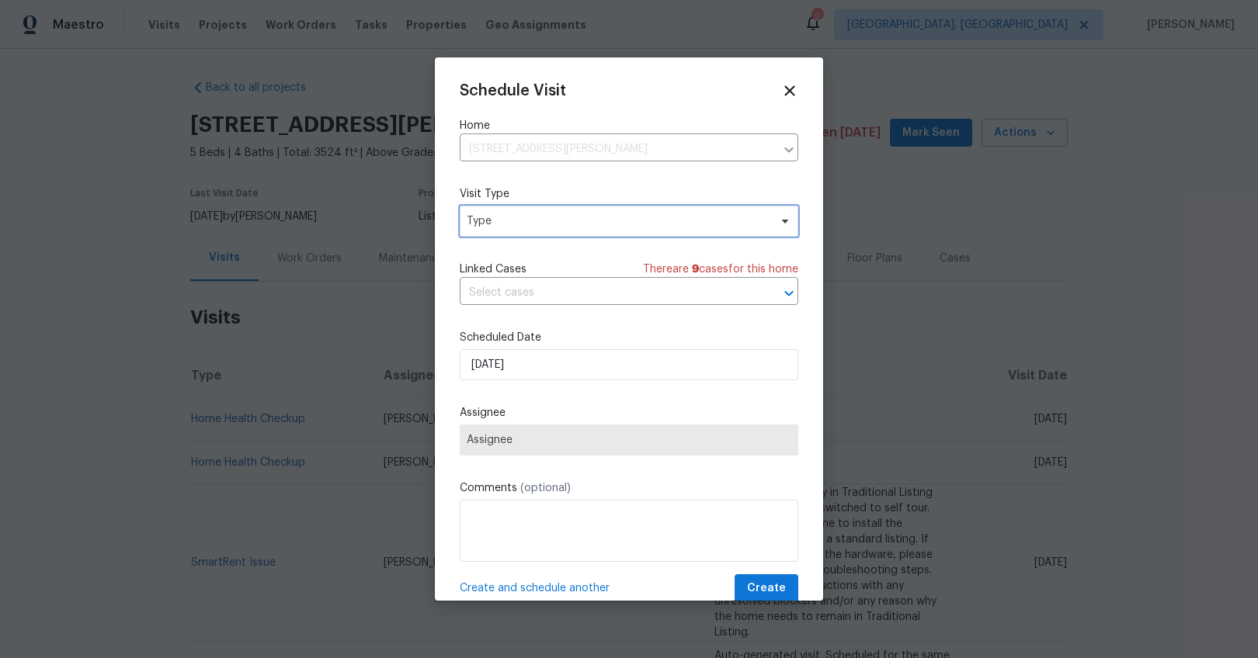
click at [595, 221] on span "Type" at bounding box center [618, 222] width 302 height 16
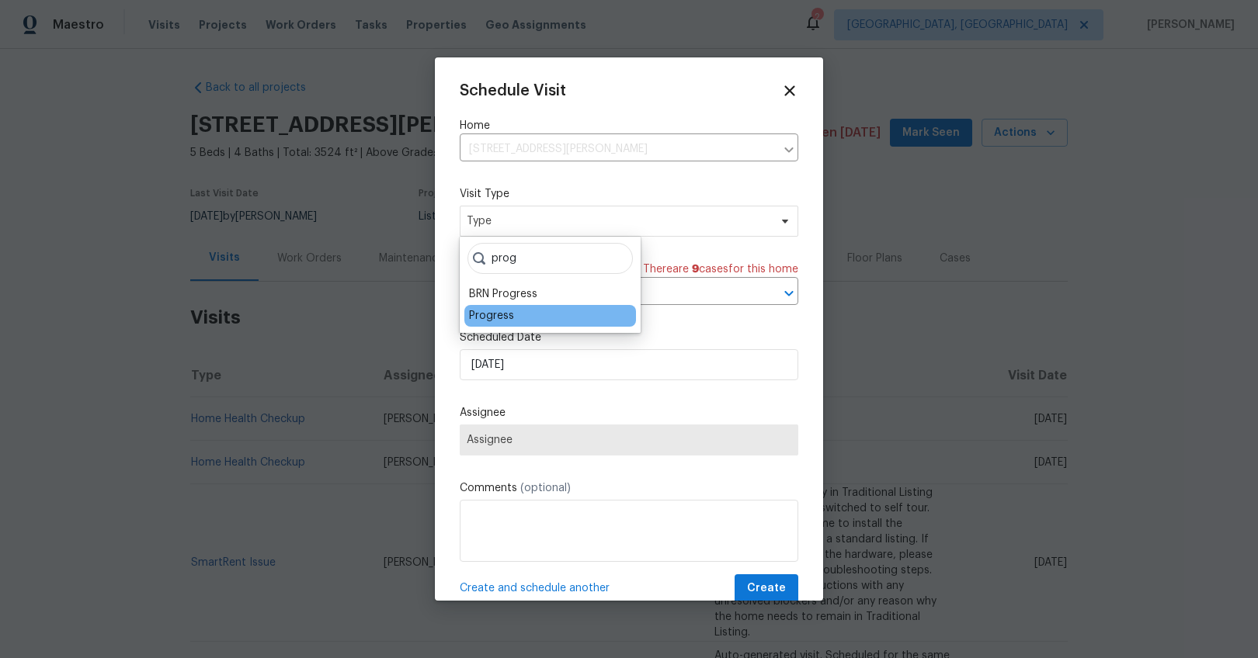
type input "prog"
click at [488, 315] on div "Progress" at bounding box center [491, 316] width 45 height 16
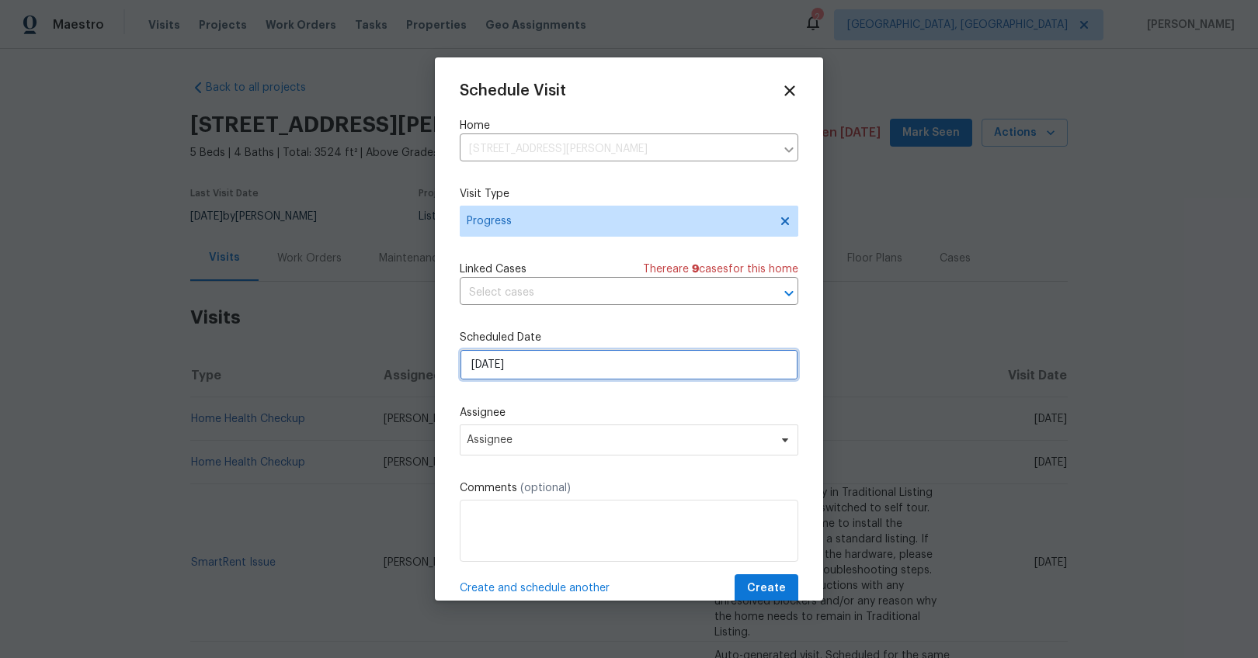
click at [484, 360] on input "[DATE]" at bounding box center [629, 364] width 338 height 31
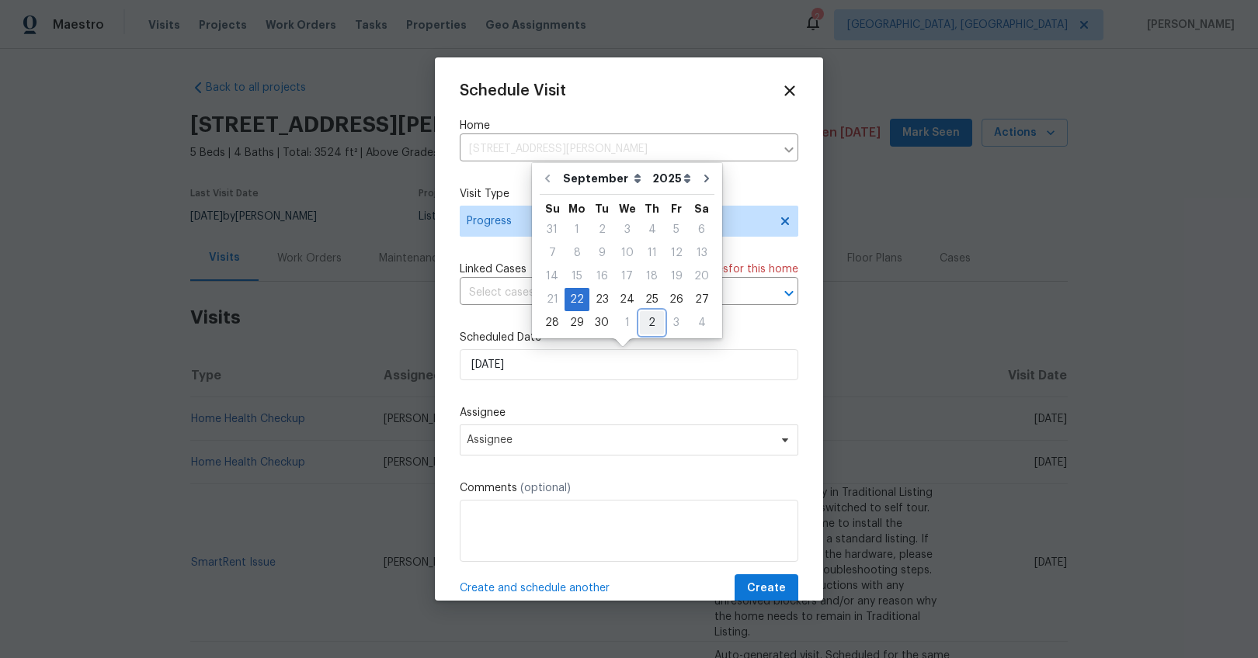
click at [648, 321] on div "2" at bounding box center [652, 323] width 24 height 22
type input "10/2/2025"
select select "9"
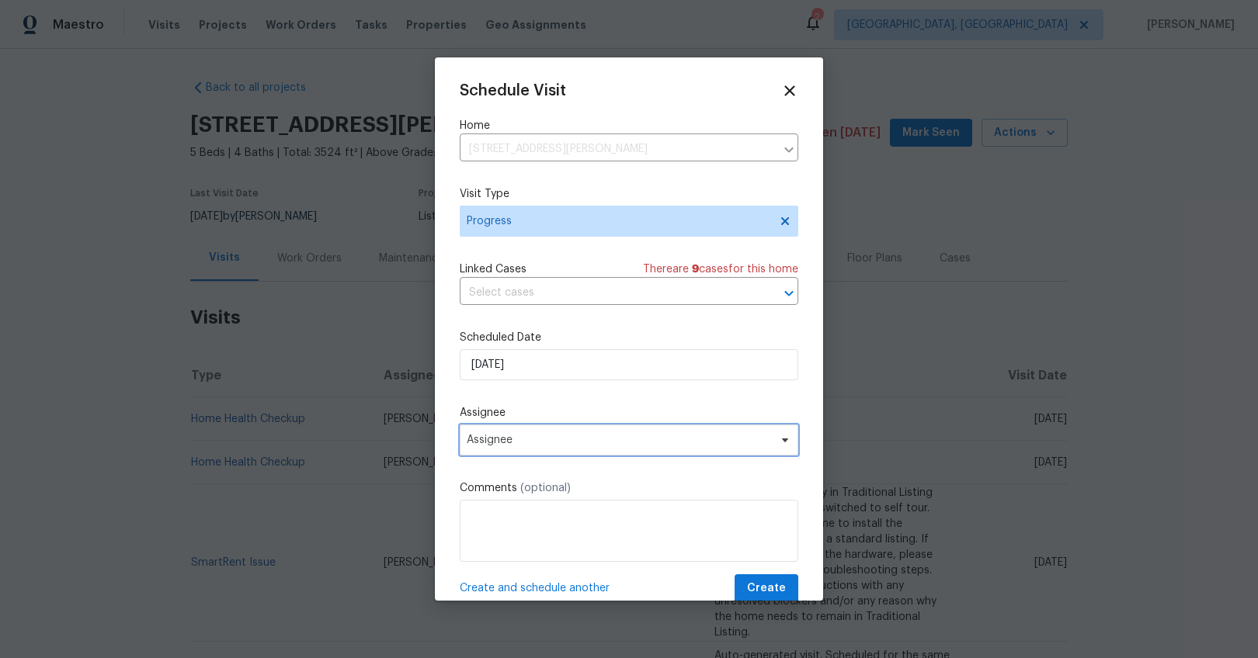
click at [531, 438] on span "Assignee" at bounding box center [619, 440] width 304 height 12
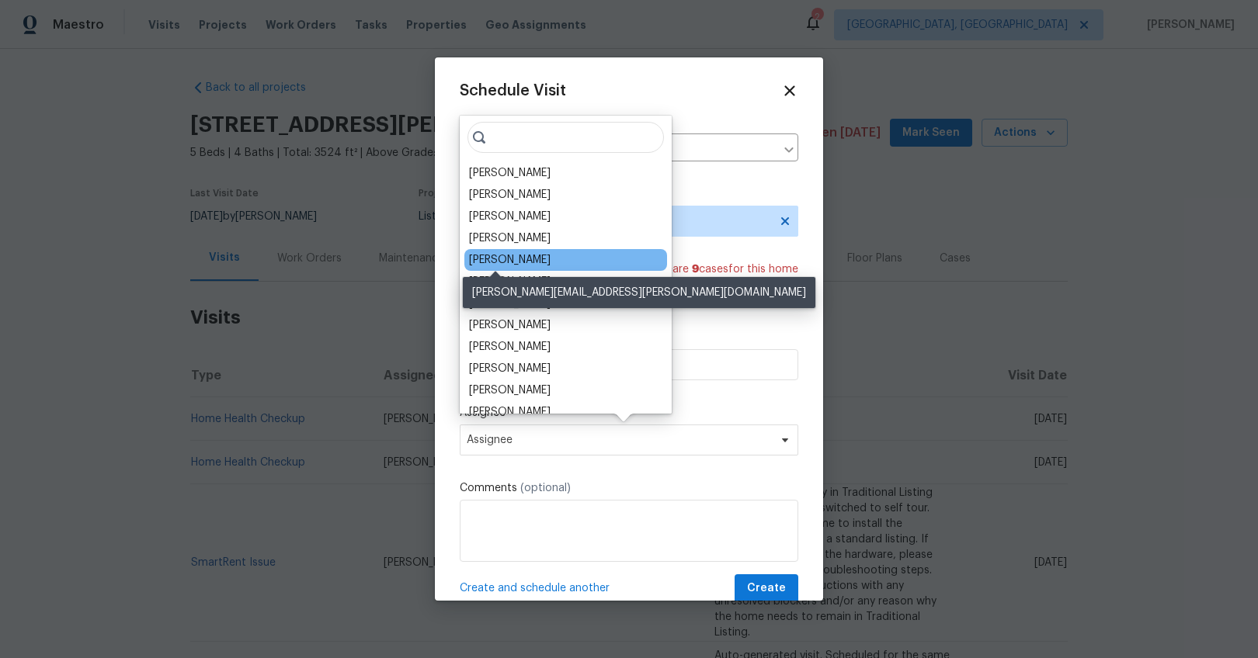
click at [498, 259] on div "[PERSON_NAME]" at bounding box center [510, 260] width 82 height 16
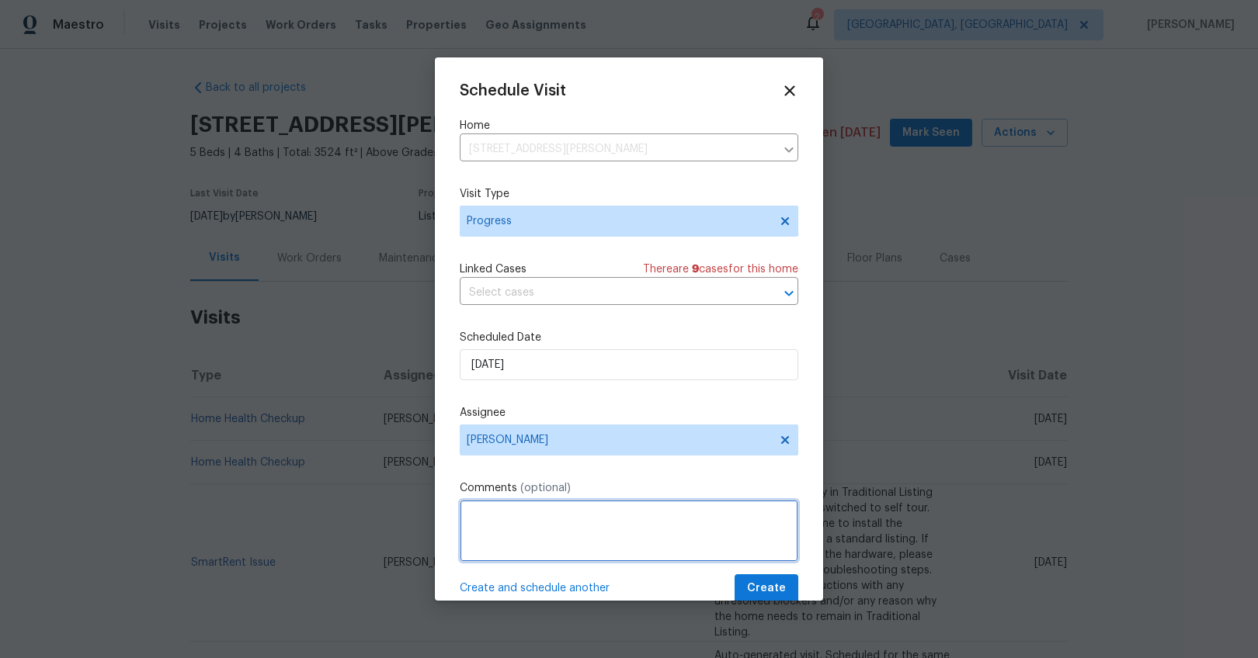
click at [534, 517] on textarea at bounding box center [629, 531] width 338 height 62
paste textarea "Long DOM walk"
type textarea "Long DOM walk"
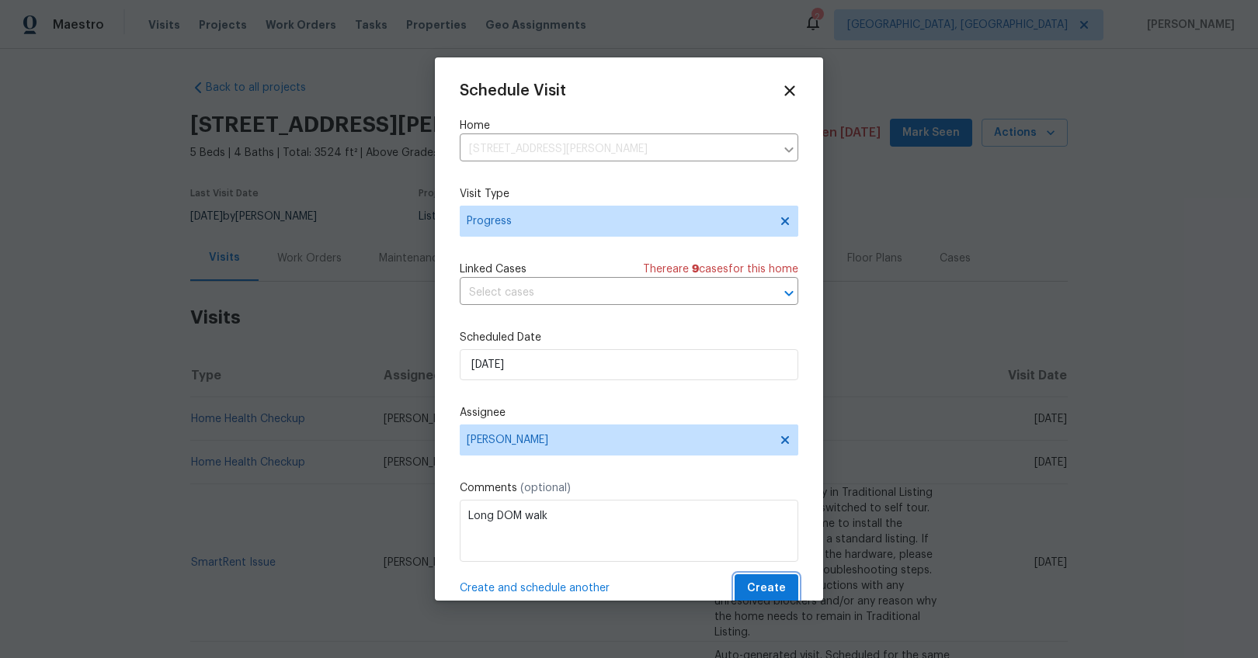
click at [747, 585] on span "Create" at bounding box center [766, 588] width 39 height 19
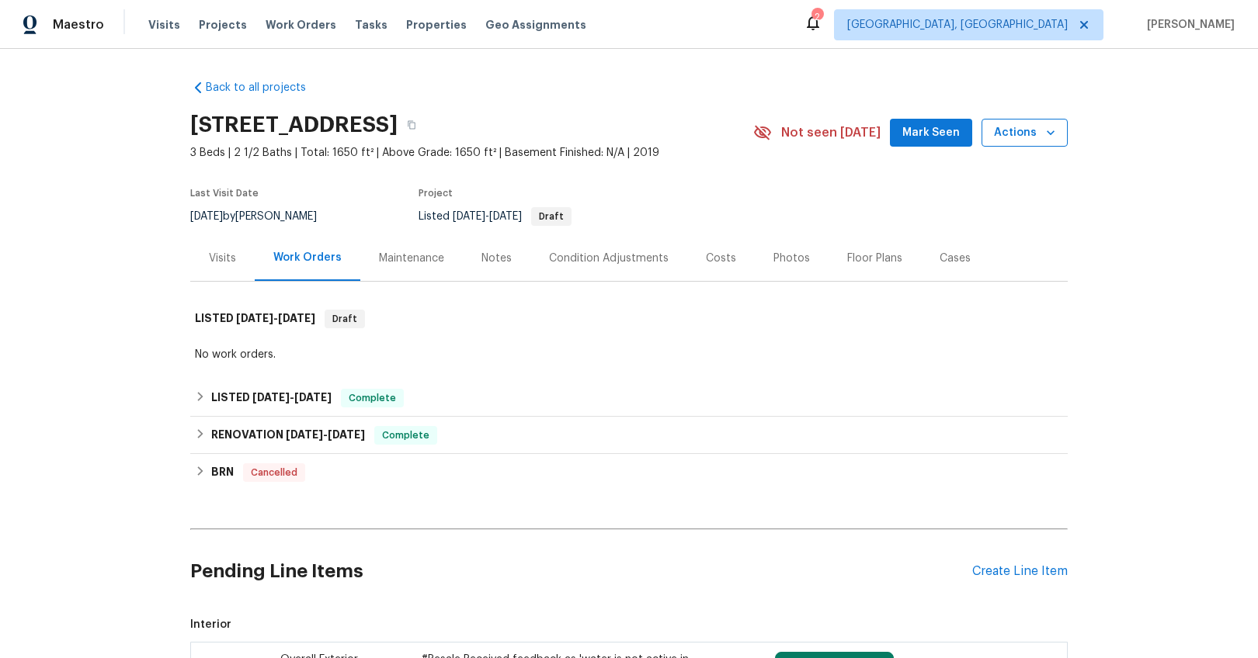
click at [1011, 136] on span "Actions" at bounding box center [1024, 132] width 61 height 19
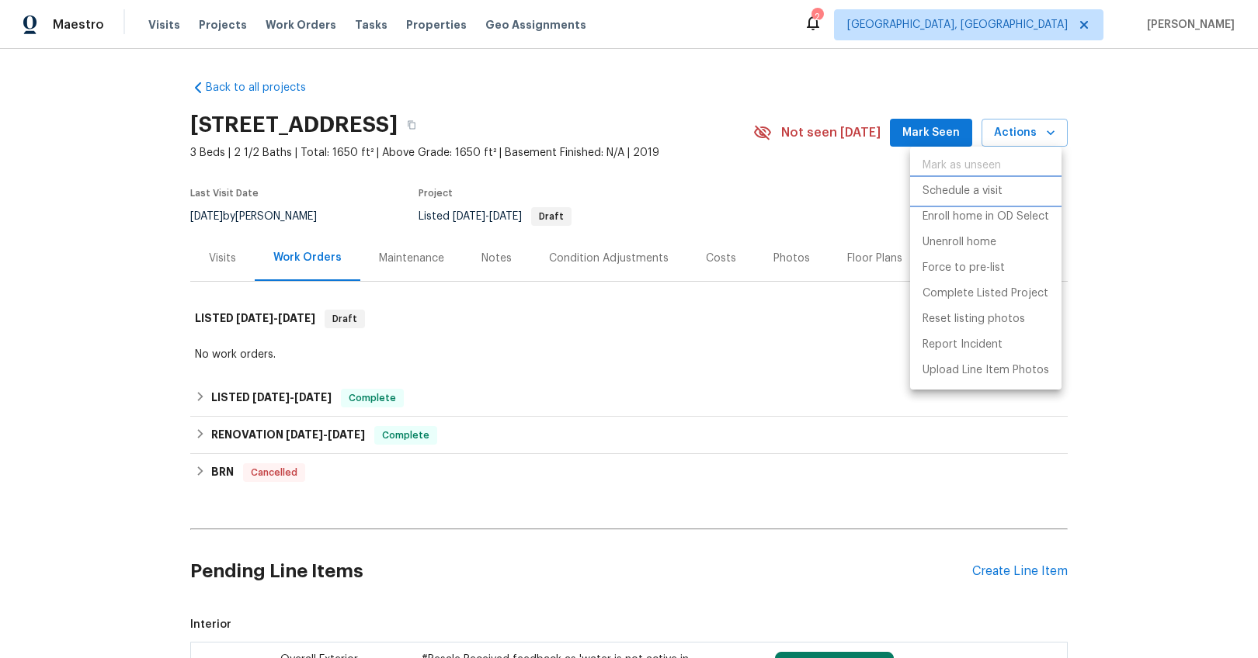
click at [972, 198] on p "Schedule a visit" at bounding box center [962, 191] width 80 height 16
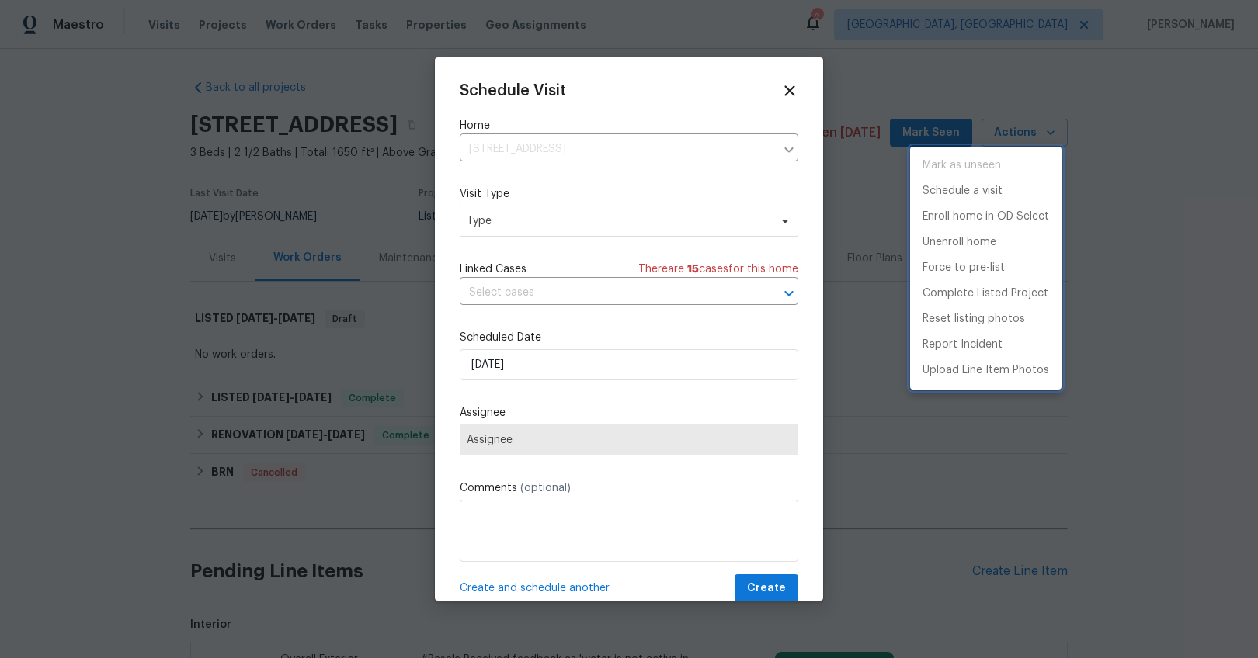
click at [529, 214] on div at bounding box center [629, 329] width 1258 height 658
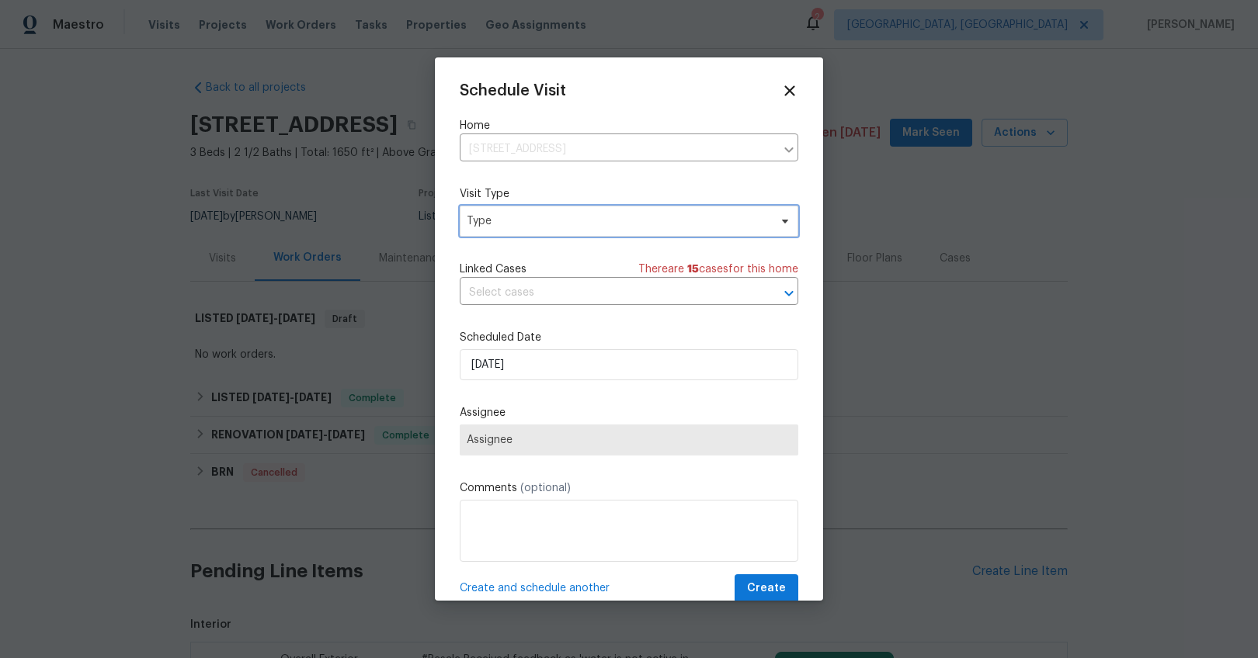
click at [526, 220] on span "Type" at bounding box center [618, 222] width 302 height 16
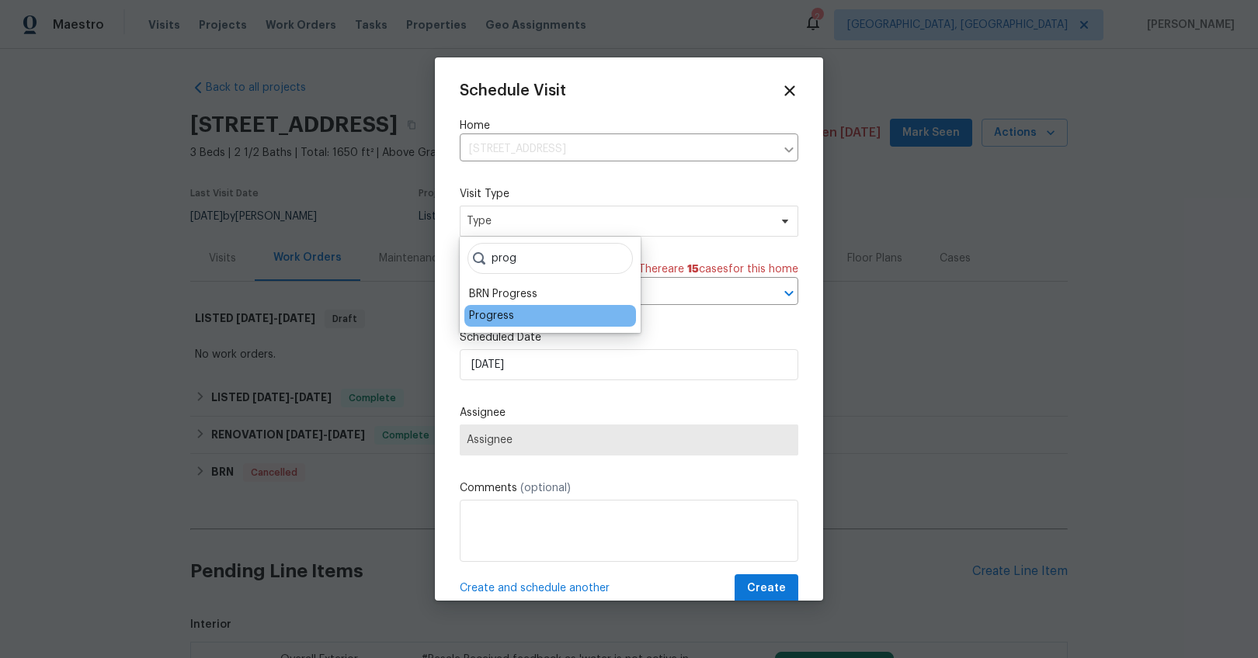
type input "prog"
click at [481, 314] on div "Progress" at bounding box center [491, 316] width 45 height 16
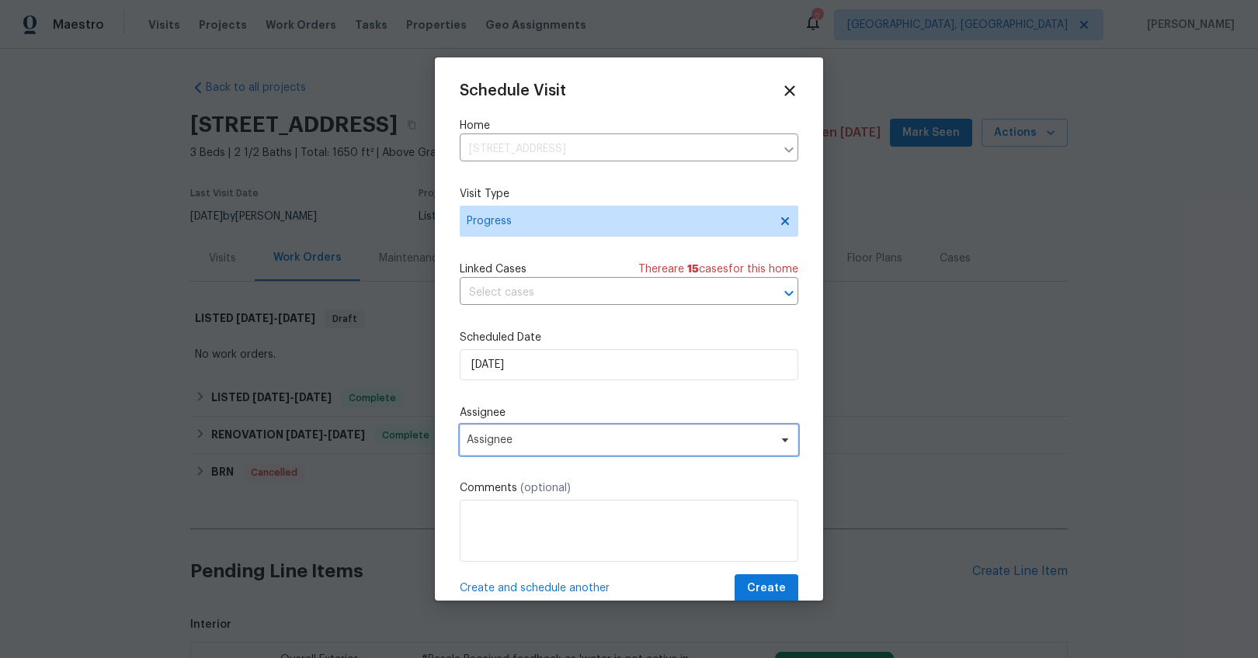
click at [508, 443] on span "Assignee" at bounding box center [619, 440] width 304 height 12
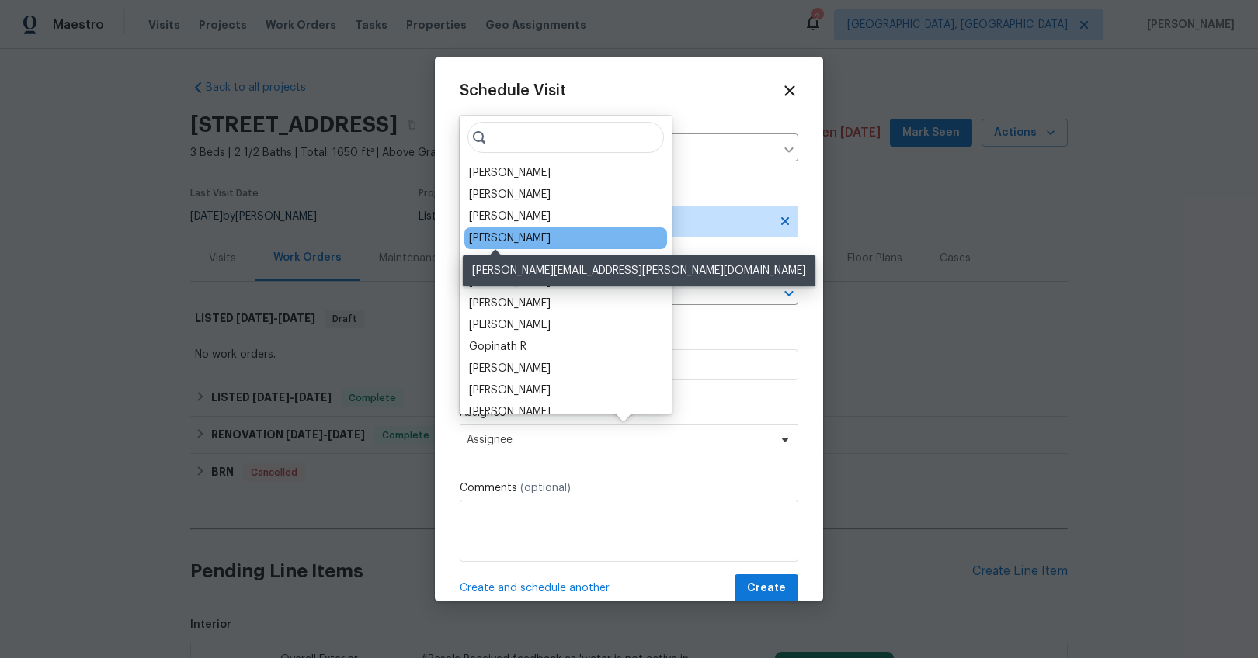
click at [498, 235] on div "[PERSON_NAME]" at bounding box center [510, 239] width 82 height 16
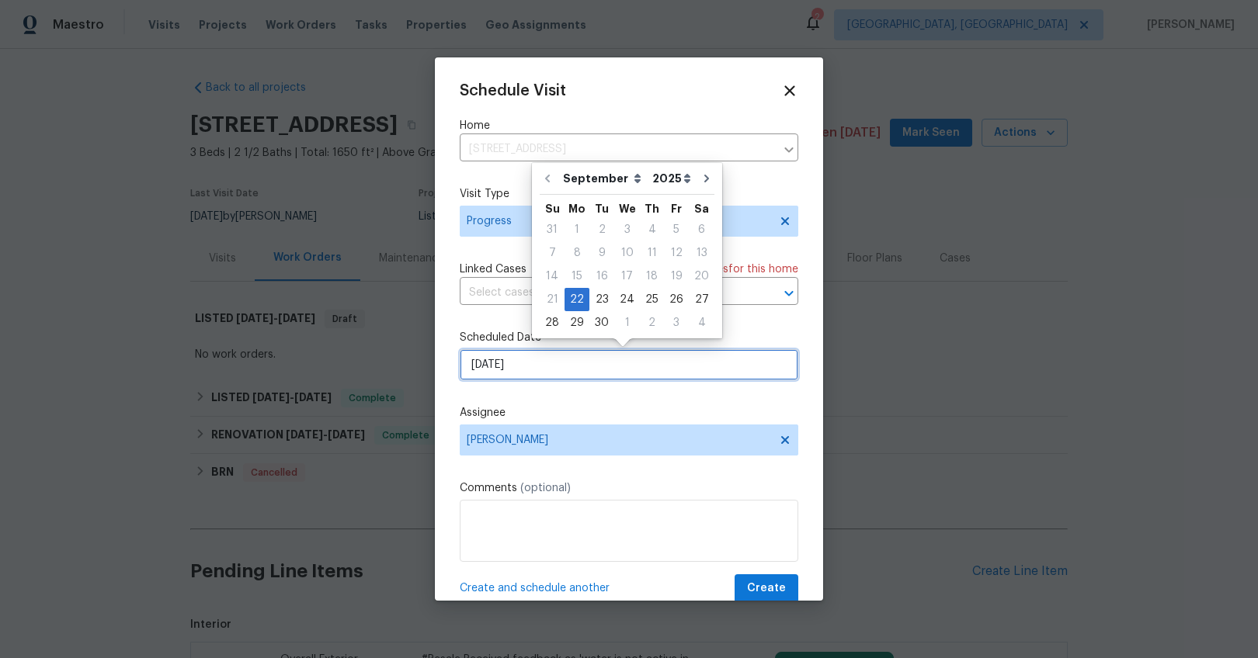
click at [488, 366] on input "9/22/2025" at bounding box center [629, 364] width 338 height 31
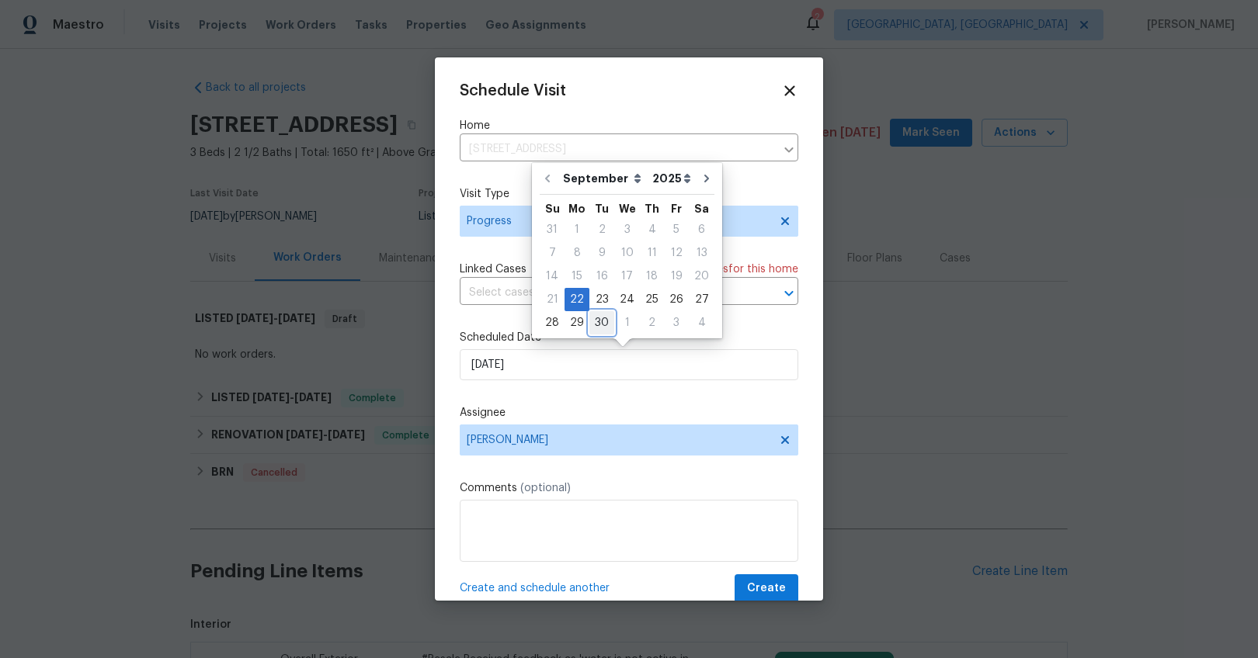
click at [598, 325] on div "30" at bounding box center [601, 323] width 25 height 22
type input "9/30/2025"
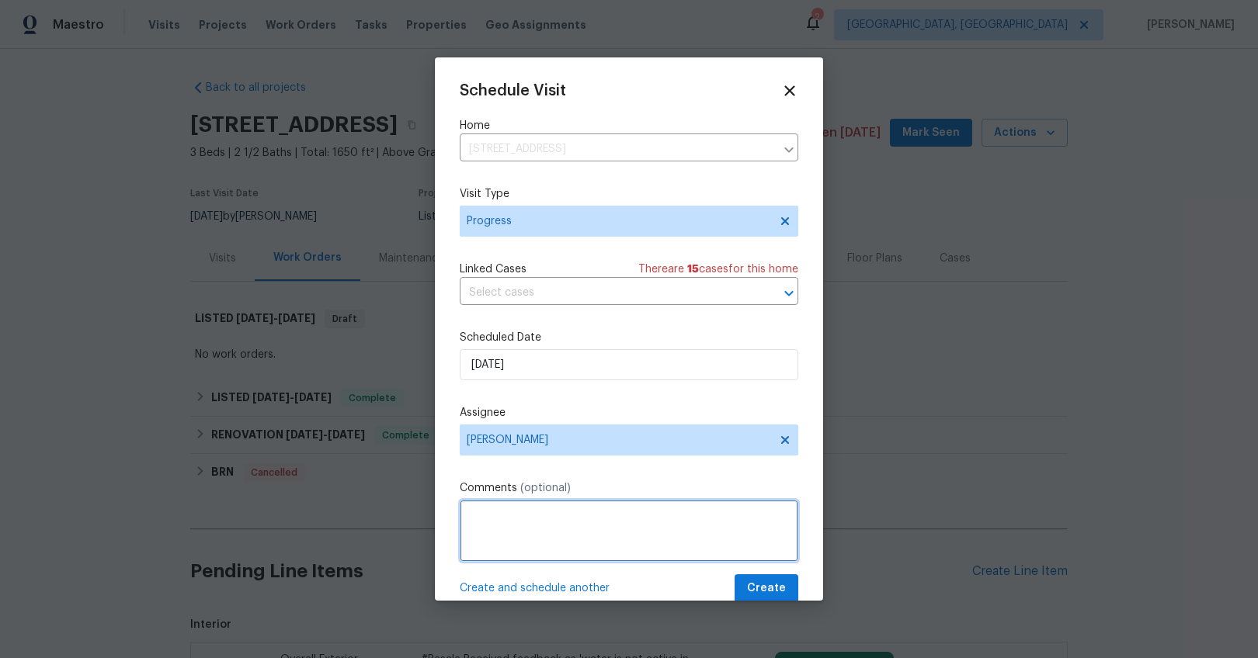
click at [530, 529] on textarea at bounding box center [629, 531] width 338 height 62
paste textarea "Long DOM walk"
type textarea "Long DOM walk"
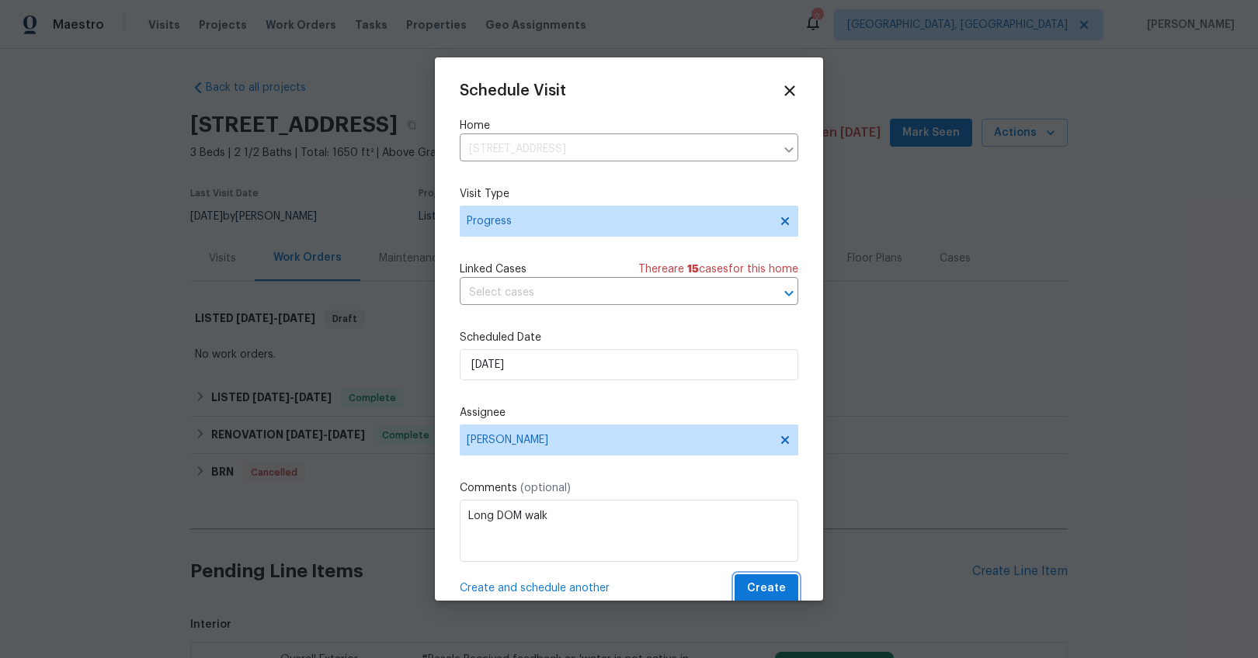
click at [748, 588] on span "Create" at bounding box center [766, 588] width 39 height 19
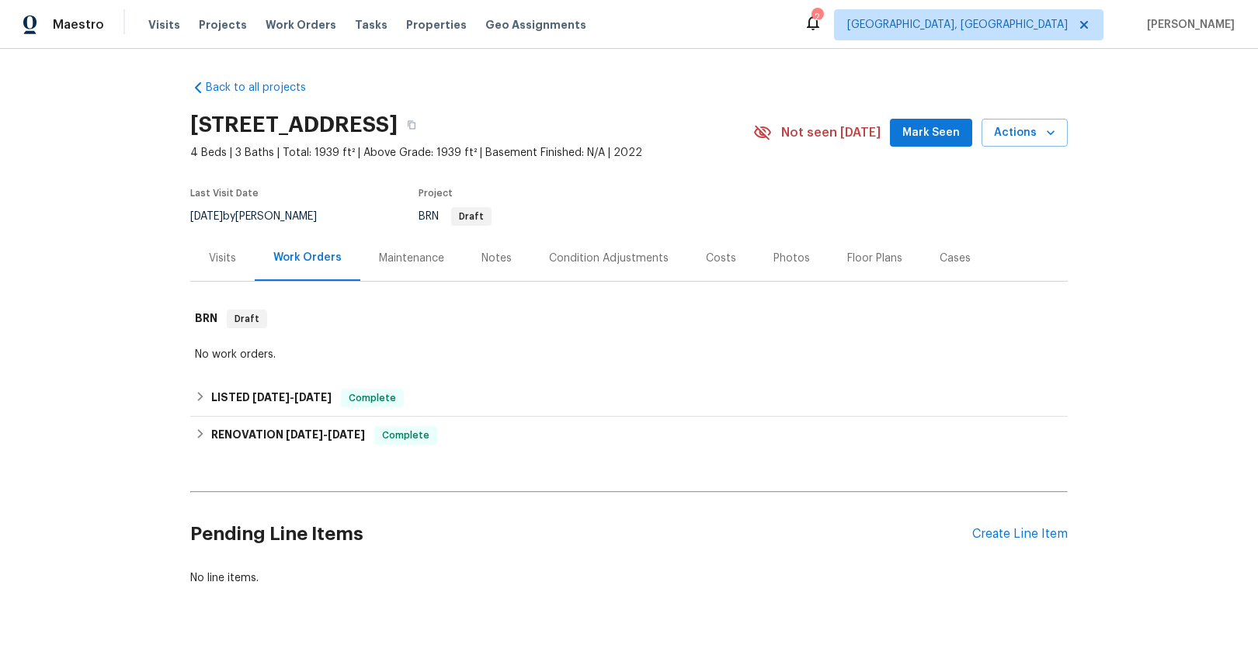
click at [221, 257] on div "Visits" at bounding box center [222, 259] width 27 height 16
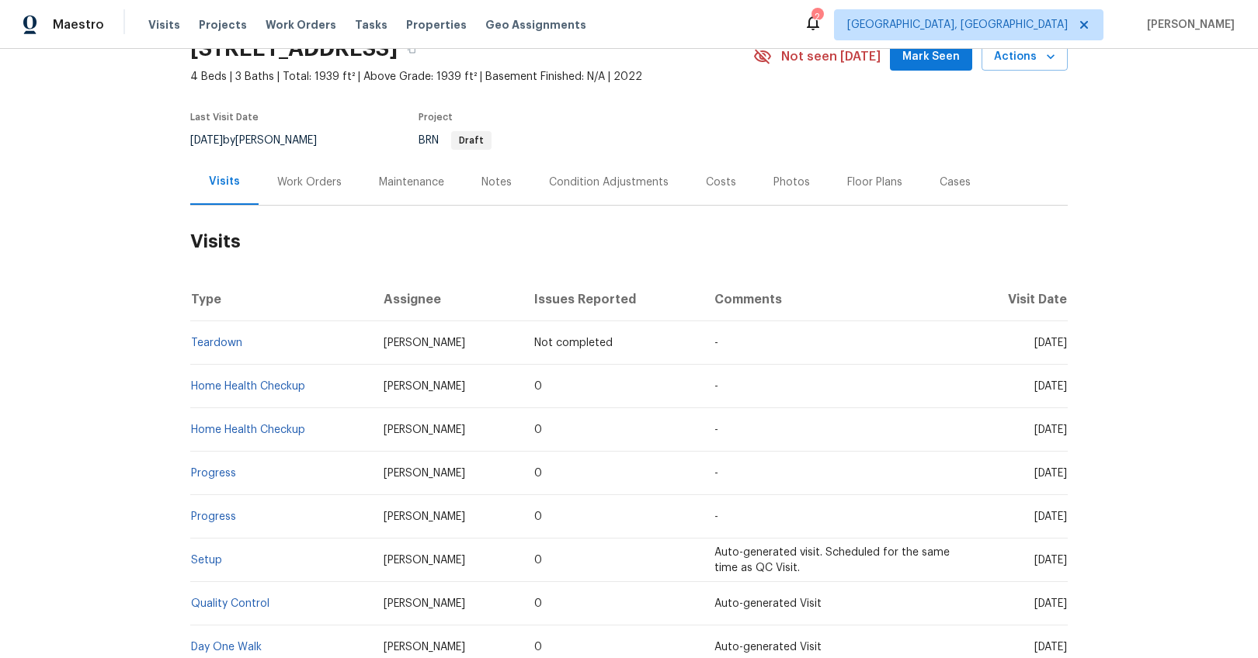
scroll to position [138, 0]
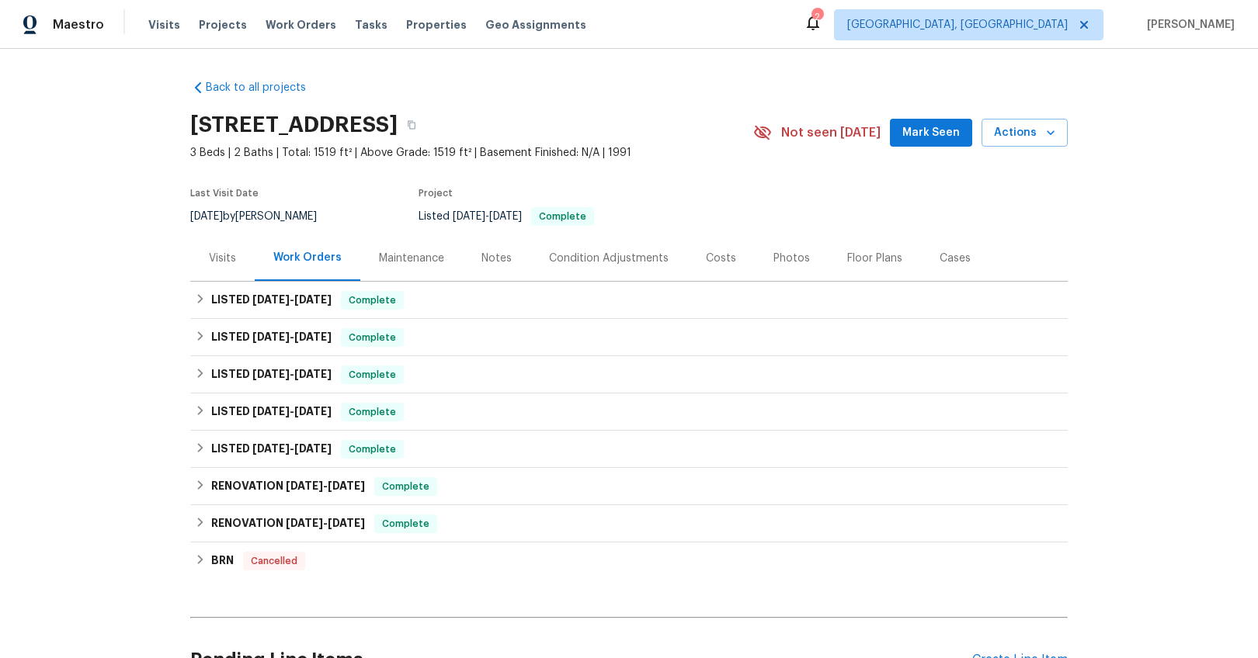
click at [220, 249] on div "Visits" at bounding box center [222, 258] width 64 height 46
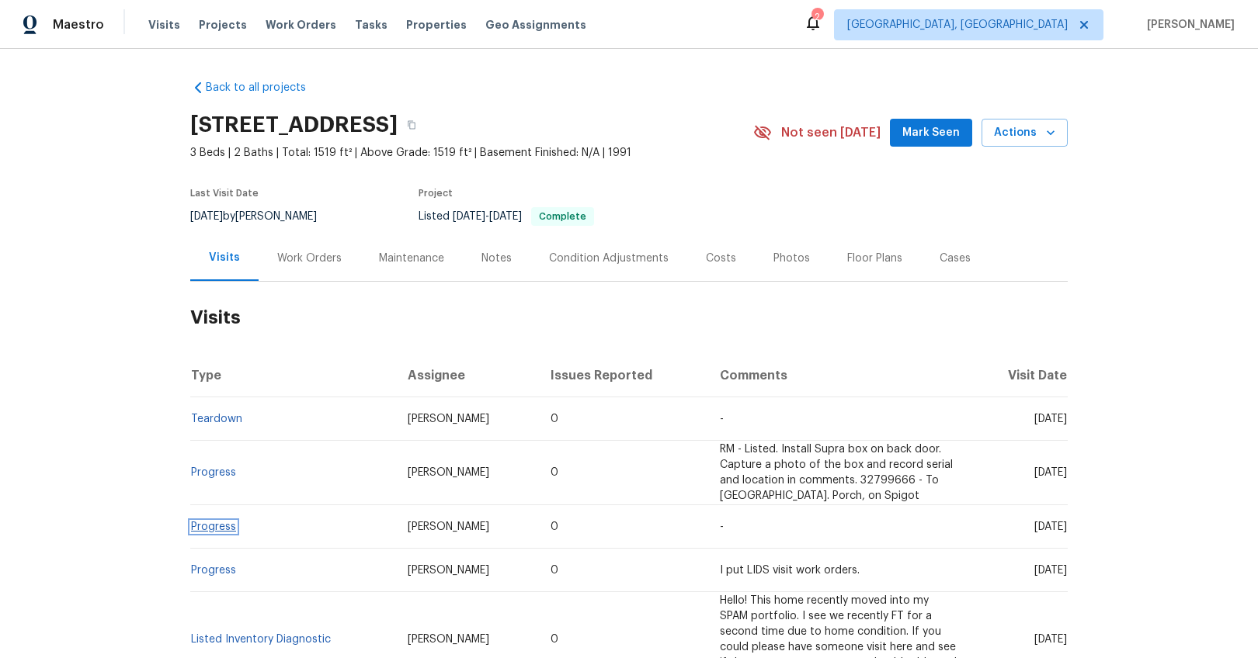
click at [211, 529] on link "Progress" at bounding box center [213, 527] width 45 height 11
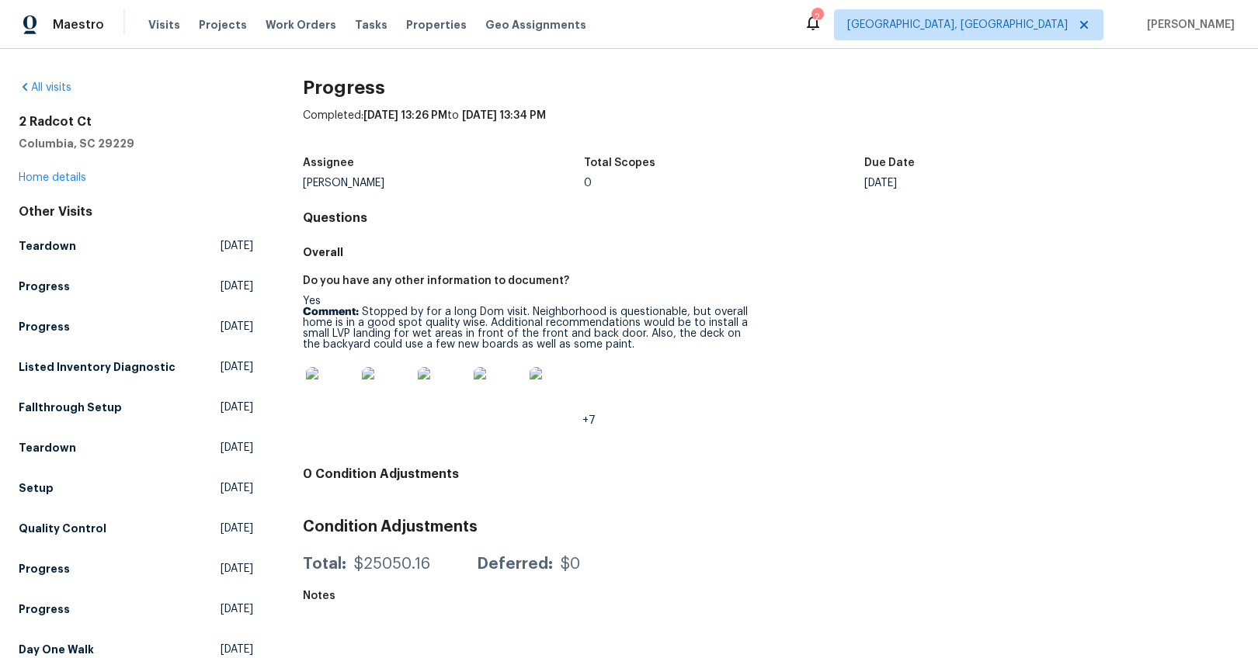
click at [379, 393] on img at bounding box center [387, 392] width 50 height 50
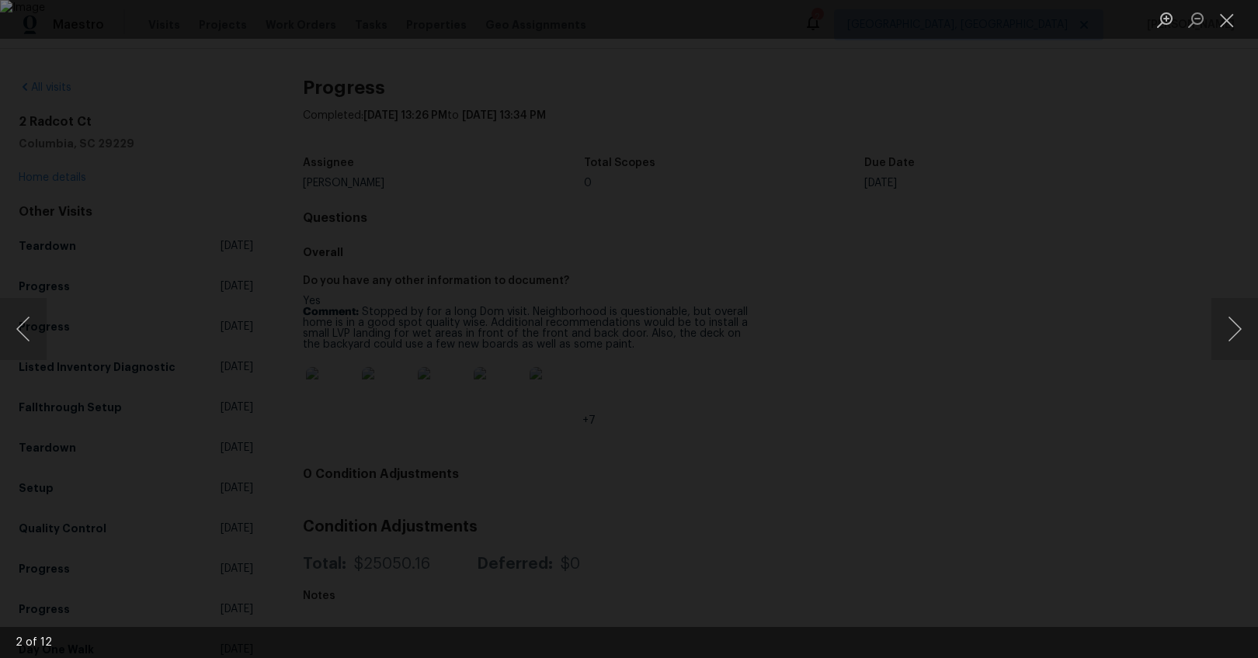
click at [1206, 323] on div "Lightbox" at bounding box center [629, 329] width 1258 height 658
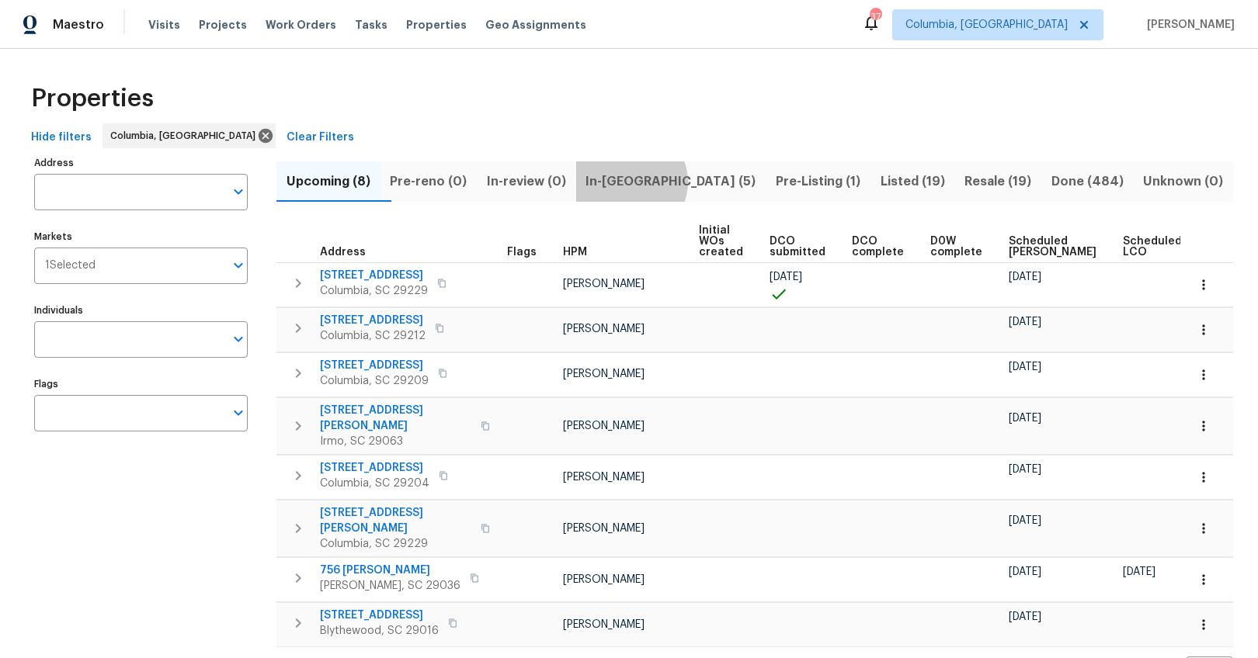
click at [661, 182] on span "In-[GEOGRAPHIC_DATA] (5)" at bounding box center [671, 182] width 172 height 22
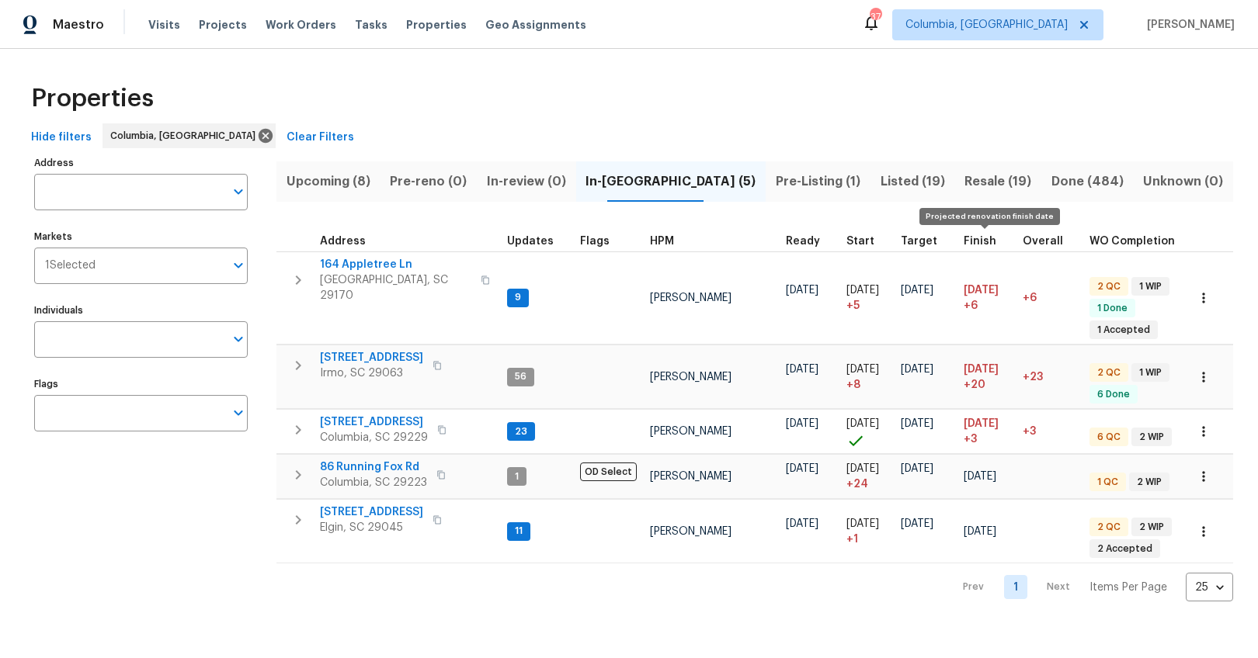
click at [979, 243] on span "Finish" at bounding box center [979, 241] width 33 height 11
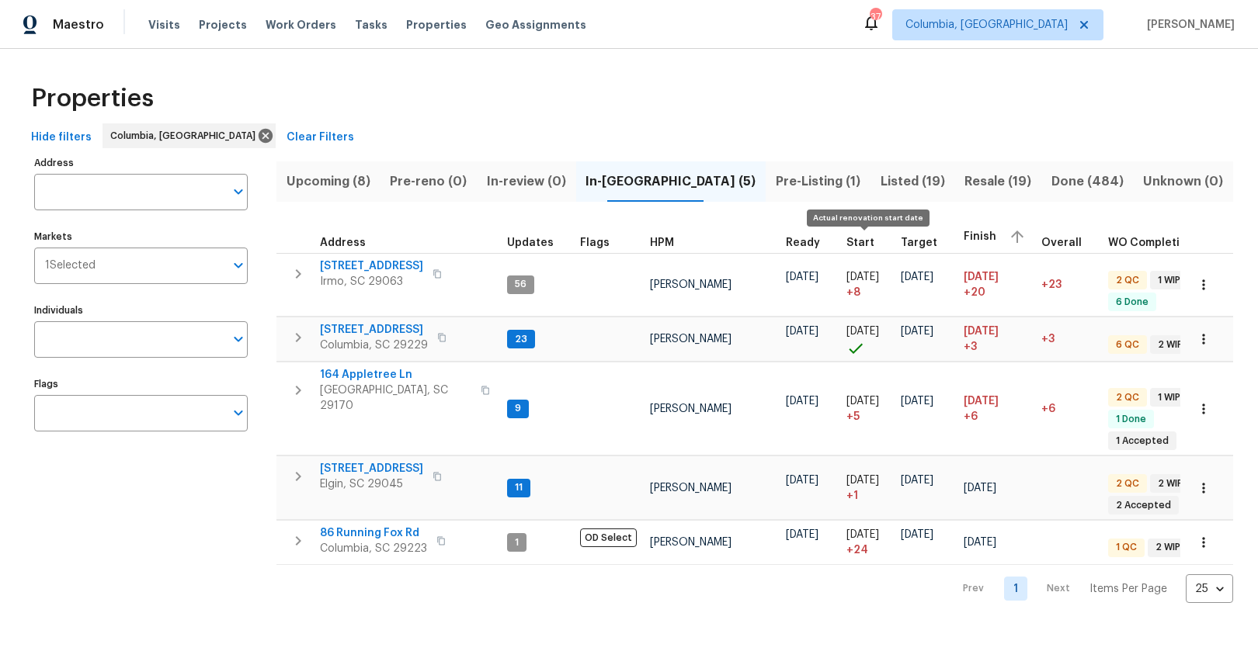
click at [852, 241] on span "Start" at bounding box center [860, 243] width 28 height 11
